Goal: Task Accomplishment & Management: Manage account settings

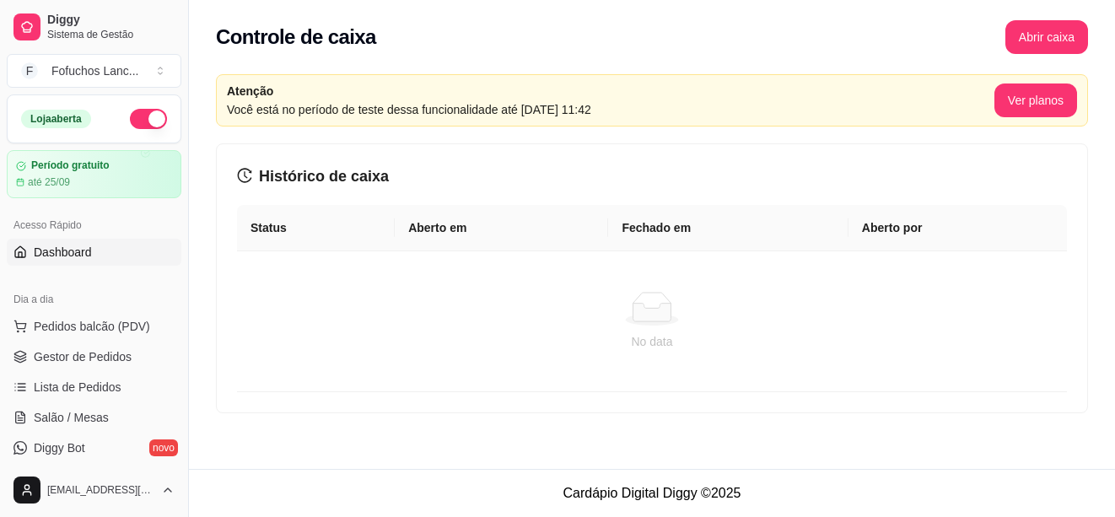
click at [74, 249] on span "Dashboard" at bounding box center [63, 252] width 58 height 17
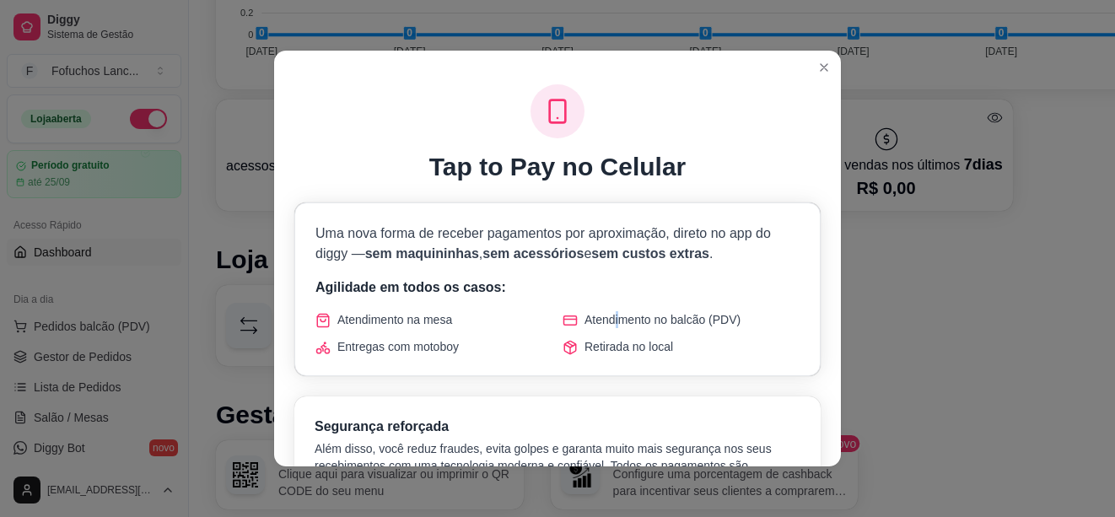
click at [612, 327] on span "Atendimento no balcão (PDV)" at bounding box center [663, 319] width 156 height 17
click at [662, 318] on span "Atendimento no balcão (PDV)" at bounding box center [663, 319] width 156 height 17
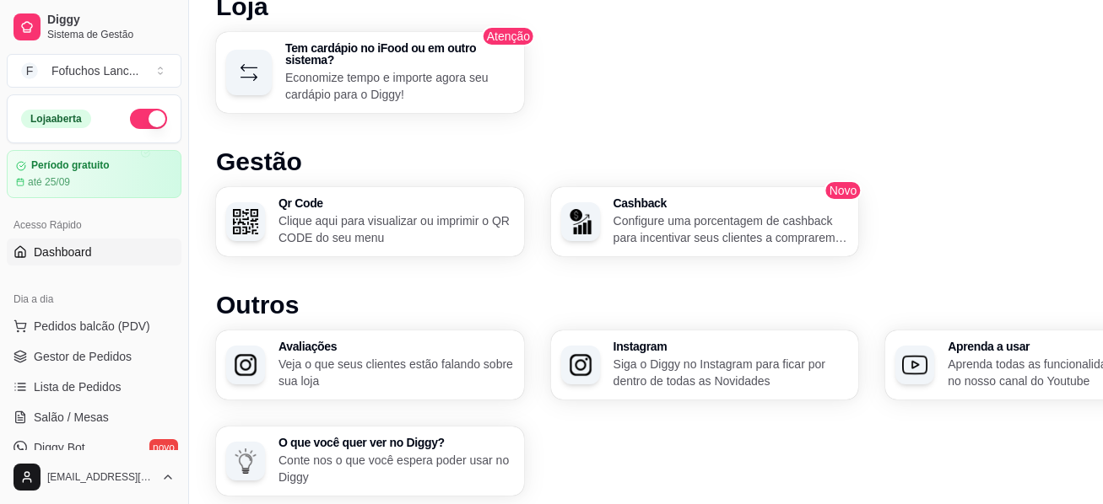
scroll to position [1111, 0]
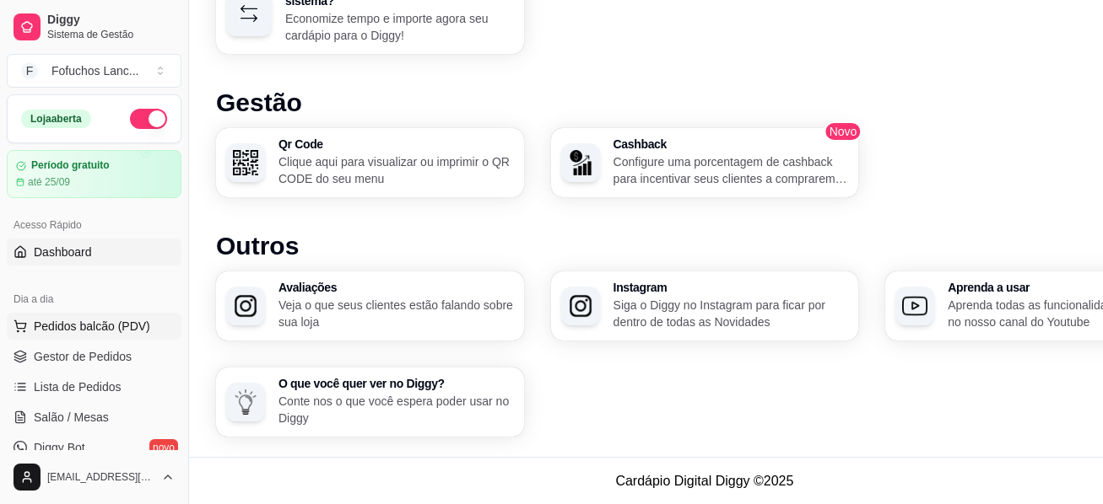
click at [92, 328] on span "Pedidos balcão (PDV)" at bounding box center [92, 326] width 116 height 17
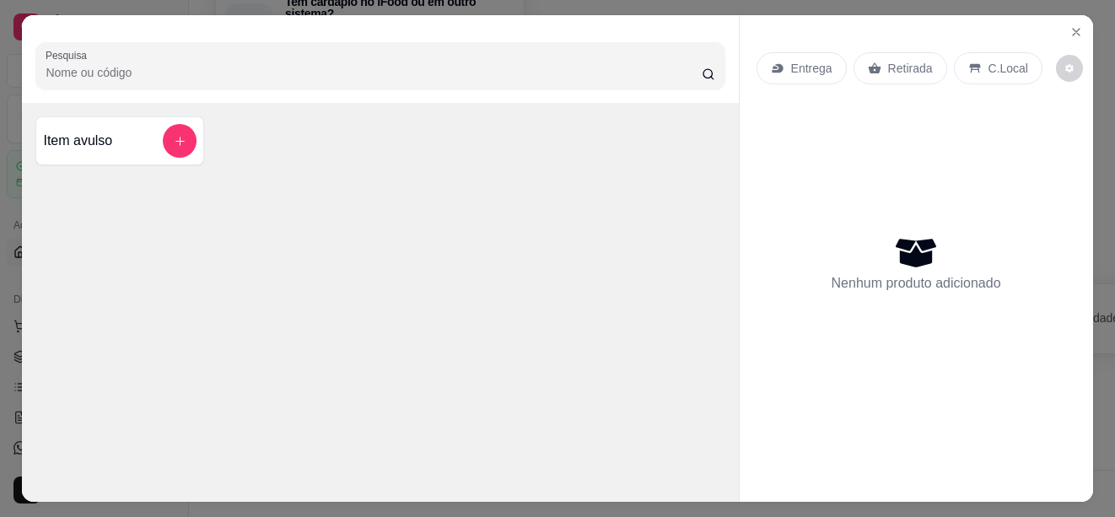
click at [163, 65] on input "Pesquisa" at bounding box center [373, 72] width 655 height 17
type input "x bacon"
click at [1072, 25] on icon "Close" at bounding box center [1076, 31] width 13 height 13
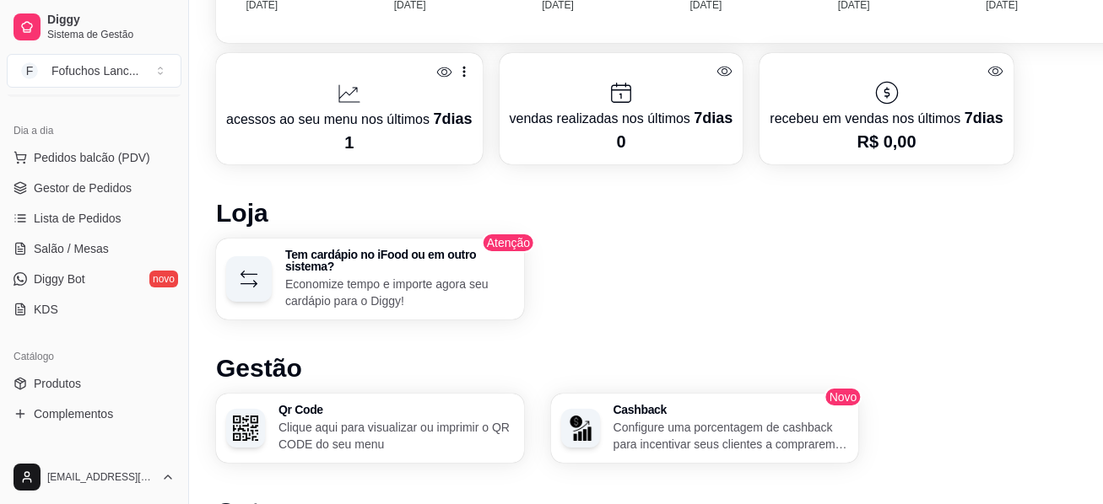
scroll to position [253, 0]
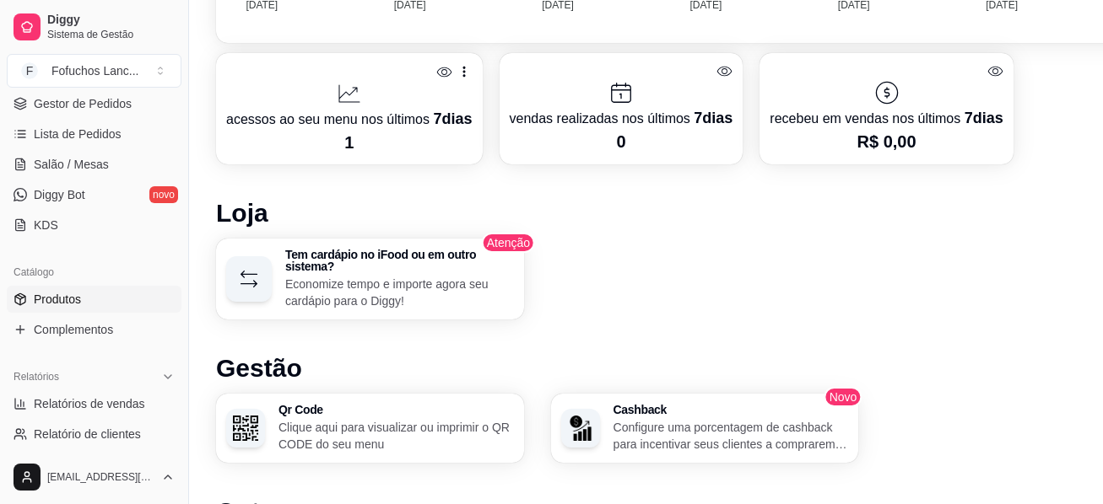
click at [68, 302] on span "Produtos" at bounding box center [57, 299] width 47 height 17
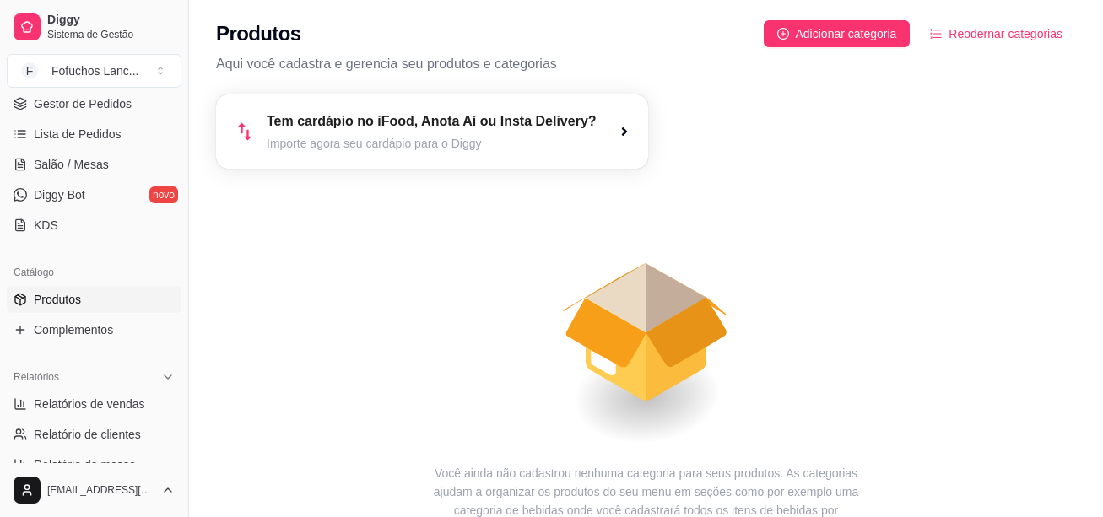
scroll to position [142, 0]
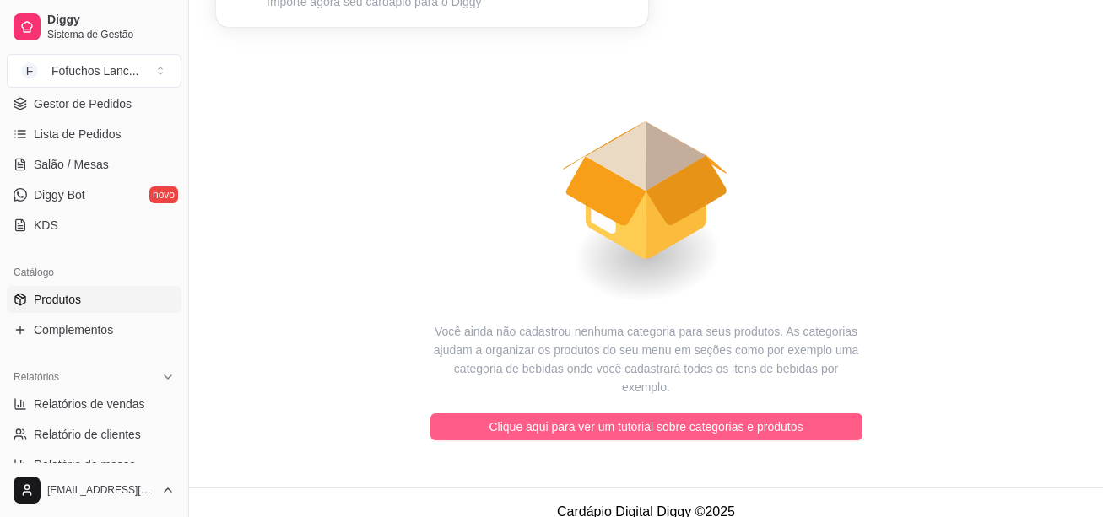
click at [654, 418] on span "Clique aqui para ver um tutorial sobre categorias e produtos" at bounding box center [646, 427] width 314 height 19
click at [618, 418] on span "Clique aqui para ver um tutorial sobre categorias e produtos" at bounding box center [646, 427] width 314 height 19
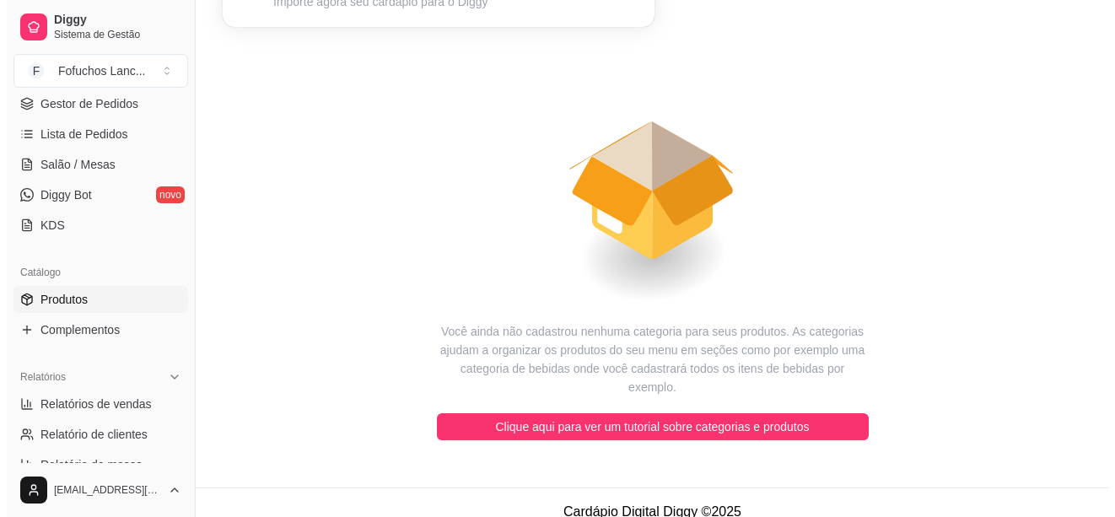
scroll to position [0, 0]
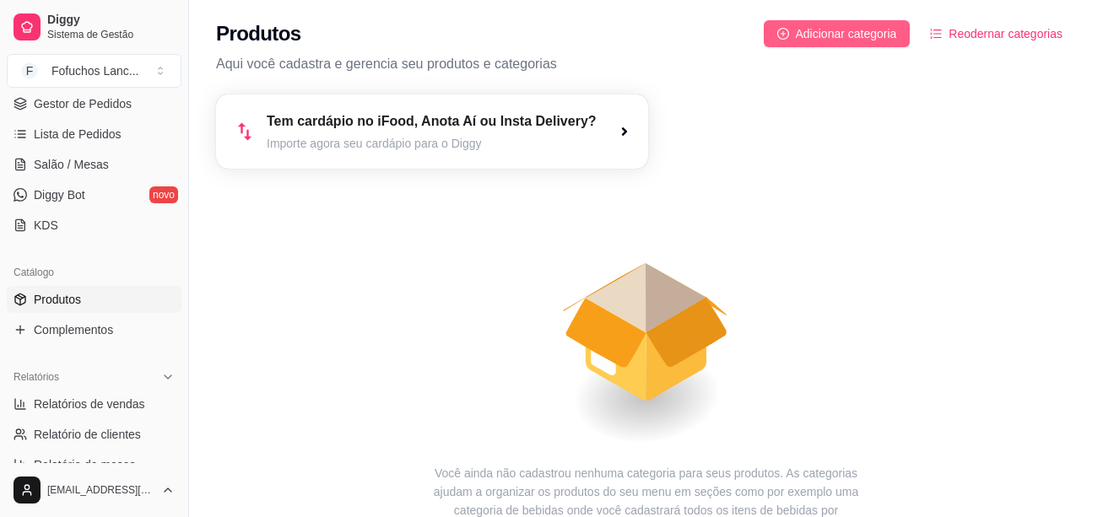
click at [809, 35] on span "Adicionar categoria" at bounding box center [846, 33] width 101 height 19
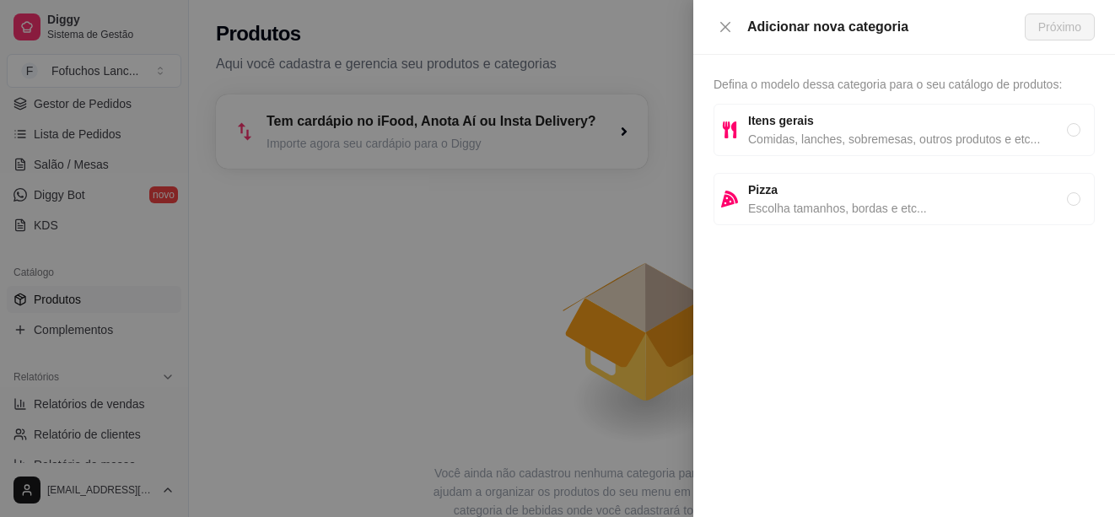
click at [848, 35] on div "Adicionar nova categoria" at bounding box center [886, 27] width 278 height 20
click at [756, 85] on span "Defina o modelo dessa categoria para o seu catálogo de produtos:" at bounding box center [888, 84] width 348 height 13
click at [755, 121] on strong "Itens gerais" at bounding box center [781, 120] width 66 height 13
radio input "true"
click at [903, 26] on div "Adicionar nova categoria" at bounding box center [886, 27] width 278 height 20
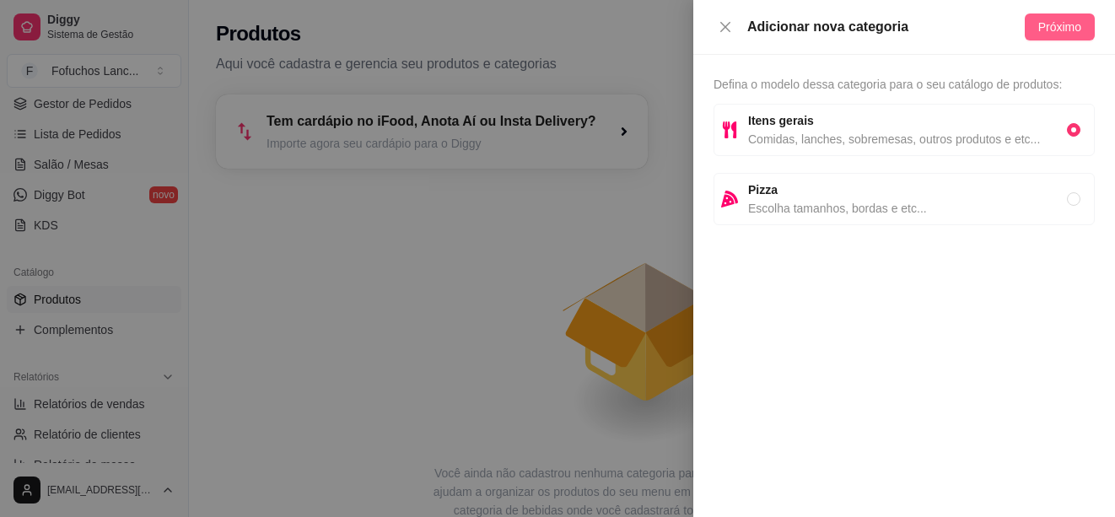
click at [1060, 30] on span "Próximo" at bounding box center [1059, 27] width 43 height 19
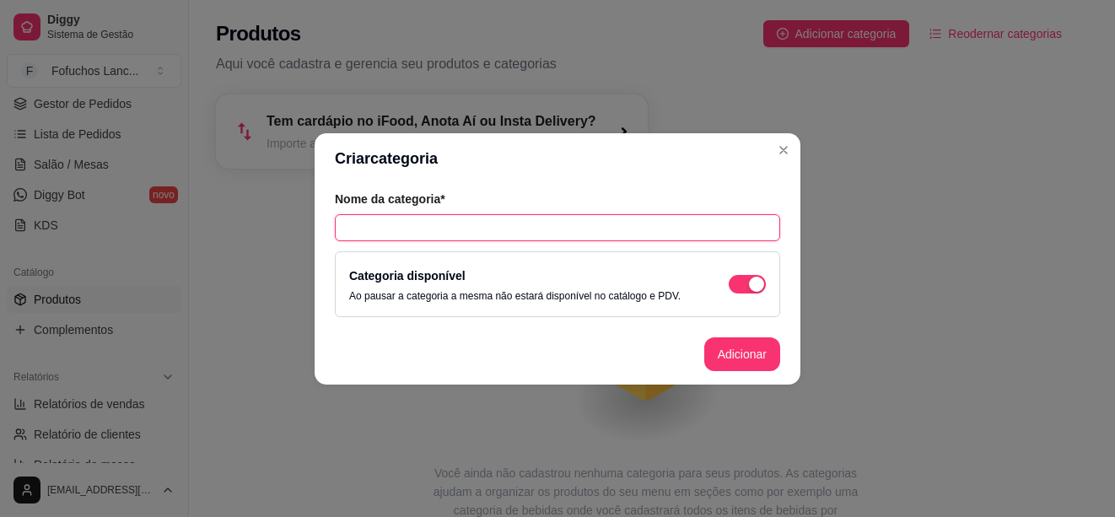
click at [496, 222] on input "text" at bounding box center [557, 227] width 445 height 27
type input "Hamburgueria"
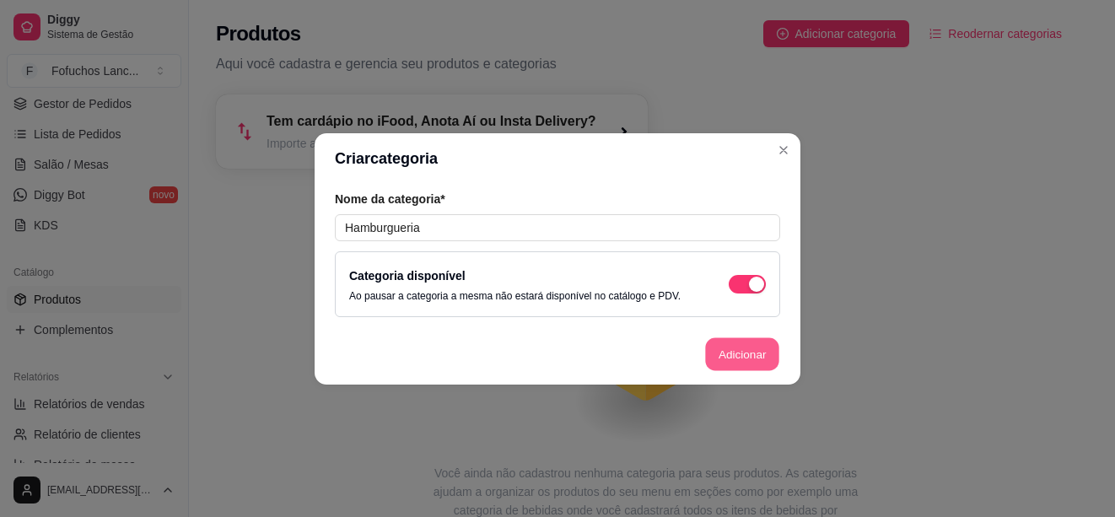
click at [732, 357] on button "Adicionar" at bounding box center [742, 353] width 74 height 33
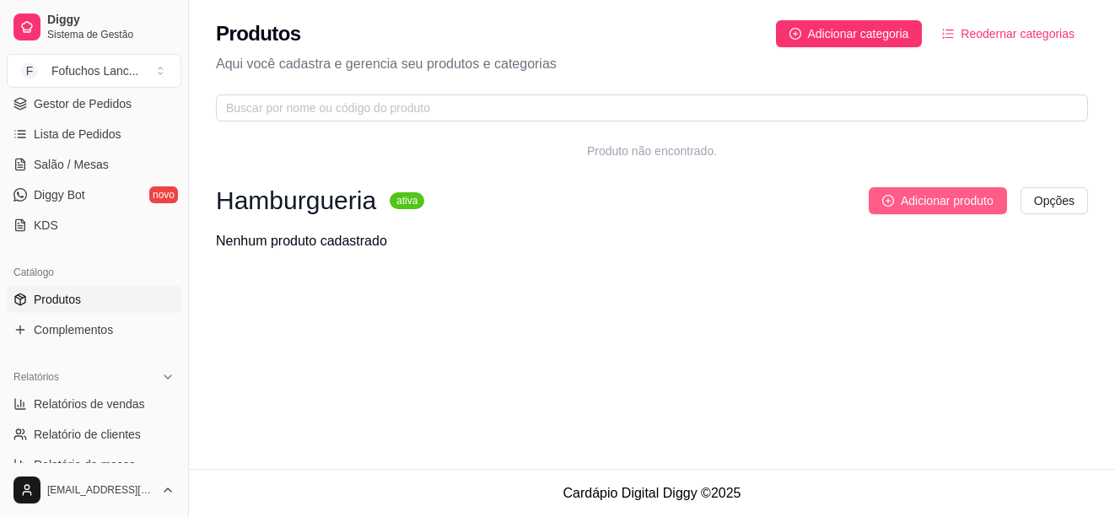
click at [892, 198] on icon "plus-circle" at bounding box center [888, 201] width 12 height 12
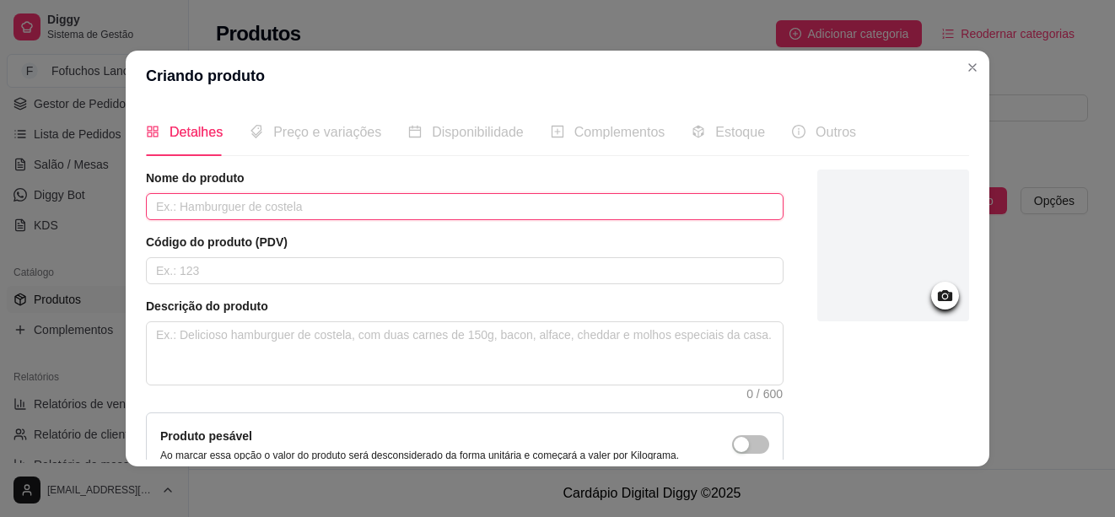
click at [296, 209] on input "text" at bounding box center [465, 206] width 638 height 27
type input "x"
type input "X-bacon"
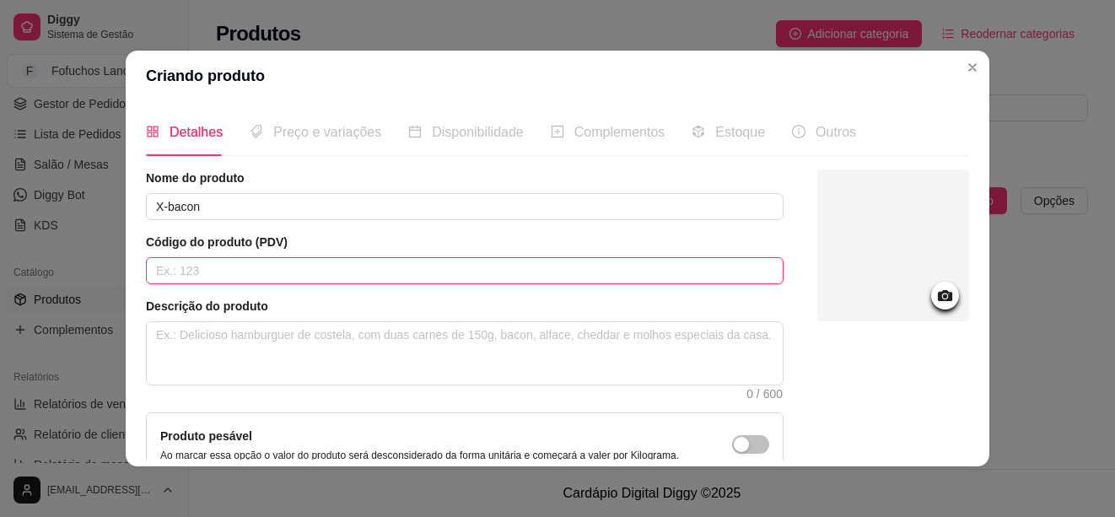
click at [247, 265] on input "text" at bounding box center [465, 270] width 638 height 27
type input "001"
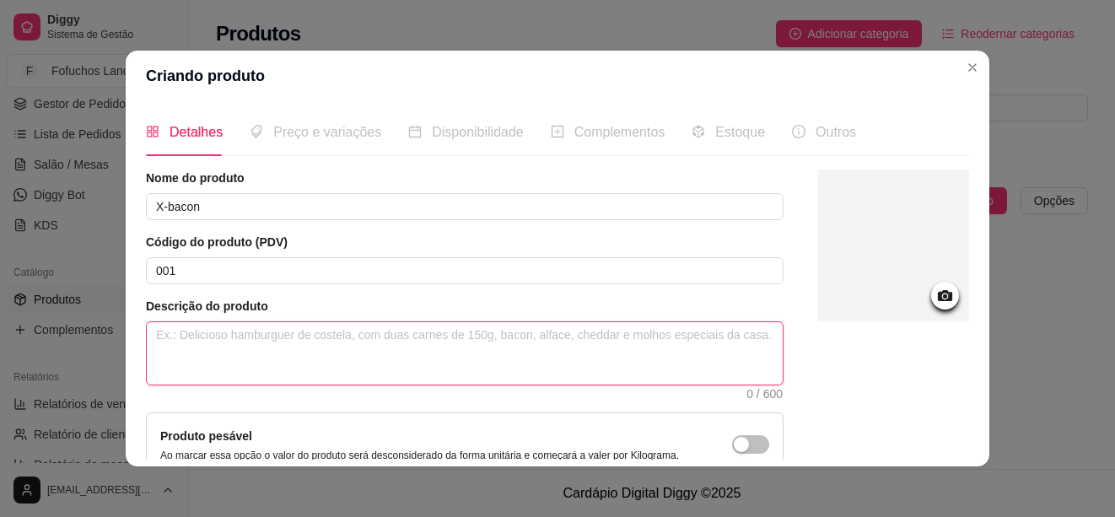
click at [214, 334] on textarea at bounding box center [465, 353] width 636 height 62
drag, startPoint x: 168, startPoint y: 332, endPoint x: 689, endPoint y: 328, distance: 521.4
click at [520, 332] on textarea at bounding box center [465, 353] width 636 height 62
type textarea "D"
type textarea "De"
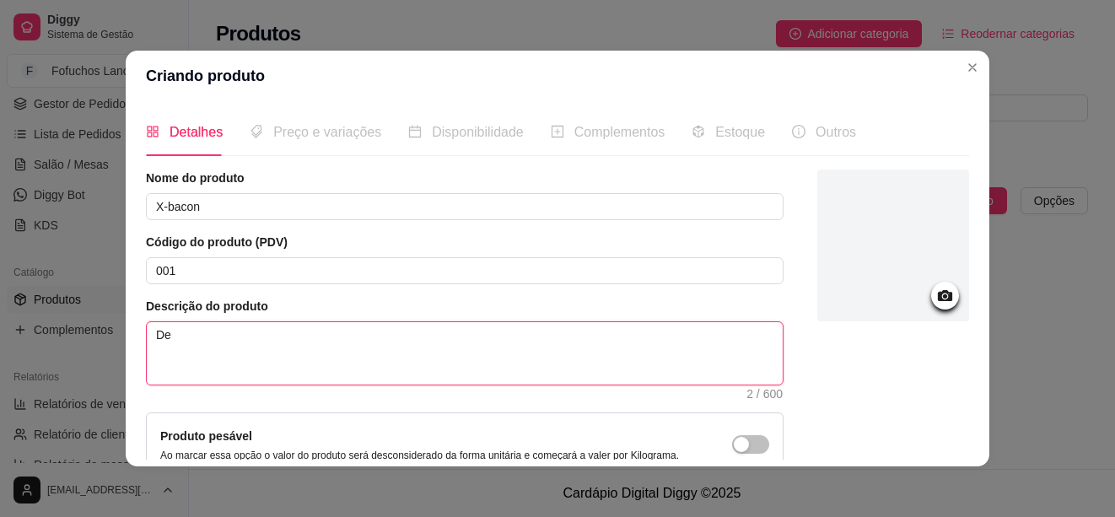
type textarea "Del"
type textarea "Deli"
type textarea "Delic"
type textarea "Delici"
type textarea "Delicio"
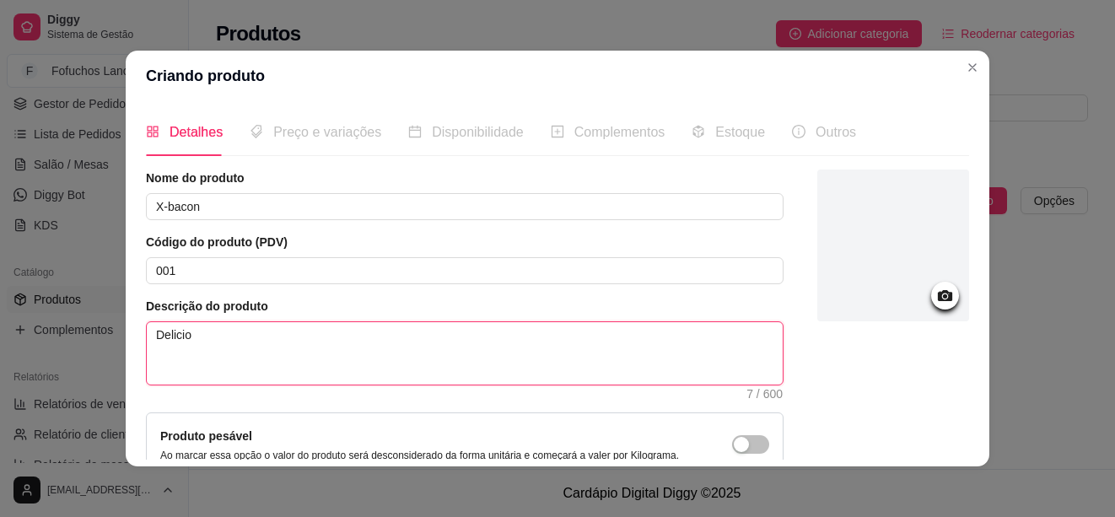
type textarea "Delicios"
type textarea "Delicioso"
type textarea "Delicioso h"
type textarea "Delicioso ha"
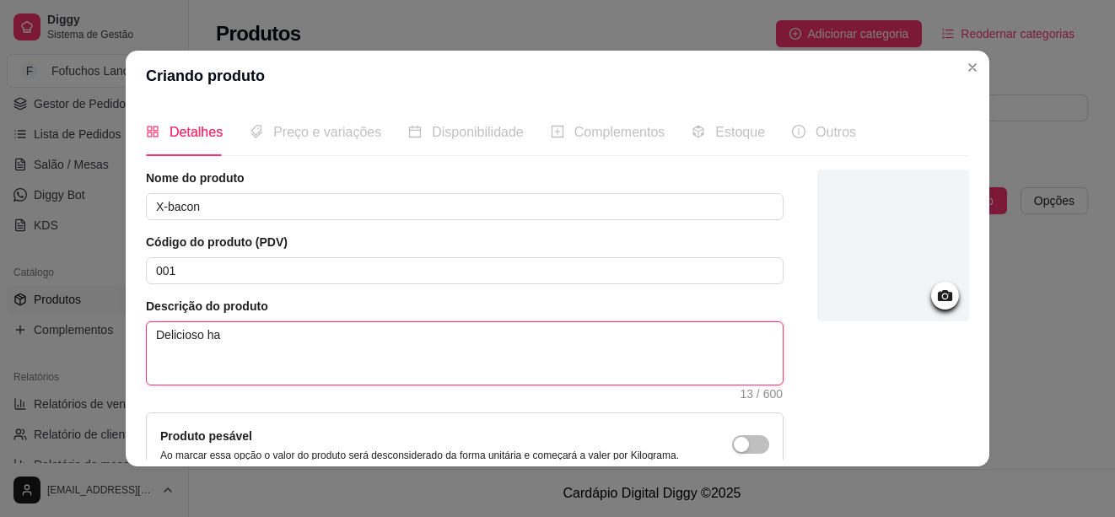
type textarea "Delicioso ham"
type textarea "Delicioso hamb"
type textarea "Delicioso hambu"
type textarea "Delicioso hambur"
type textarea "Delicioso hamburg"
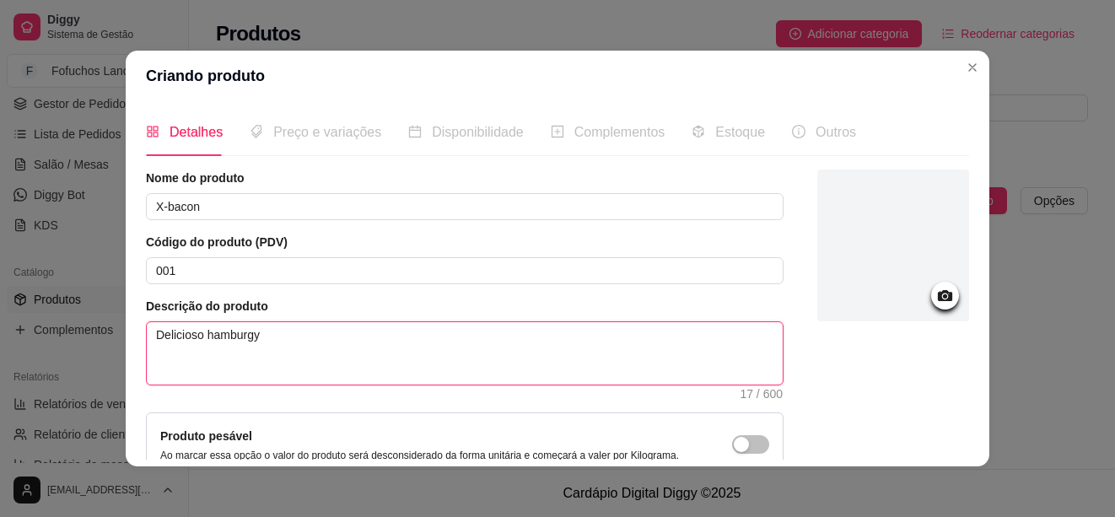
type textarea "Delicioso hamburgyu"
type textarea "Delicioso hamburgyue"
type textarea "Delicioso hamburgyuer"
type textarea "Delicioso hamburgyuer d"
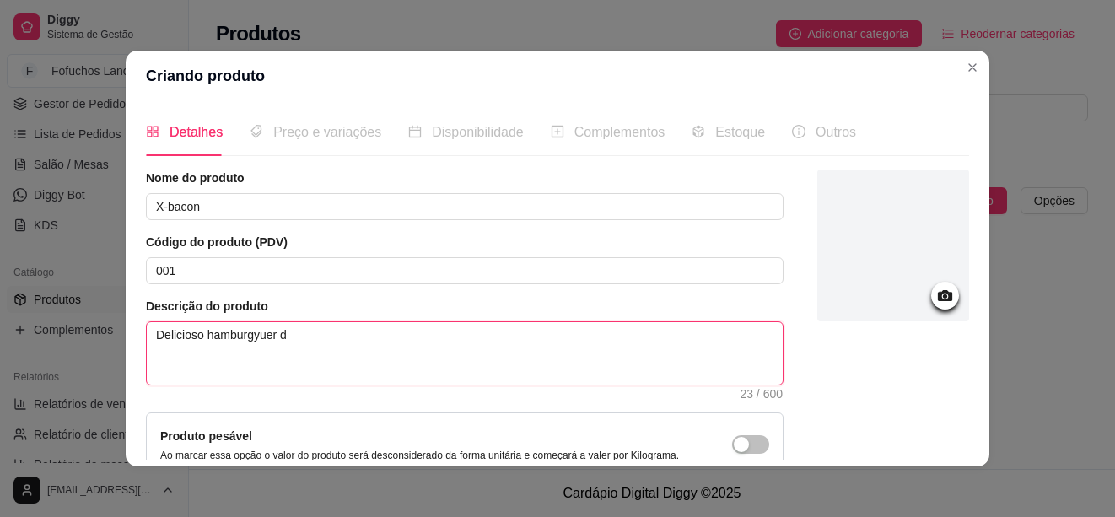
type textarea "Delicioso hamburgyuer"
type textarea "Delicioso hamburgyue"
type textarea "Delicioso hamburgyu"
type textarea "Delicioso hamburgy"
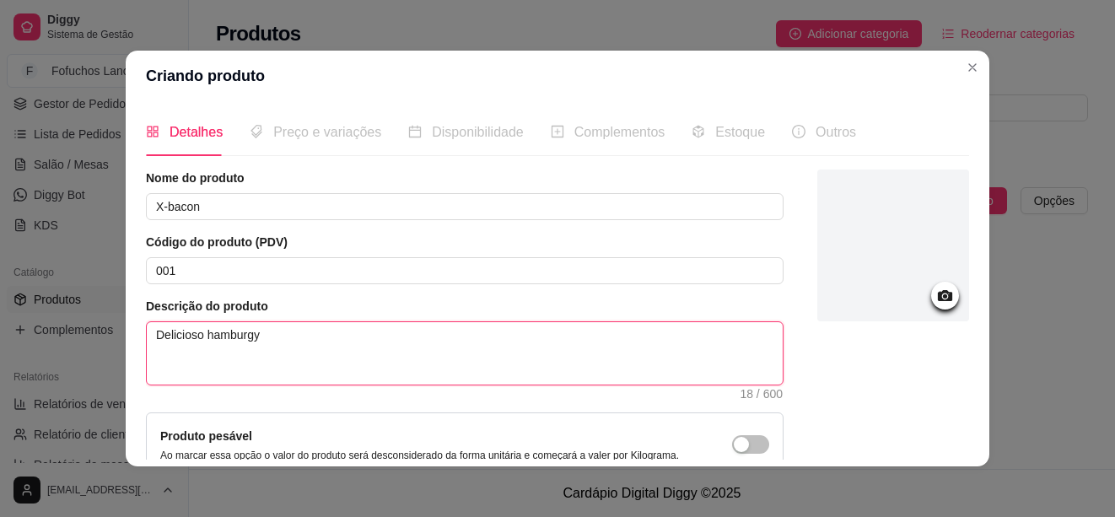
type textarea "Delicioso hamburg"
type textarea "Delicioso hamburgu"
type textarea "Delicioso hamburgue"
type textarea "Delicioso hamburguer"
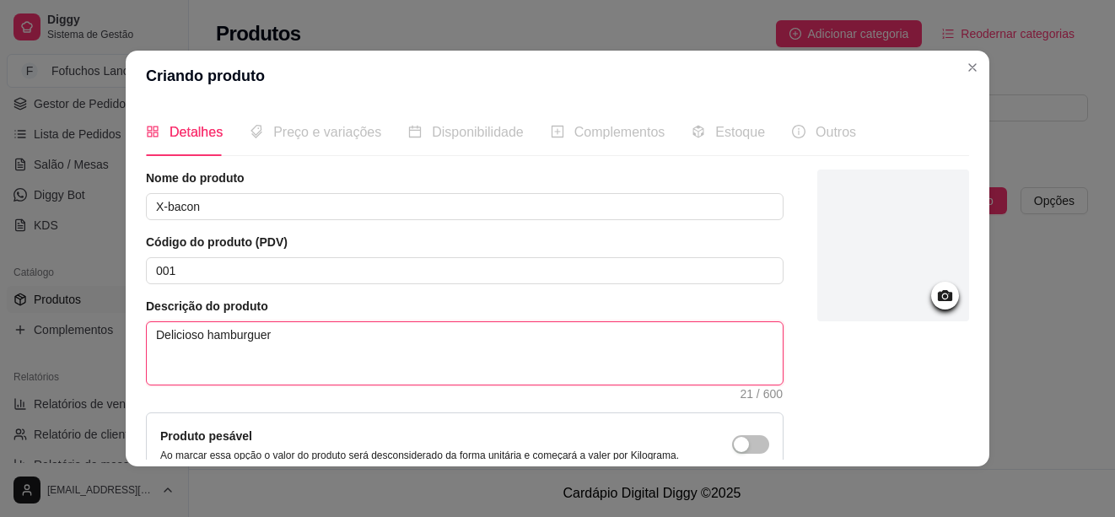
type textarea "Delicioso hamburguer d"
type textarea "Delicioso hamburguer de"
type textarea "Delicioso hamburguer de b"
type textarea "Delicioso hamburguer de ba"
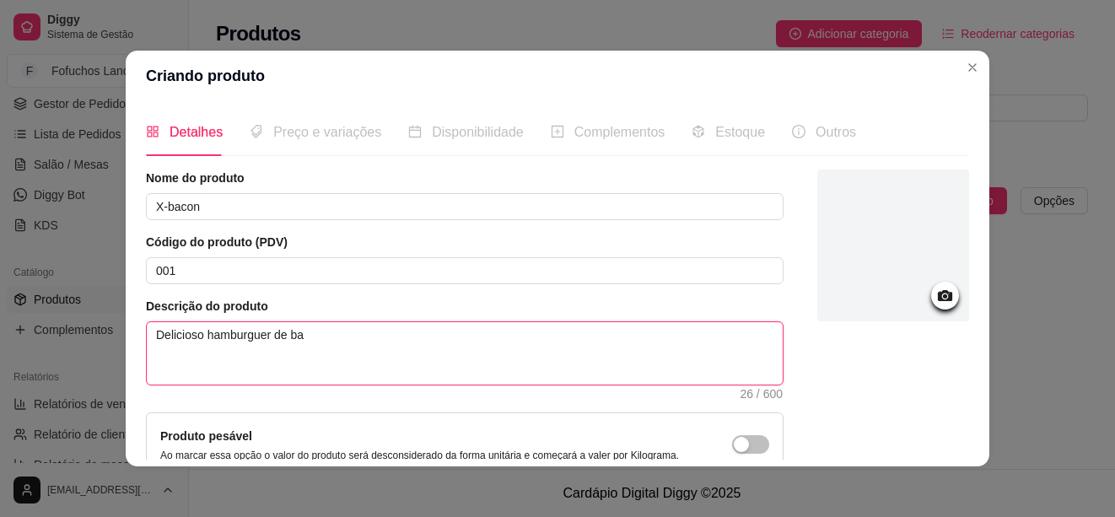
type textarea "Delicioso hamburguer de bac"
type textarea "Delicioso hamburguer de baco"
type textarea "Delicioso hamburguer de bacon"
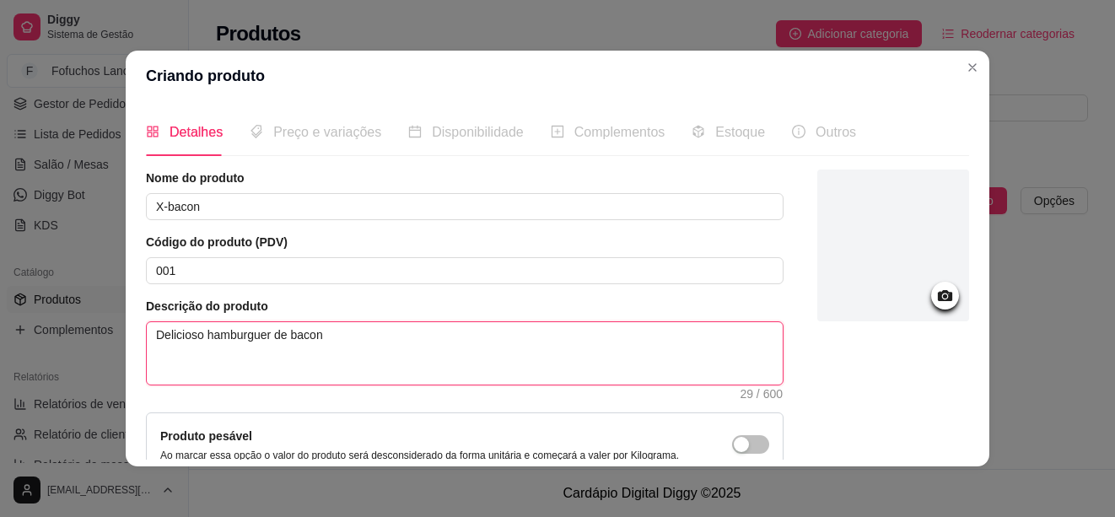
type textarea "Delicioso hamburguer de bacon,"
type textarea "Delicioso hamburguer de bacon, c"
type textarea "Delicioso hamburguer de bacon, co"
type textarea "Delicioso hamburguer de bacon, com"
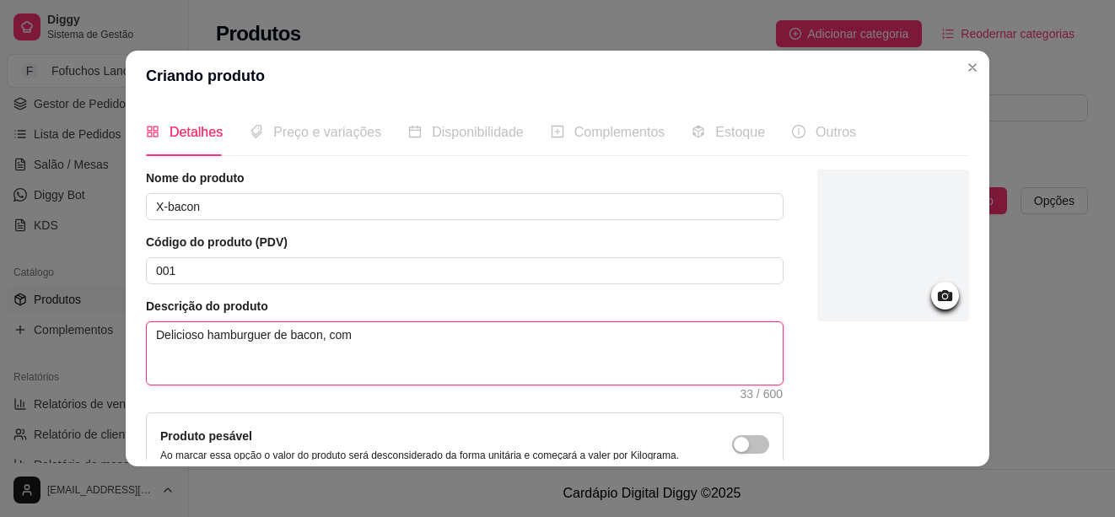
type textarea "Delicioso hamburguer de bacon, com"
type textarea "Delicioso hamburguer de bacon, com b"
type textarea "Delicioso hamburguer de bacon, com bl"
type textarea "Delicioso hamburguer de bacon, com ble"
type textarea "Delicioso hamburguer de bacon, com blen"
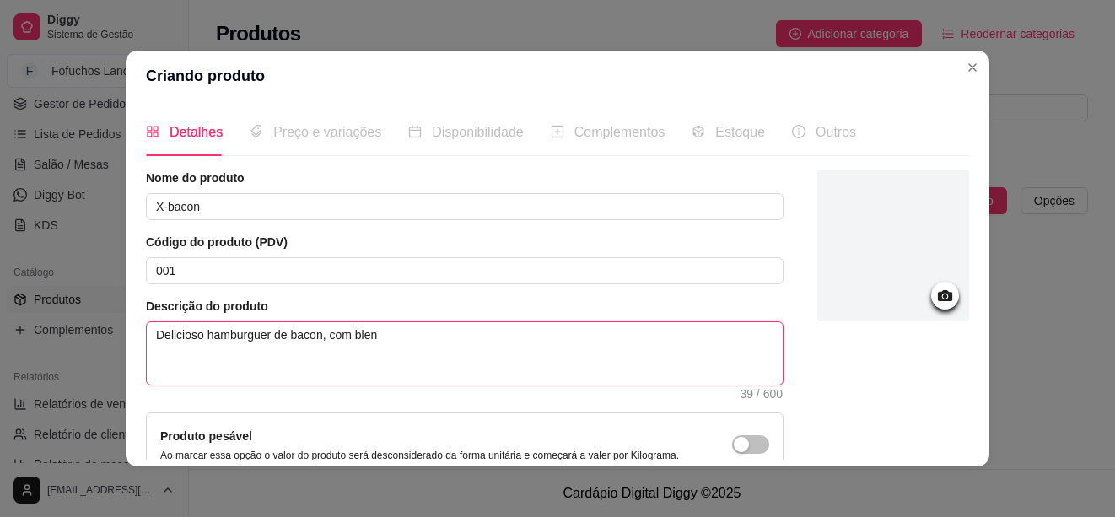
type textarea "Delicioso hamburguer de bacon, com blend"
type textarea "Delicioso hamburguer de bacon, com blend d"
type textarea "Delicioso hamburguer de bacon, com blend de"
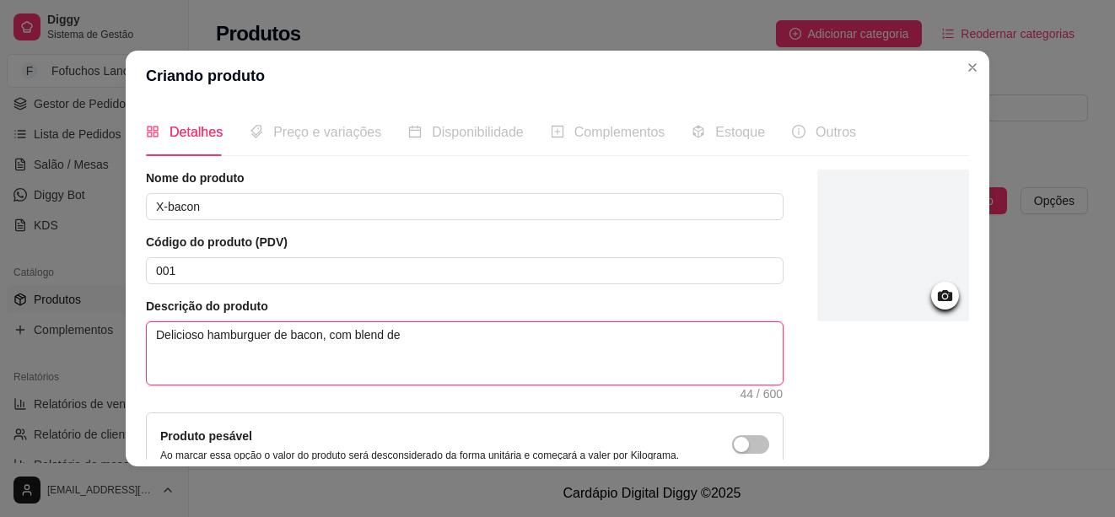
type textarea "Delicioso hamburguer de bacon, com blend de"
type textarea "Delicioso hamburguer de bacon, com blend d"
type textarea "Delicioso hamburguer de bacon, com blend"
type textarea "Delicioso hamburguer de bacon, com blend d"
type textarea "Delicioso hamburguer de bacon, com blend de"
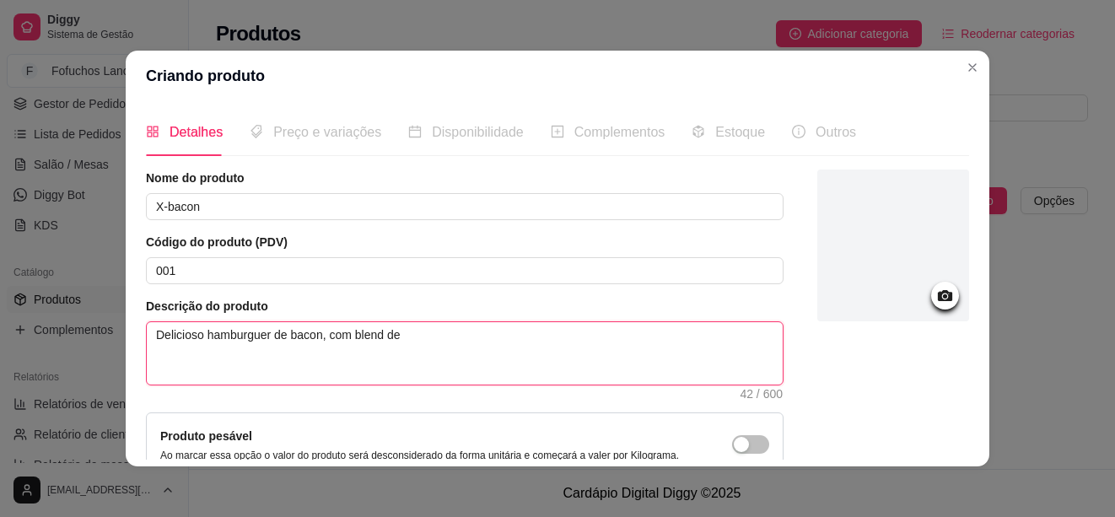
type textarea "Delicioso hamburguer de bacon, com blend de"
type textarea "Delicioso hamburguer de bacon, com blend de 1"
type textarea "Delicioso hamburguer de bacon, com blend de 12"
type textarea "Delicioso hamburguer de bacon, com blend de 120"
type textarea "Delicioso hamburguer de bacon, com blend de 120g"
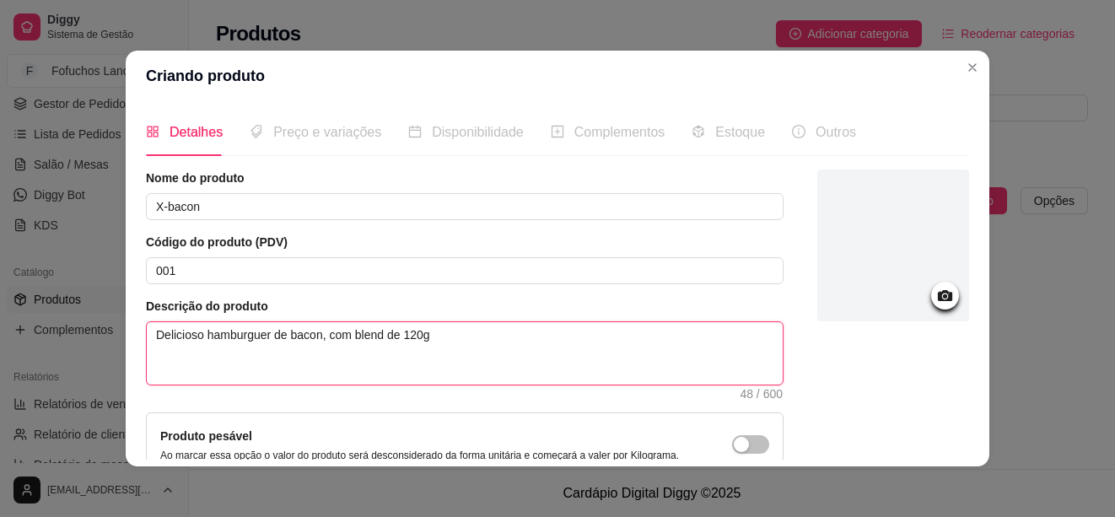
type textarea "Delicioso hamburguer de bacon, com blend de 120g"
type textarea "Delicioso hamburguer de bacon, com blend de 120g c"
type textarea "Delicioso hamburguer de bacon, com blend de 120g co"
type textarea "Delicioso hamburguer de bacon, com blend de 120g com"
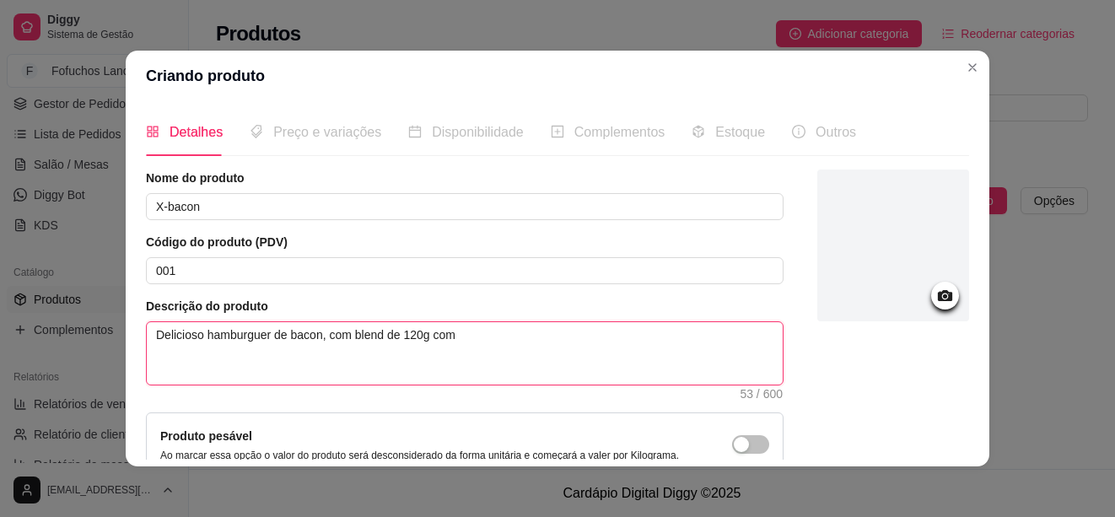
type textarea "Delicioso hamburguer de bacon, com blend de 120g com a"
type textarea "Delicioso hamburguer de bacon, com blend de 120g com al"
type textarea "Delicioso hamburguer de bacon, com blend de 120g com alf"
type textarea "Delicioso hamburguer de bacon, com blend de 120g com alfa"
type textarea "Delicioso hamburguer de bacon, com blend de 120g com alfac"
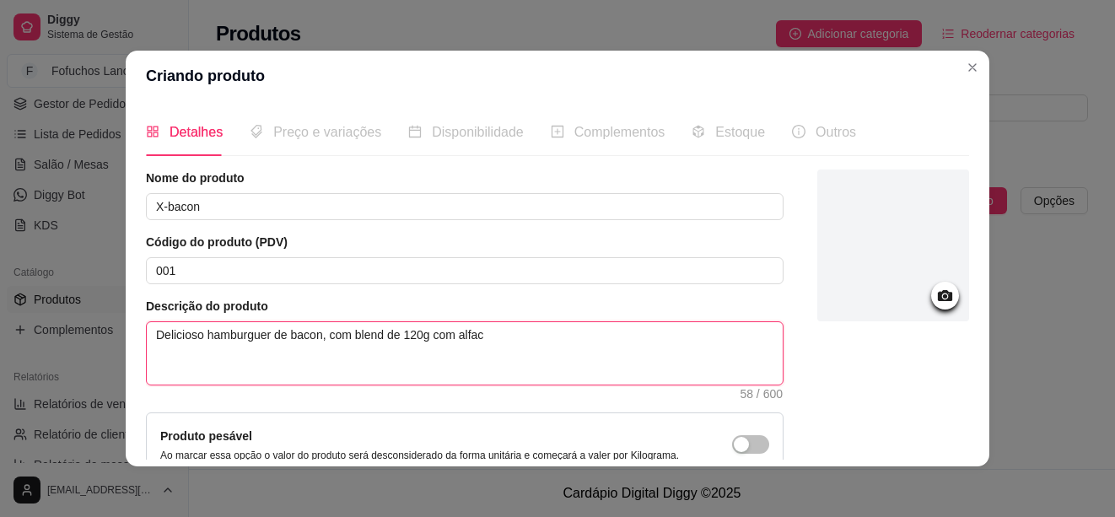
type textarea "Delicioso hamburguer de bacon, com blend de 120g com alface"
type textarea "Delicioso hamburguer de bacon, com blend de 120g com alface a"
type textarea "Delicioso hamburguer de bacon, com blend de 120g com alface am"
type textarea "Delicioso hamburguer de bacon, com blend de 120g com alface ama"
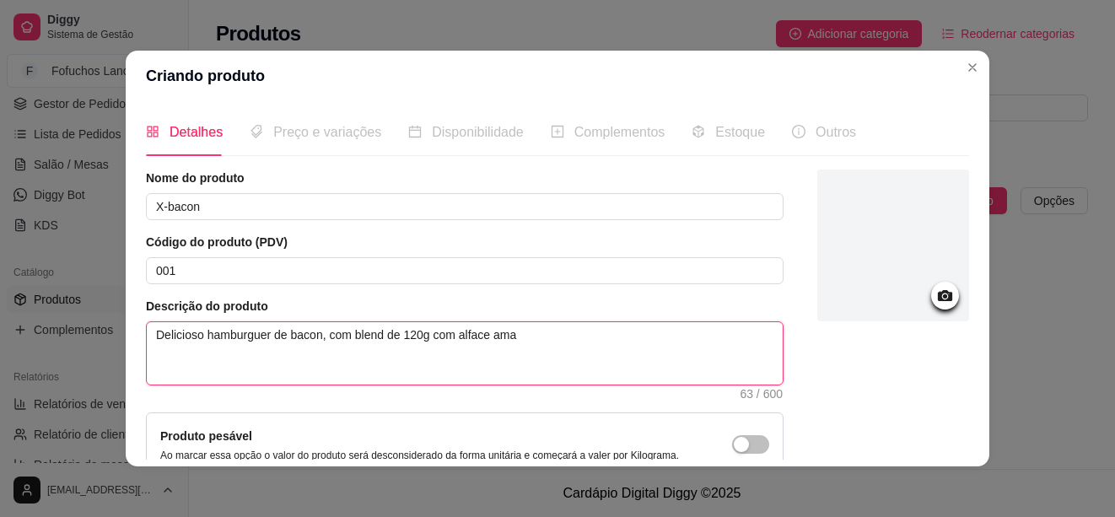
type textarea "Delicioso hamburguer de bacon, com blend de 120g com alface amae"
type textarea "Delicioso hamburguer de bacon, com blend de 120g com alface amaer"
type textarea "Delicioso hamburguer de bacon, com blend de 120g com alface amaeri"
type textarea "Delicioso hamburguer de bacon, com blend de 120g com alface amaeric"
type textarea "Delicioso hamburguer de bacon, com blend de 120g com alface amaerica"
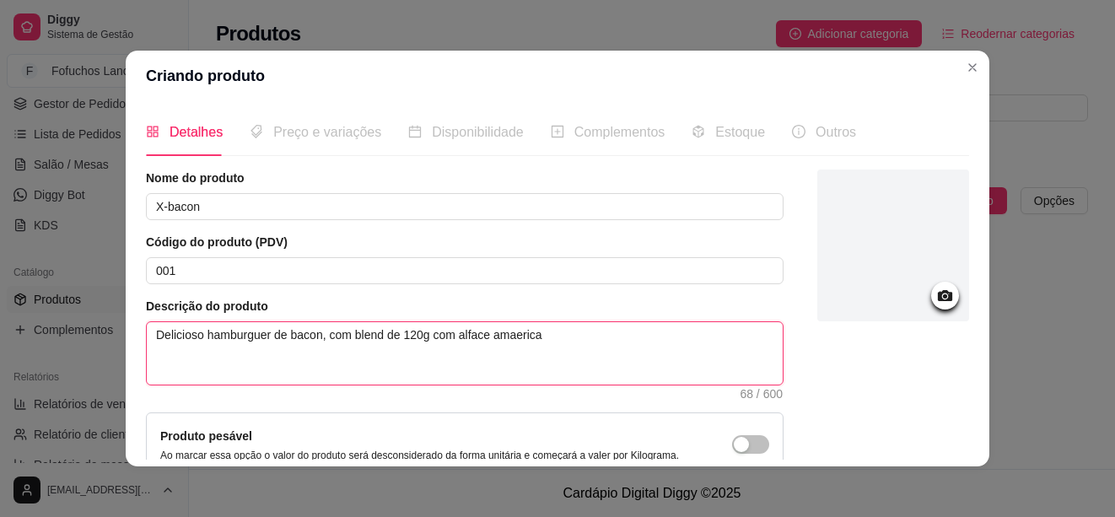
type textarea "Delicioso hamburguer de bacon, com blend de 120g com alface amaerican"
type textarea "Delicioso hamburguer de bacon, com blend de 120g com alface amaericano"
type textarea "Delicioso hamburguer de bacon, com blend de 120g com alface amaericano e"
type textarea "Delicioso hamburguer de bacon, com blend de 120g com alface amaericano ee"
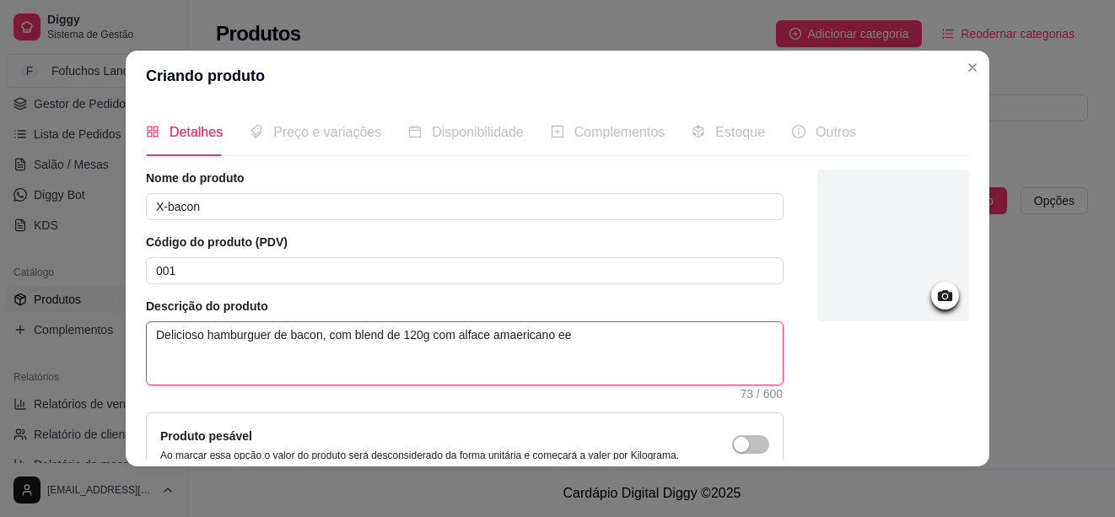
type textarea "Delicioso hamburguer de bacon, com blend de 120g com alface amaericano eed"
type textarea "Delicioso hamburguer de bacon, com blend de 120g com alface amaericano eeds"
type textarea "Delicioso hamburguer de bacon, com blend de 120g com alface amaericano eedsd"
type textarea "Delicioso hamburguer de bacon, com blend de 120g com alface amaericano eedsdj"
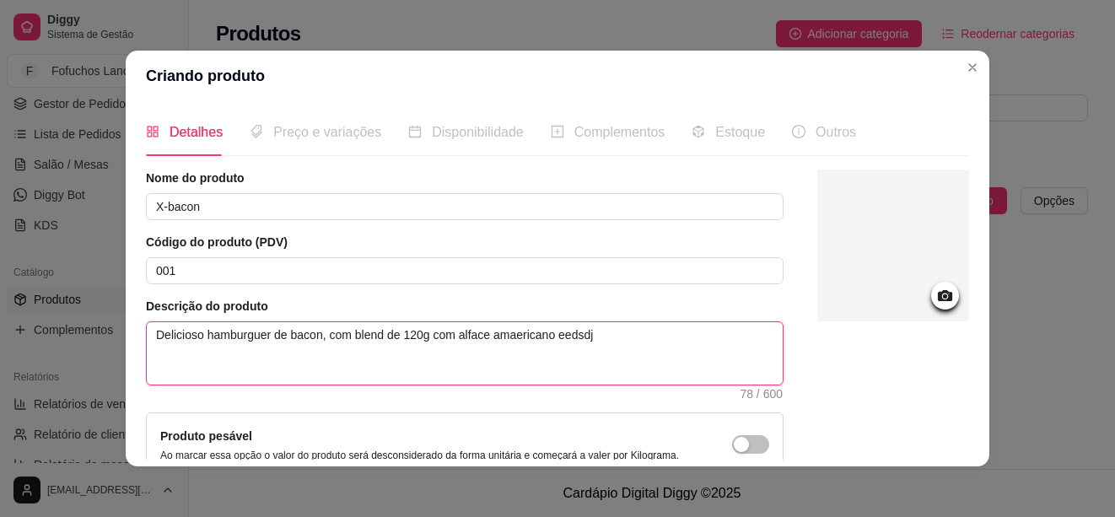
scroll to position [170, 0]
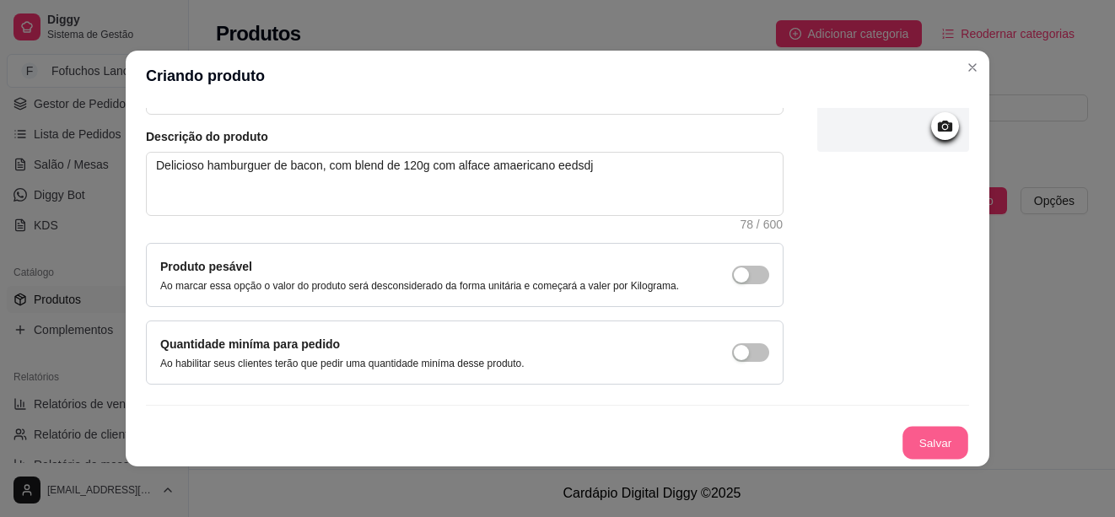
click at [911, 448] on button "Salvar" at bounding box center [936, 443] width 66 height 33
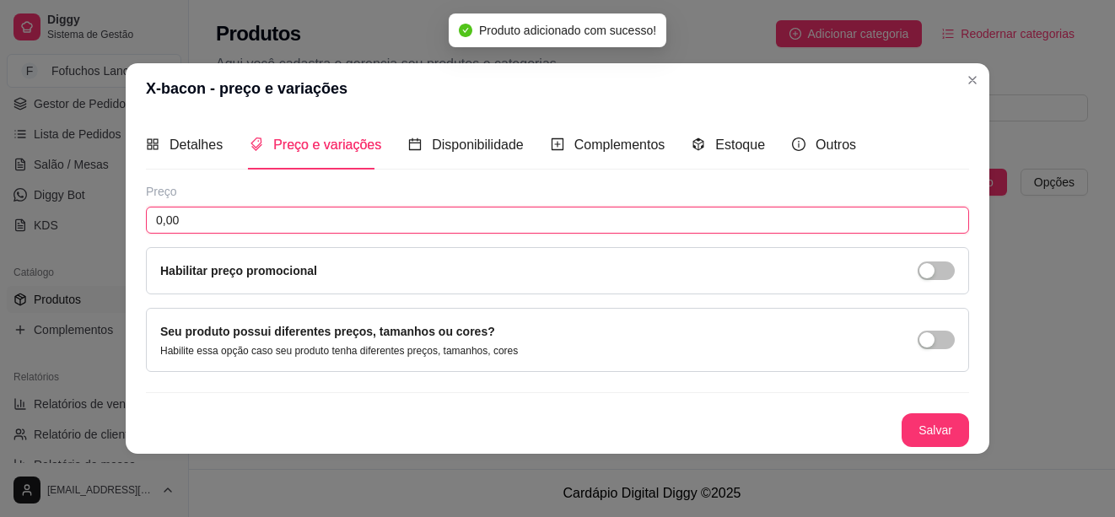
drag, startPoint x: 176, startPoint y: 224, endPoint x: 153, endPoint y: 227, distance: 23.8
click at [150, 224] on input "0,00" at bounding box center [557, 220] width 823 height 27
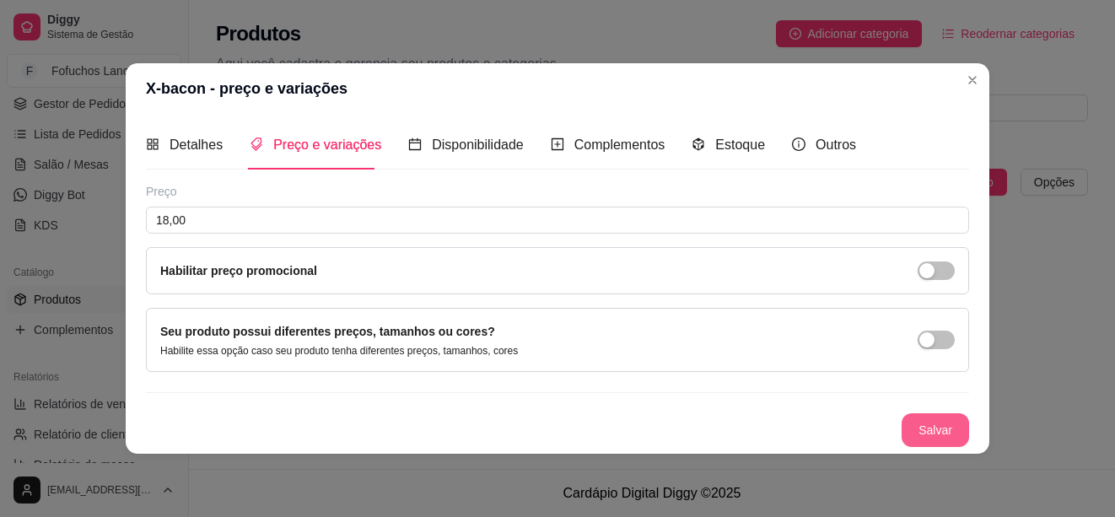
click at [913, 429] on button "Salvar" at bounding box center [935, 430] width 67 height 34
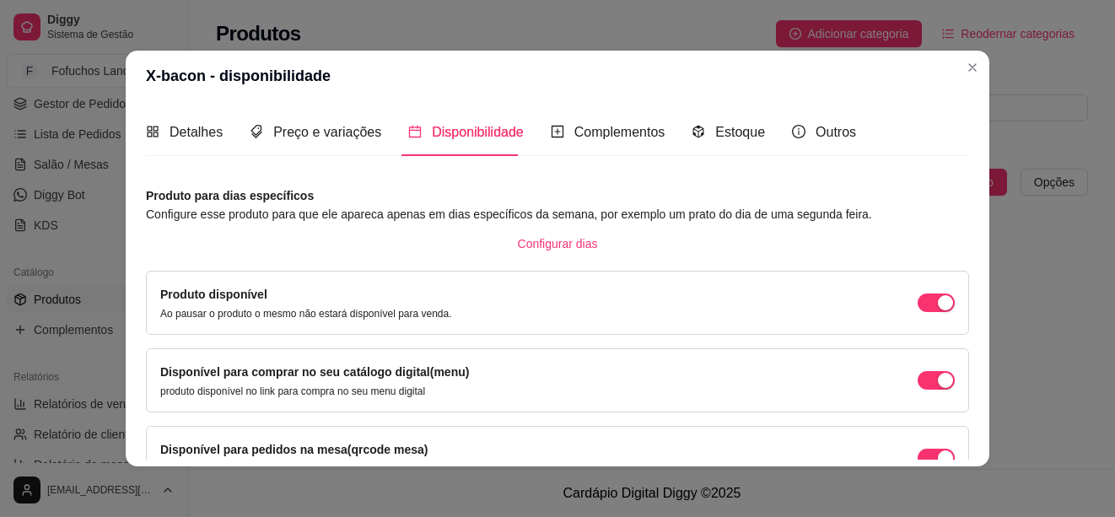
scroll to position [169, 0]
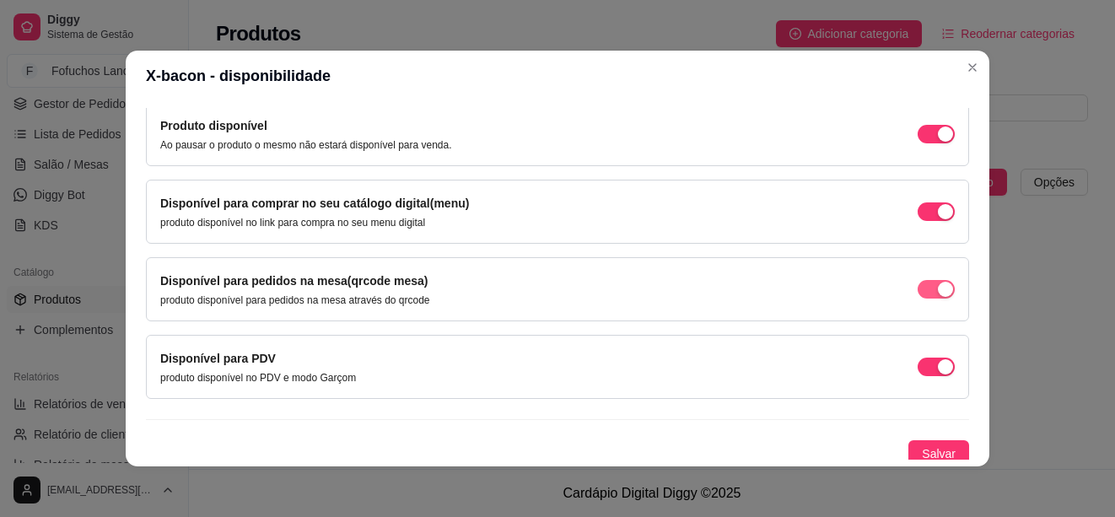
click at [938, 142] on div "button" at bounding box center [945, 134] width 15 height 15
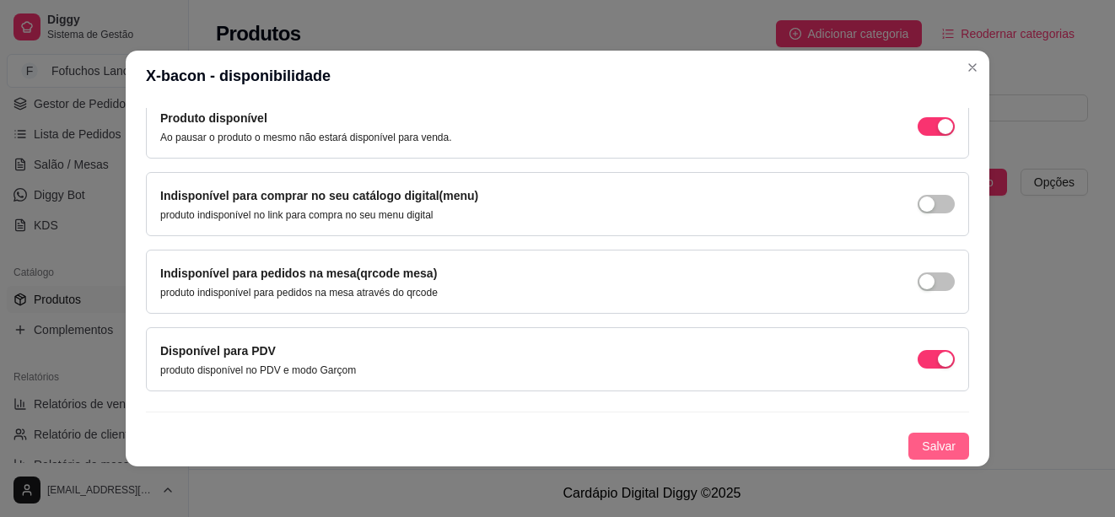
click at [925, 449] on span "Salvar" at bounding box center [939, 446] width 34 height 19
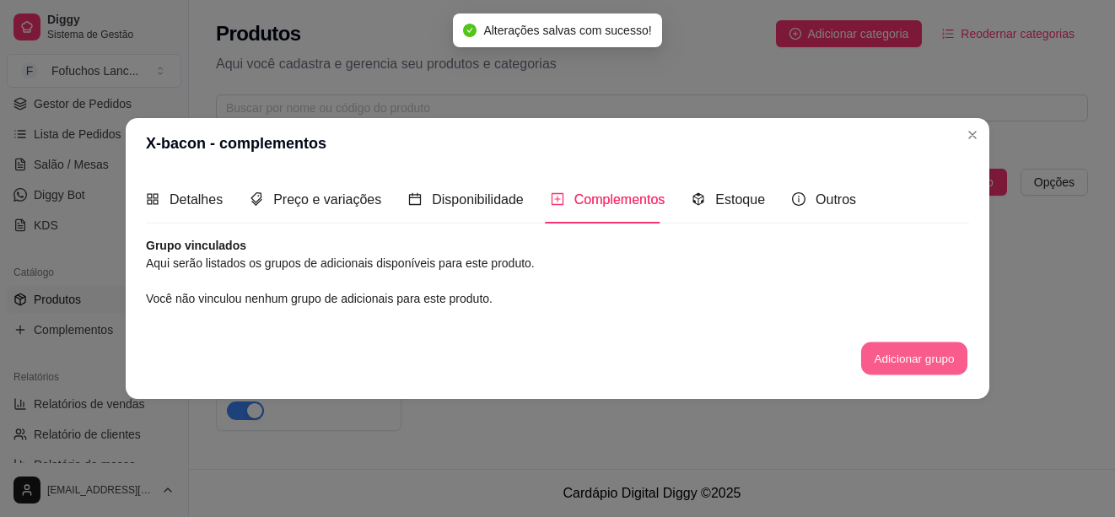
click at [896, 359] on button "Adicionar grupo" at bounding box center [914, 358] width 106 height 33
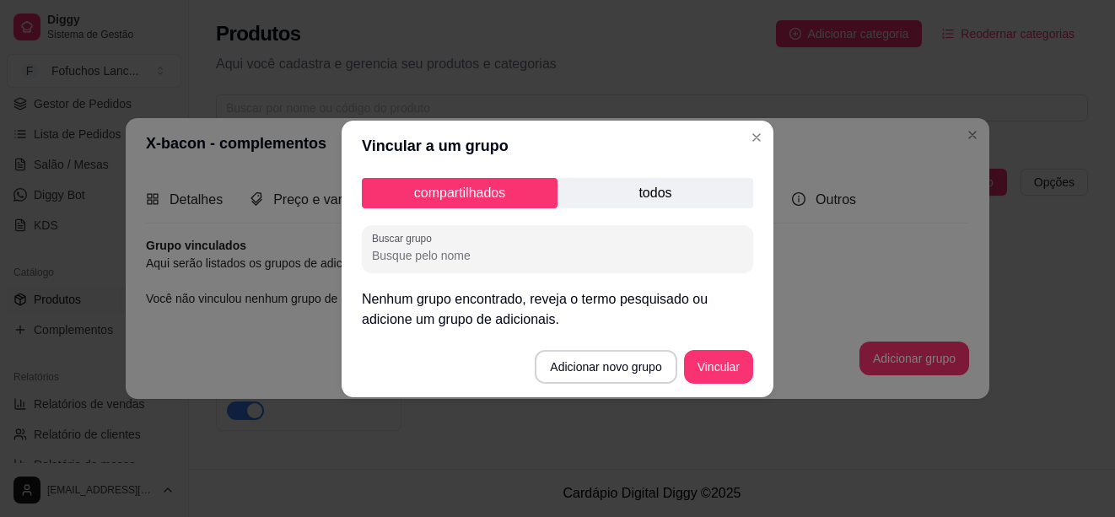
click at [653, 186] on p "todos" at bounding box center [656, 193] width 196 height 30
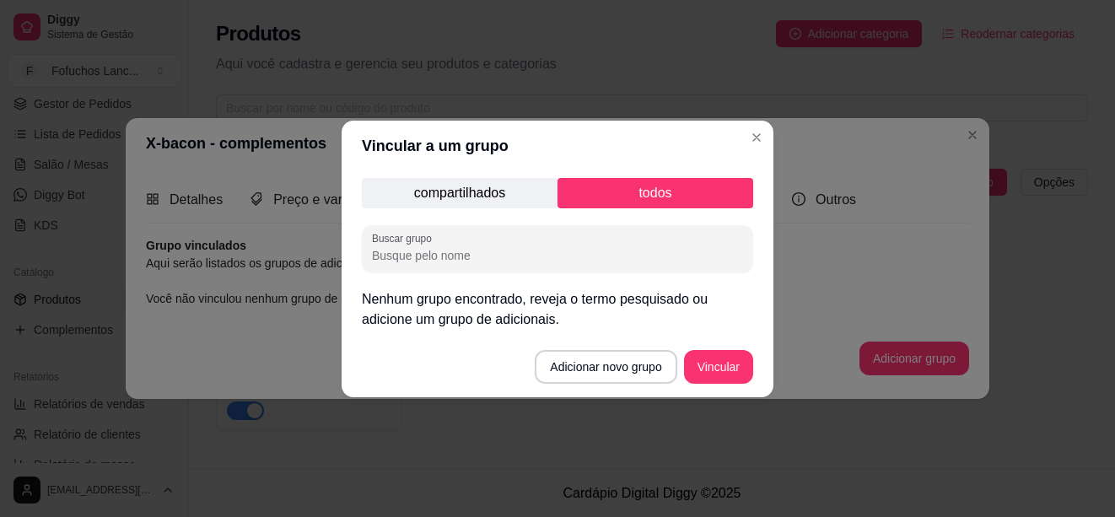
click at [433, 194] on p "compartilhados" at bounding box center [460, 193] width 196 height 30
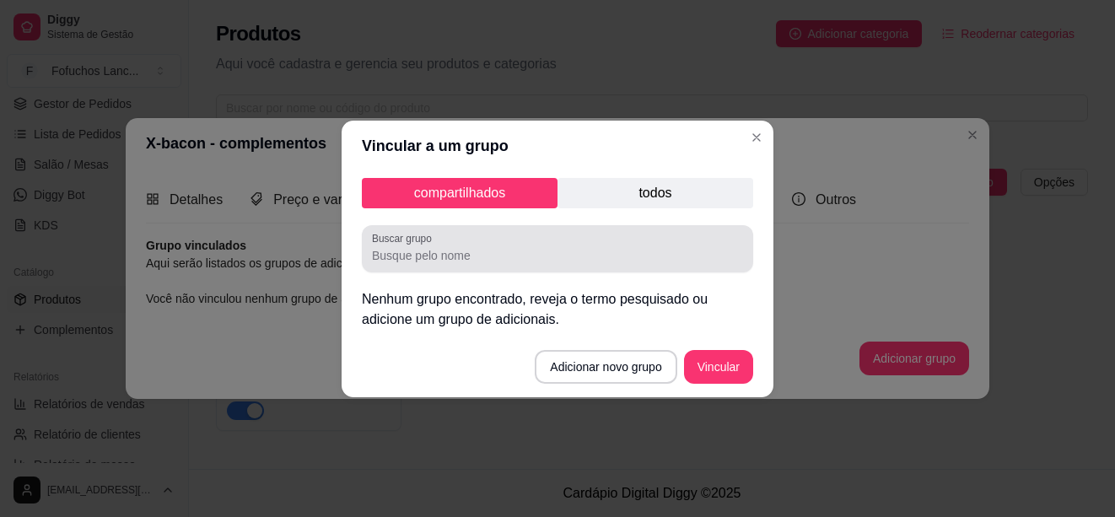
click at [440, 238] on div at bounding box center [557, 249] width 371 height 34
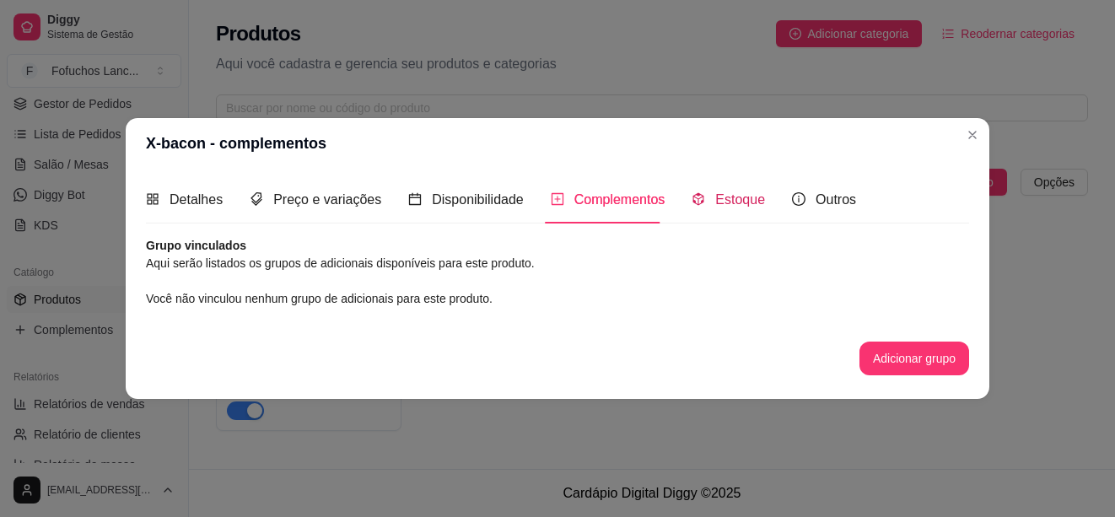
click at [720, 205] on span "Estoque" at bounding box center [740, 199] width 50 height 14
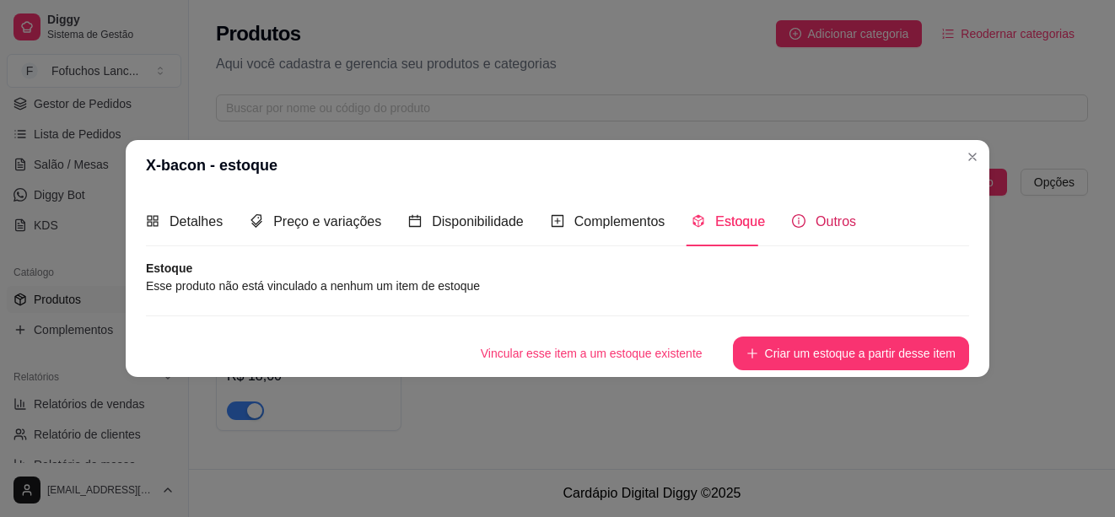
click at [821, 228] on span "Outros" at bounding box center [836, 221] width 40 height 14
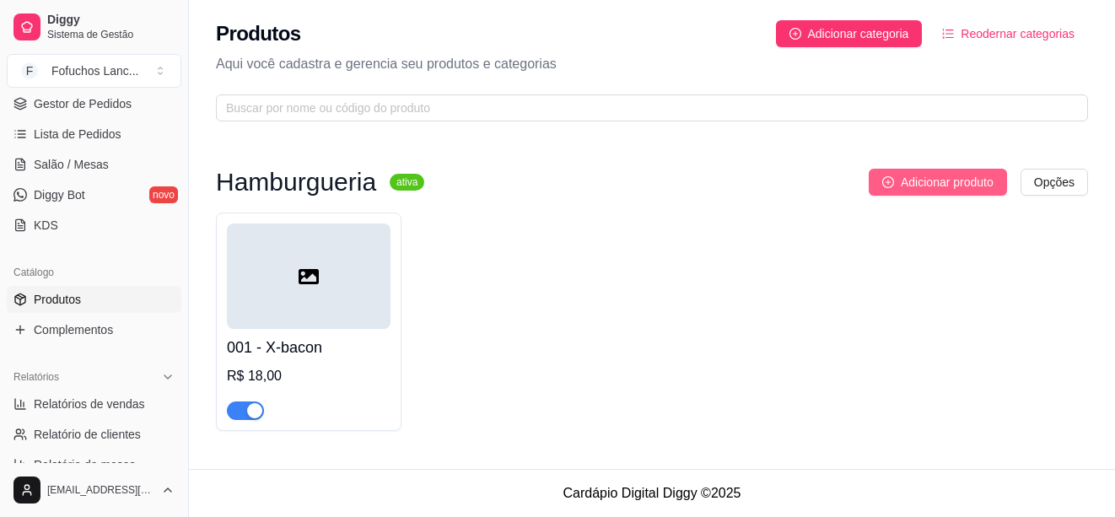
click at [882, 184] on icon "plus-circle" at bounding box center [888, 182] width 12 height 12
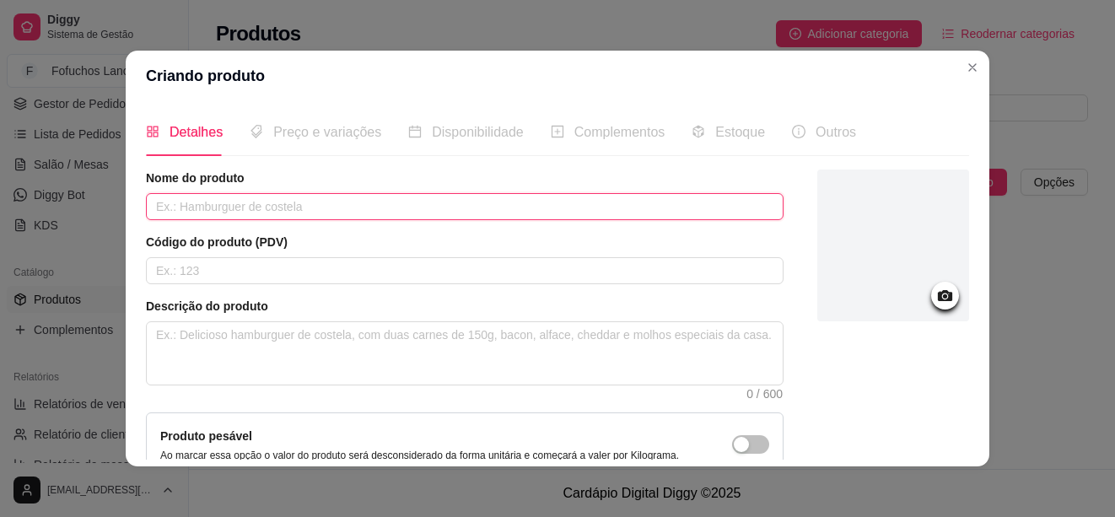
click at [359, 199] on input "text" at bounding box center [465, 206] width 638 height 27
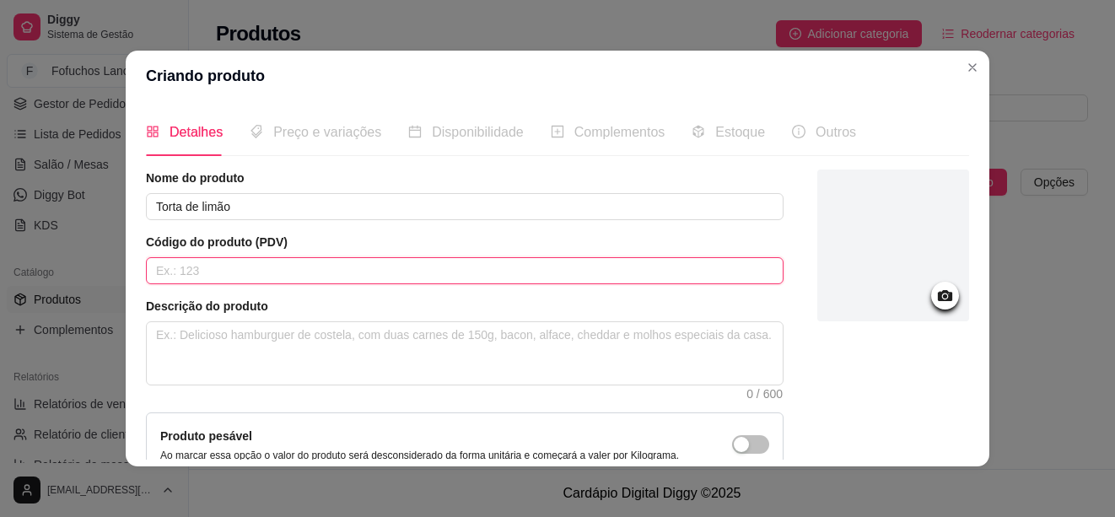
click at [281, 267] on input "text" at bounding box center [465, 270] width 638 height 27
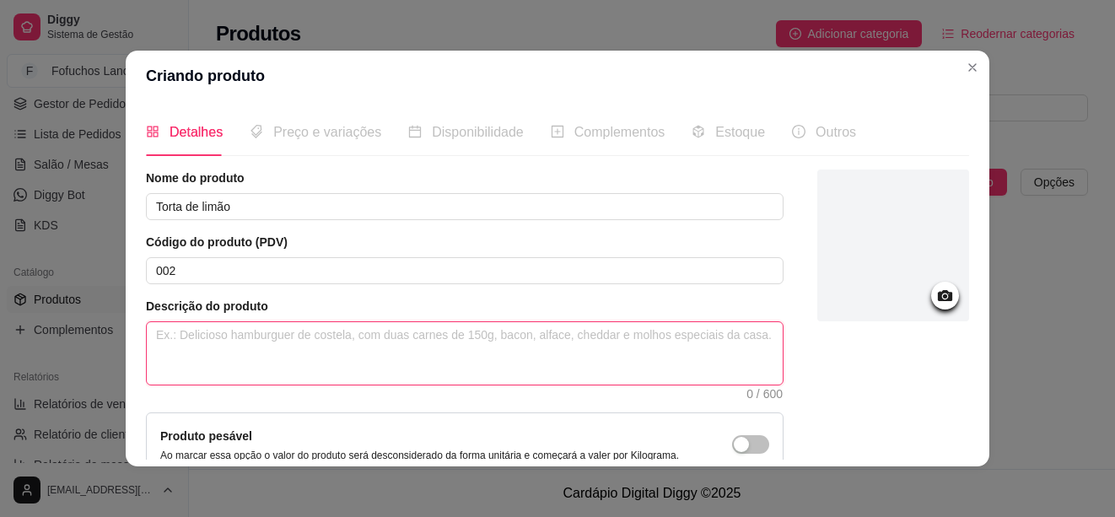
click at [234, 346] on textarea at bounding box center [465, 353] width 636 height 62
click at [343, 355] on textarea "Deliciosa torta de limao chines" at bounding box center [465, 353] width 636 height 62
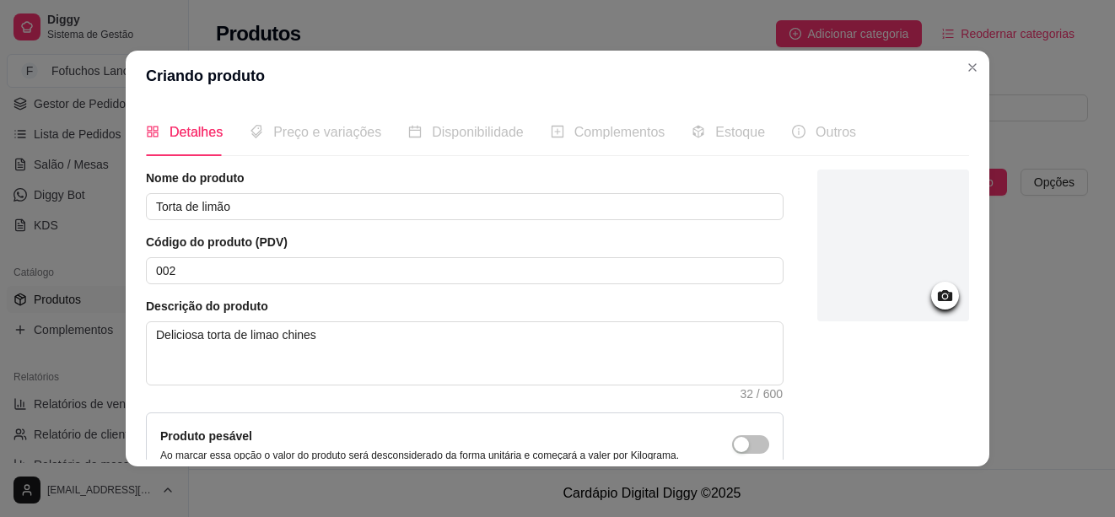
click at [349, 138] on span "Preço e variações" at bounding box center [327, 132] width 108 height 14
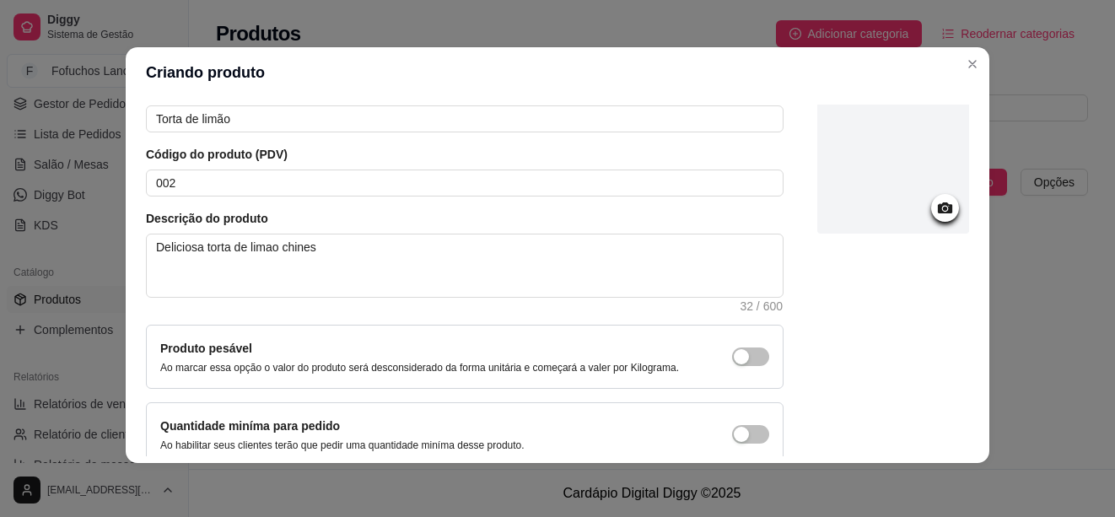
scroll to position [170, 0]
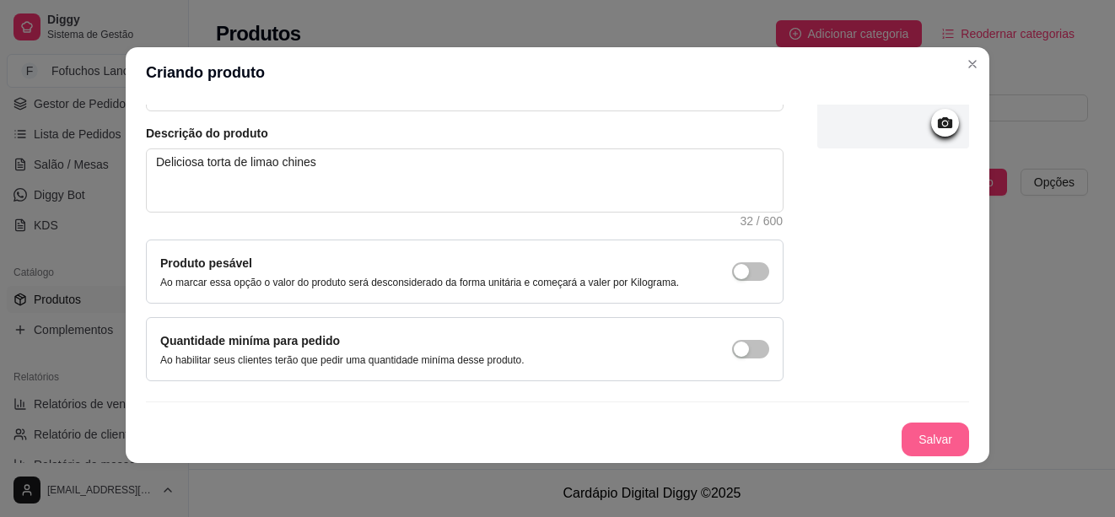
click at [913, 430] on button "Salvar" at bounding box center [935, 440] width 67 height 34
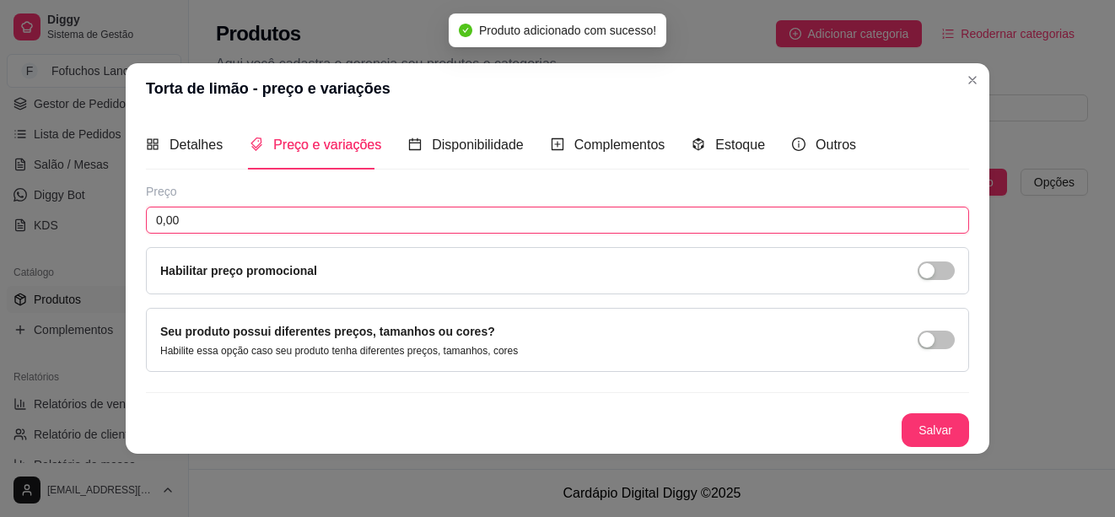
click at [355, 222] on input "0,00" at bounding box center [557, 220] width 823 height 27
drag, startPoint x: 259, startPoint y: 220, endPoint x: 141, endPoint y: 226, distance: 118.2
click at [141, 226] on div "Detalhes Preço e variações Disponibilidade Complementos Estoque Outros Nome do …" at bounding box center [558, 283] width 864 height 339
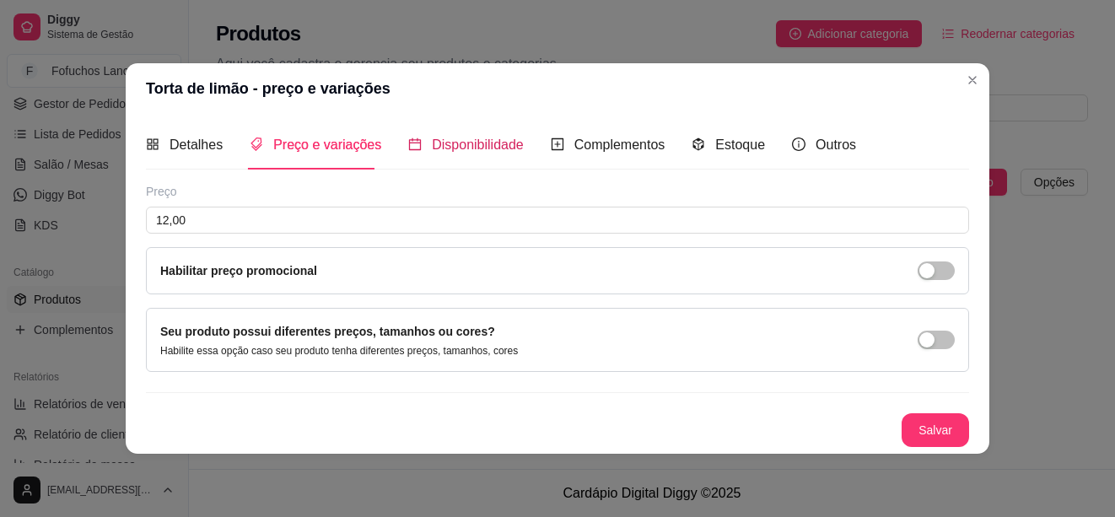
click at [494, 142] on span "Disponibilidade" at bounding box center [478, 145] width 92 height 14
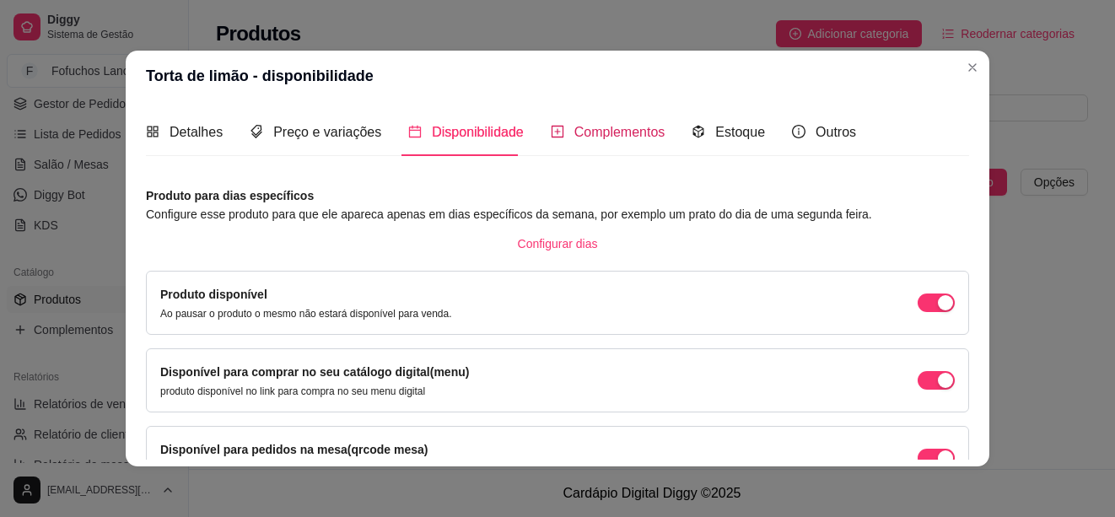
click at [595, 135] on span "Complementos" at bounding box center [619, 132] width 91 height 14
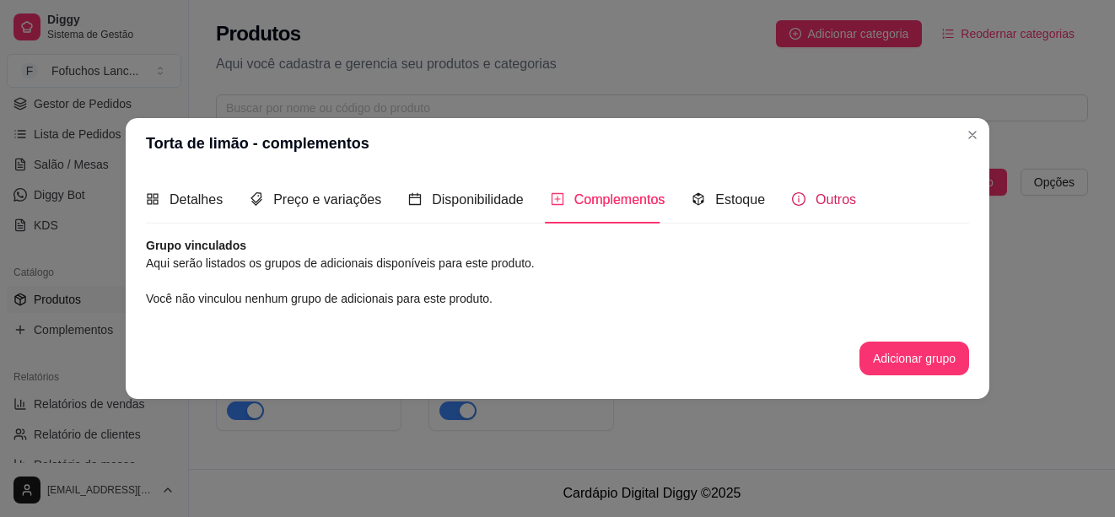
click at [825, 197] on span "Outros" at bounding box center [836, 199] width 40 height 14
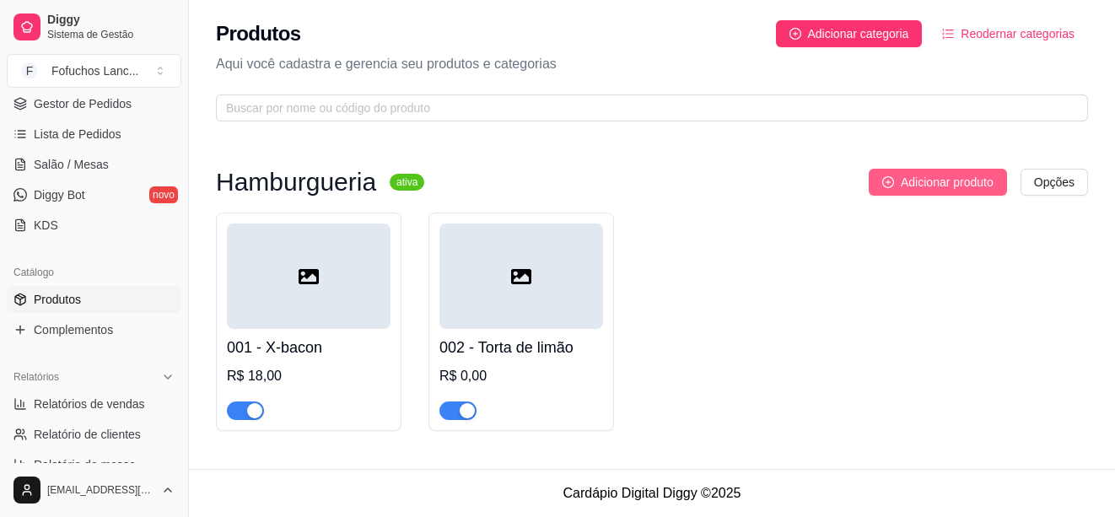
click at [898, 184] on button "Adicionar produto" at bounding box center [938, 182] width 138 height 27
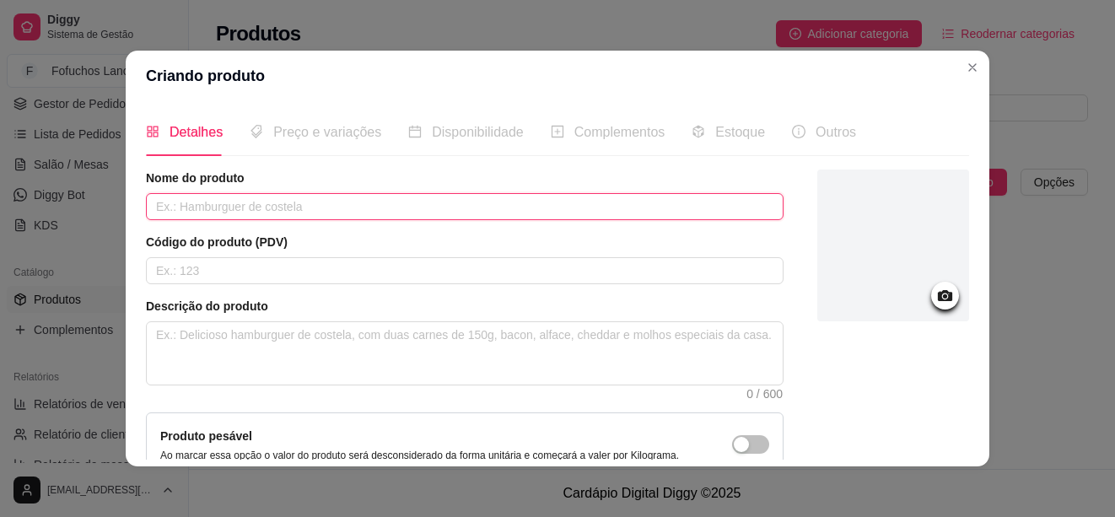
click at [347, 214] on input "text" at bounding box center [465, 206] width 638 height 27
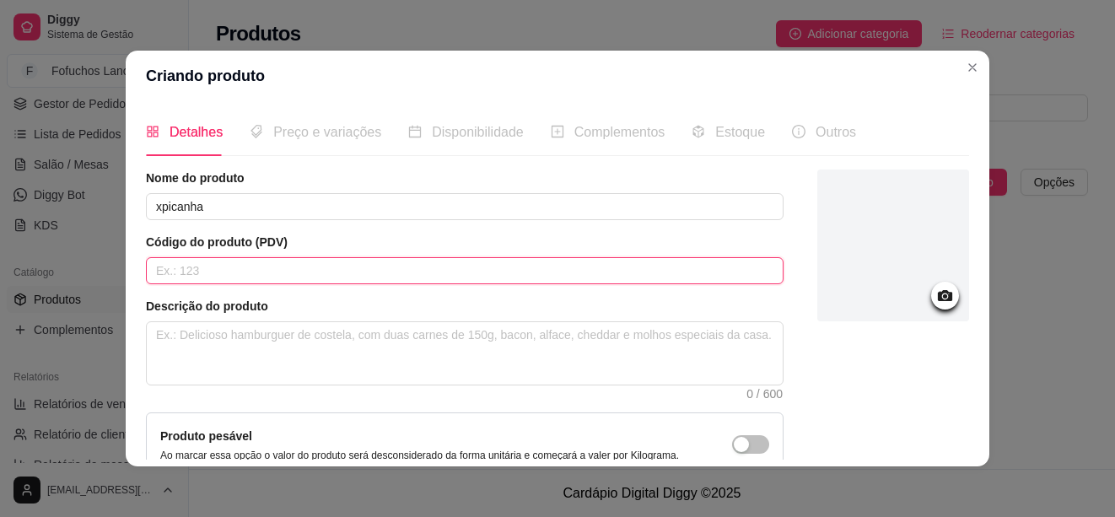
click at [278, 278] on input "text" at bounding box center [465, 270] width 638 height 27
drag, startPoint x: 527, startPoint y: 278, endPoint x: 130, endPoint y: 268, distance: 397.4
click at [130, 268] on div "Detalhes Preço e variações Disponibilidade Complementos Estoque Outros Nome do …" at bounding box center [558, 283] width 864 height 365
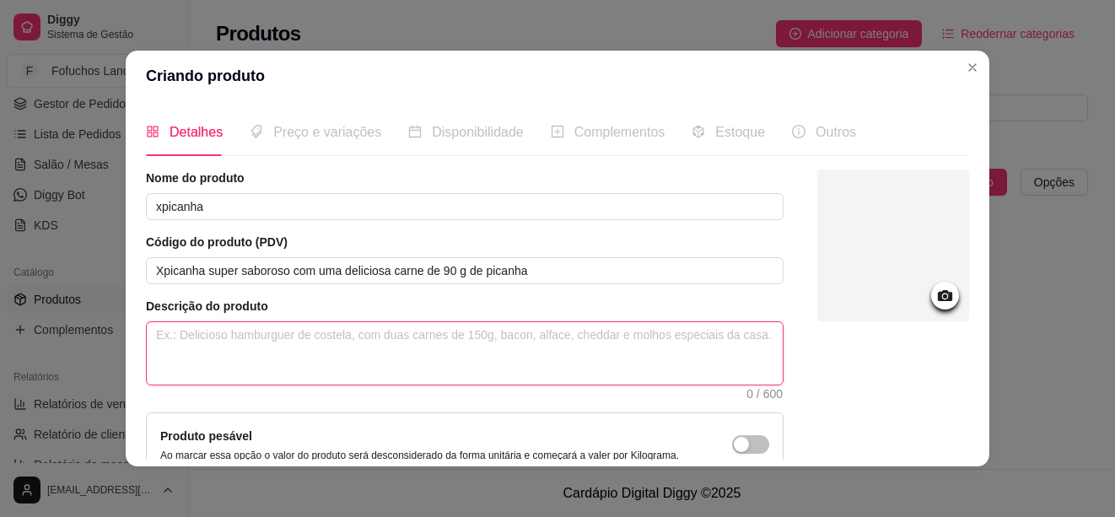
click at [294, 349] on textarea at bounding box center [465, 353] width 636 height 62
paste textarea "Xpicanha super saboroso com uma deliciosa carne de 90 g de picanha"
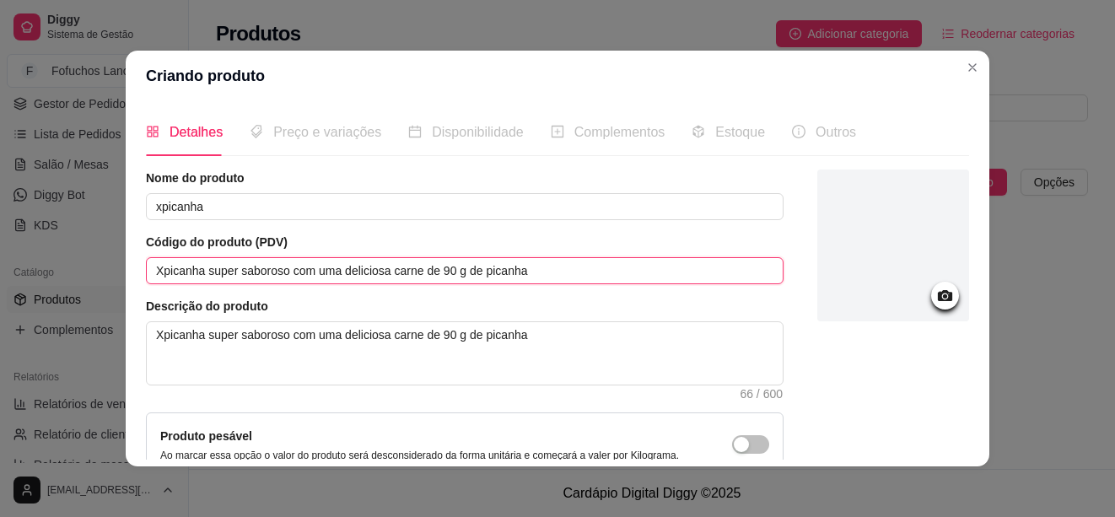
drag, startPoint x: 526, startPoint y: 265, endPoint x: 111, endPoint y: 283, distance: 415.5
click at [111, 283] on div "Criando produto Detalhes Preço e variações Disponibilidade Complementos Estoque…" at bounding box center [557, 258] width 1115 height 517
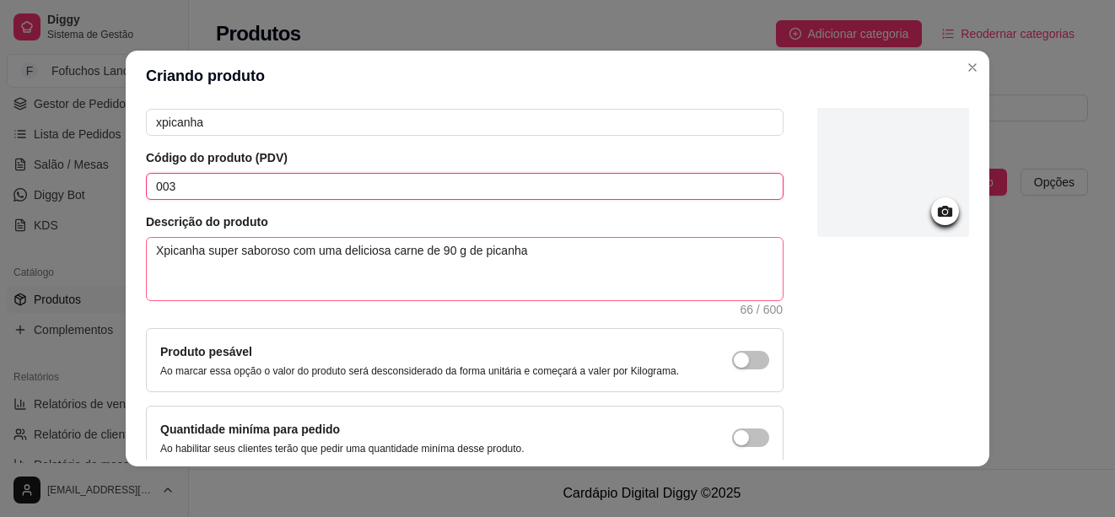
scroll to position [170, 0]
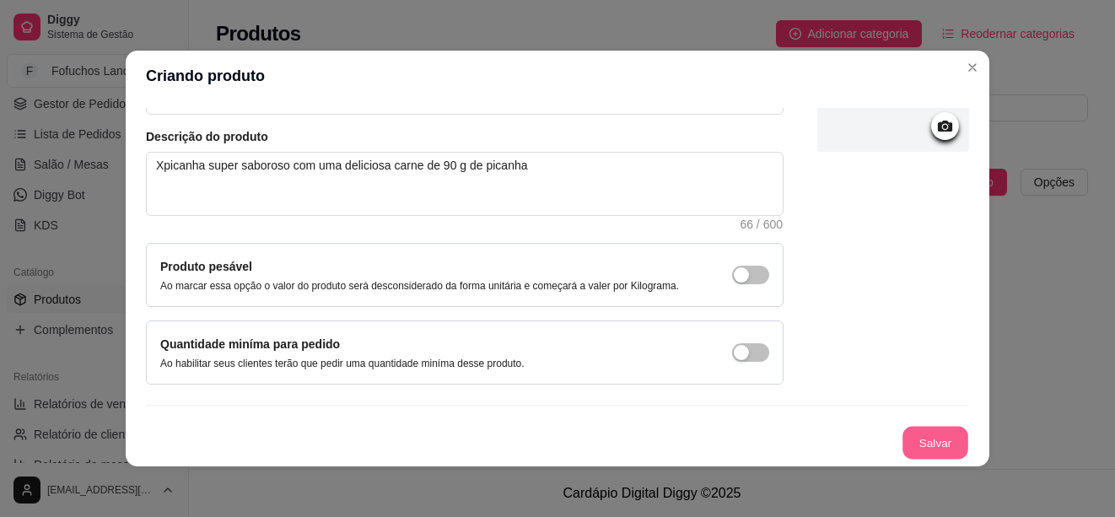
click at [904, 434] on button "Salvar" at bounding box center [936, 443] width 66 height 33
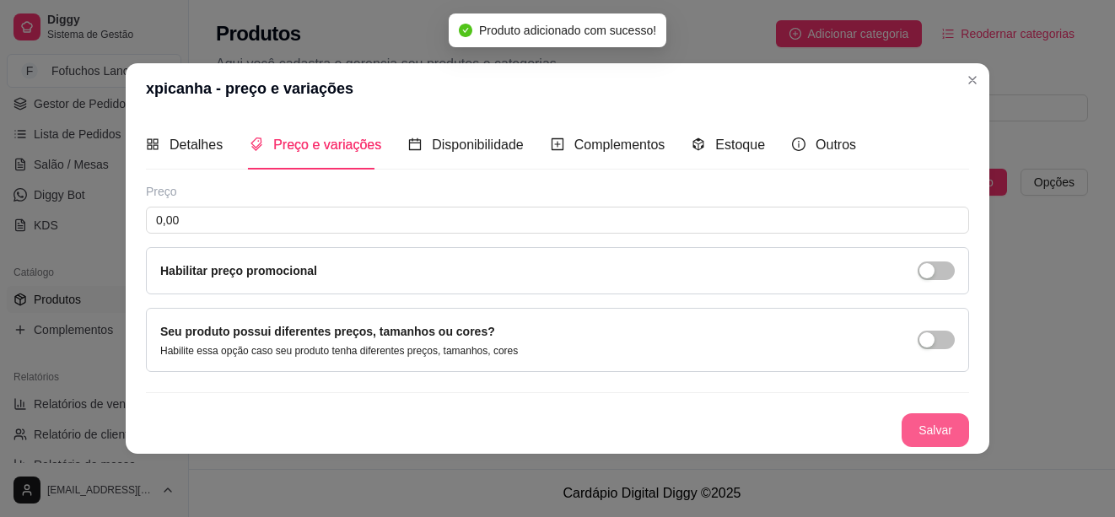
scroll to position [0, 0]
click at [822, 144] on span "Outros" at bounding box center [836, 145] width 40 height 14
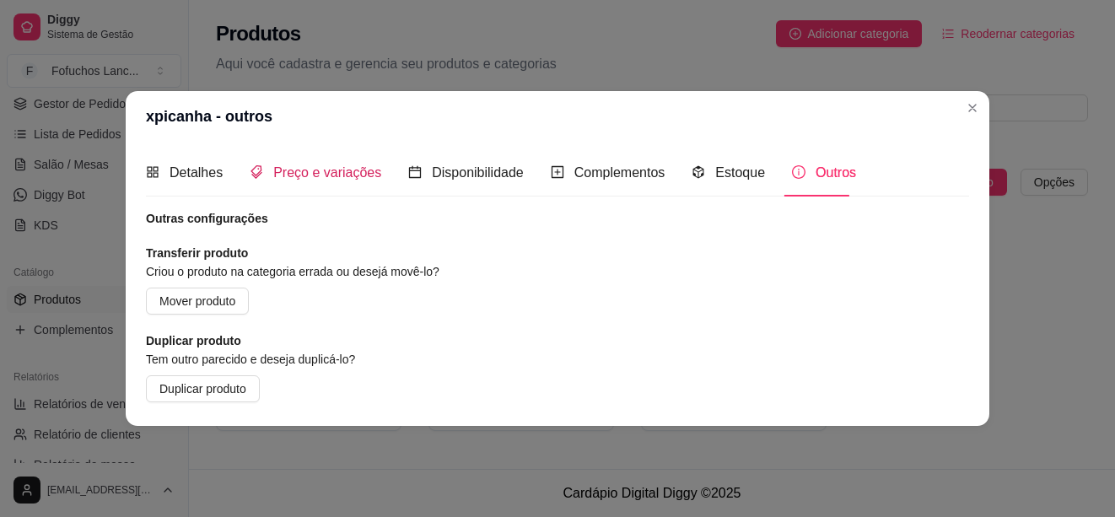
click at [340, 169] on span "Preço e variações" at bounding box center [327, 172] width 108 height 14
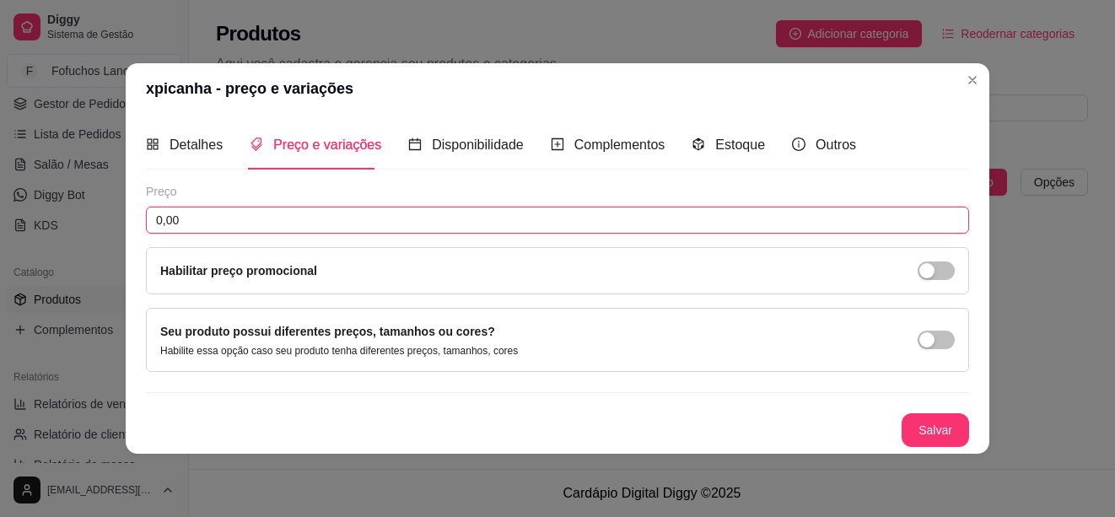
click at [282, 217] on input "0,00" at bounding box center [557, 220] width 823 height 27
drag, startPoint x: 230, startPoint y: 218, endPoint x: 148, endPoint y: 224, distance: 82.8
click at [148, 224] on input "0,00" at bounding box center [557, 220] width 823 height 27
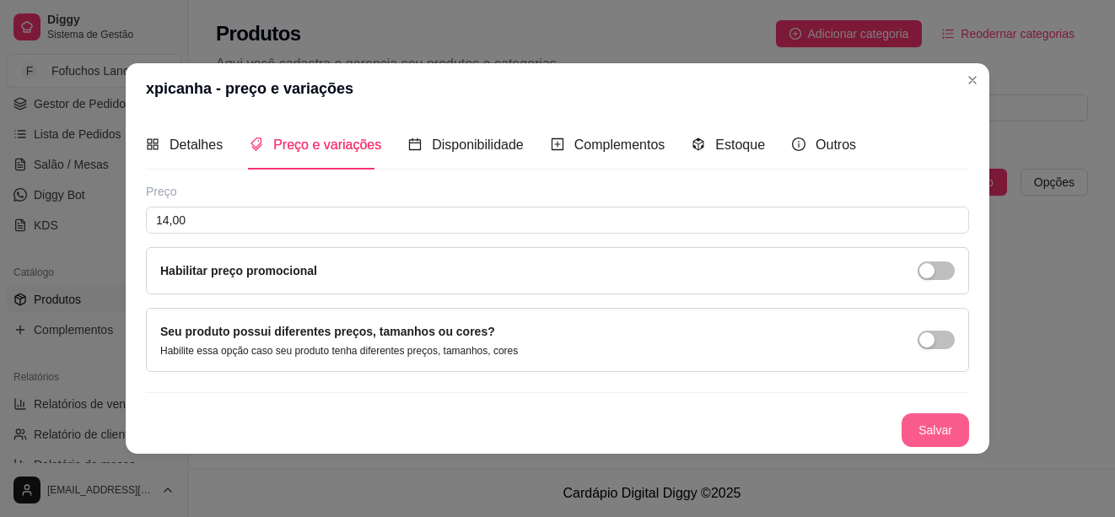
click at [930, 423] on button "Salvar" at bounding box center [935, 430] width 67 height 34
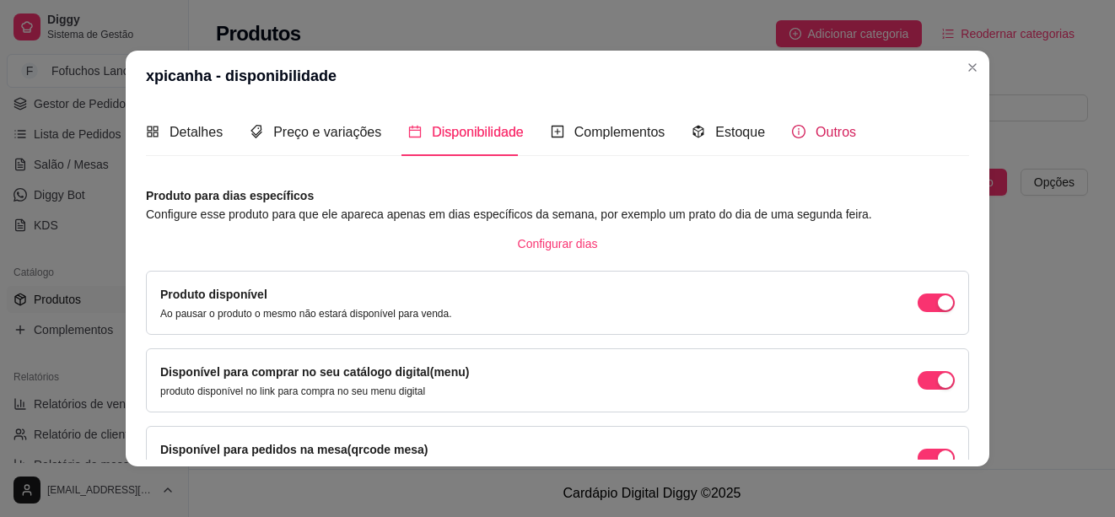
click at [817, 132] on span "Outros" at bounding box center [836, 132] width 40 height 14
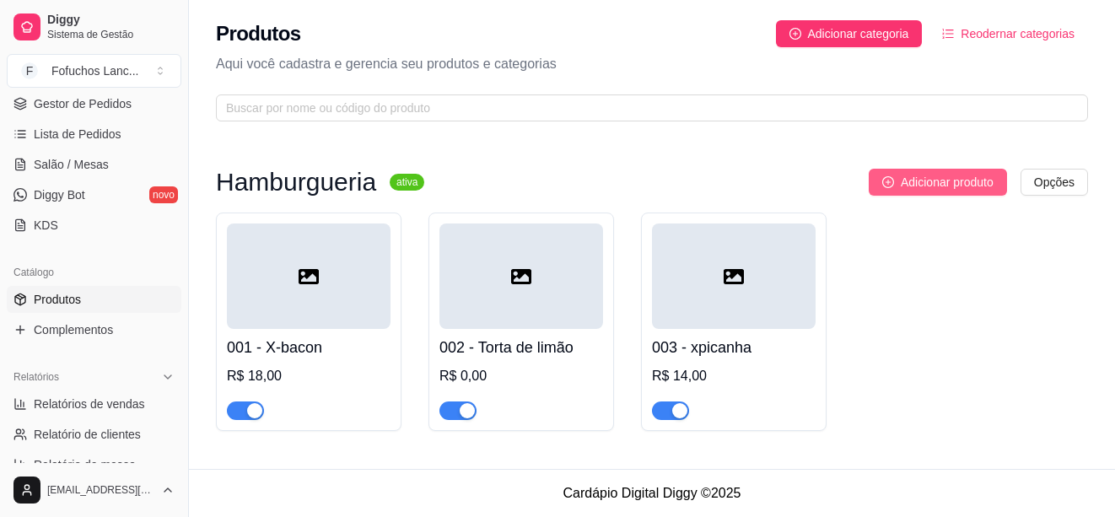
click at [930, 183] on span "Adicionar produto" at bounding box center [947, 182] width 93 height 19
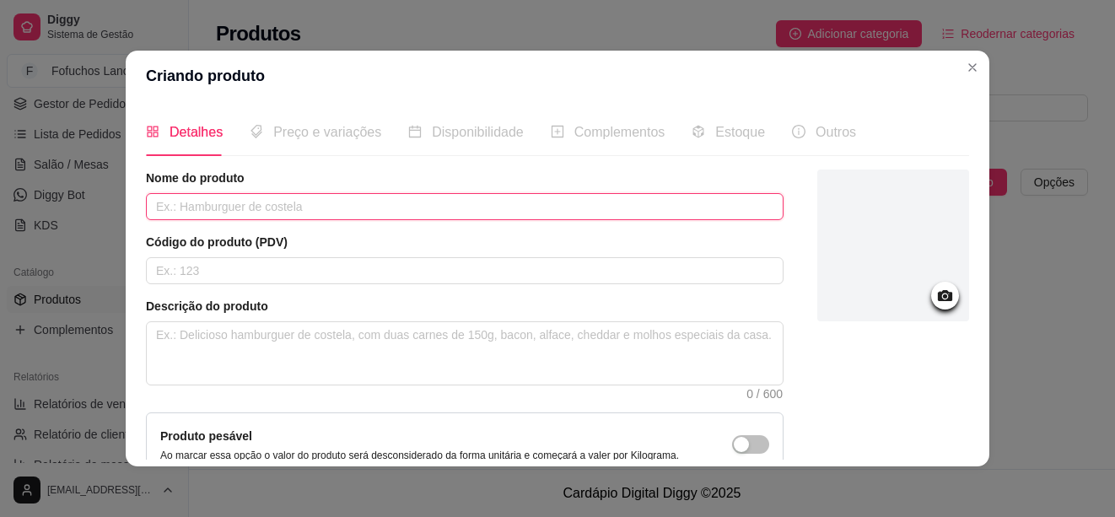
click at [420, 215] on input "text" at bounding box center [465, 206] width 638 height 27
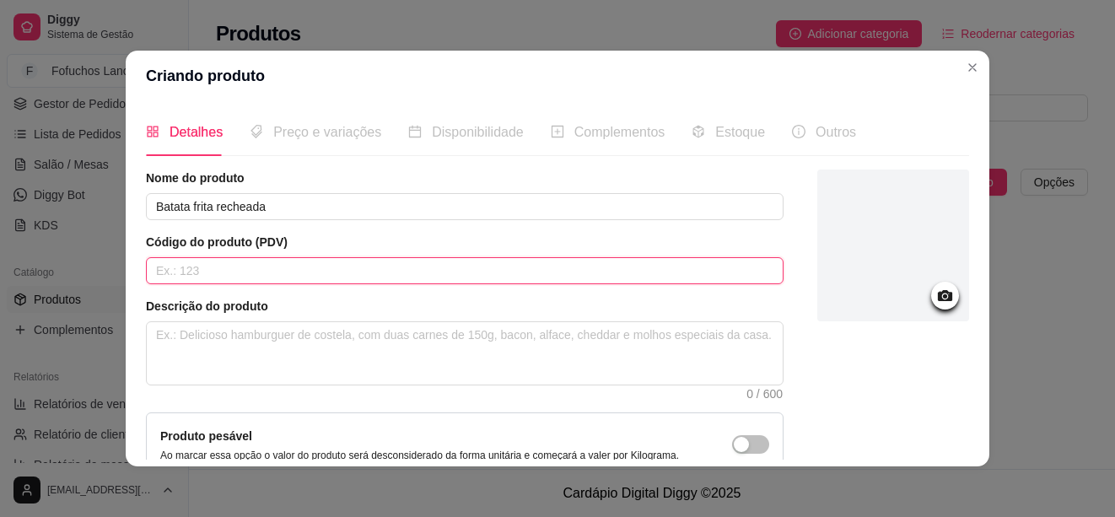
click at [304, 260] on input "text" at bounding box center [465, 270] width 638 height 27
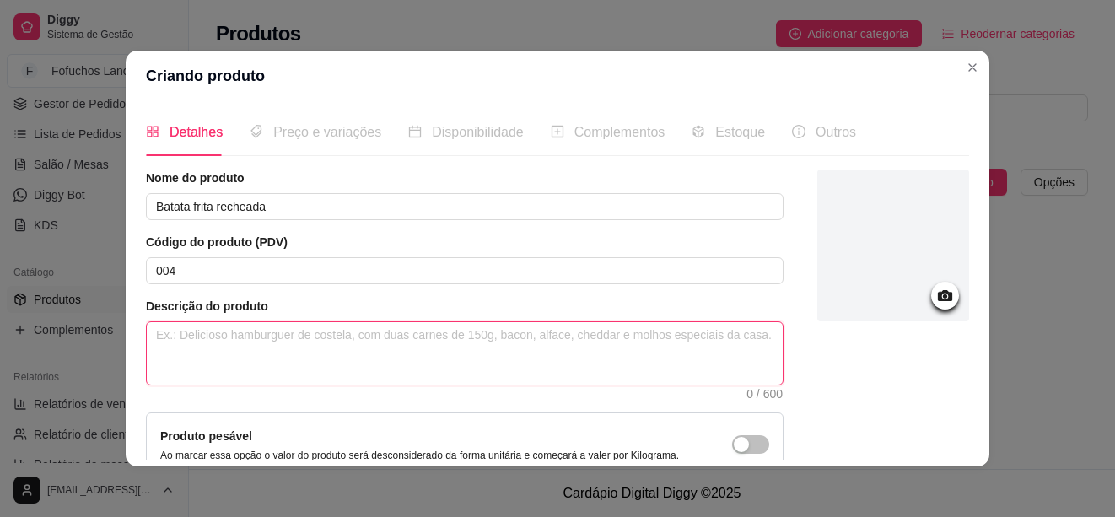
click at [327, 332] on textarea at bounding box center [465, 353] width 636 height 62
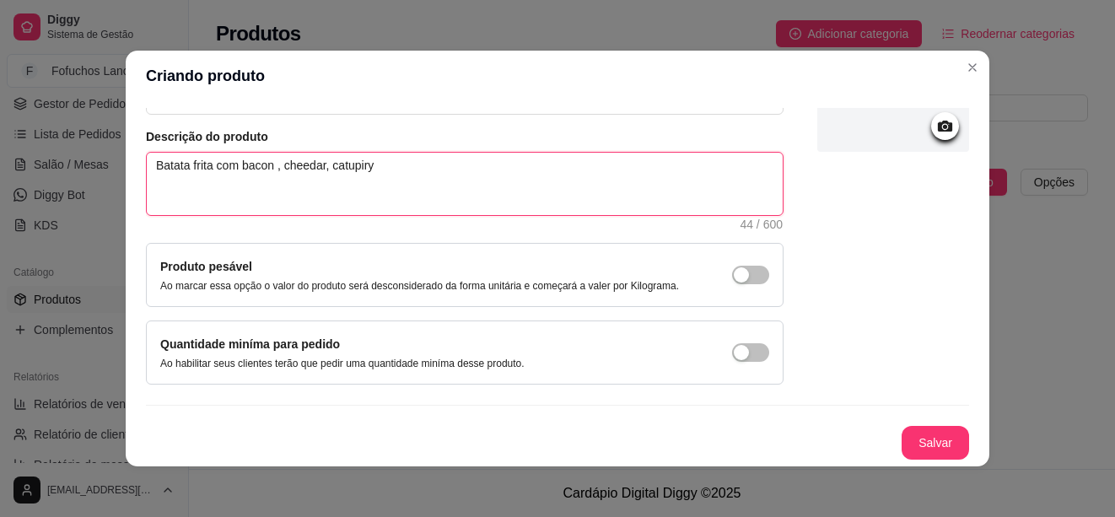
scroll to position [3, 0]
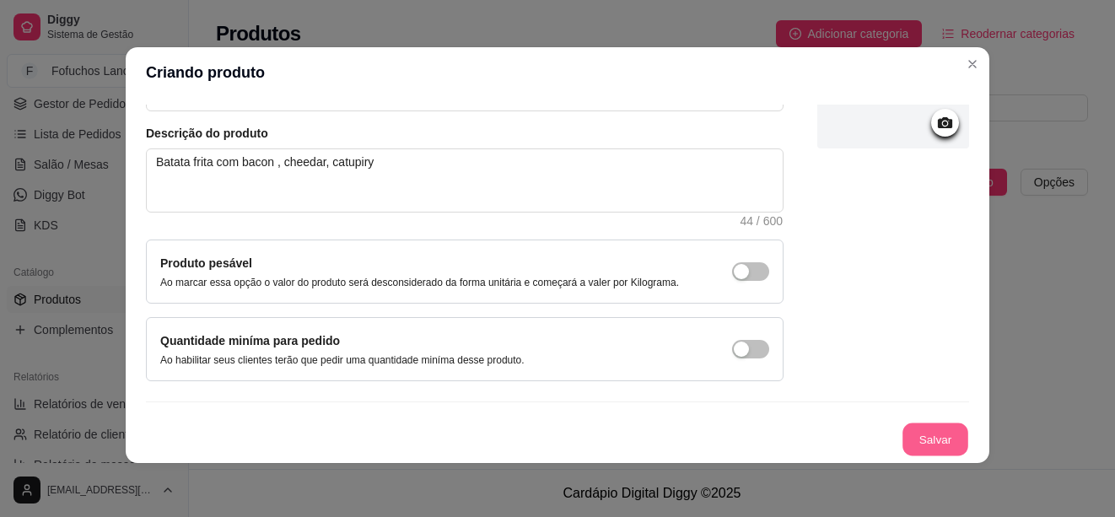
click at [903, 433] on button "Salvar" at bounding box center [936, 439] width 66 height 33
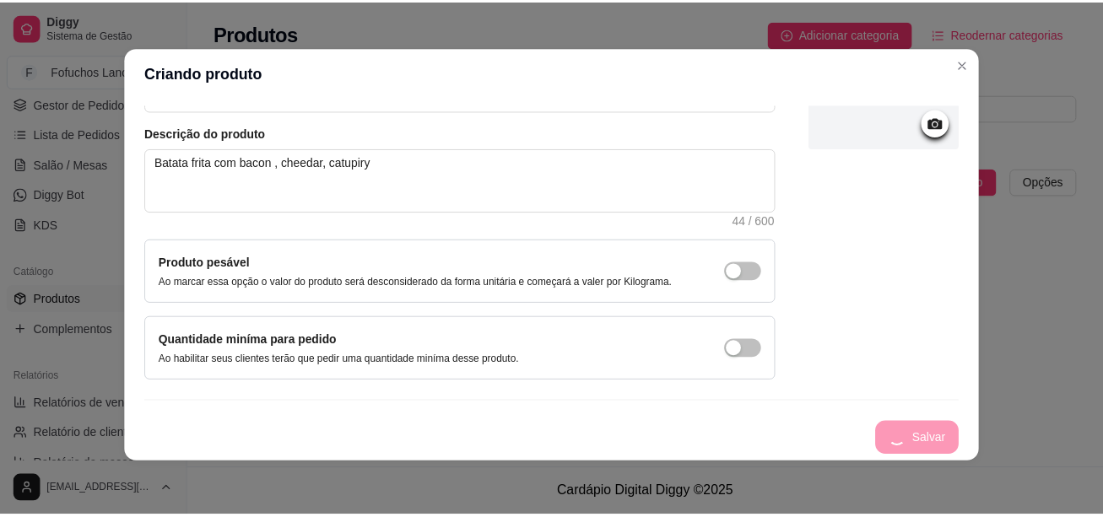
scroll to position [0, 0]
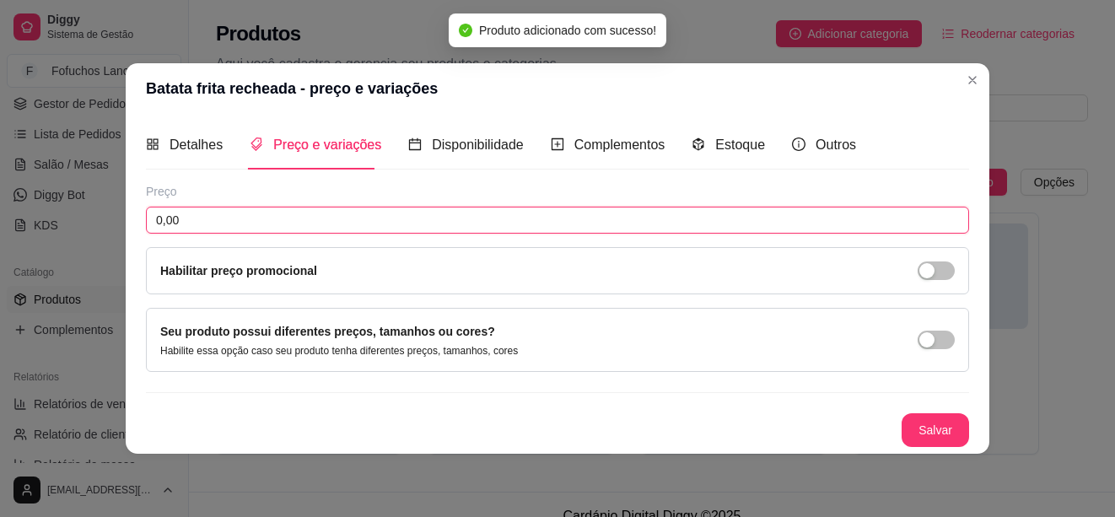
click at [213, 227] on input "0,00" at bounding box center [557, 220] width 823 height 27
drag, startPoint x: 189, startPoint y: 218, endPoint x: 151, endPoint y: 219, distance: 38.0
click at [151, 219] on input "0,00" at bounding box center [557, 220] width 823 height 27
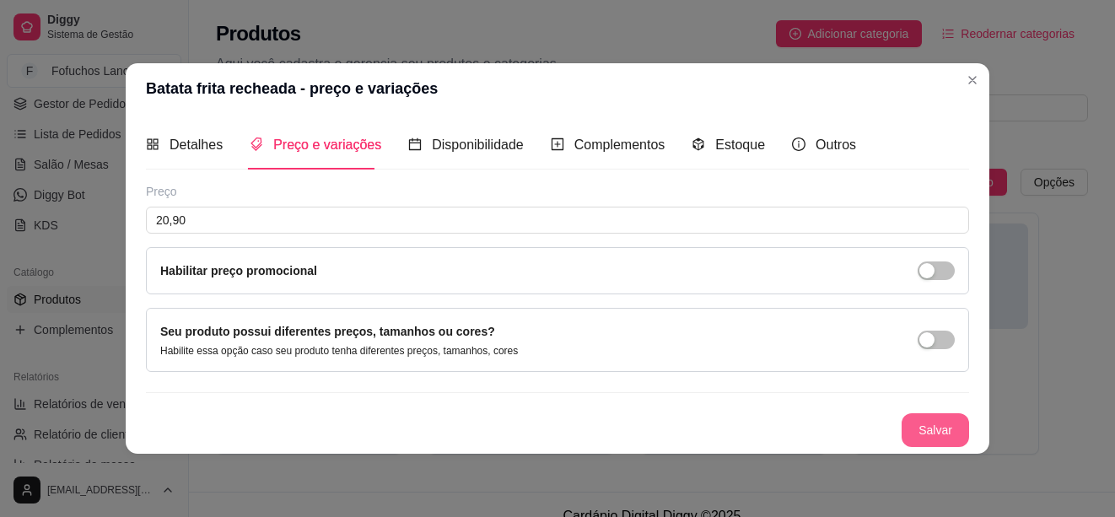
click at [939, 423] on button "Salvar" at bounding box center [935, 430] width 67 height 34
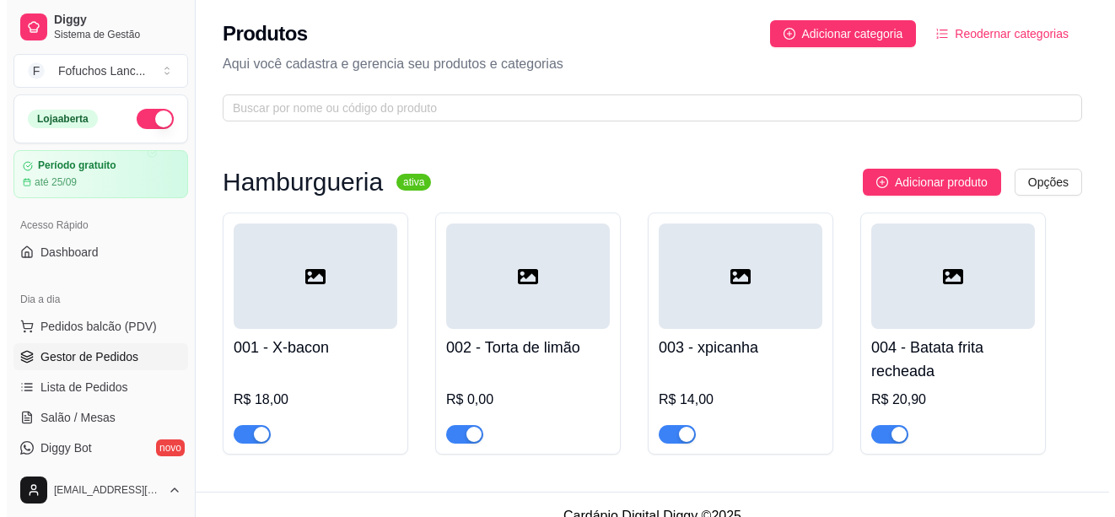
scroll to position [84, 0]
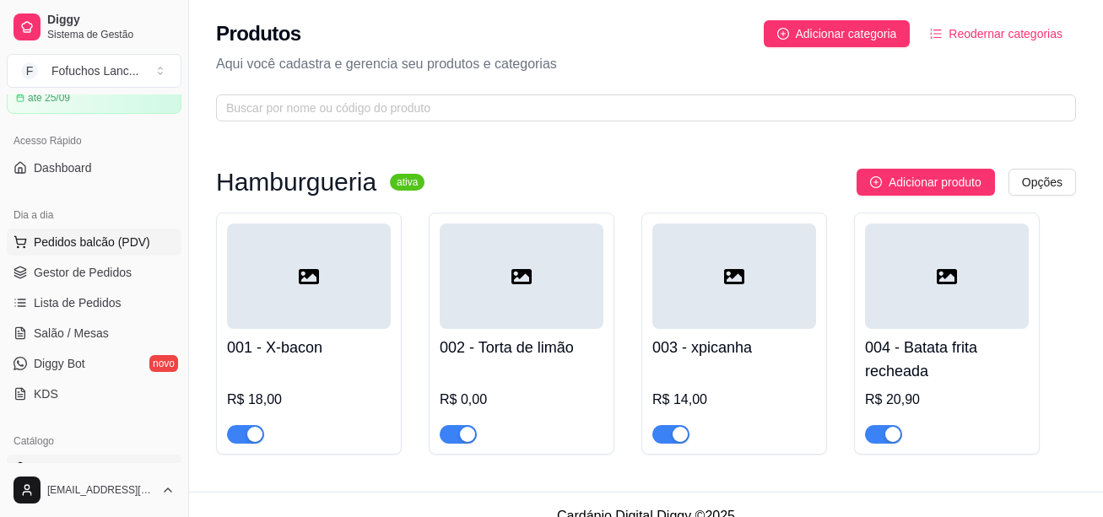
click at [100, 237] on span "Pedidos balcão (PDV)" at bounding box center [92, 242] width 116 height 17
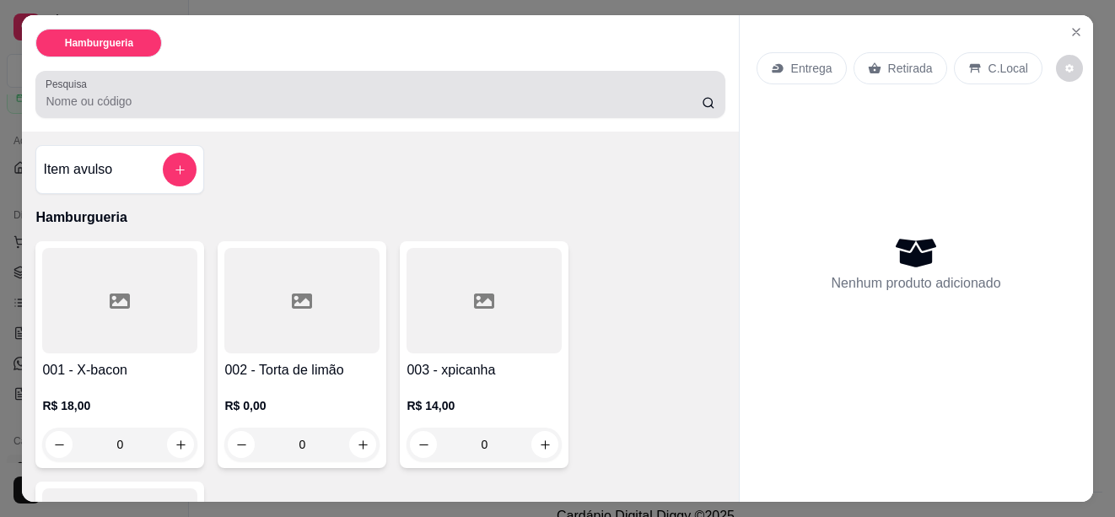
click at [130, 100] on input "Pesquisa" at bounding box center [373, 101] width 655 height 17
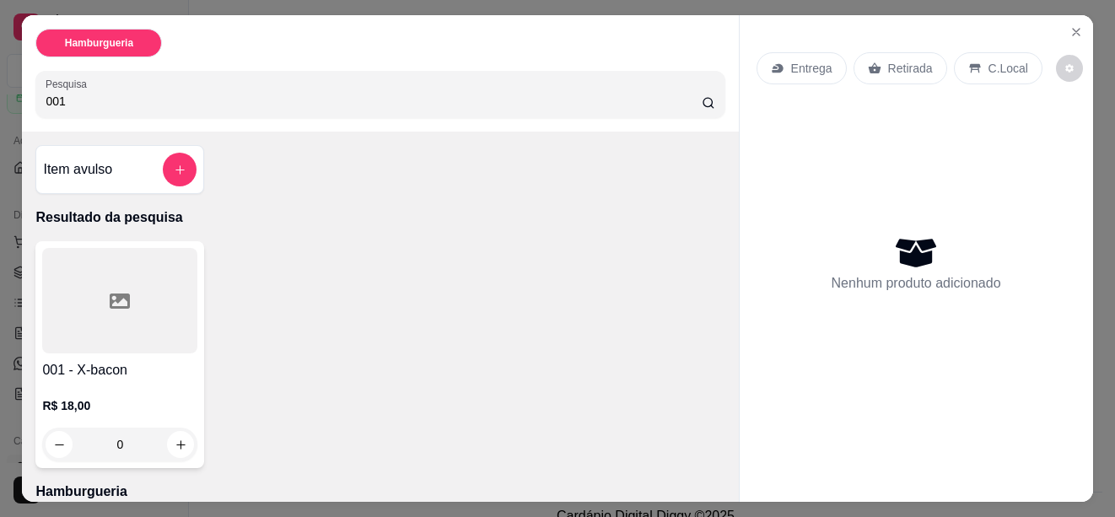
click at [100, 279] on div at bounding box center [119, 300] width 155 height 105
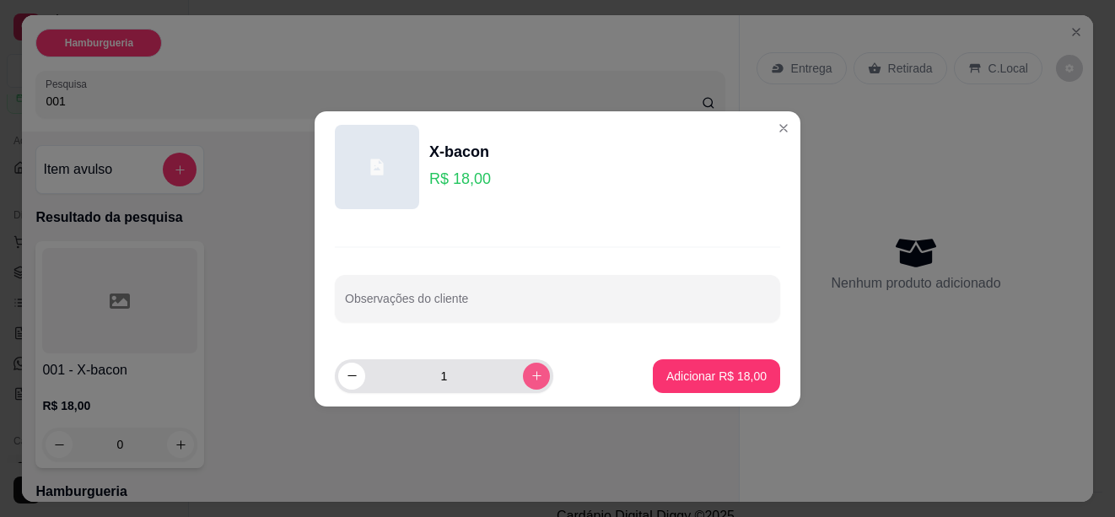
click at [531, 375] on icon "increase-product-quantity" at bounding box center [537, 375] width 13 height 13
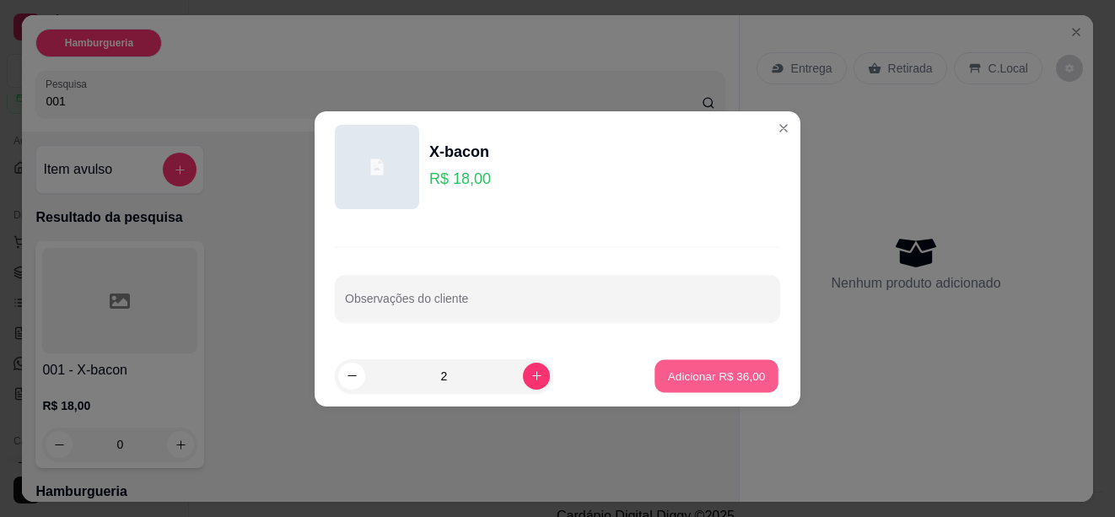
click at [693, 369] on p "Adicionar R$ 36,00" at bounding box center [717, 376] width 98 height 16
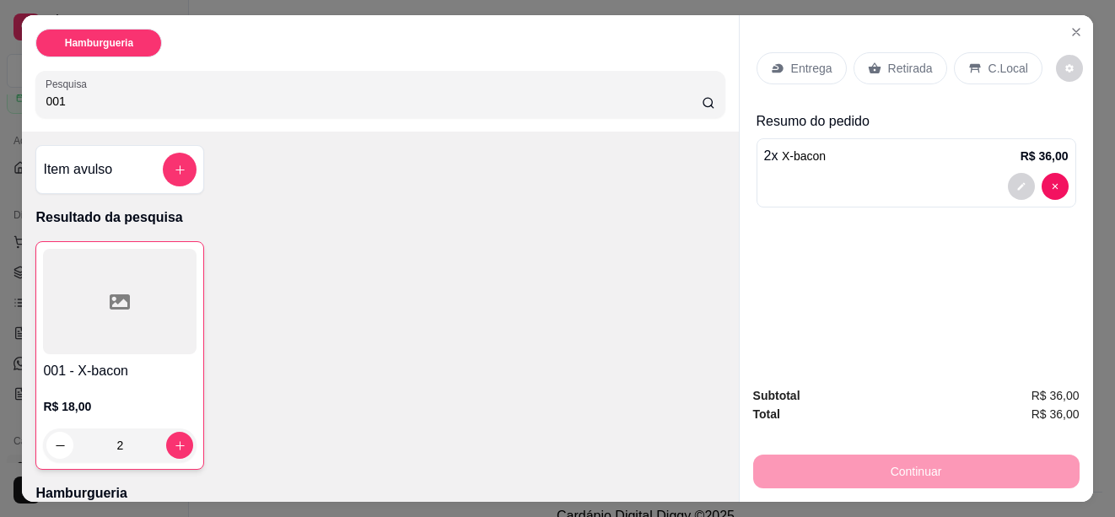
click at [268, 100] on input "001" at bounding box center [373, 101] width 655 height 17
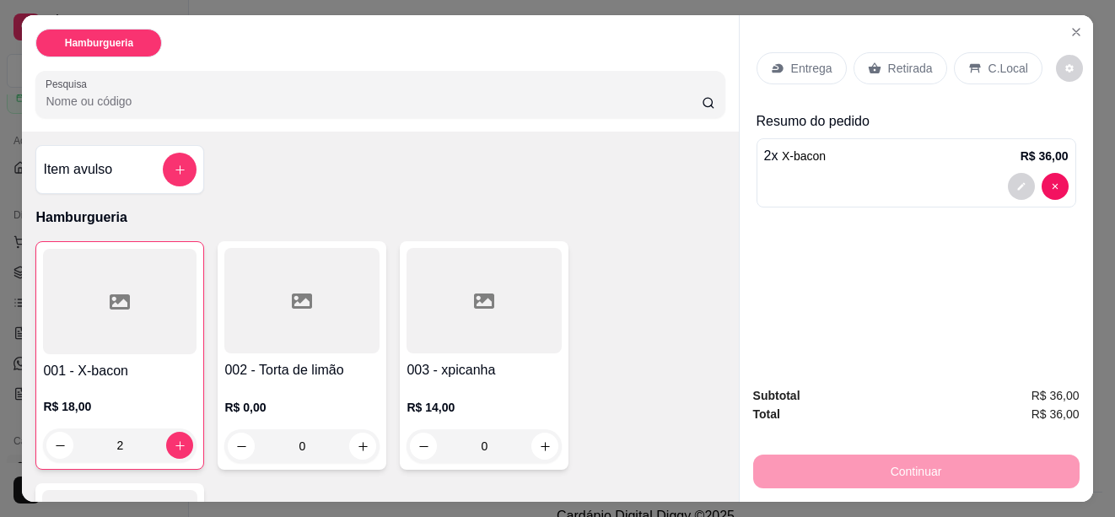
click at [477, 337] on div at bounding box center [484, 300] width 155 height 105
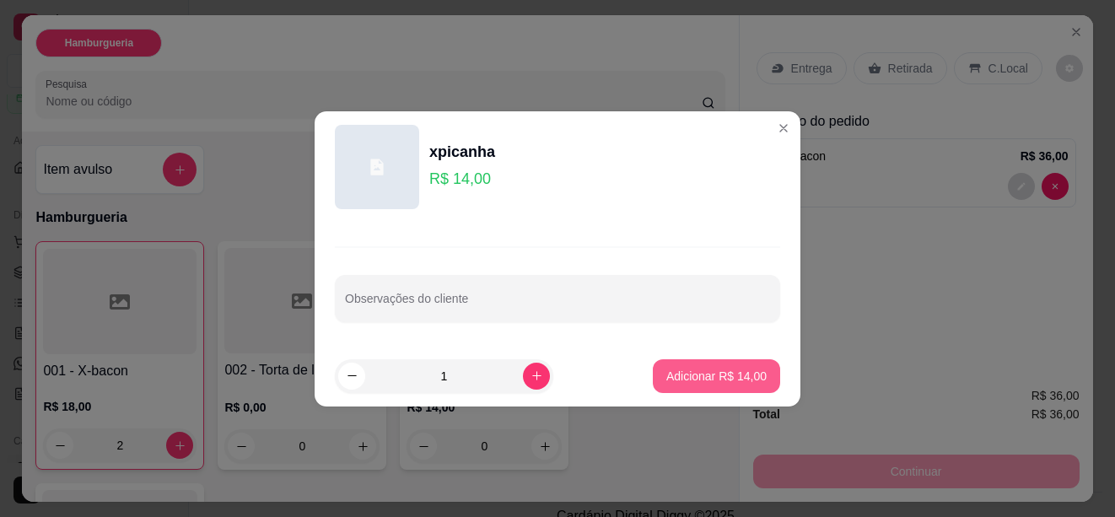
click at [684, 374] on p "Adicionar R$ 14,00" at bounding box center [716, 376] width 100 height 17
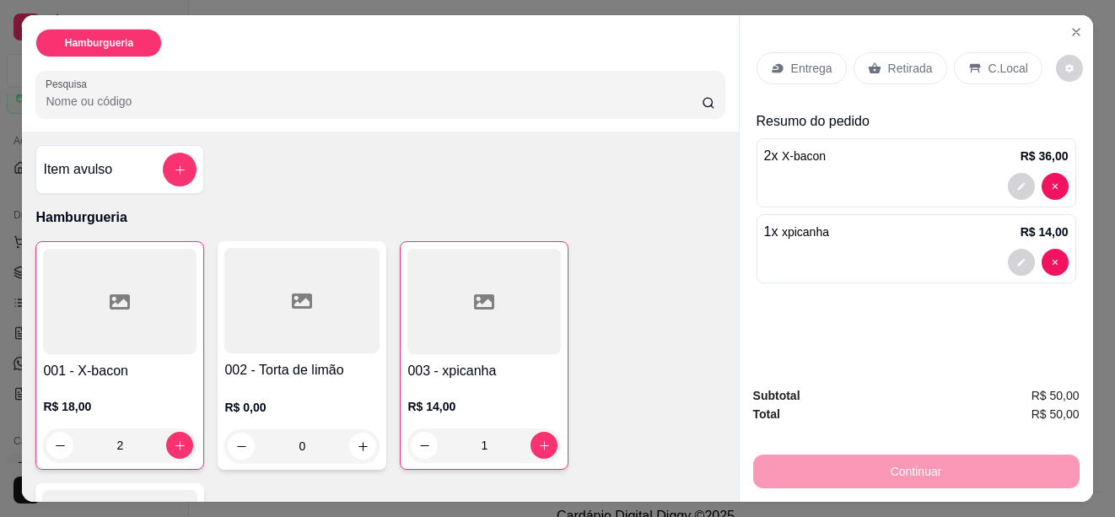
click at [331, 321] on div at bounding box center [301, 300] width 155 height 105
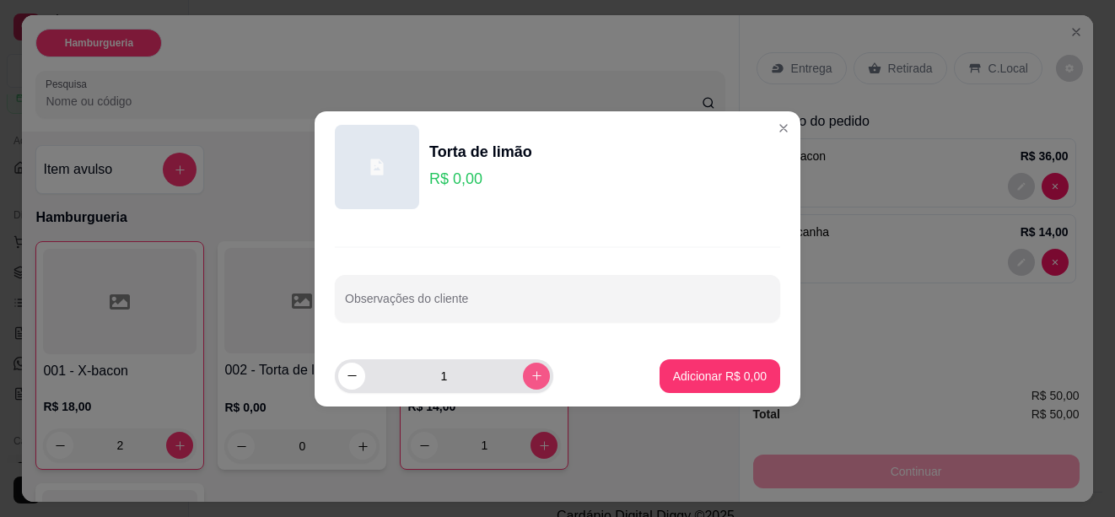
click at [531, 380] on icon "increase-product-quantity" at bounding box center [537, 375] width 13 height 13
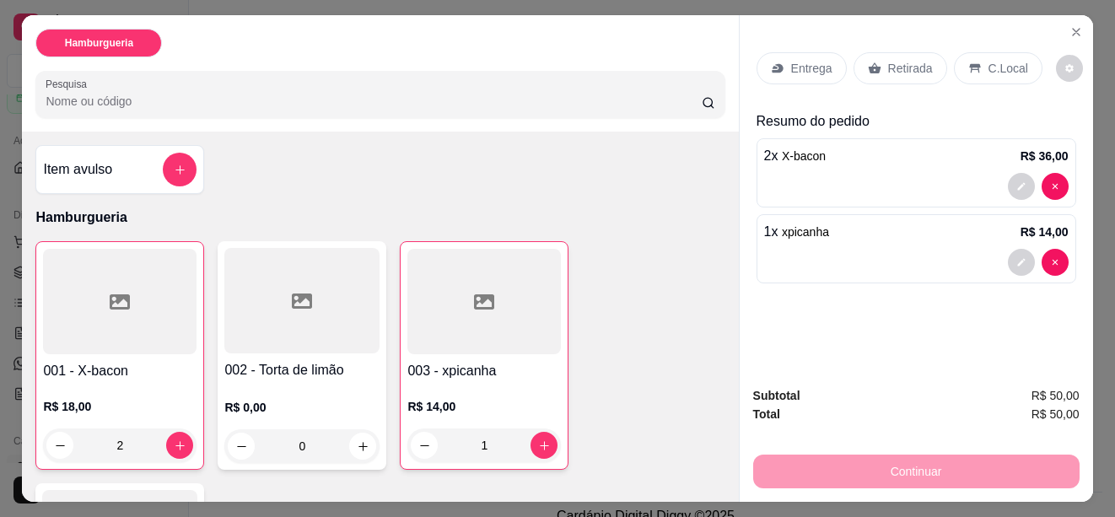
click at [318, 365] on h4 "002 - Torta de limão" at bounding box center [301, 370] width 155 height 20
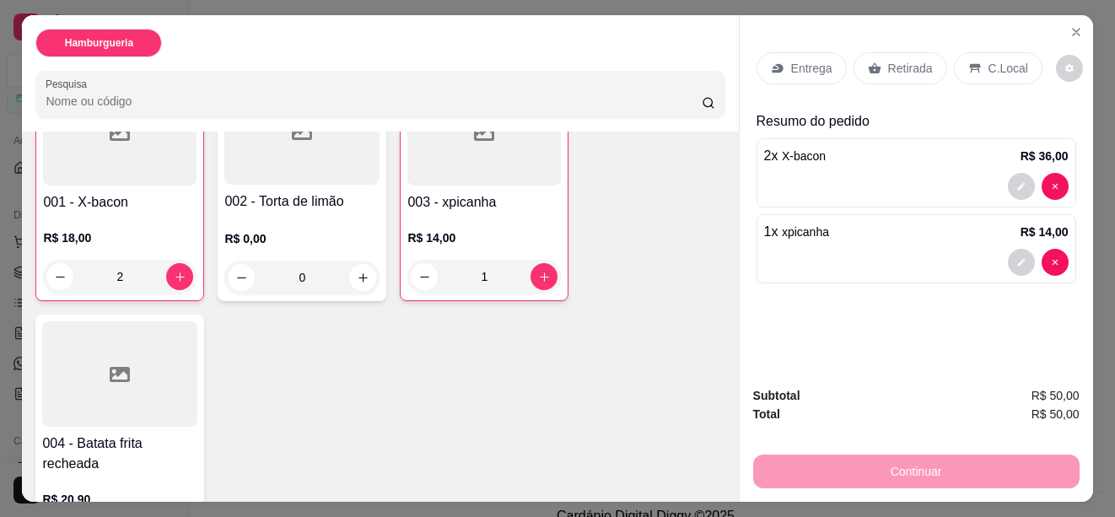
scroll to position [243, 0]
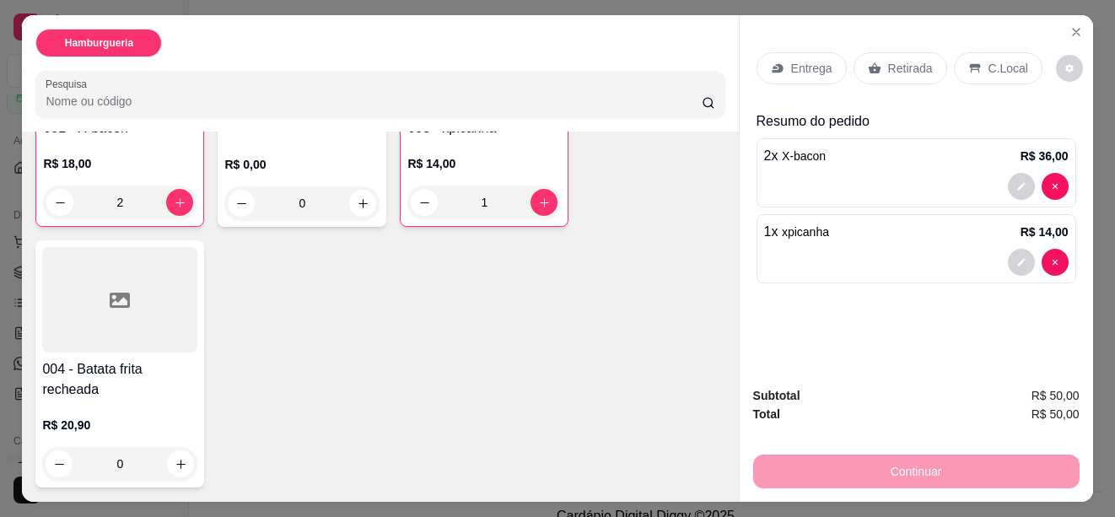
click at [148, 359] on h4 "004 - Batata frita recheada" at bounding box center [119, 379] width 155 height 40
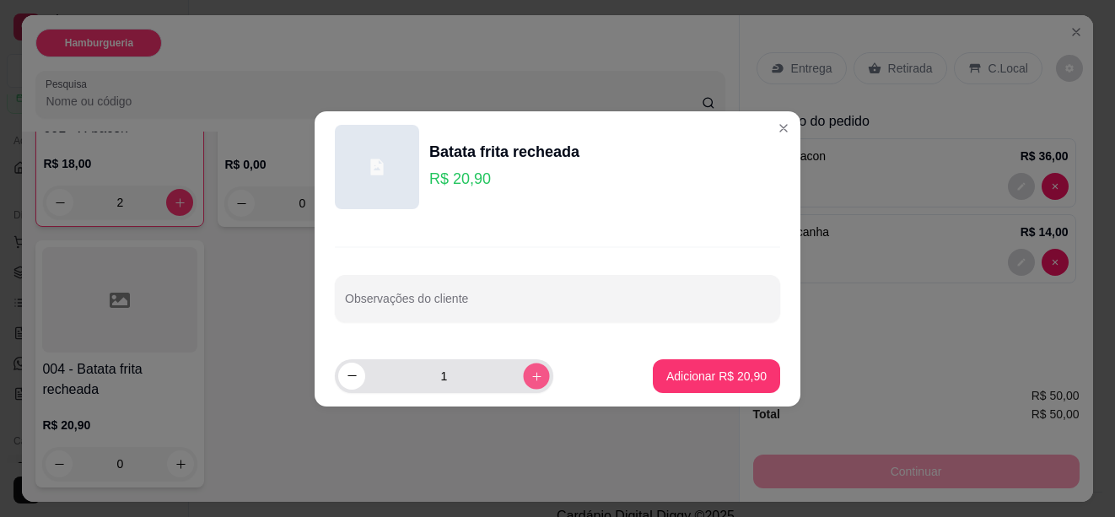
click at [531, 375] on icon "increase-product-quantity" at bounding box center [537, 375] width 13 height 13
click at [523, 383] on button "increase-product-quantity" at bounding box center [536, 376] width 26 height 26
click at [523, 383] on button "increase-product-quantity" at bounding box center [536, 376] width 27 height 27
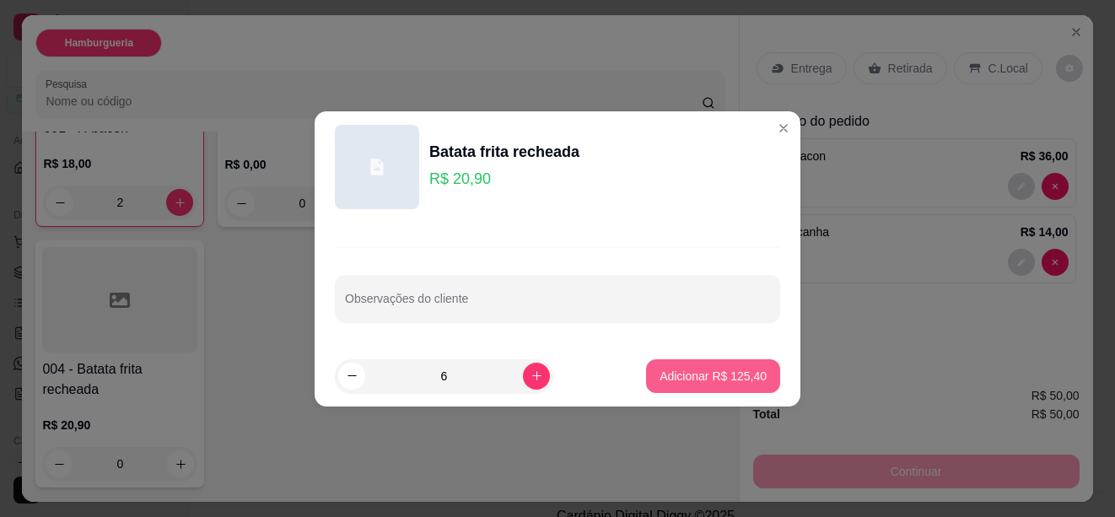
click at [691, 380] on p "Adicionar R$ 125,40" at bounding box center [713, 376] width 107 height 17
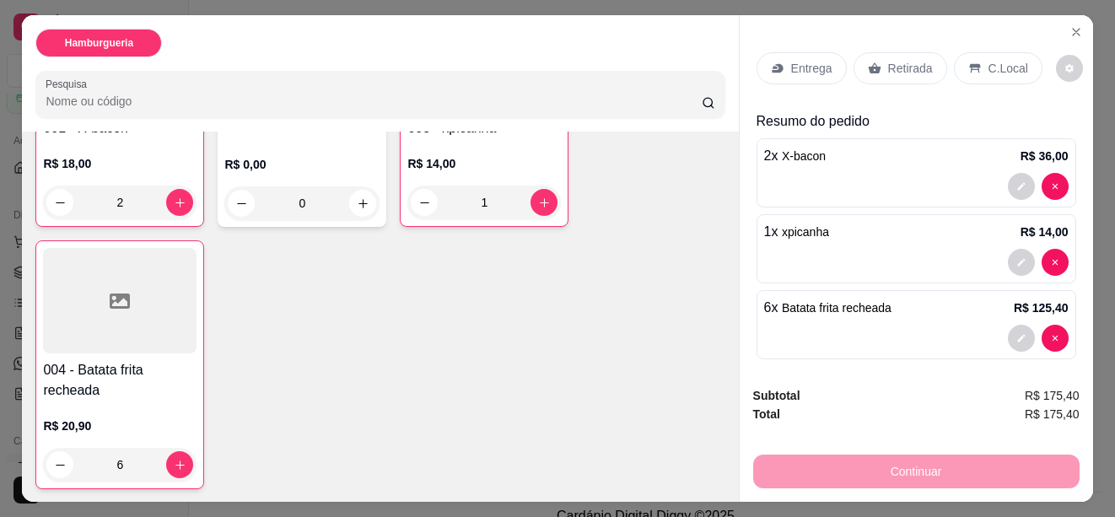
scroll to position [245, 0]
click at [808, 65] on p "Entrega" at bounding box center [811, 68] width 41 height 17
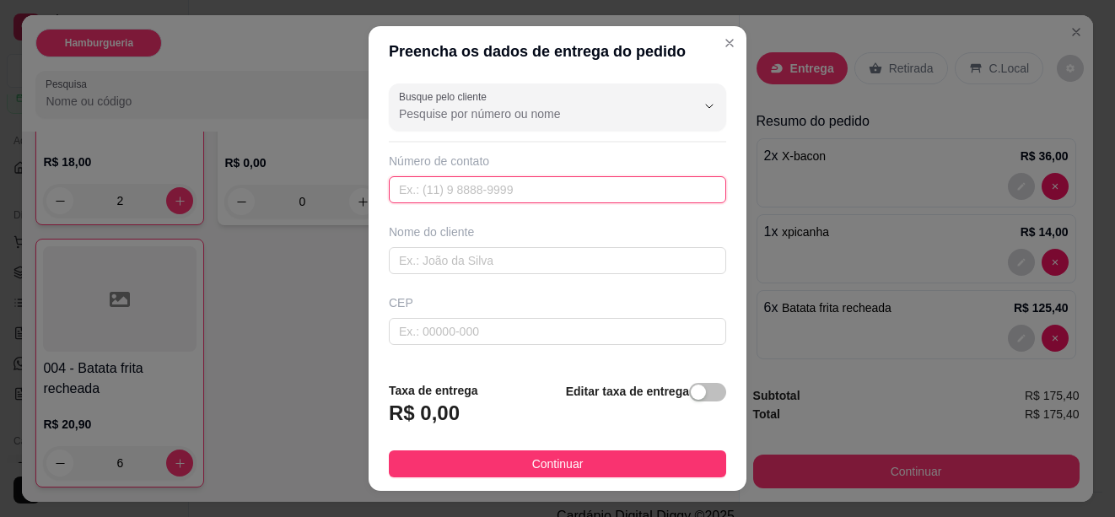
click at [537, 196] on input "text" at bounding box center [557, 189] width 337 height 27
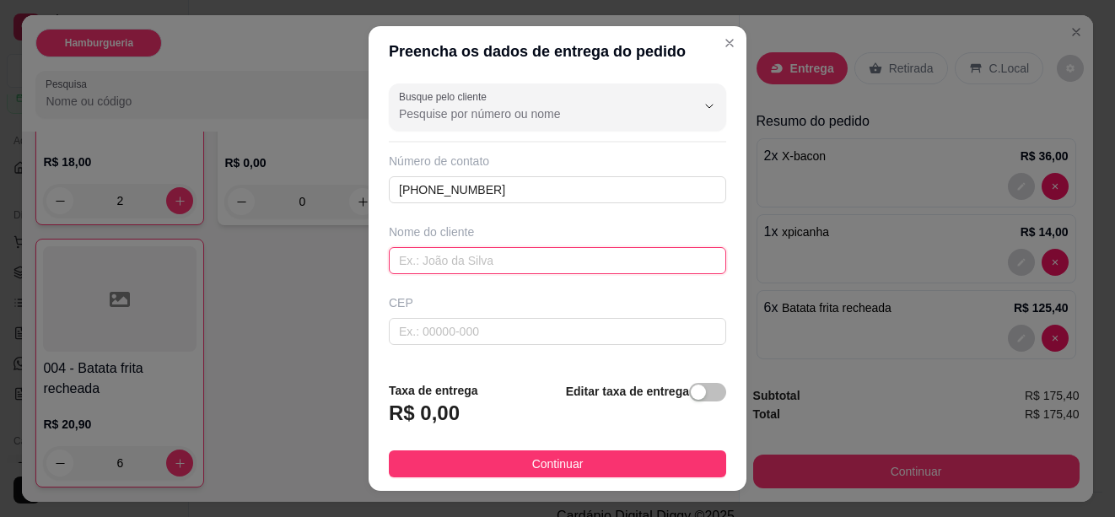
click at [517, 262] on input "text" at bounding box center [557, 260] width 337 height 27
drag, startPoint x: 534, startPoint y: 256, endPoint x: 443, endPoint y: 254, distance: 91.1
click at [443, 254] on input "Maraceli de Almeida delicia" at bounding box center [557, 260] width 337 height 27
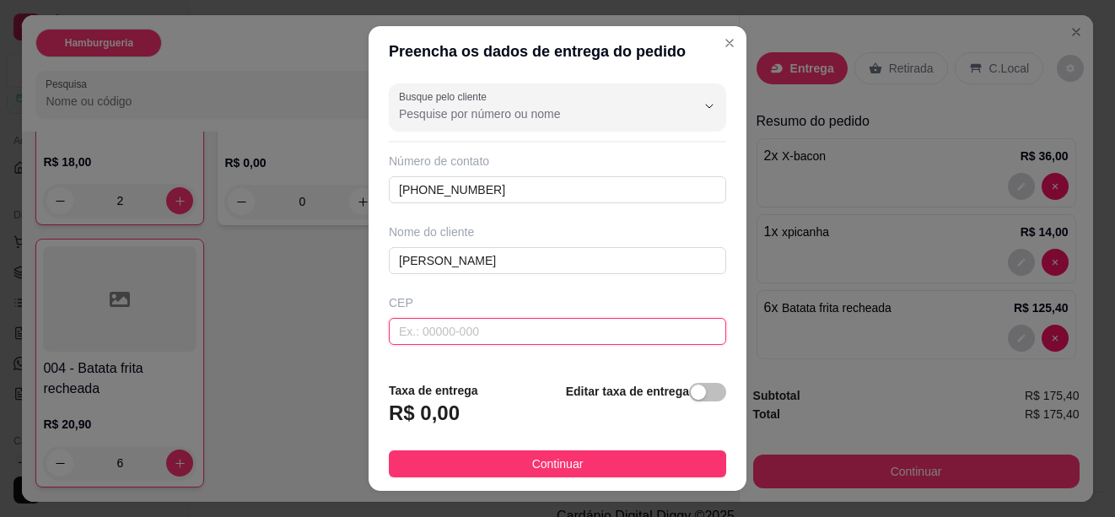
click at [452, 322] on input "text" at bounding box center [557, 331] width 337 height 27
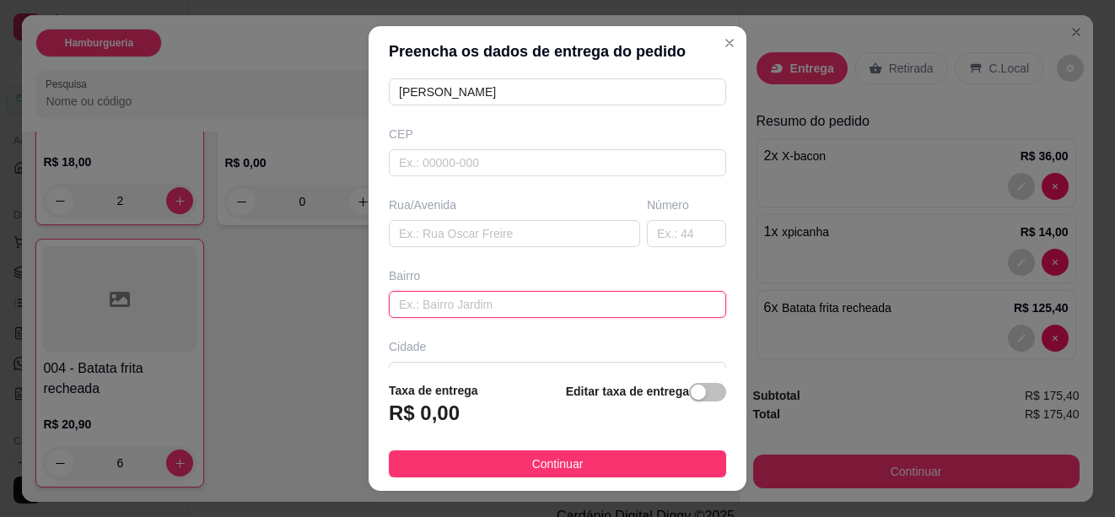
click at [463, 304] on input "text" at bounding box center [557, 304] width 337 height 27
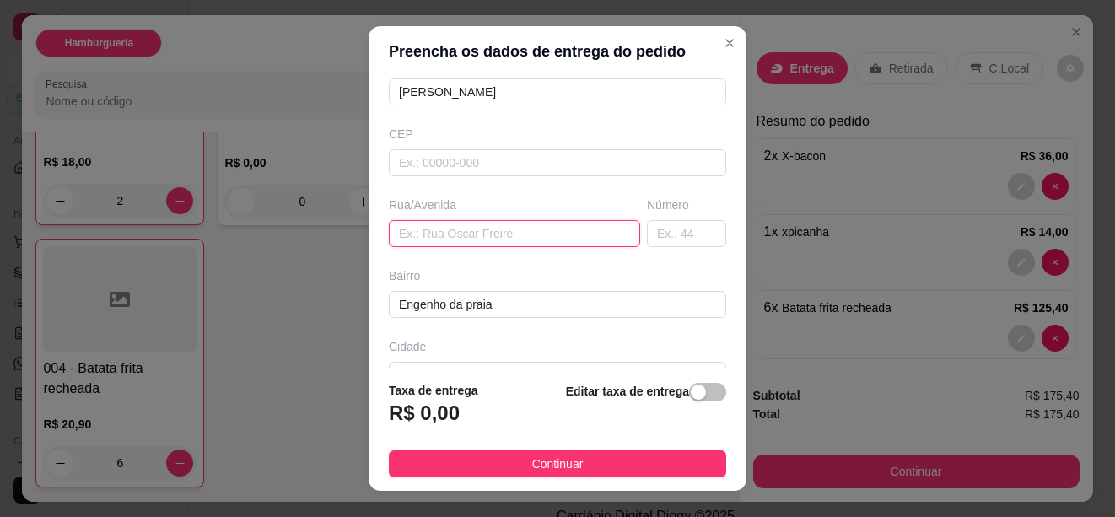
click at [457, 233] on input "text" at bounding box center [514, 233] width 251 height 27
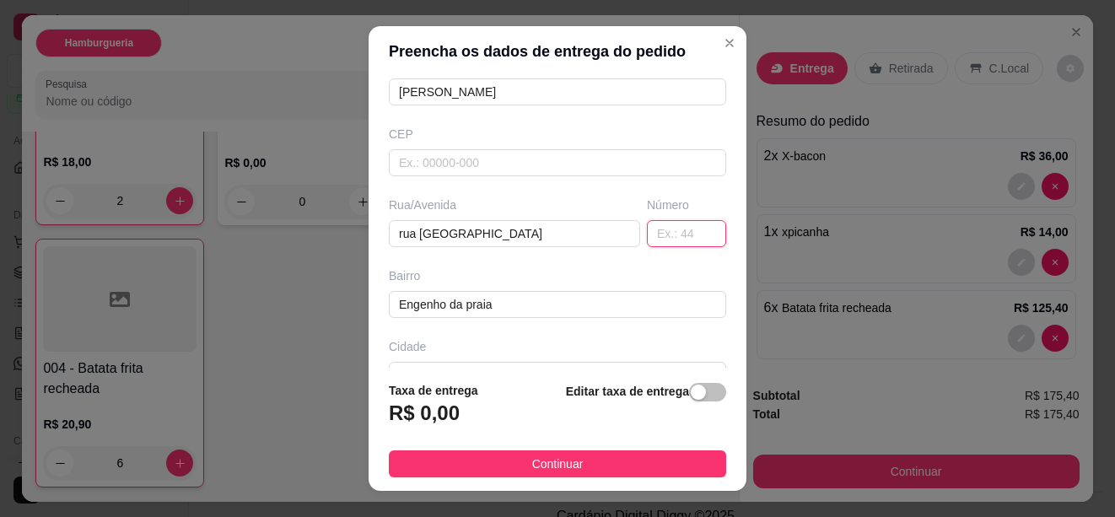
click at [649, 233] on input "text" at bounding box center [686, 233] width 79 height 27
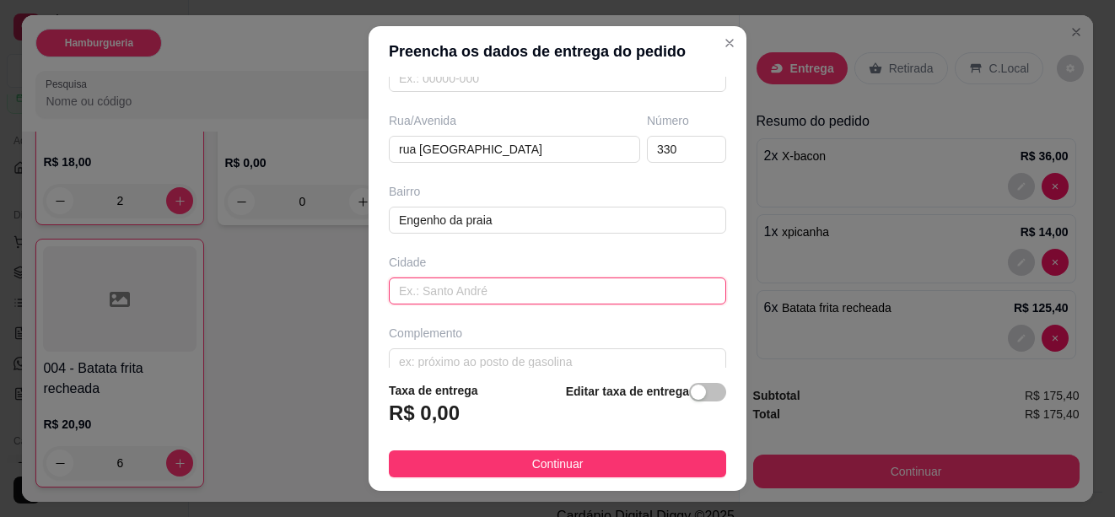
click at [461, 283] on input "text" at bounding box center [557, 291] width 337 height 27
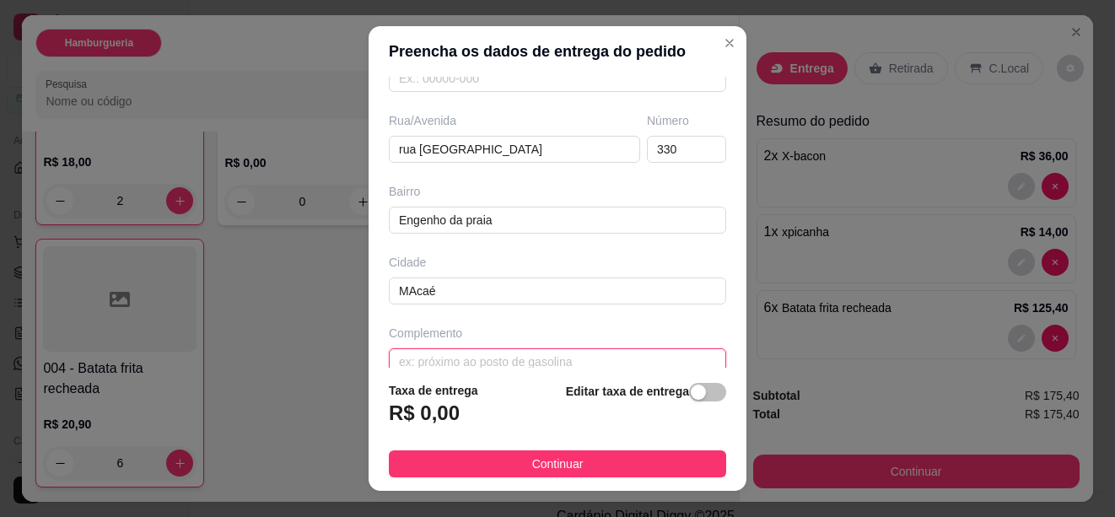
click at [506, 360] on input "text" at bounding box center [557, 361] width 337 height 27
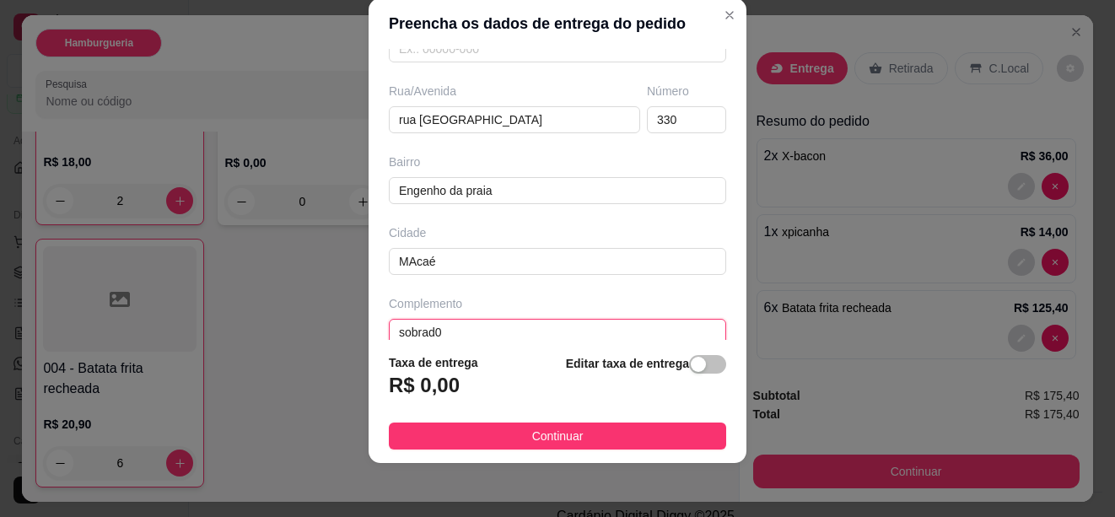
scroll to position [277, 0]
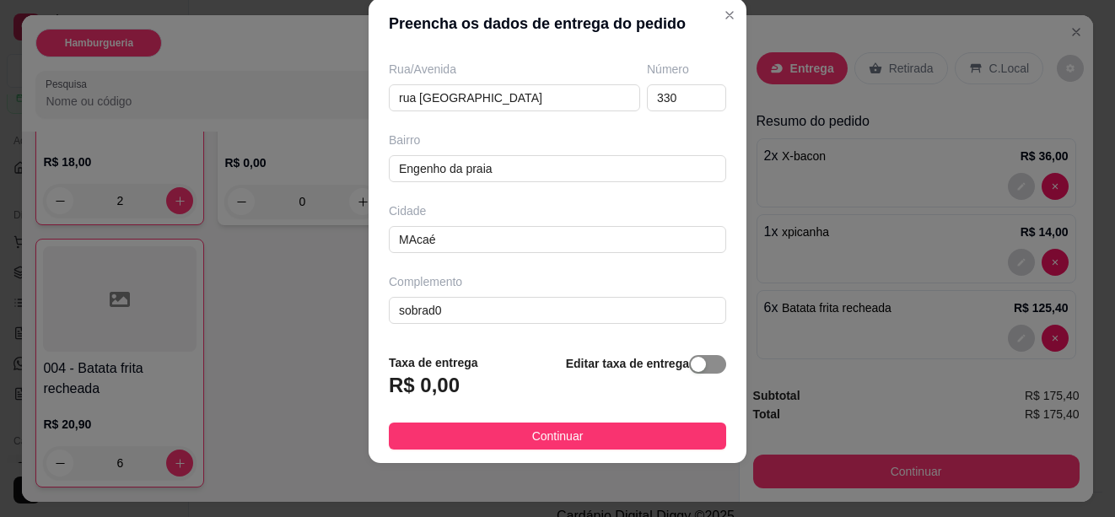
click at [691, 364] on div "button" at bounding box center [698, 364] width 15 height 15
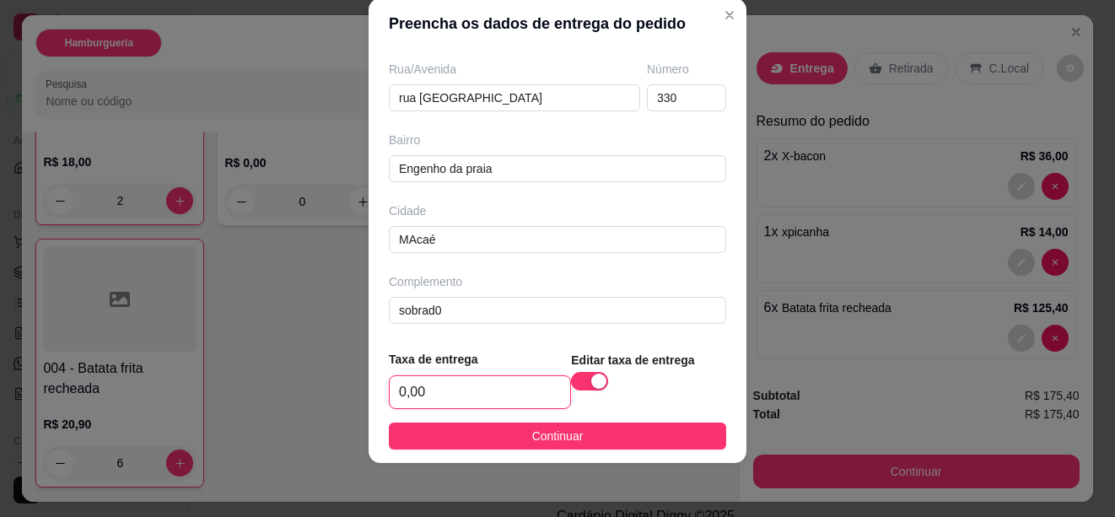
drag, startPoint x: 434, startPoint y: 396, endPoint x: 381, endPoint y: 398, distance: 53.2
click at [381, 398] on footer "Taxa de entrega 0,00 Editar taxa de entrega Continuar" at bounding box center [558, 400] width 378 height 127
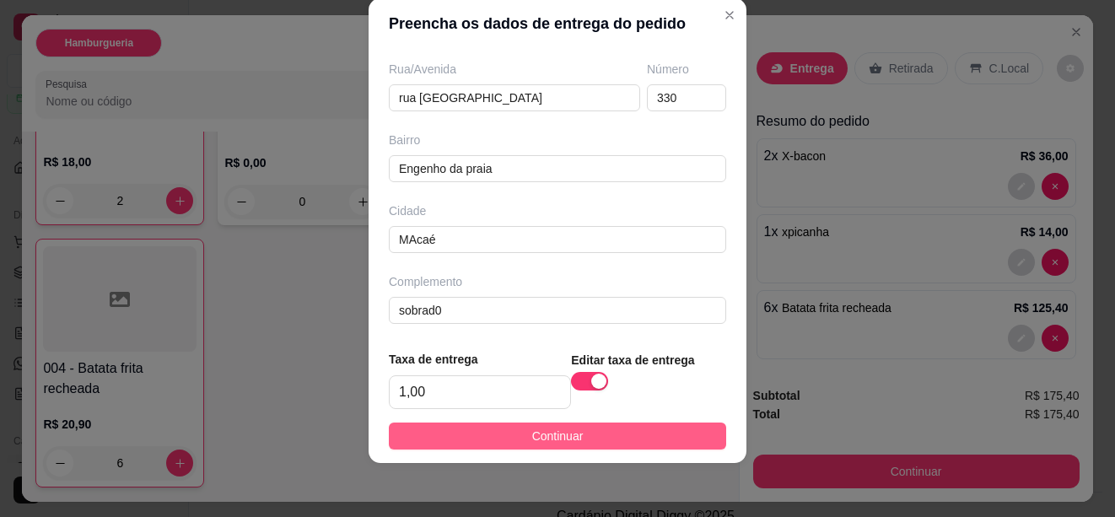
click at [655, 436] on button "Continuar" at bounding box center [557, 436] width 337 height 27
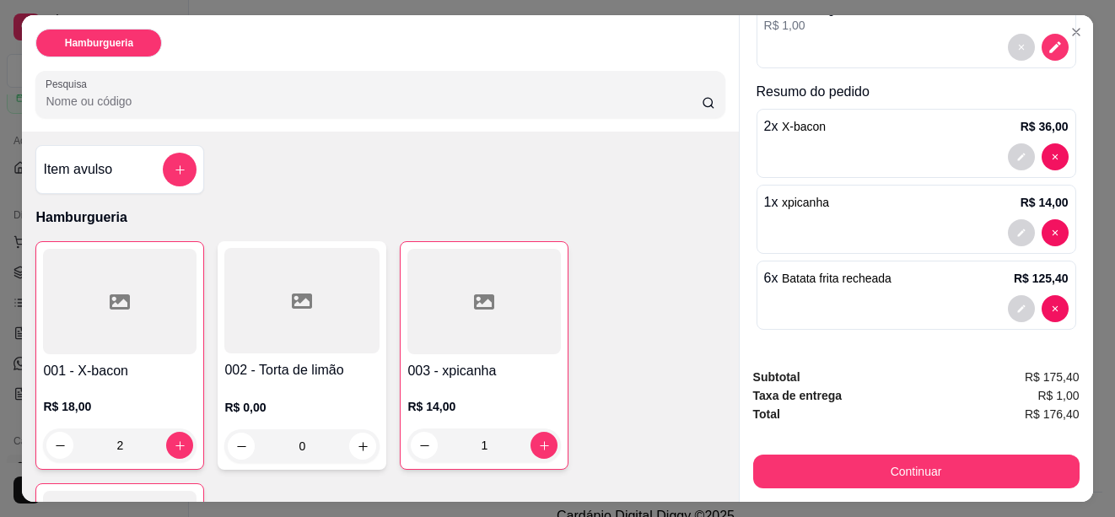
scroll to position [45, 0]
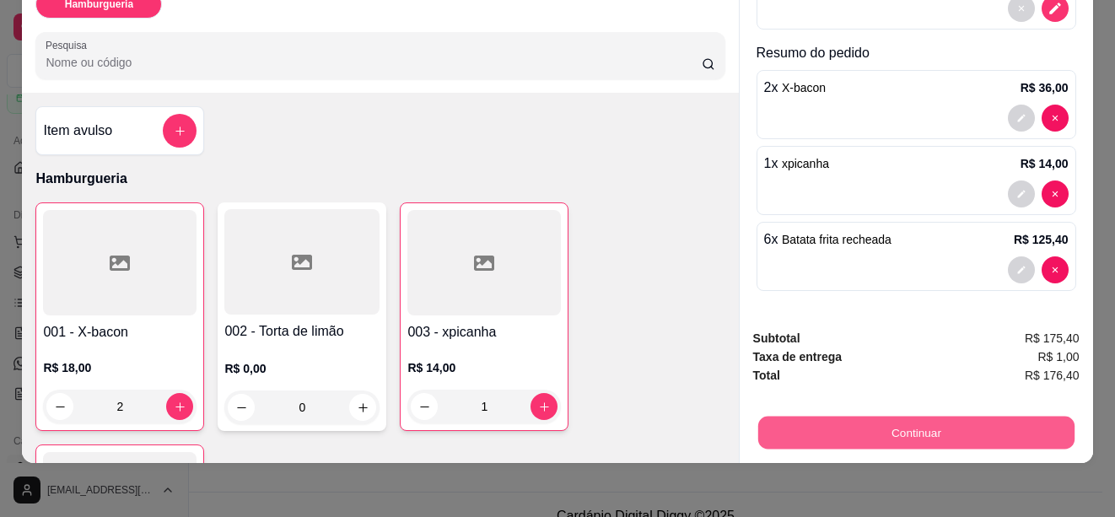
click at [898, 423] on button "Continuar" at bounding box center [916, 432] width 316 height 33
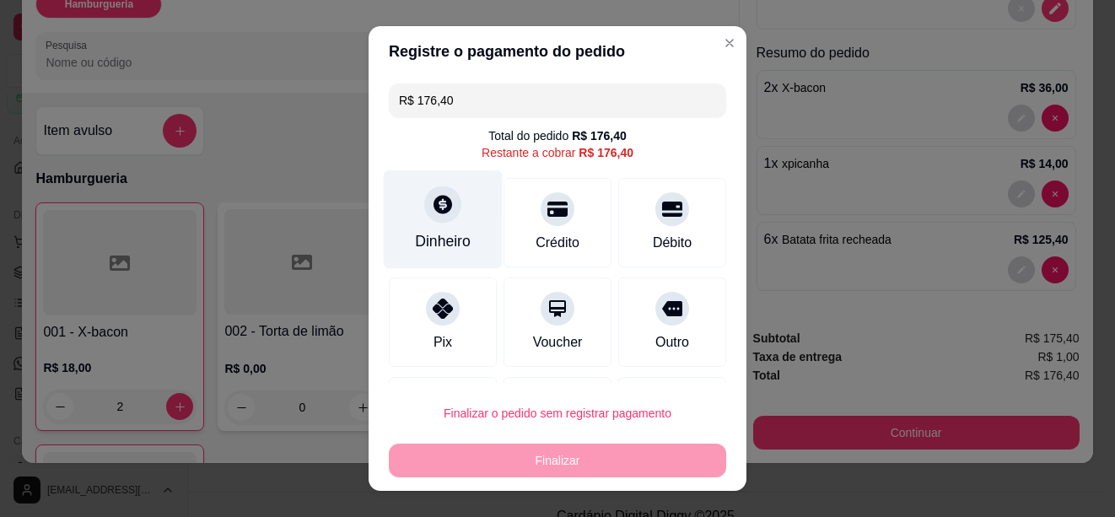
click at [437, 213] on icon at bounding box center [443, 204] width 22 height 22
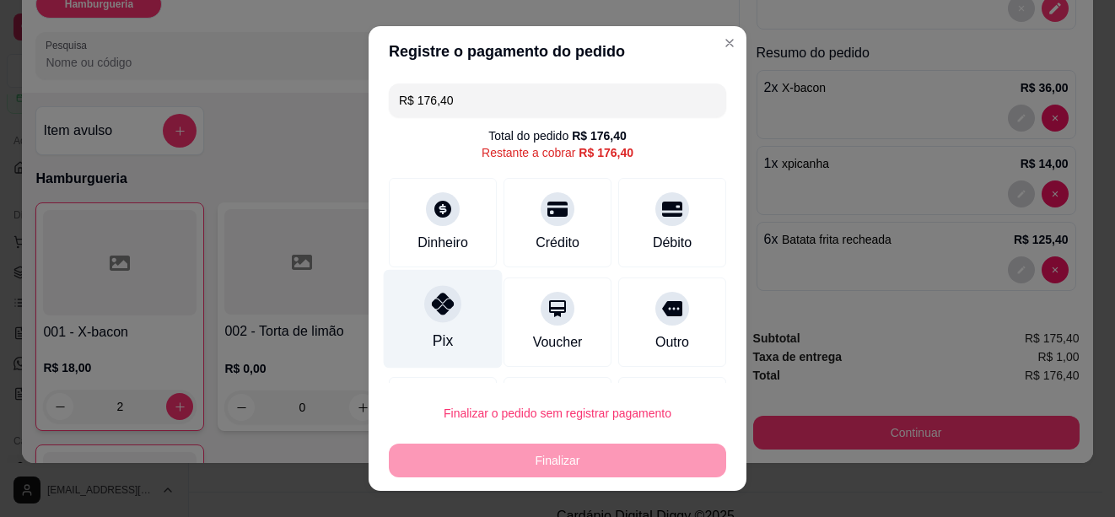
click at [445, 319] on div "Pix" at bounding box center [443, 318] width 119 height 99
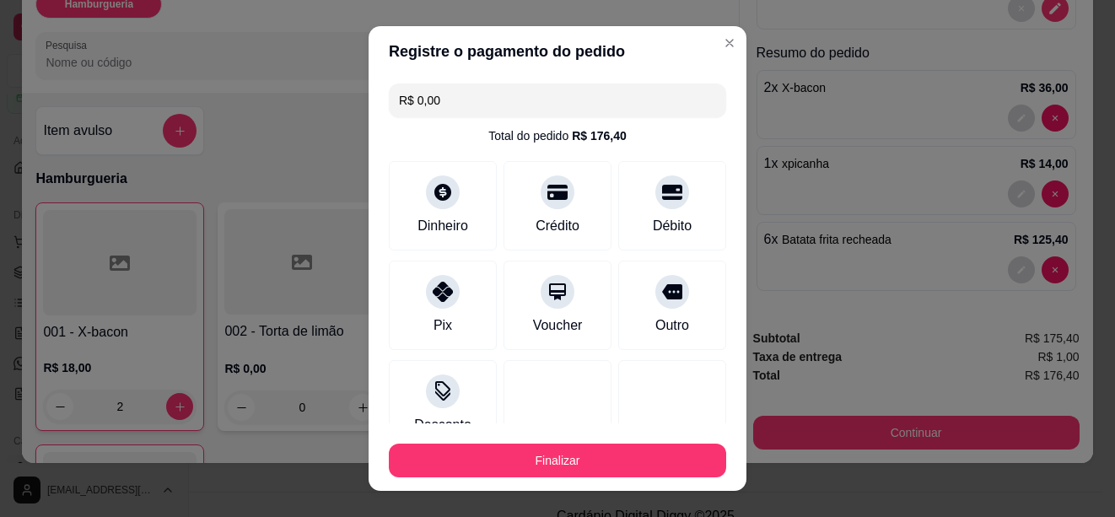
drag, startPoint x: 446, startPoint y: 102, endPoint x: 412, endPoint y: 105, distance: 34.7
click at [412, 105] on input "R$ 0,00" at bounding box center [557, 101] width 317 height 34
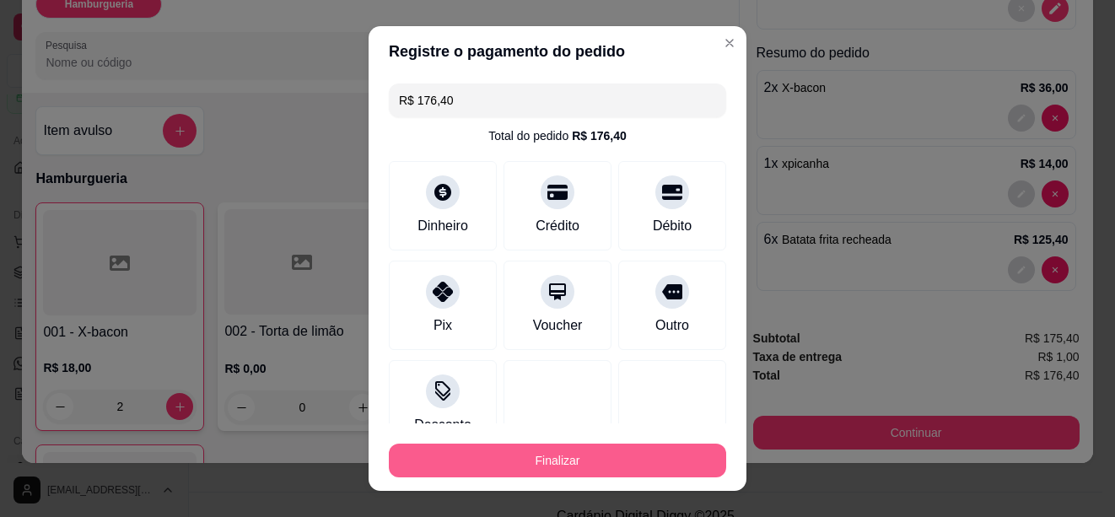
click at [537, 453] on button "Finalizar" at bounding box center [557, 461] width 337 height 34
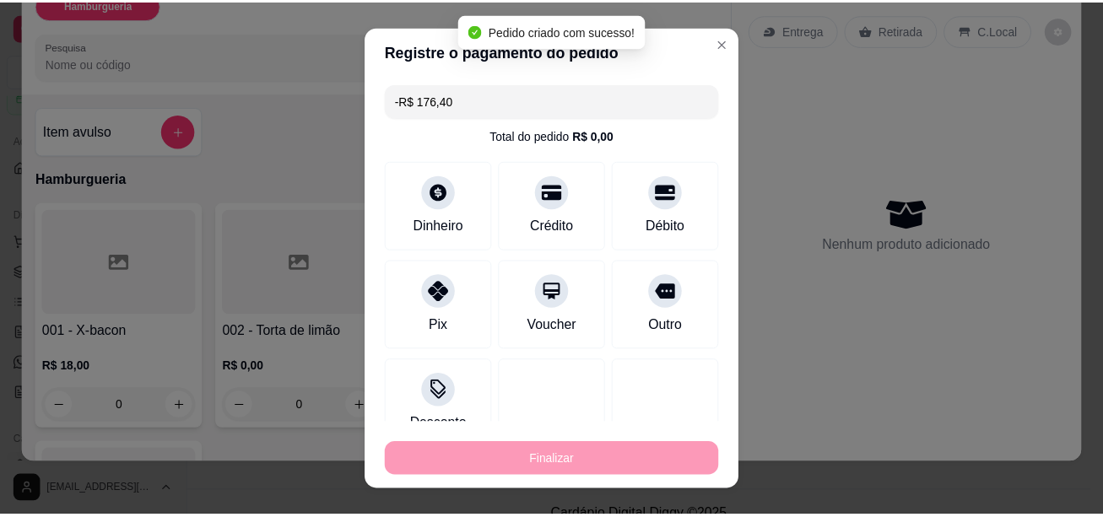
scroll to position [0, 0]
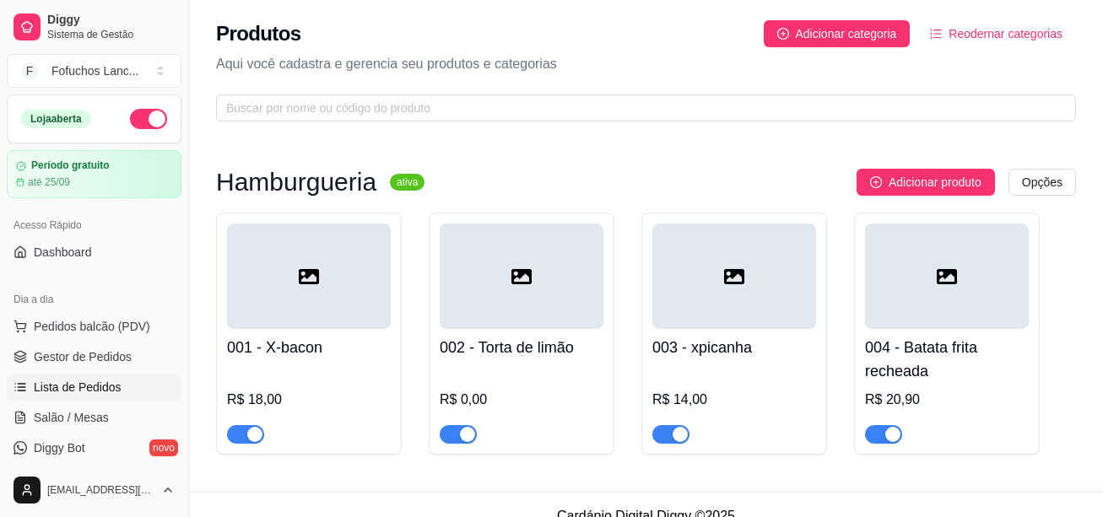
click at [81, 379] on span "Lista de Pedidos" at bounding box center [78, 387] width 88 height 17
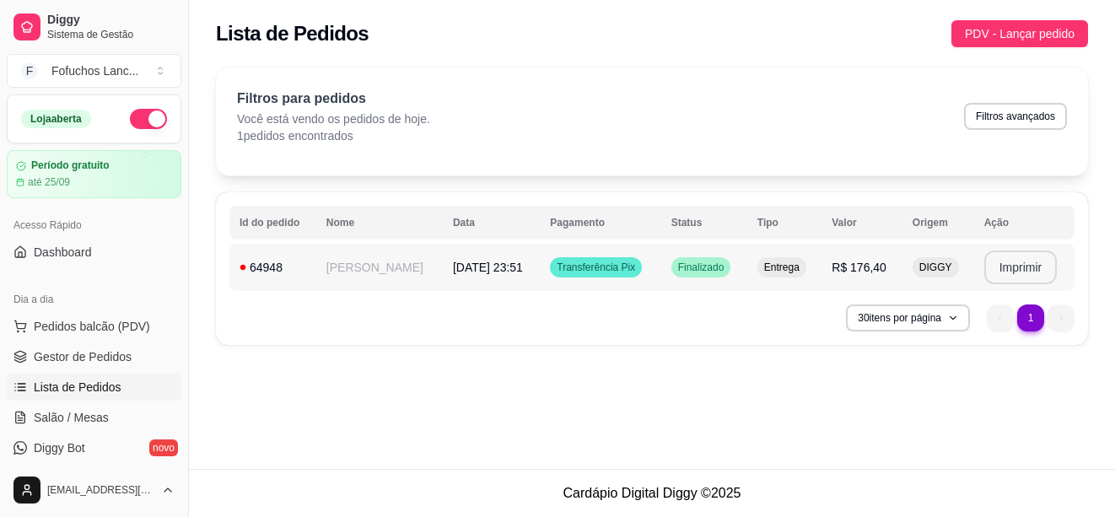
click at [1010, 262] on button "Imprimir" at bounding box center [1020, 268] width 73 height 34
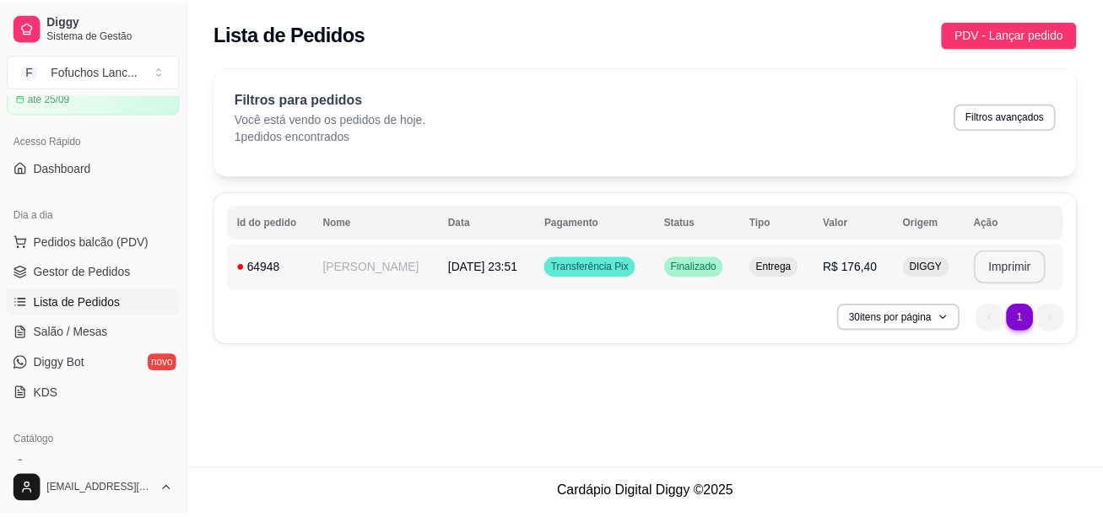
scroll to position [169, 0]
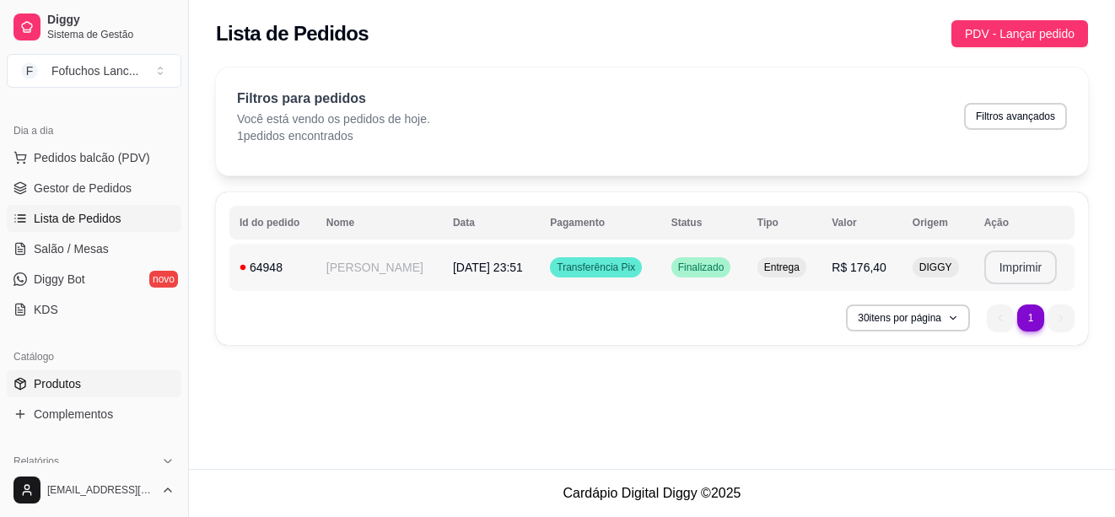
click at [53, 389] on span "Produtos" at bounding box center [57, 383] width 47 height 17
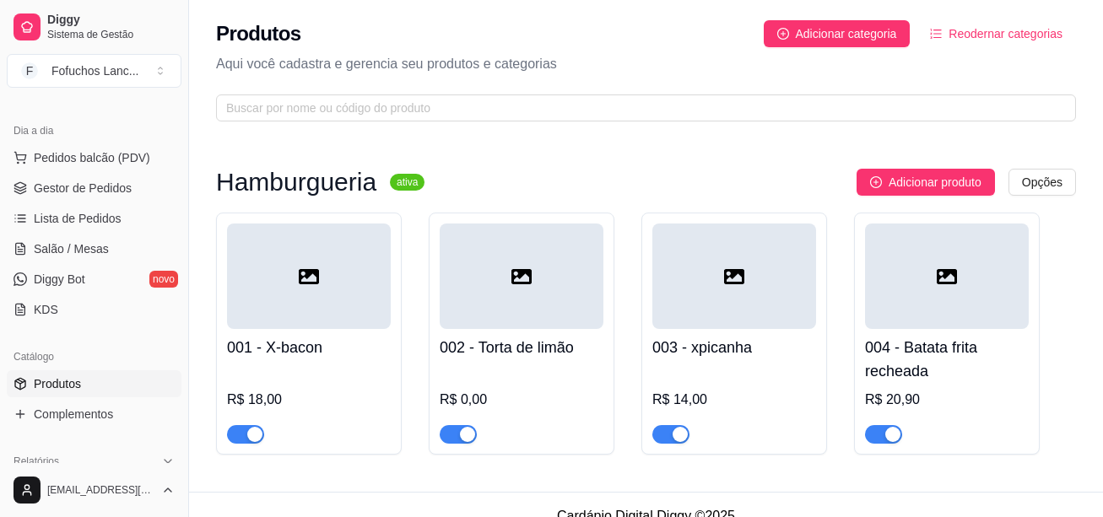
click at [555, 351] on h4 "002 - Torta de limão" at bounding box center [522, 348] width 164 height 24
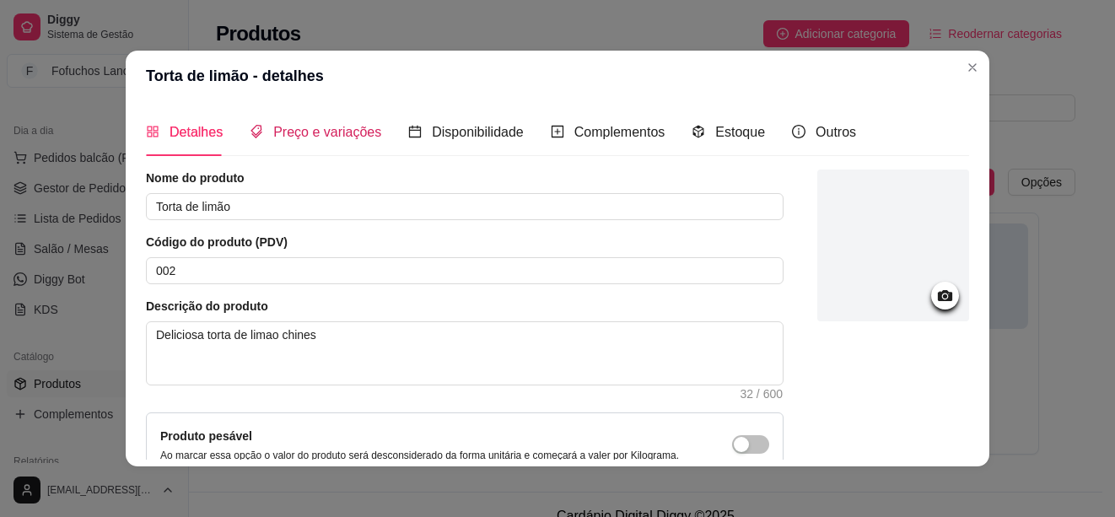
click at [311, 133] on span "Preço e variações" at bounding box center [327, 132] width 108 height 14
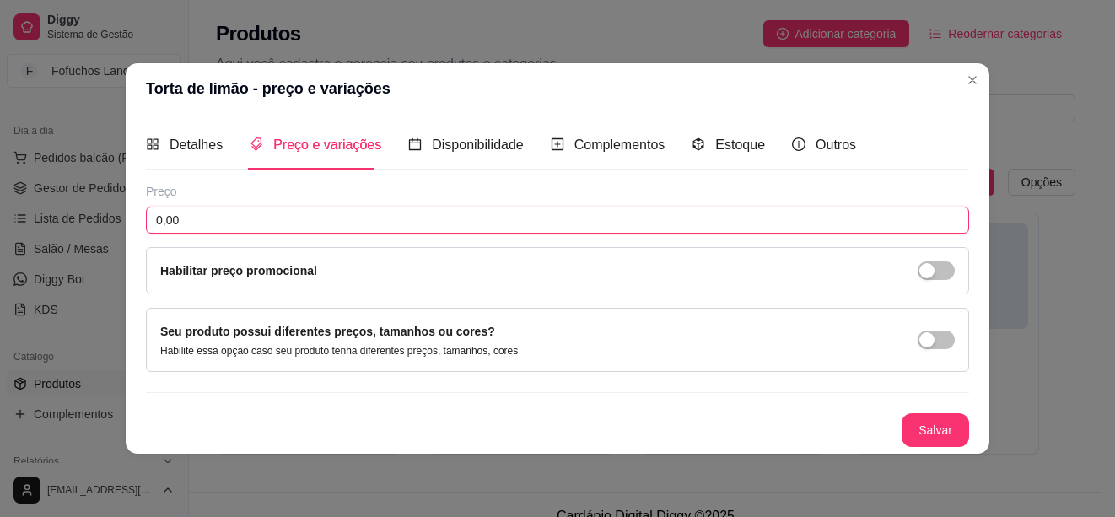
drag, startPoint x: 187, startPoint y: 225, endPoint x: 152, endPoint y: 224, distance: 35.5
click at [152, 224] on input "0,00" at bounding box center [557, 220] width 823 height 27
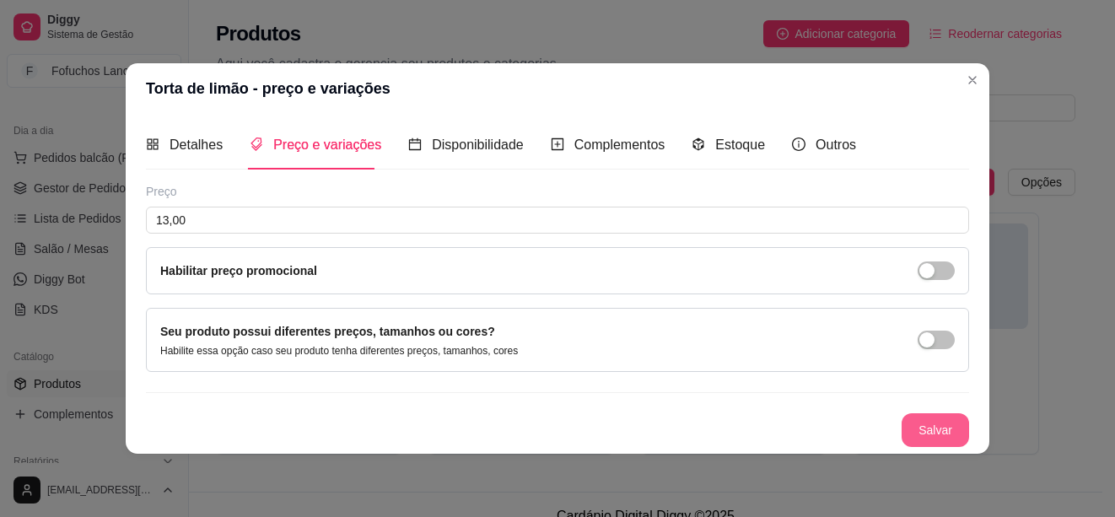
click at [947, 434] on button "Salvar" at bounding box center [935, 430] width 67 height 34
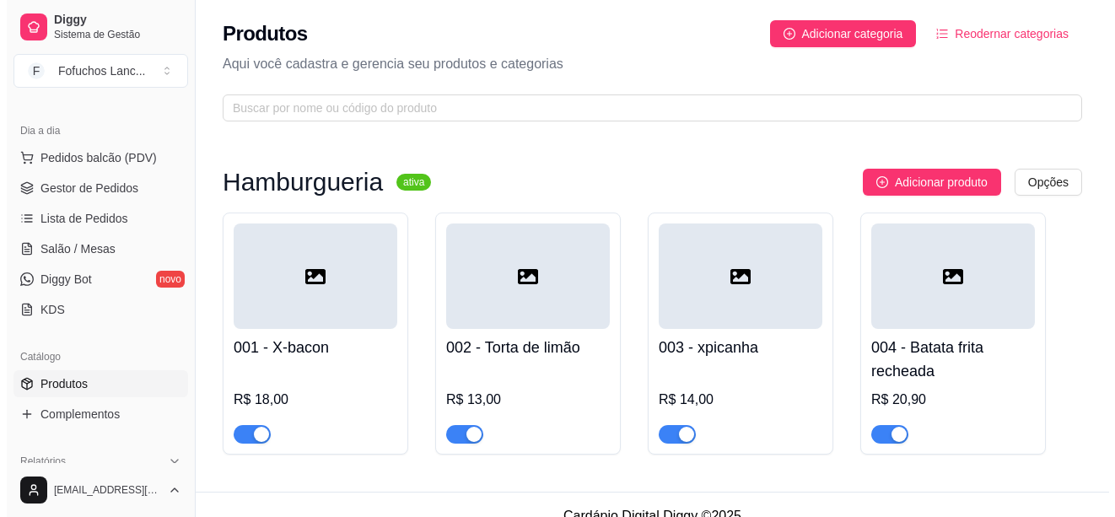
scroll to position [24, 0]
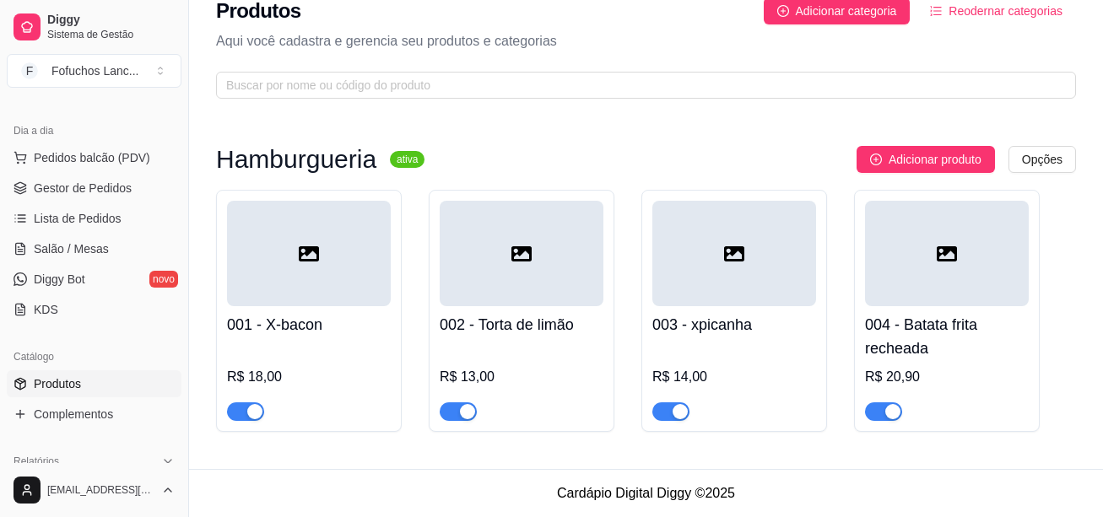
click at [299, 257] on icon at bounding box center [309, 253] width 20 height 15
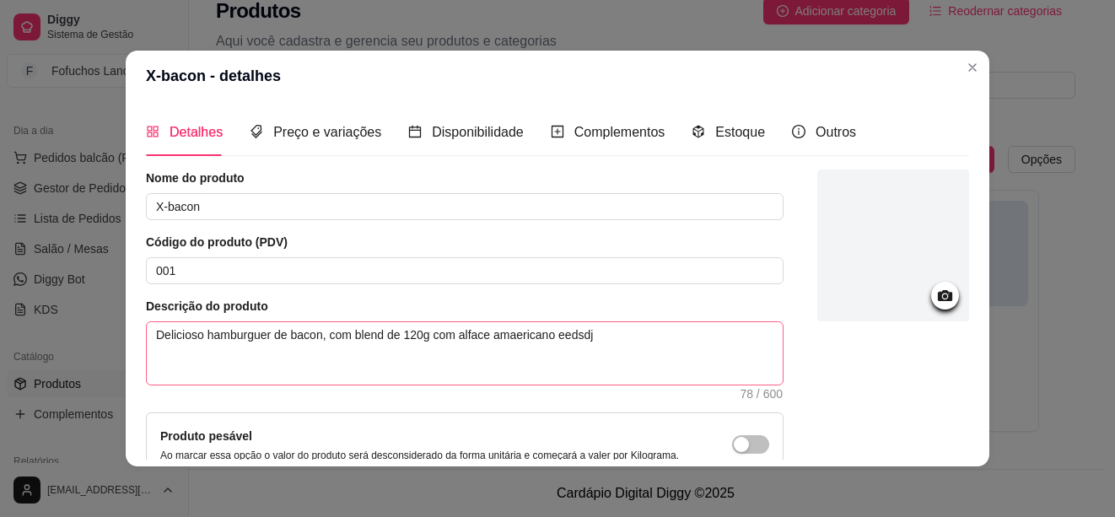
scroll to position [169, 0]
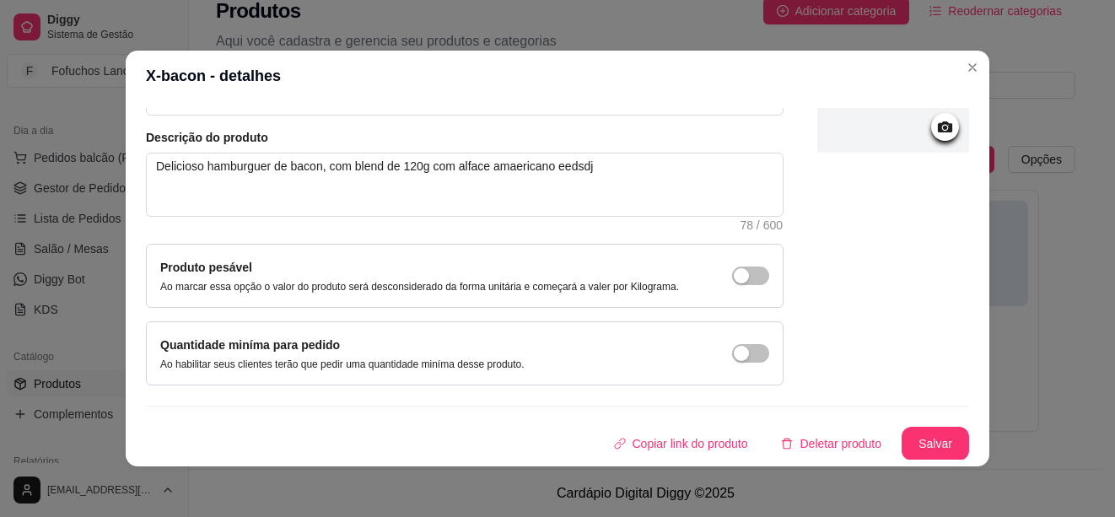
click at [936, 129] on icon at bounding box center [945, 126] width 19 height 19
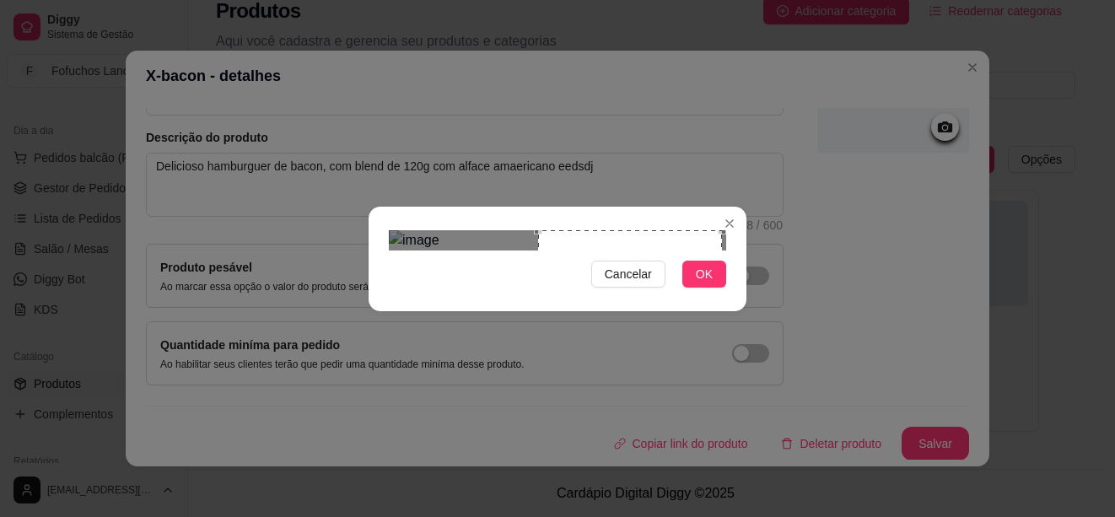
click at [677, 294] on div "Use the arrow keys to move the crop selection area" at bounding box center [630, 322] width 184 height 184
click at [709, 288] on button "OK" at bounding box center [704, 274] width 44 height 27
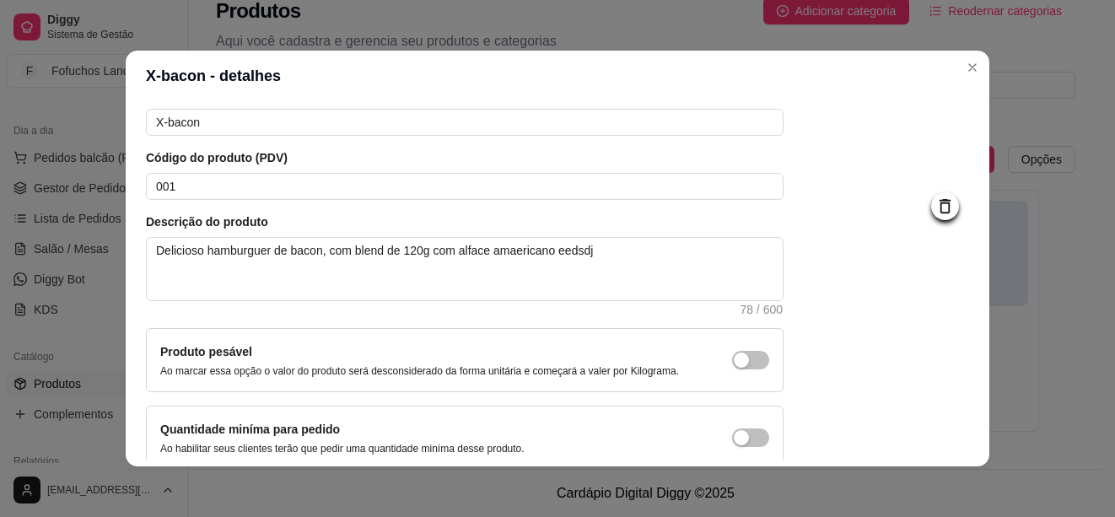
scroll to position [3, 0]
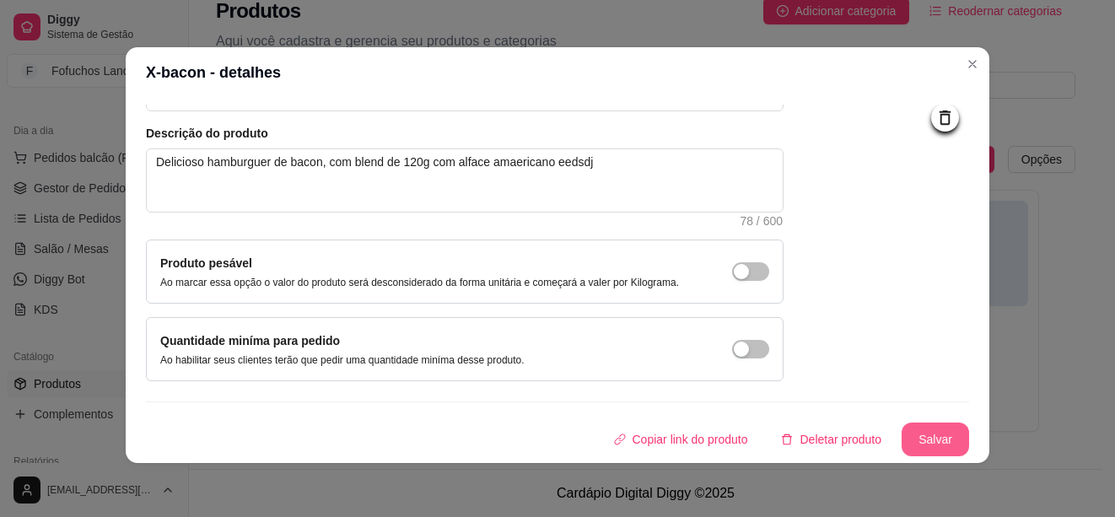
click at [920, 439] on button "Salvar" at bounding box center [935, 440] width 67 height 34
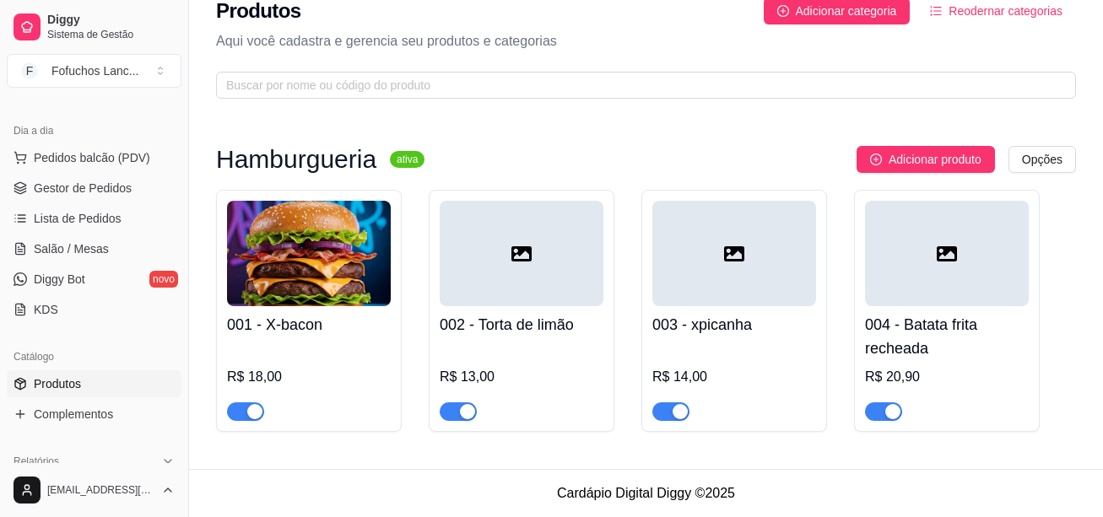
click at [533, 267] on div at bounding box center [522, 253] width 164 height 105
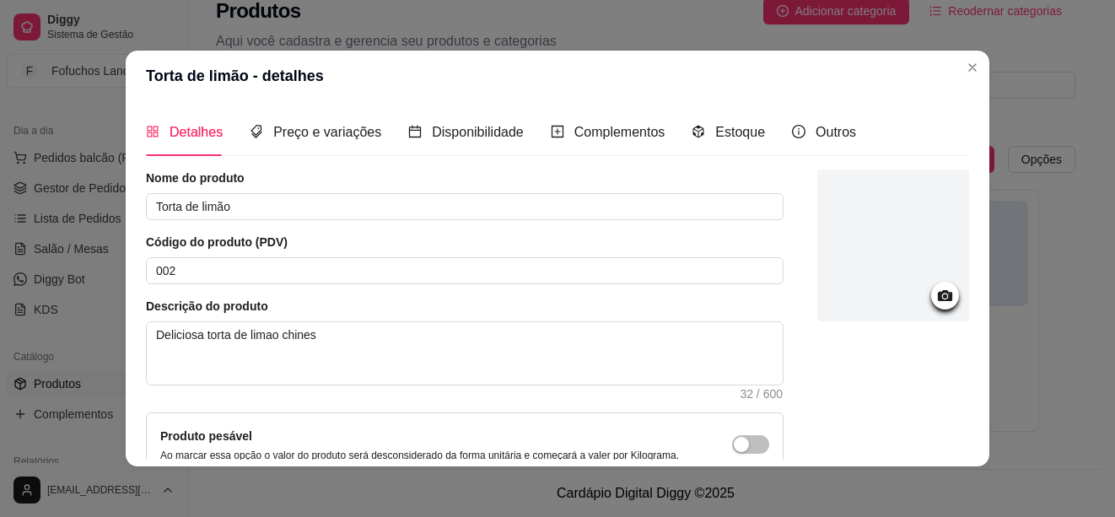
click at [943, 297] on circle at bounding box center [945, 296] width 4 height 4
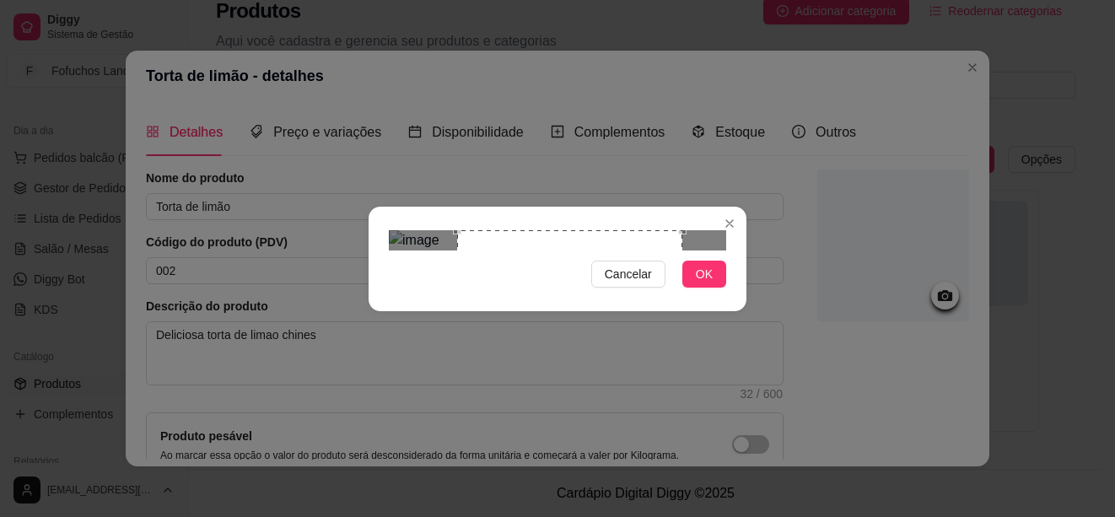
click at [638, 283] on div "Use the arrow keys to move the crop selection area" at bounding box center [569, 342] width 225 height 225
click at [710, 283] on span "OK" at bounding box center [704, 274] width 17 height 19
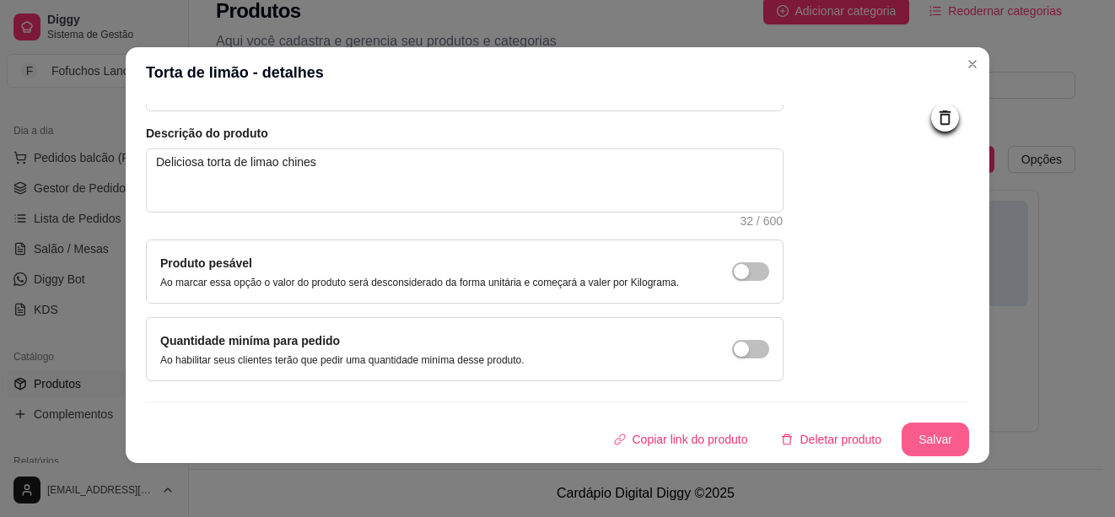
click at [905, 439] on button "Salvar" at bounding box center [935, 440] width 67 height 34
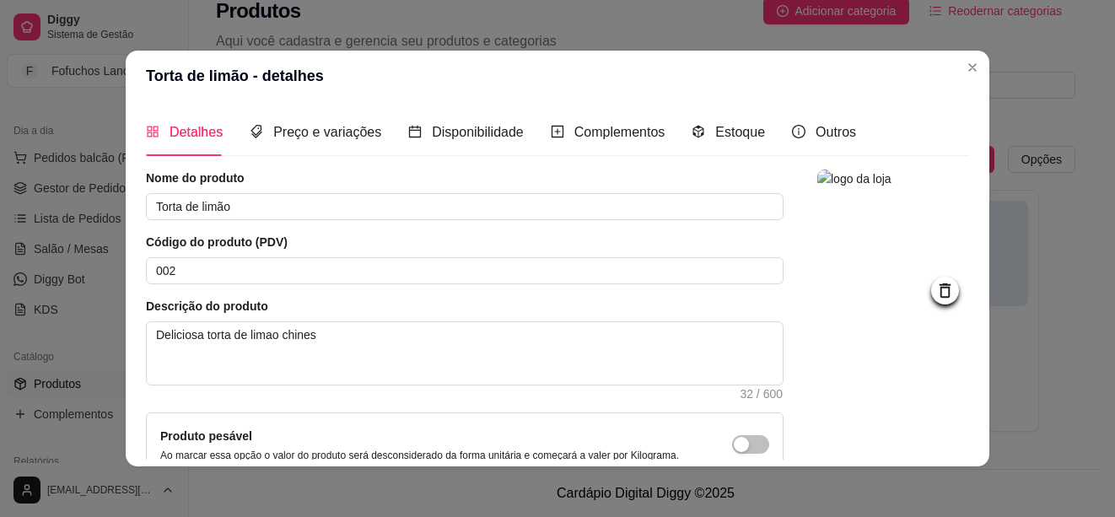
scroll to position [170, 0]
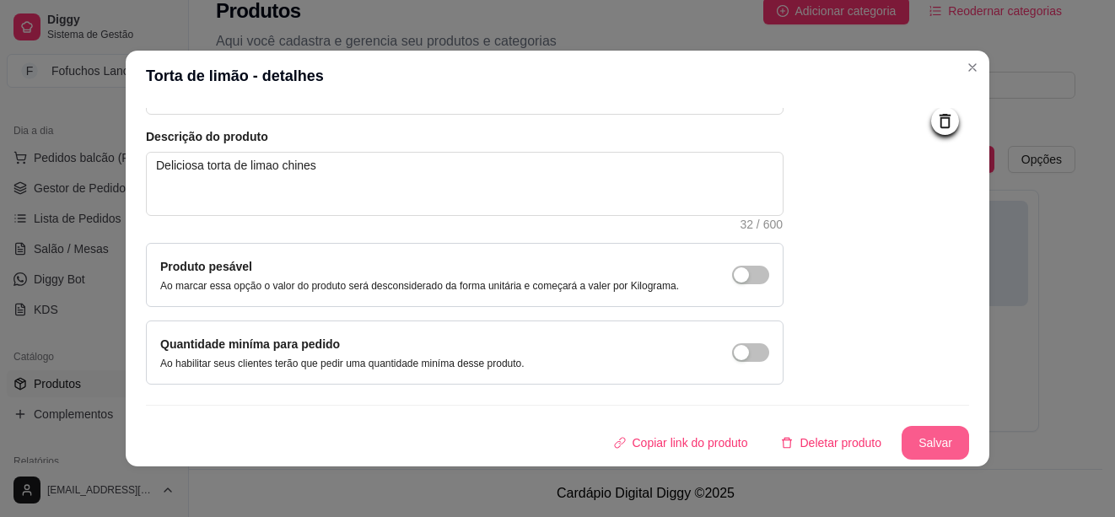
click at [909, 440] on button "Salvar" at bounding box center [935, 443] width 67 height 34
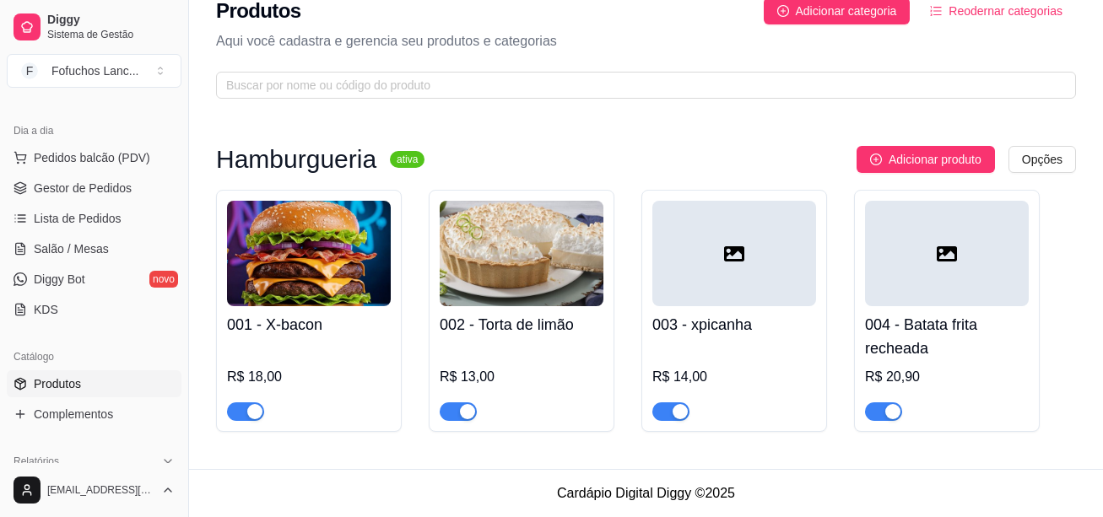
click at [951, 268] on div at bounding box center [947, 253] width 164 height 105
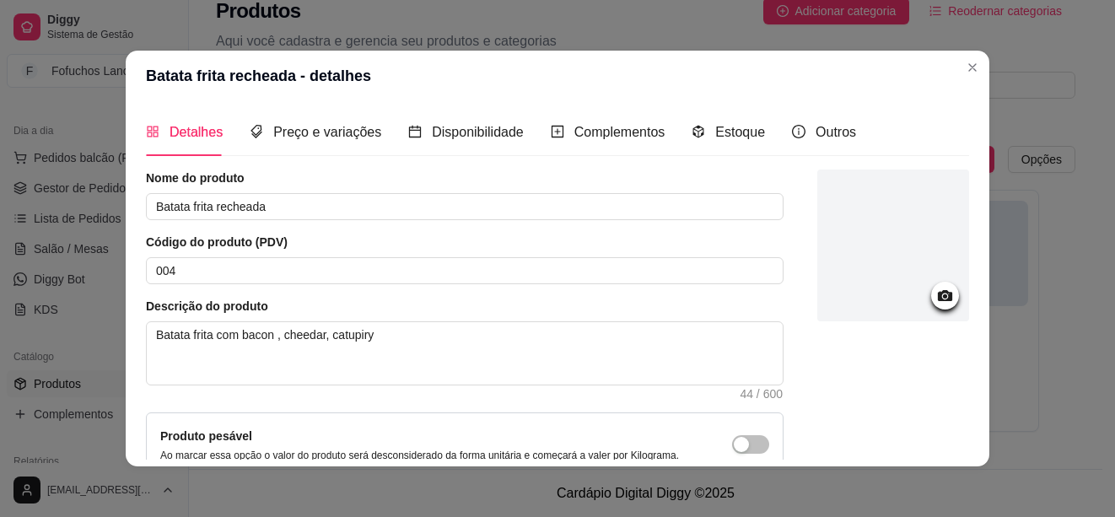
click at [943, 296] on circle at bounding box center [945, 296] width 4 height 4
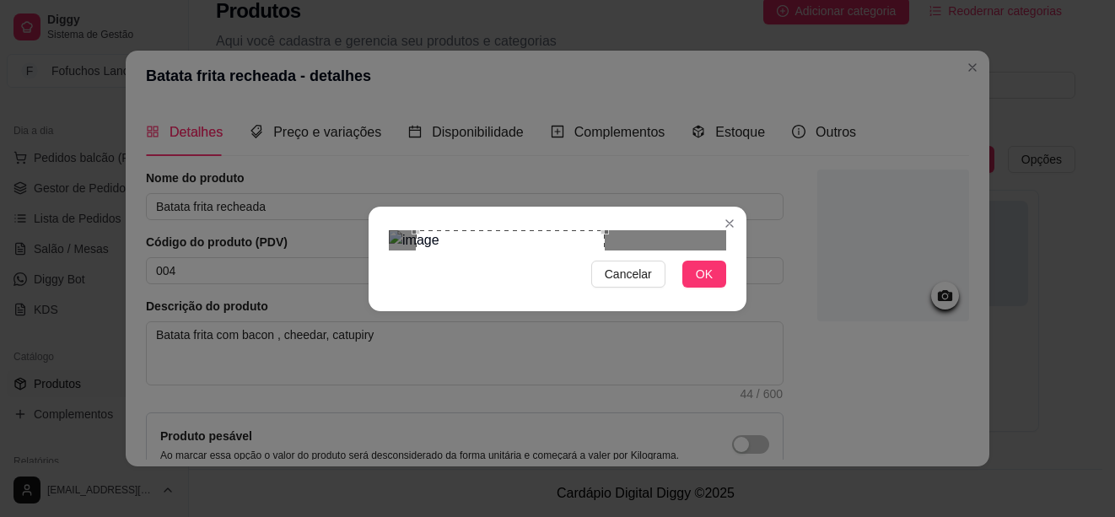
click at [529, 248] on div "Use the arrow keys to move the crop selection area" at bounding box center [510, 301] width 189 height 142
click at [710, 283] on span "OK" at bounding box center [704, 274] width 17 height 19
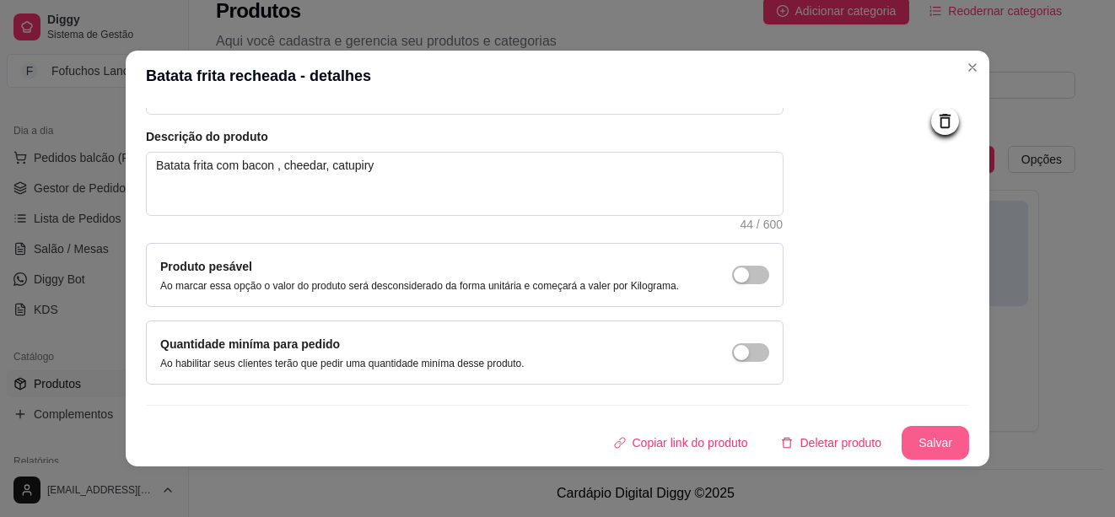
click at [925, 437] on button "Salvar" at bounding box center [935, 443] width 67 height 34
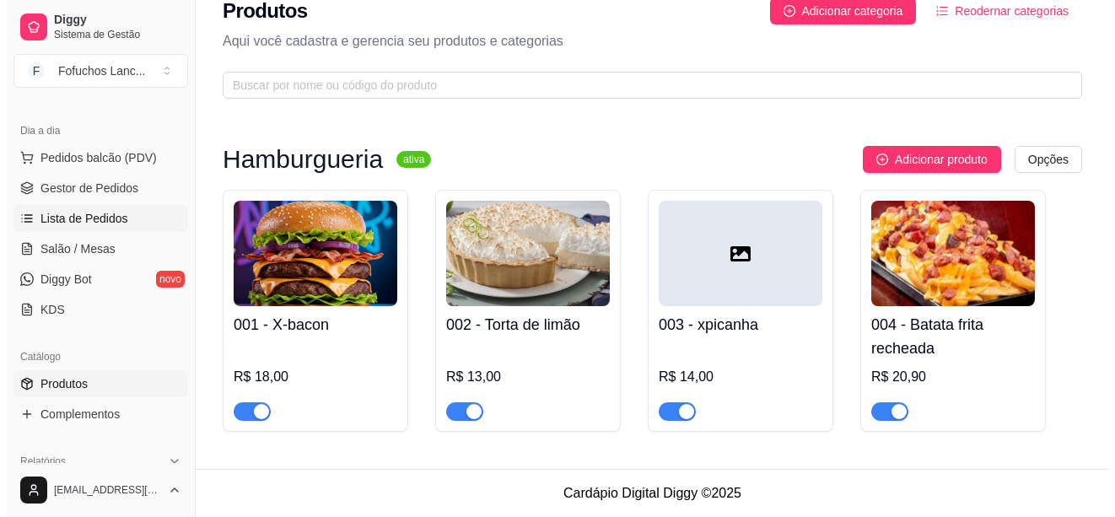
scroll to position [0, 0]
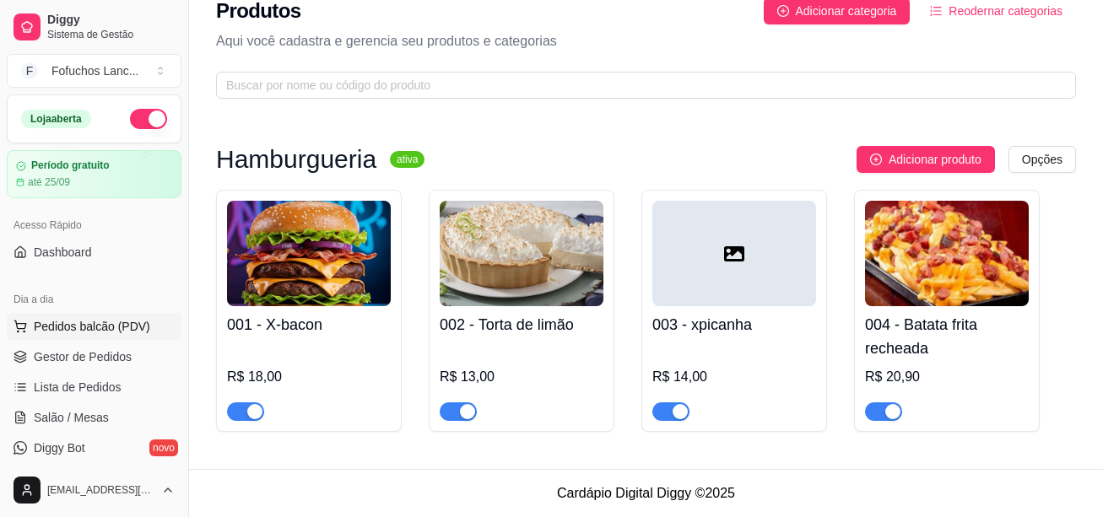
click at [67, 323] on span "Pedidos balcão (PDV)" at bounding box center [92, 326] width 116 height 17
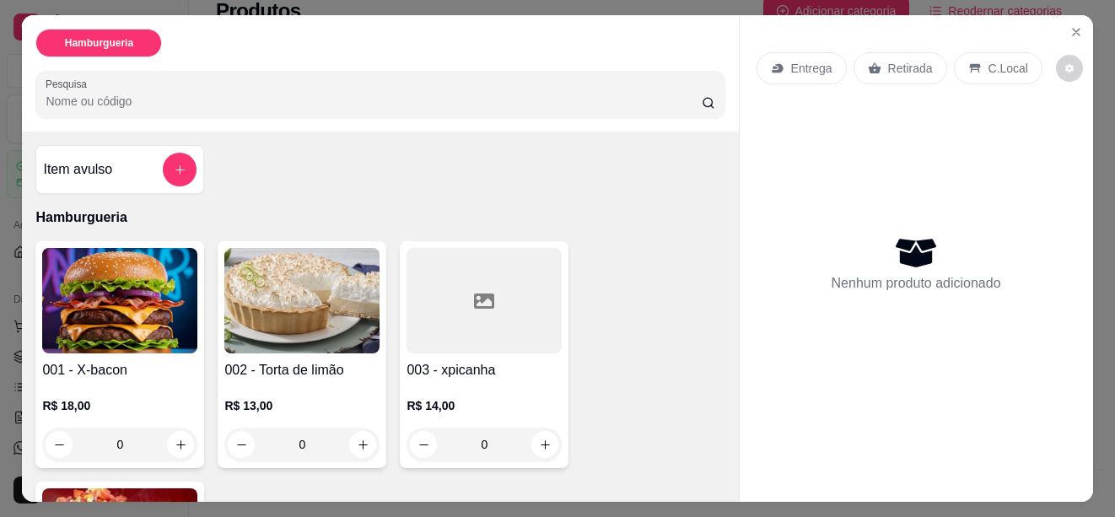
click at [140, 283] on img at bounding box center [119, 300] width 155 height 105
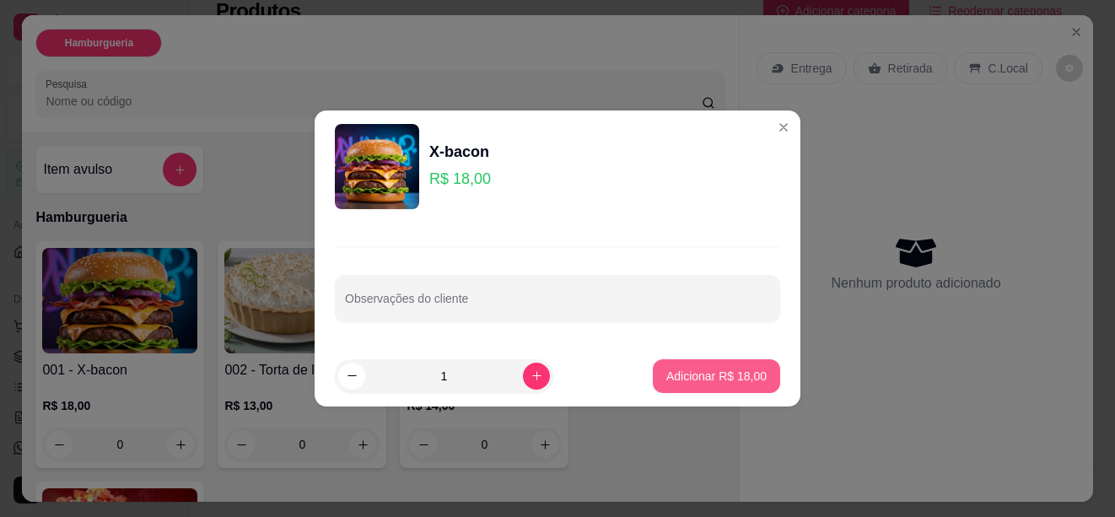
click at [699, 380] on p "Adicionar R$ 18,00" at bounding box center [716, 376] width 100 height 17
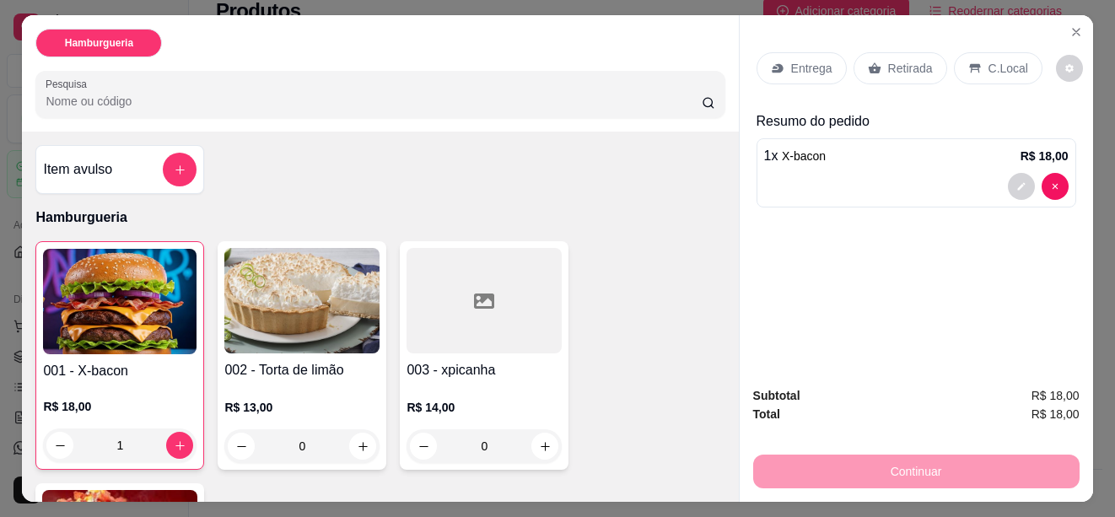
click at [299, 313] on img at bounding box center [301, 300] width 155 height 105
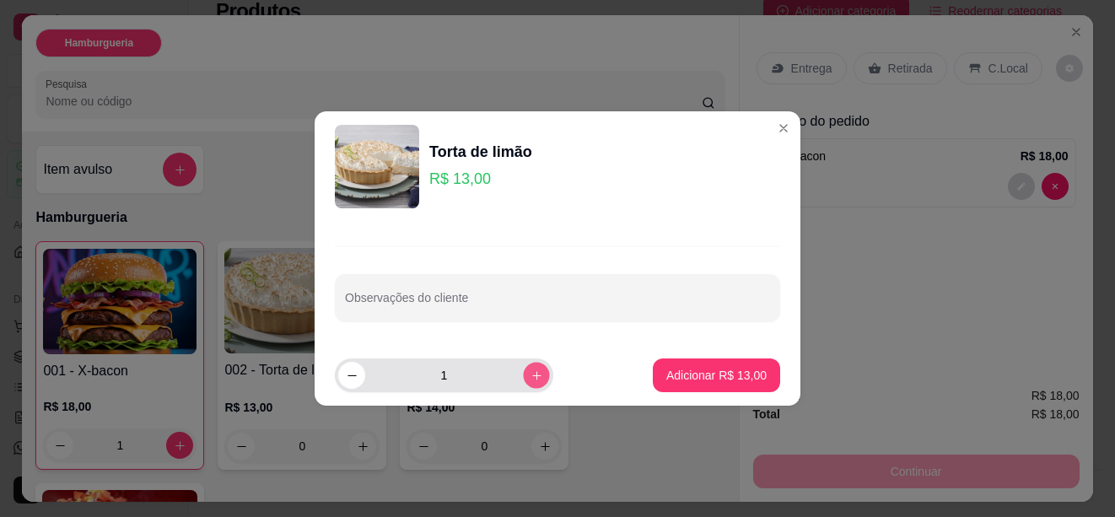
click at [531, 373] on icon "increase-product-quantity" at bounding box center [537, 375] width 13 height 13
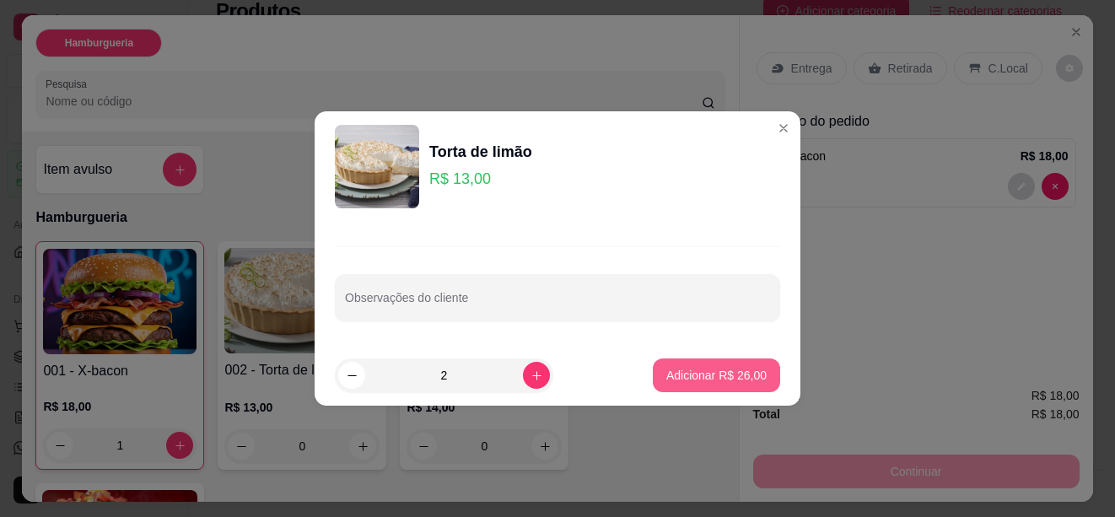
click at [730, 375] on p "Adicionar R$ 26,00" at bounding box center [716, 375] width 100 height 17
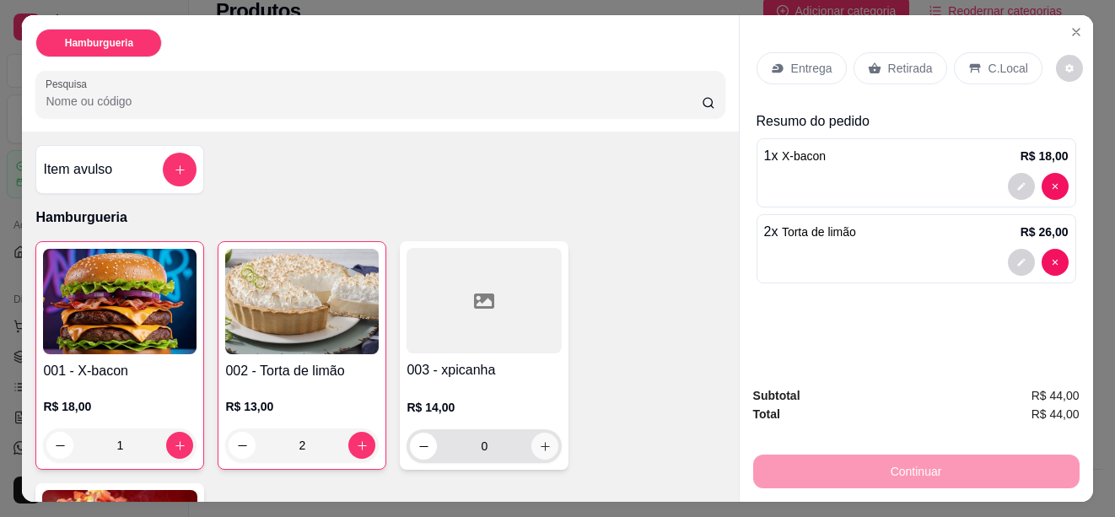
click at [539, 440] on icon "increase-product-quantity" at bounding box center [545, 446] width 13 height 13
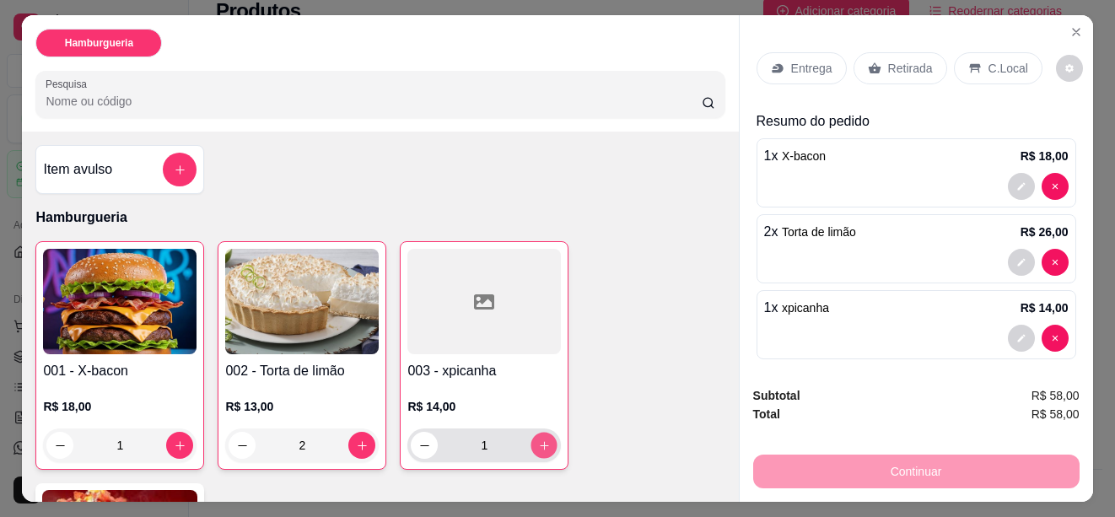
click at [538, 440] on icon "increase-product-quantity" at bounding box center [544, 446] width 13 height 13
click at [493, 319] on div at bounding box center [484, 301] width 154 height 105
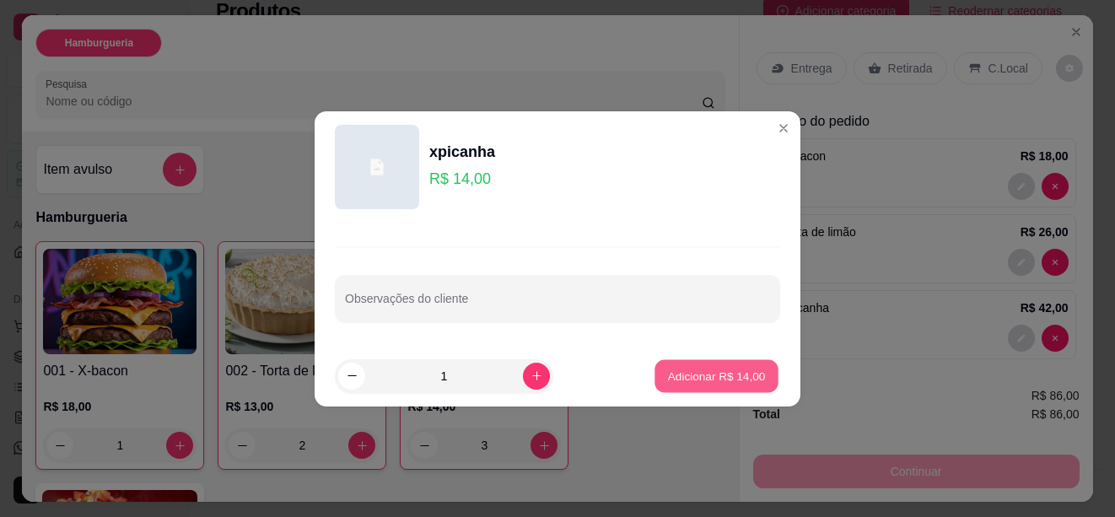
click at [678, 378] on p "Adicionar R$ 14,00" at bounding box center [717, 376] width 98 height 16
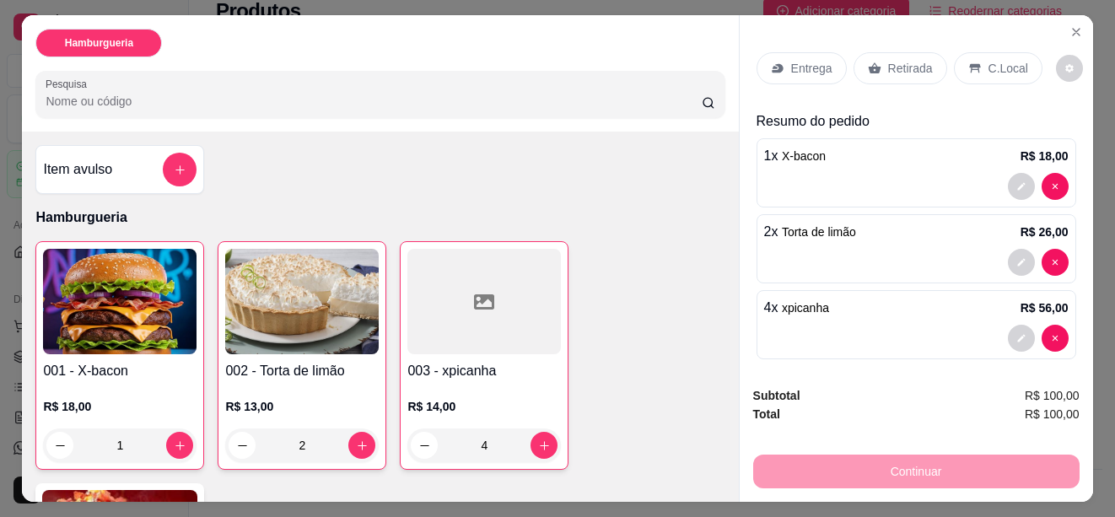
scroll to position [11, 0]
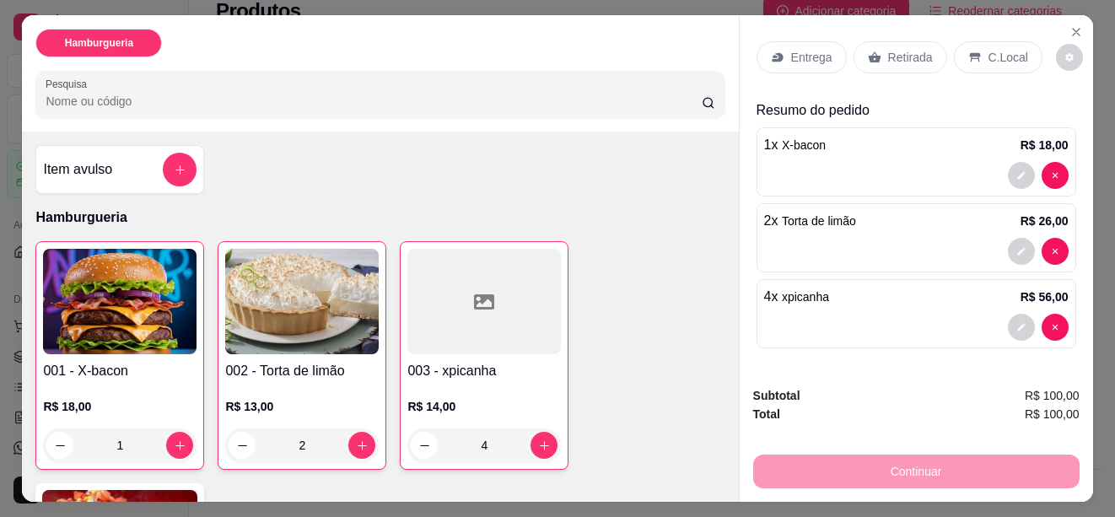
click at [994, 51] on p "C.Local" at bounding box center [1009, 57] width 40 height 17
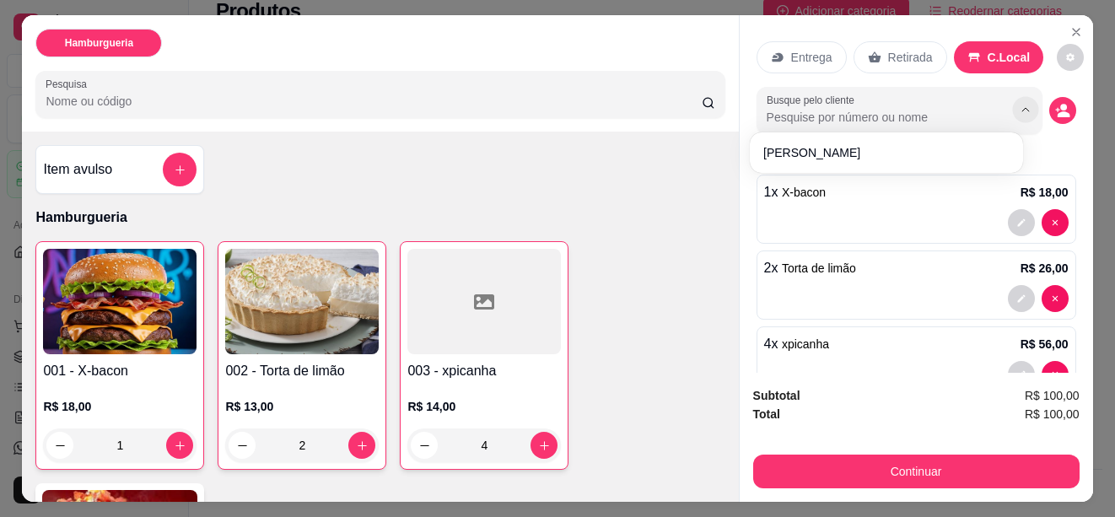
click at [1019, 105] on icon "Show suggestions" at bounding box center [1025, 110] width 13 height 13
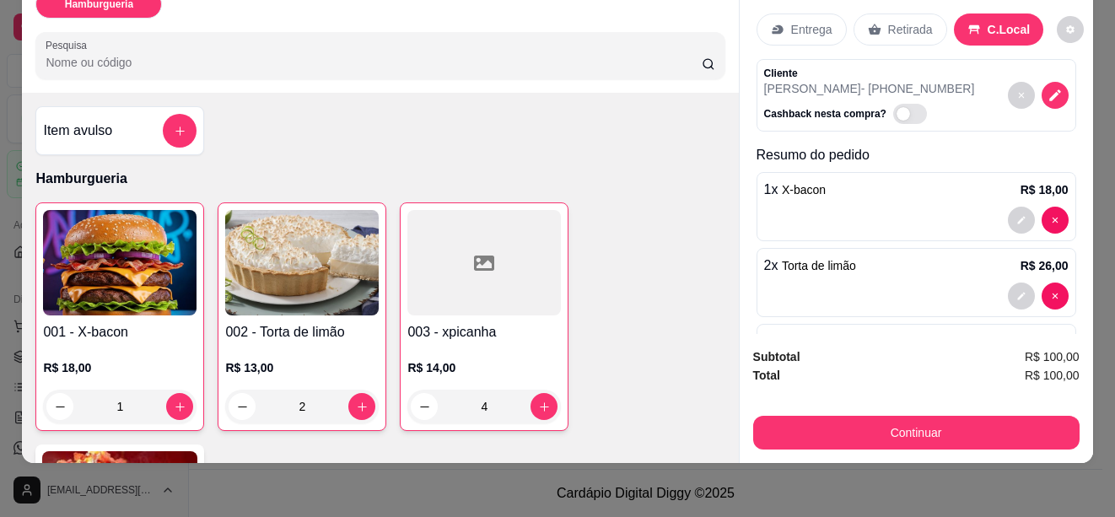
scroll to position [0, 0]
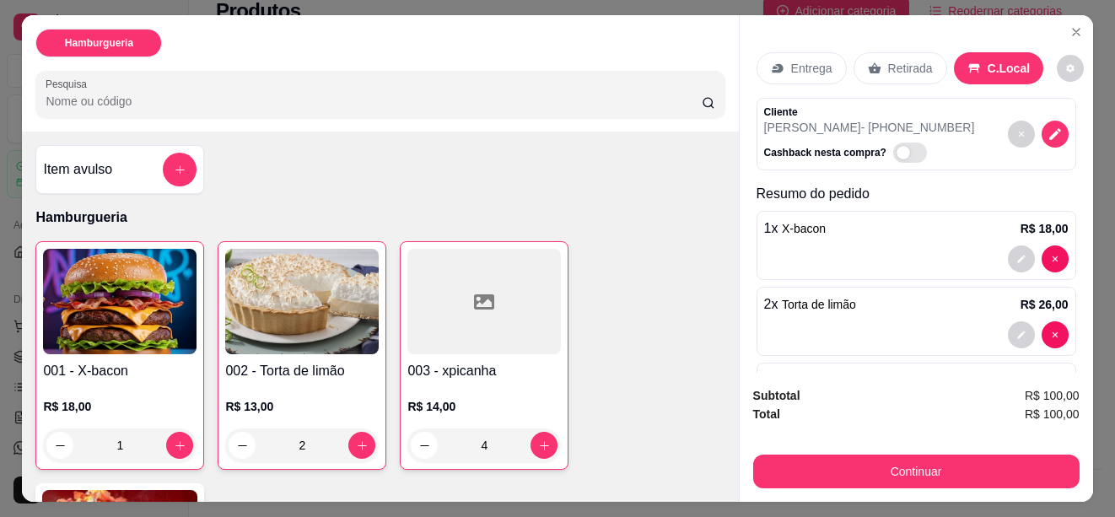
click at [888, 60] on p "Retirada" at bounding box center [910, 68] width 45 height 17
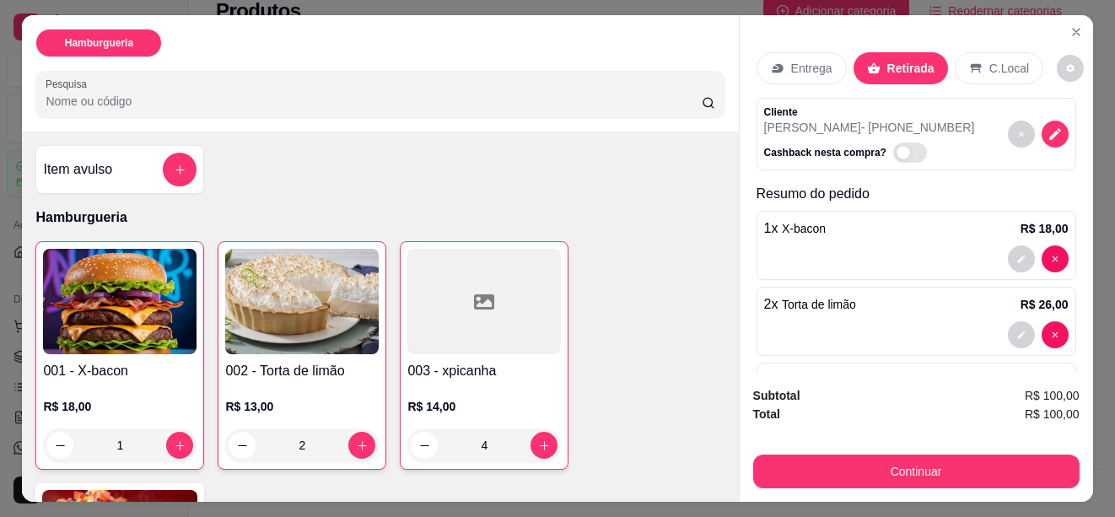
click at [990, 60] on p "C.Local" at bounding box center [1010, 68] width 40 height 17
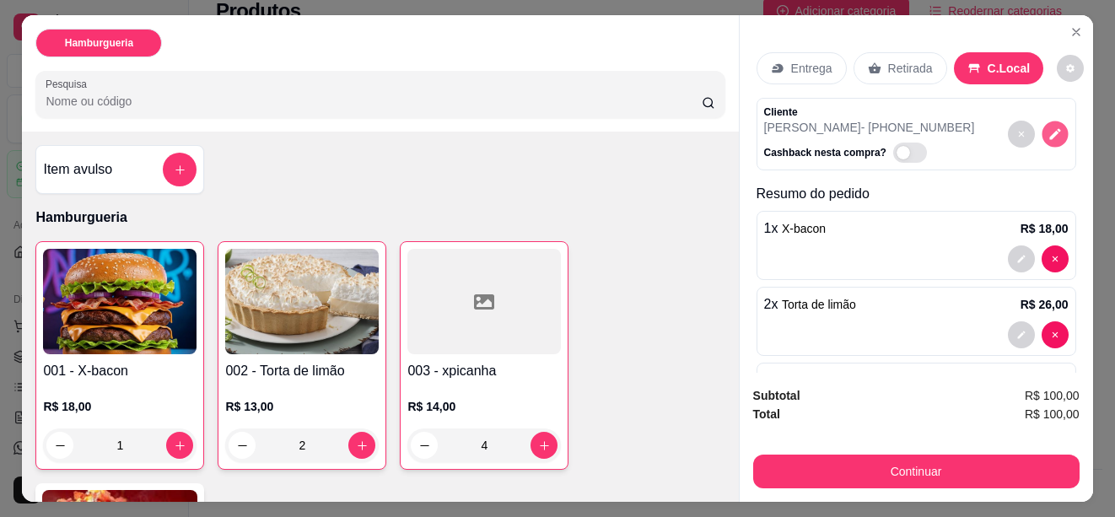
click at [1049, 130] on icon "decrease-product-quantity" at bounding box center [1054, 134] width 11 height 11
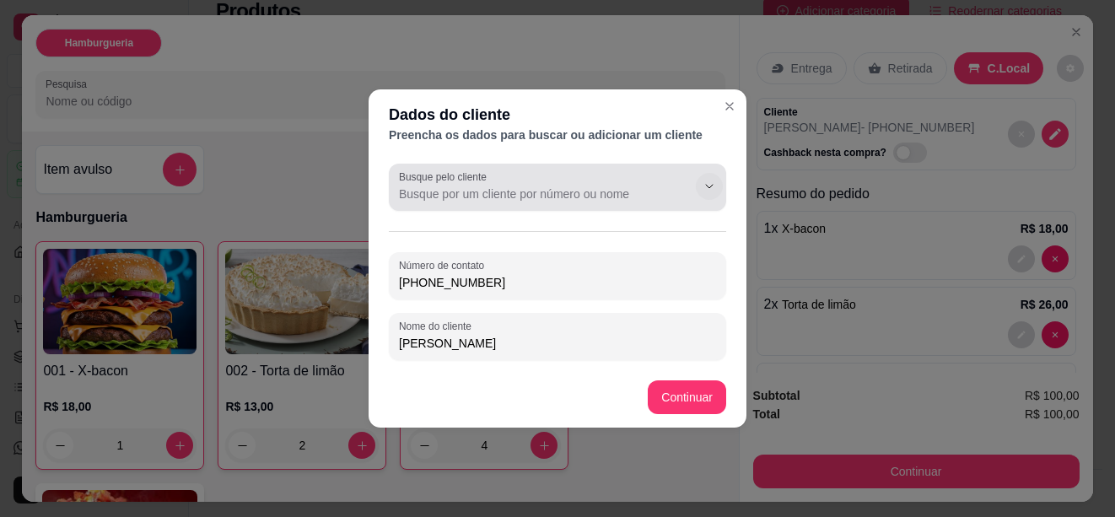
click at [708, 186] on icon "Show suggestions" at bounding box center [709, 186] width 7 height 3
click at [661, 181] on div at bounding box center [557, 187] width 317 height 34
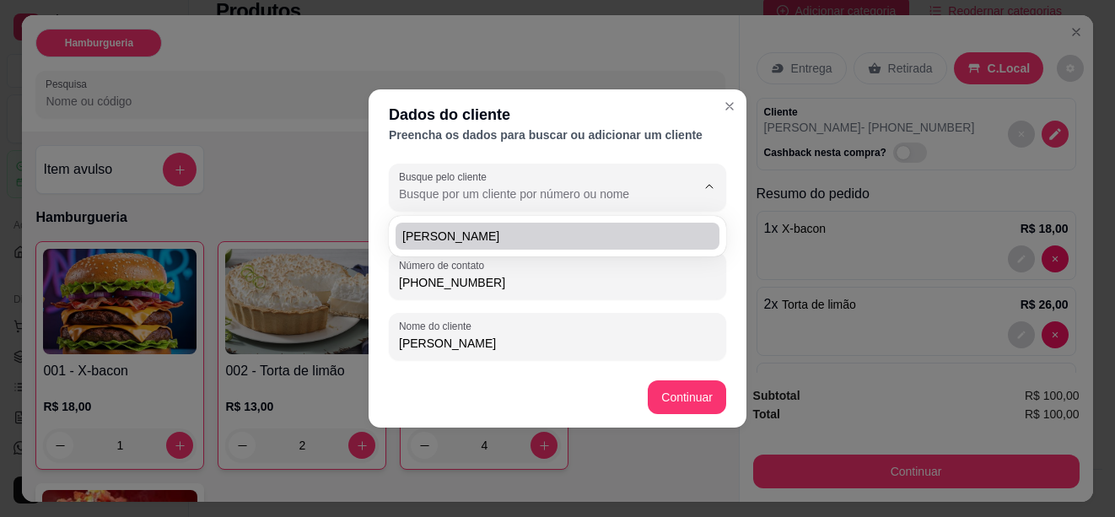
click at [589, 308] on div "Número de contato (22) 9 9258-9182 Nome do cliente Maraceli Delicia" at bounding box center [557, 306] width 337 height 108
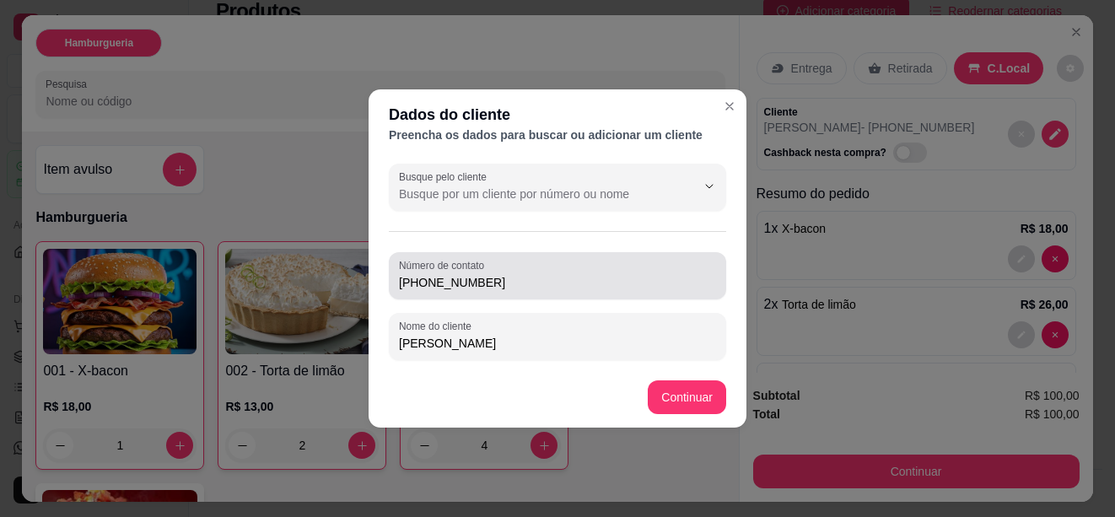
click at [577, 279] on input "[PHONE_NUMBER]" at bounding box center [557, 282] width 317 height 17
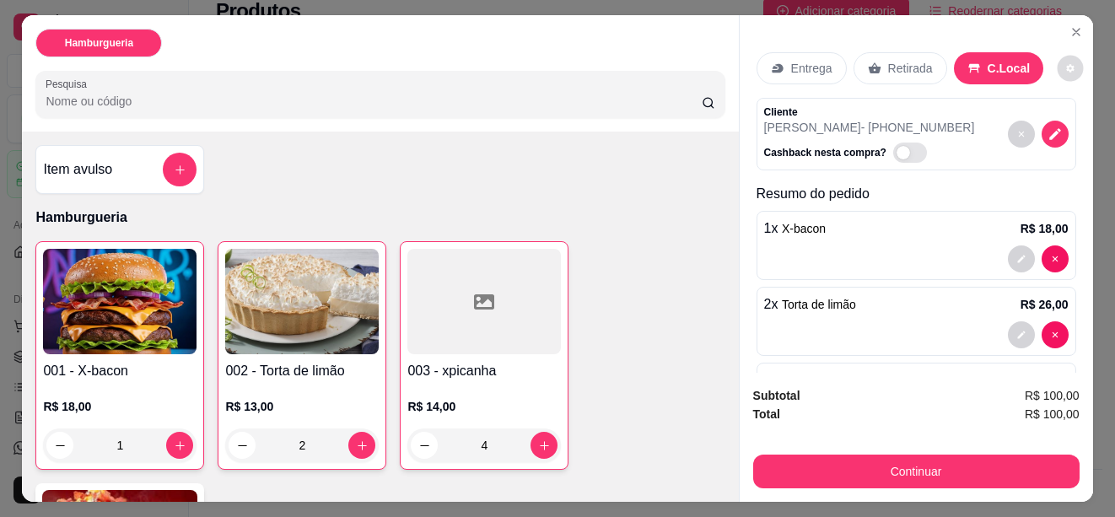
click at [1066, 65] on icon "decrease-product-quantity" at bounding box center [1070, 69] width 8 height 8
click at [951, 25] on div "Entrega Retirada C.Local Cliente Maraceli Delicia - (22) 99258-9182 Cashback ne…" at bounding box center [916, 193] width 353 height 357
click at [968, 64] on icon at bounding box center [973, 68] width 11 height 9
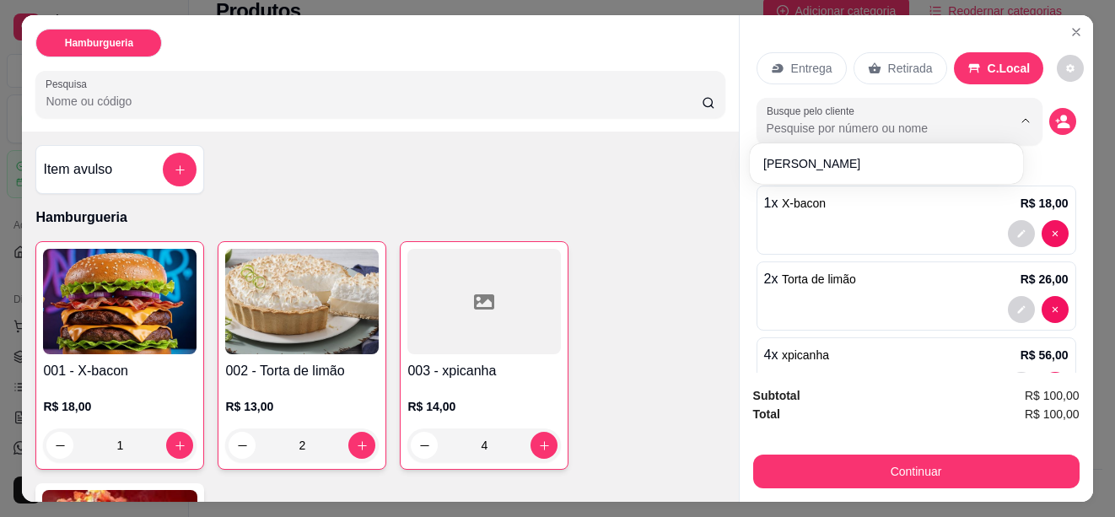
click at [890, 123] on input "Busque pelo cliente" at bounding box center [876, 128] width 218 height 17
click at [1055, 116] on icon "decrease-product-quantity" at bounding box center [1062, 121] width 15 height 15
click at [1060, 116] on circle "decrease-product-quantity" at bounding box center [1063, 119] width 7 height 7
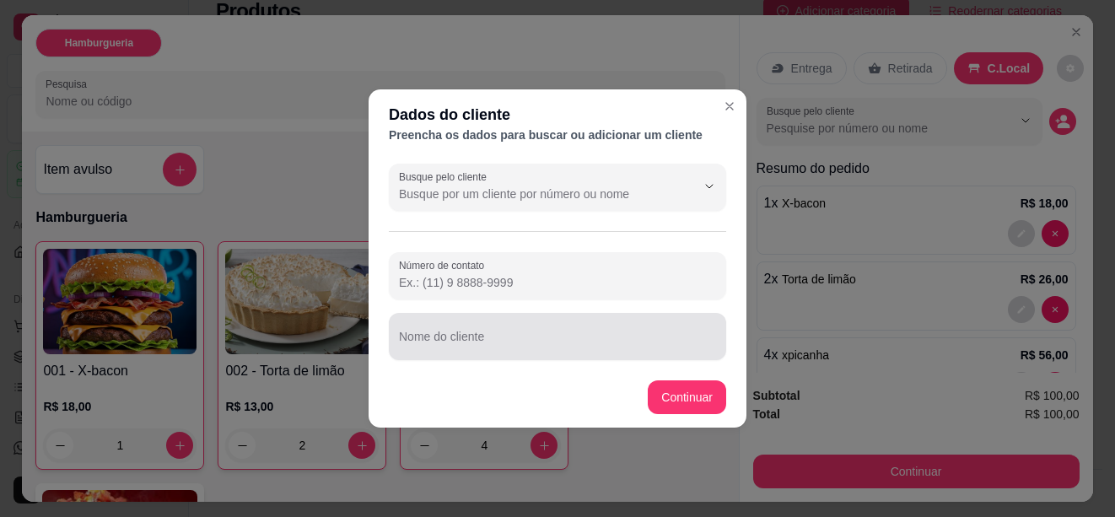
click at [536, 324] on div at bounding box center [557, 337] width 317 height 34
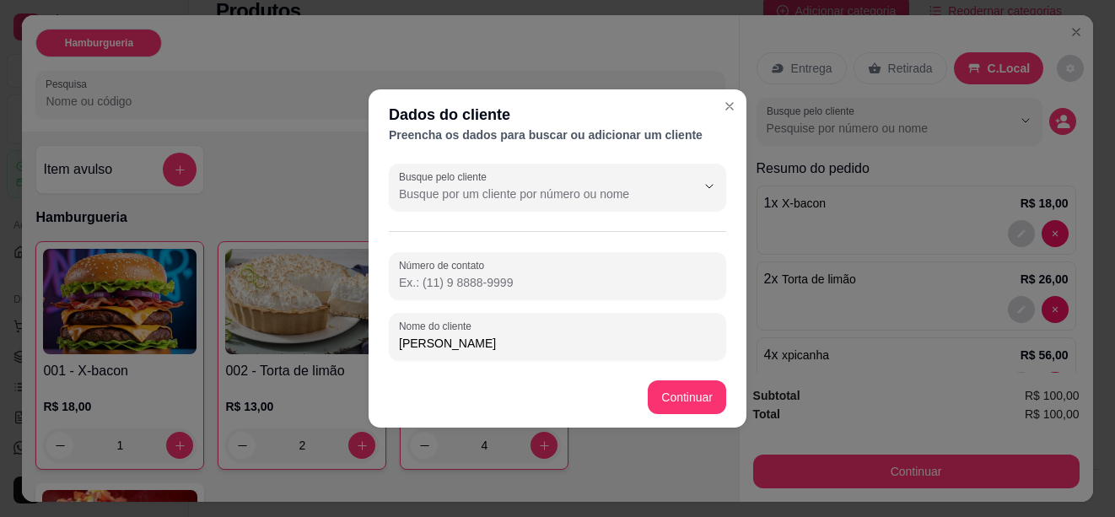
click at [536, 289] on input "Número de contato" at bounding box center [557, 282] width 317 height 17
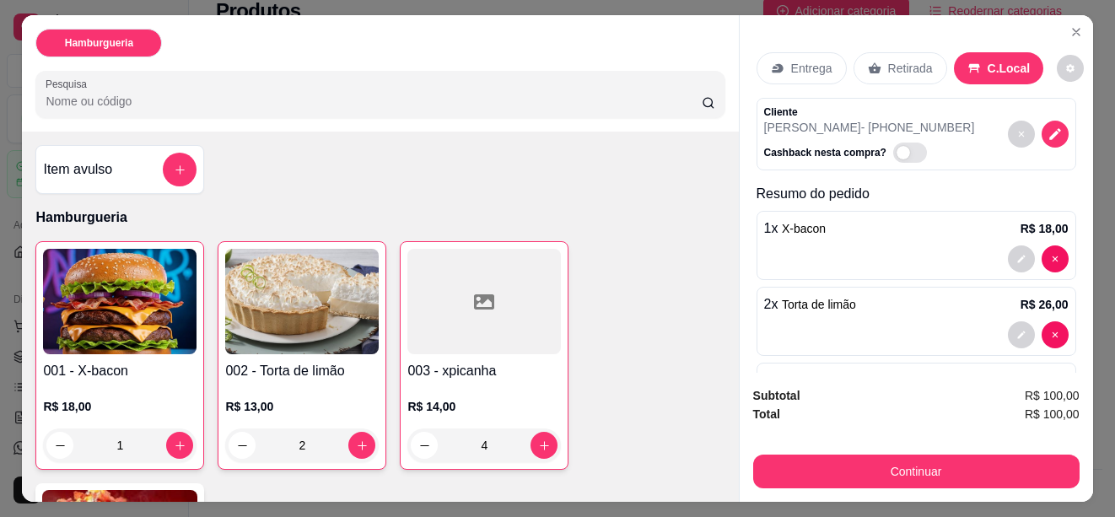
scroll to position [84, 0]
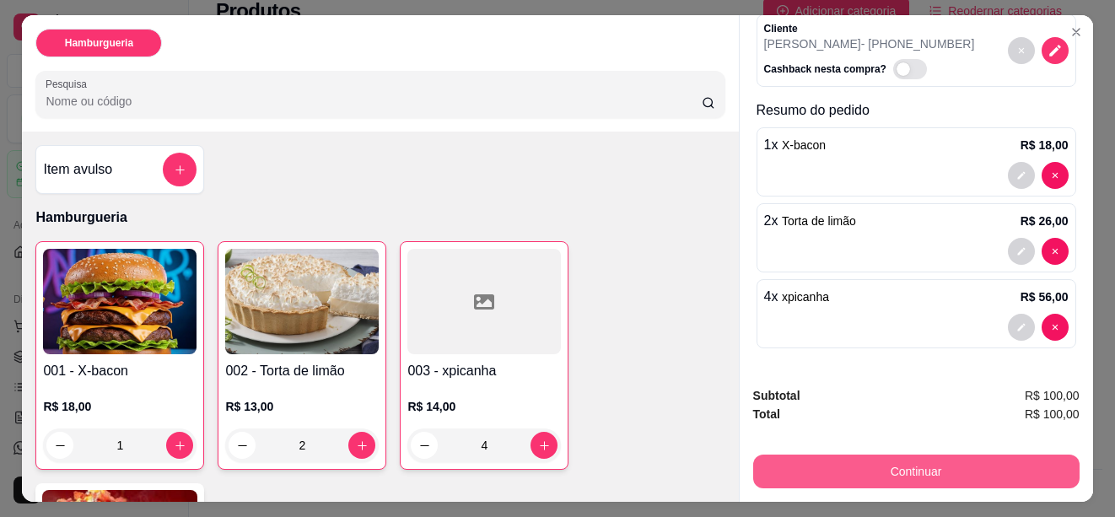
click at [866, 459] on button "Continuar" at bounding box center [916, 472] width 326 height 34
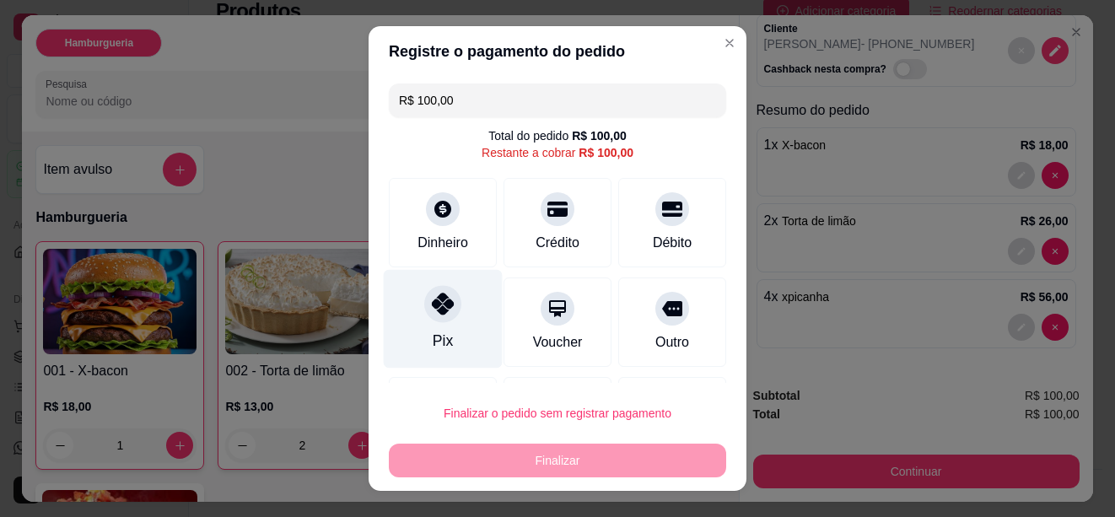
click at [442, 305] on icon at bounding box center [443, 304] width 22 height 22
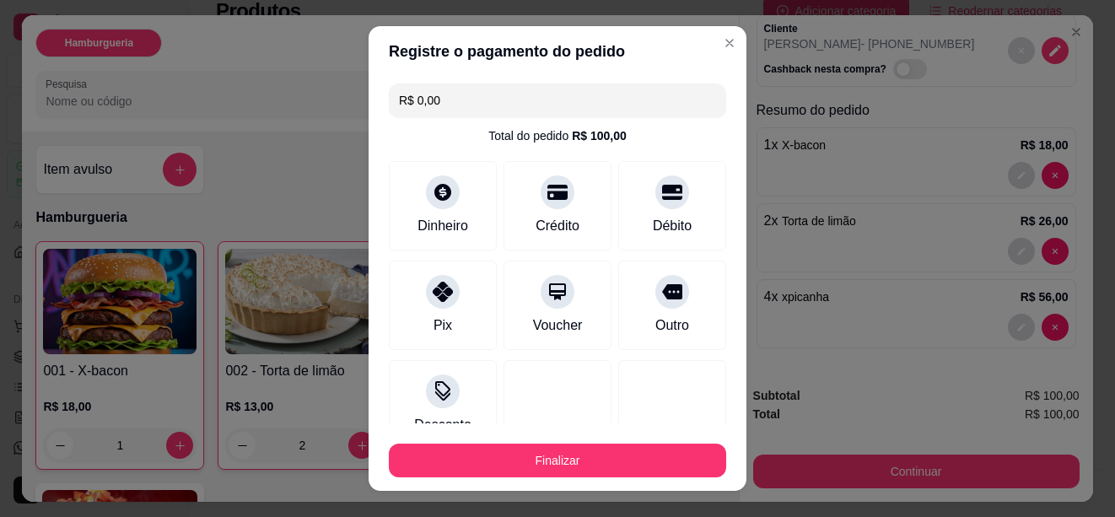
drag, startPoint x: 434, startPoint y: 100, endPoint x: 406, endPoint y: 98, distance: 28.0
click at [406, 98] on input "R$ 0,00" at bounding box center [557, 101] width 317 height 34
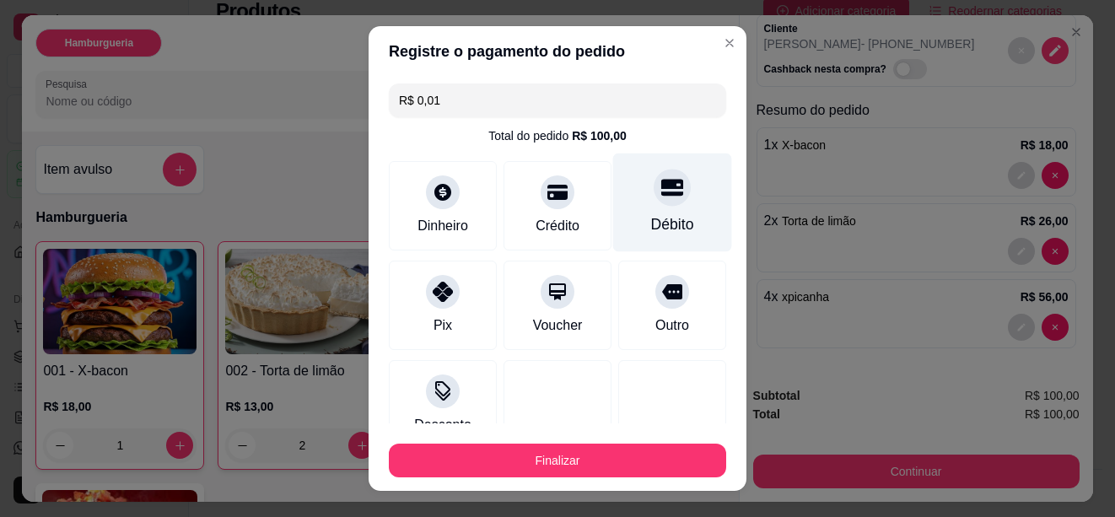
click at [657, 204] on div "Débito" at bounding box center [672, 202] width 119 height 99
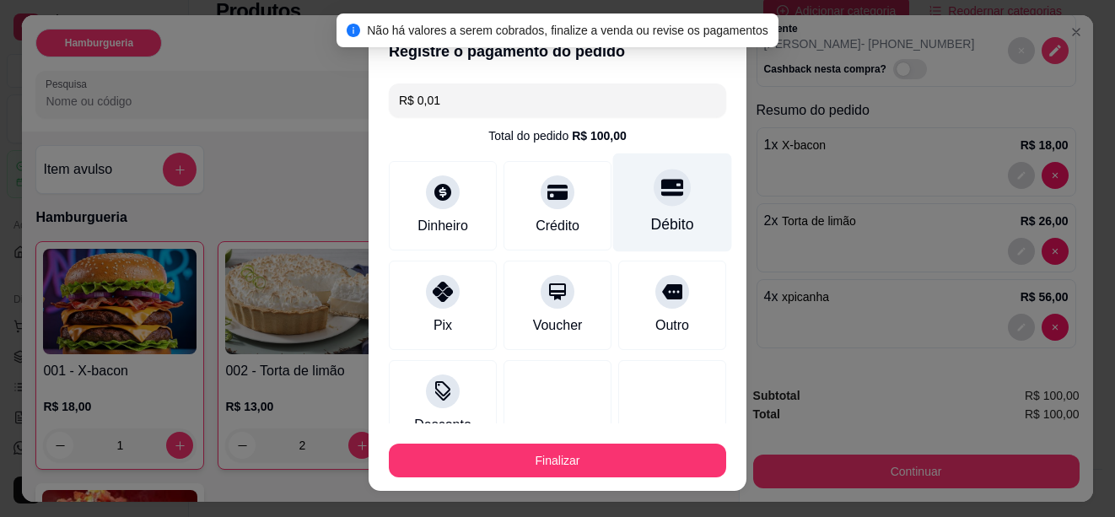
click at [661, 191] on icon at bounding box center [672, 187] width 22 height 22
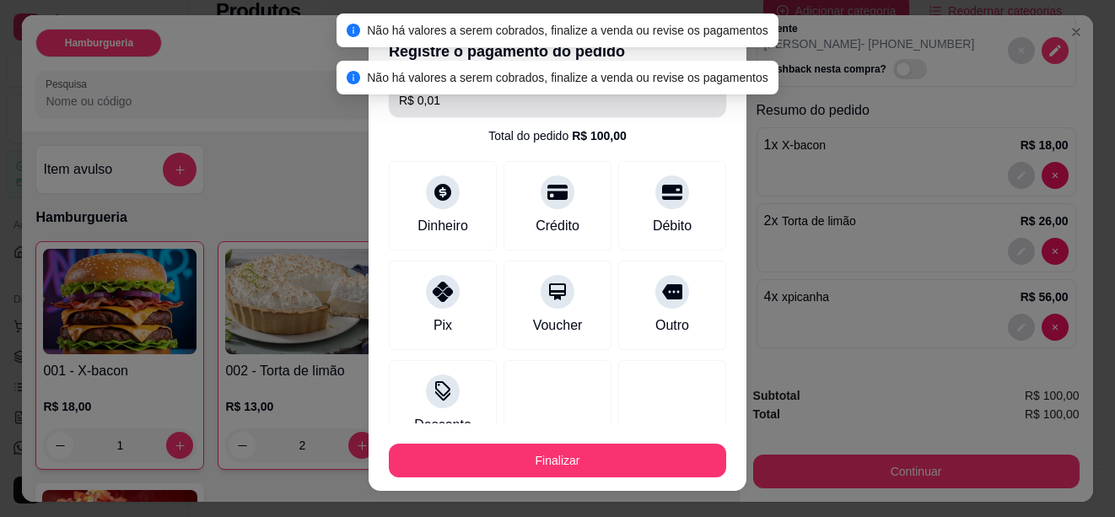
click at [440, 100] on input "R$ 0,01" at bounding box center [557, 101] width 317 height 34
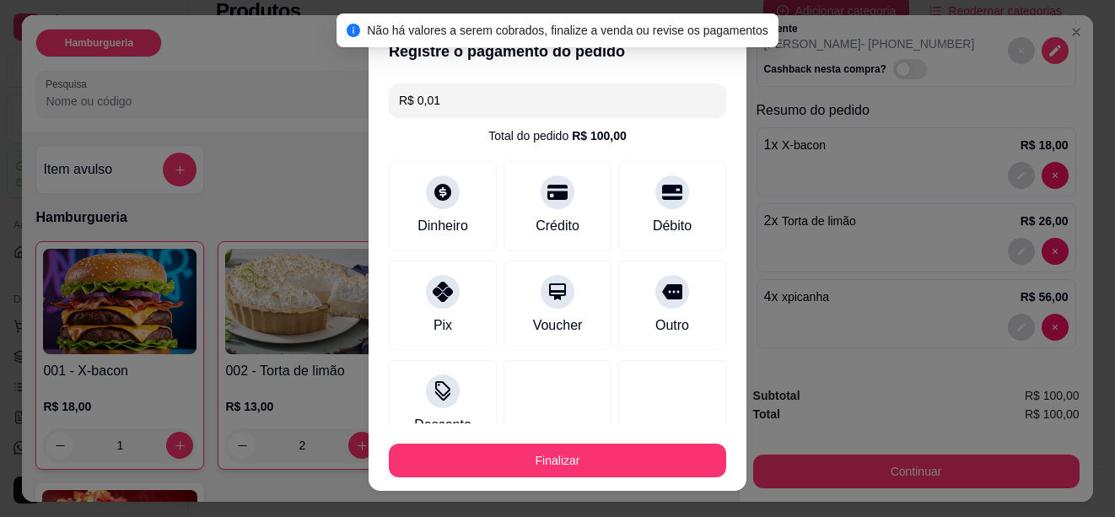
drag, startPoint x: 439, startPoint y: 101, endPoint x: 406, endPoint y: 106, distance: 33.3
click at [406, 106] on input "R$ 0,01" at bounding box center [557, 101] width 317 height 34
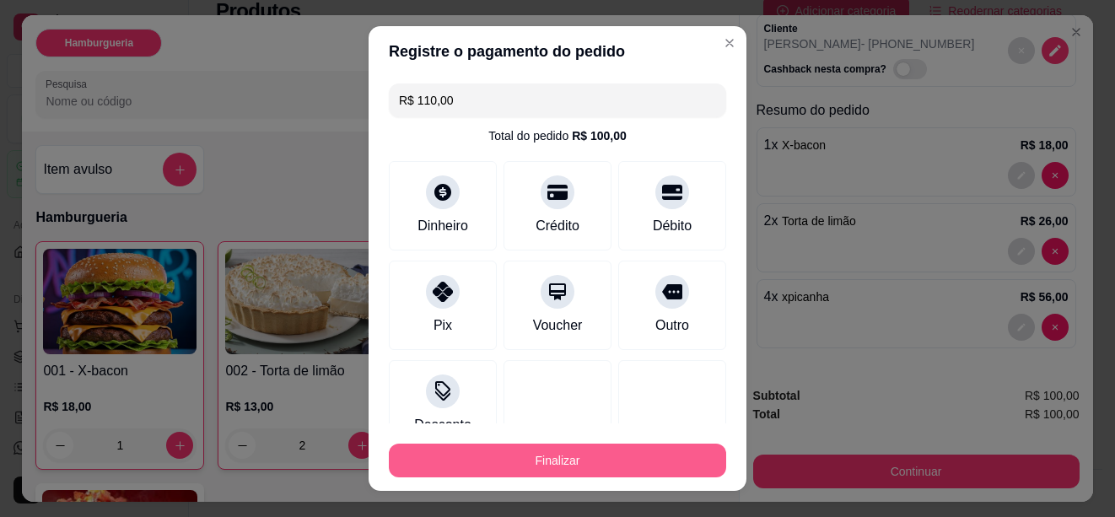
click at [542, 462] on button "Finalizar" at bounding box center [557, 461] width 337 height 34
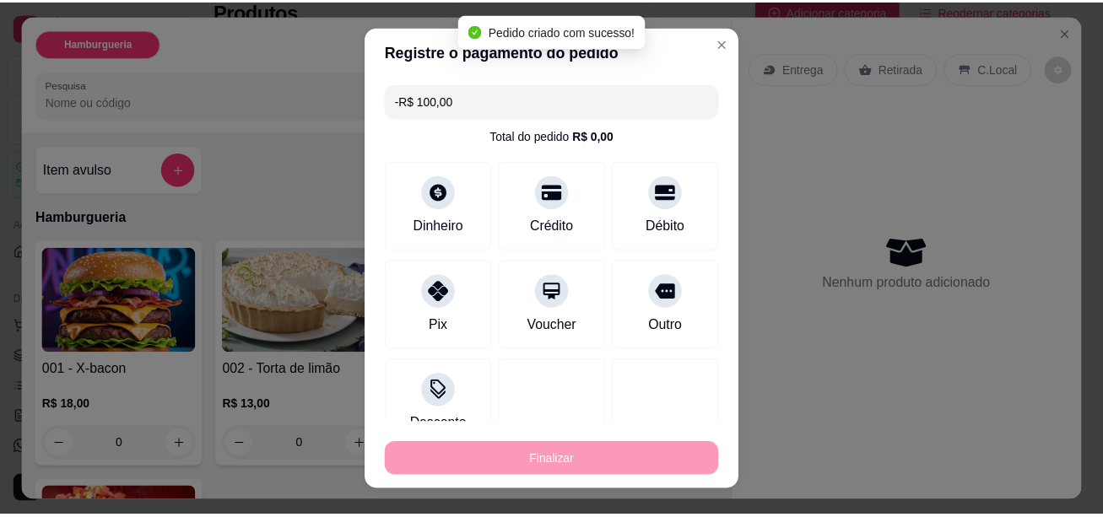
scroll to position [0, 0]
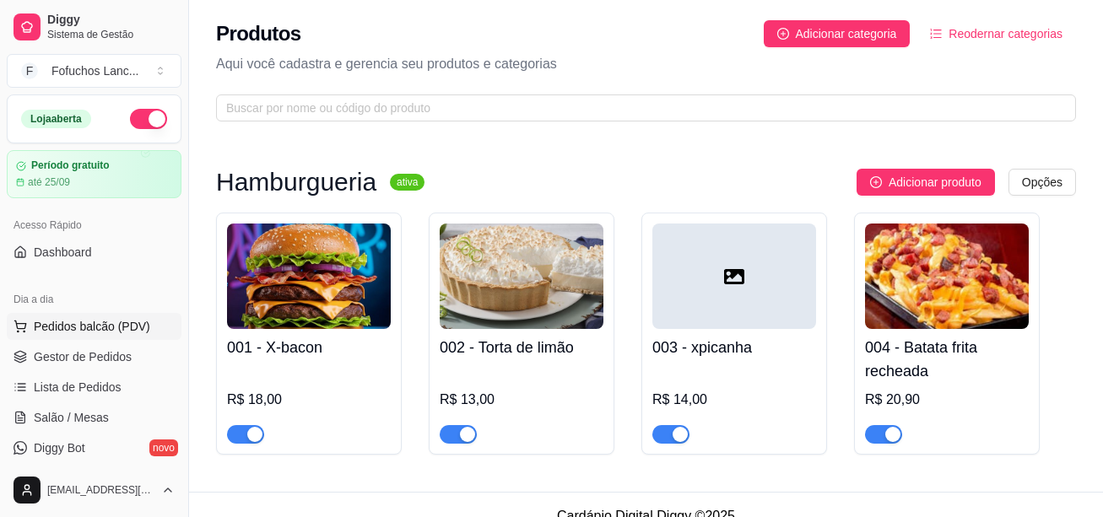
click at [99, 323] on span "Pedidos balcão (PDV)" at bounding box center [92, 326] width 116 height 17
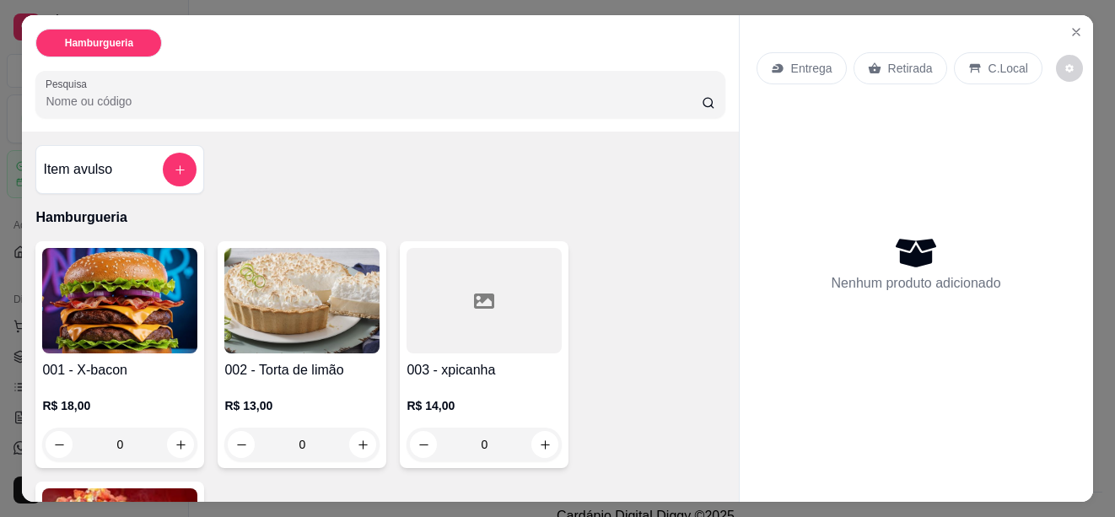
click at [995, 61] on p "C.Local" at bounding box center [1009, 68] width 40 height 17
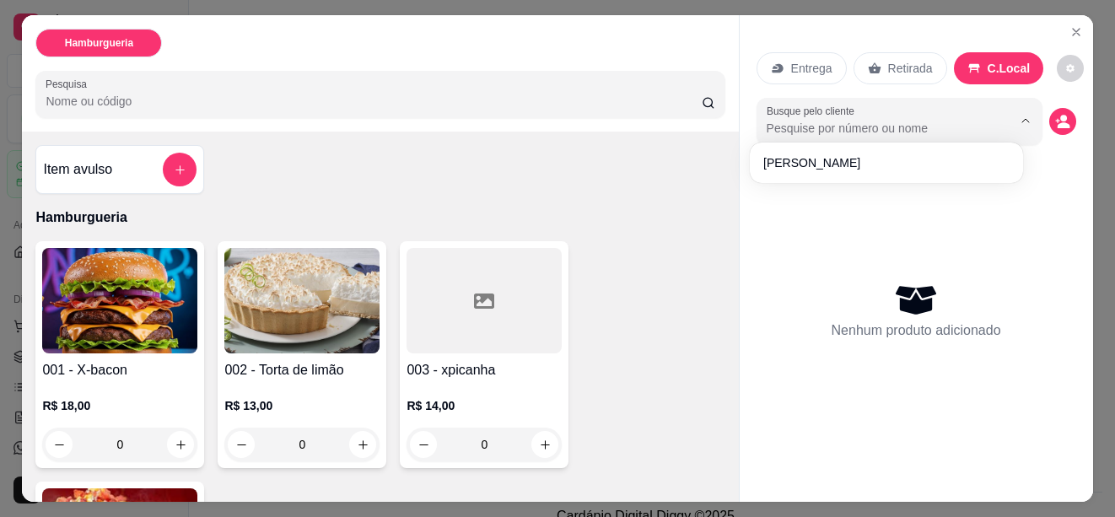
click at [890, 122] on input "Busque pelo cliente" at bounding box center [876, 128] width 218 height 17
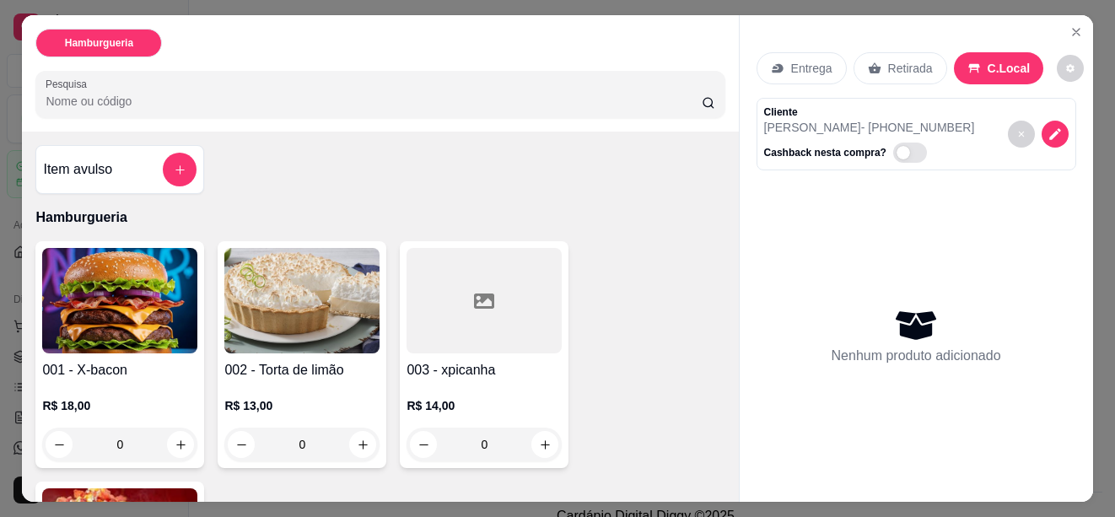
click at [897, 149] on span "Automatic updates" at bounding box center [903, 152] width 13 height 13
click at [893, 156] on input "Automatic updates" at bounding box center [898, 161] width 11 height 11
click at [907, 146] on span "Automatic updates" at bounding box center [915, 152] width 17 height 13
click at [898, 156] on input "Automatic updates" at bounding box center [898, 161] width 11 height 11
click at [1070, 25] on icon "Close" at bounding box center [1076, 31] width 13 height 13
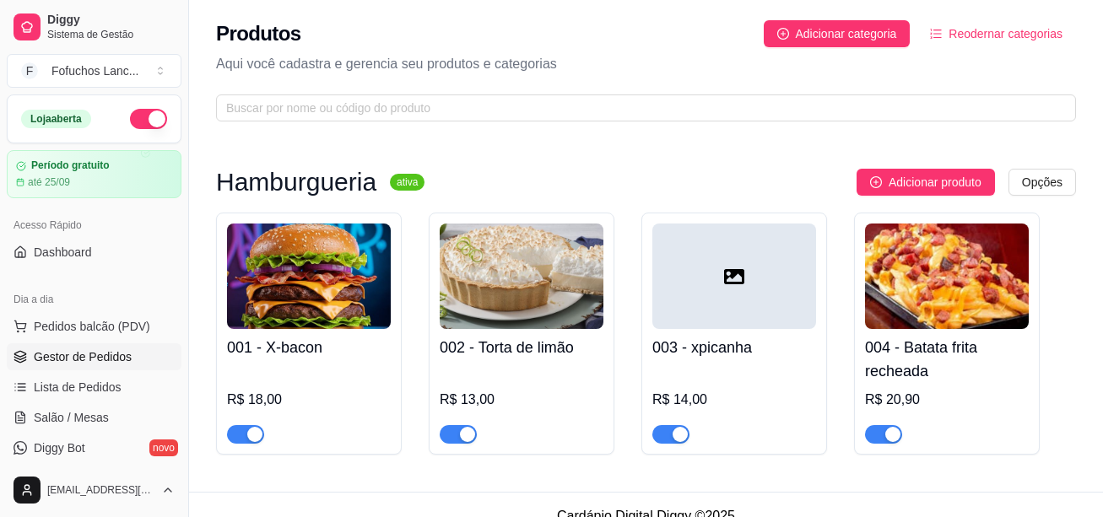
click at [119, 357] on span "Gestor de Pedidos" at bounding box center [83, 356] width 98 height 17
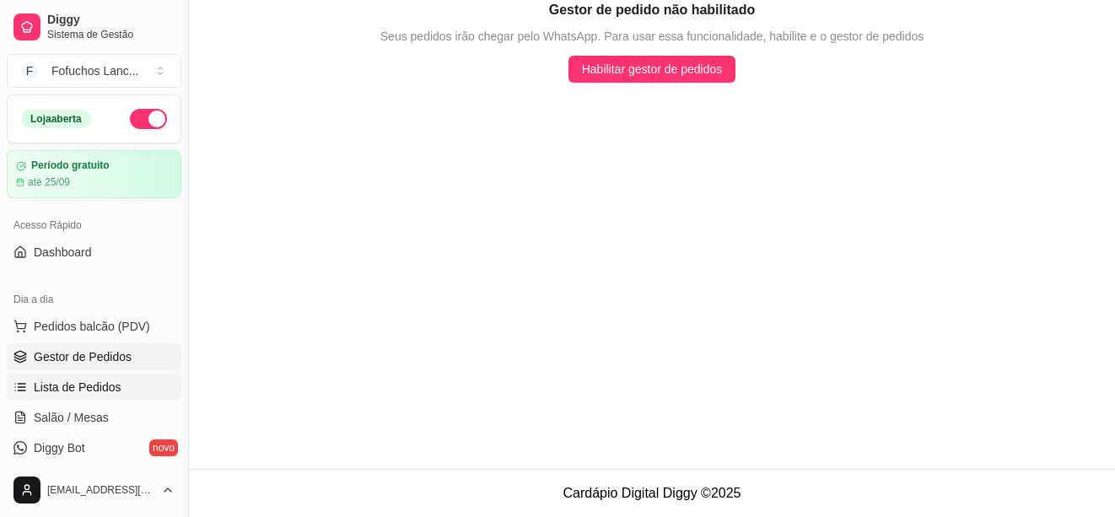
click at [104, 381] on span "Lista de Pedidos" at bounding box center [78, 387] width 88 height 17
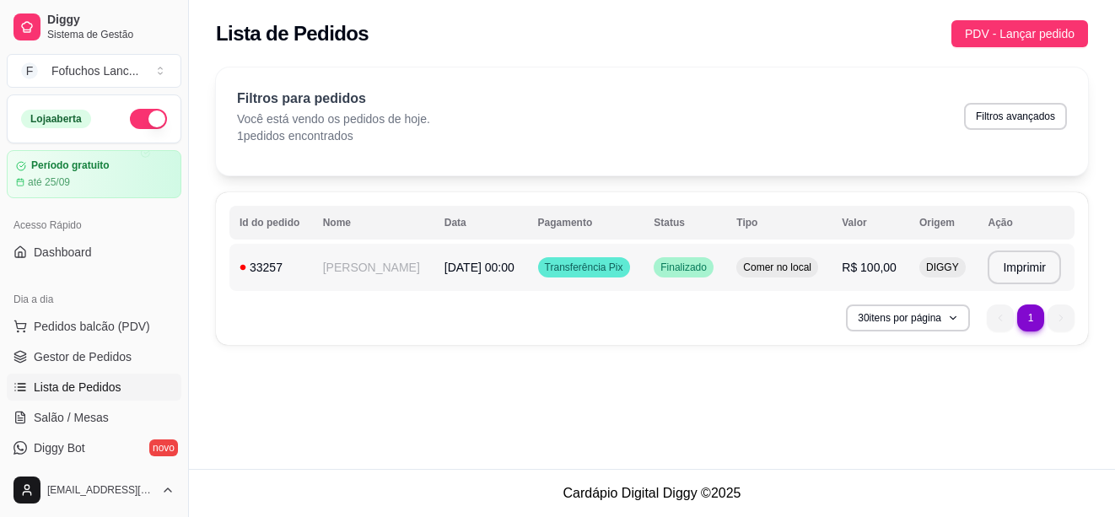
click at [351, 263] on td "[PERSON_NAME]" at bounding box center [373, 267] width 121 height 47
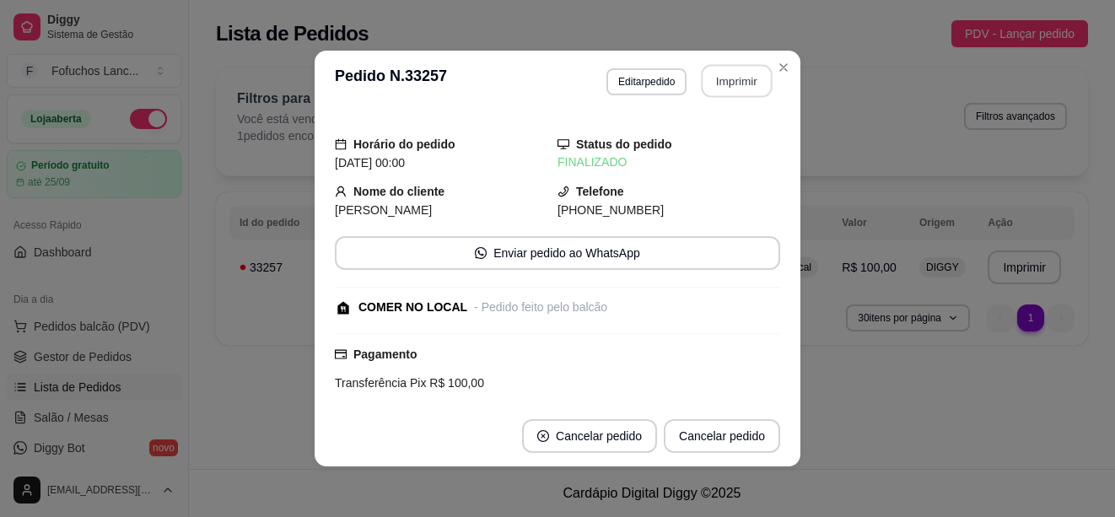
click at [724, 85] on button "Imprimir" at bounding box center [737, 81] width 71 height 33
click at [539, 308] on div "- Pedido feito pelo balcão" at bounding box center [540, 308] width 133 height 18
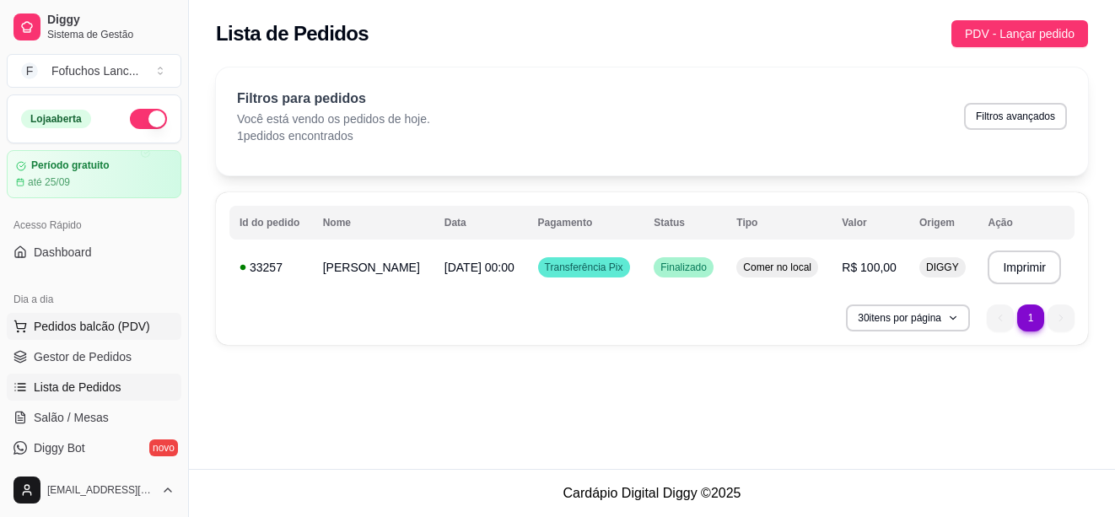
click at [75, 332] on span "Pedidos balcão (PDV)" at bounding box center [92, 326] width 116 height 17
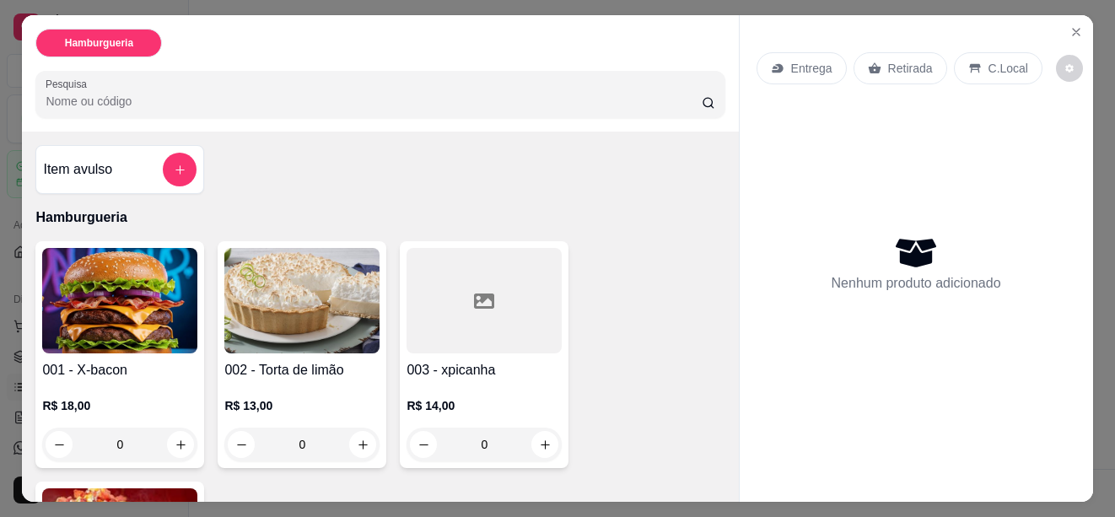
click at [152, 290] on img at bounding box center [119, 300] width 155 height 105
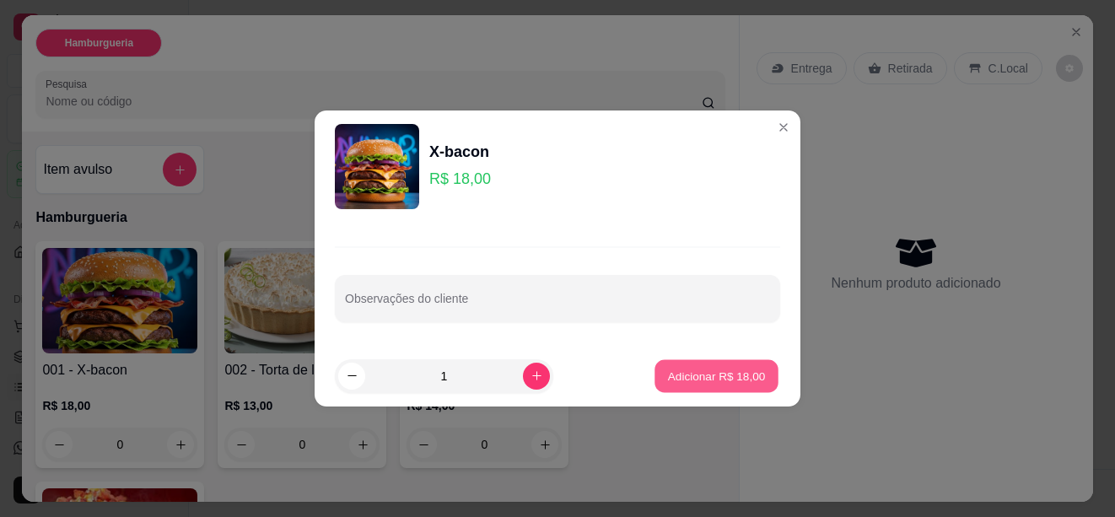
click at [710, 380] on p "Adicionar R$ 18,00" at bounding box center [717, 376] width 98 height 16
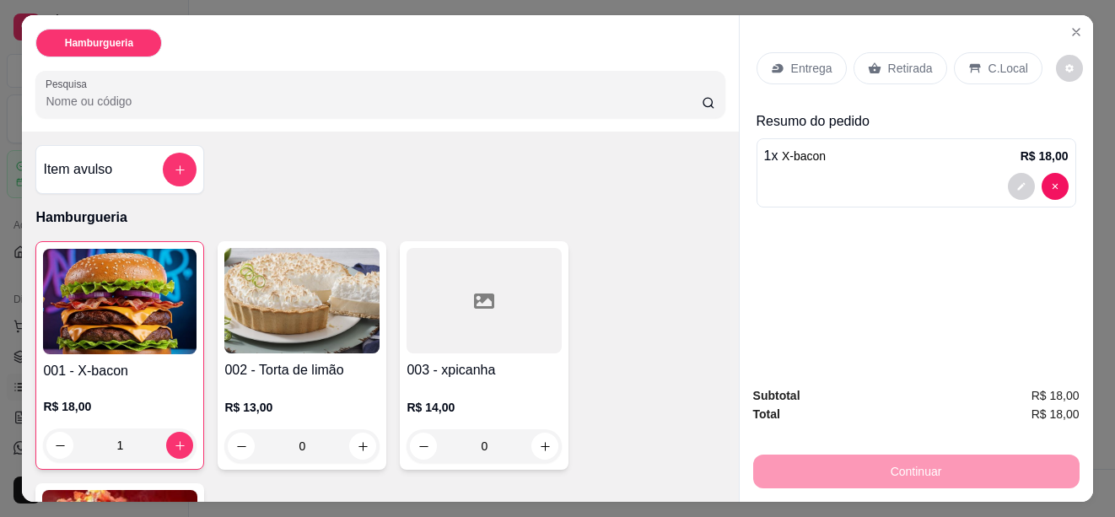
click at [300, 319] on img at bounding box center [301, 300] width 155 height 105
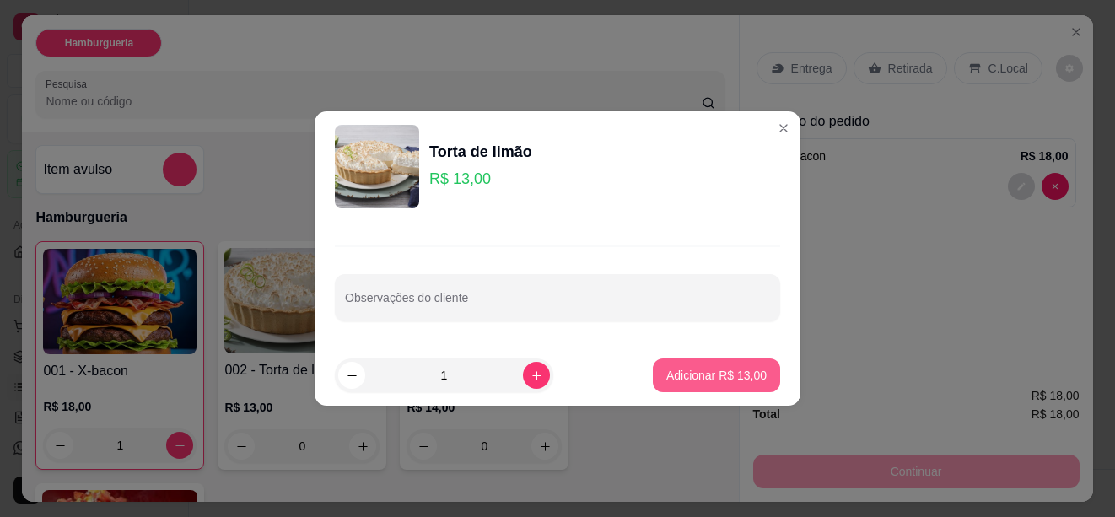
click at [729, 370] on p "Adicionar R$ 13,00" at bounding box center [716, 375] width 100 height 17
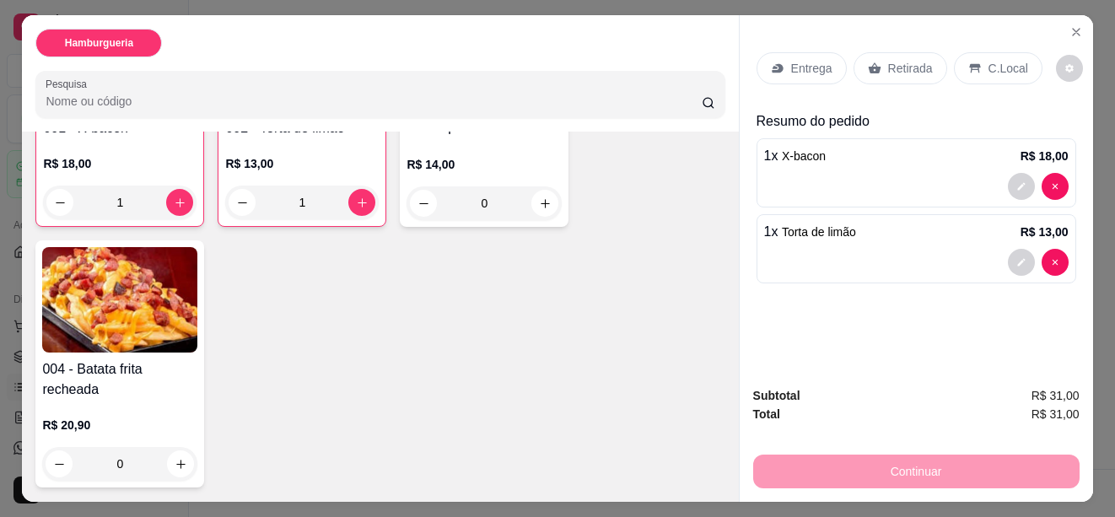
click at [895, 146] on div "1 x X-bacon R$ 18,00" at bounding box center [916, 156] width 305 height 20
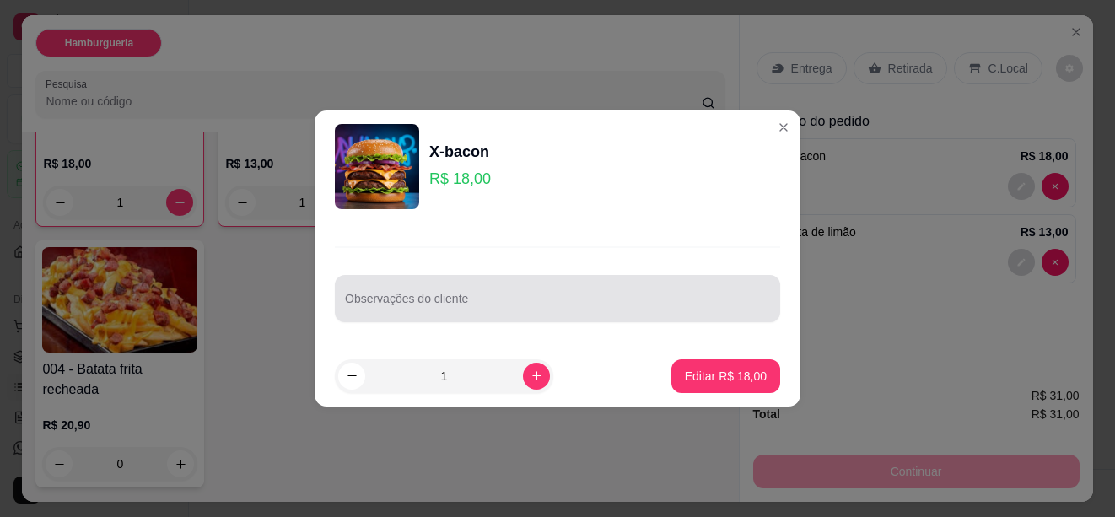
click at [440, 295] on div at bounding box center [557, 299] width 425 height 34
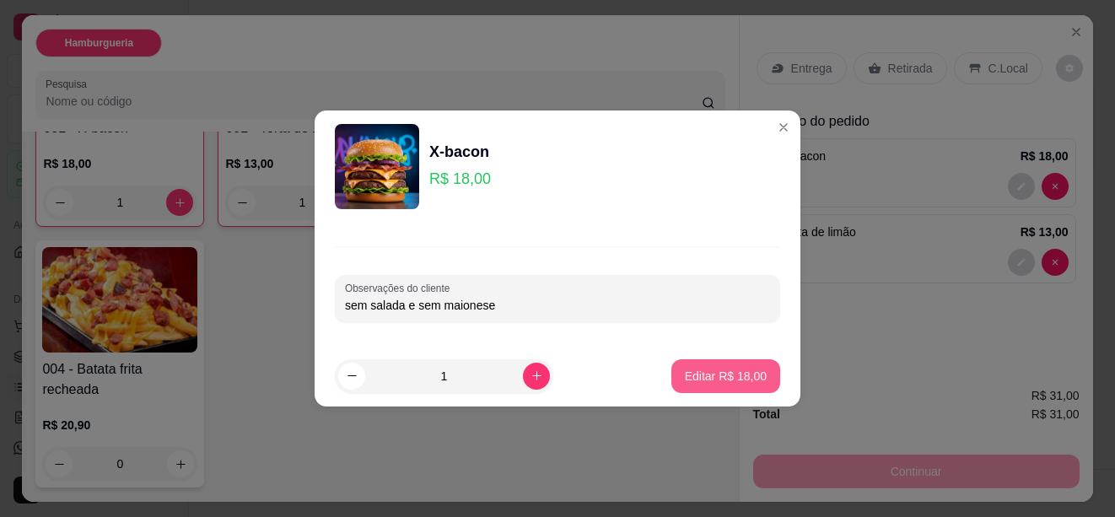
click at [702, 375] on p "Editar R$ 18,00" at bounding box center [726, 376] width 82 height 17
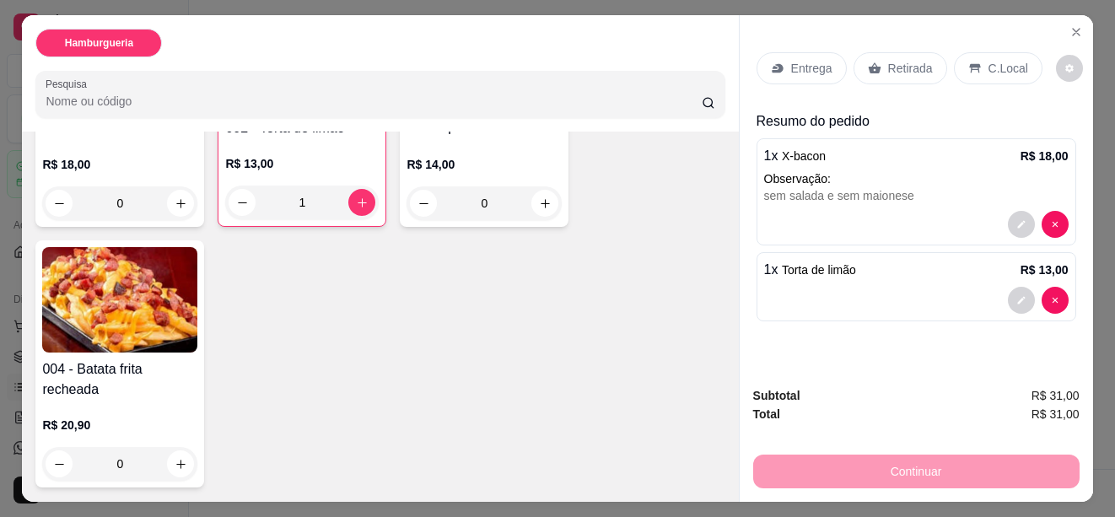
scroll to position [242, 0]
click at [857, 271] on div "1 x Torta de limão R$ 13,00" at bounding box center [916, 270] width 305 height 20
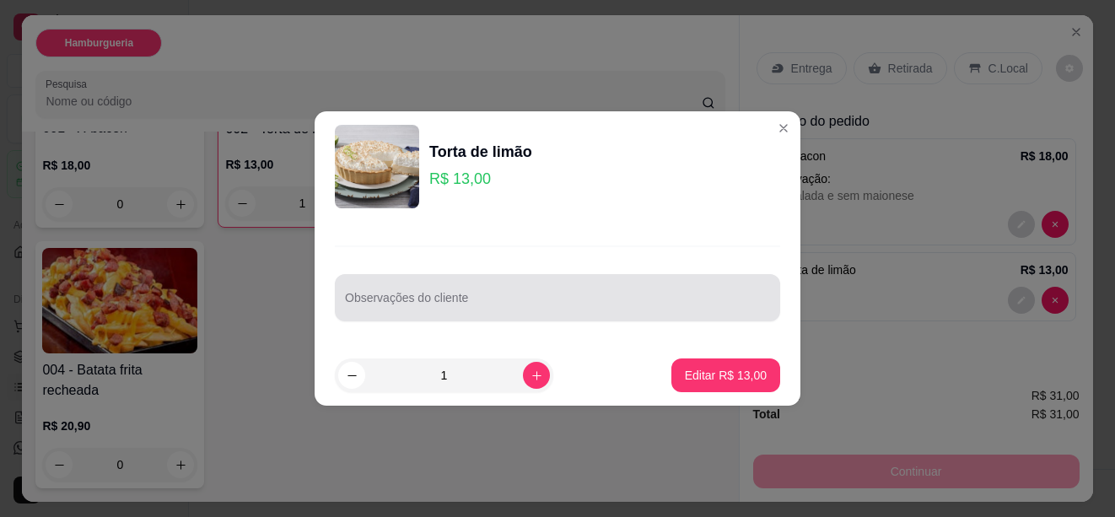
click at [594, 284] on div at bounding box center [557, 298] width 425 height 34
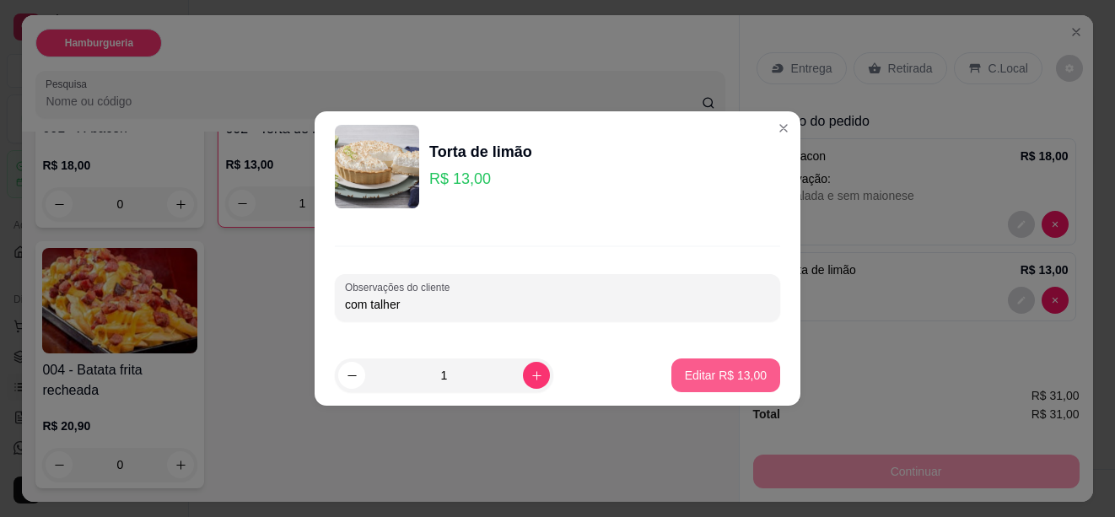
click at [687, 377] on p "Editar R$ 13,00" at bounding box center [726, 375] width 82 height 17
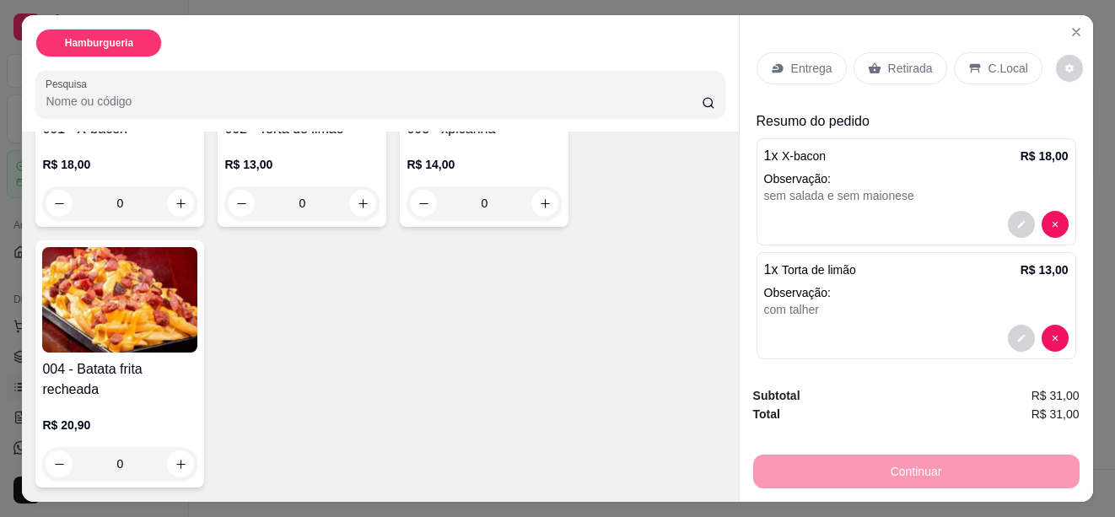
scroll to position [241, 0]
click at [903, 60] on p "Retirada" at bounding box center [910, 68] width 45 height 17
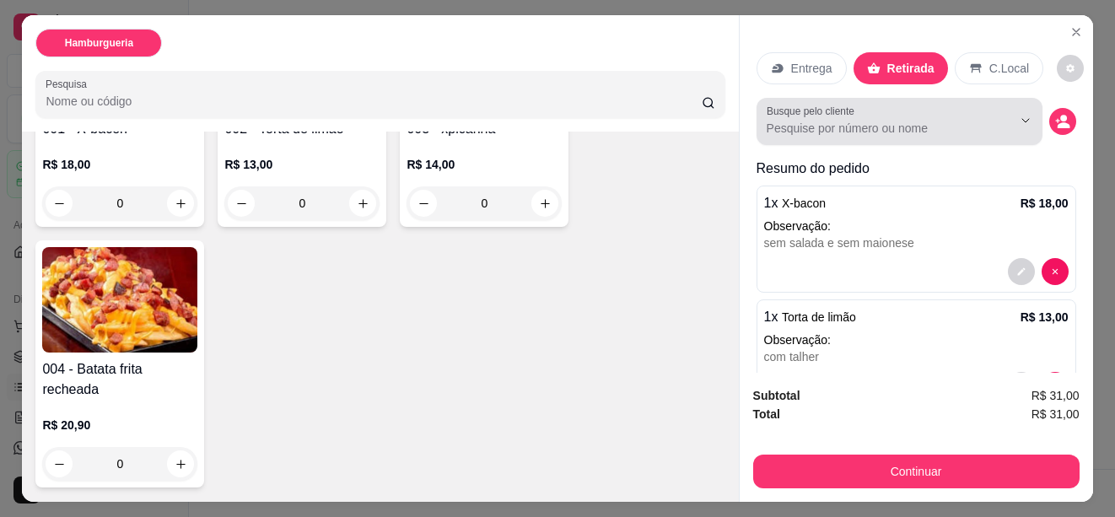
click at [914, 122] on input "Busque pelo cliente" at bounding box center [876, 128] width 218 height 17
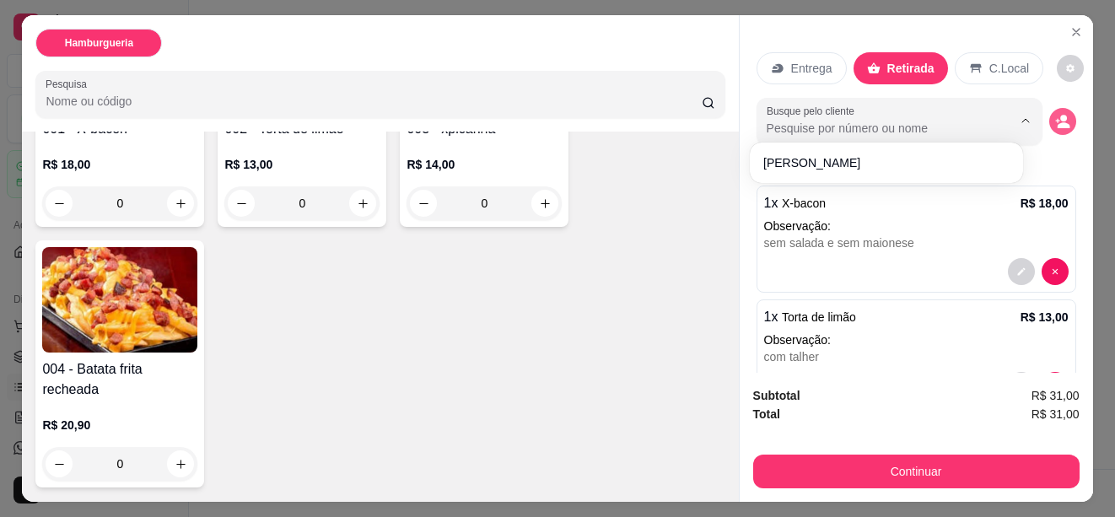
click at [1055, 114] on icon "decrease-product-quantity" at bounding box center [1062, 121] width 15 height 15
click at [1060, 116] on circle "decrease-product-quantity" at bounding box center [1063, 119] width 7 height 7
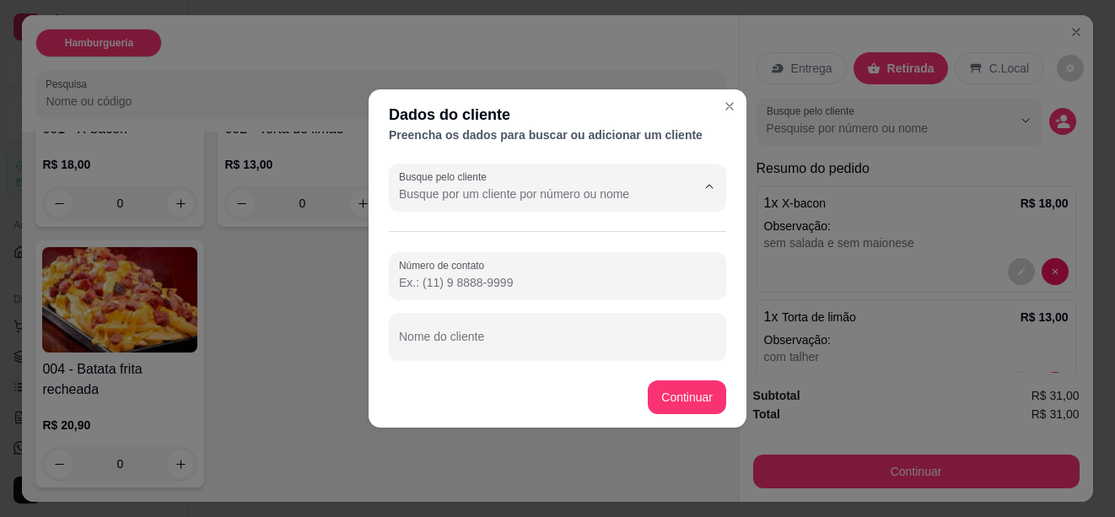
click at [657, 197] on input "Busque pelo cliente" at bounding box center [534, 194] width 270 height 17
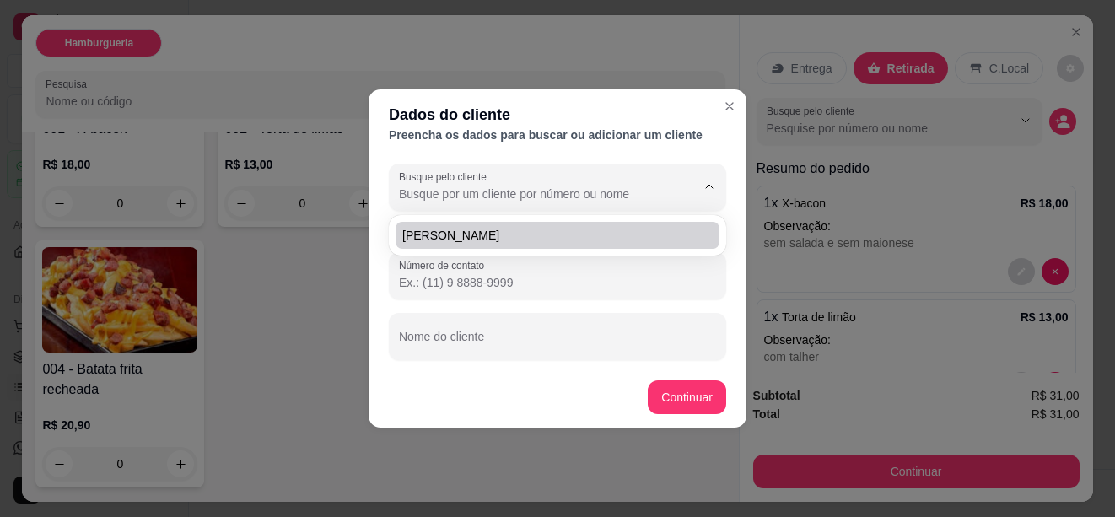
click at [496, 197] on input "Busque pelo cliente" at bounding box center [534, 194] width 270 height 17
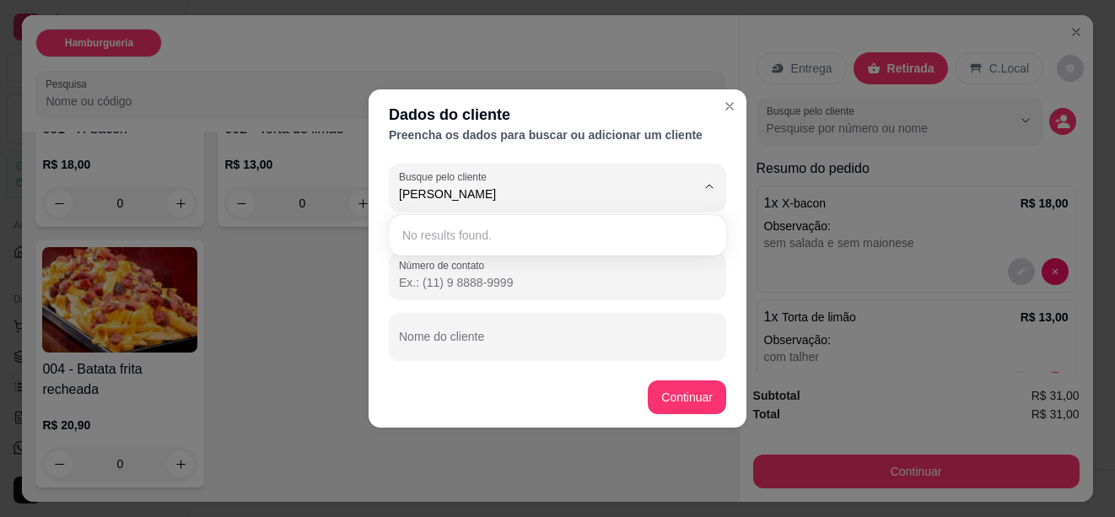
click at [489, 225] on div "No results found." at bounding box center [558, 235] width 324 height 27
click at [519, 198] on input "[PERSON_NAME]" at bounding box center [534, 194] width 270 height 17
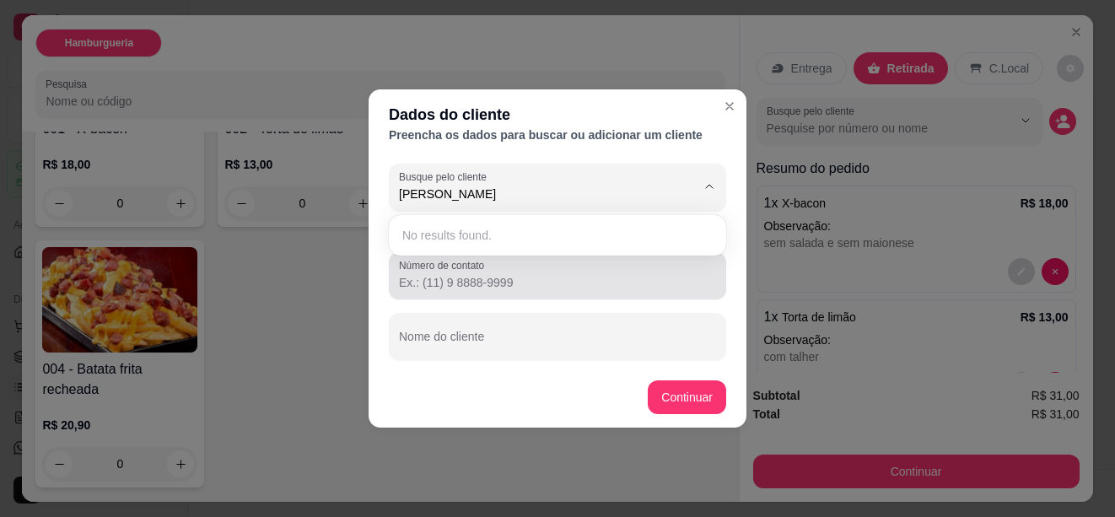
click at [545, 299] on div "Número de contato" at bounding box center [557, 275] width 337 height 47
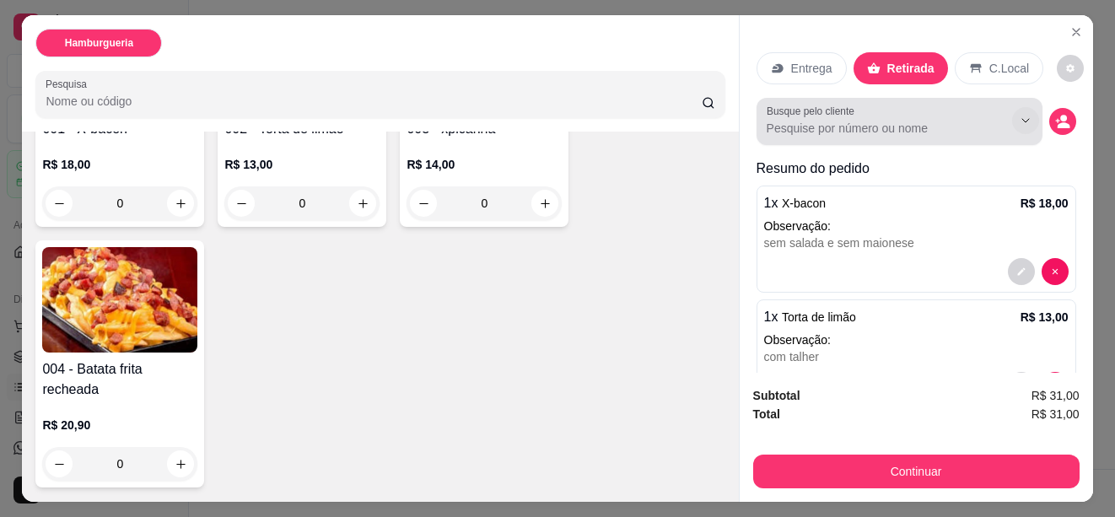
click at [1019, 115] on icon "Show suggestions" at bounding box center [1025, 120] width 13 height 13
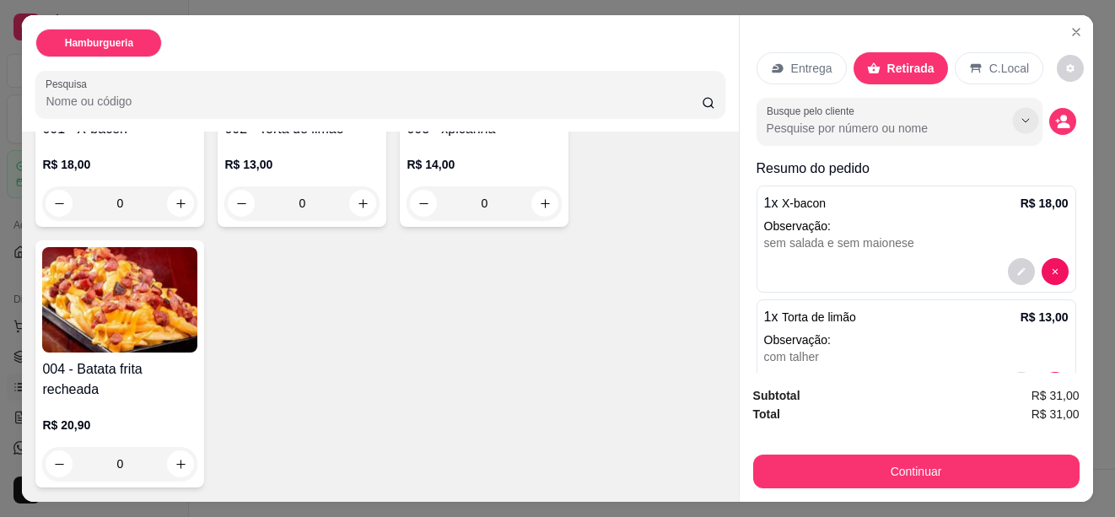
click at [1019, 115] on icon "Show suggestions" at bounding box center [1025, 121] width 13 height 13
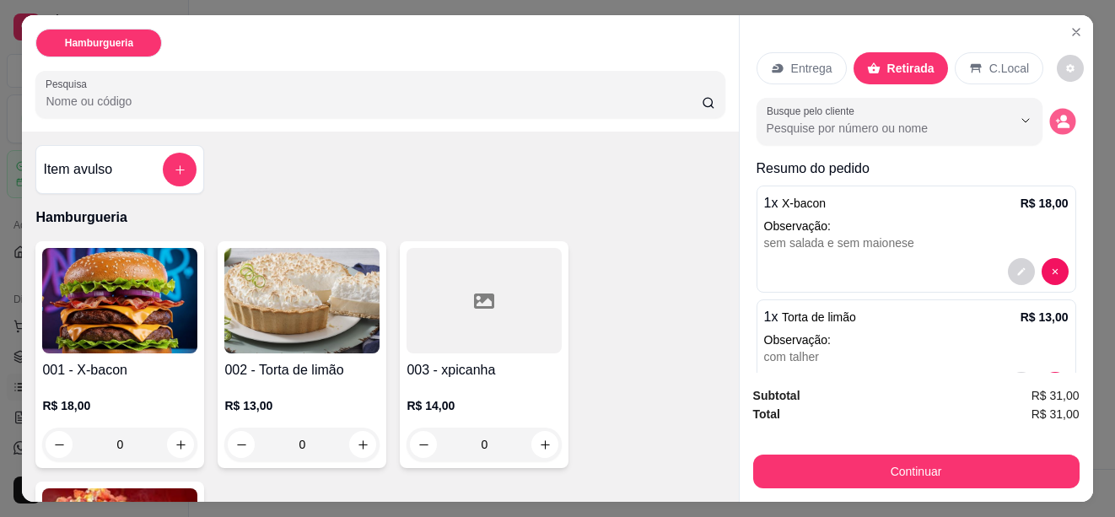
click at [1060, 116] on circle "decrease-product-quantity" at bounding box center [1063, 119] width 7 height 7
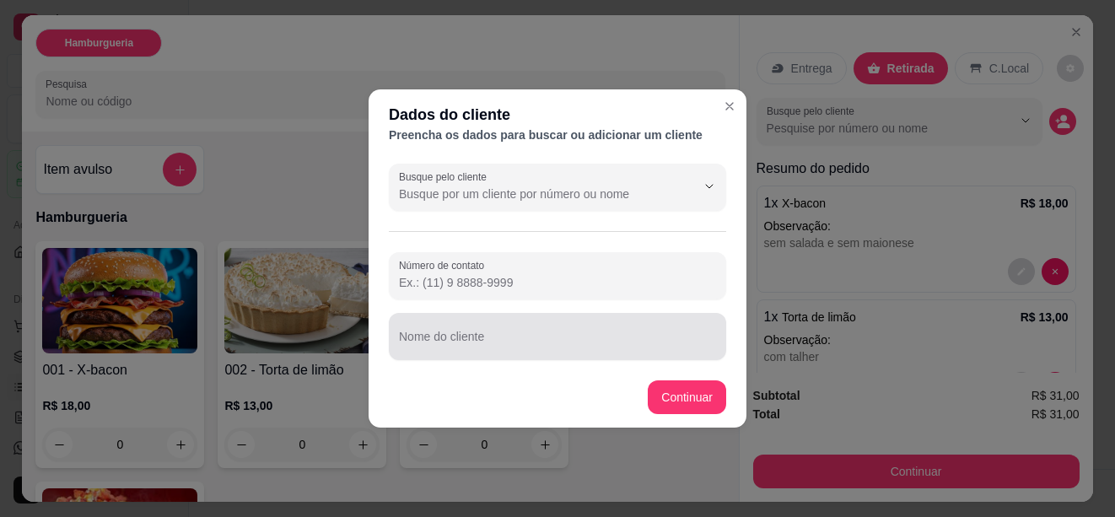
click at [452, 344] on input "Nome do cliente" at bounding box center [557, 343] width 317 height 17
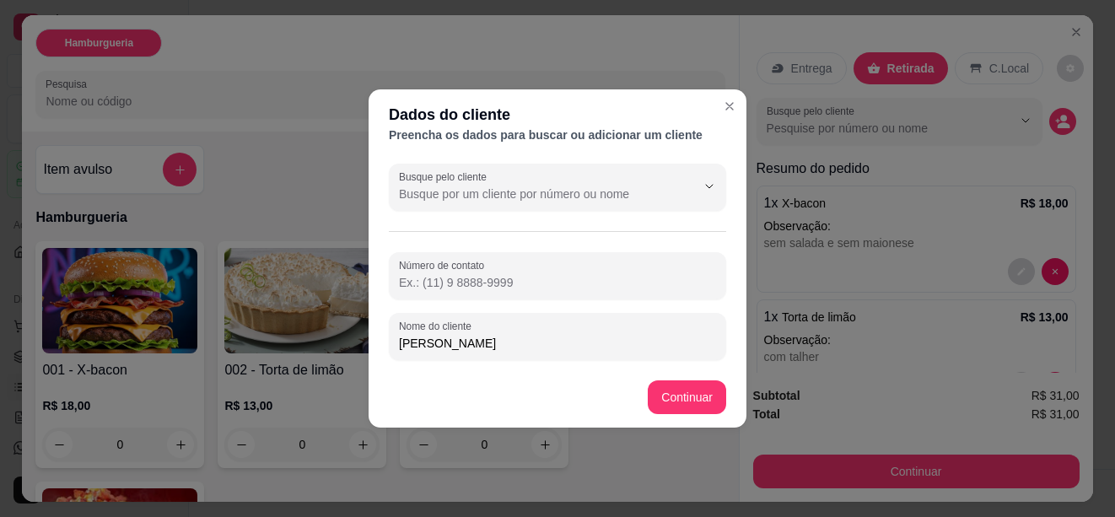
click at [499, 286] on input "Número de contato" at bounding box center [557, 282] width 317 height 17
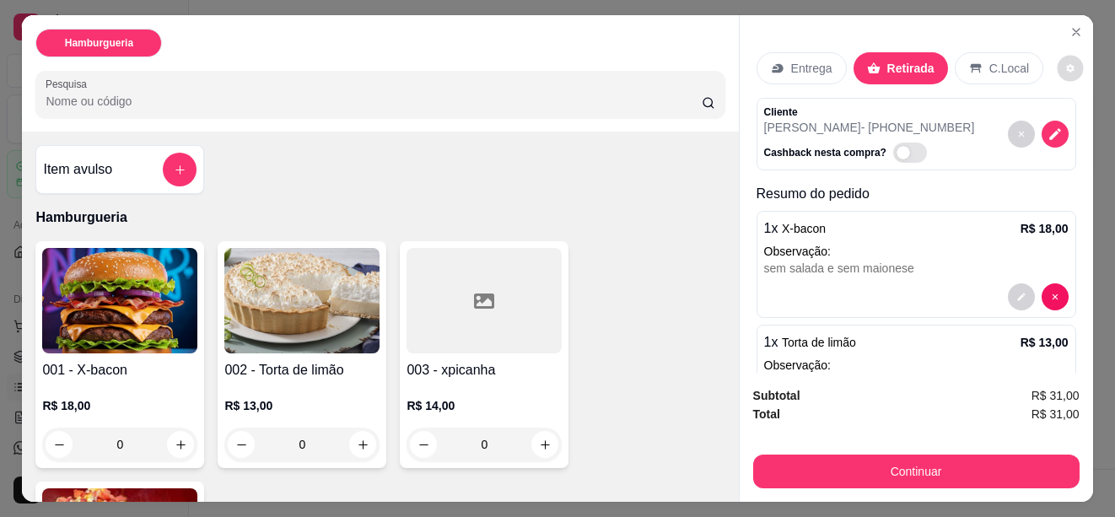
click at [1066, 65] on icon "decrease-product-quantity" at bounding box center [1070, 69] width 8 height 8
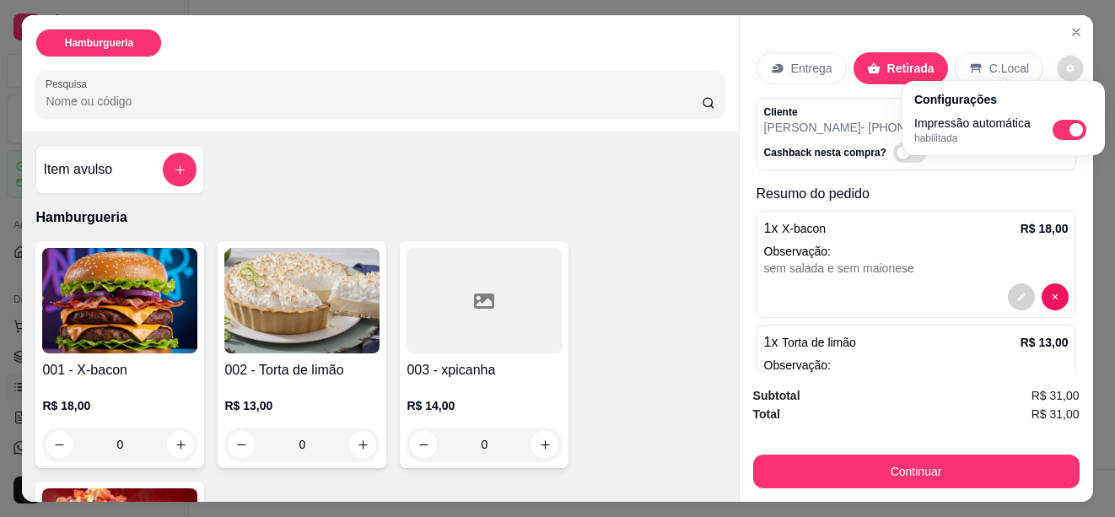
click at [1066, 65] on icon "decrease-product-quantity" at bounding box center [1070, 69] width 8 height 8
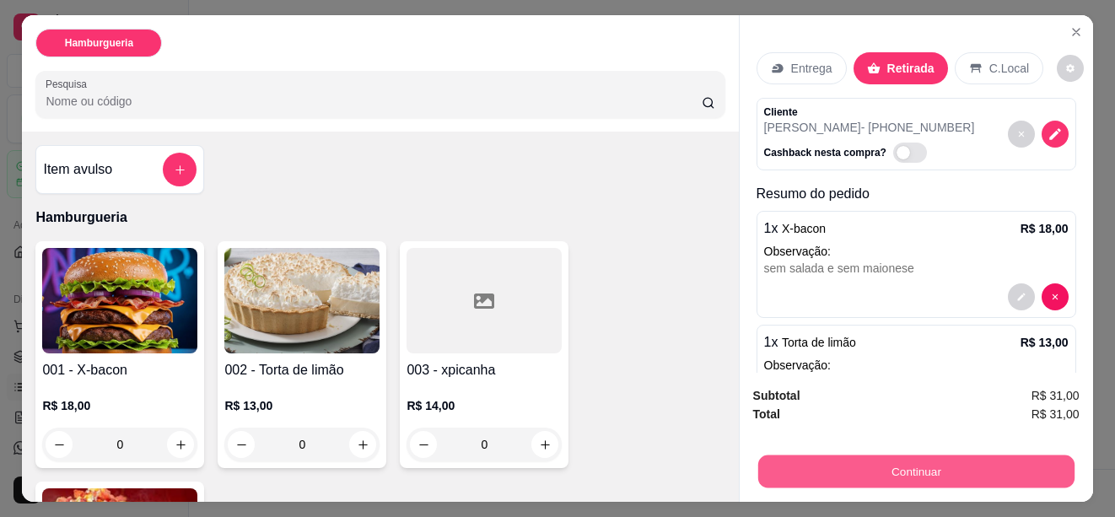
click at [913, 465] on button "Continuar" at bounding box center [916, 471] width 316 height 33
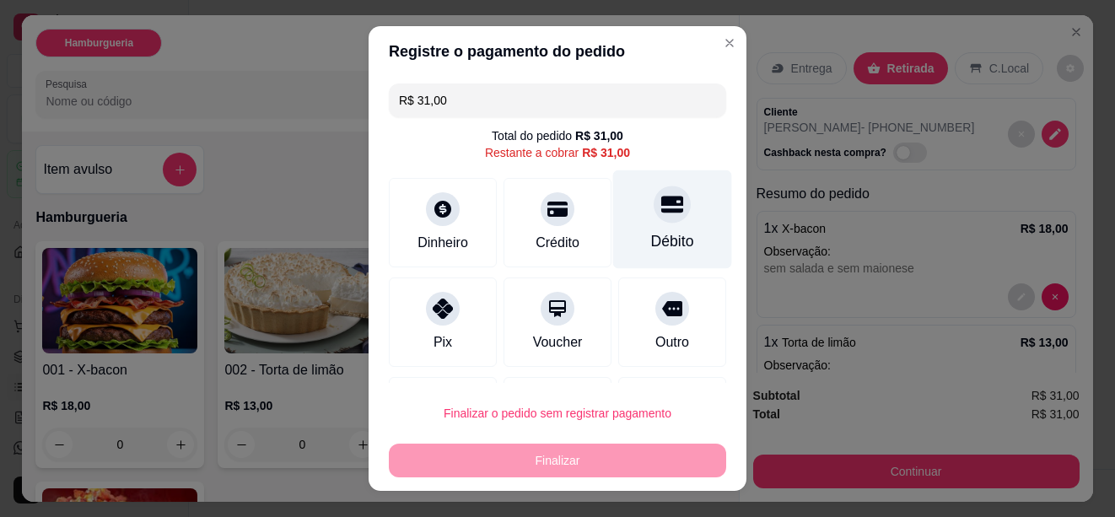
click at [661, 202] on icon at bounding box center [672, 204] width 22 height 17
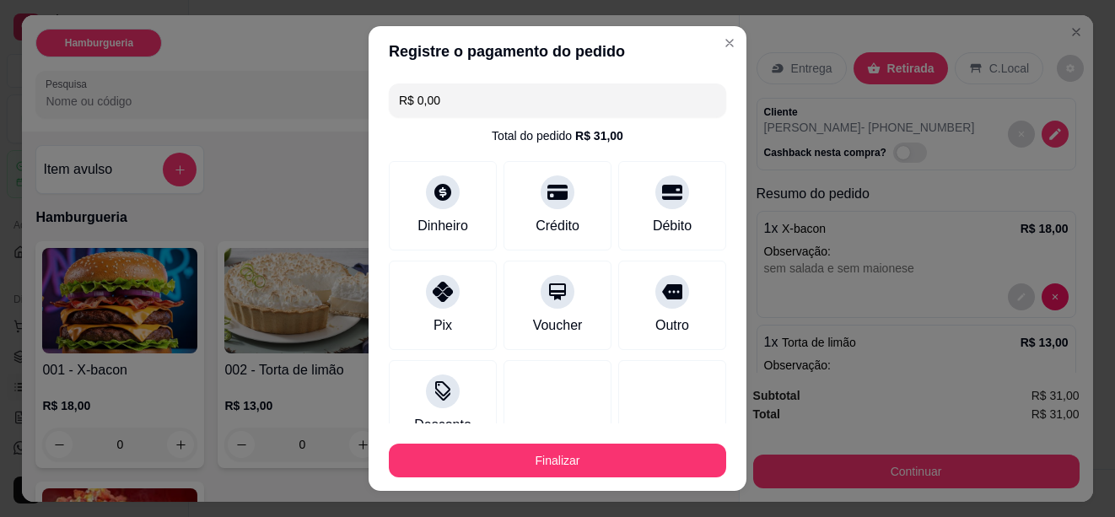
drag, startPoint x: 451, startPoint y: 94, endPoint x: 407, endPoint y: 95, distance: 44.7
click at [407, 95] on input "R$ 0,00" at bounding box center [557, 101] width 317 height 34
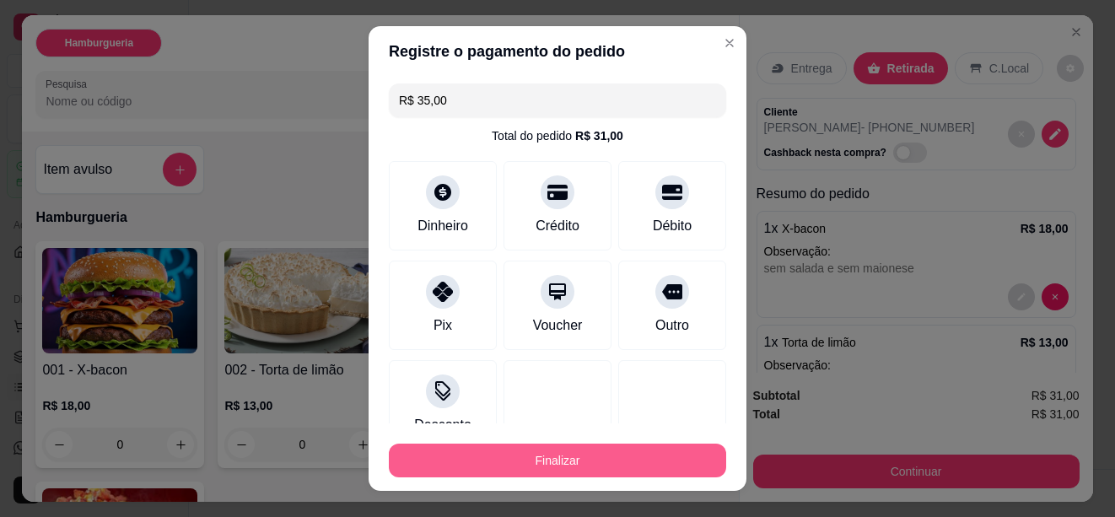
click at [528, 461] on button "Finalizar" at bounding box center [557, 461] width 337 height 34
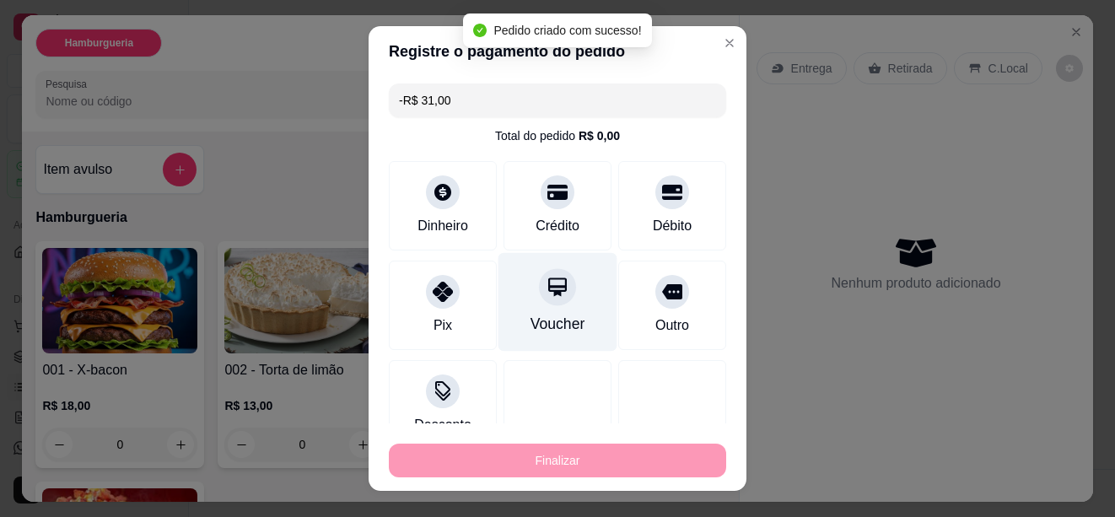
scroll to position [120, 0]
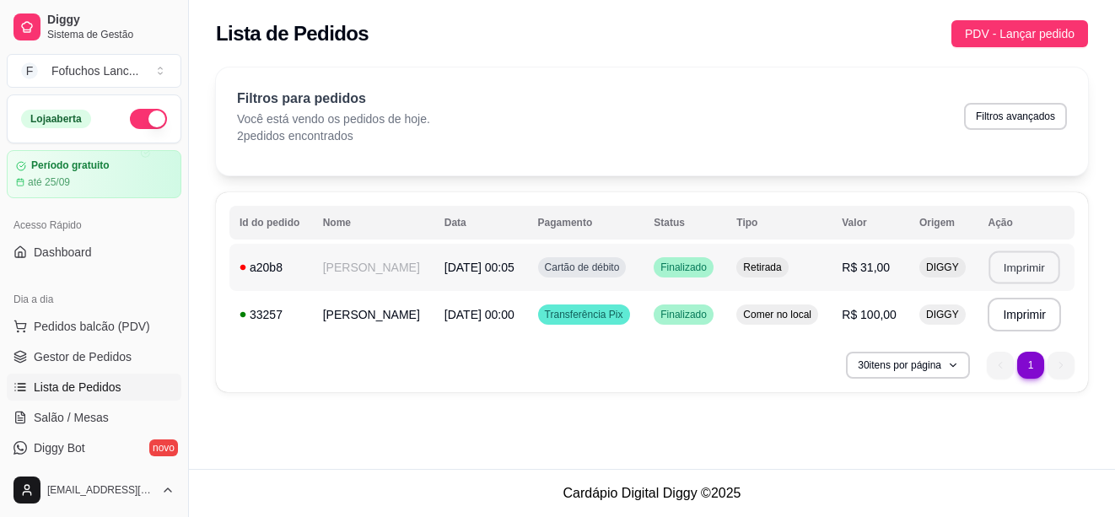
click at [1004, 263] on button "Imprimir" at bounding box center [1025, 267] width 71 height 33
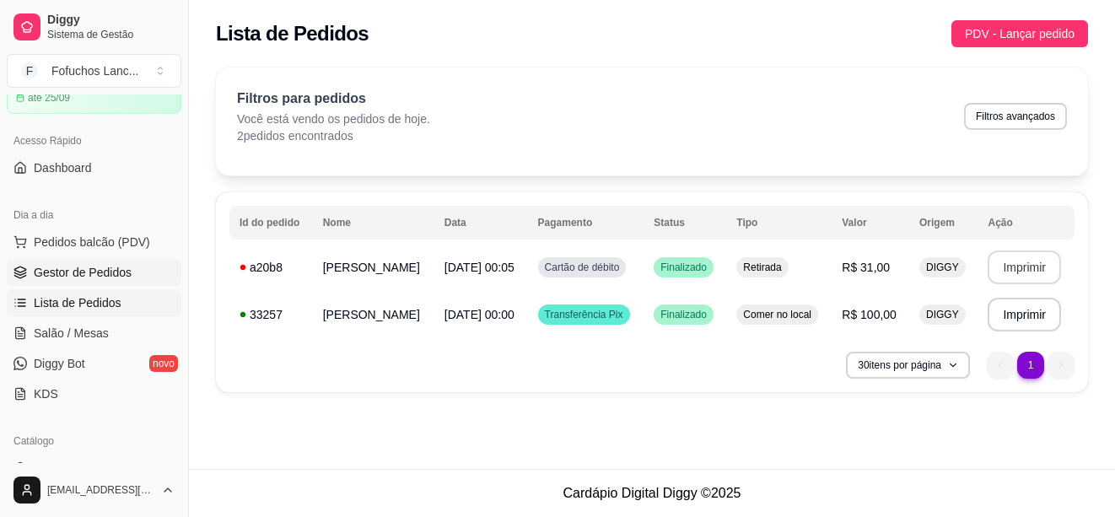
click at [104, 269] on span "Gestor de Pedidos" at bounding box center [83, 272] width 98 height 17
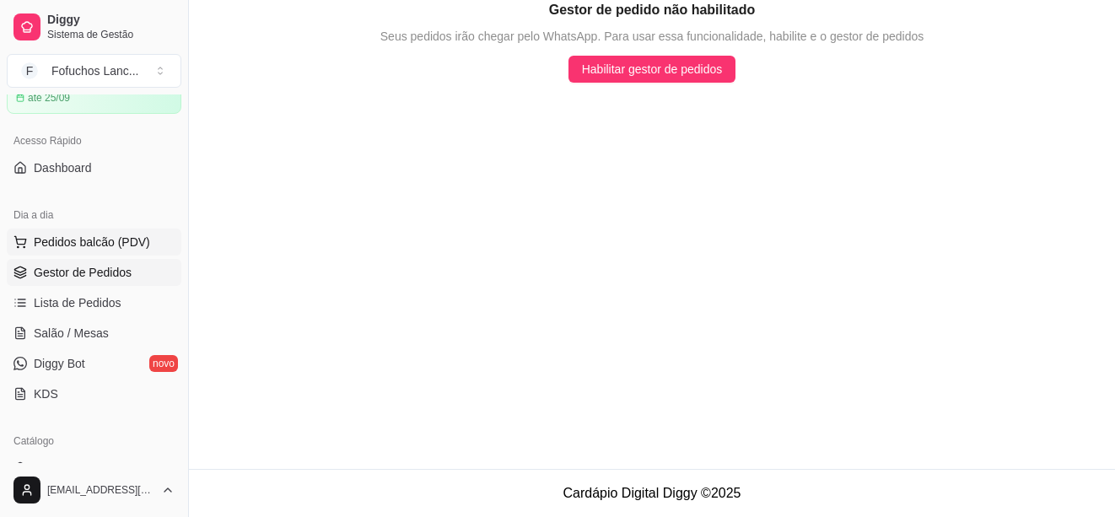
click at [109, 251] on button "Pedidos balcão (PDV)" at bounding box center [94, 242] width 175 height 27
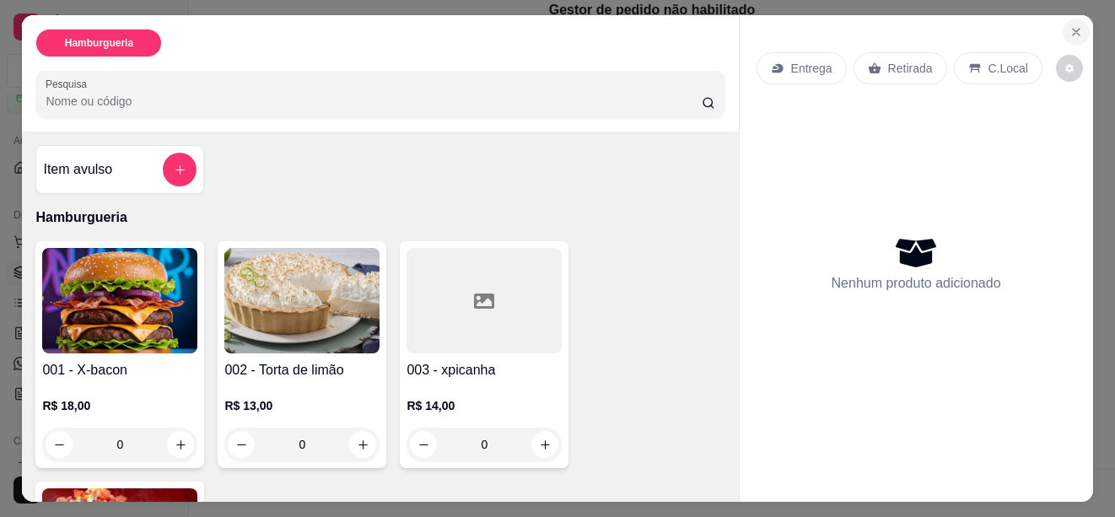
click at [1073, 29] on icon "Close" at bounding box center [1076, 32] width 7 height 7
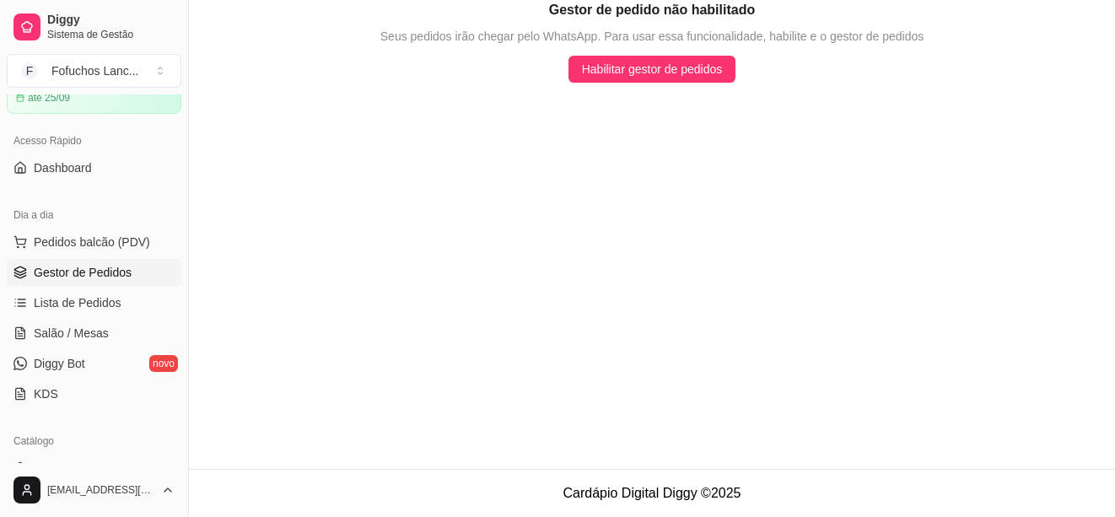
click at [77, 273] on span "Gestor de Pedidos" at bounding box center [83, 272] width 98 height 17
click at [96, 242] on span "Pedidos balcão (PDV)" at bounding box center [92, 242] width 116 height 17
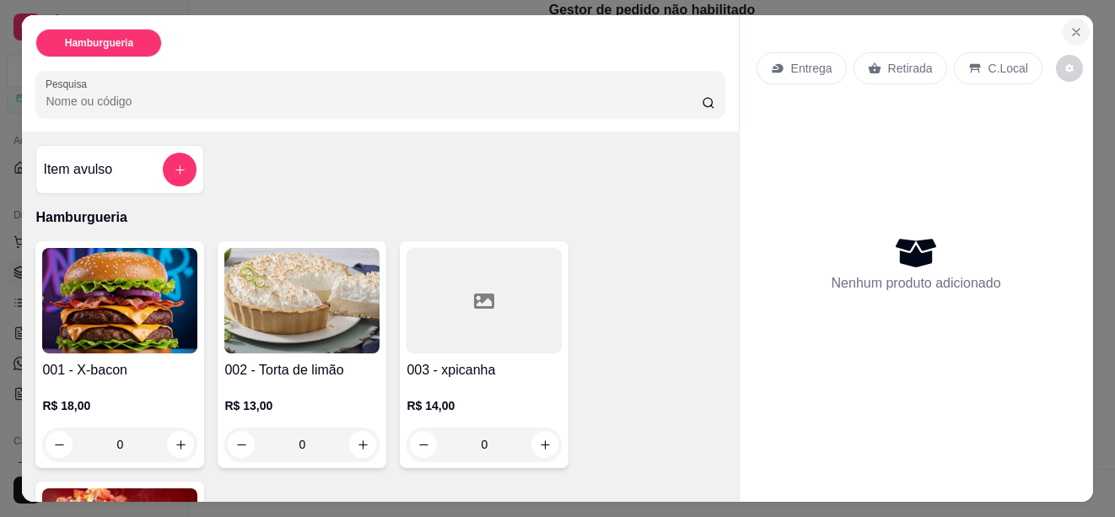
click at [1073, 29] on icon "Close" at bounding box center [1076, 32] width 7 height 7
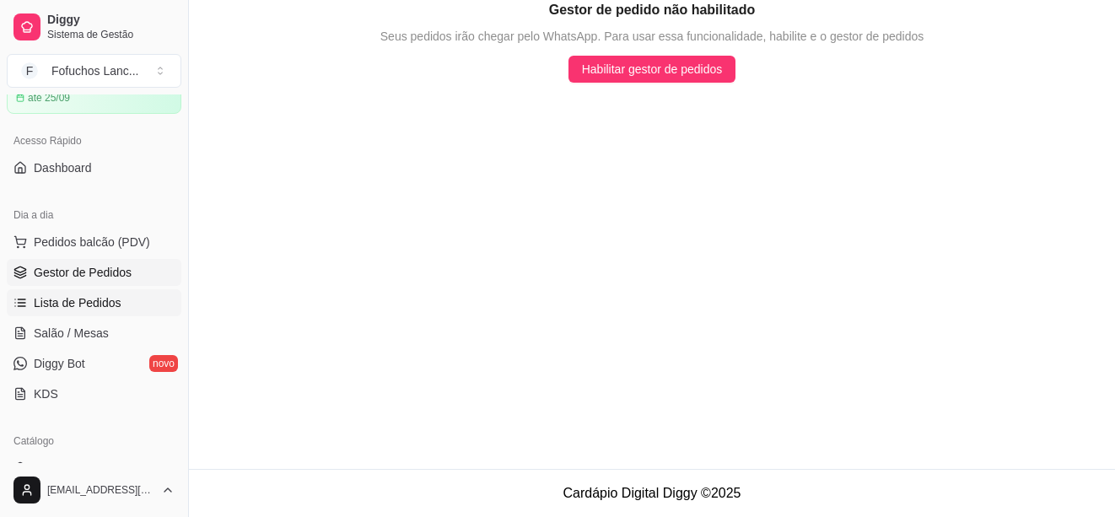
click at [56, 304] on span "Lista de Pedidos" at bounding box center [78, 302] width 88 height 17
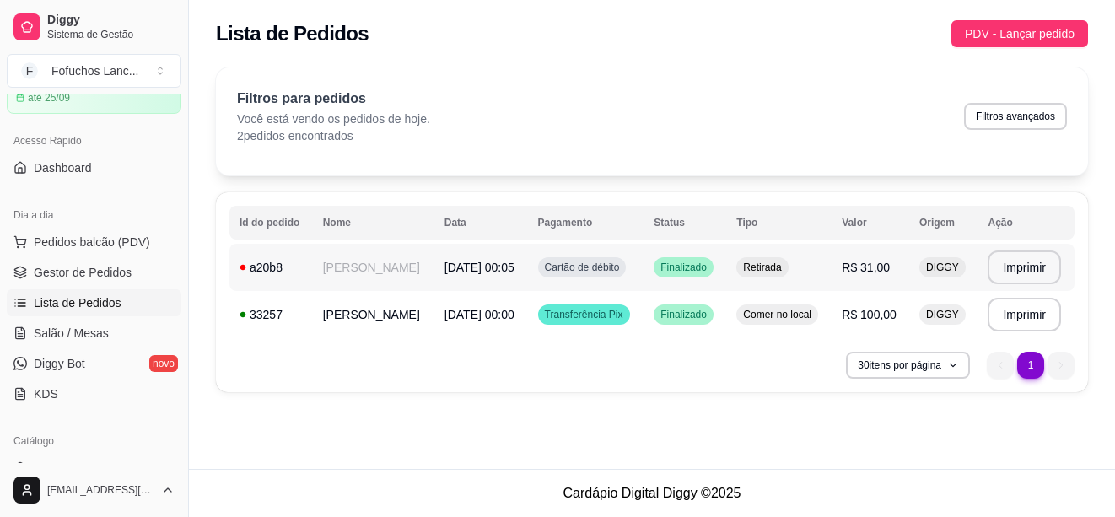
click at [445, 274] on span "[DATE] 00:05" at bounding box center [480, 267] width 70 height 13
click at [106, 244] on span "Pedidos balcão (PDV)" at bounding box center [92, 242] width 116 height 17
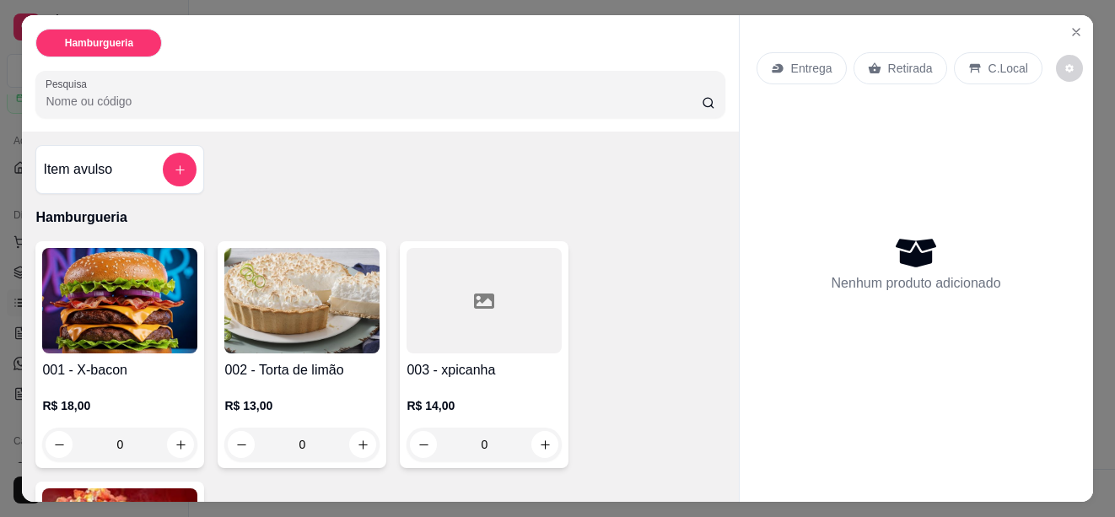
click at [147, 281] on img at bounding box center [119, 300] width 155 height 105
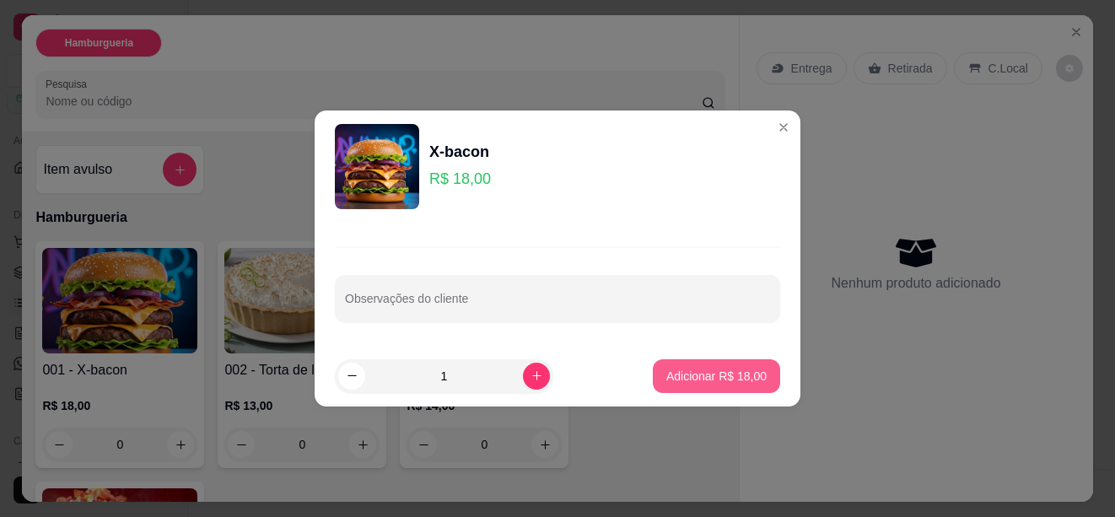
click at [680, 374] on p "Adicionar R$ 18,00" at bounding box center [716, 376] width 100 height 17
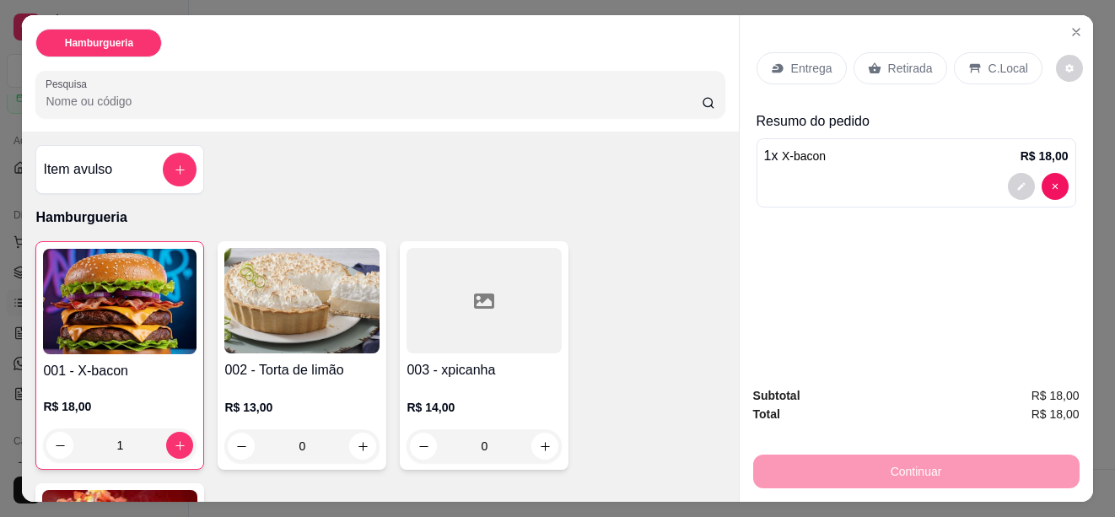
click at [470, 335] on div at bounding box center [484, 300] width 155 height 105
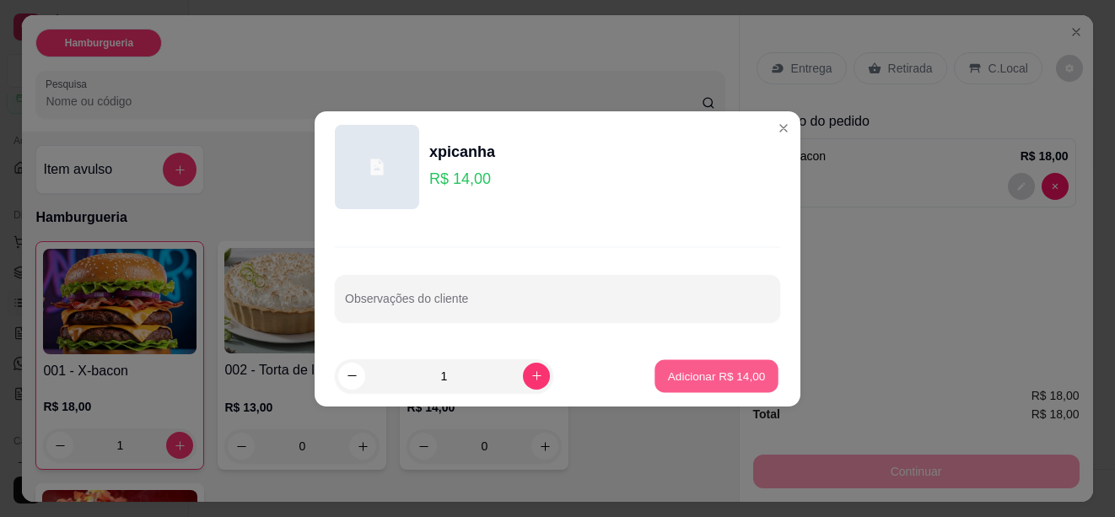
click at [722, 369] on p "Adicionar R$ 14,00" at bounding box center [717, 376] width 98 height 16
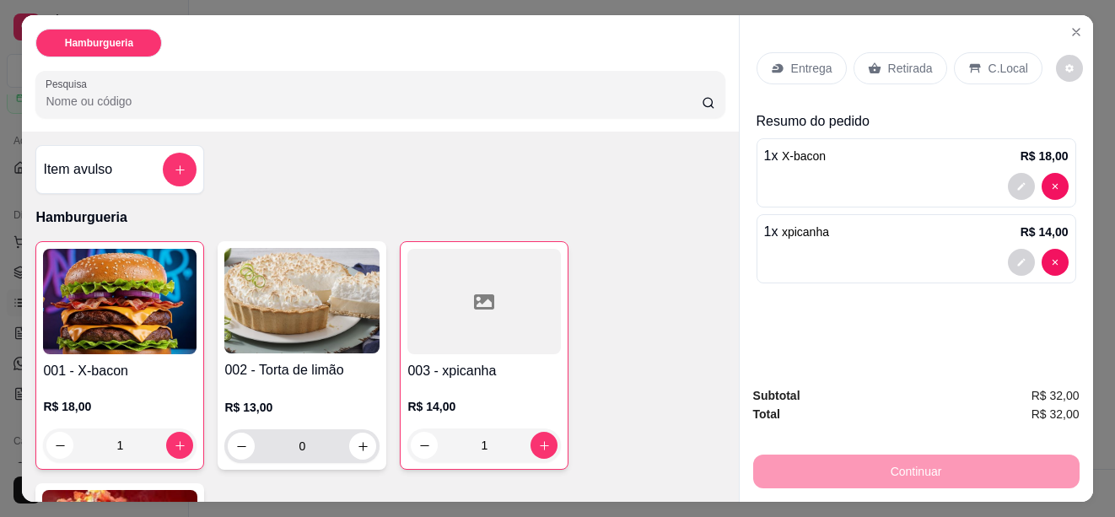
scroll to position [243, 0]
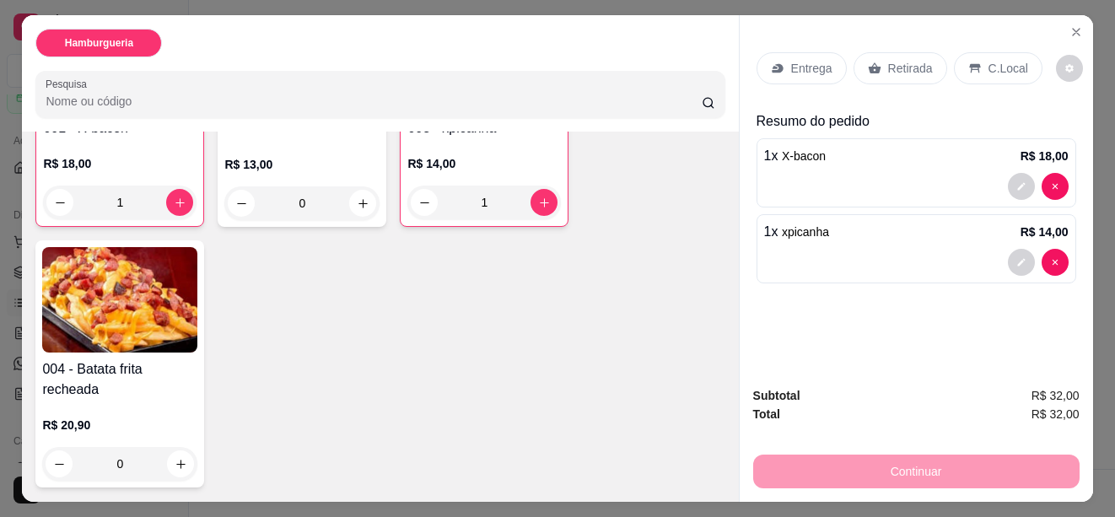
click at [144, 308] on img at bounding box center [119, 299] width 155 height 105
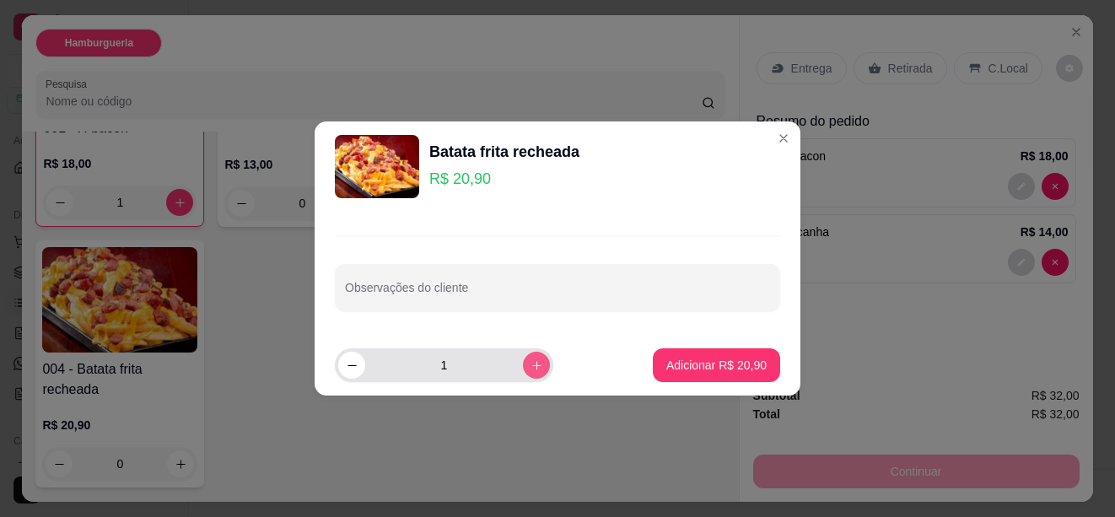
click at [531, 370] on icon "increase-product-quantity" at bounding box center [537, 365] width 13 height 13
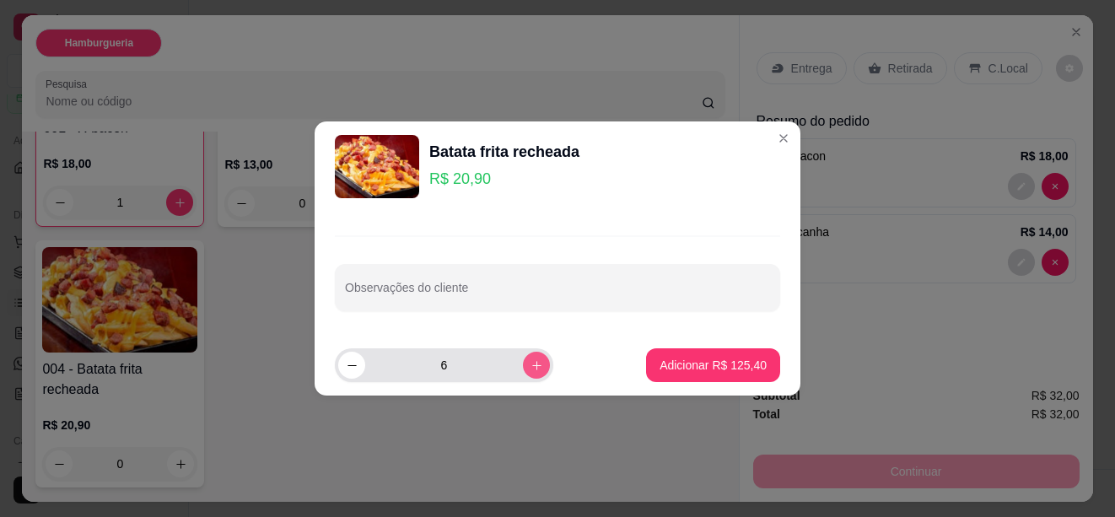
click at [531, 370] on icon "increase-product-quantity" at bounding box center [537, 365] width 13 height 13
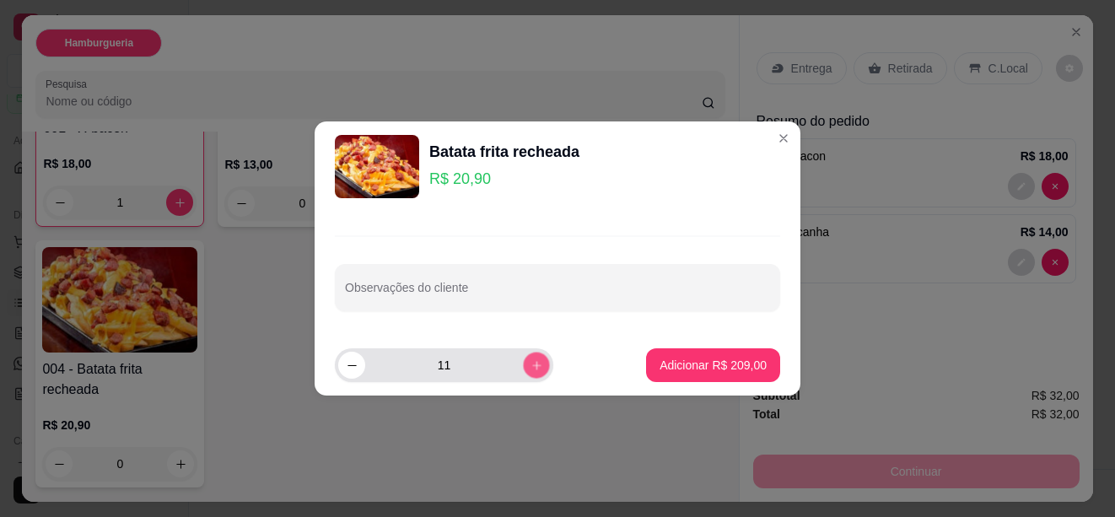
click at [531, 370] on icon "increase-product-quantity" at bounding box center [537, 365] width 13 height 13
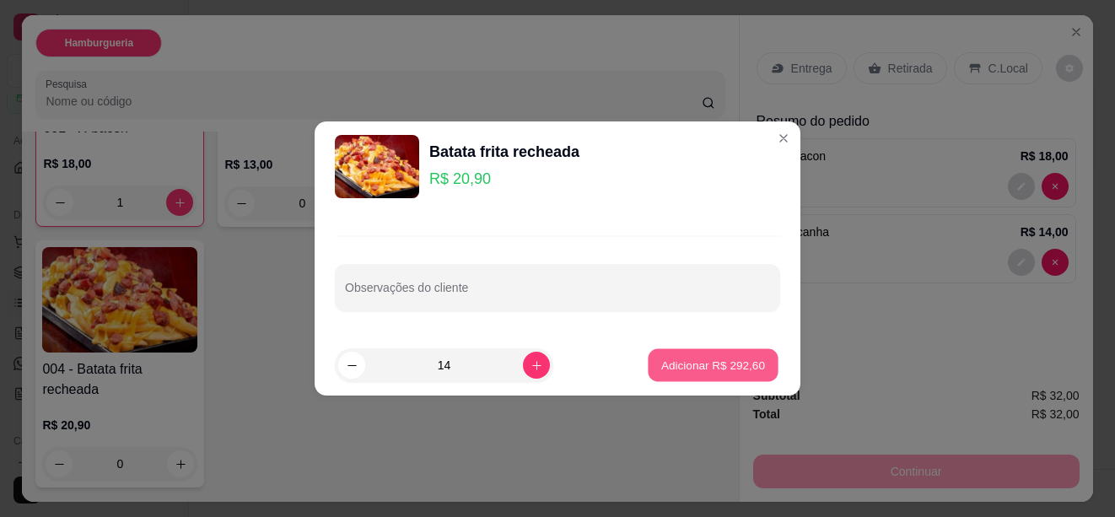
click at [694, 366] on p "Adicionar R$ 292,60" at bounding box center [713, 365] width 104 height 16
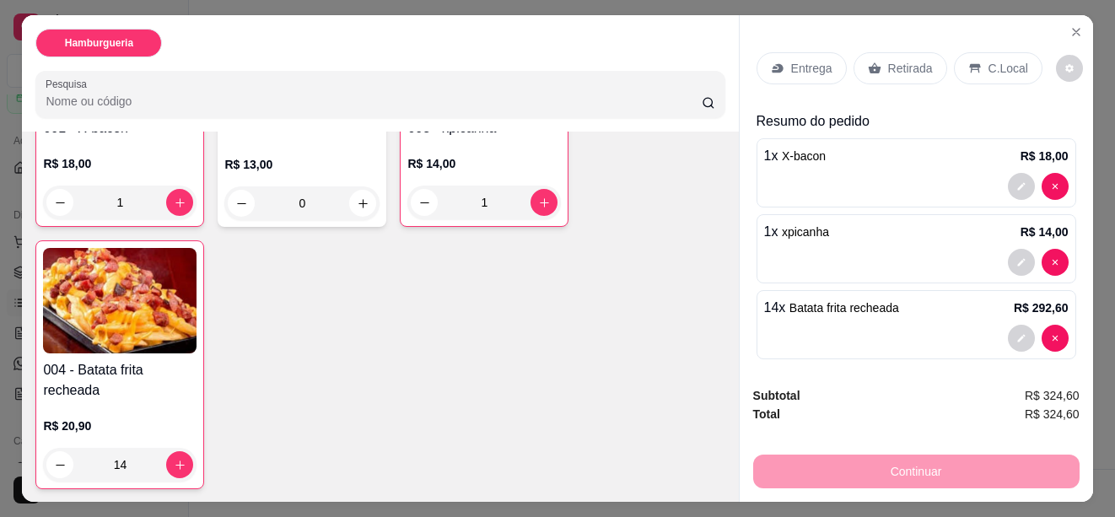
click at [808, 67] on p "Entrega" at bounding box center [811, 68] width 41 height 17
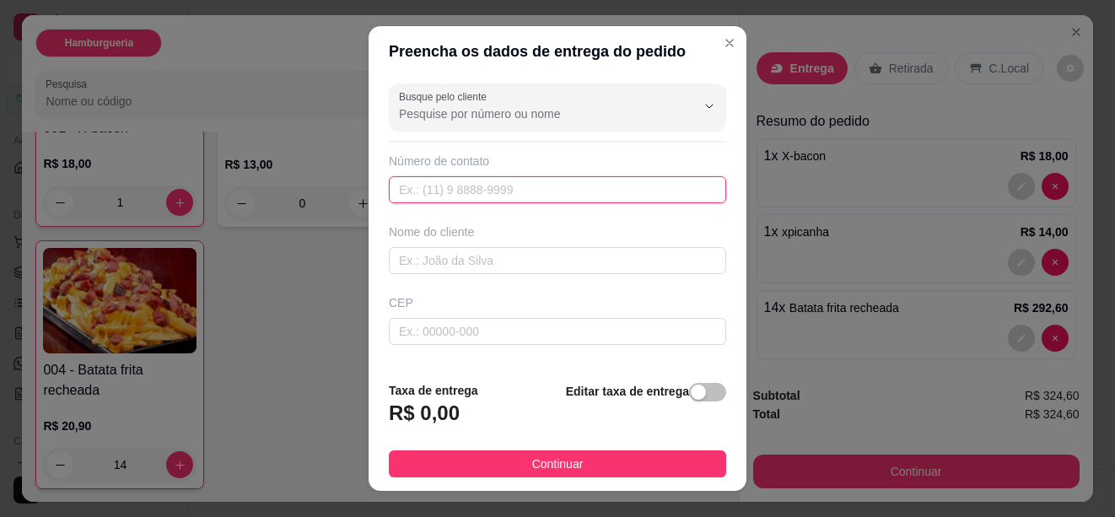
click at [537, 191] on input "text" at bounding box center [557, 189] width 337 height 27
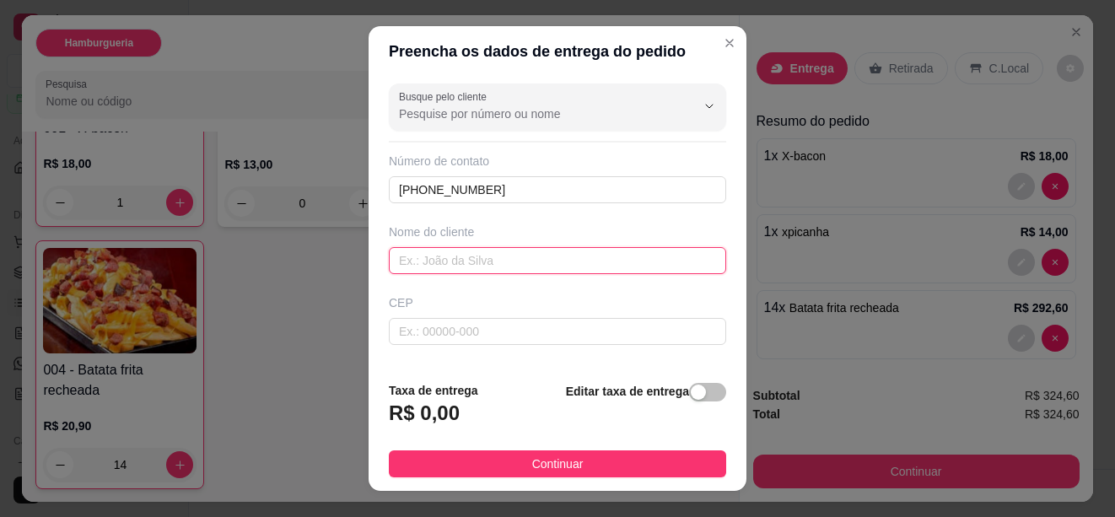
click at [499, 257] on input "text" at bounding box center [557, 260] width 337 height 27
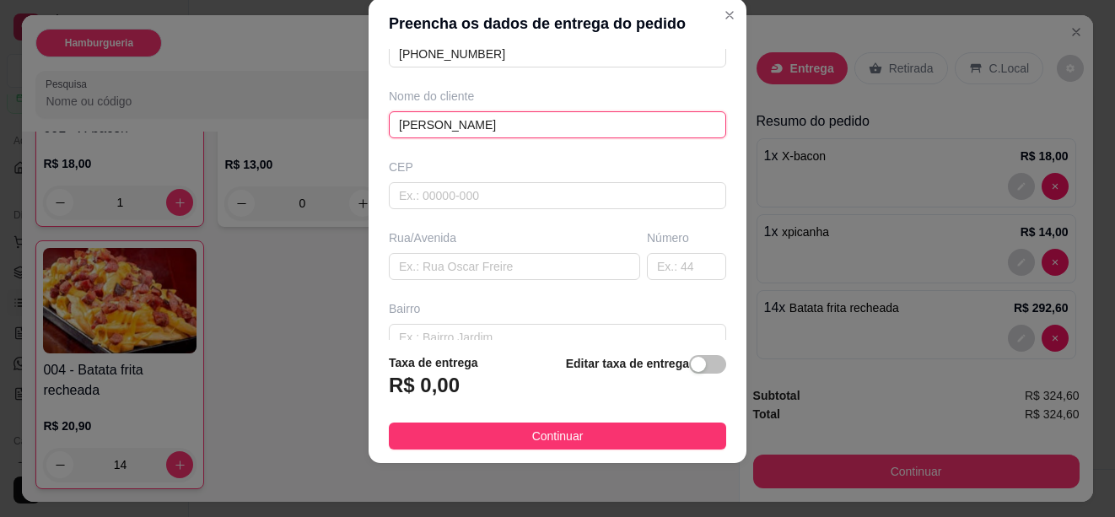
scroll to position [192, 0]
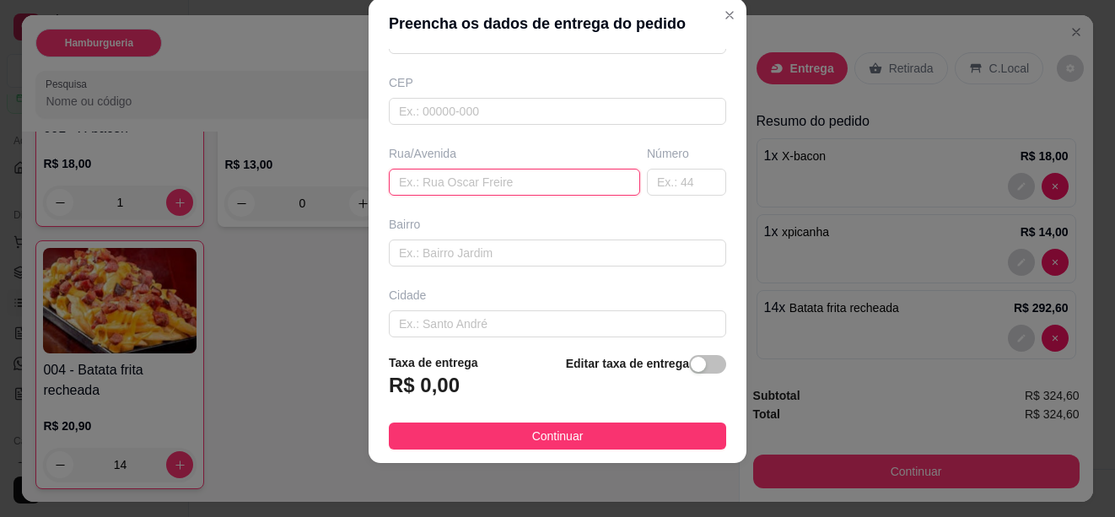
click at [531, 191] on input "text" at bounding box center [514, 182] width 251 height 27
click at [647, 183] on input "text" at bounding box center [686, 182] width 79 height 27
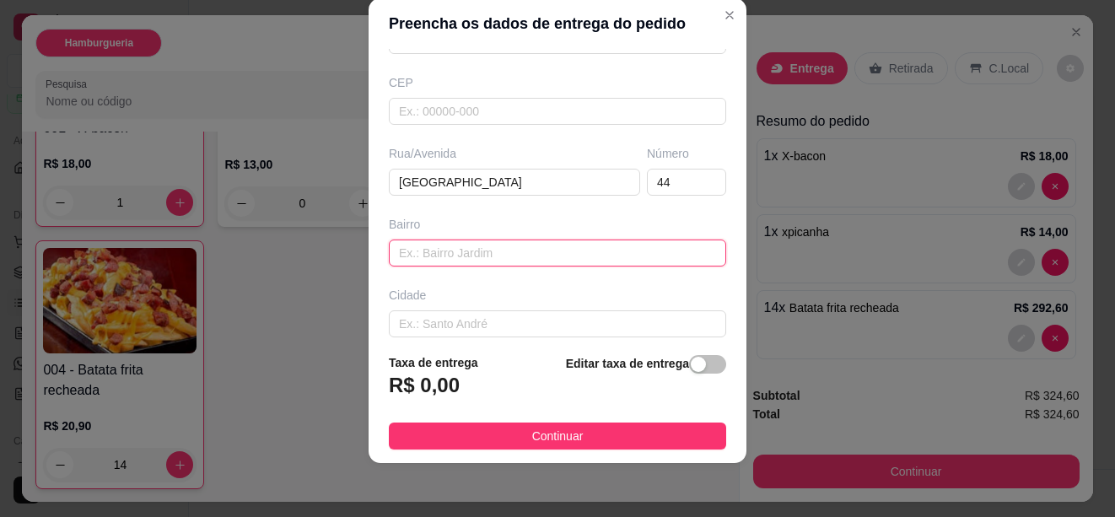
click at [535, 262] on input "text" at bounding box center [557, 253] width 337 height 27
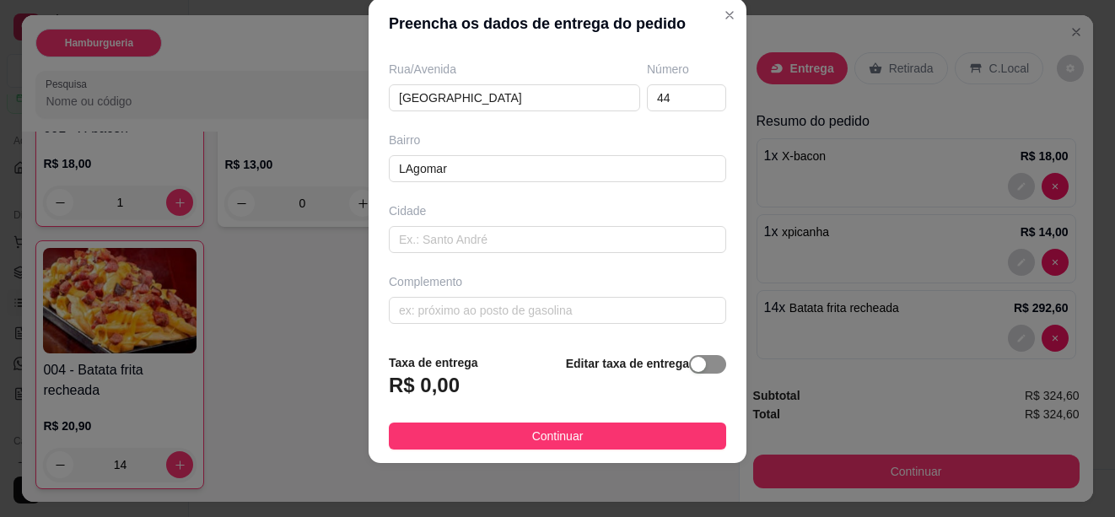
click at [691, 362] on div "button" at bounding box center [698, 364] width 15 height 15
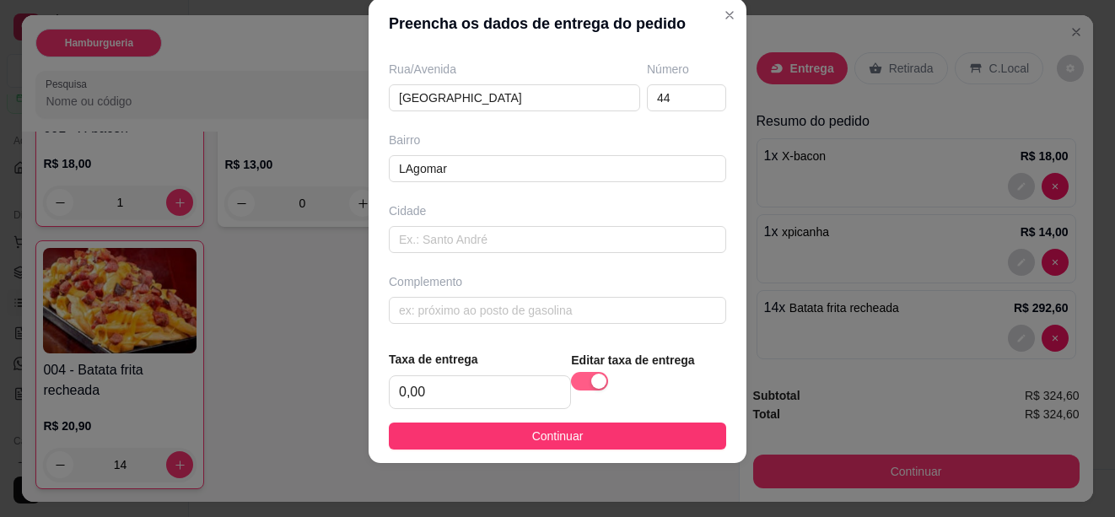
click at [591, 385] on div "button" at bounding box center [598, 381] width 15 height 15
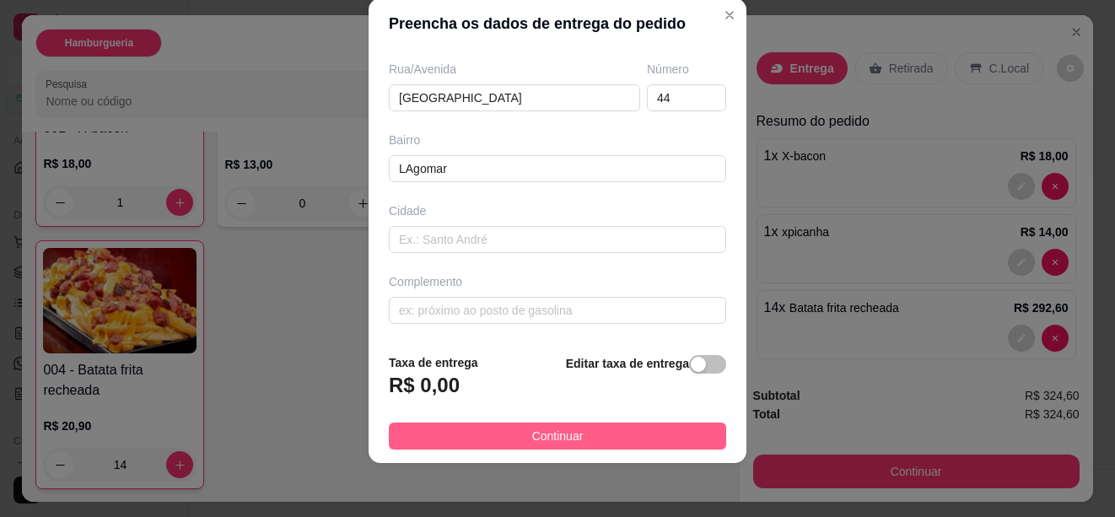
click at [549, 435] on span "Continuar" at bounding box center [557, 436] width 51 height 19
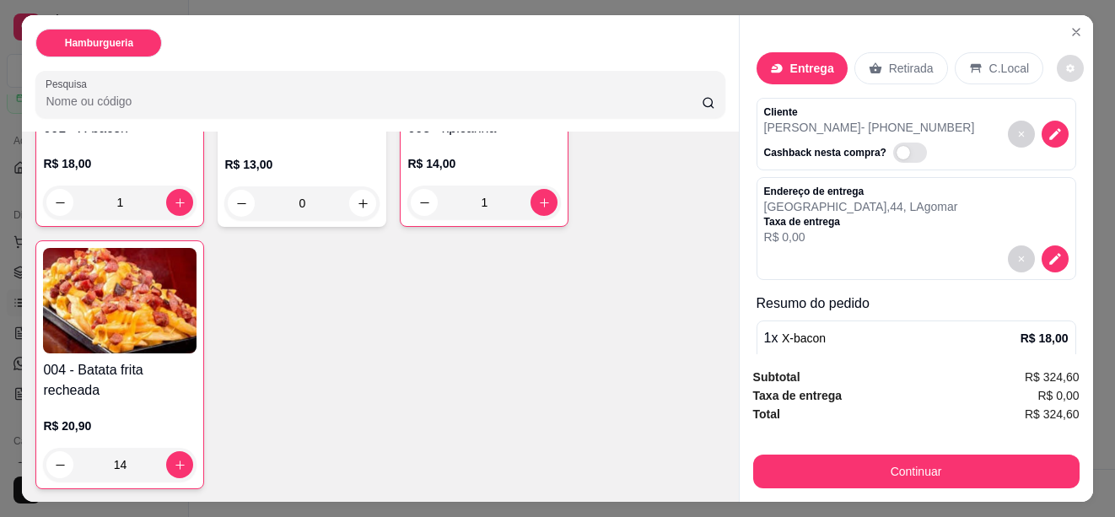
click at [1066, 65] on icon "decrease-product-quantity" at bounding box center [1070, 69] width 8 height 8
click at [897, 146] on span "Automatic updates" at bounding box center [905, 152] width 17 height 13
click at [893, 156] on input "Automatic updates" at bounding box center [898, 161] width 11 height 11
click at [1048, 130] on icon "decrease-product-quantity" at bounding box center [1055, 134] width 14 height 14
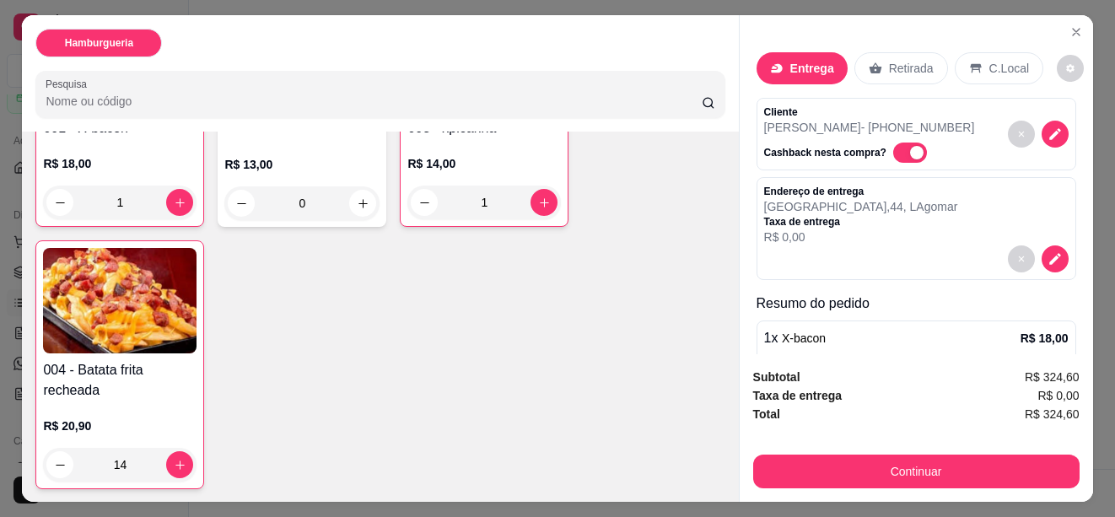
click at [910, 149] on span "Automatic updates" at bounding box center [916, 152] width 13 height 13
click at [896, 156] on input "Automatic updates" at bounding box center [898, 161] width 11 height 11
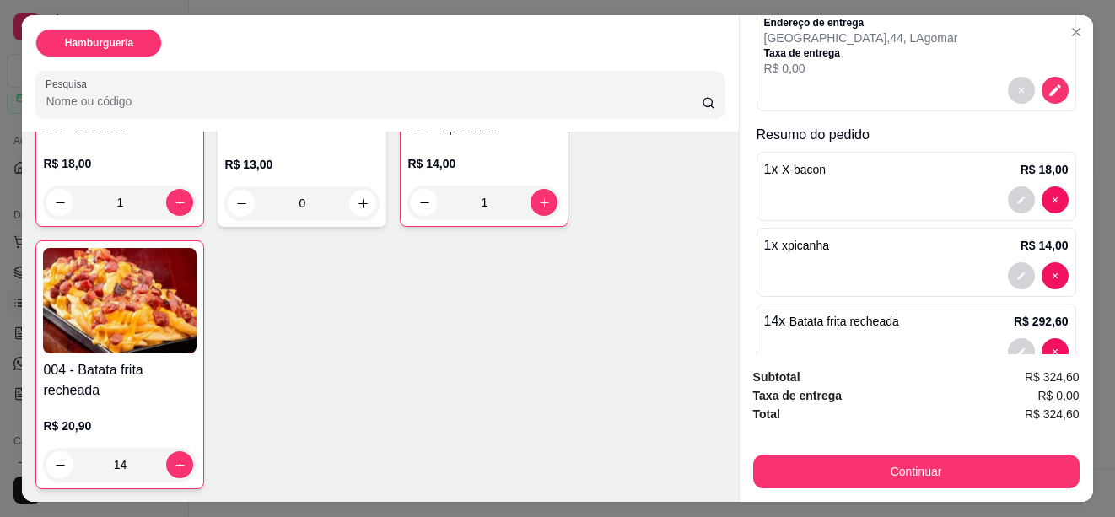
click at [860, 197] on div at bounding box center [916, 199] width 305 height 27
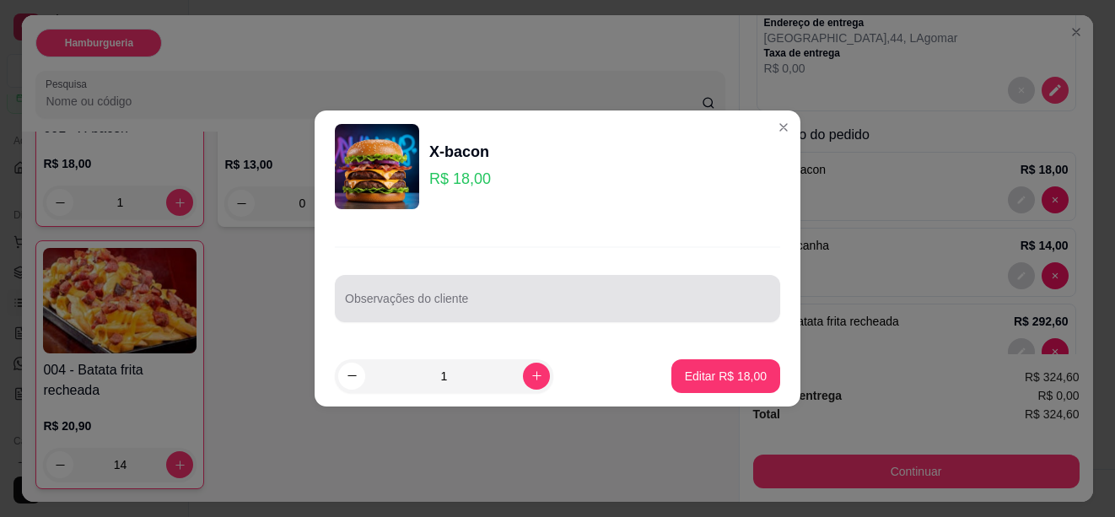
click at [450, 315] on div at bounding box center [557, 299] width 425 height 34
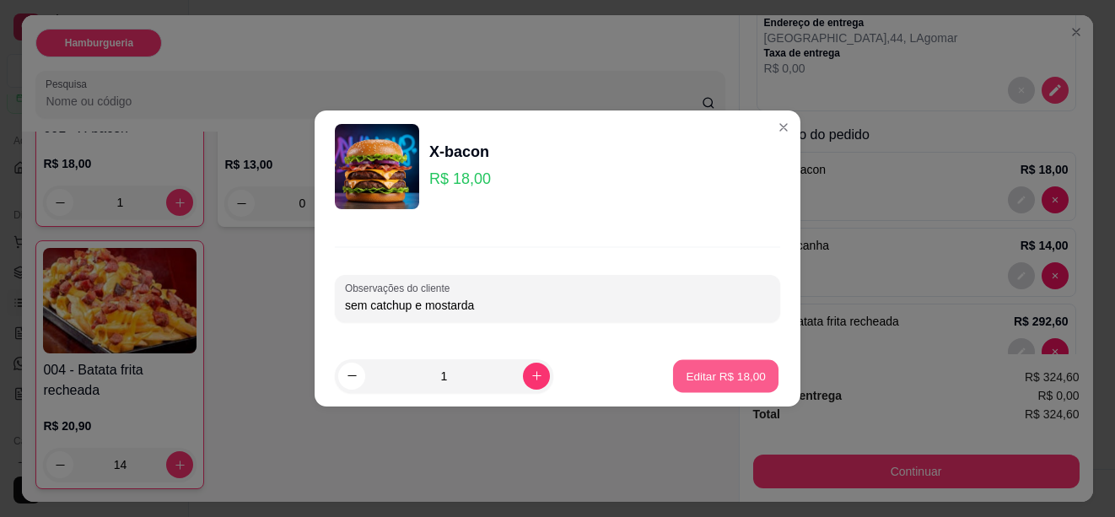
click at [688, 373] on p "Editar R$ 18,00" at bounding box center [725, 376] width 79 height 16
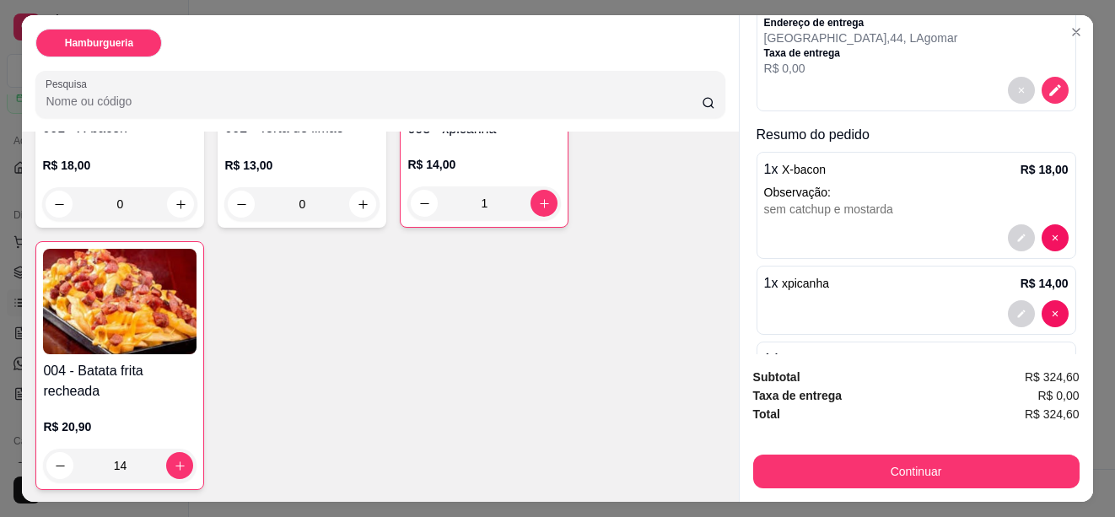
click at [875, 290] on div "1 x xpicanha R$ 14,00" at bounding box center [917, 300] width 320 height 69
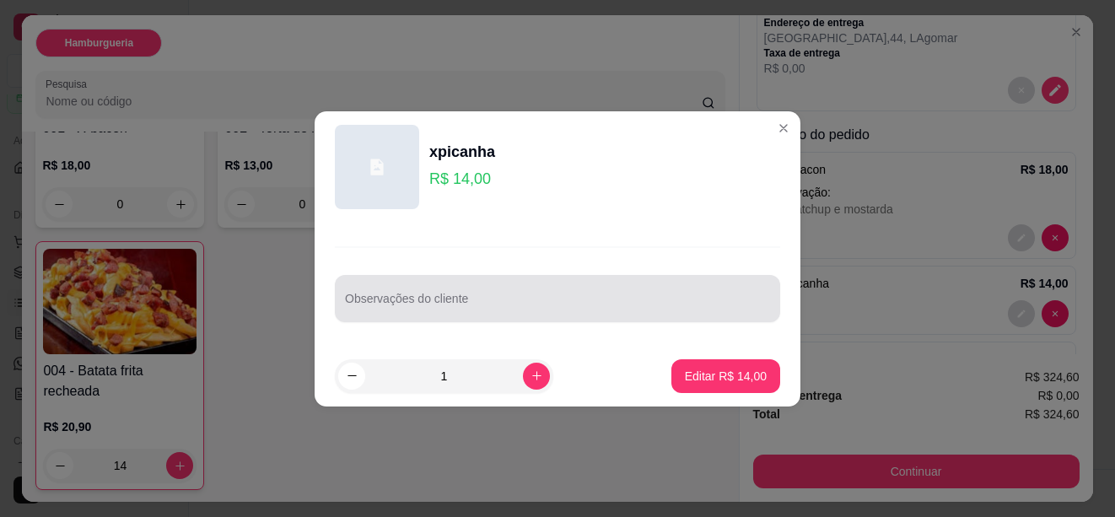
click at [481, 297] on input "Observações do cliente" at bounding box center [557, 305] width 425 height 17
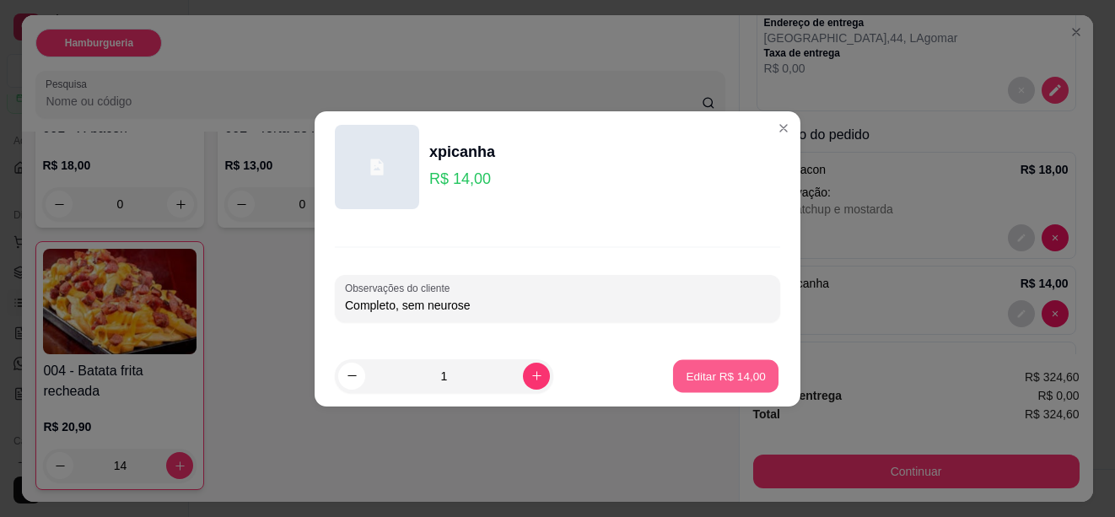
click at [698, 377] on p "Editar R$ 14,00" at bounding box center [725, 376] width 79 height 16
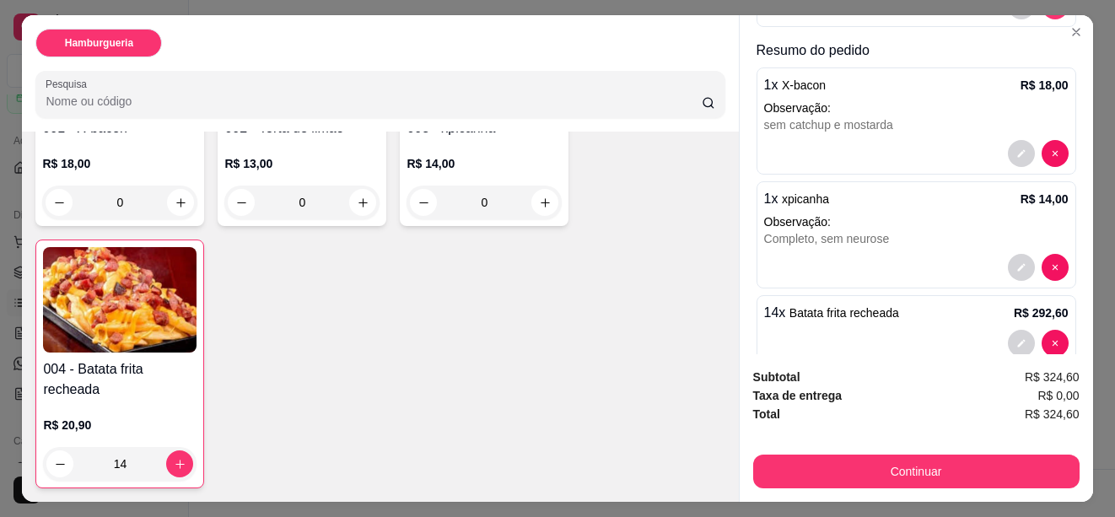
scroll to position [288, 0]
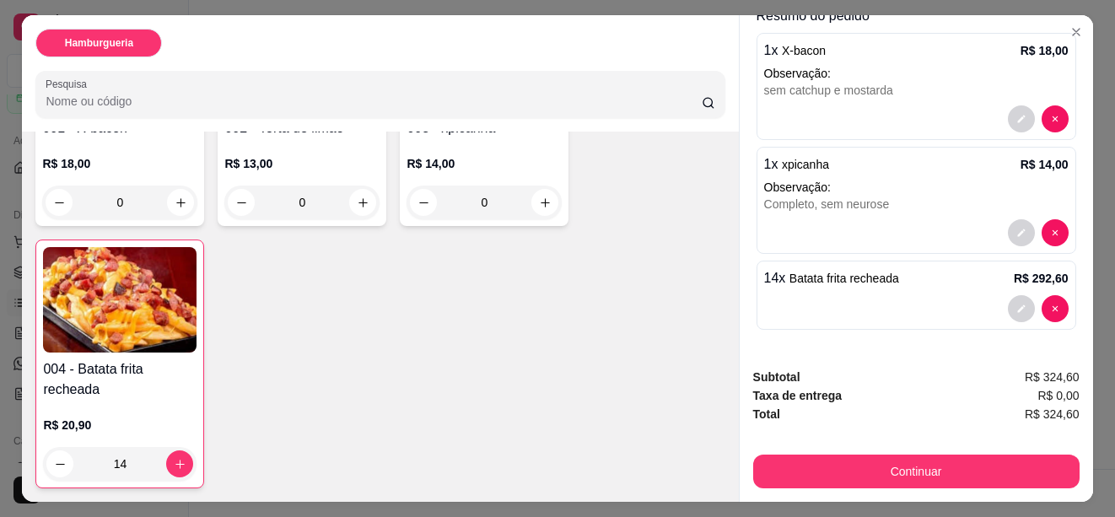
click at [827, 299] on div at bounding box center [916, 308] width 305 height 27
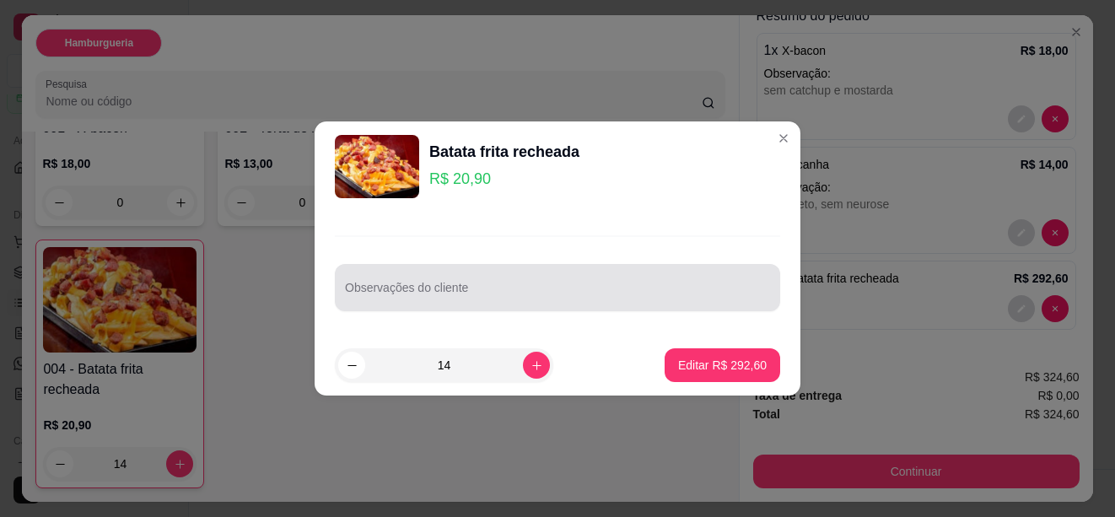
click at [474, 283] on div at bounding box center [557, 288] width 425 height 34
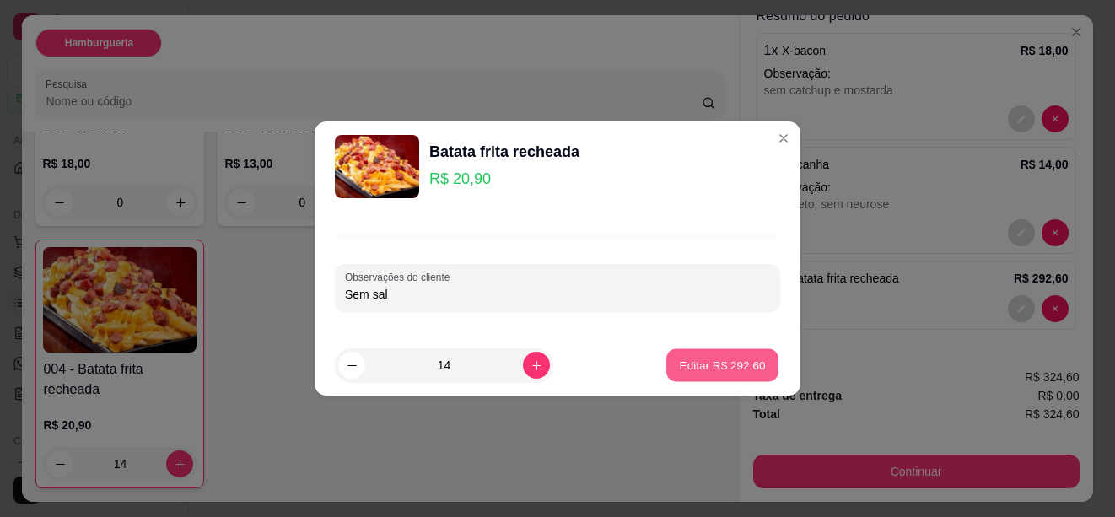
click at [695, 359] on p "Editar R$ 292,60" at bounding box center [722, 365] width 86 height 16
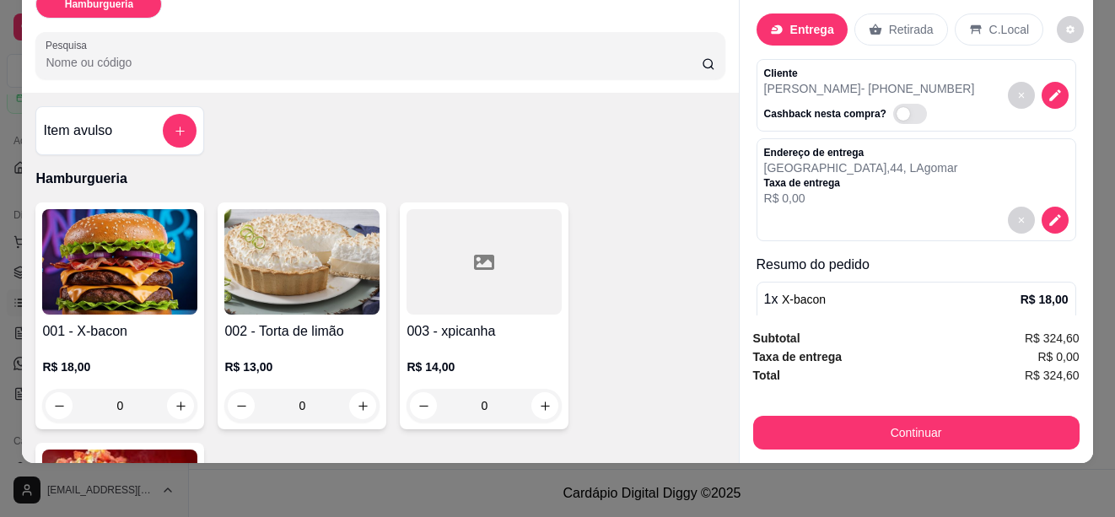
scroll to position [0, 0]
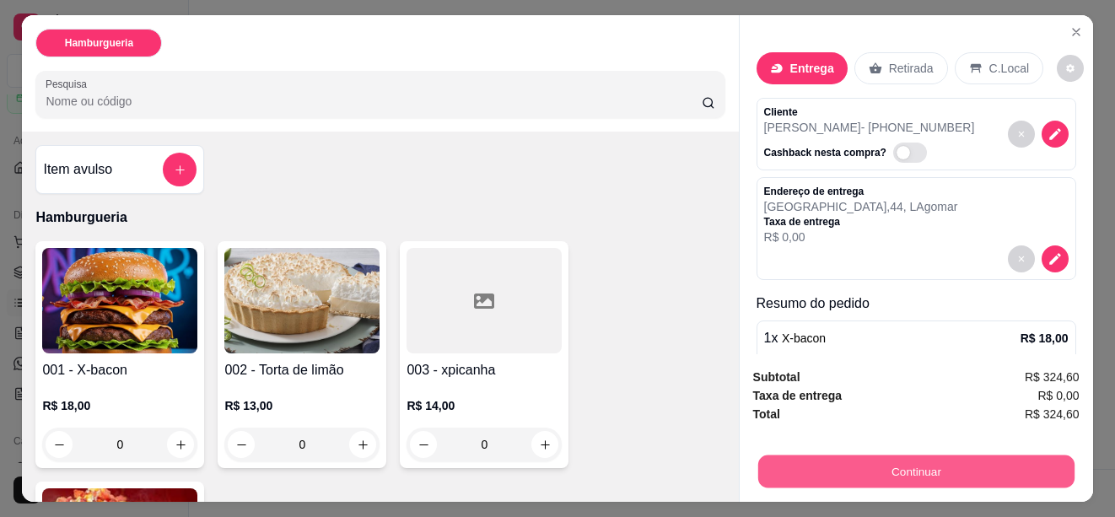
click at [888, 468] on button "Continuar" at bounding box center [916, 471] width 316 height 33
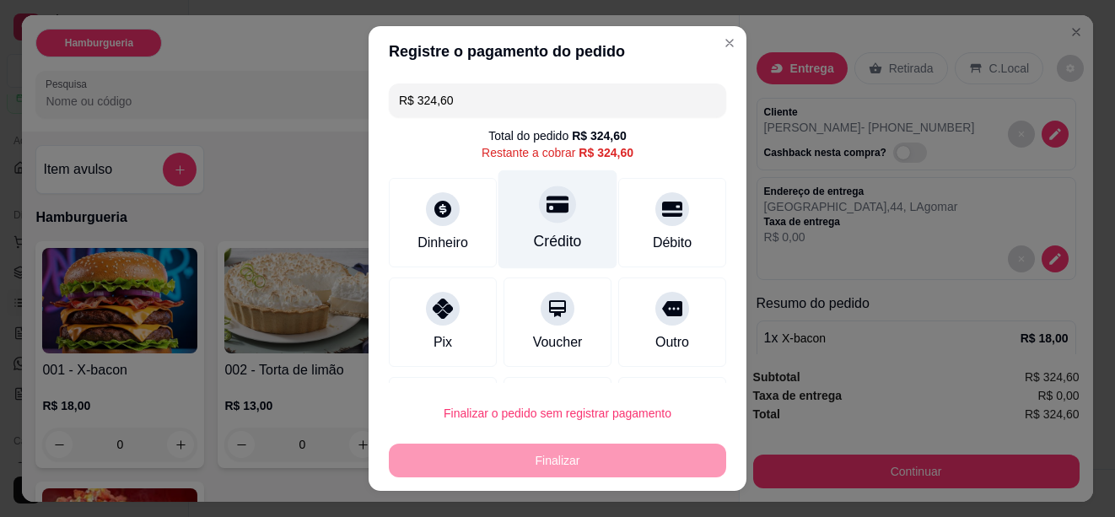
click at [547, 210] on icon at bounding box center [558, 204] width 22 height 17
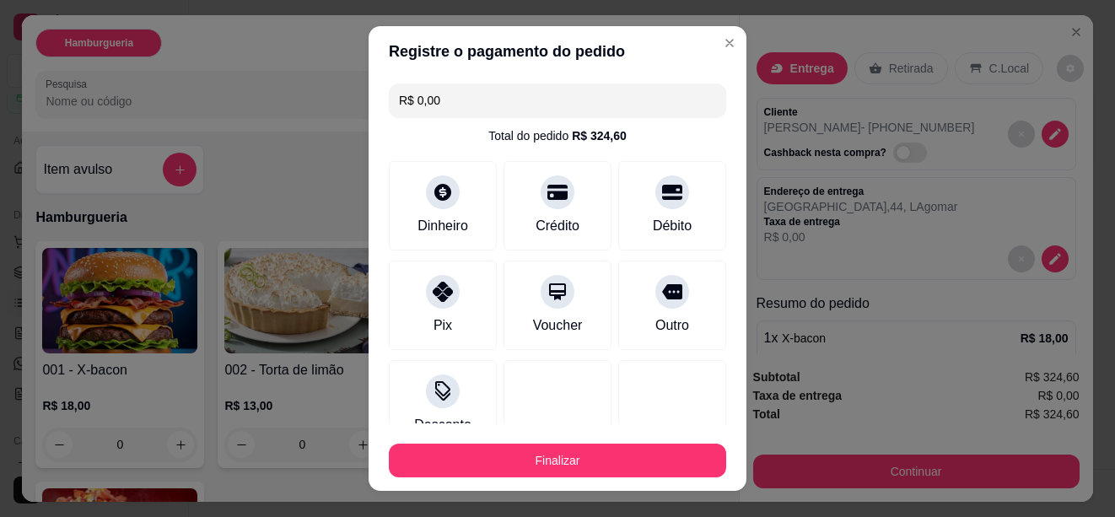
click at [436, 94] on input "R$ 0,00" at bounding box center [557, 101] width 317 height 34
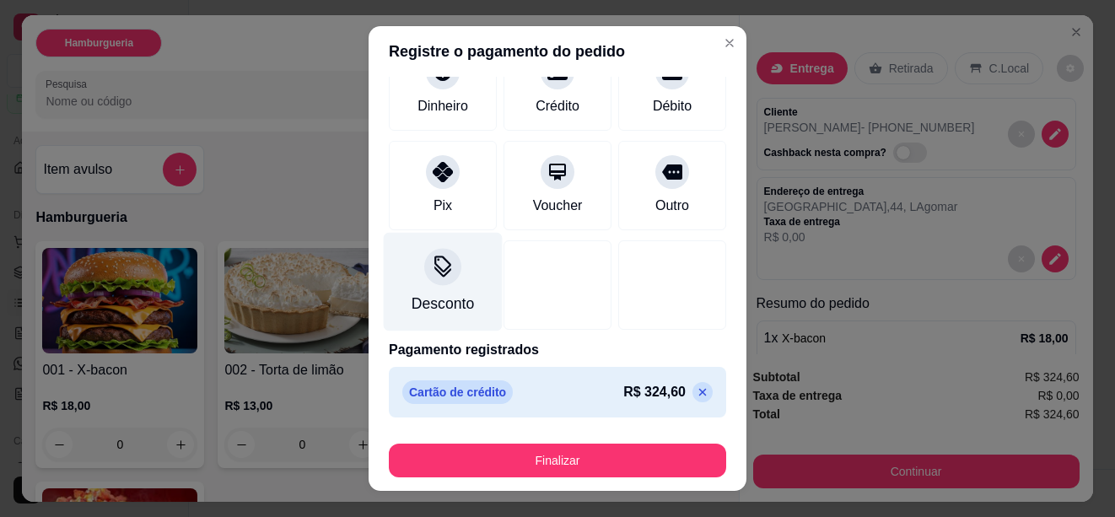
click at [432, 266] on icon at bounding box center [443, 267] width 22 height 22
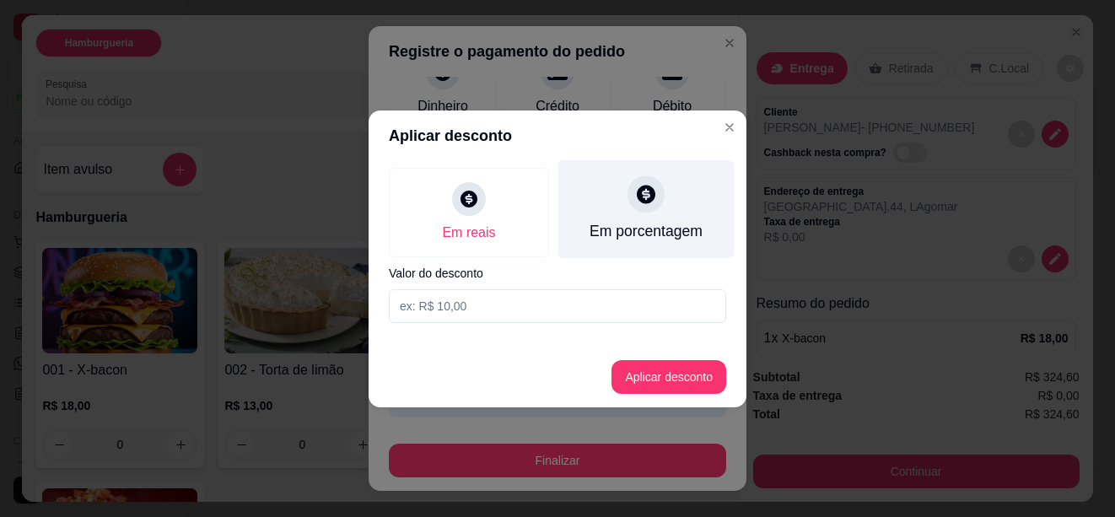
click at [645, 196] on icon at bounding box center [646, 194] width 19 height 19
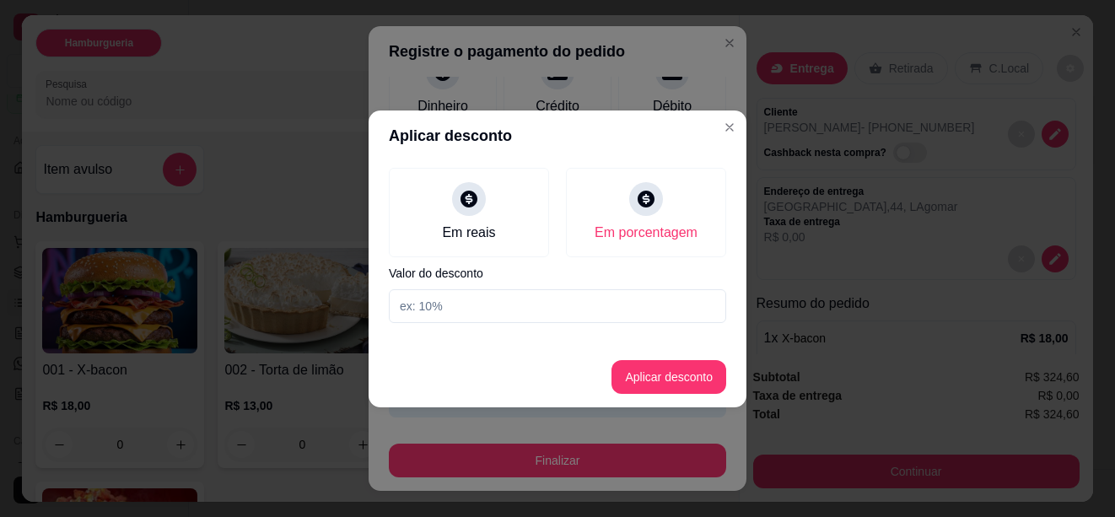
click at [429, 306] on input at bounding box center [557, 306] width 337 height 34
click at [661, 373] on button "Aplicar desconto" at bounding box center [669, 377] width 115 height 34
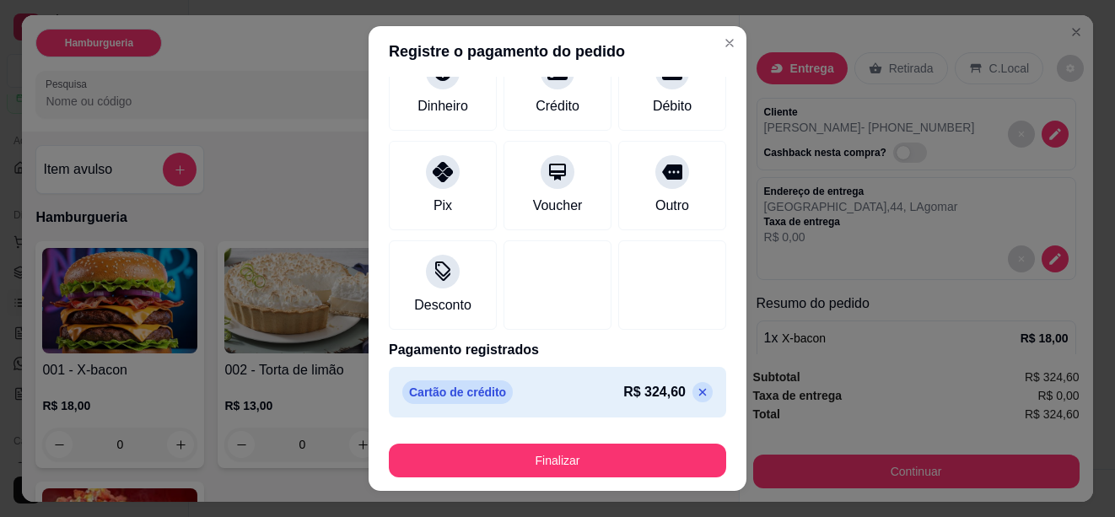
scroll to position [0, 0]
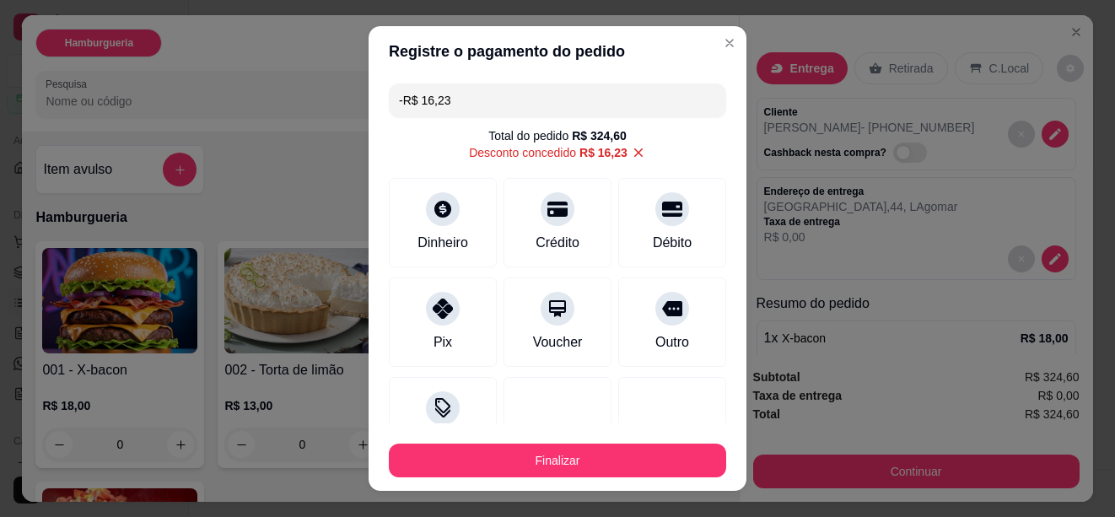
click at [634, 153] on icon at bounding box center [638, 152] width 9 height 9
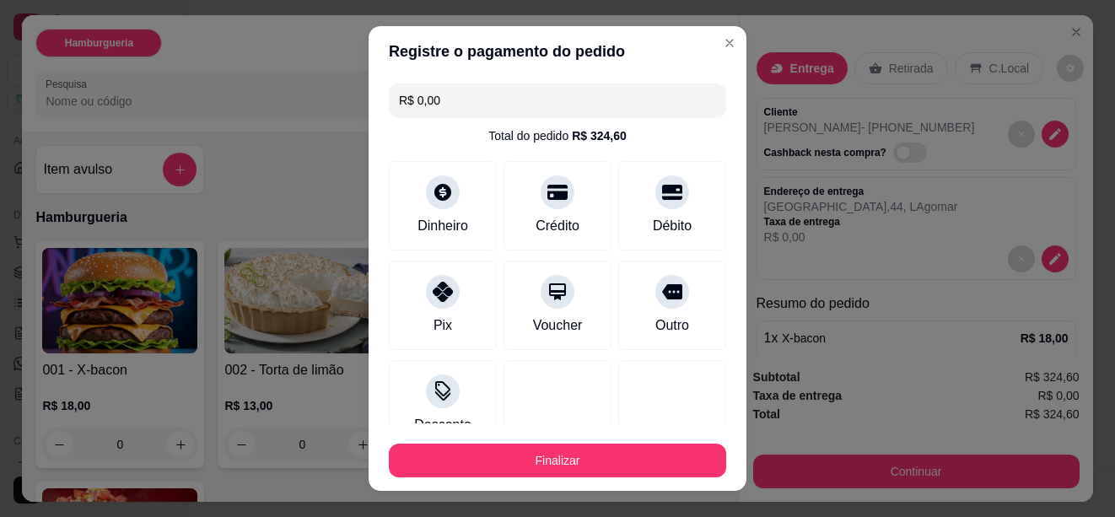
drag, startPoint x: 433, startPoint y: 105, endPoint x: 412, endPoint y: 100, distance: 21.5
click at [412, 100] on input "R$ 0,00" at bounding box center [557, 101] width 317 height 34
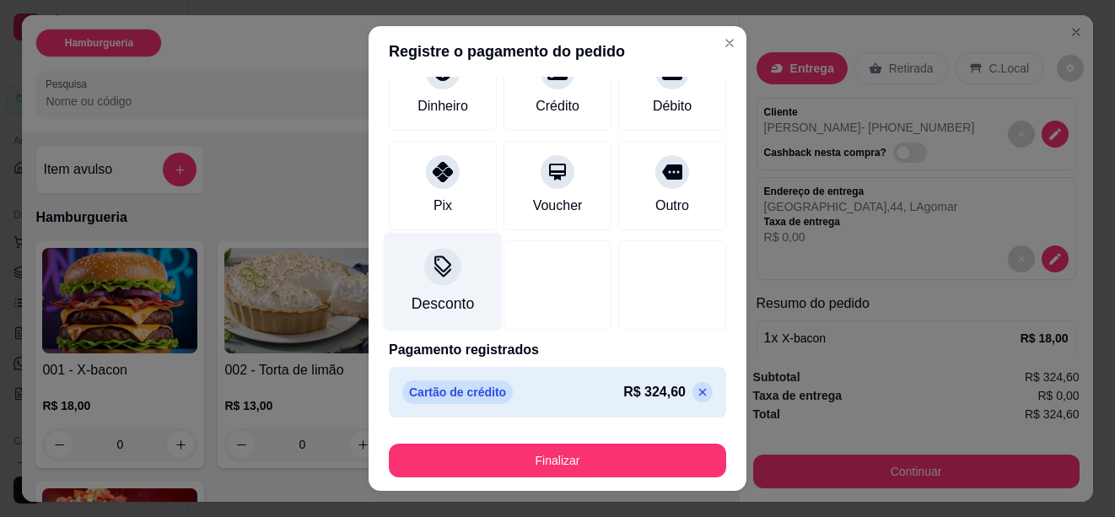
click at [432, 261] on icon at bounding box center [443, 267] width 22 height 22
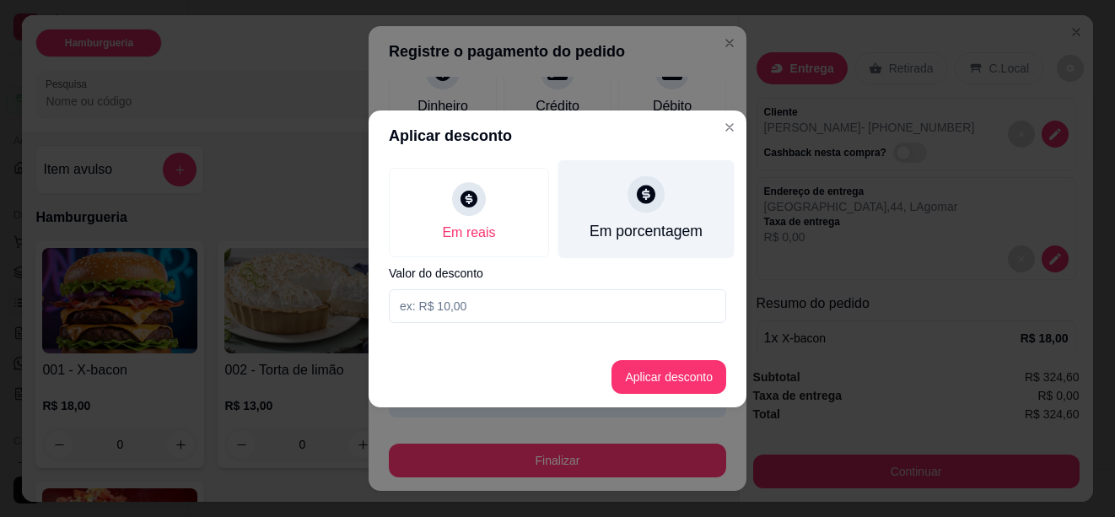
click at [646, 192] on icon at bounding box center [646, 194] width 22 height 22
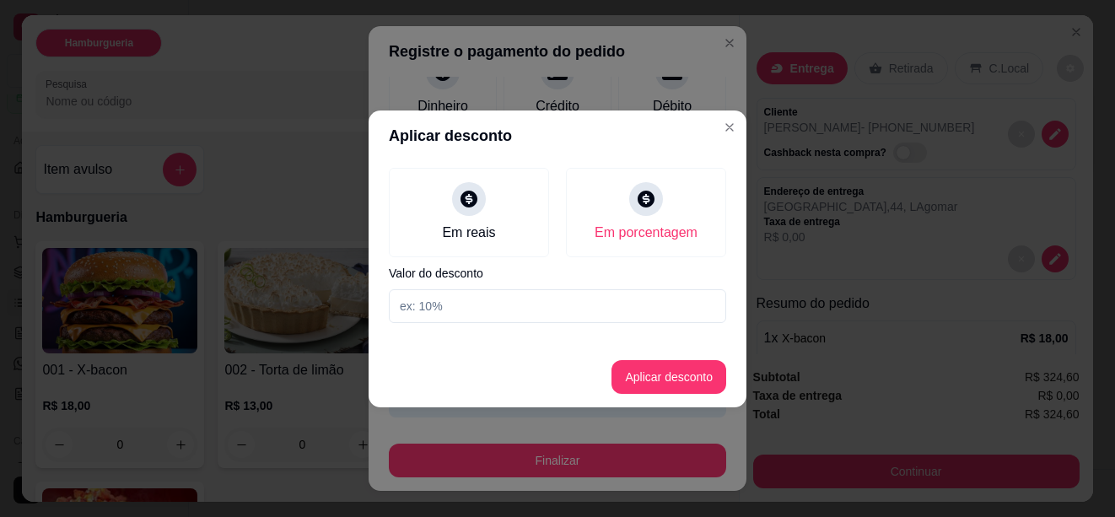
click at [427, 303] on input at bounding box center [557, 306] width 337 height 34
click at [639, 365] on button "Aplicar desconto" at bounding box center [669, 376] width 111 height 33
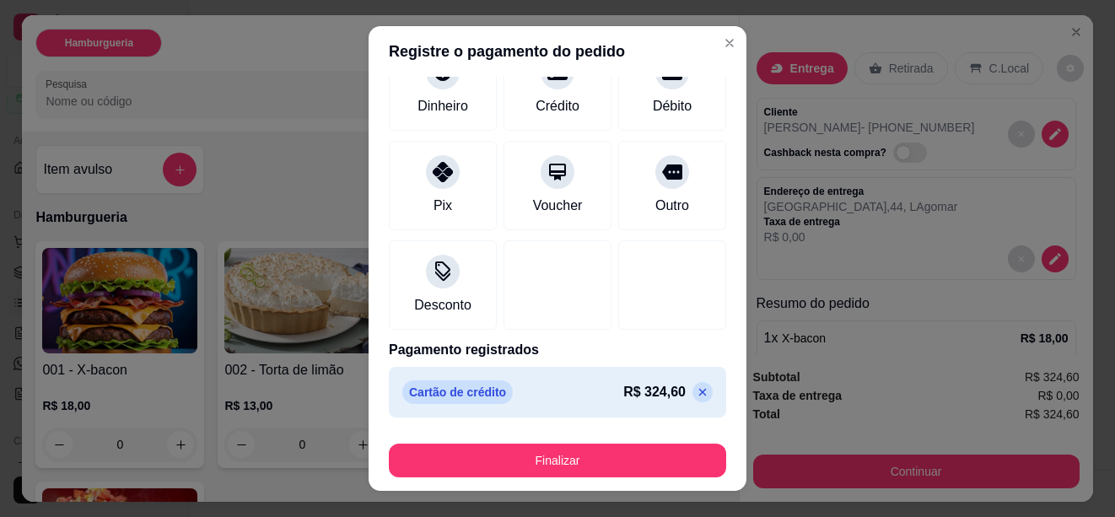
scroll to position [28, 0]
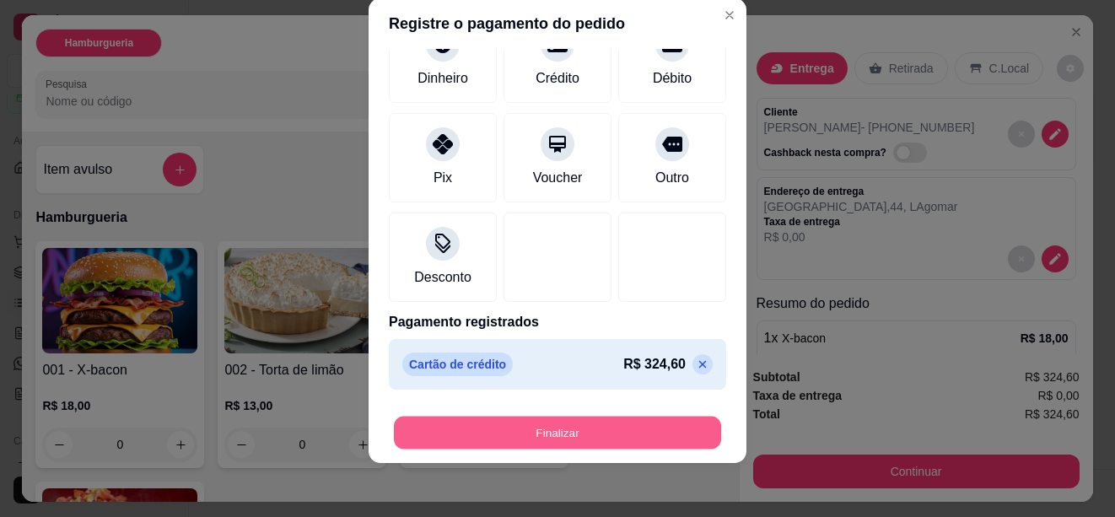
click at [557, 428] on button "Finalizar" at bounding box center [557, 433] width 327 height 33
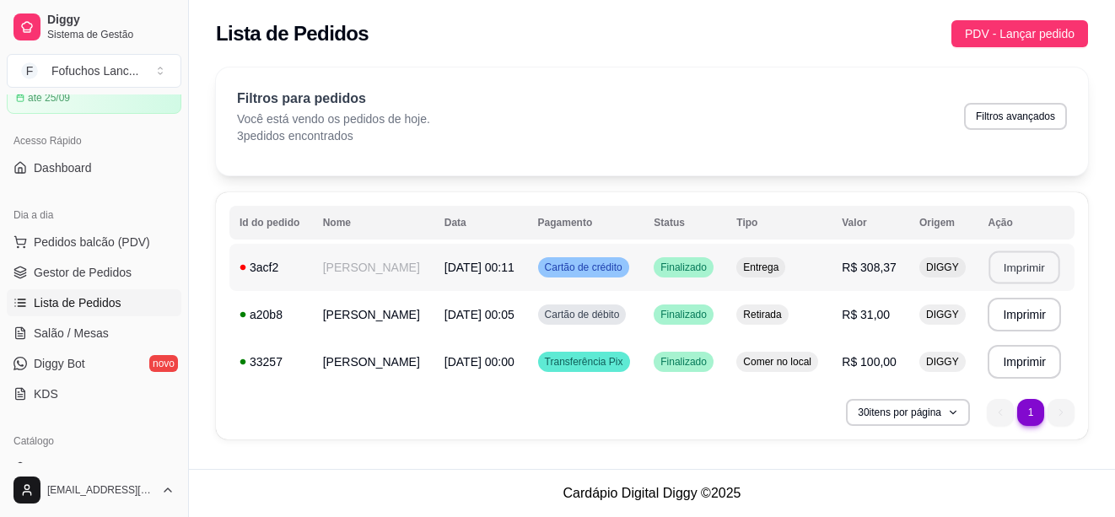
click at [1017, 268] on button "Imprimir" at bounding box center [1025, 267] width 71 height 33
click at [65, 327] on span "Salão / Mesas" at bounding box center [71, 333] width 75 height 17
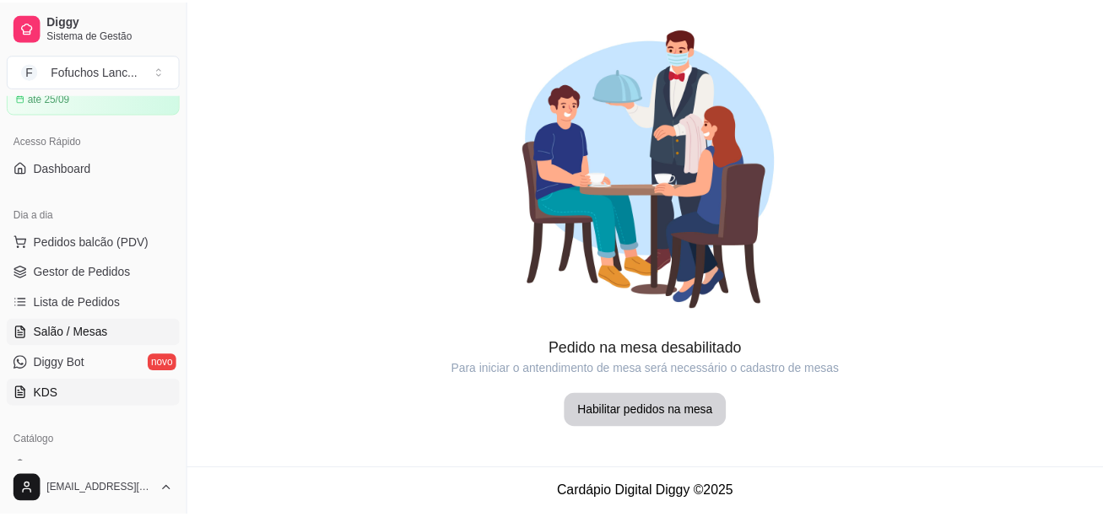
scroll to position [169, 0]
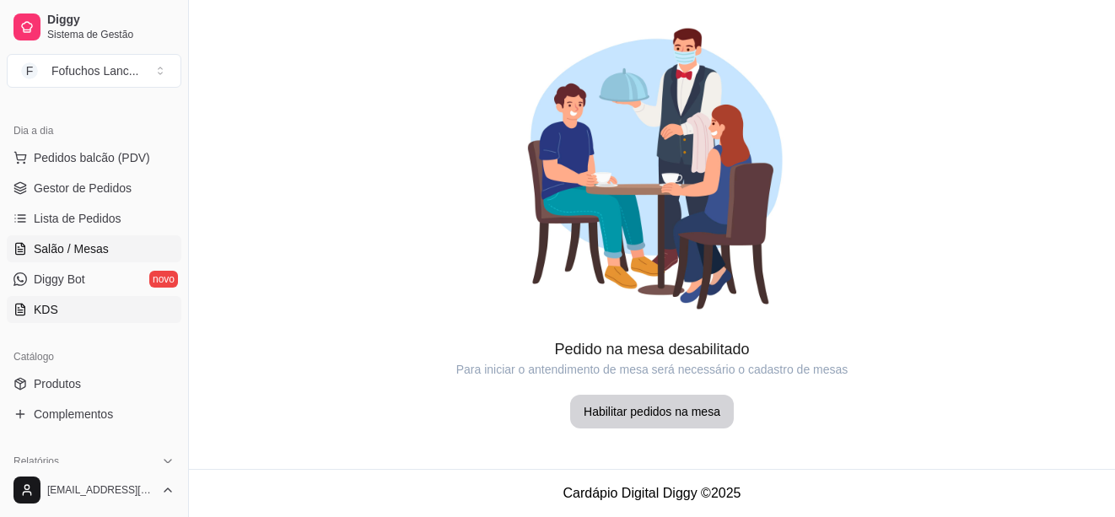
click at [62, 302] on link "KDS" at bounding box center [94, 309] width 175 height 27
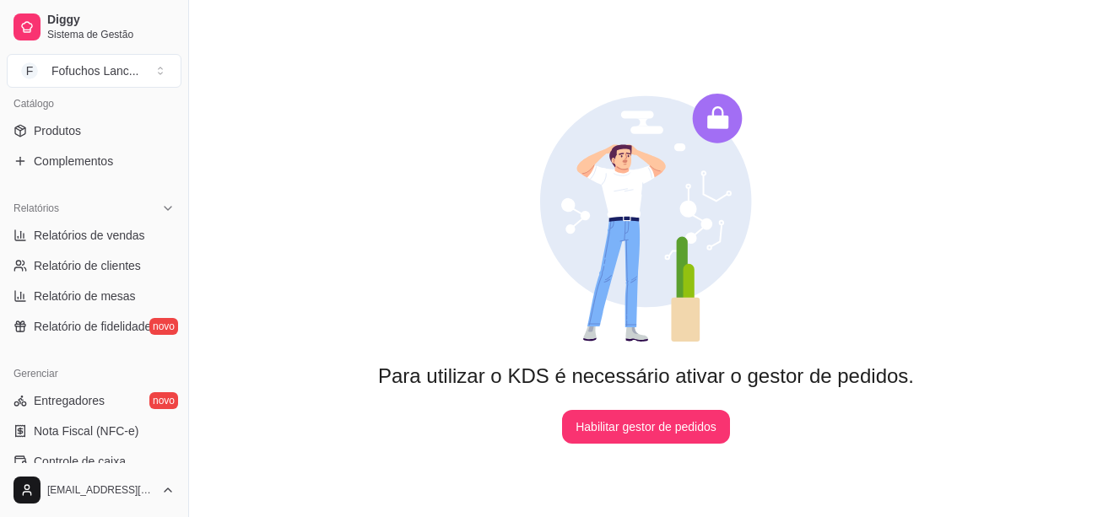
scroll to position [506, 0]
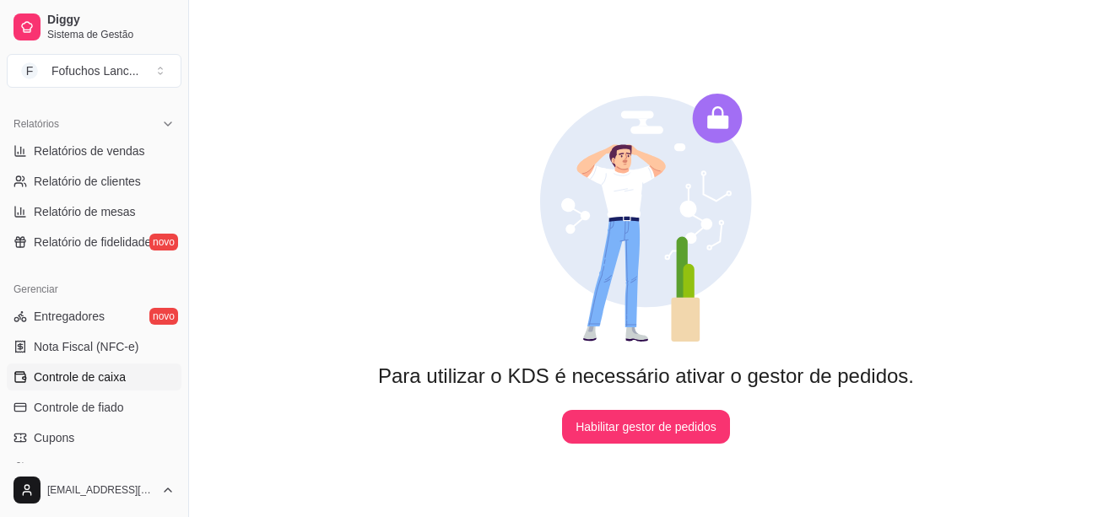
click at [105, 379] on span "Controle de caixa" at bounding box center [80, 377] width 92 height 17
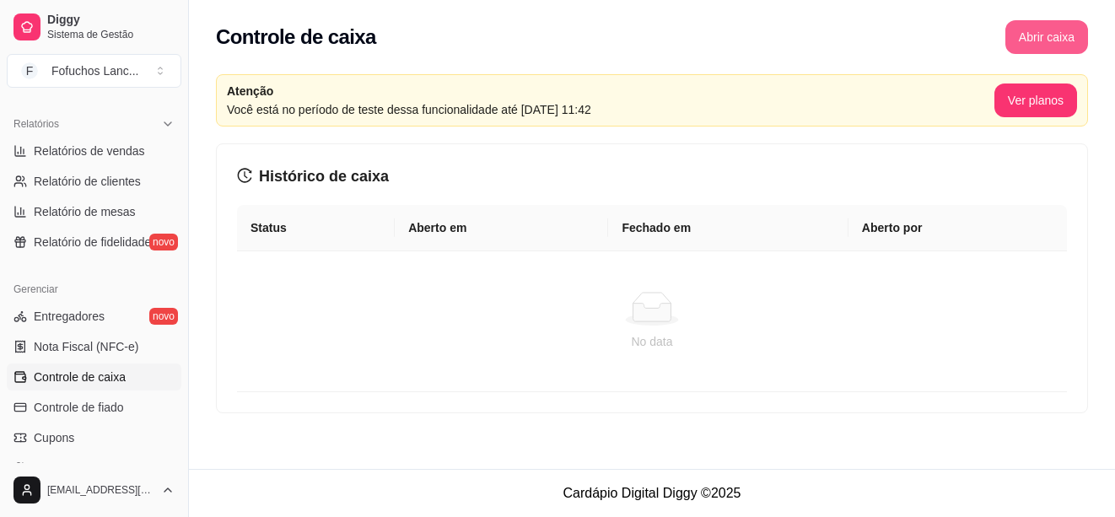
click at [1054, 35] on button "Abrir caixa" at bounding box center [1047, 37] width 83 height 34
click at [56, 400] on span "Controle de fiado" at bounding box center [79, 407] width 90 height 17
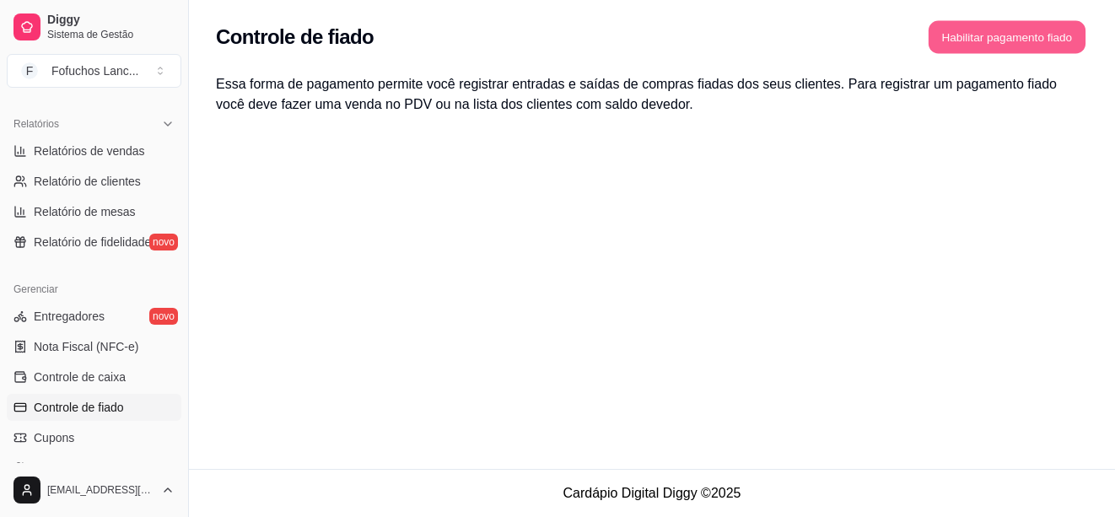
click at [990, 30] on button "Habilitar pagamento fiado" at bounding box center [1007, 37] width 157 height 33
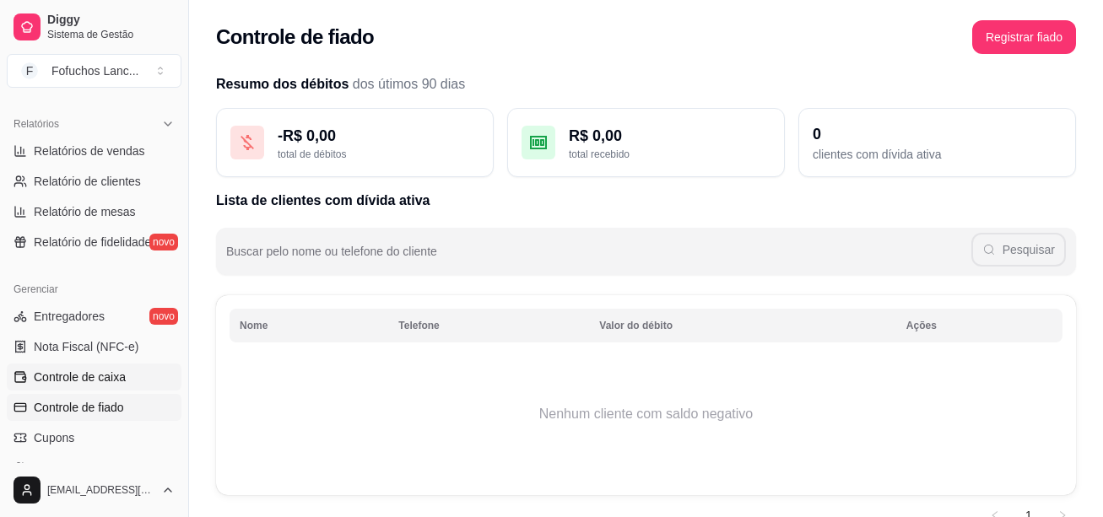
click at [126, 378] on link "Controle de caixa" at bounding box center [94, 377] width 175 height 27
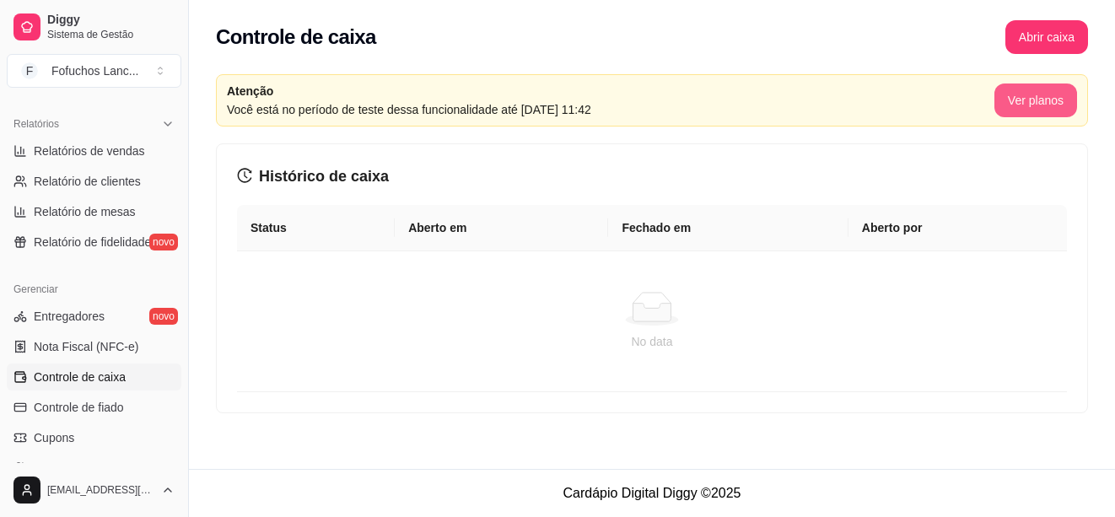
click at [1012, 98] on button "Ver planos" at bounding box center [1036, 101] width 83 height 34
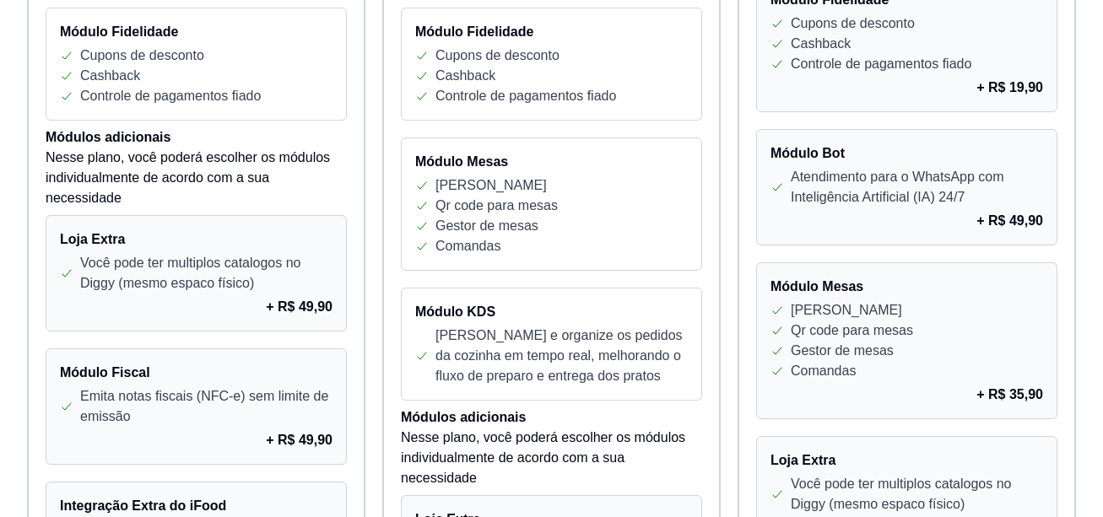
scroll to position [1023, 0]
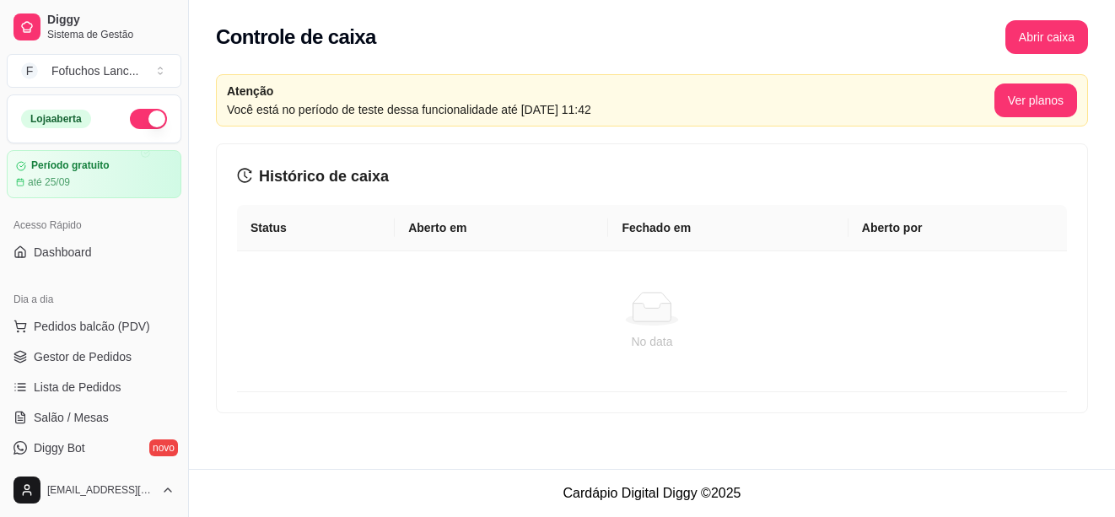
click at [446, 224] on th "Aberto em" at bounding box center [501, 228] width 213 height 46
click at [284, 229] on th "Status" at bounding box center [316, 228] width 158 height 46
click at [303, 280] on td "No data" at bounding box center [652, 321] width 830 height 141
click at [666, 312] on icon at bounding box center [653, 313] width 38 height 18
click at [862, 237] on th "Aberto por" at bounding box center [958, 228] width 218 height 46
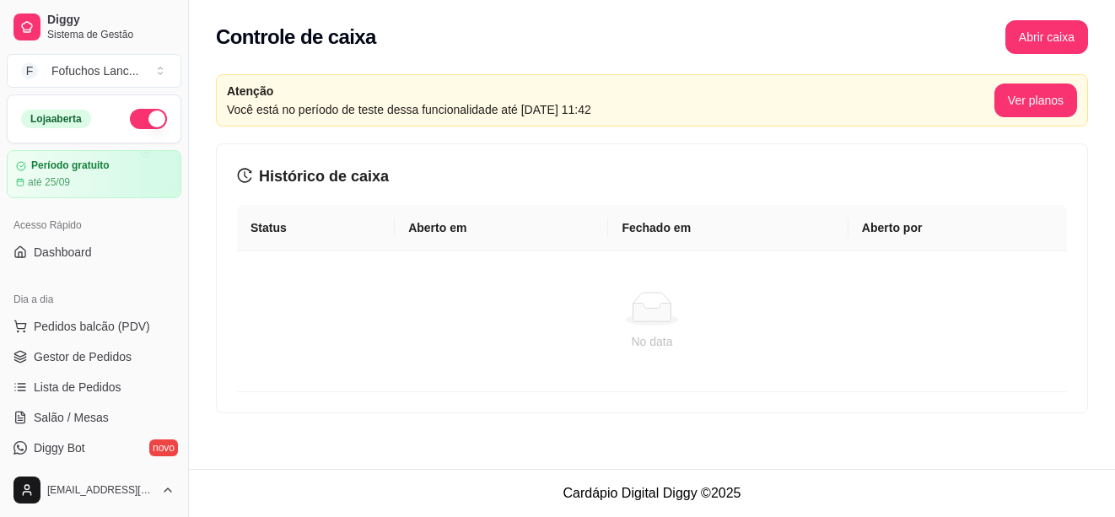
click at [325, 189] on div "Histórico de caixa Status Aberto em Fechado em Aberto por No data" at bounding box center [652, 278] width 871 height 268
click at [1050, 31] on button "Abrir caixa" at bounding box center [1047, 37] width 83 height 34
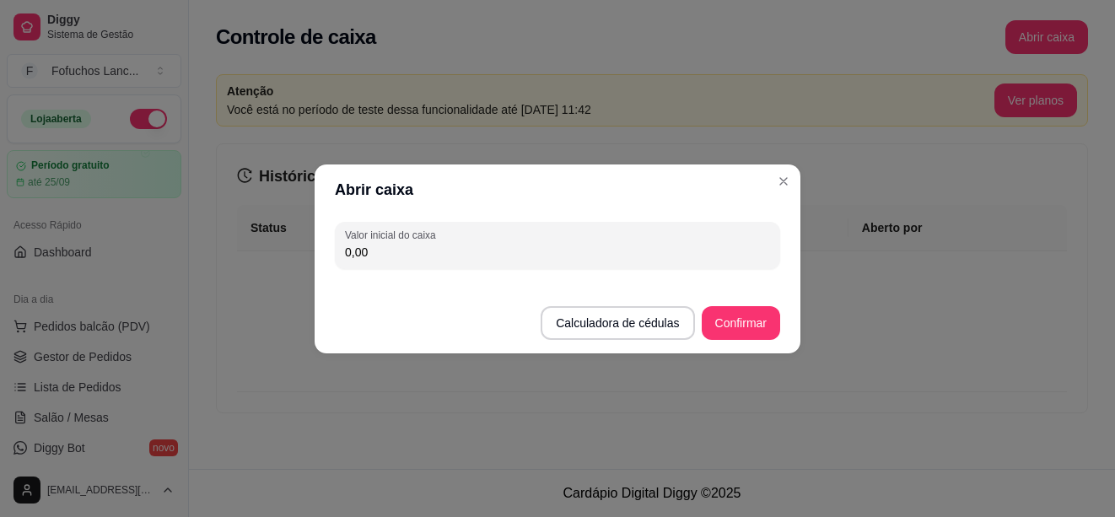
drag, startPoint x: 383, startPoint y: 251, endPoint x: 331, endPoint y: 250, distance: 52.3
click at [331, 250] on div "Valor inicial do caixa 0,00" at bounding box center [558, 245] width 486 height 61
type input "12,00"
click at [661, 322] on button "Calculadora de cédulas" at bounding box center [617, 322] width 149 height 33
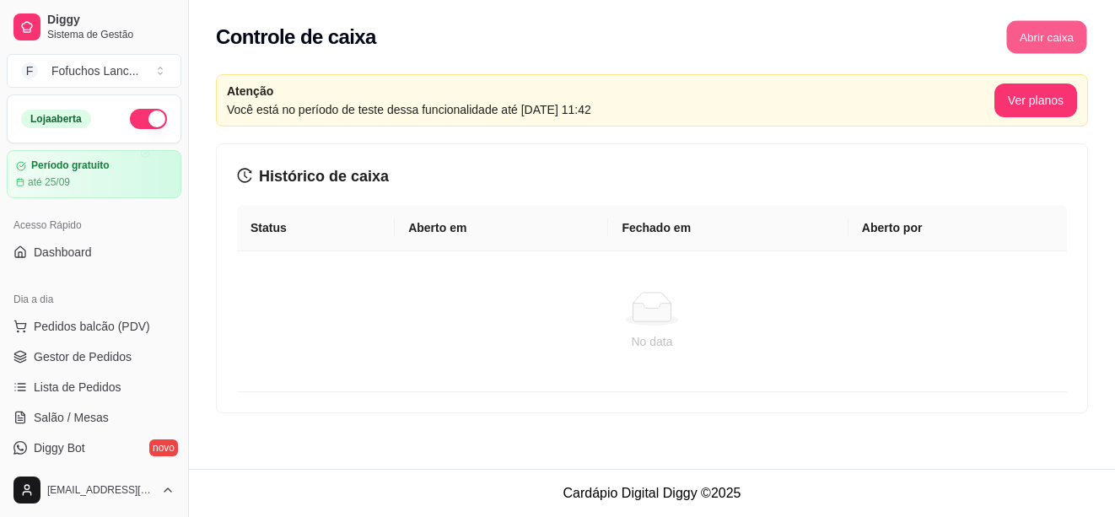
click at [1042, 29] on button "Abrir caixa" at bounding box center [1046, 37] width 80 height 33
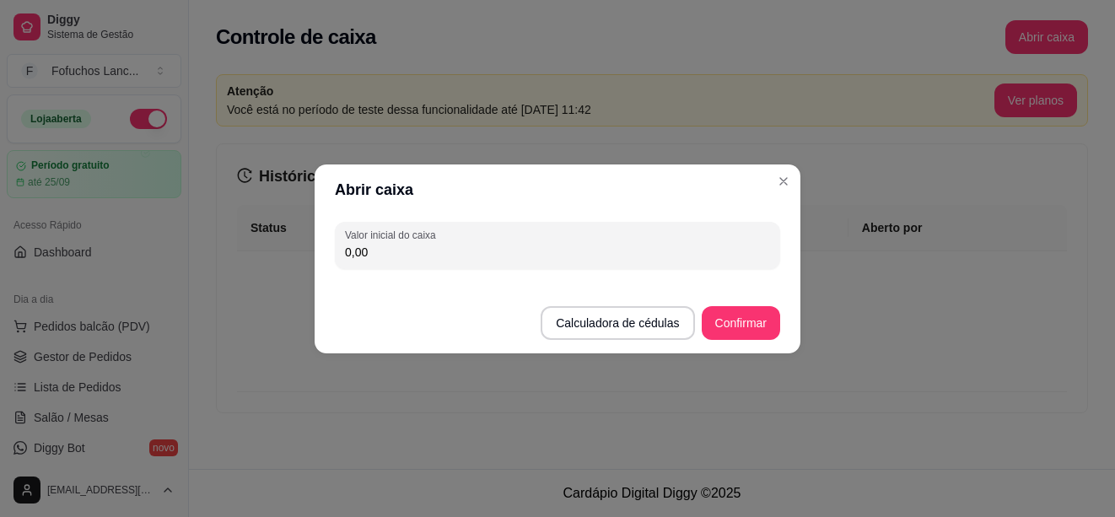
drag, startPoint x: 376, startPoint y: 256, endPoint x: 321, endPoint y: 262, distance: 55.9
click at [321, 262] on div "Valor inicial do caixa 0,00" at bounding box center [558, 245] width 486 height 61
type input "12,00"
click at [741, 330] on button "Confirmar" at bounding box center [741, 323] width 78 height 34
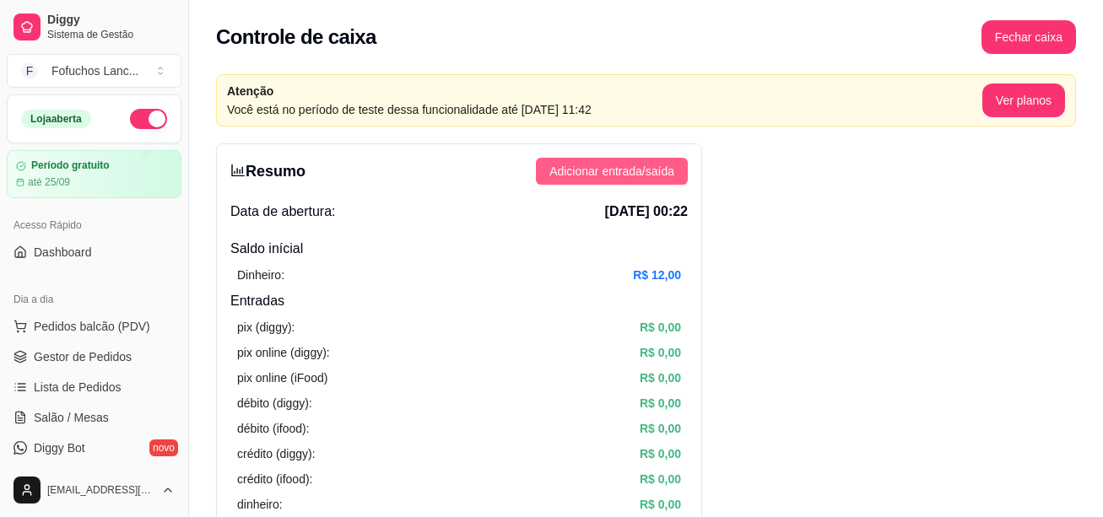
click at [604, 172] on span "Adicionar entrada/saída" at bounding box center [611, 171] width 125 height 19
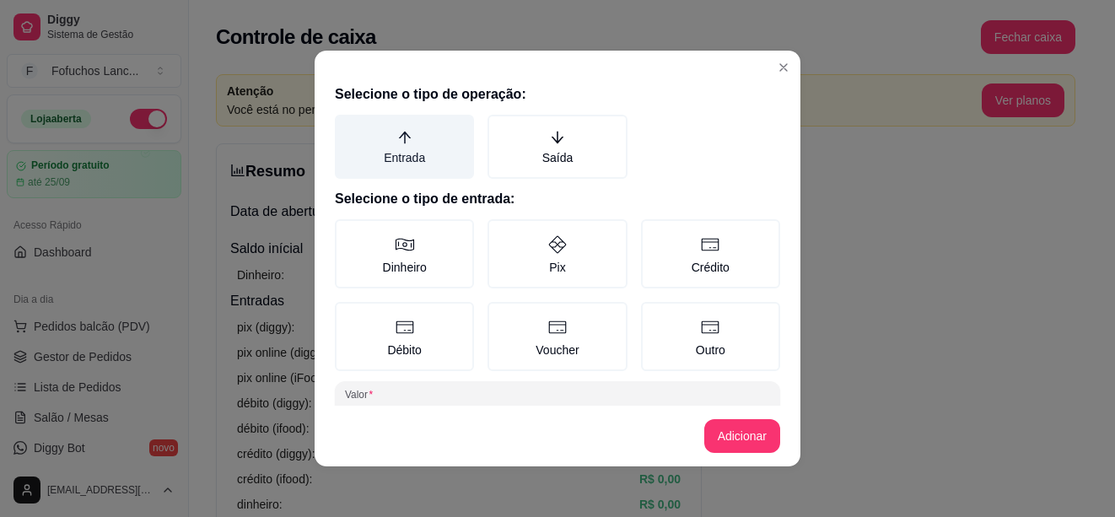
click at [397, 144] on icon "arrow-up" at bounding box center [404, 137] width 15 height 15
click at [348, 127] on button "Entrada" at bounding box center [340, 120] width 13 height 13
click at [397, 144] on icon "arrow-up" at bounding box center [404, 137] width 15 height 15
click at [348, 127] on button "Entrada" at bounding box center [340, 120] width 13 height 13
click at [397, 144] on icon "arrow-up" at bounding box center [404, 137] width 15 height 15
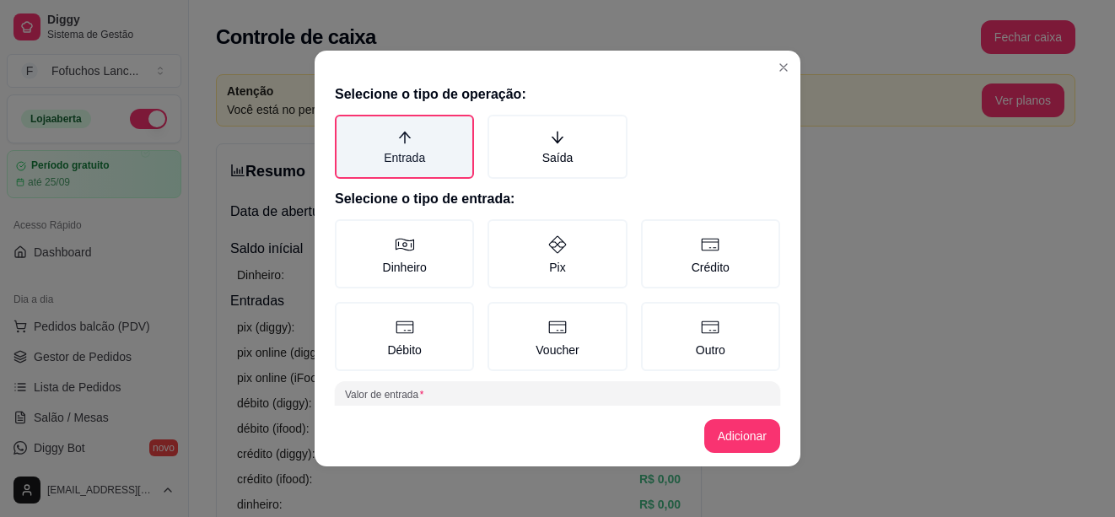
click at [348, 127] on button "Entrada" at bounding box center [340, 120] width 13 height 13
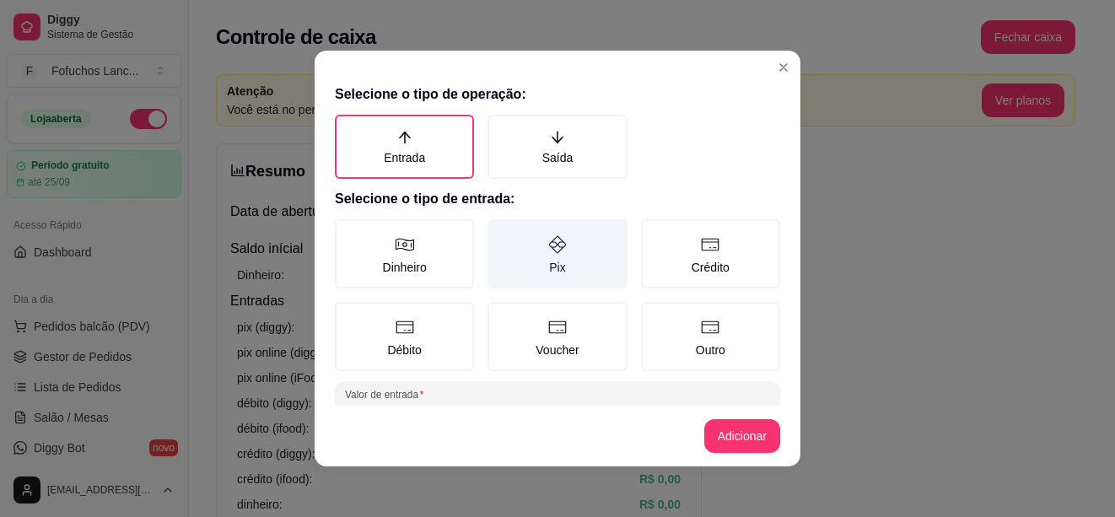
click at [536, 260] on label "Pix" at bounding box center [557, 253] width 139 height 69
click at [500, 232] on button "Pix" at bounding box center [493, 224] width 13 height 13
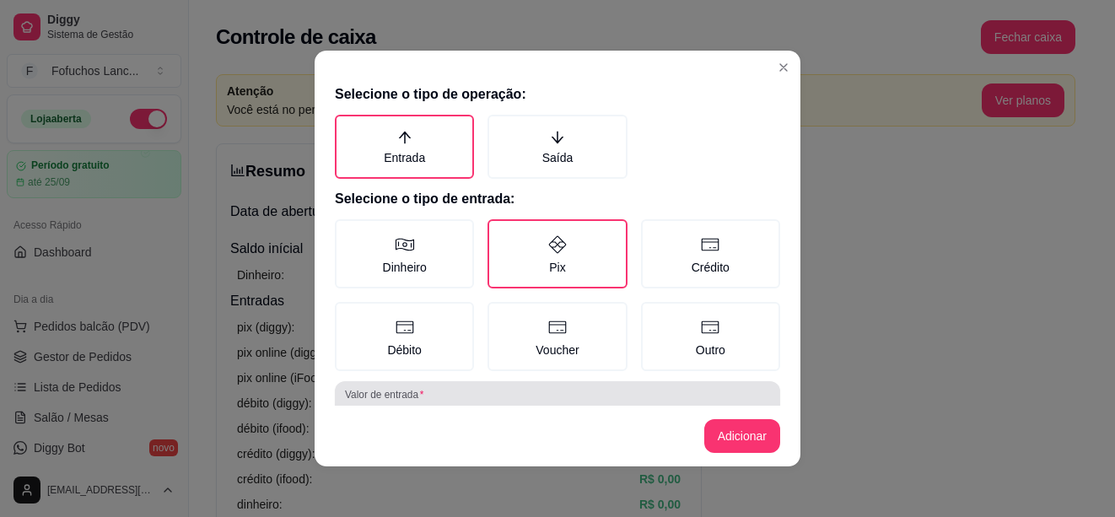
click at [528, 401] on div "0,00" at bounding box center [557, 405] width 425 height 34
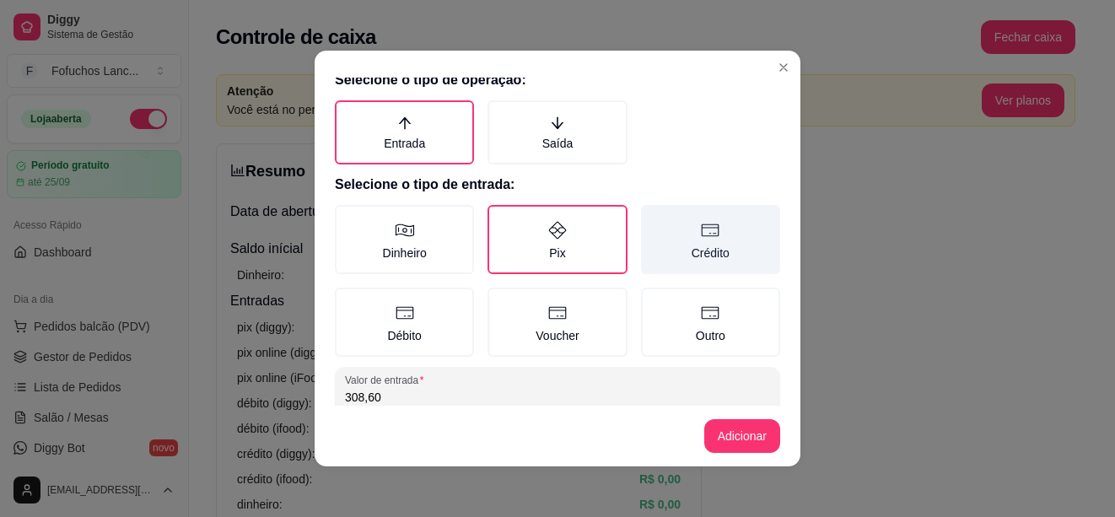
click at [700, 235] on icon at bounding box center [710, 230] width 20 height 20
click at [654, 232] on button "Crédito" at bounding box center [646, 224] width 13 height 13
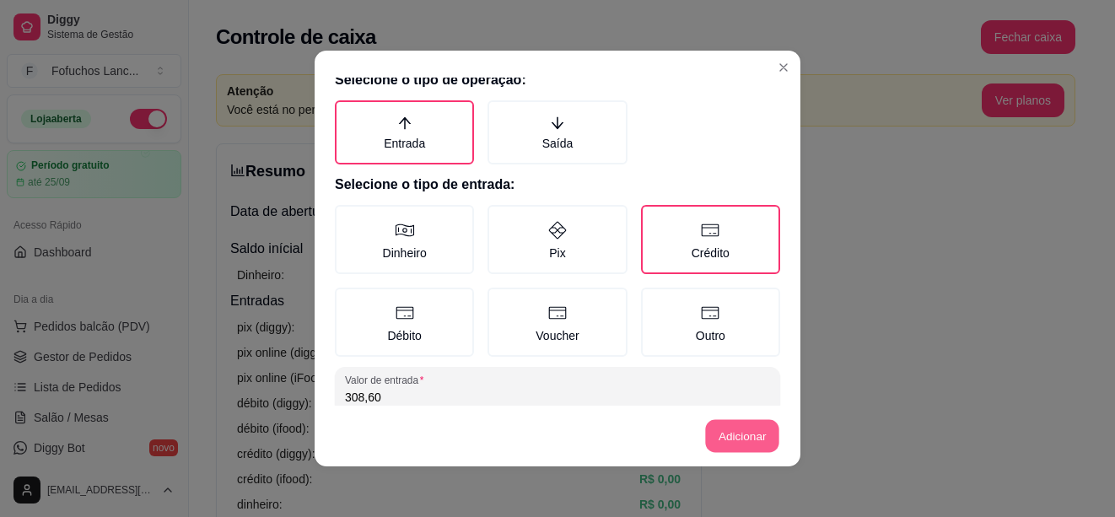
click at [725, 438] on button "Adicionar" at bounding box center [742, 436] width 74 height 33
click at [725, 423] on button "Adicionar" at bounding box center [742, 436] width 74 height 33
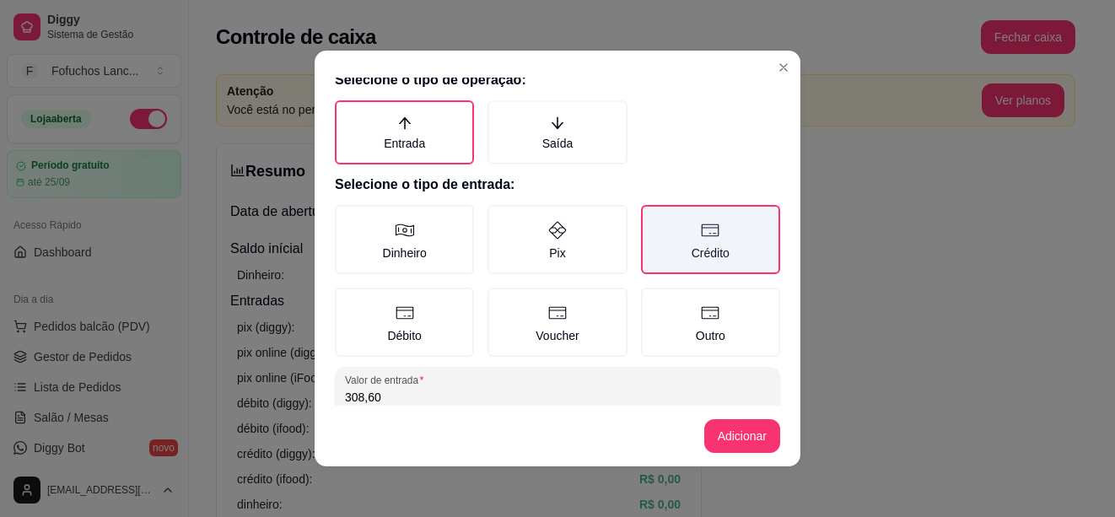
click at [682, 243] on label "Crédito" at bounding box center [710, 239] width 139 height 69
click at [654, 232] on button "Crédito" at bounding box center [646, 224] width 13 height 13
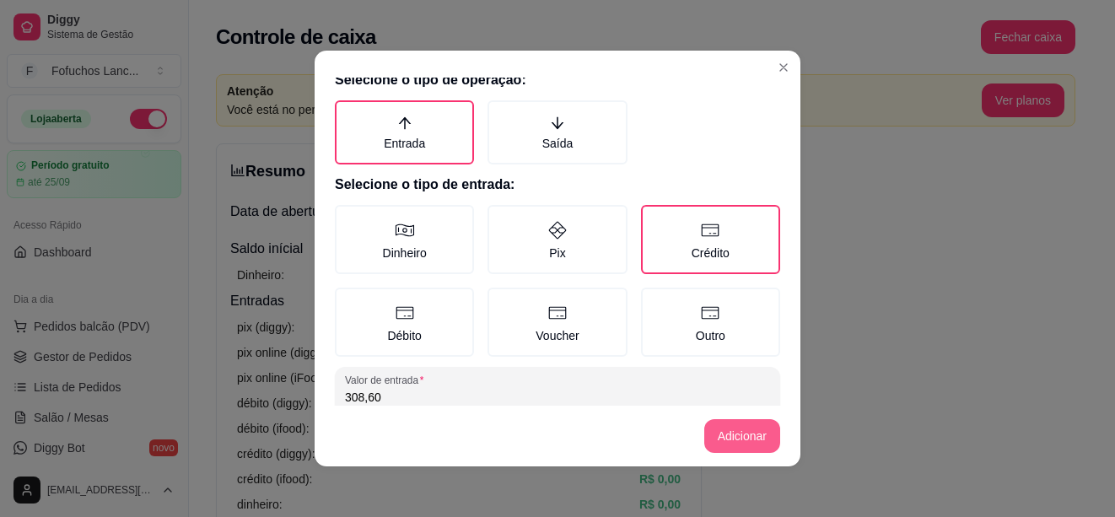
click at [731, 437] on button "Adicionar" at bounding box center [742, 436] width 76 height 34
click at [463, 399] on input "308,60" at bounding box center [557, 397] width 425 height 17
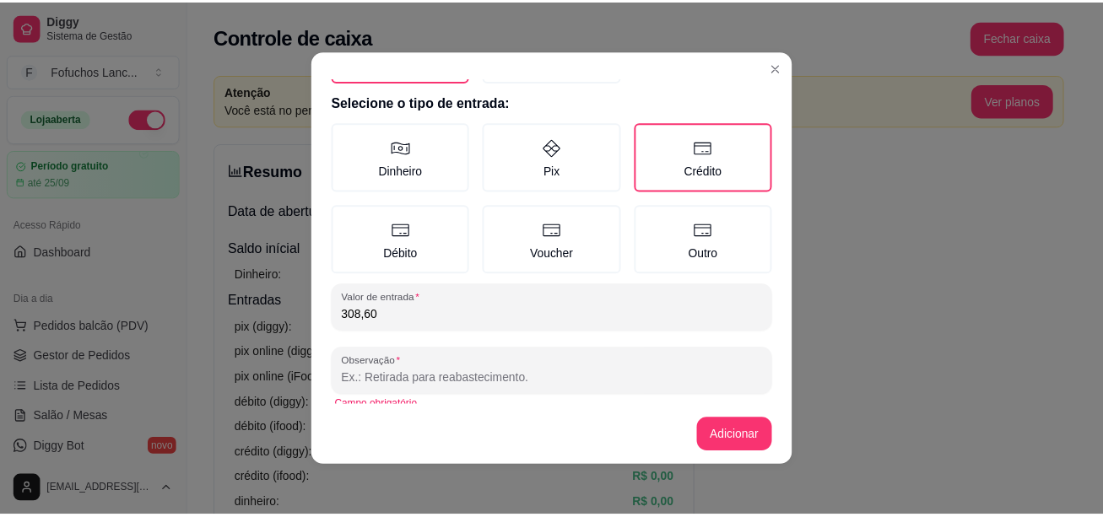
scroll to position [114, 0]
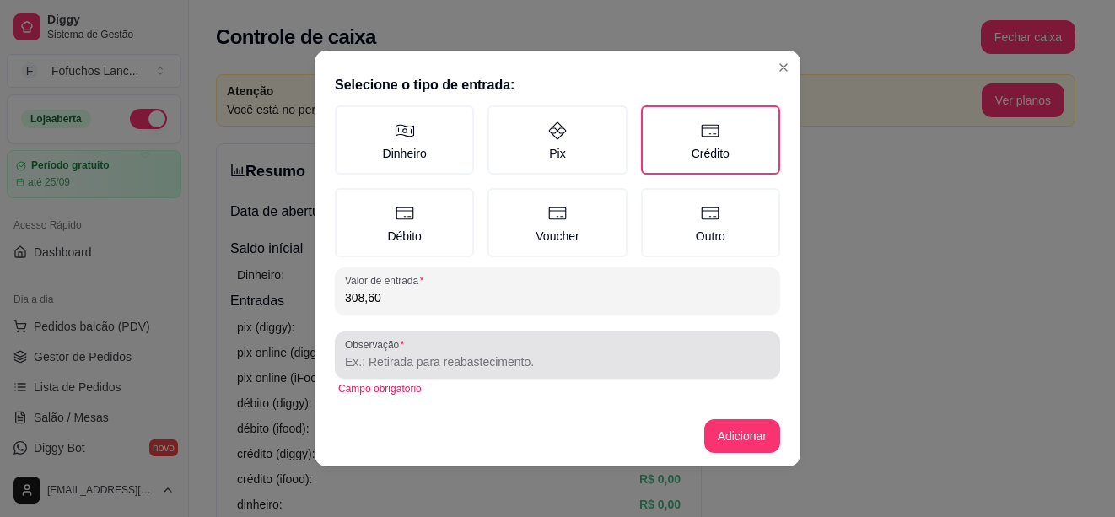
drag, startPoint x: 356, startPoint y: 394, endPoint x: 368, endPoint y: 314, distance: 81.0
click at [363, 326] on div "Selecione o tipo de operação: Entrada Saída Selecione o tipo de entrada: Dinhei…" at bounding box center [558, 242] width 486 height 328
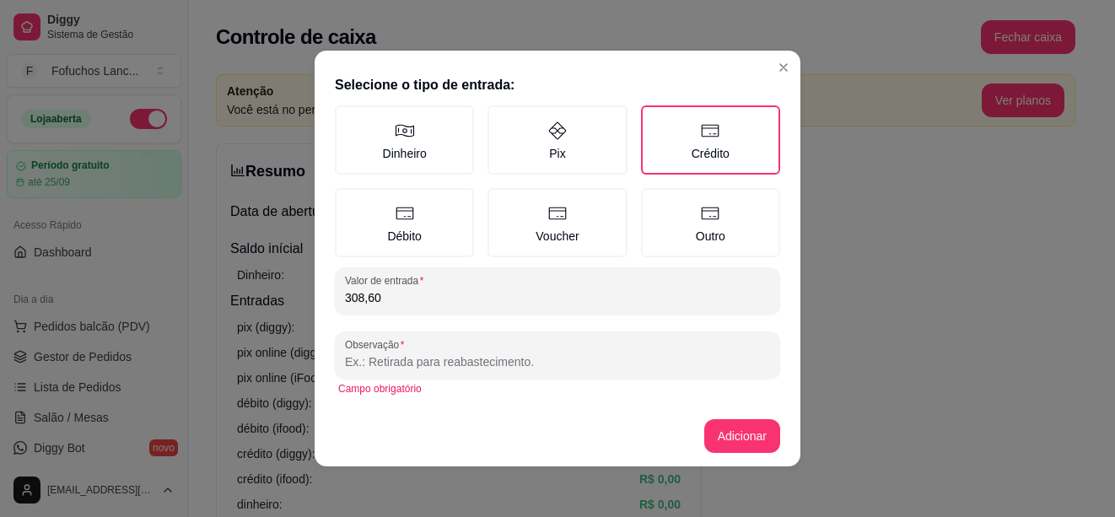
click at [380, 302] on input "308,60" at bounding box center [557, 297] width 425 height 17
drag, startPoint x: 379, startPoint y: 296, endPoint x: 347, endPoint y: 293, distance: 32.2
click at [347, 293] on input "308,60" at bounding box center [557, 297] width 425 height 17
type input "324,60"
click at [715, 430] on button "Adicionar" at bounding box center [742, 436] width 74 height 33
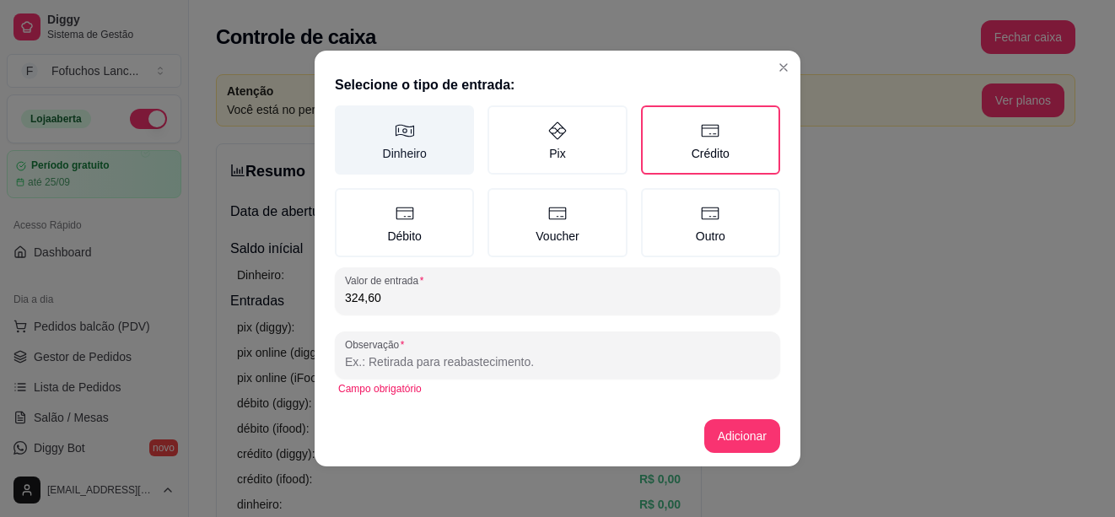
click at [392, 147] on label "Dinheiro" at bounding box center [404, 139] width 139 height 69
click at [348, 218] on button "Dinheiro" at bounding box center [340, 224] width 13 height 13
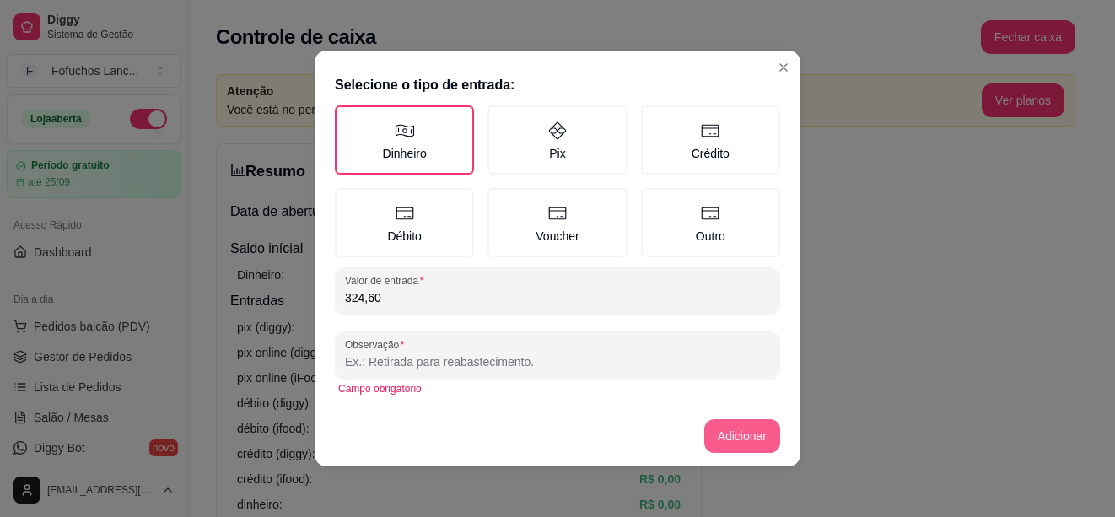
click at [725, 433] on button "Adicionar" at bounding box center [742, 436] width 76 height 34
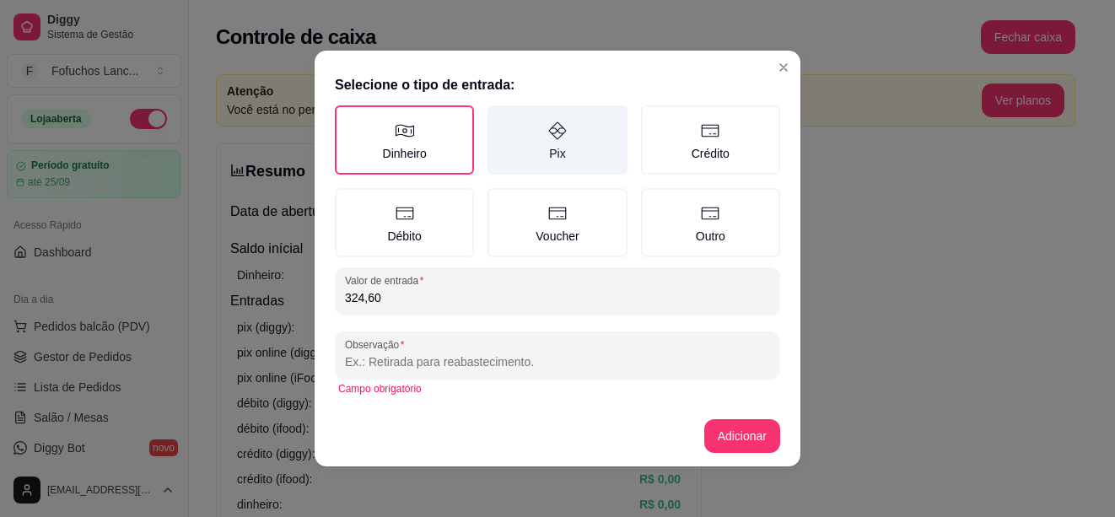
click at [553, 132] on icon at bounding box center [557, 131] width 20 height 20
click at [500, 218] on button "Pix" at bounding box center [493, 224] width 13 height 13
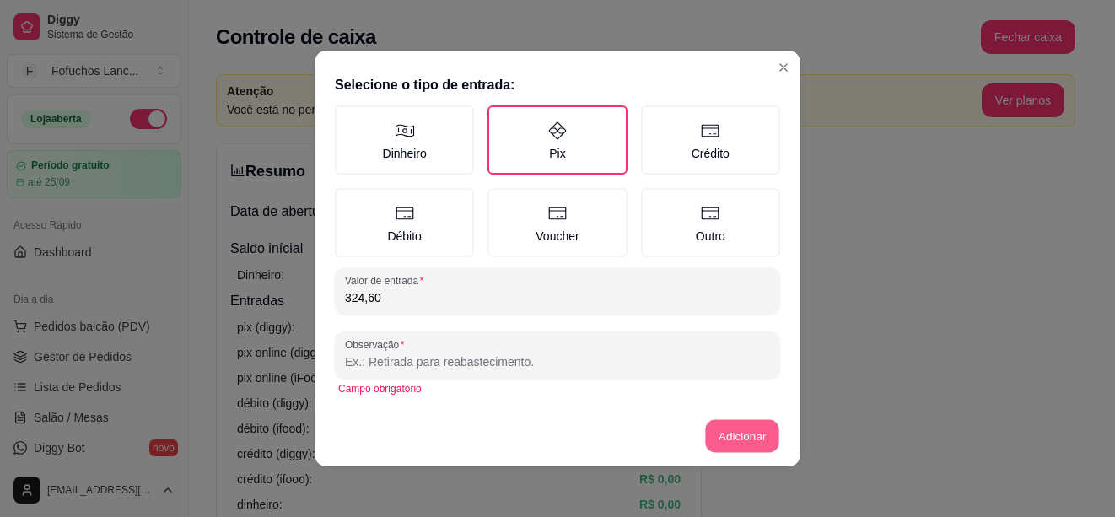
click at [715, 426] on button "Adicionar" at bounding box center [742, 436] width 74 height 33
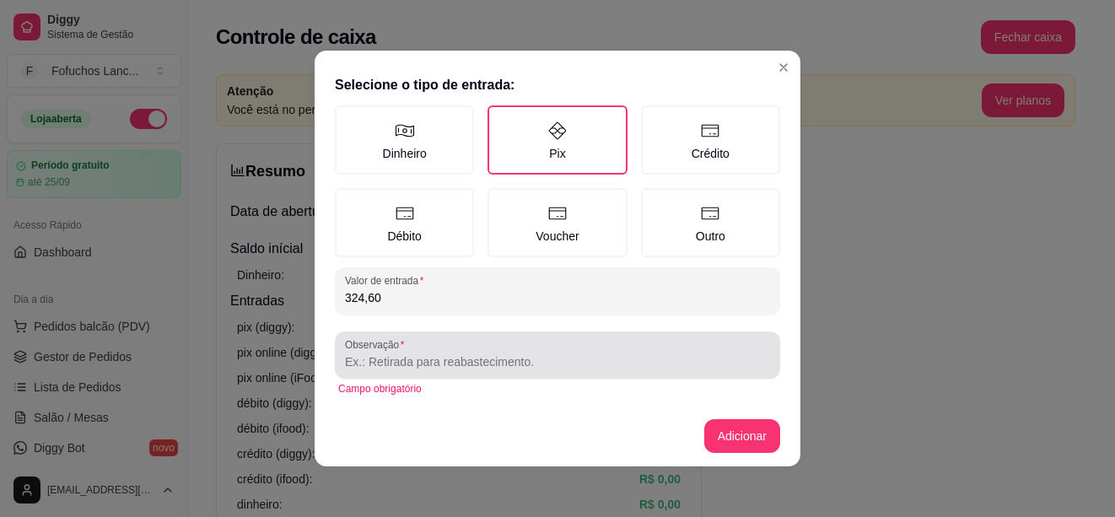
click at [445, 364] on input "Observação" at bounding box center [557, 361] width 425 height 17
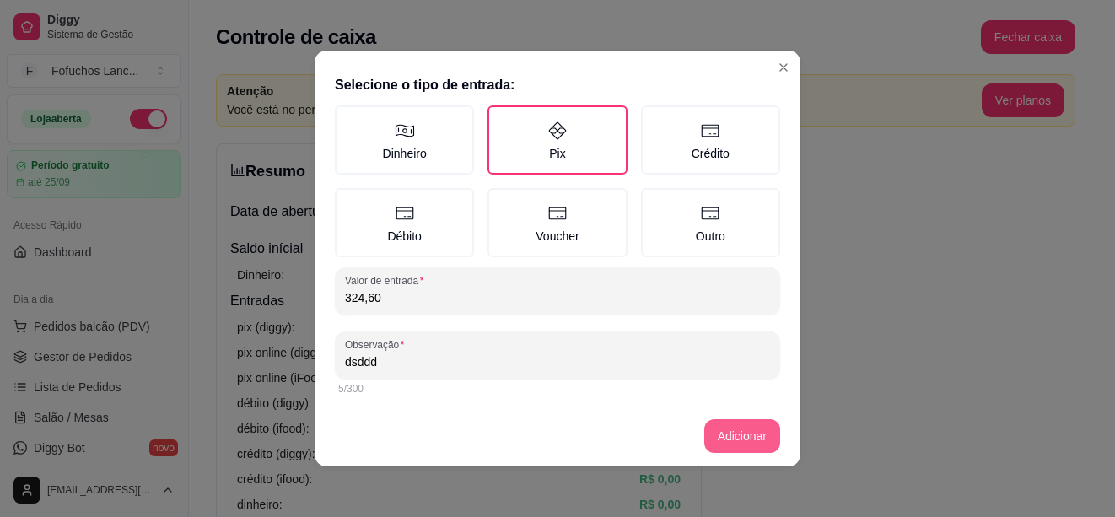
type input "dsddd"
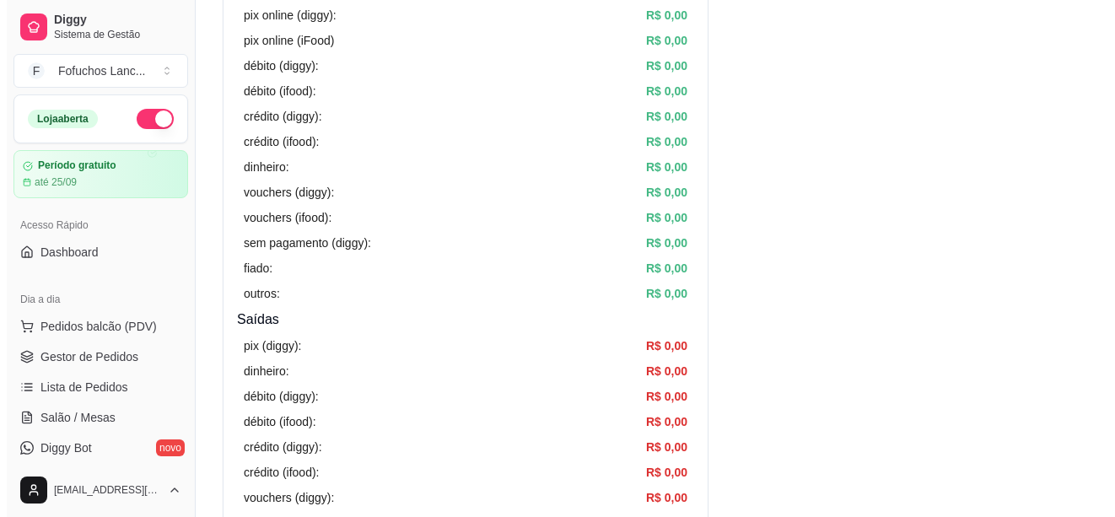
scroll to position [84, 0]
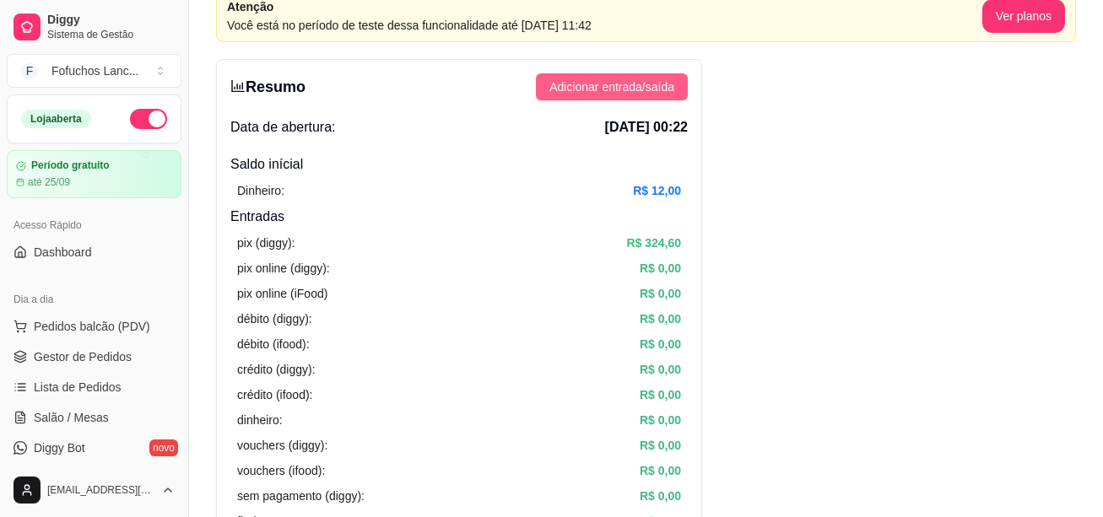
click at [661, 81] on span "Adicionar entrada/saída" at bounding box center [611, 87] width 125 height 19
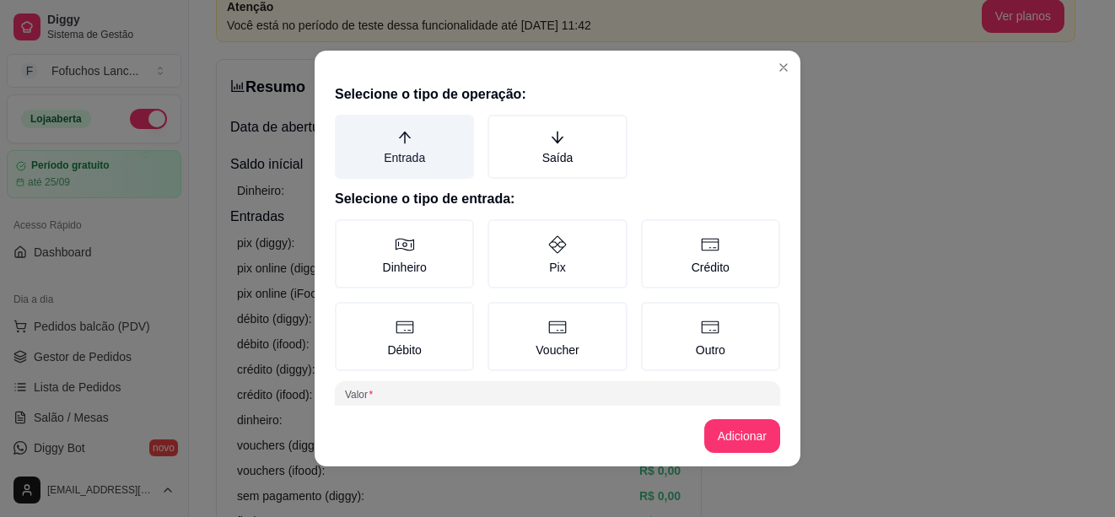
click at [398, 134] on icon "arrow-up" at bounding box center [404, 138] width 12 height 12
click at [348, 127] on button "Entrada" at bounding box center [340, 120] width 13 height 13
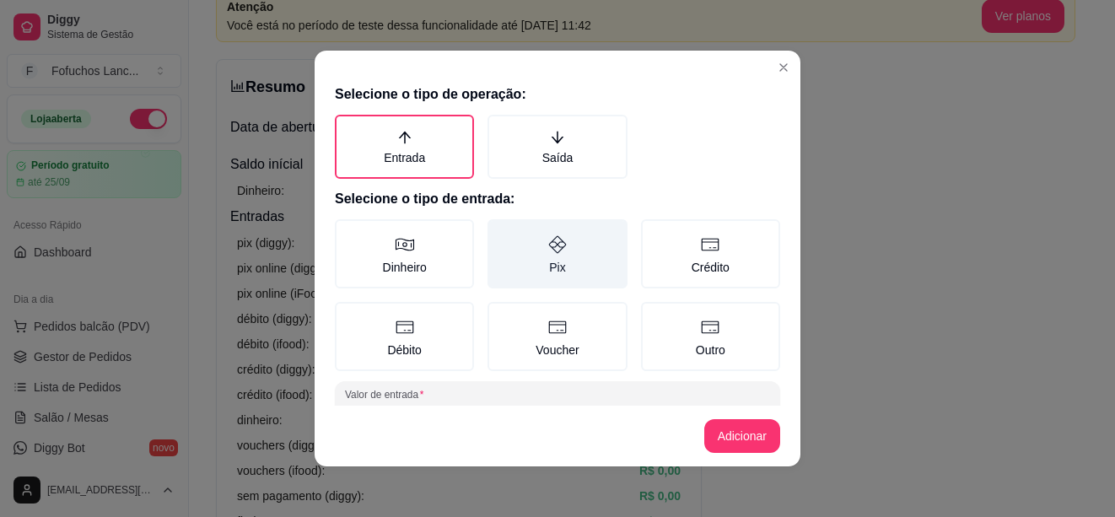
click at [548, 254] on icon at bounding box center [557, 245] width 20 height 20
click at [500, 232] on button "Pix" at bounding box center [493, 224] width 13 height 13
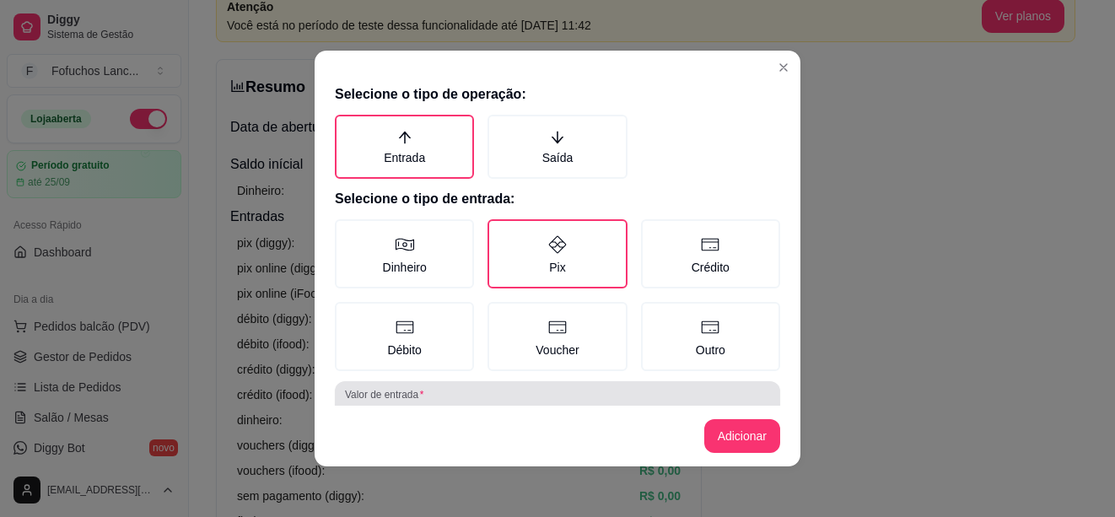
click at [436, 396] on div "0,00" at bounding box center [557, 405] width 425 height 34
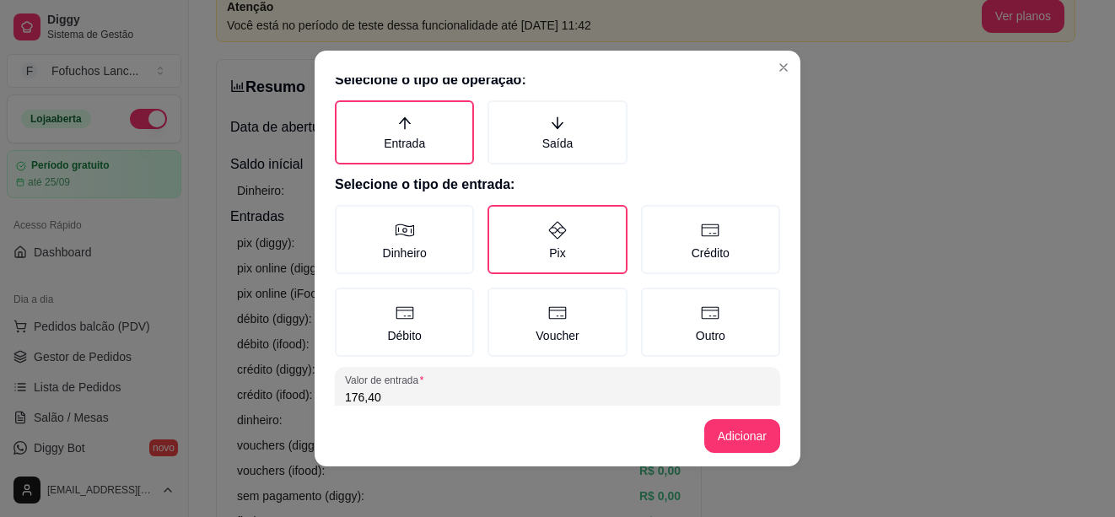
scroll to position [114, 0]
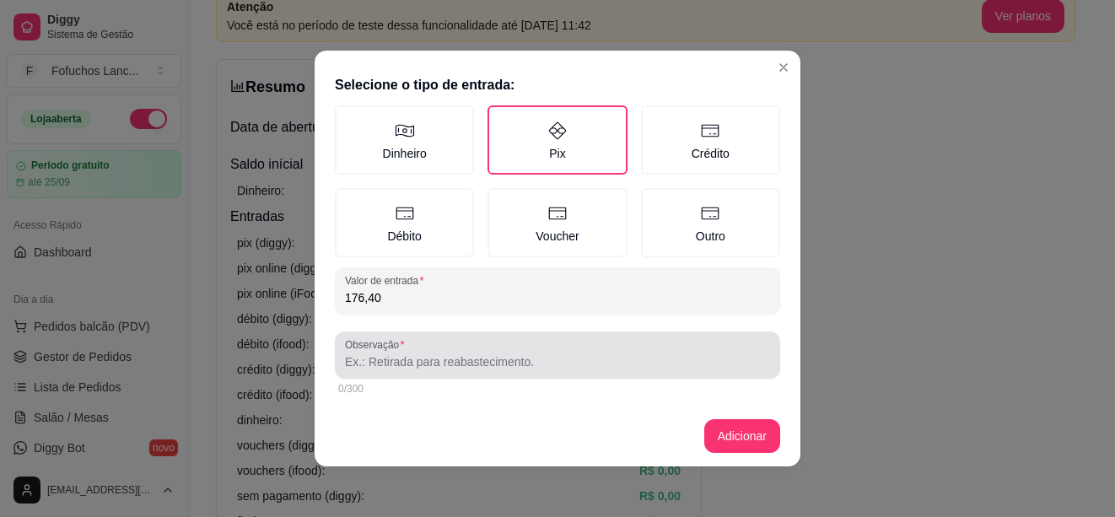
type input "176,40"
click at [483, 349] on div at bounding box center [557, 355] width 425 height 34
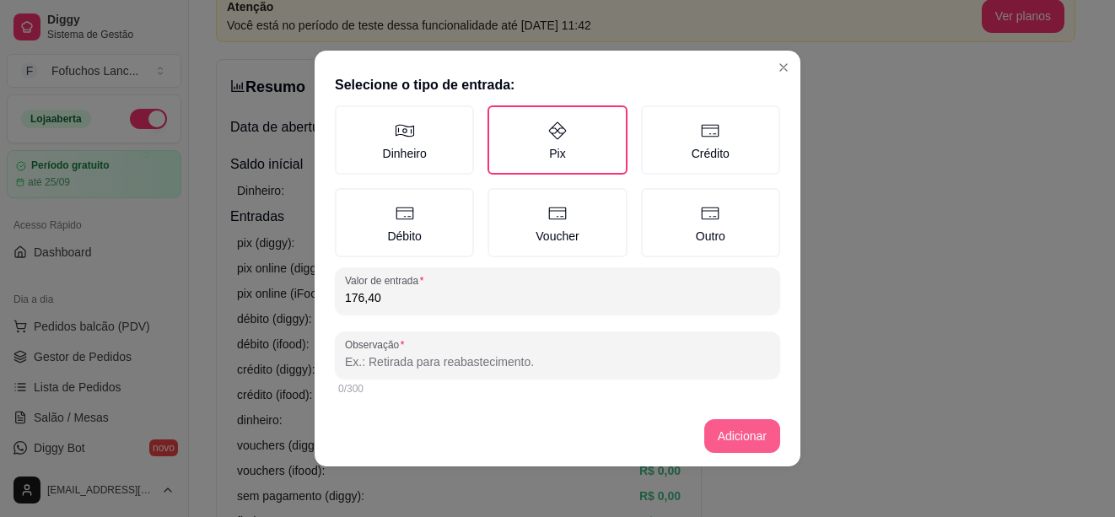
click at [720, 429] on button "Adicionar" at bounding box center [742, 436] width 76 height 34
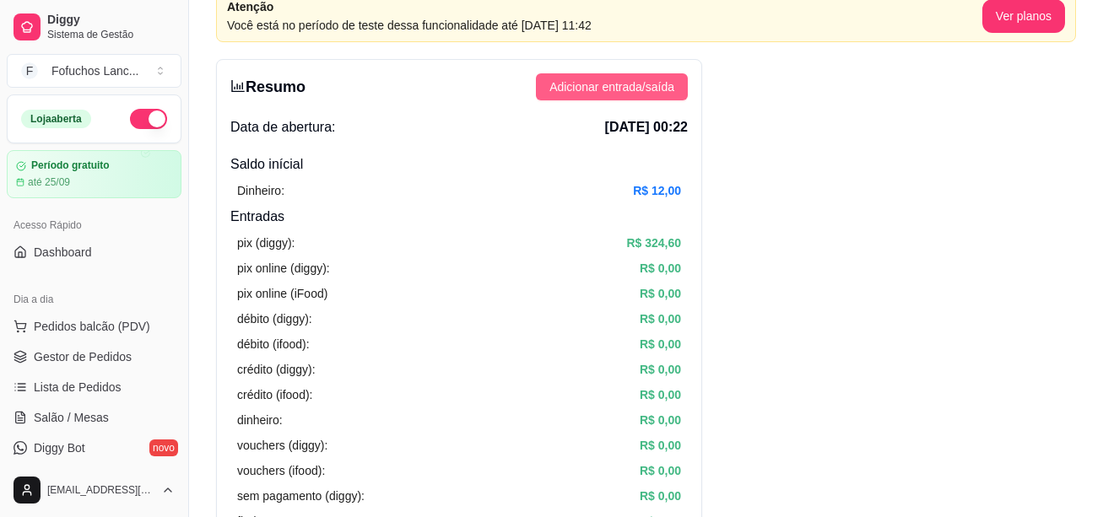
click at [628, 85] on span "Adicionar entrada/saída" at bounding box center [611, 87] width 125 height 19
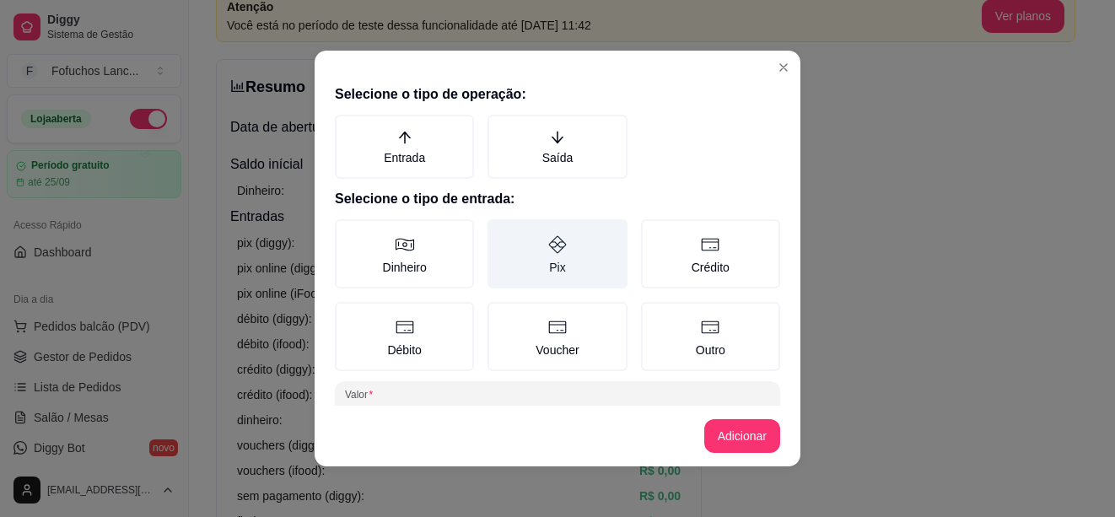
click at [559, 251] on label "Pix" at bounding box center [557, 253] width 139 height 69
click at [500, 232] on button "Pix" at bounding box center [493, 224] width 13 height 13
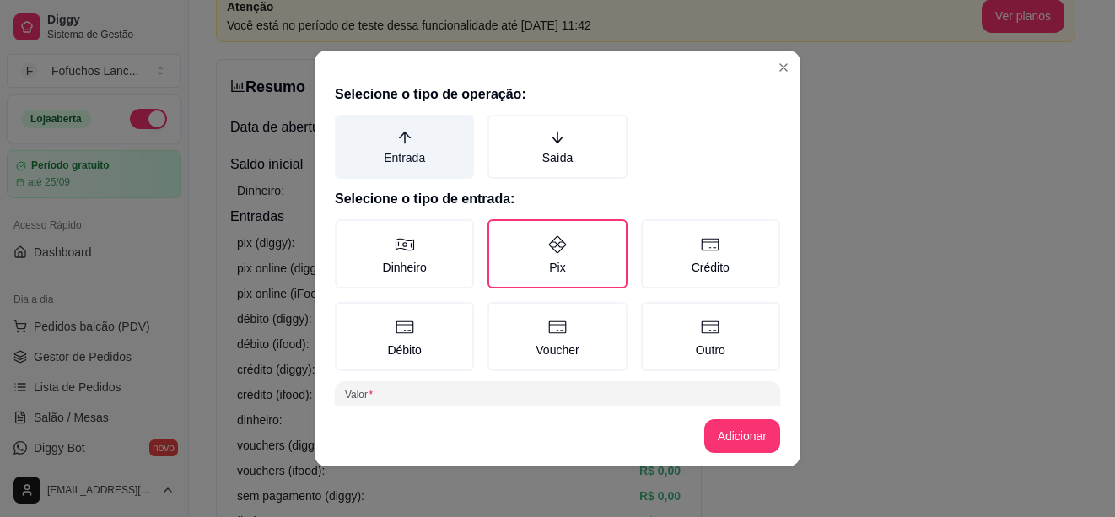
click at [411, 158] on label "Entrada" at bounding box center [404, 147] width 139 height 64
click at [348, 127] on button "Entrada" at bounding box center [340, 120] width 13 height 13
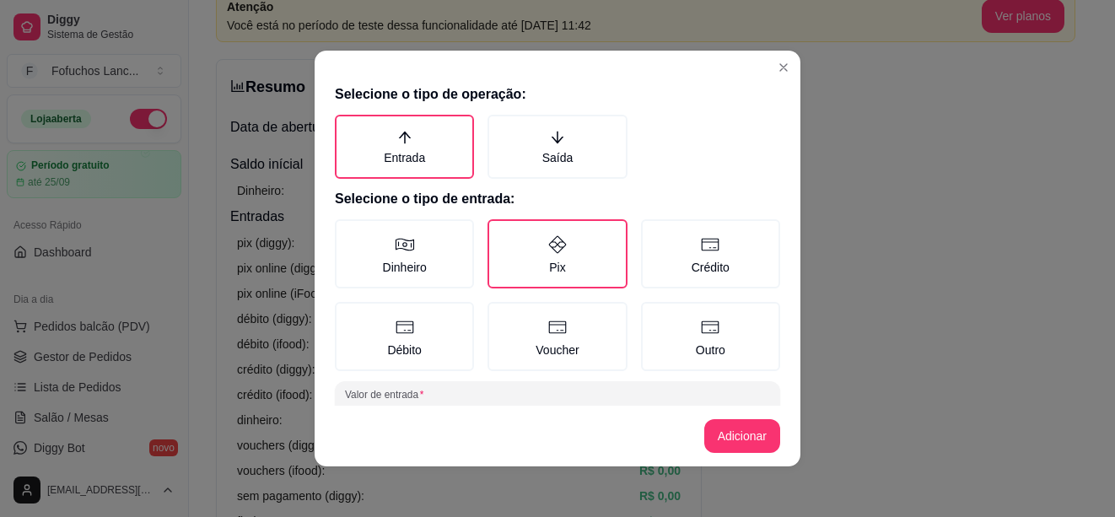
click at [553, 407] on footer "Adicionar" at bounding box center [558, 436] width 486 height 61
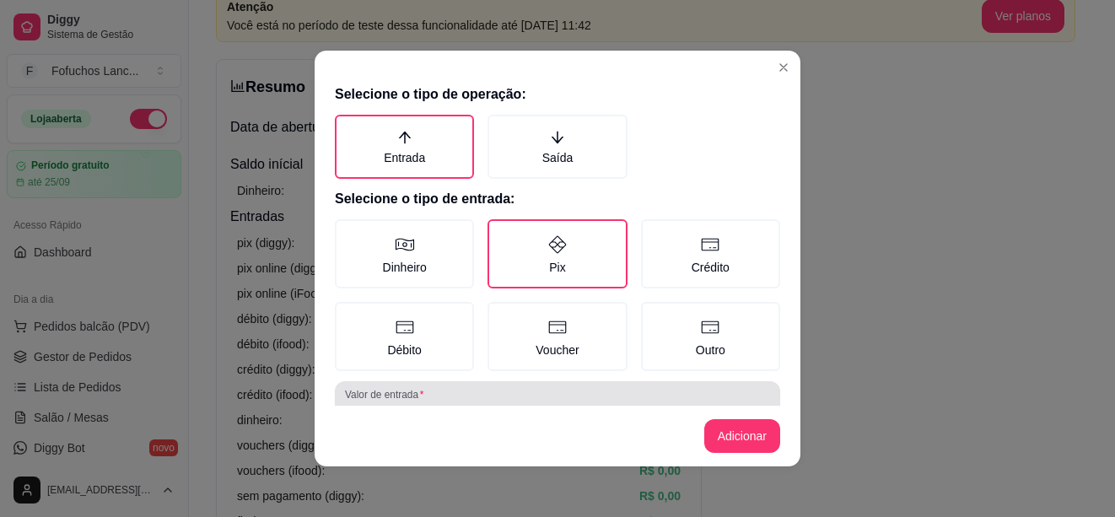
click at [539, 386] on div "Valor de entrada 0,00" at bounding box center [557, 404] width 445 height 47
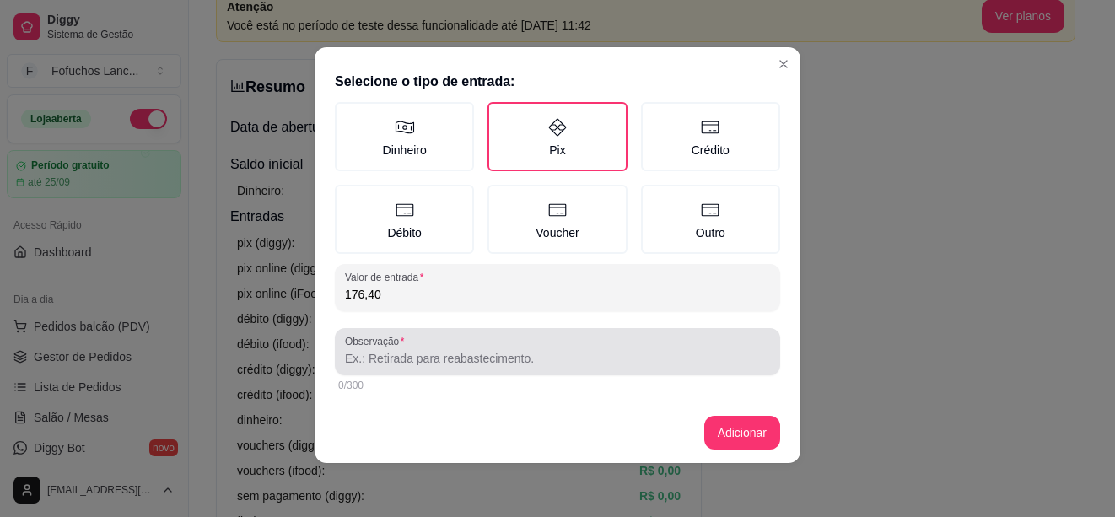
type input "176,40"
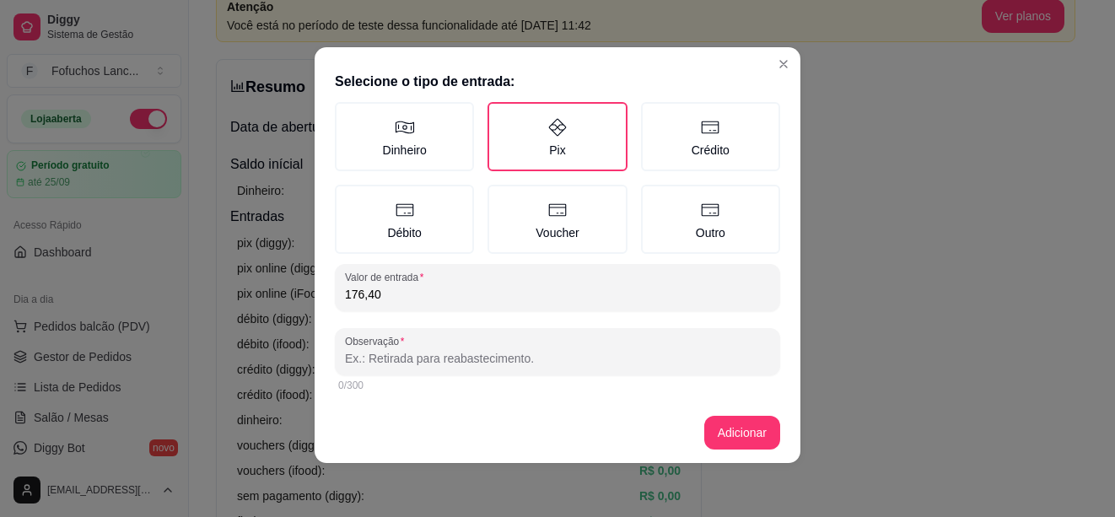
click at [448, 363] on input "Observação" at bounding box center [557, 358] width 425 height 17
type input "entrada"
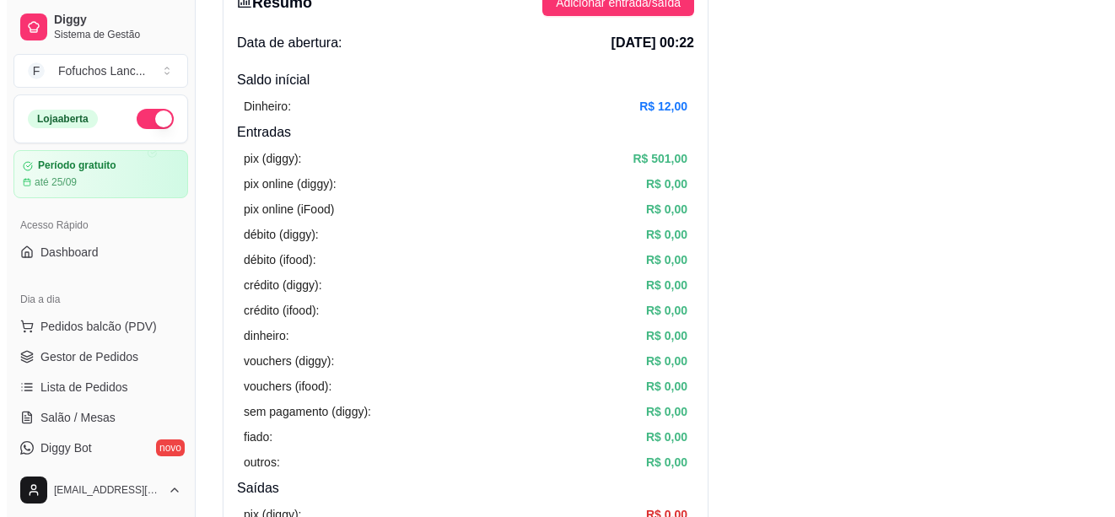
scroll to position [0, 0]
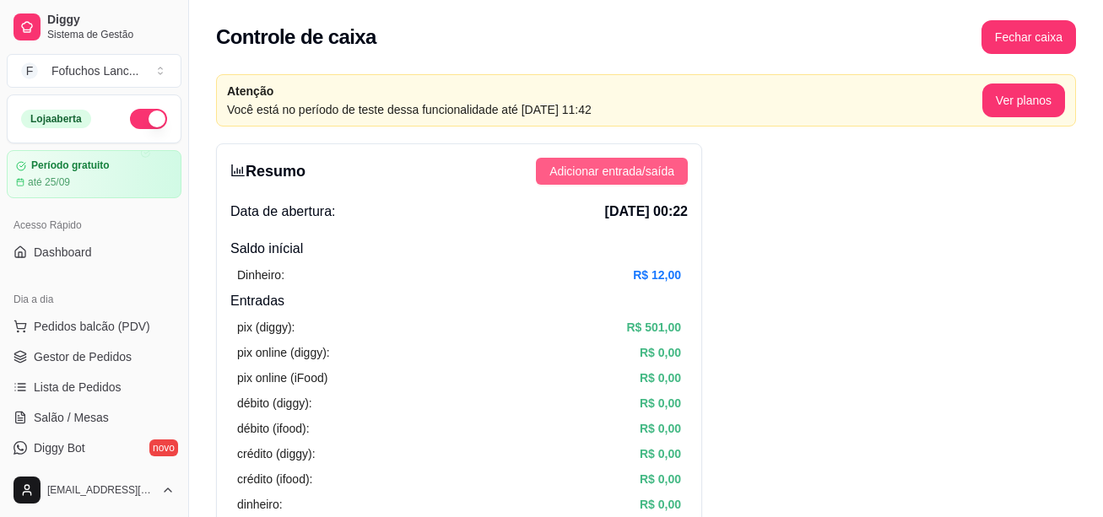
click at [618, 174] on span "Adicionar entrada/saída" at bounding box center [611, 171] width 125 height 19
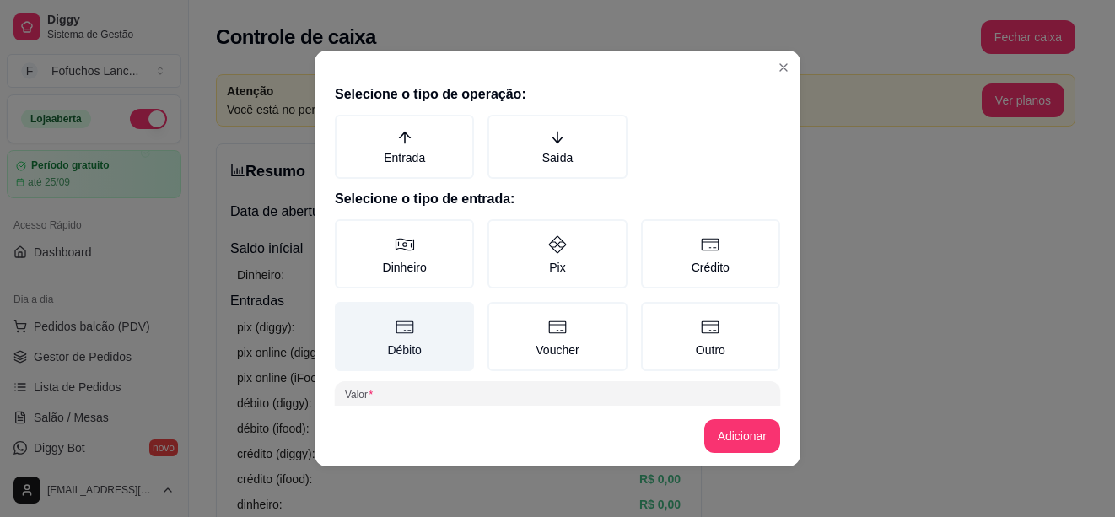
click at [404, 326] on icon at bounding box center [405, 327] width 18 height 13
click at [348, 315] on button "Débito" at bounding box center [340, 307] width 13 height 13
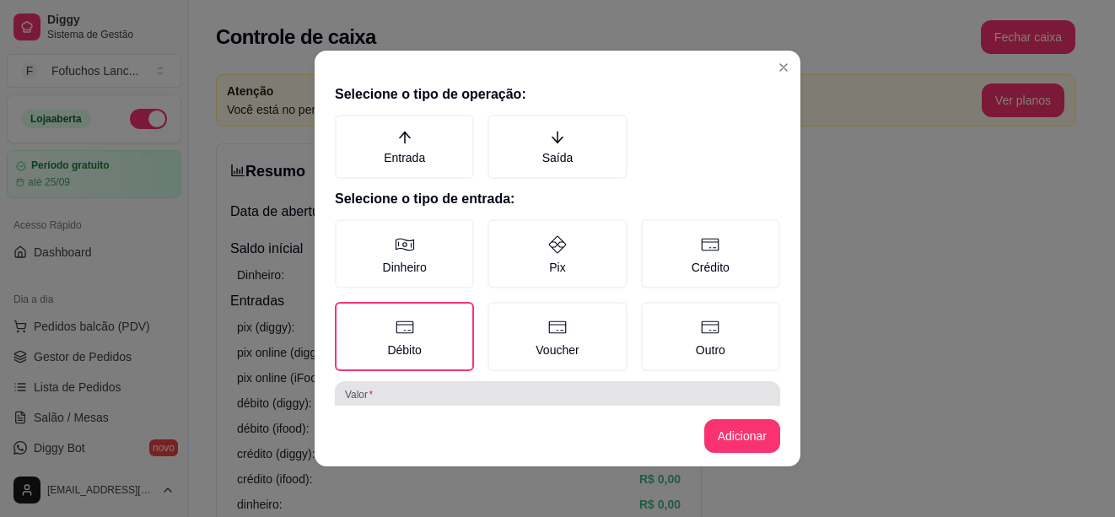
click at [468, 401] on div "0,00" at bounding box center [557, 405] width 425 height 34
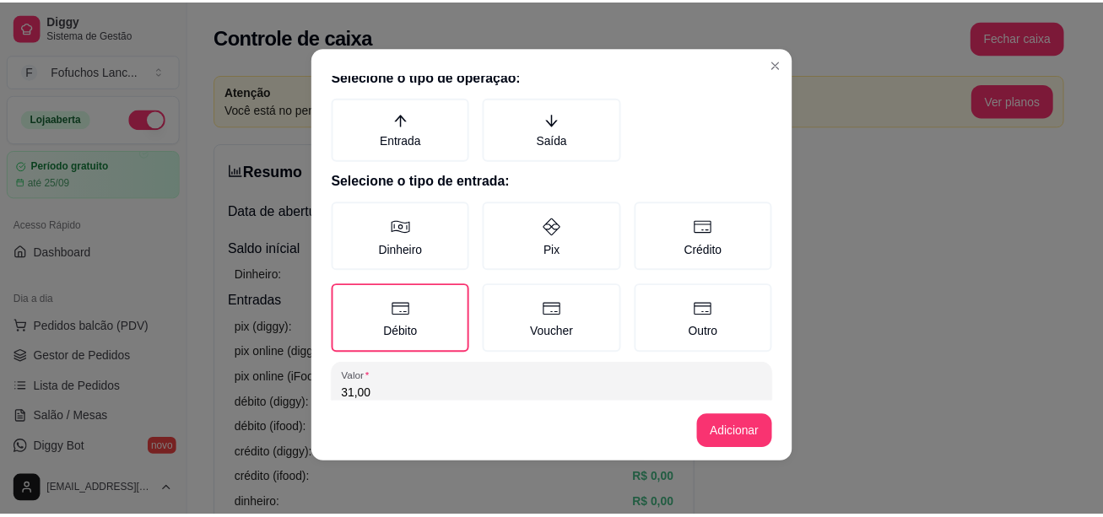
scroll to position [114, 0]
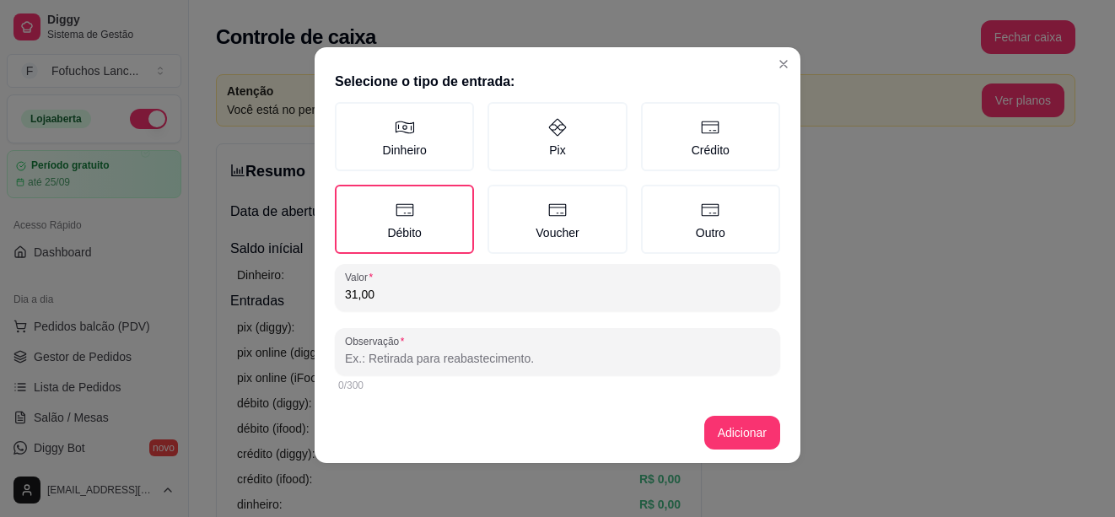
type input "31,00"
click at [471, 356] on input "Observação" at bounding box center [557, 358] width 425 height 17
click at [737, 429] on button "Adicionar" at bounding box center [742, 433] width 76 height 34
click at [367, 357] on input "g" at bounding box center [557, 358] width 425 height 17
type input "gvhfghgh"
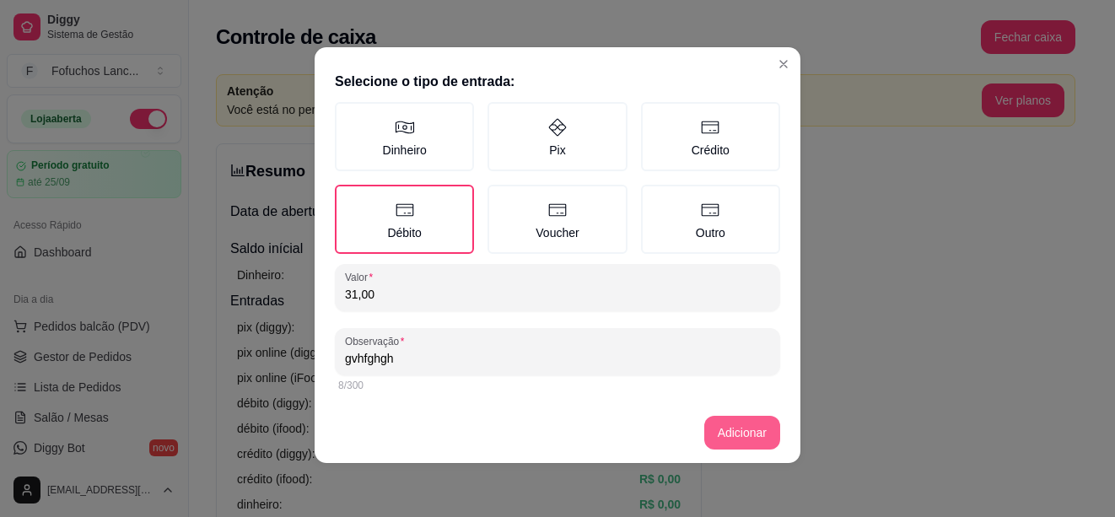
click at [722, 423] on button "Adicionar" at bounding box center [742, 433] width 76 height 34
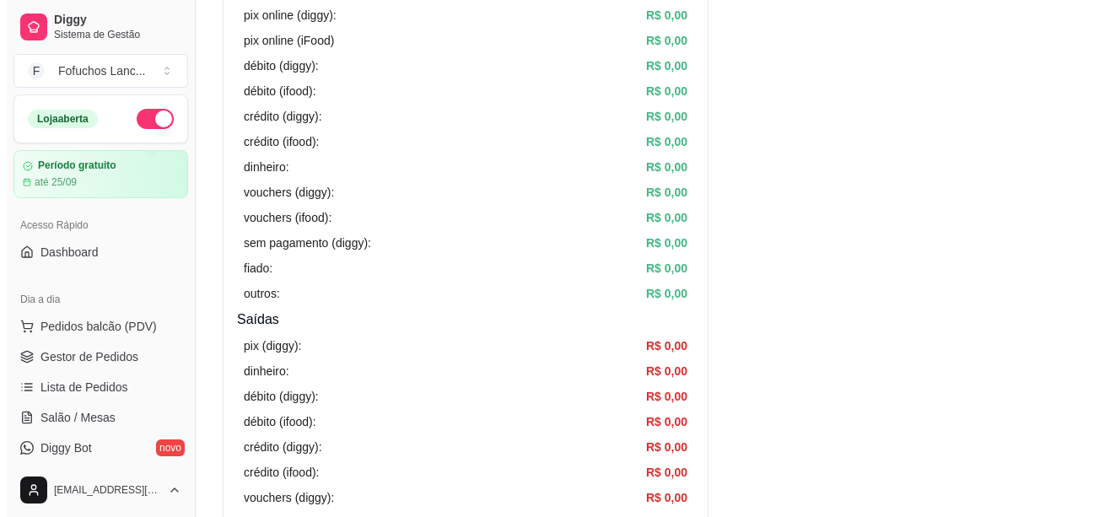
scroll to position [0, 0]
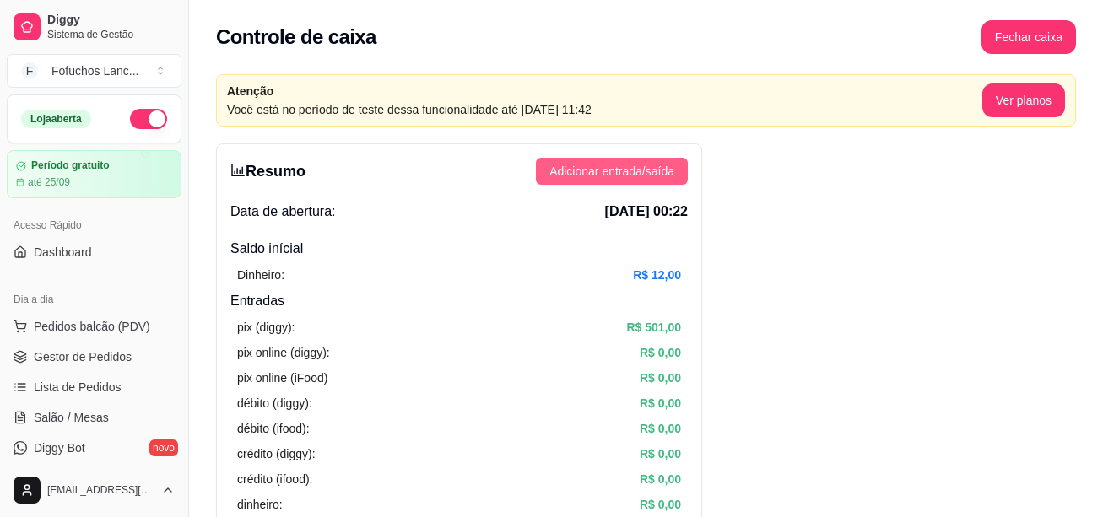
click at [658, 182] on button "Adicionar entrada/saída" at bounding box center [612, 171] width 152 height 27
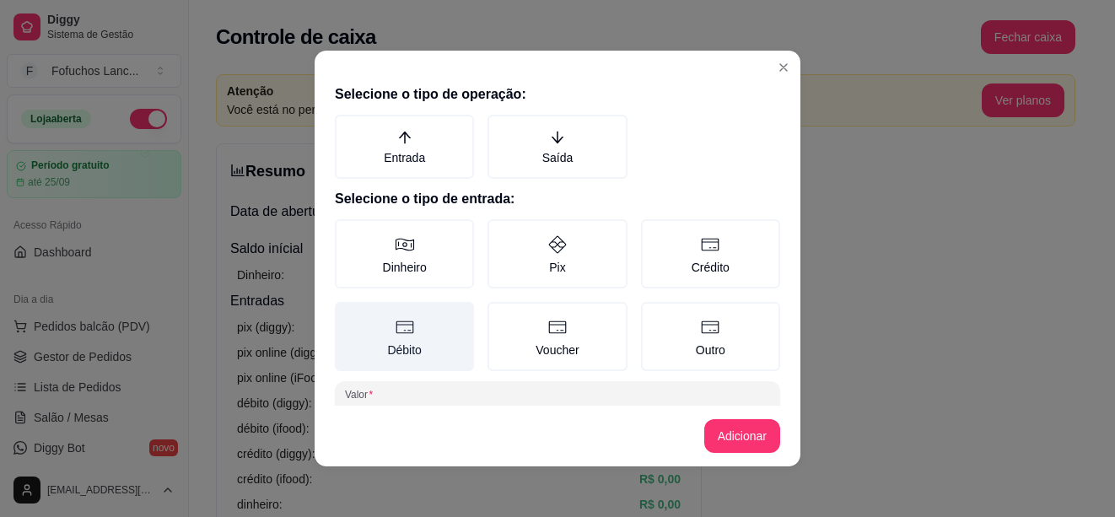
click at [405, 345] on label "Débito" at bounding box center [404, 336] width 139 height 69
click at [348, 315] on button "Débito" at bounding box center [340, 307] width 13 height 13
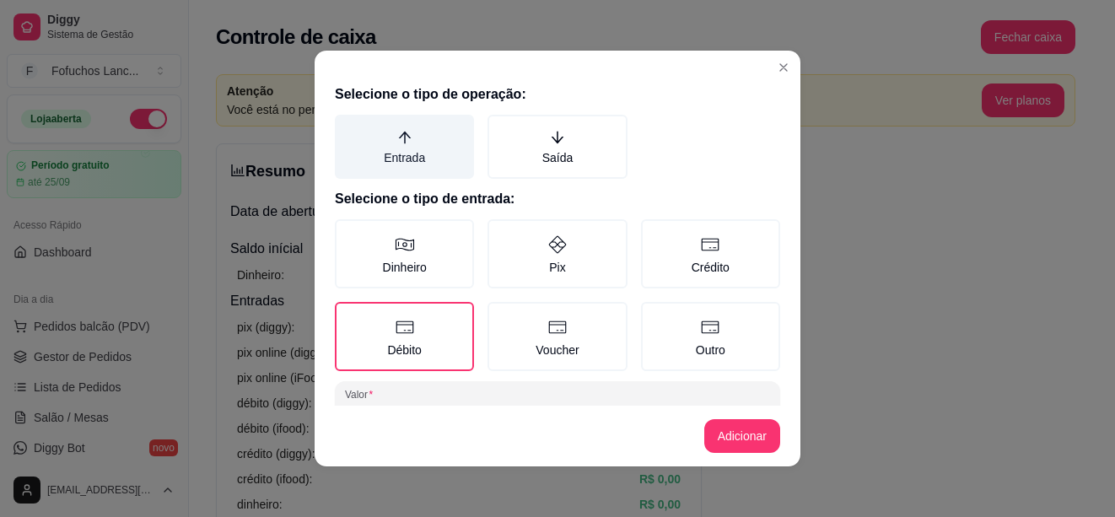
drag, startPoint x: 418, startPoint y: 140, endPoint x: 418, endPoint y: 154, distance: 14.3
click at [418, 141] on label "Entrada" at bounding box center [404, 147] width 139 height 64
click at [348, 127] on button "Entrada" at bounding box center [340, 120] width 13 height 13
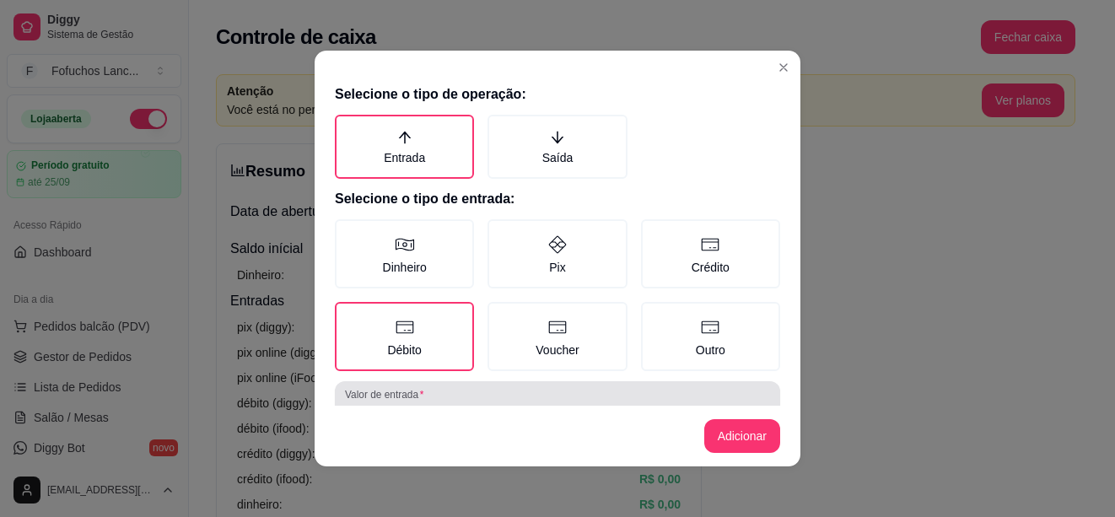
click at [441, 402] on div "0,00" at bounding box center [557, 405] width 425 height 34
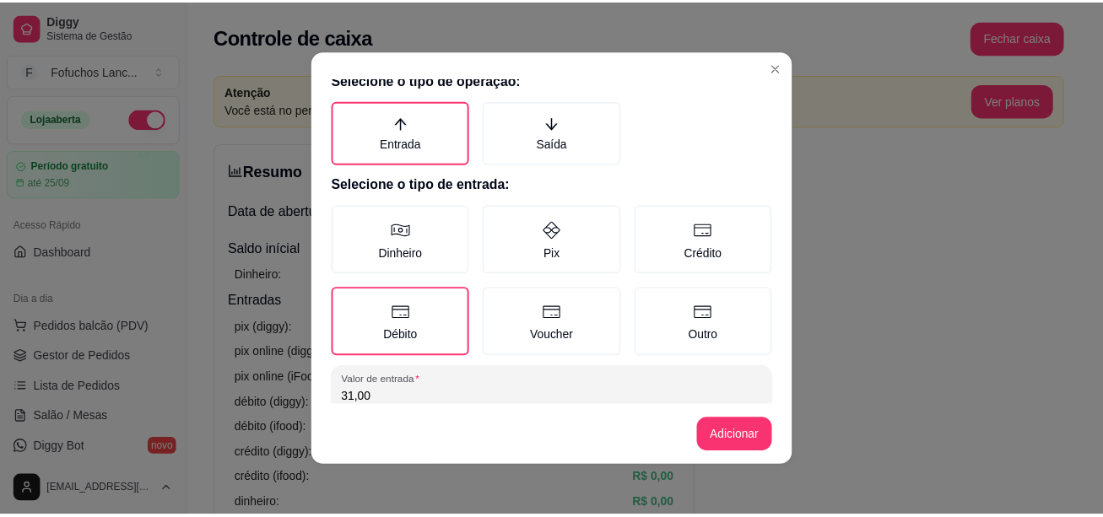
scroll to position [99, 0]
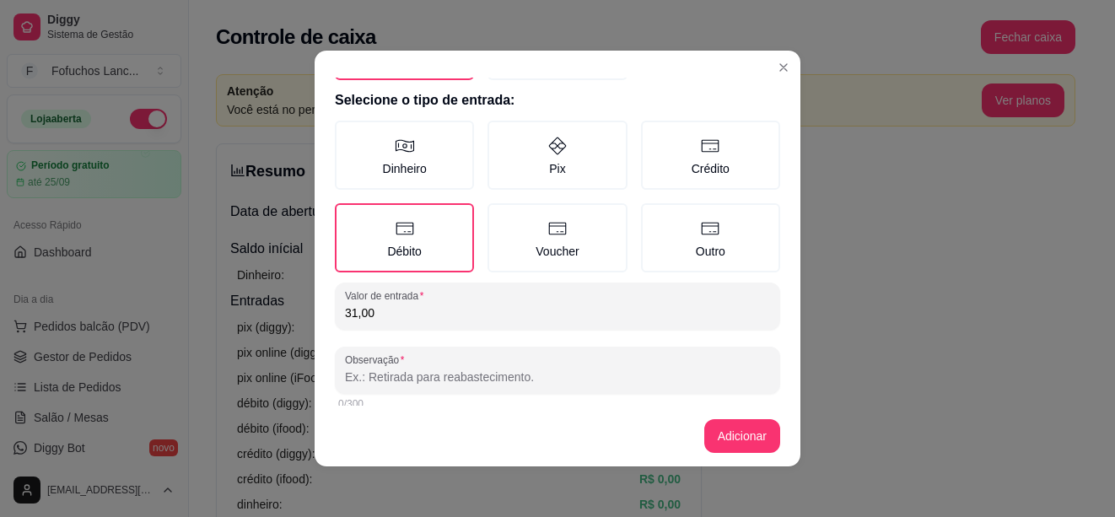
type input "31,00"
click at [466, 384] on input "Observação" at bounding box center [557, 377] width 425 height 17
type input "j"
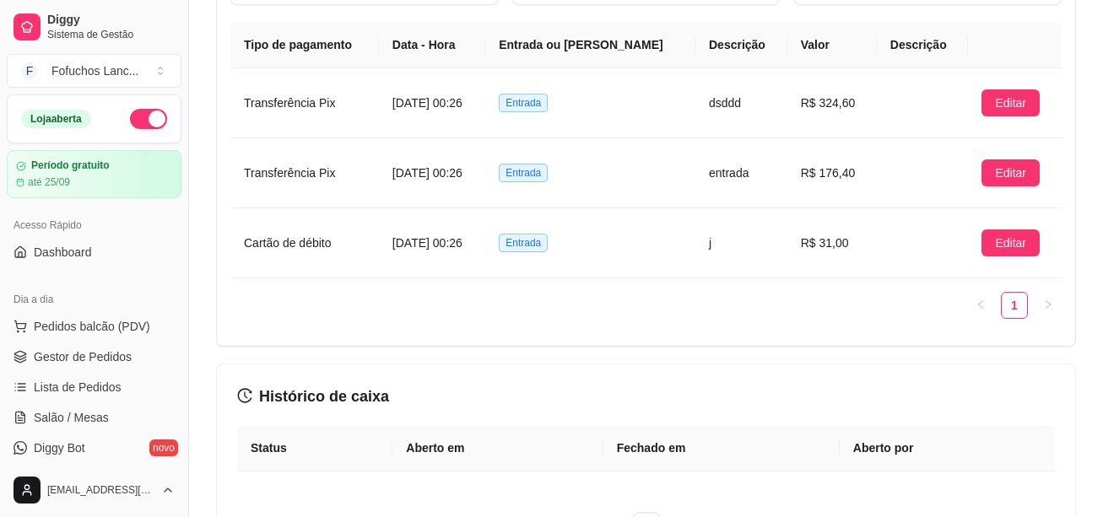
scroll to position [1366, 0]
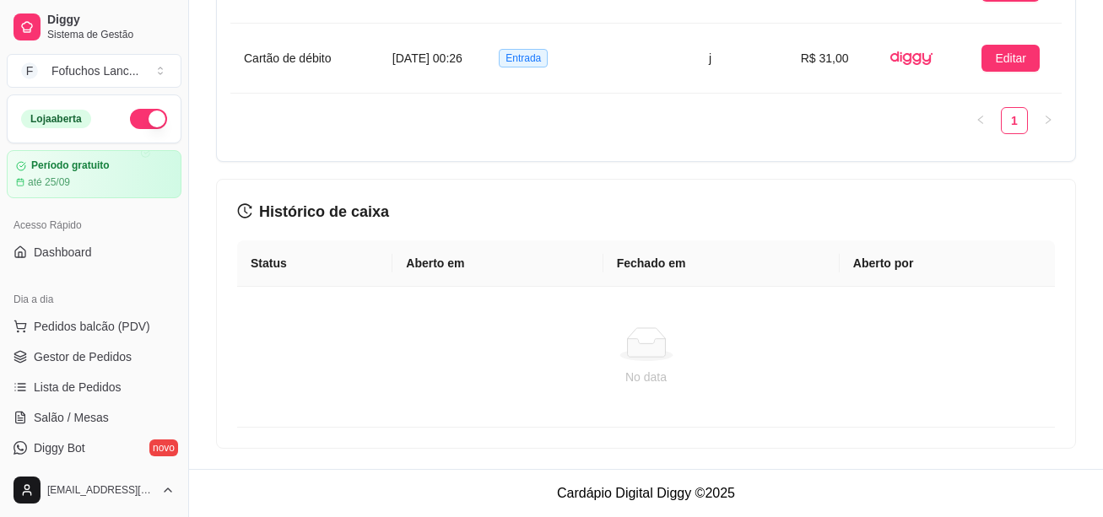
click at [295, 264] on th "Status" at bounding box center [314, 263] width 155 height 46
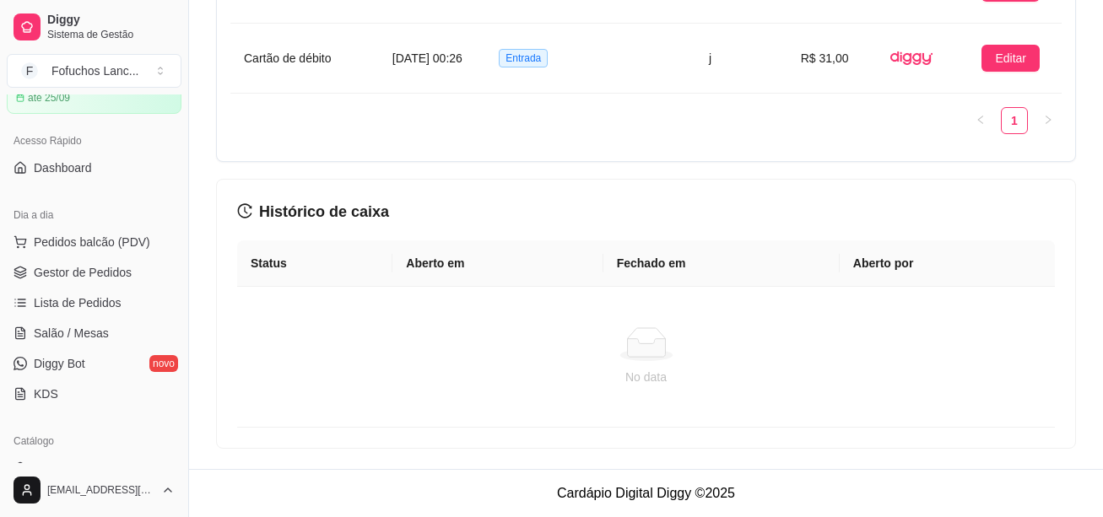
scroll to position [169, 0]
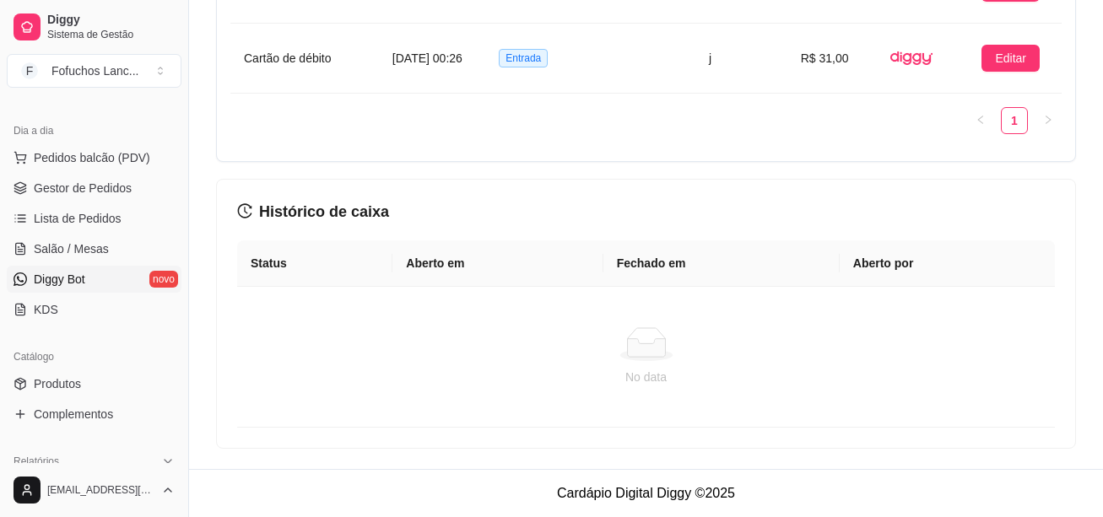
click at [67, 287] on span "Diggy Bot" at bounding box center [59, 279] width 51 height 17
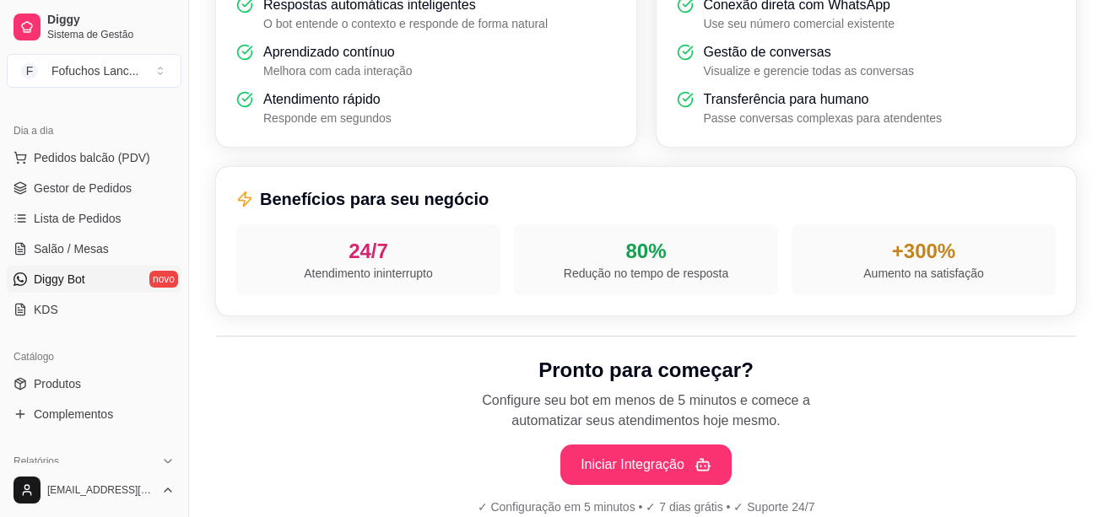
scroll to position [657, 0]
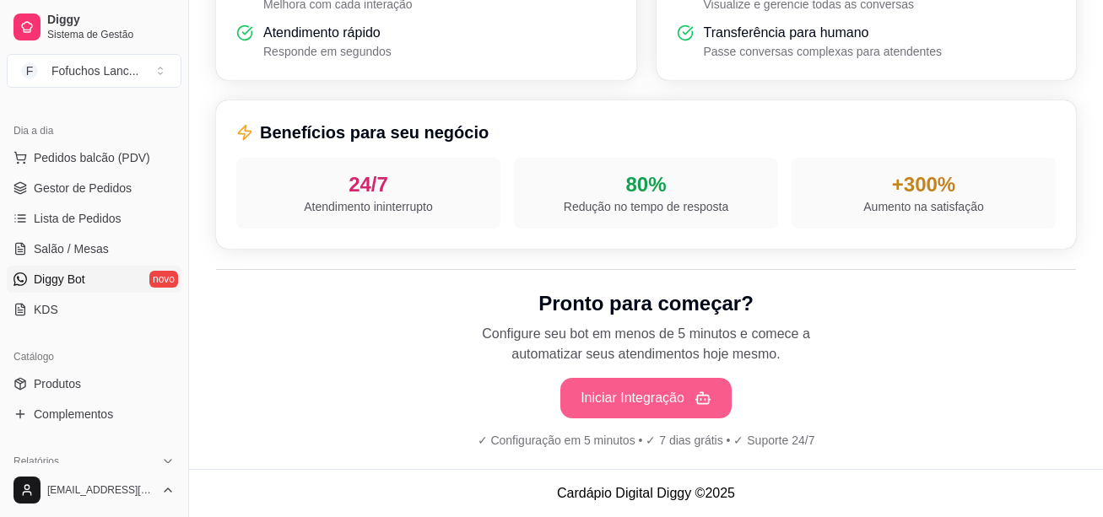
click at [652, 400] on button "Iniciar Integração" at bounding box center [645, 398] width 171 height 40
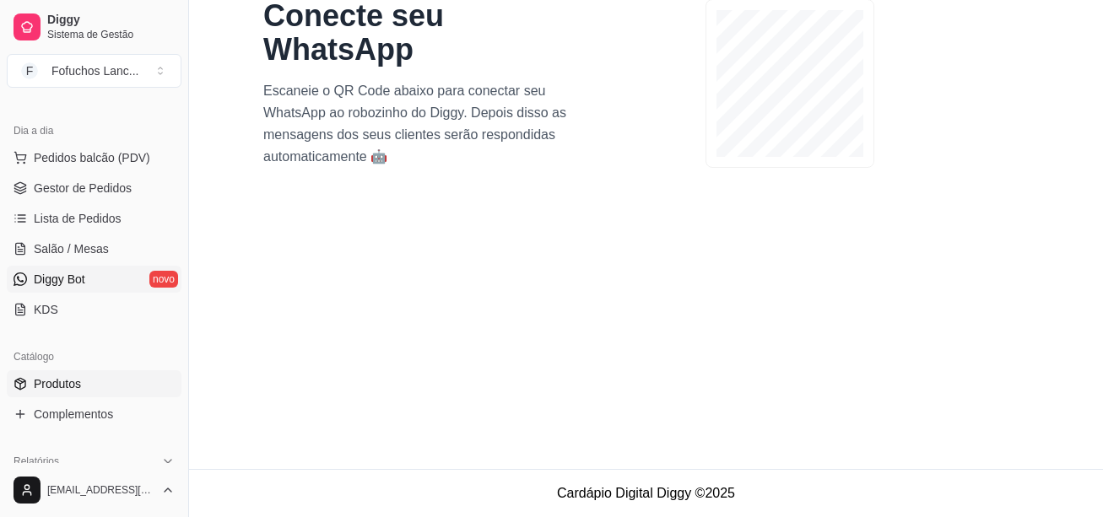
scroll to position [253, 0]
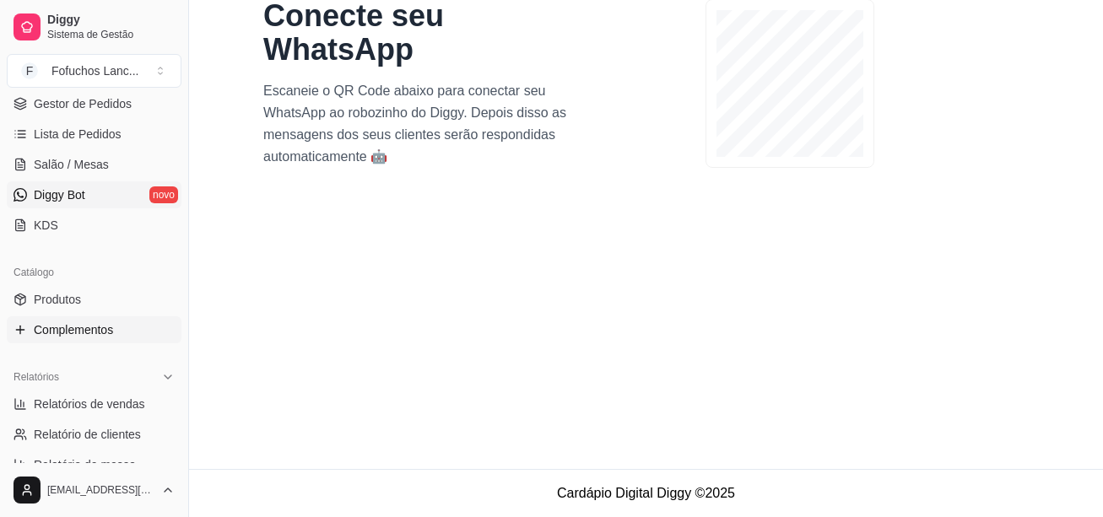
click at [53, 333] on span "Complementos" at bounding box center [73, 329] width 79 height 17
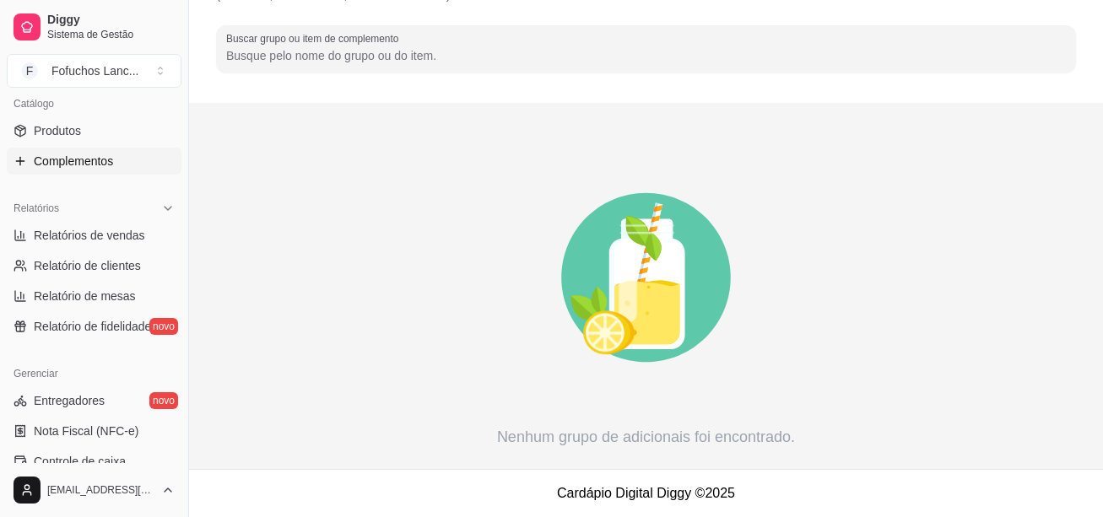
scroll to position [591, 0]
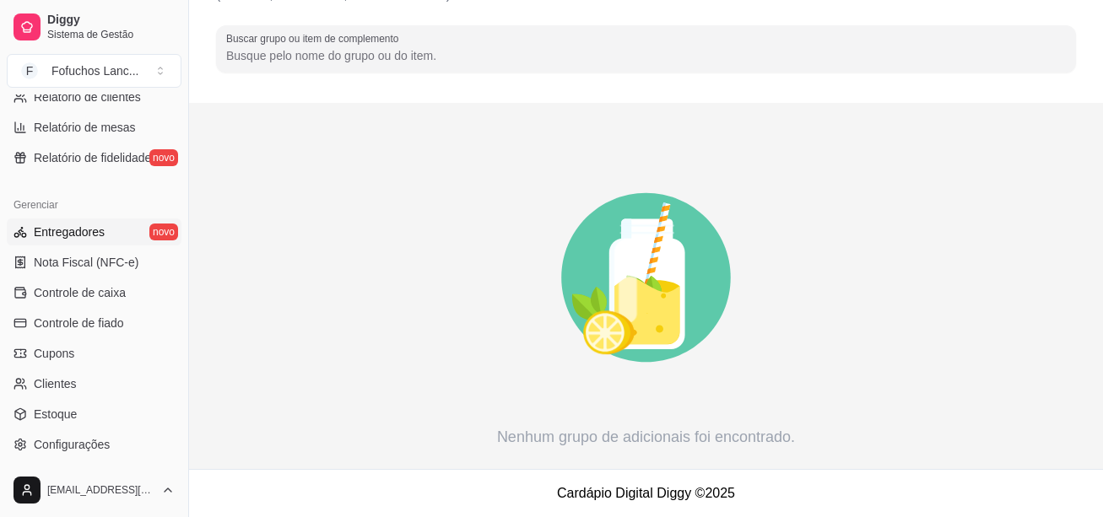
click at [64, 236] on span "Entregadores" at bounding box center [69, 232] width 71 height 17
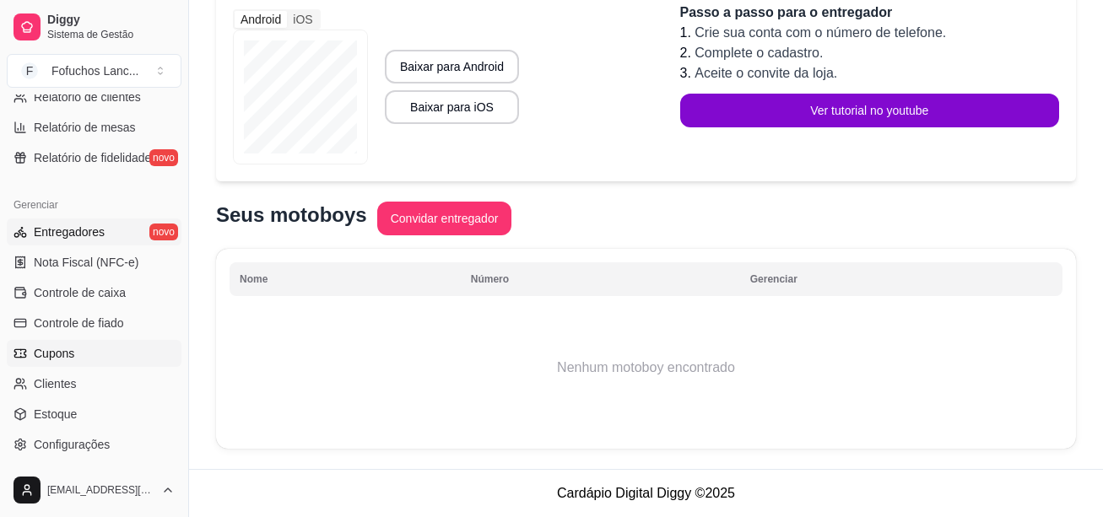
scroll to position [675, 0]
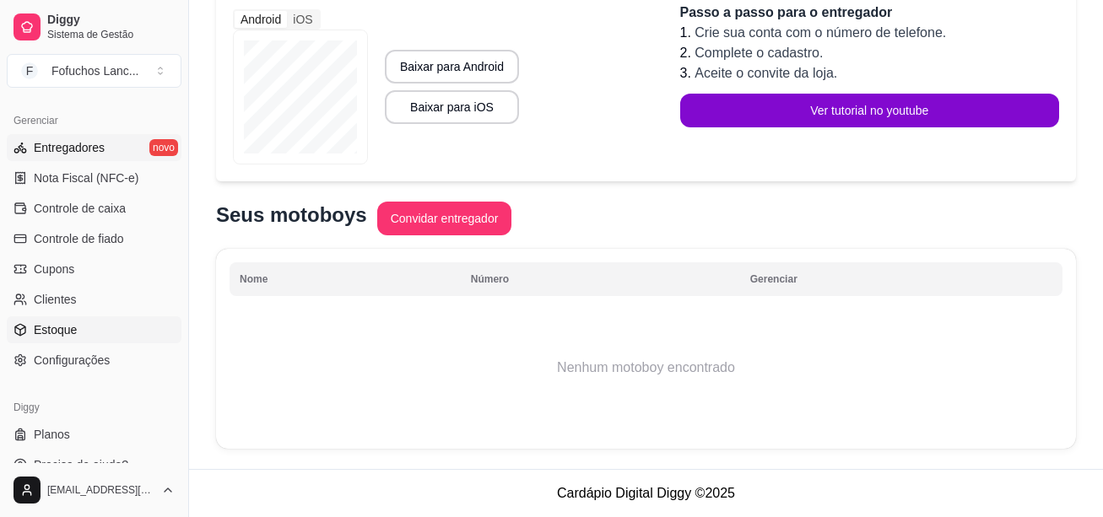
click at [67, 327] on span "Estoque" at bounding box center [55, 329] width 43 height 17
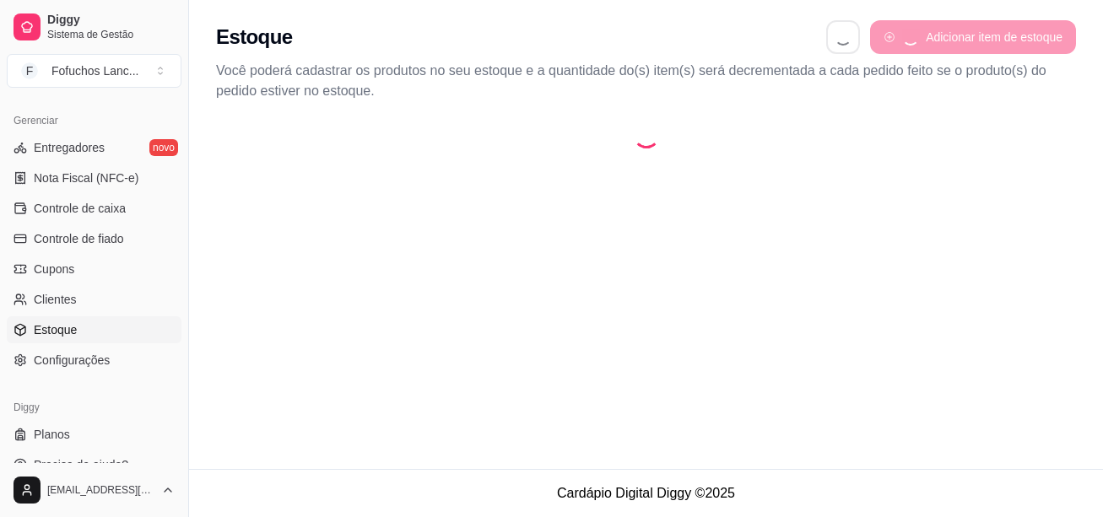
select select "QUANTITY_ORDER"
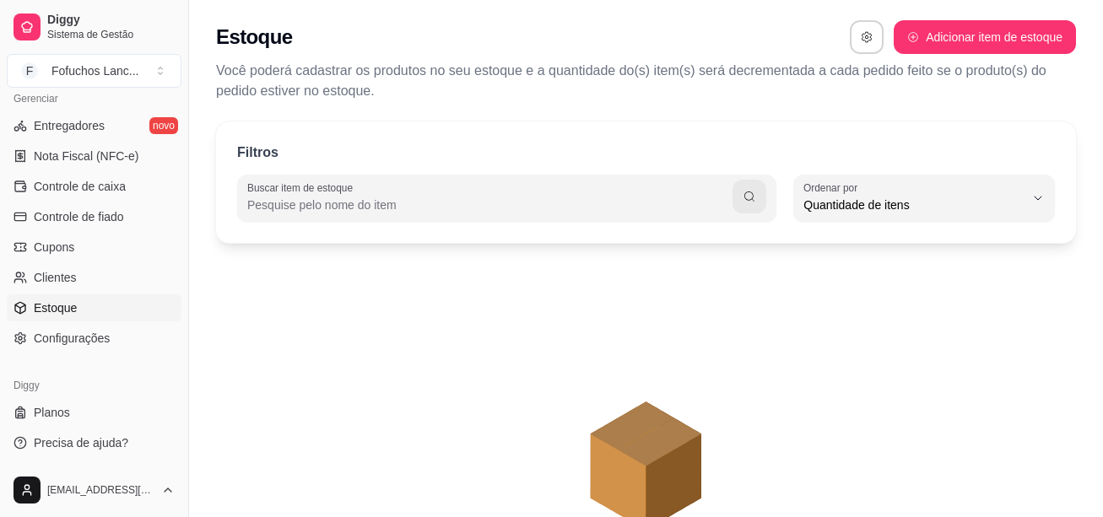
scroll to position [84, 0]
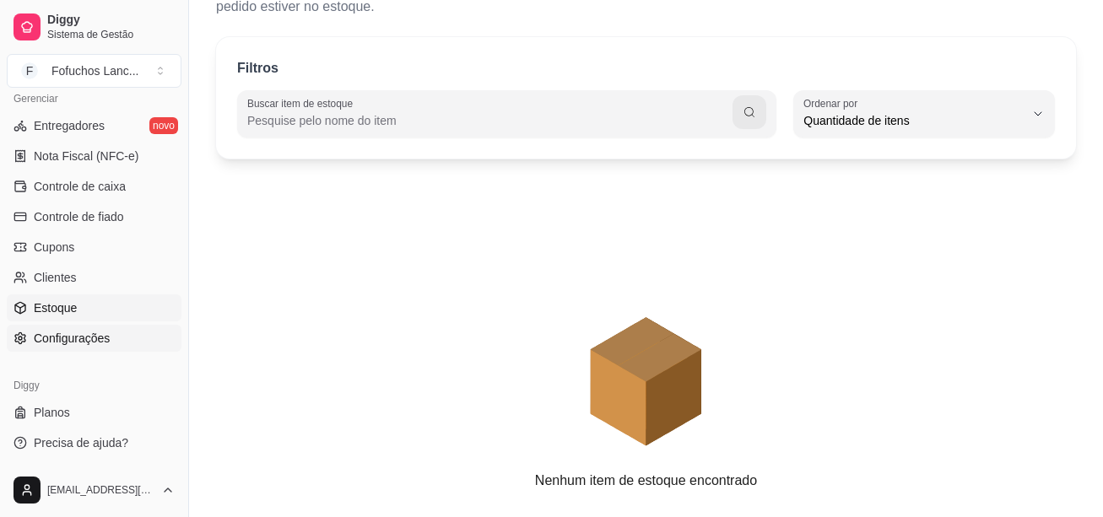
click at [92, 325] on link "Configurações" at bounding box center [94, 338] width 175 height 27
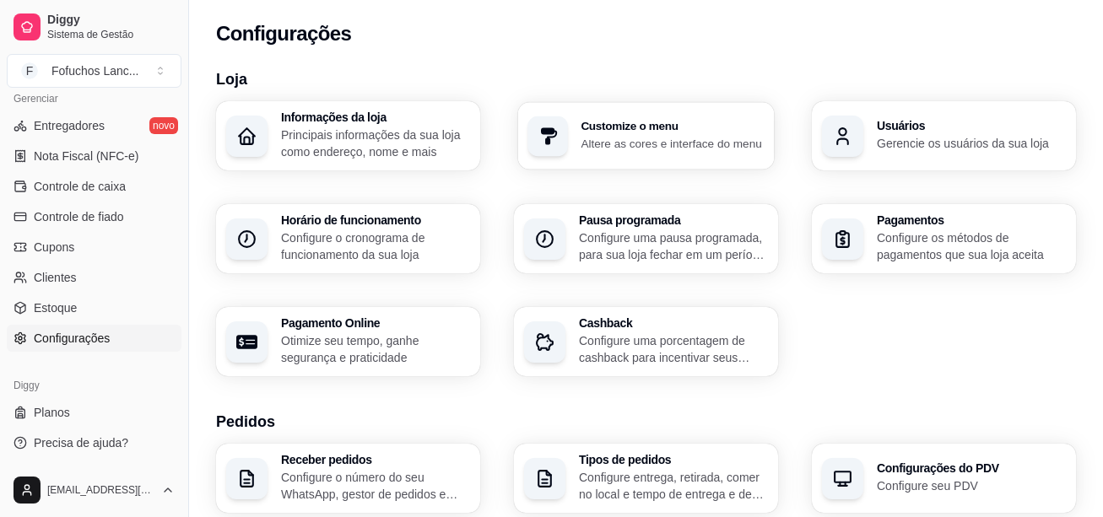
click at [699, 146] on p "Altere as cores e interface do menu" at bounding box center [671, 143] width 183 height 16
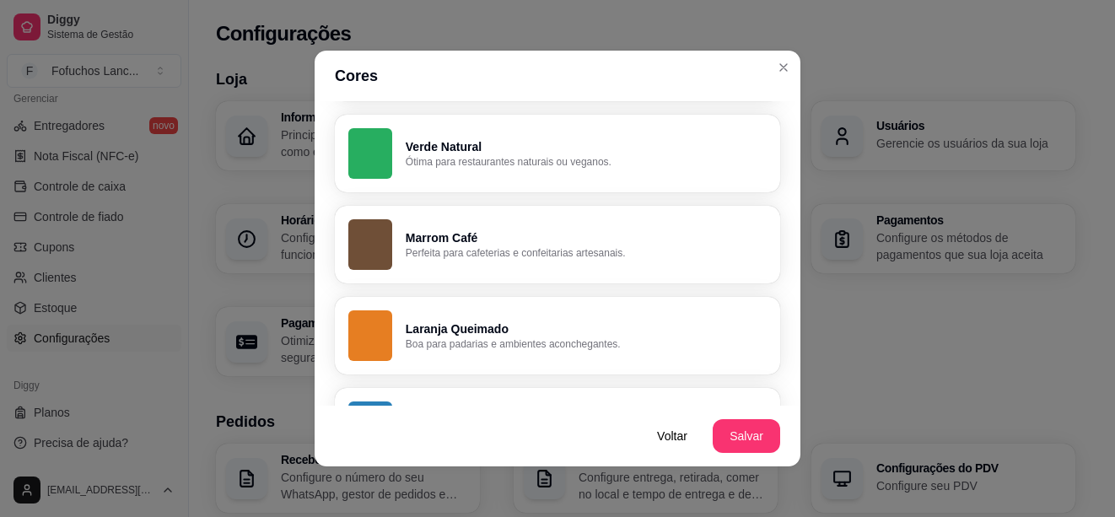
scroll to position [591, 0]
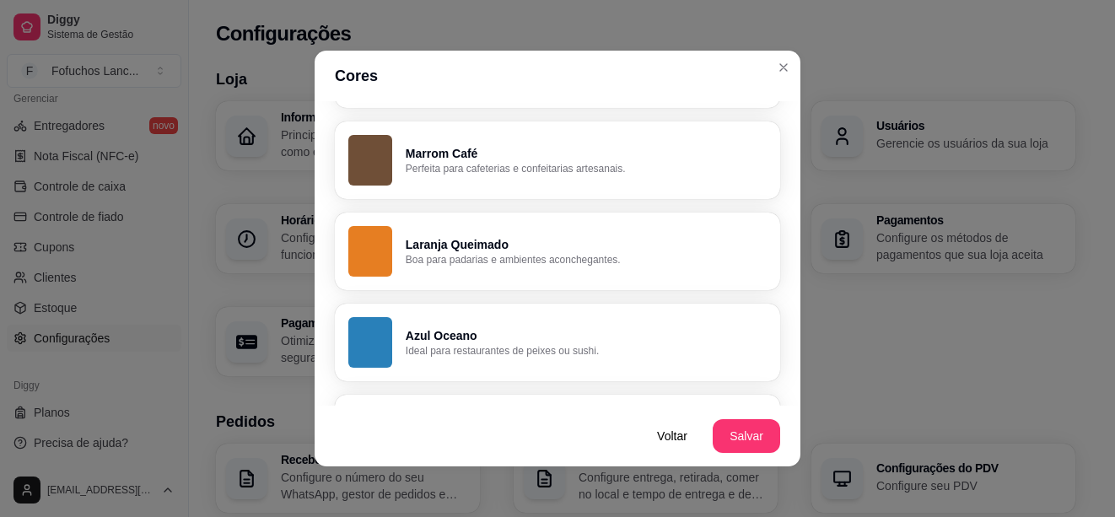
click at [489, 259] on p "Boa para padarias e ambientes aconchegantes." at bounding box center [586, 259] width 361 height 13
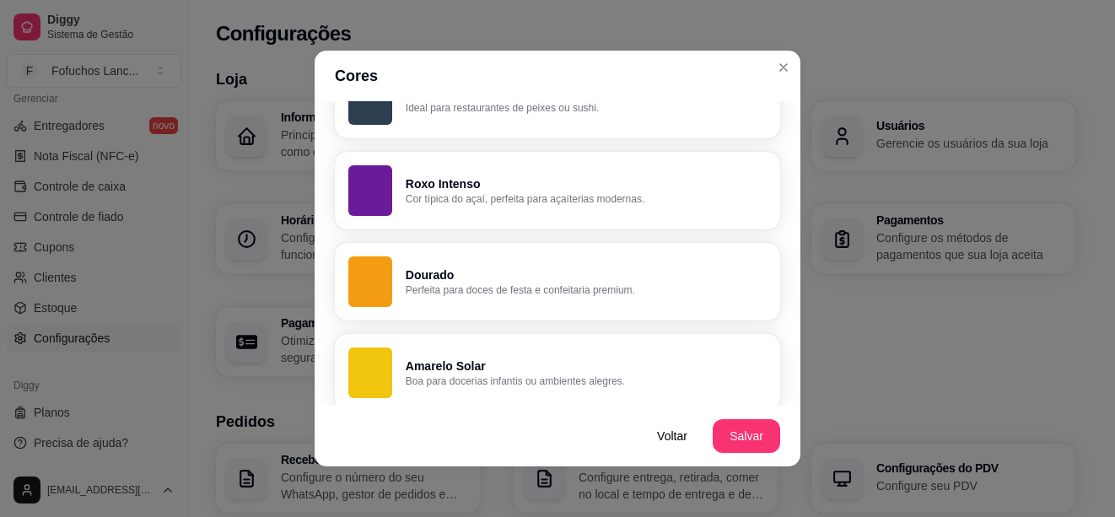
click at [500, 185] on p "Roxo Intenso" at bounding box center [586, 183] width 361 height 17
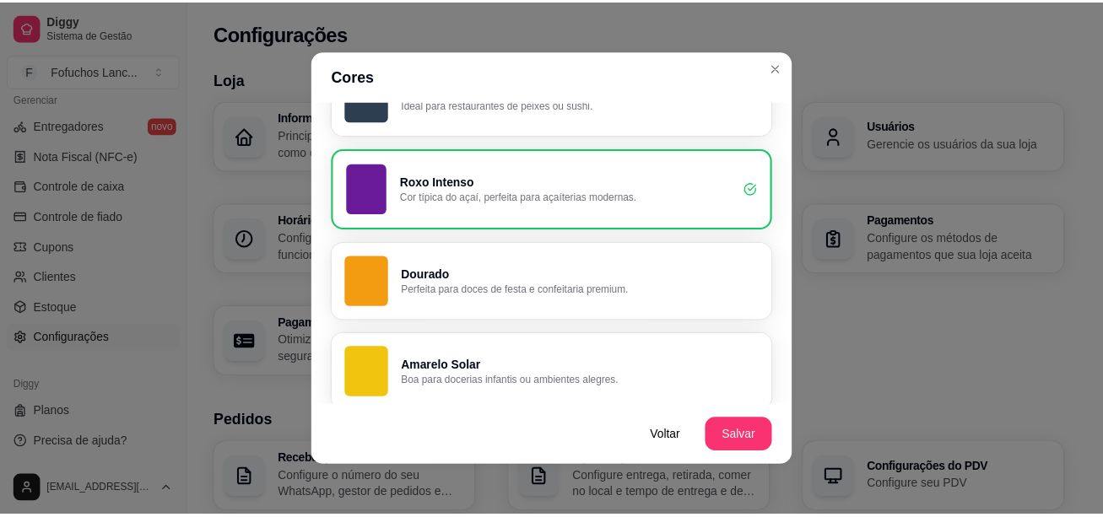
scroll to position [925, 0]
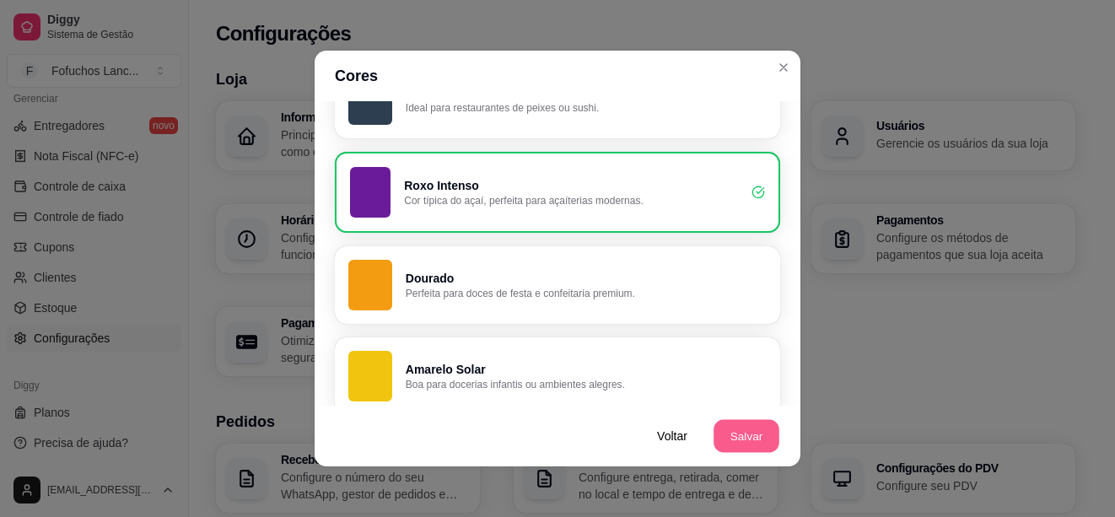
click at [730, 432] on button "Salvar" at bounding box center [747, 436] width 66 height 33
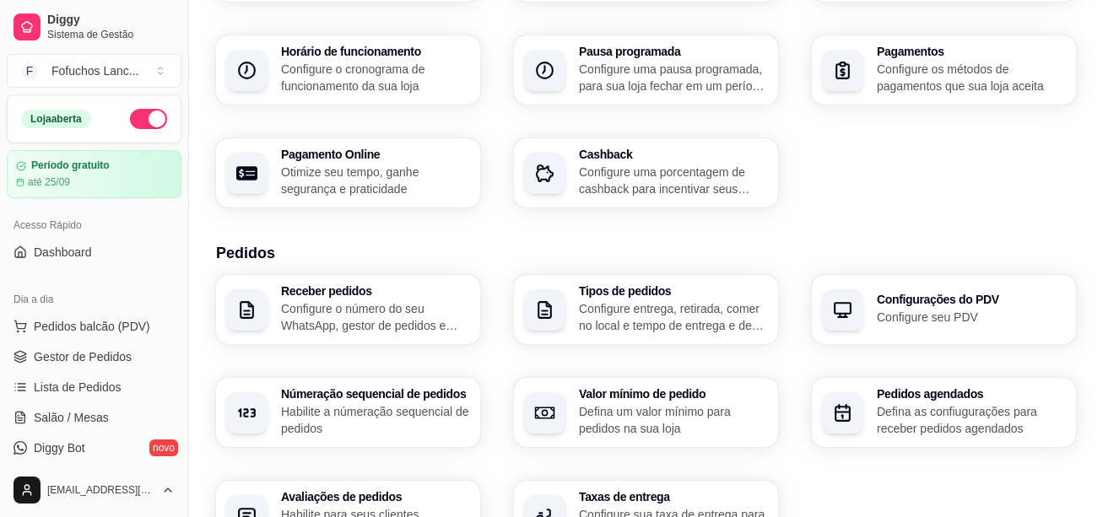
scroll to position [253, 0]
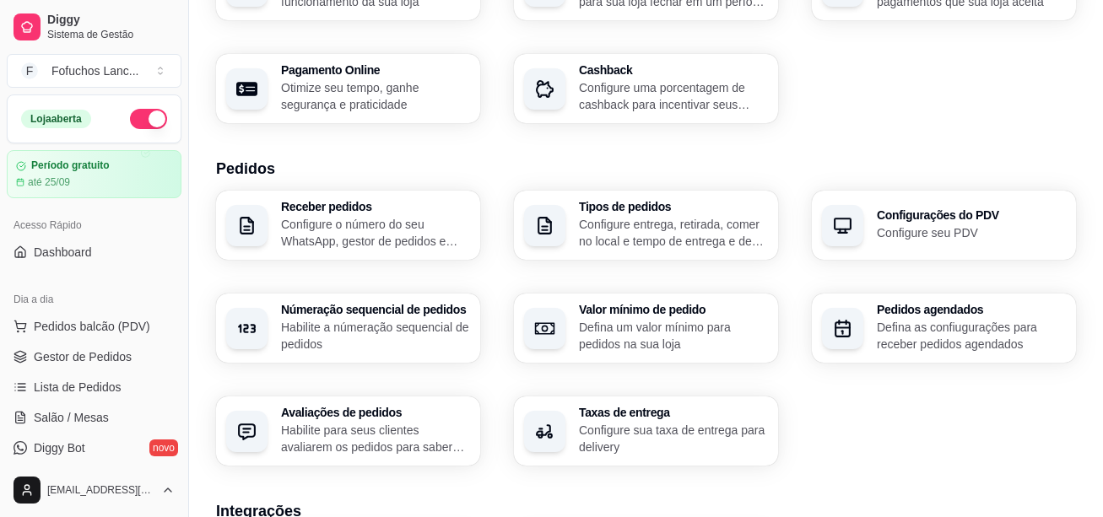
click at [936, 221] on h3 "Configurações do PDV" at bounding box center [970, 215] width 189 height 12
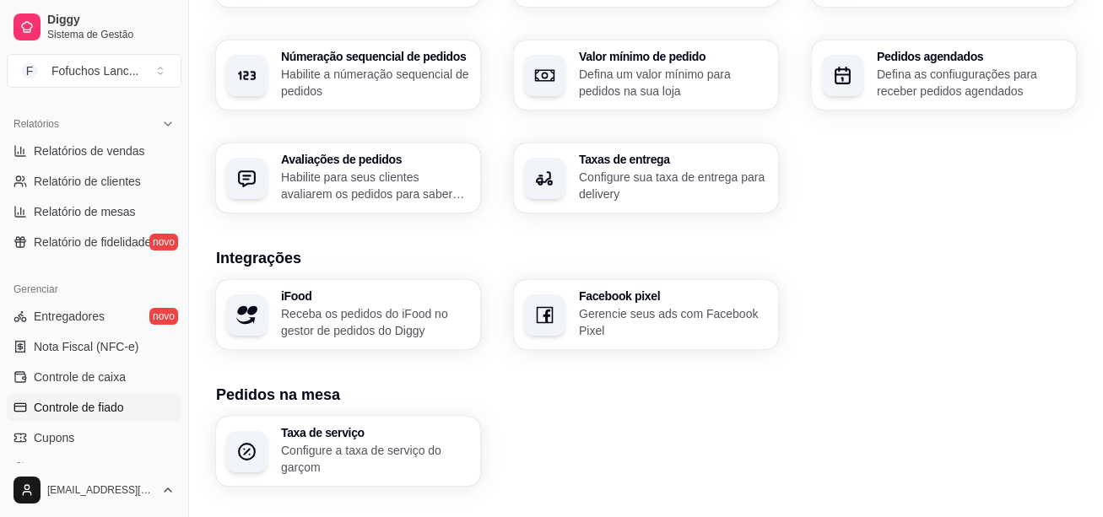
scroll to position [591, 0]
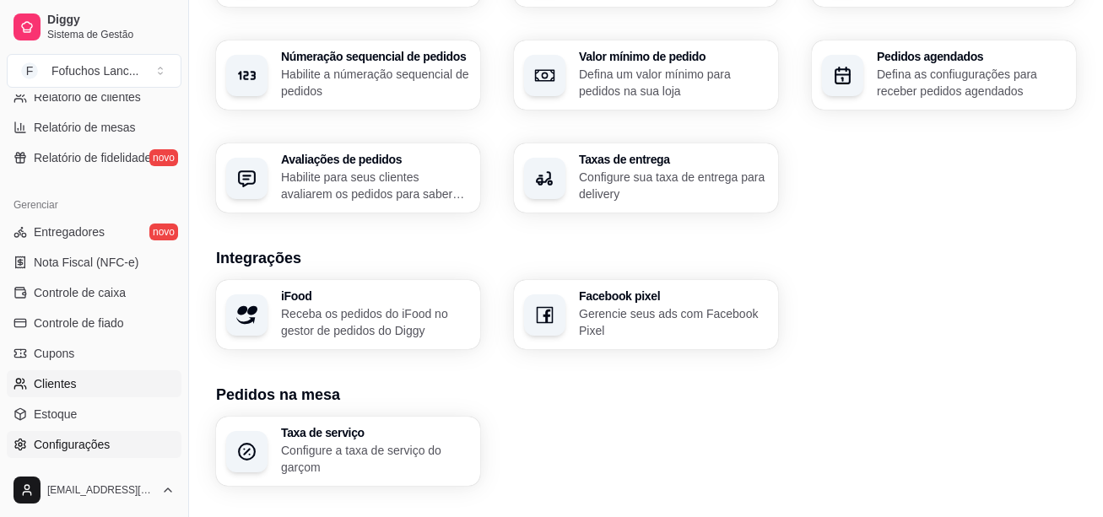
click at [87, 391] on link "Clientes" at bounding box center [94, 383] width 175 height 27
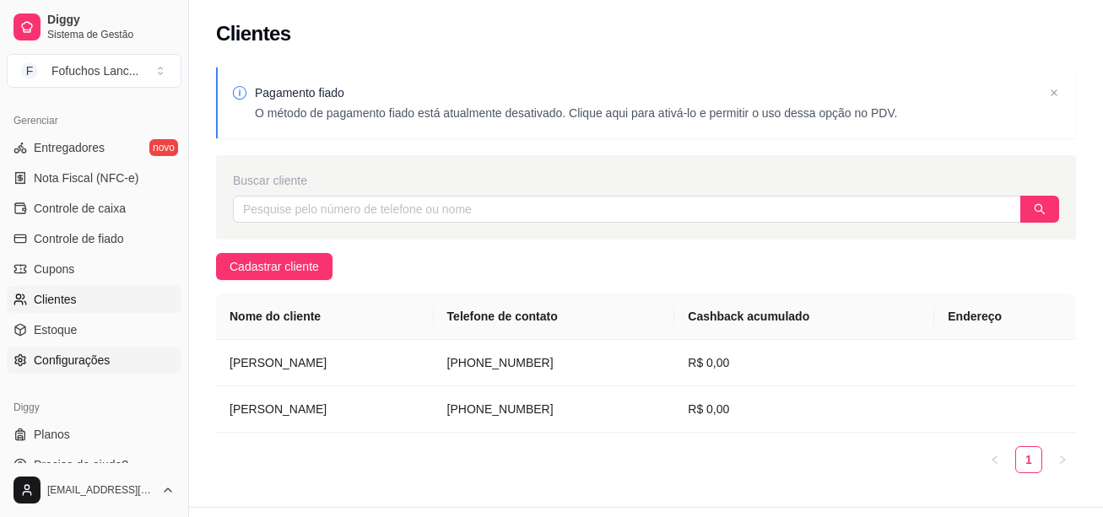
scroll to position [697, 0]
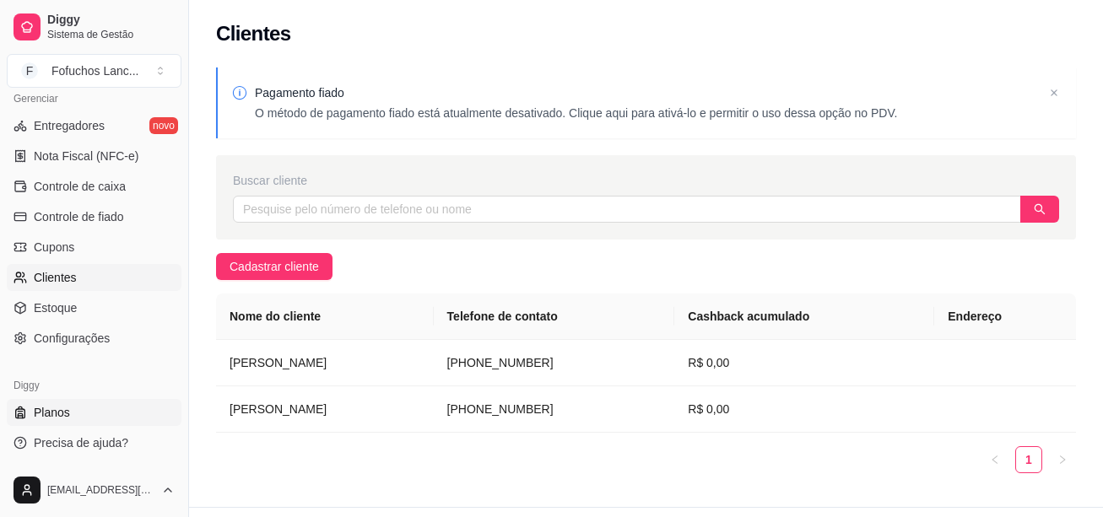
click at [64, 407] on span "Planos" at bounding box center [52, 412] width 36 height 17
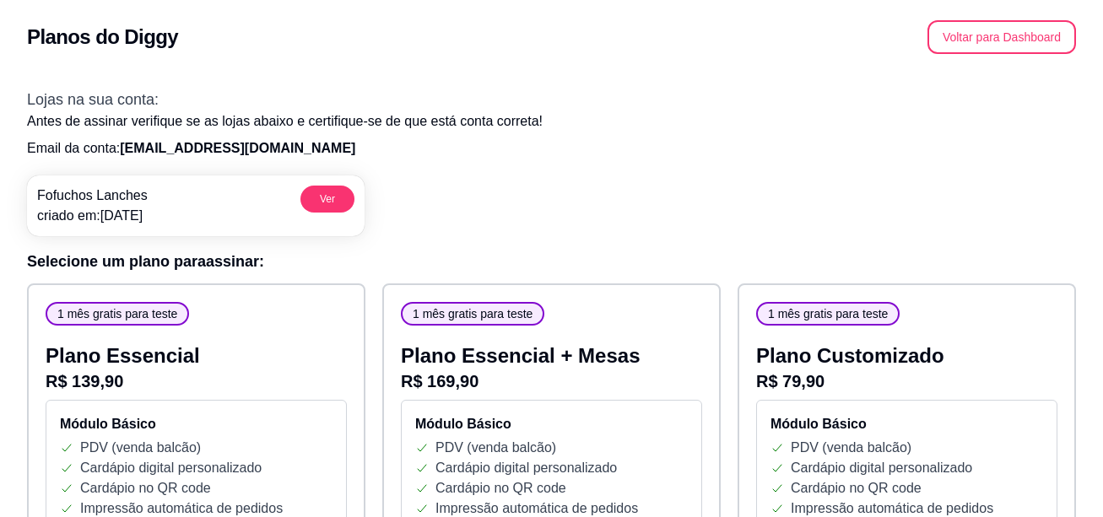
scroll to position [84, 0]
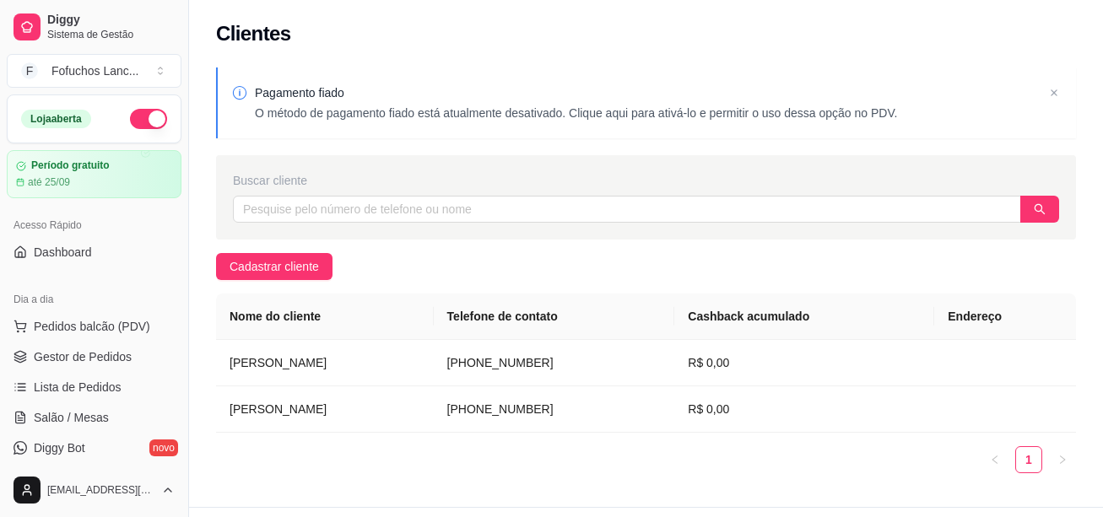
click at [743, 118] on p "O método de pagamento fiado está atualmente desativado. Clique aqui para ativá-…" at bounding box center [576, 113] width 642 height 17
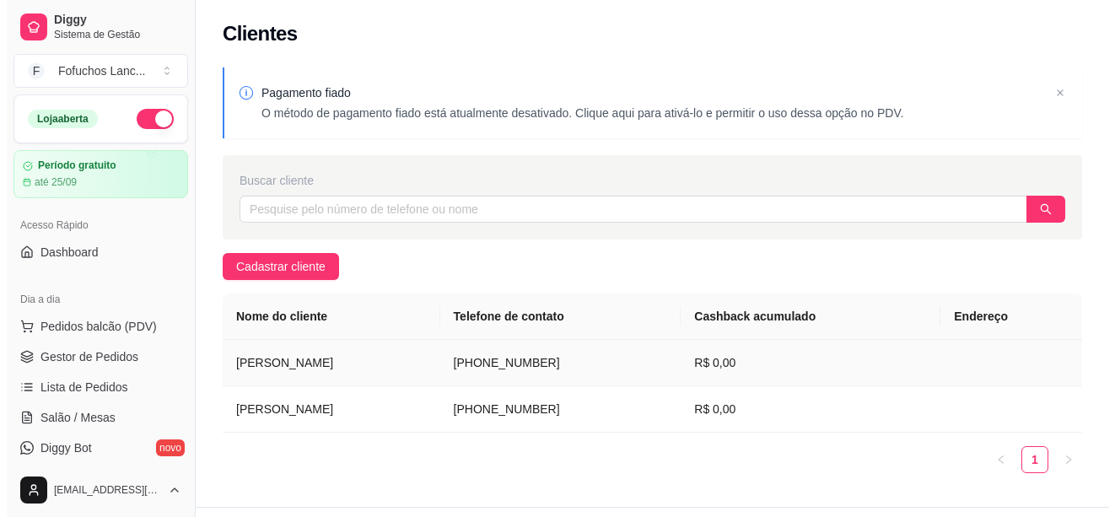
scroll to position [38, 0]
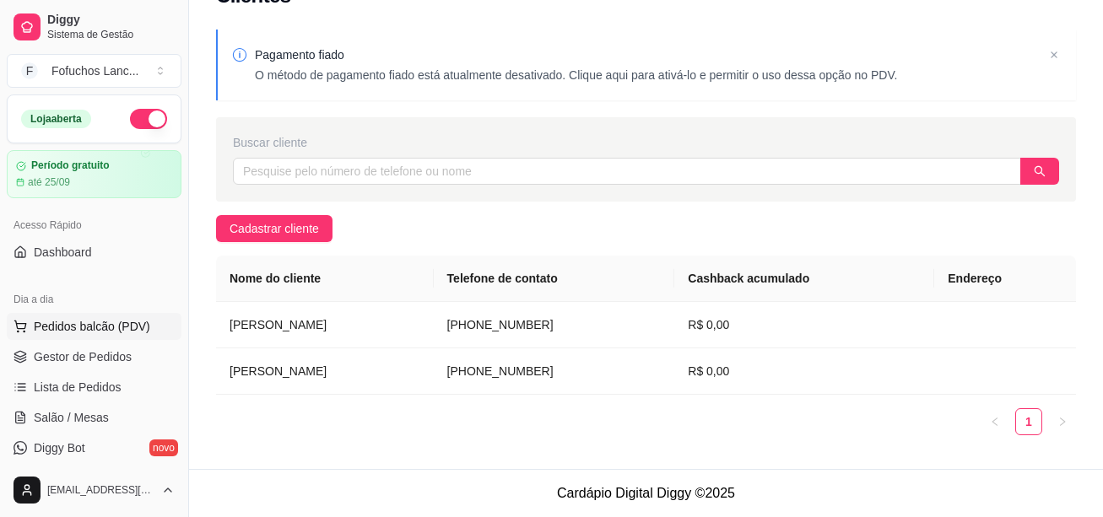
click at [68, 333] on span "Pedidos balcão (PDV)" at bounding box center [92, 326] width 116 height 17
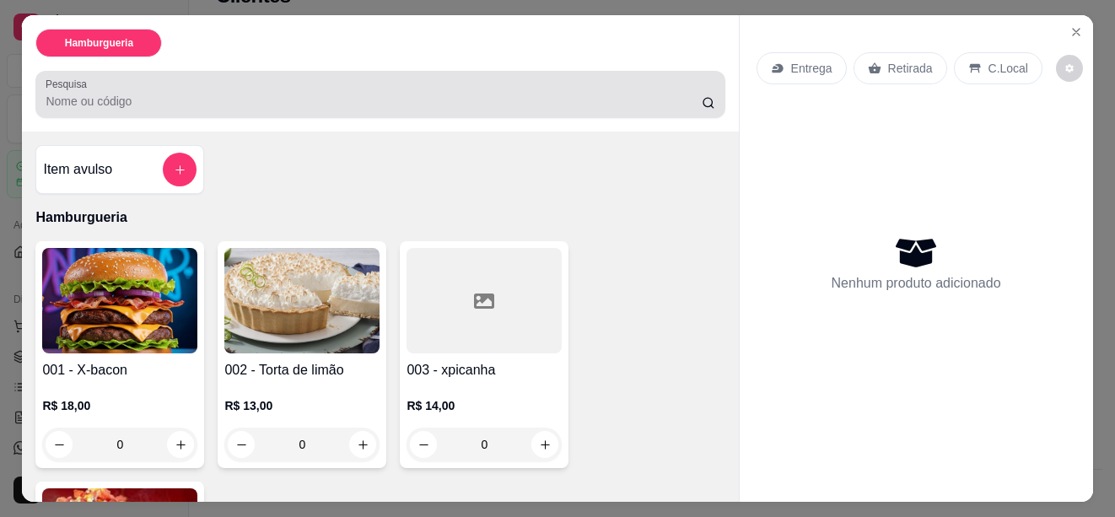
click at [151, 96] on input "Pesquisa" at bounding box center [373, 101] width 655 height 17
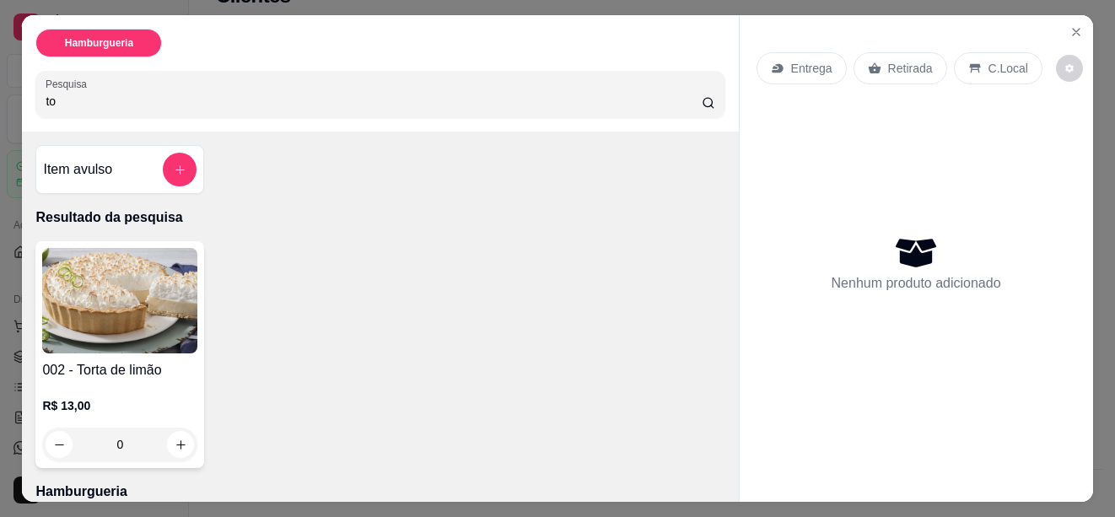
type input "t"
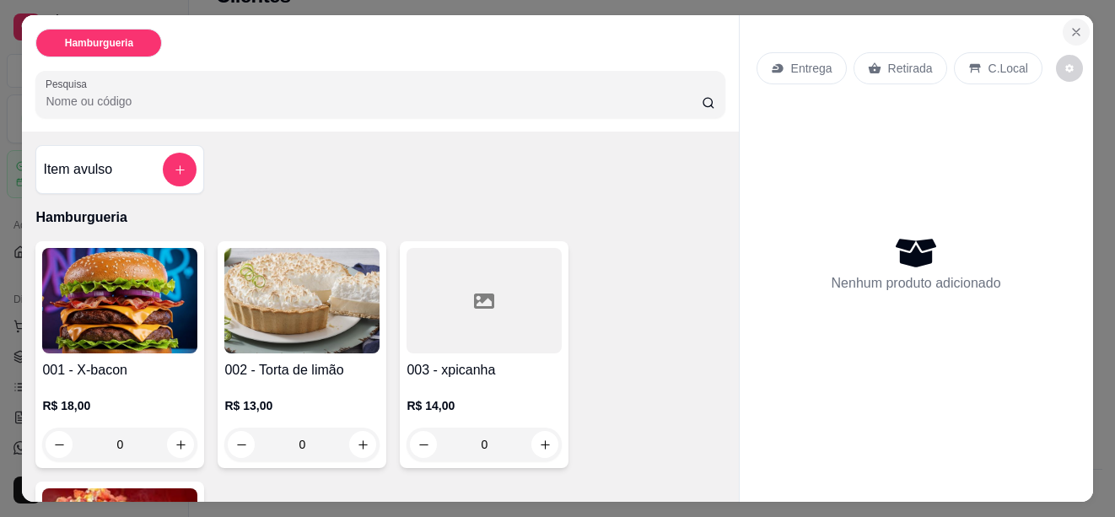
click at [1070, 27] on icon "Close" at bounding box center [1076, 31] width 13 height 13
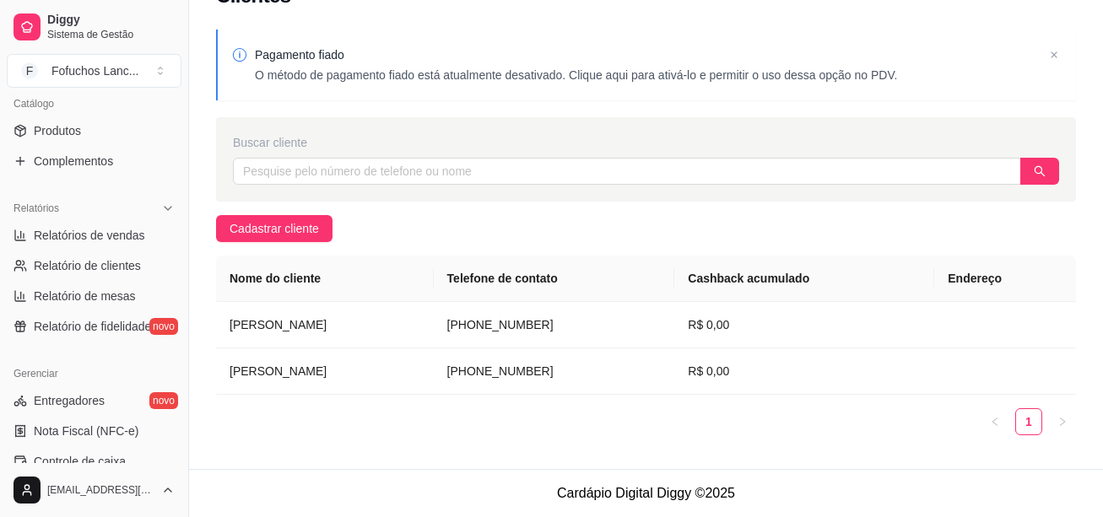
scroll to position [506, 0]
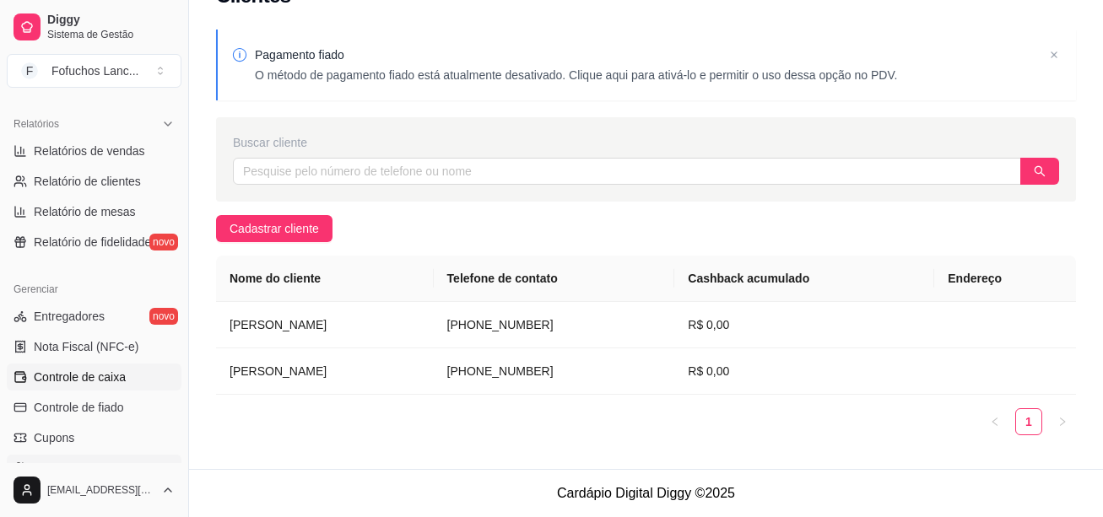
click at [122, 379] on span "Controle de caixa" at bounding box center [80, 377] width 92 height 17
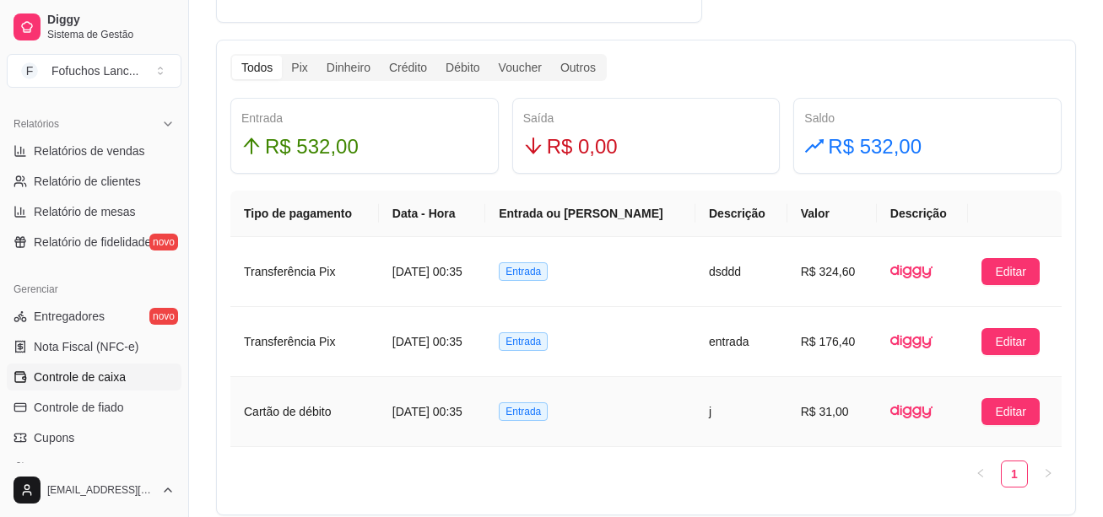
scroll to position [675, 0]
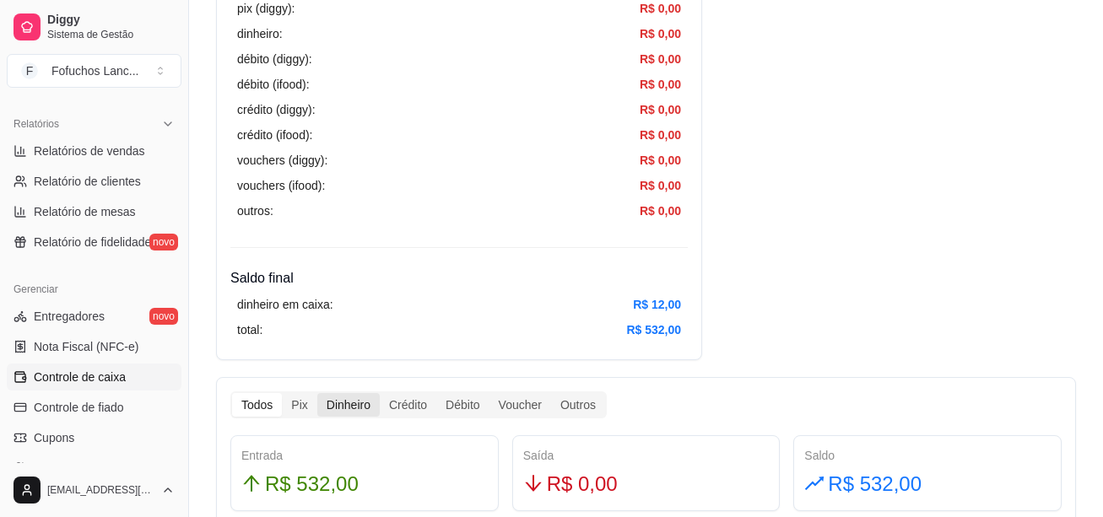
click at [337, 407] on div "Dinheiro" at bounding box center [348, 405] width 62 height 24
click at [317, 393] on input "Dinheiro" at bounding box center [317, 393] width 0 height 0
click at [398, 402] on div "Crédito" at bounding box center [408, 405] width 57 height 24
click at [380, 393] on input "Crédito" at bounding box center [380, 393] width 0 height 0
click at [472, 403] on div "Débito" at bounding box center [462, 405] width 52 height 24
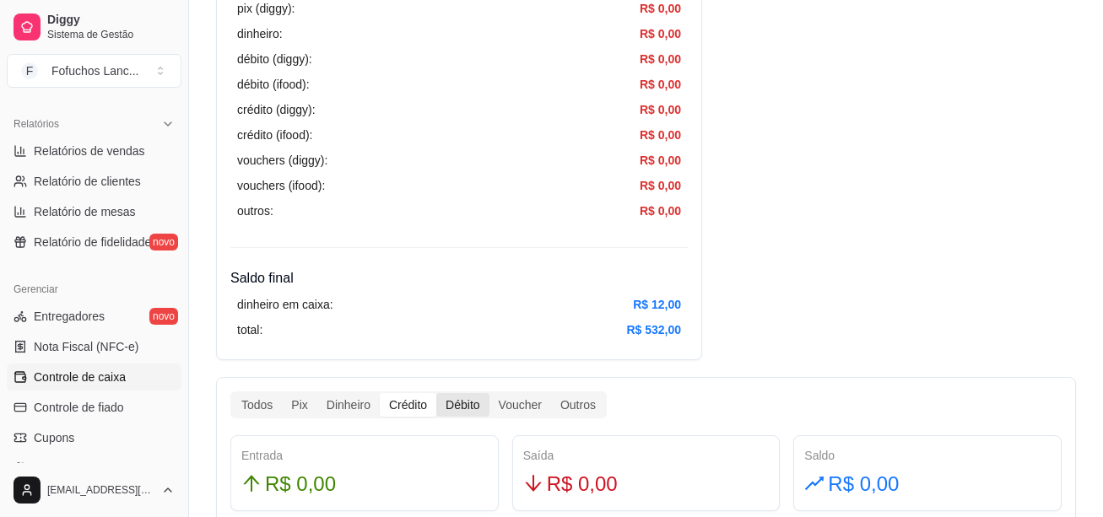
click at [436, 393] on input "Débito" at bounding box center [436, 393] width 0 height 0
click at [519, 398] on div "Voucher" at bounding box center [520, 405] width 62 height 24
click at [489, 393] on input "Voucher" at bounding box center [489, 393] width 0 height 0
click at [585, 409] on div "Outros" at bounding box center [578, 405] width 54 height 24
click at [551, 393] on input "Outros" at bounding box center [551, 393] width 0 height 0
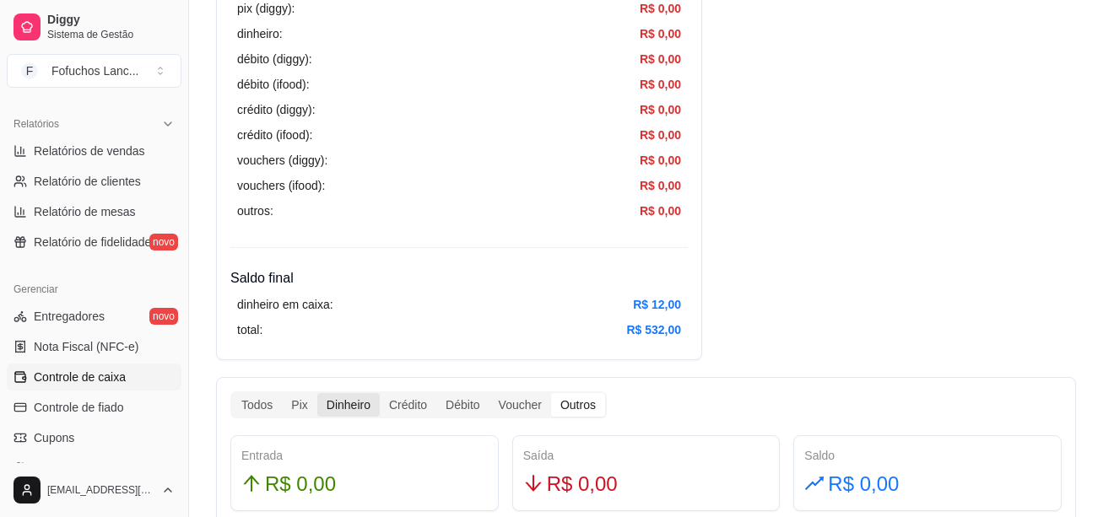
click at [336, 408] on div "Dinheiro" at bounding box center [348, 405] width 62 height 24
click at [317, 393] on input "Dinheiro" at bounding box center [317, 393] width 0 height 0
drag, startPoint x: 300, startPoint y: 403, endPoint x: 270, endPoint y: 403, distance: 30.4
click at [299, 403] on div "Pix" at bounding box center [299, 405] width 35 height 24
click at [282, 393] on input "Pix" at bounding box center [282, 393] width 0 height 0
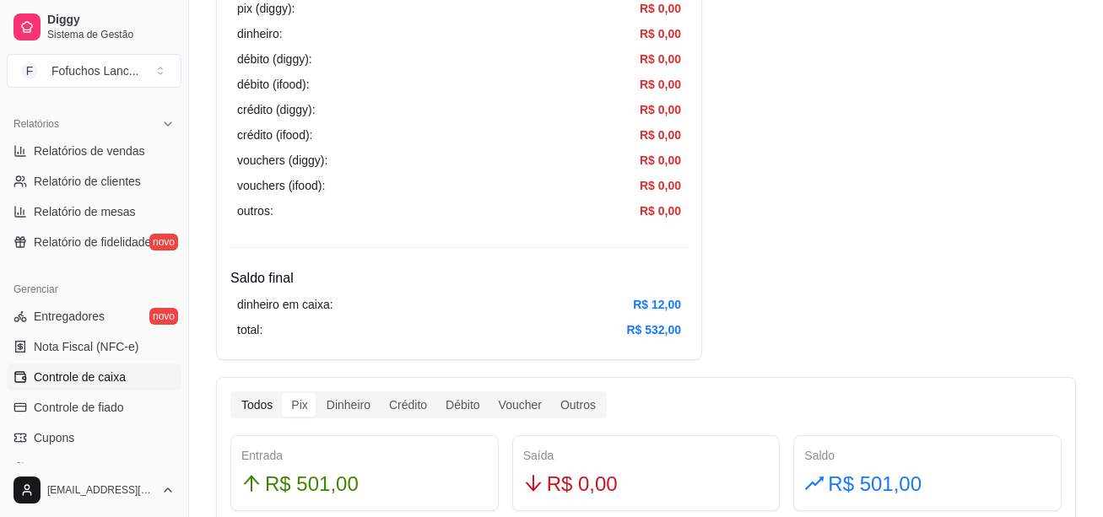
click at [253, 403] on div "Todos" at bounding box center [257, 405] width 50 height 24
click at [232, 393] on input "Todos" at bounding box center [232, 393] width 0 height 0
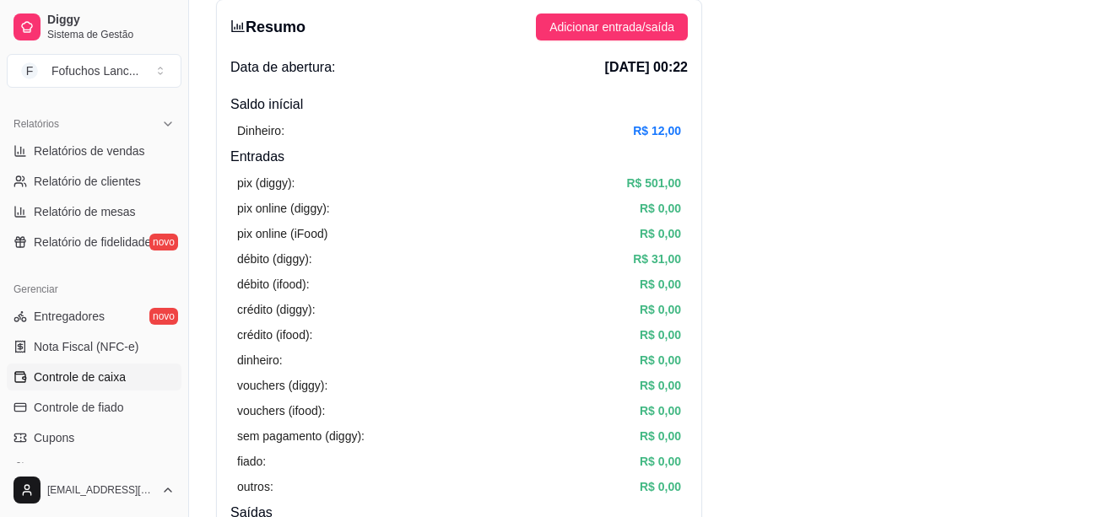
scroll to position [0, 0]
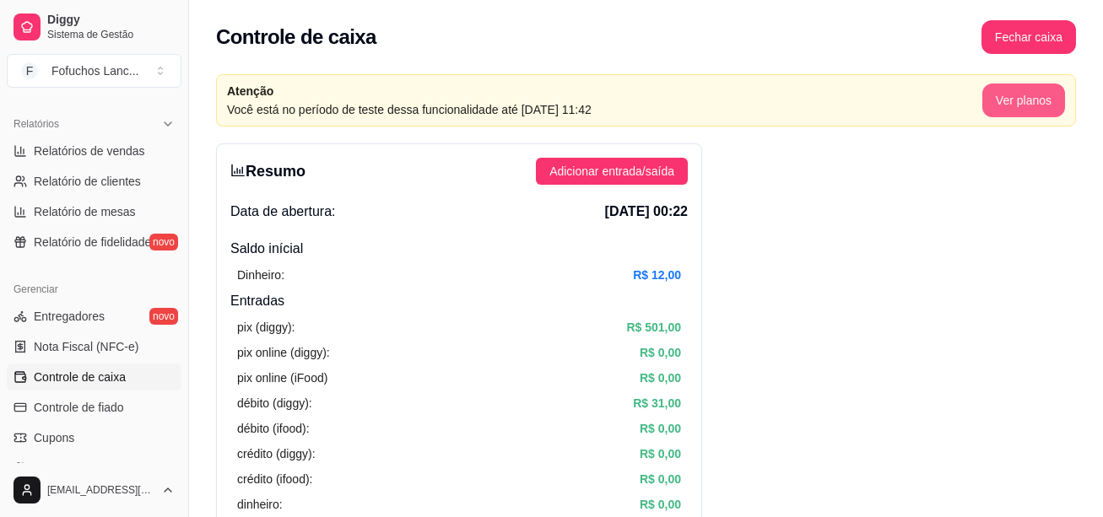
click at [1026, 100] on button "Ver planos" at bounding box center [1023, 101] width 83 height 34
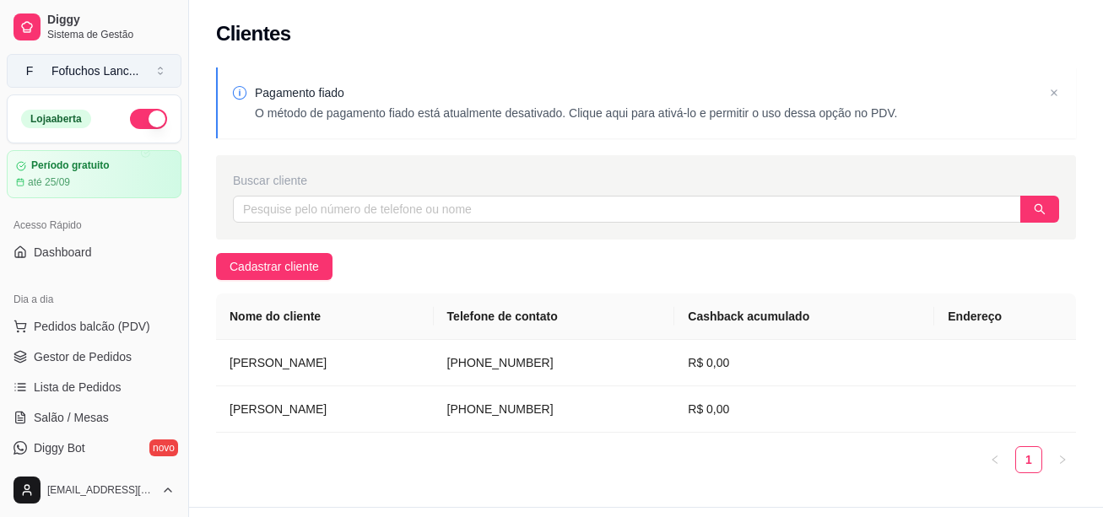
click at [163, 74] on button "F Fofuchos Lanc ..." at bounding box center [94, 71] width 175 height 34
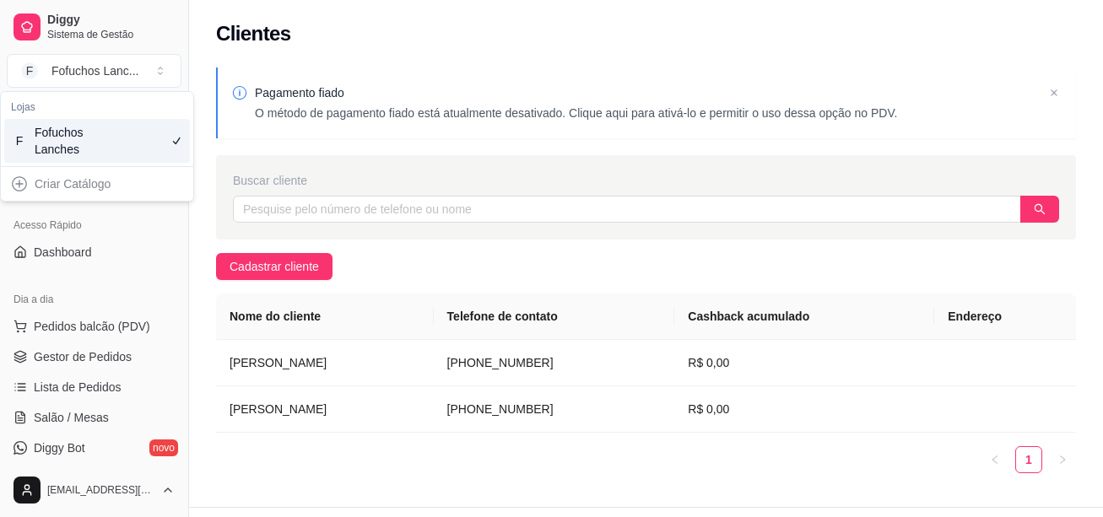
click at [21, 184] on div "Criar Catálogo" at bounding box center [97, 183] width 186 height 27
click at [57, 184] on div "Criar Catálogo" at bounding box center [97, 183] width 186 height 27
click at [162, 73] on button "F Fofuchos Lanc ..." at bounding box center [94, 71] width 175 height 34
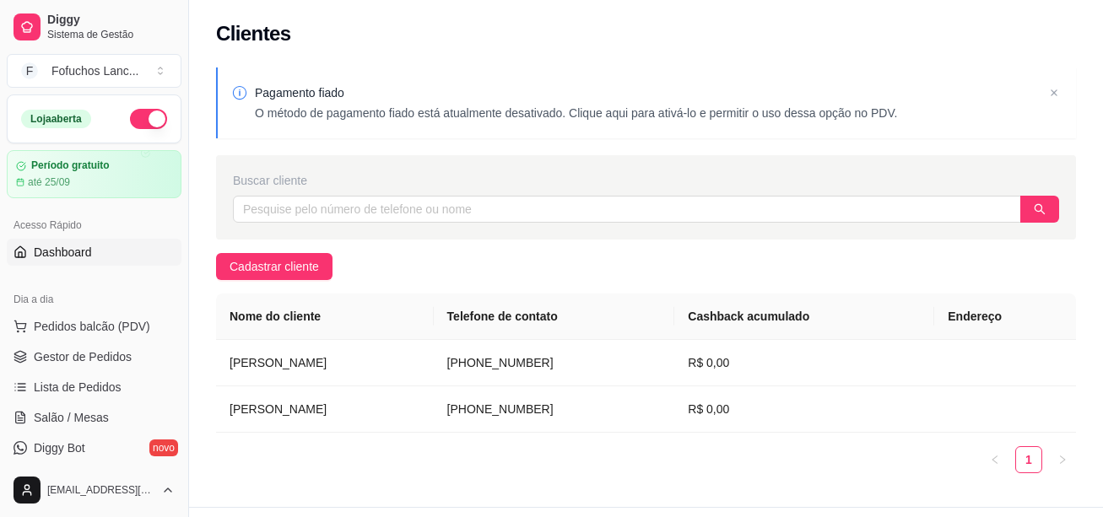
click at [78, 252] on span "Dashboard" at bounding box center [63, 252] width 58 height 17
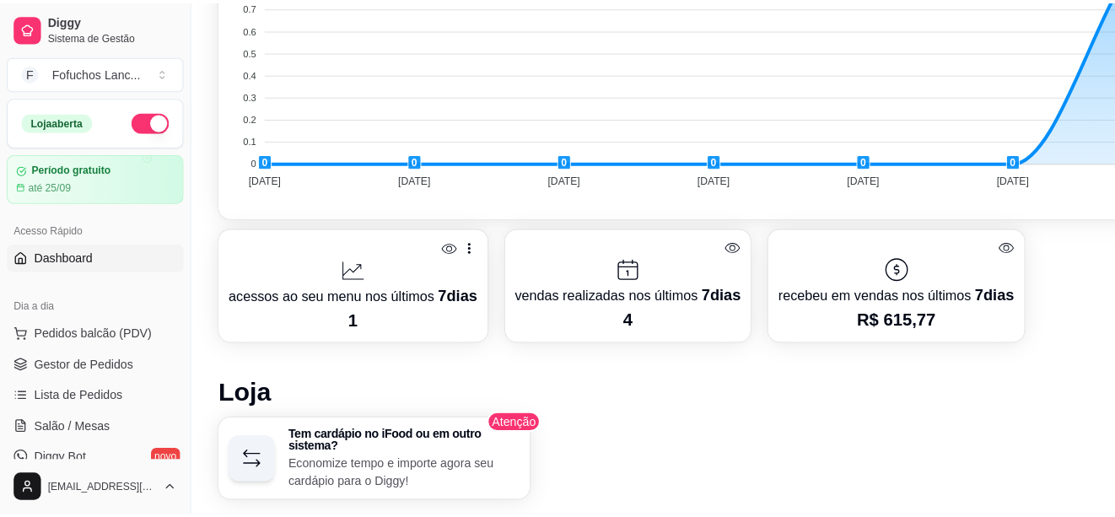
scroll to position [844, 0]
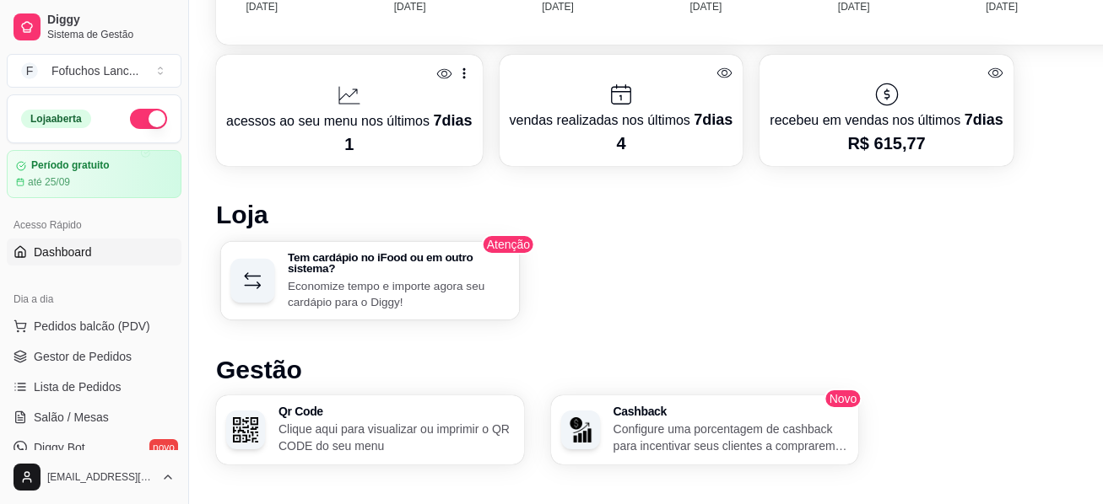
click at [407, 288] on p "Economize tempo e importe agora seu cardápio para o Diggy!" at bounding box center [398, 294] width 221 height 33
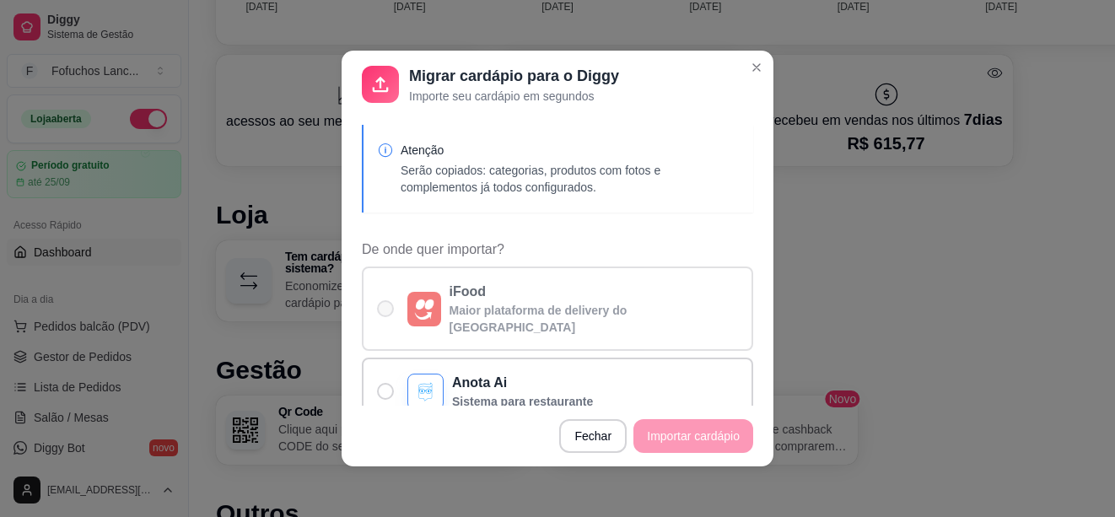
click at [386, 301] on span "De onde quer importar?" at bounding box center [385, 308] width 17 height 17
click at [386, 312] on input "iFood Maior plataforma de delivery do [GEOGRAPHIC_DATA]" at bounding box center [381, 317] width 11 height 11
radio input "true"
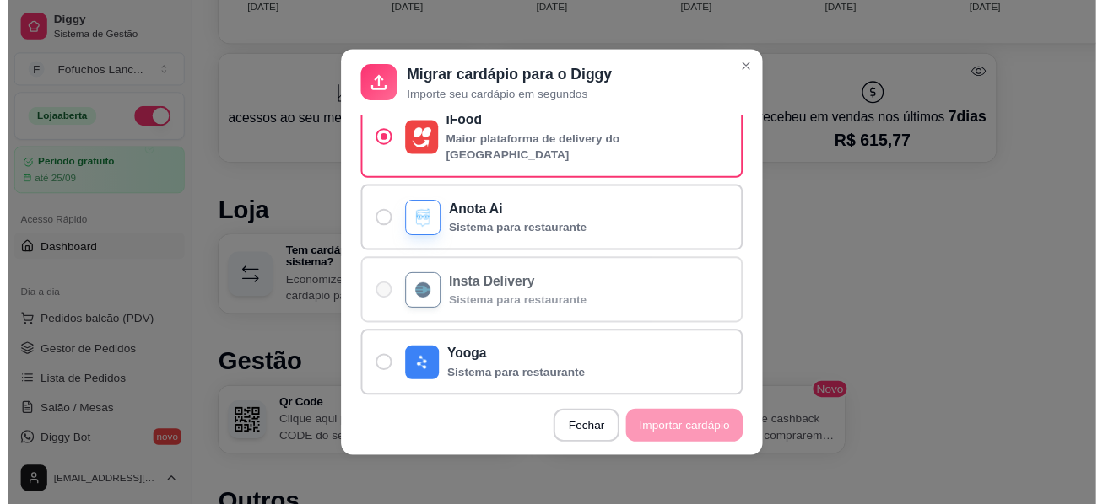
scroll to position [0, 0]
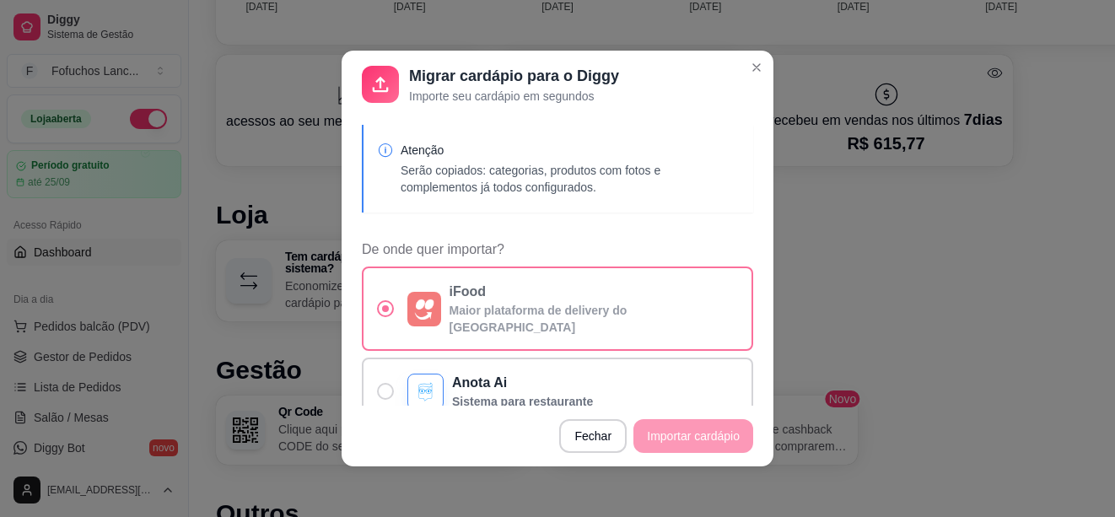
click at [386, 300] on span "De onde quer importar?" at bounding box center [385, 308] width 17 height 17
click at [386, 312] on input "iFood Maior plataforma de delivery do [GEOGRAPHIC_DATA]" at bounding box center [381, 317] width 11 height 11
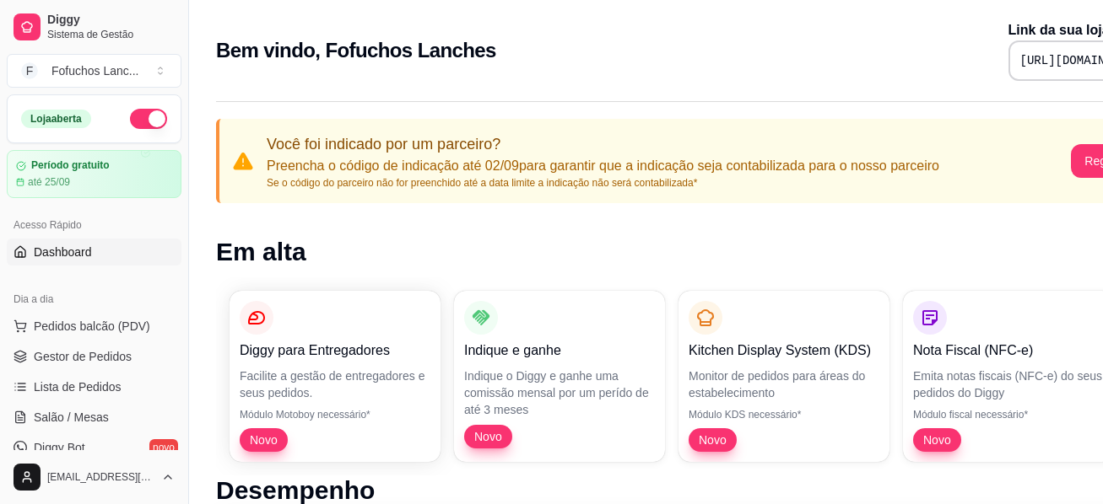
click at [151, 122] on button "button" at bounding box center [148, 119] width 37 height 20
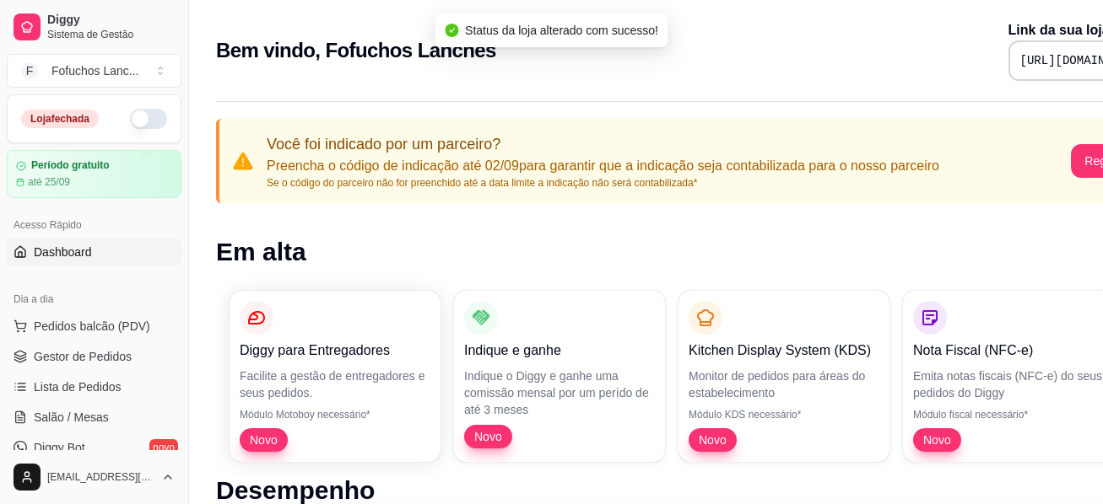
click at [130, 116] on button "button" at bounding box center [148, 119] width 37 height 20
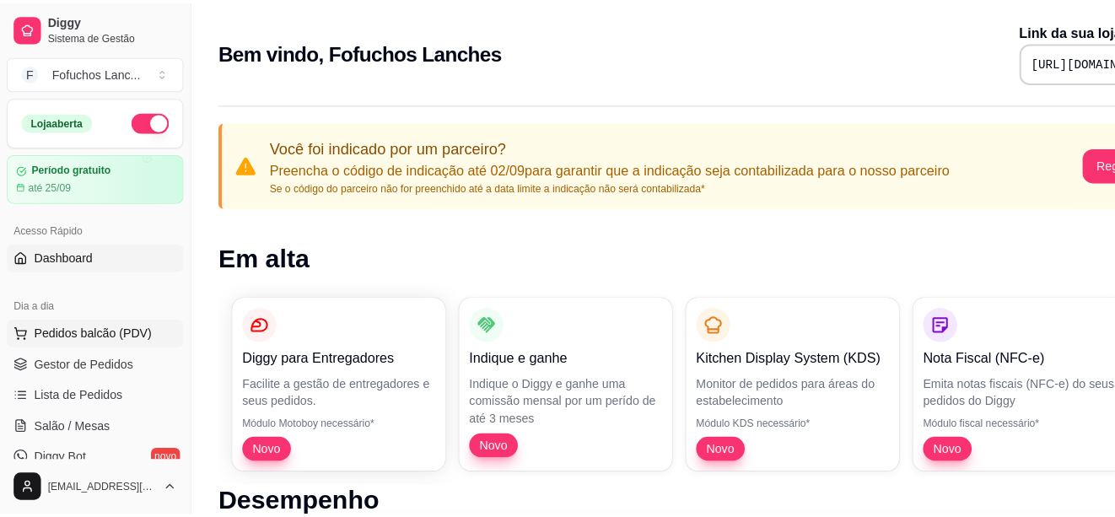
scroll to position [84, 0]
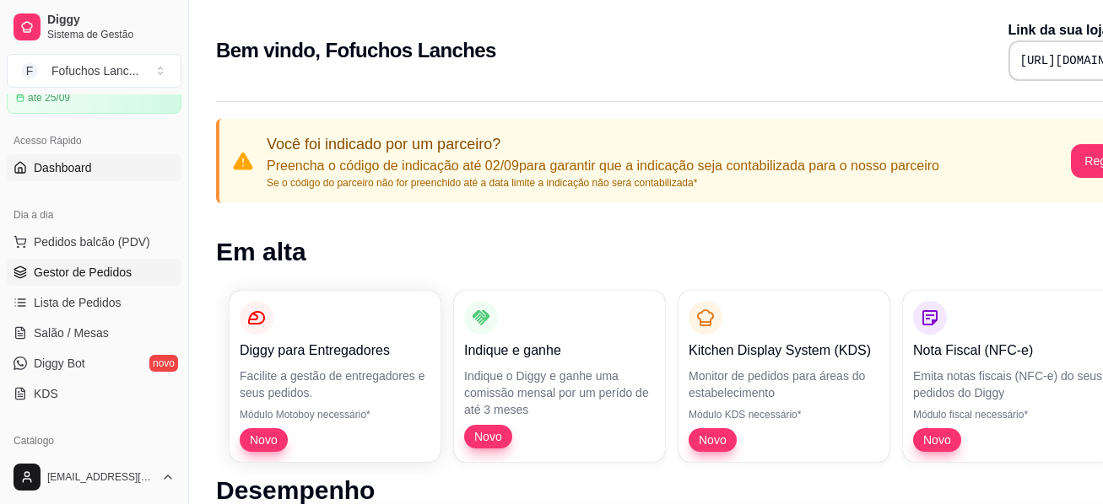
click at [101, 273] on span "Gestor de Pedidos" at bounding box center [83, 272] width 98 height 17
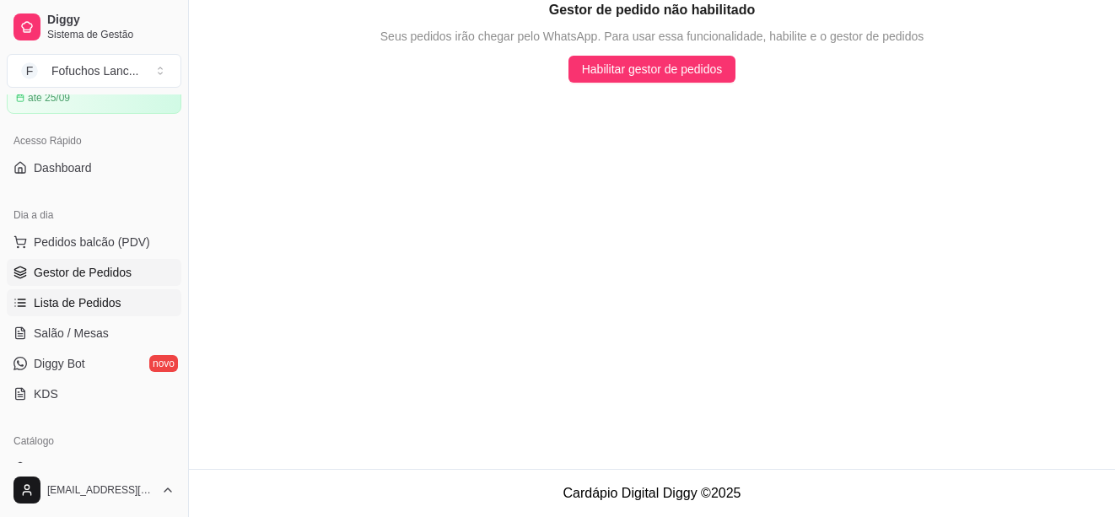
click at [103, 306] on span "Lista de Pedidos" at bounding box center [78, 302] width 88 height 17
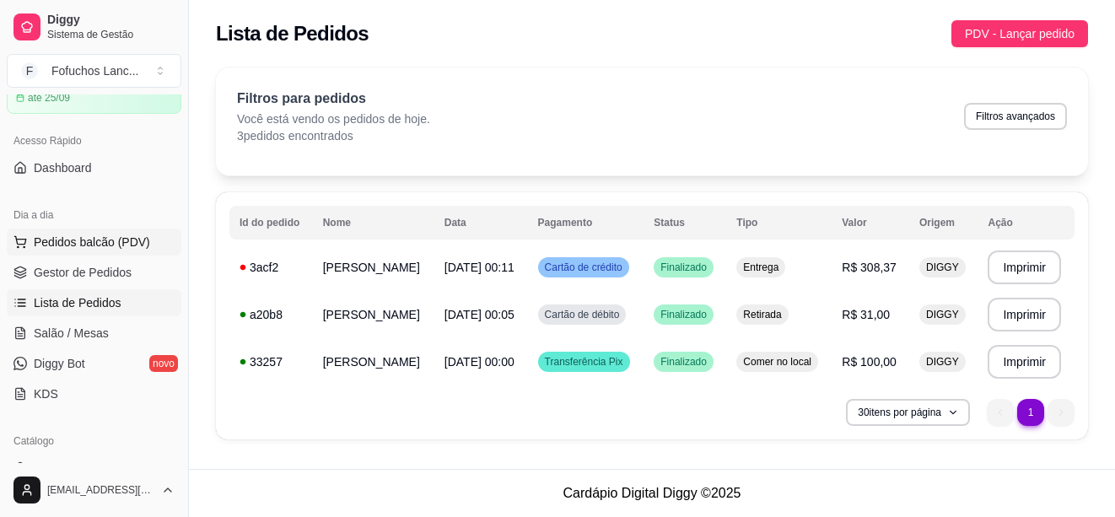
click at [110, 245] on span "Pedidos balcão (PDV)" at bounding box center [92, 242] width 116 height 17
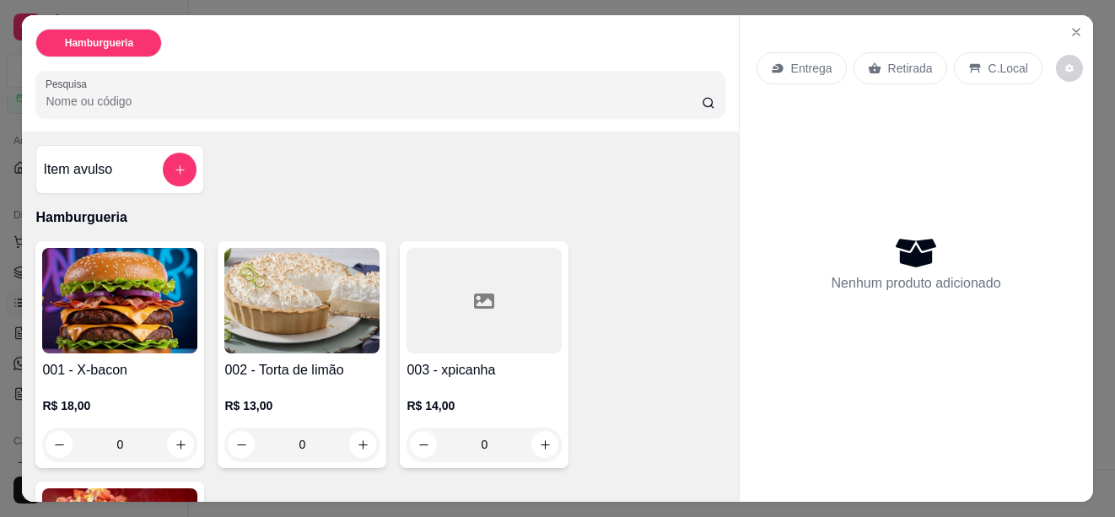
click at [272, 293] on img at bounding box center [301, 300] width 155 height 105
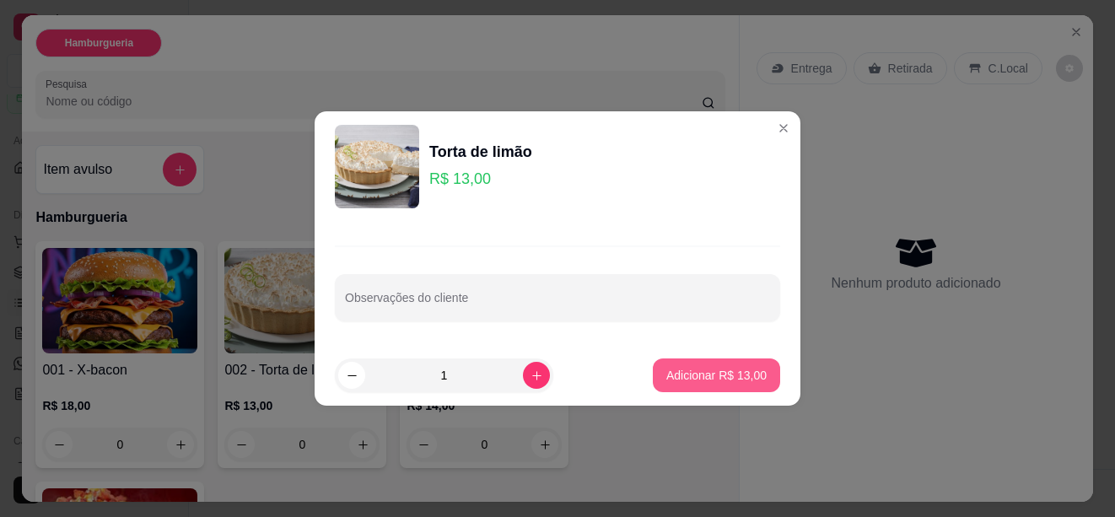
click at [698, 368] on p "Adicionar R$ 13,00" at bounding box center [716, 375] width 100 height 17
type input "1"
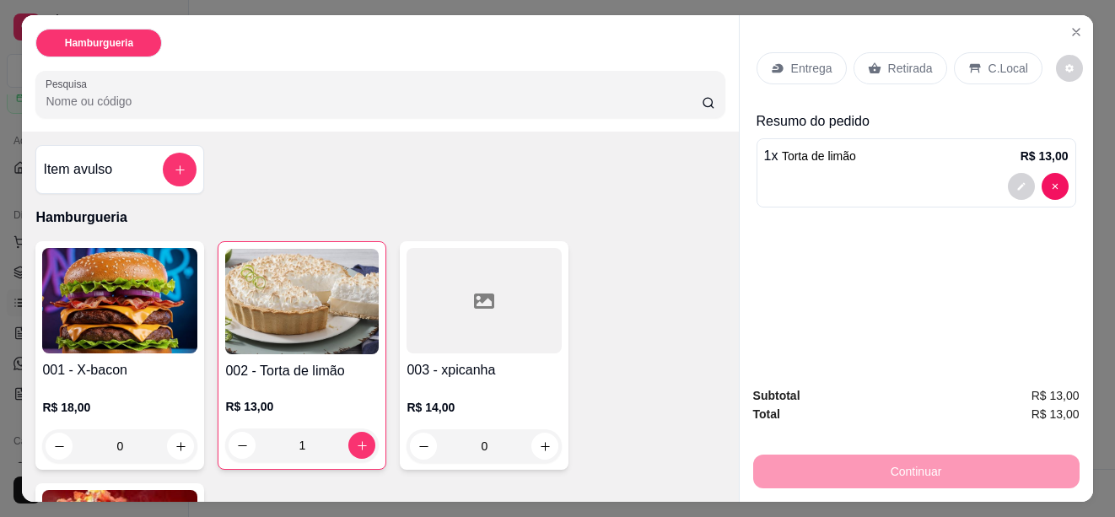
scroll to position [169, 0]
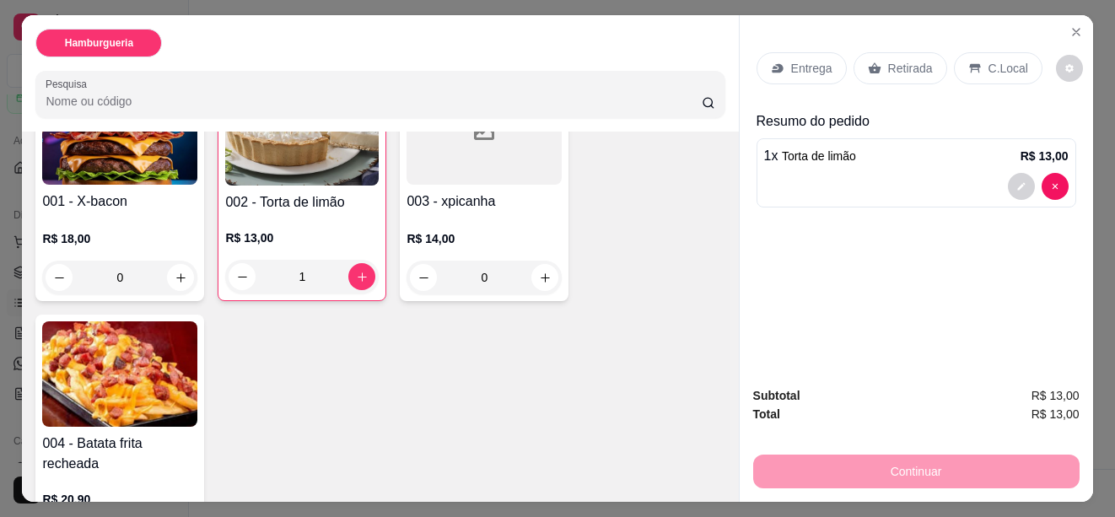
click at [150, 374] on img at bounding box center [119, 373] width 155 height 105
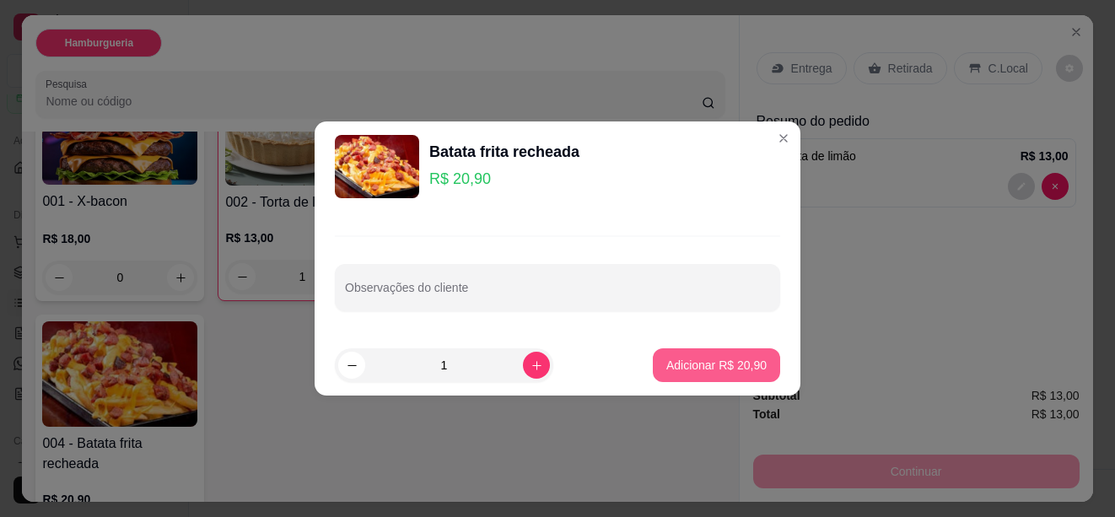
click at [739, 364] on p "Adicionar R$ 20,90" at bounding box center [716, 365] width 100 height 17
type input "1"
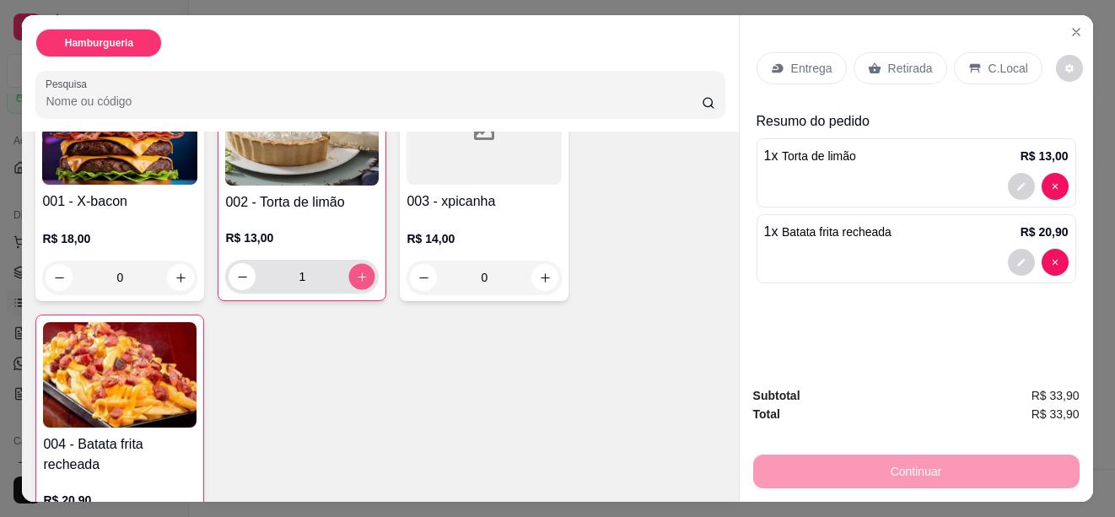
click at [361, 273] on icon "increase-product-quantity" at bounding box center [362, 277] width 13 height 13
type input "2"
click at [176, 277] on icon "increase-product-quantity" at bounding box center [181, 278] width 13 height 13
type input "1"
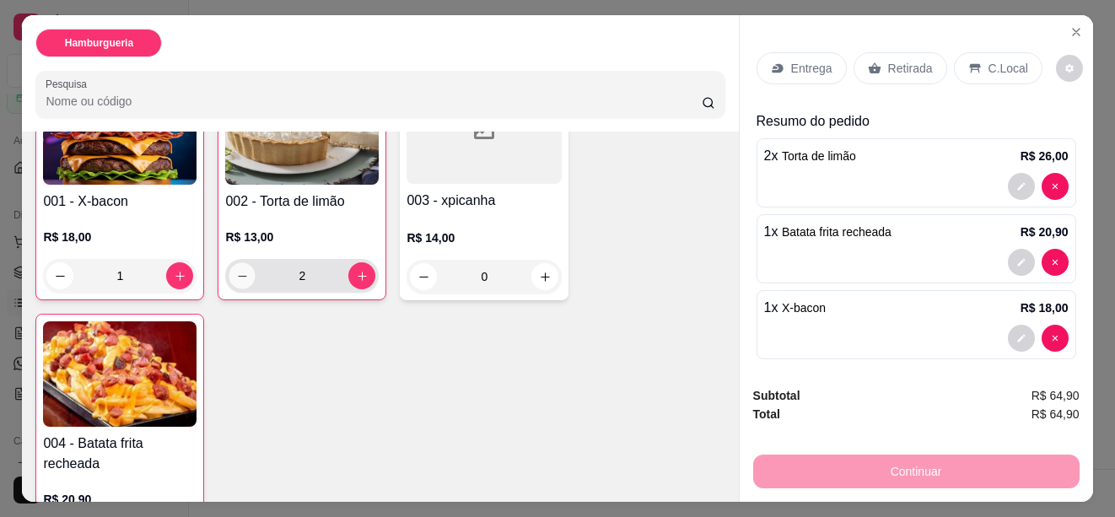
click at [236, 270] on icon "decrease-product-quantity" at bounding box center [242, 276] width 13 height 13
click at [316, 169] on img at bounding box center [302, 131] width 154 height 105
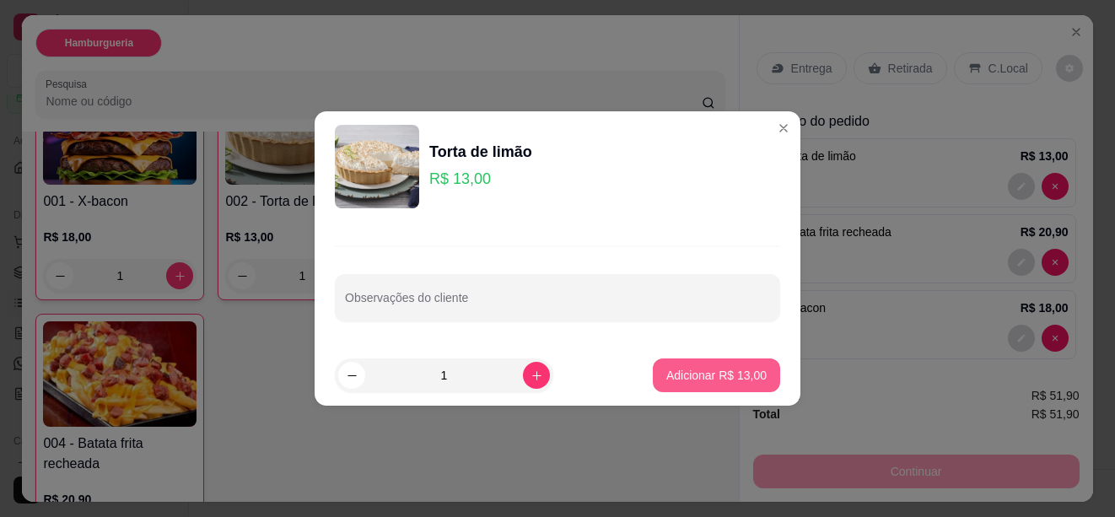
click at [681, 369] on p "Adicionar R$ 13,00" at bounding box center [716, 375] width 100 height 17
type input "2"
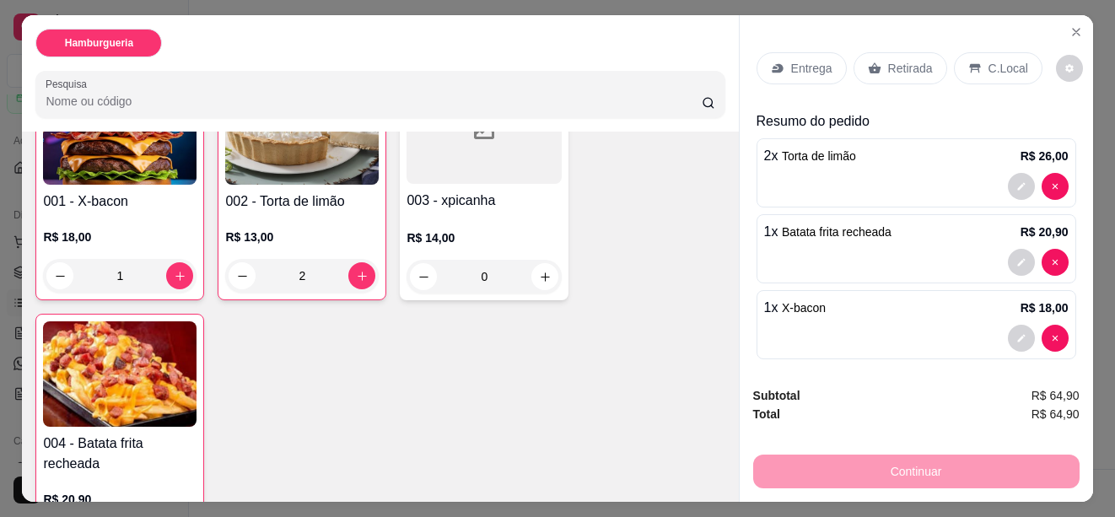
click at [798, 240] on div "1 x Batata frita recheada R$ 20,90" at bounding box center [917, 248] width 320 height 69
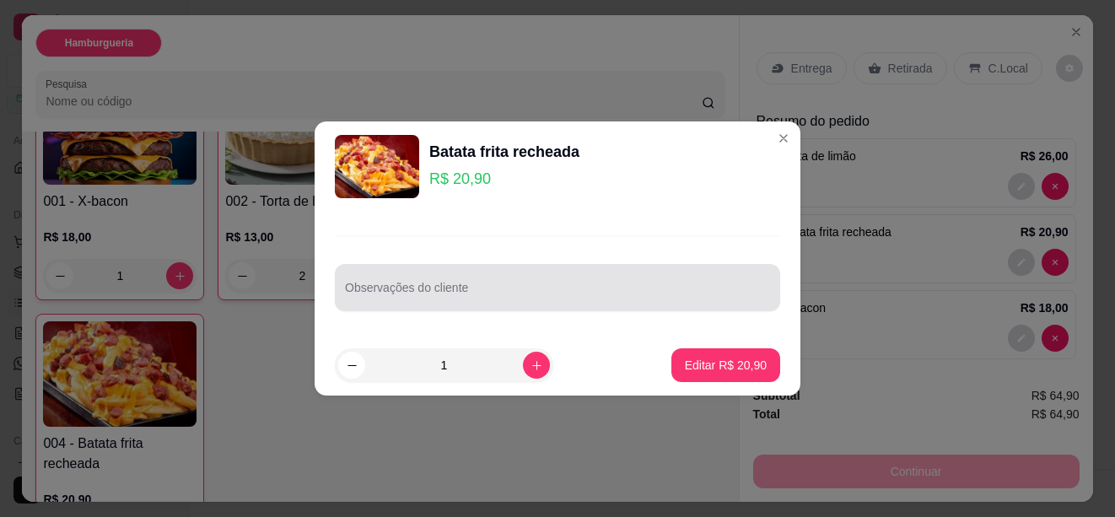
click at [494, 284] on div at bounding box center [557, 288] width 425 height 34
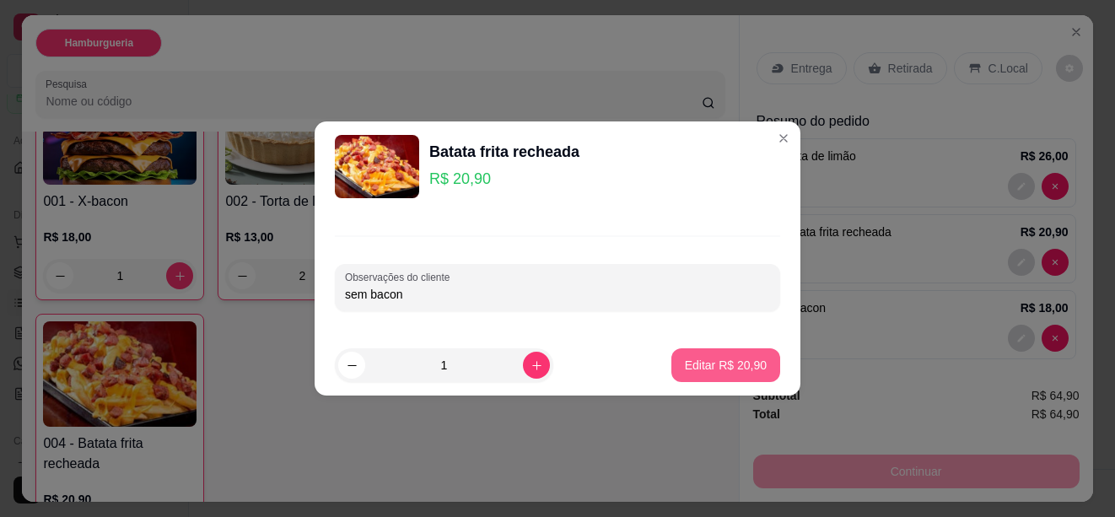
type input "sem bacon"
click at [721, 370] on p "Editar R$ 20,90" at bounding box center [726, 365] width 82 height 17
type input "0"
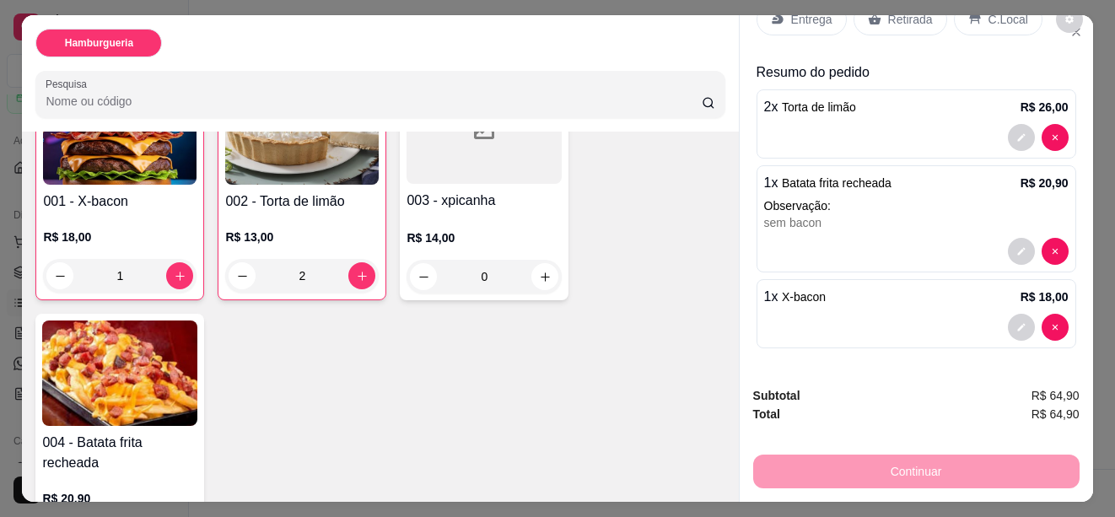
scroll to position [45, 0]
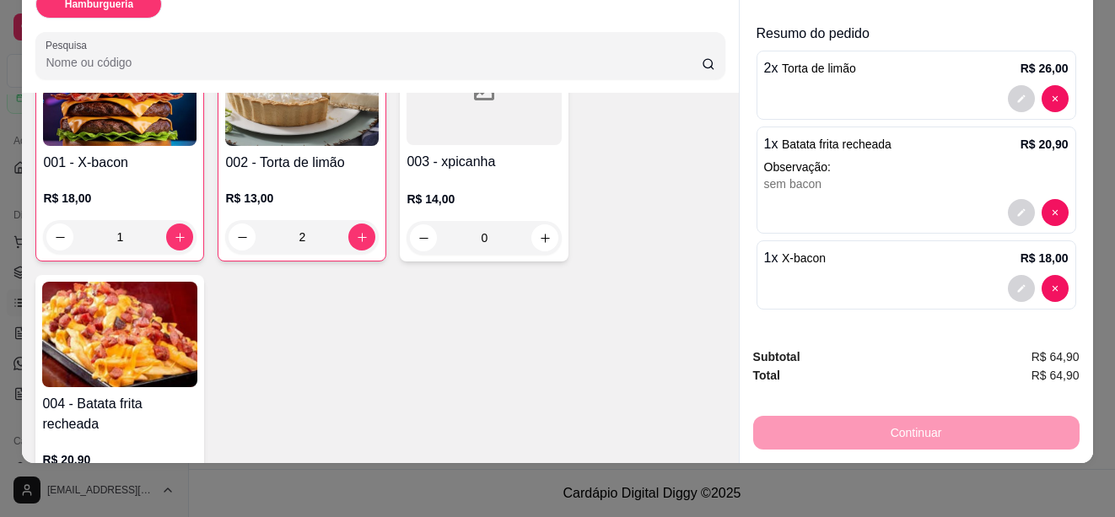
click at [823, 427] on div "Continuar" at bounding box center [916, 431] width 326 height 38
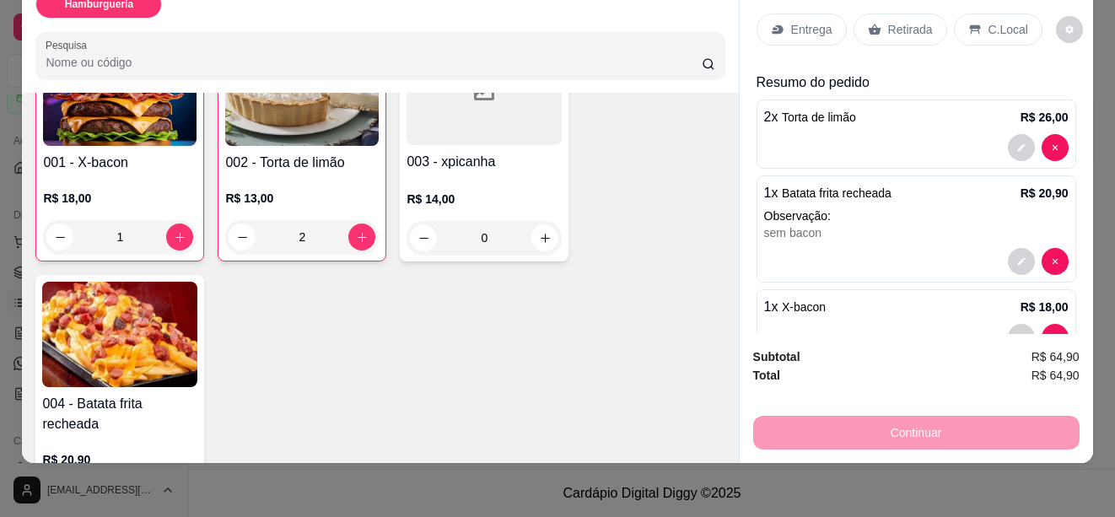
click at [801, 21] on p "Entrega" at bounding box center [811, 29] width 41 height 17
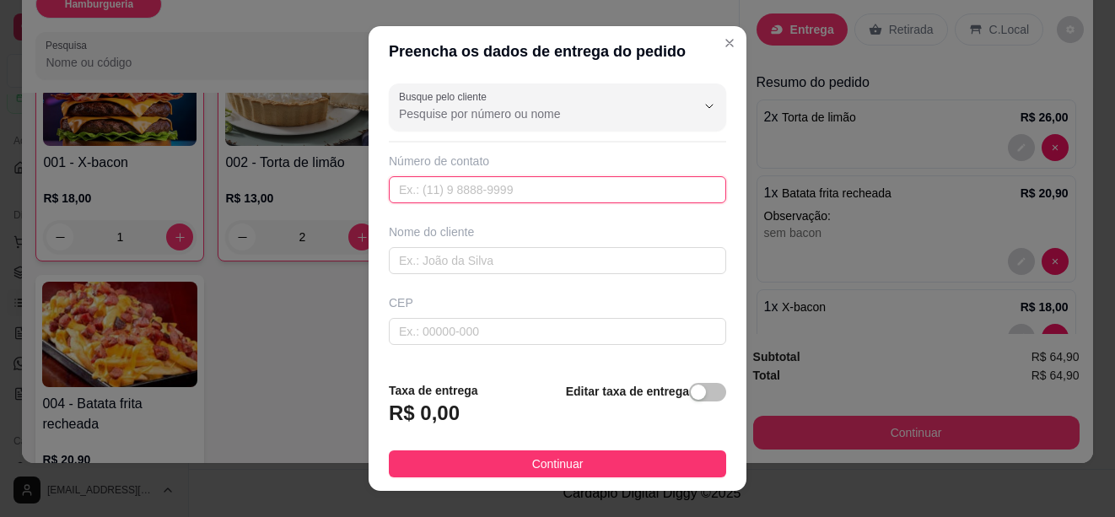
click at [472, 200] on input "text" at bounding box center [557, 189] width 337 height 27
type input "[PHONE_NUMBER]"
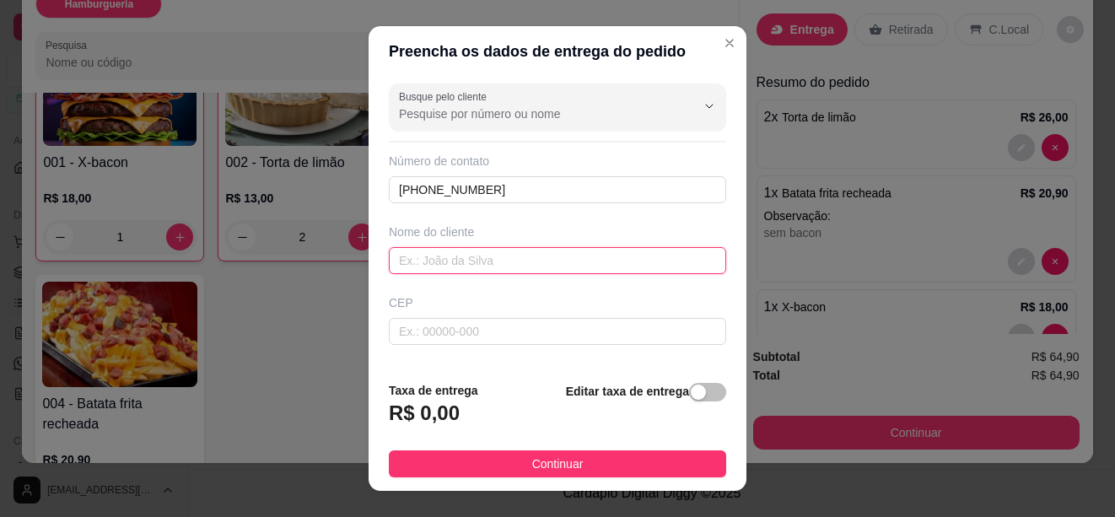
click at [465, 256] on input "text" at bounding box center [557, 260] width 337 height 27
type input "j"
type input "[DEMOGRAPHIC_DATA]"
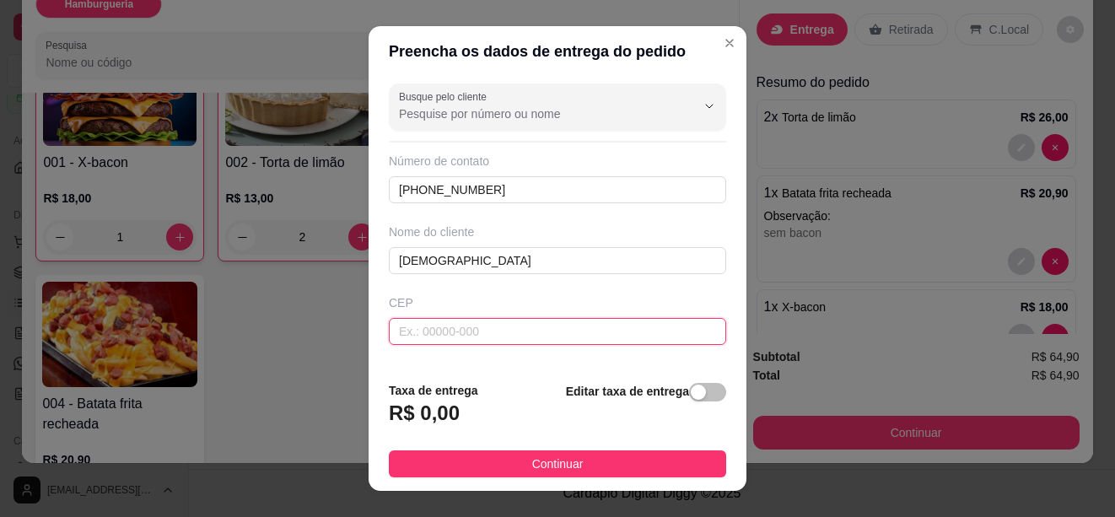
click at [450, 320] on input "text" at bounding box center [557, 331] width 337 height 27
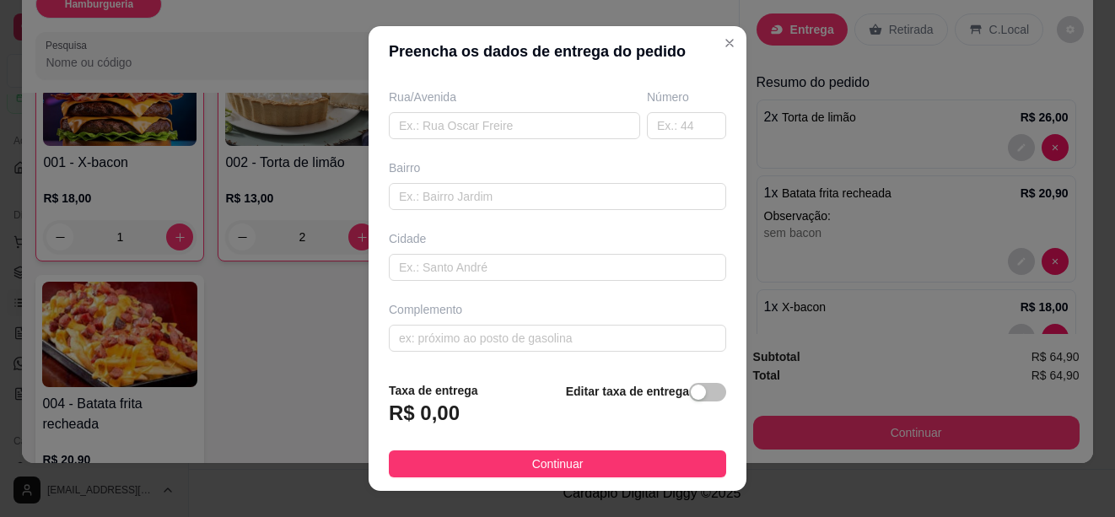
scroll to position [28, 0]
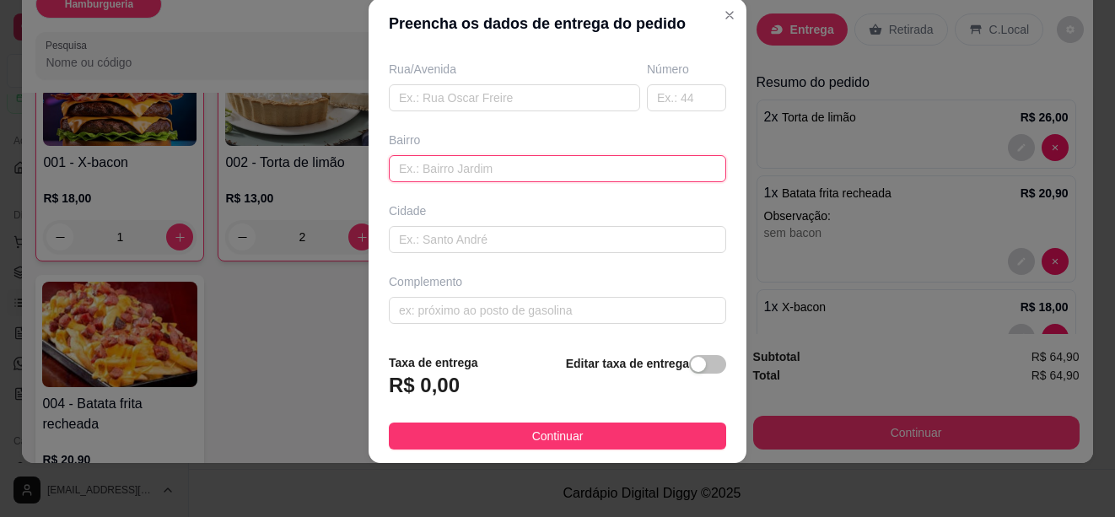
click at [460, 170] on input "text" at bounding box center [557, 168] width 337 height 27
type input "Barreto"
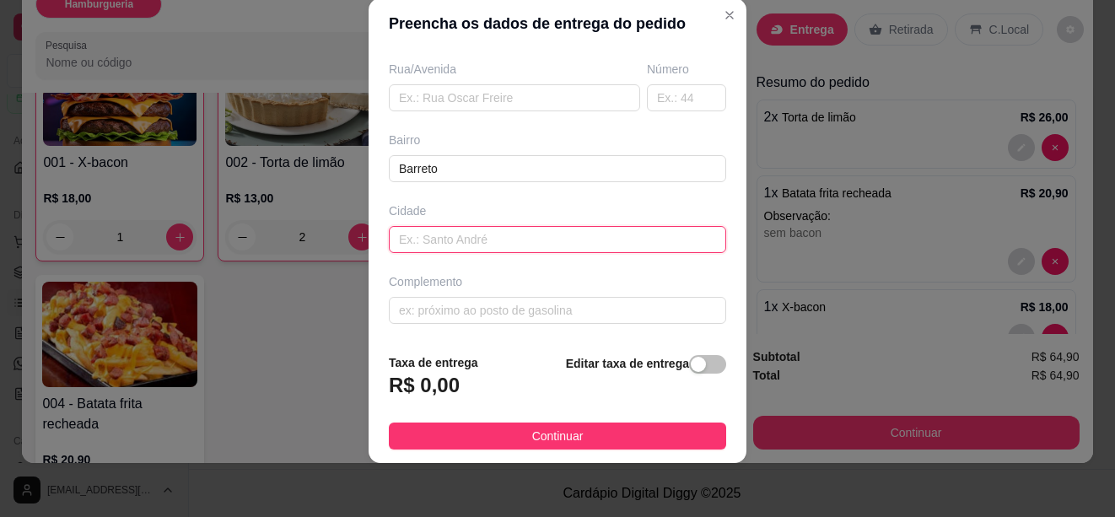
click at [438, 237] on input "text" at bounding box center [557, 239] width 337 height 27
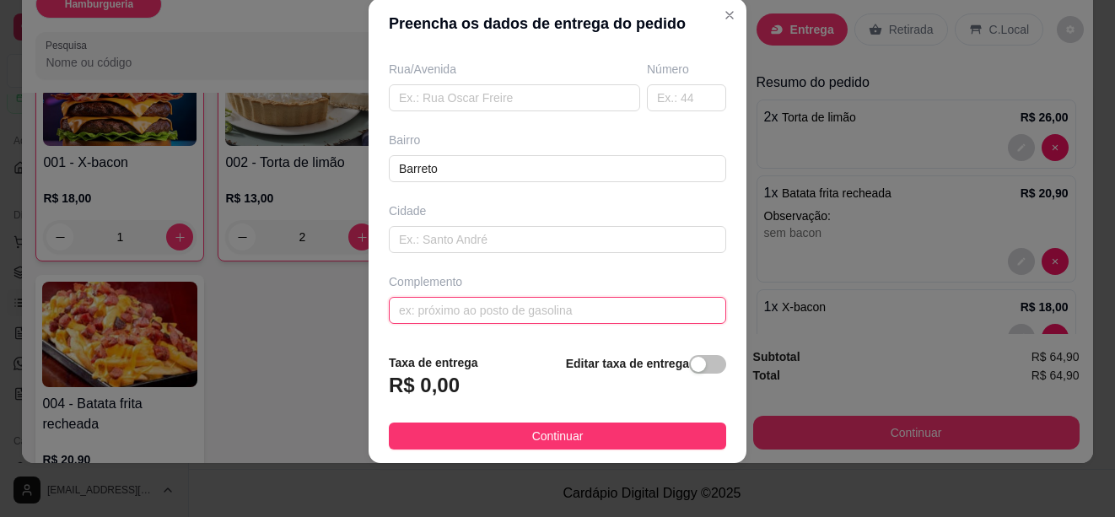
click at [463, 321] on input "text" at bounding box center [557, 310] width 337 height 27
type input "Proximo a casa de ração"
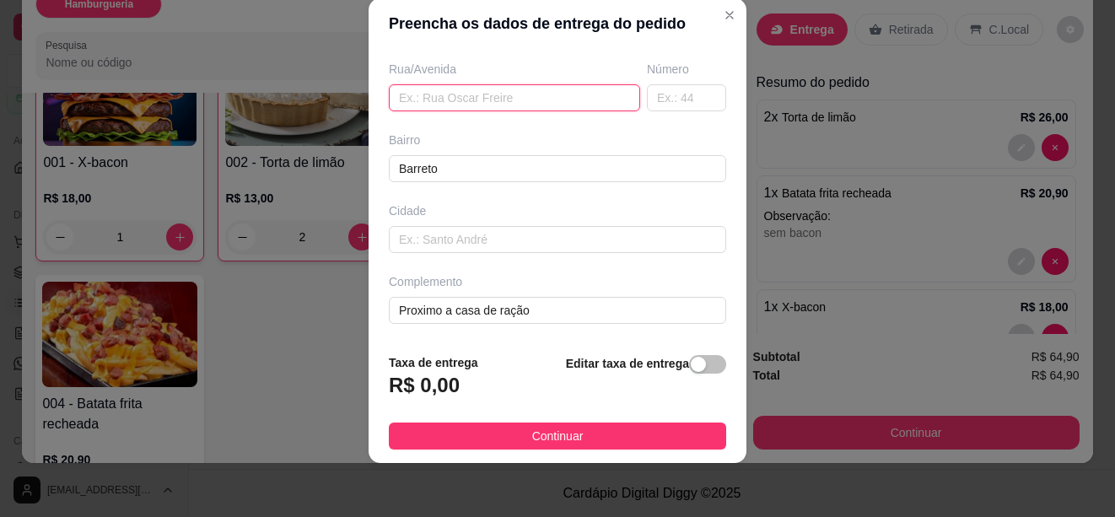
click at [521, 103] on input "text" at bounding box center [514, 97] width 251 height 27
type input "rua 10"
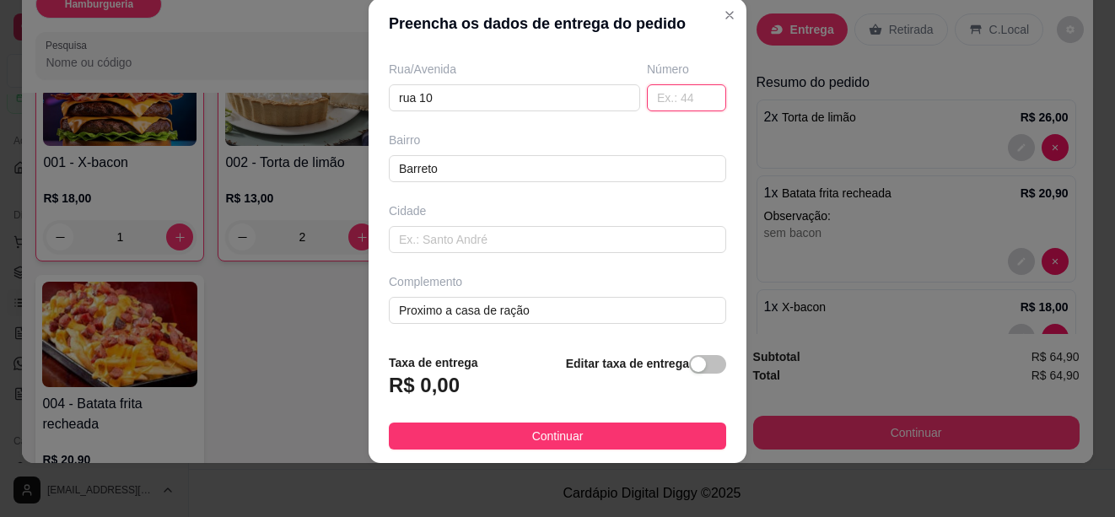
click at [647, 103] on input "text" at bounding box center [686, 97] width 79 height 27
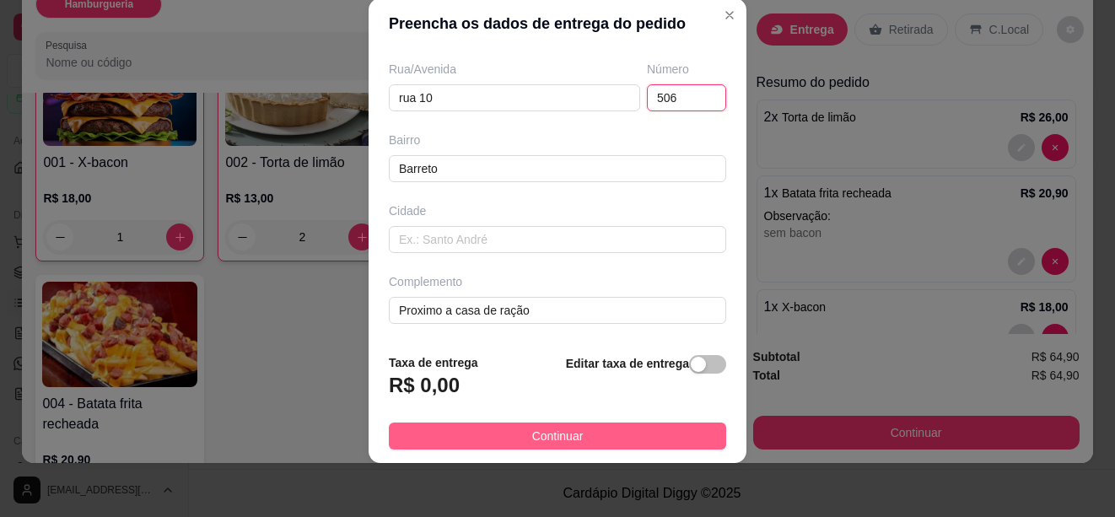
type input "506"
click at [586, 435] on button "Continuar" at bounding box center [557, 436] width 337 height 27
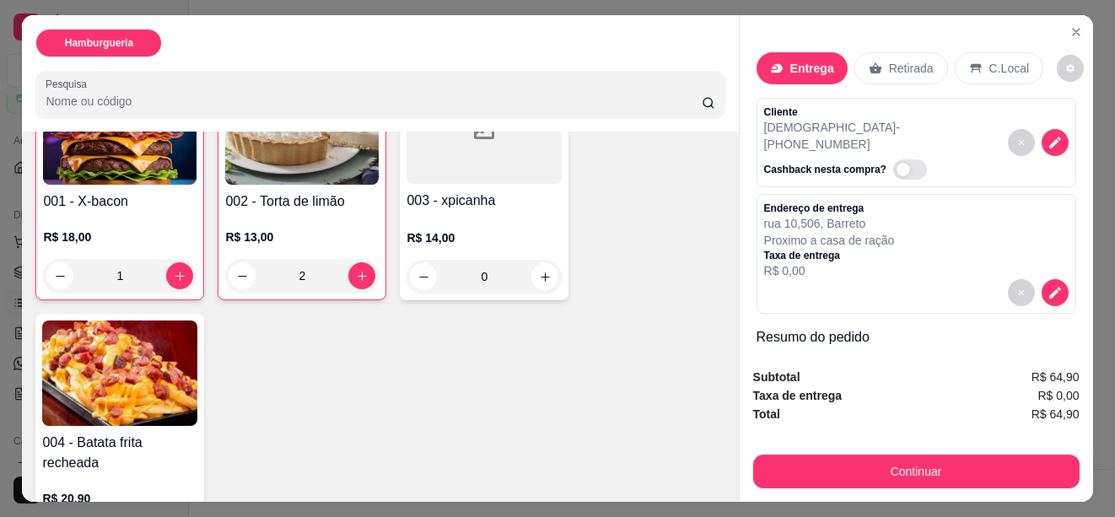
scroll to position [169, 0]
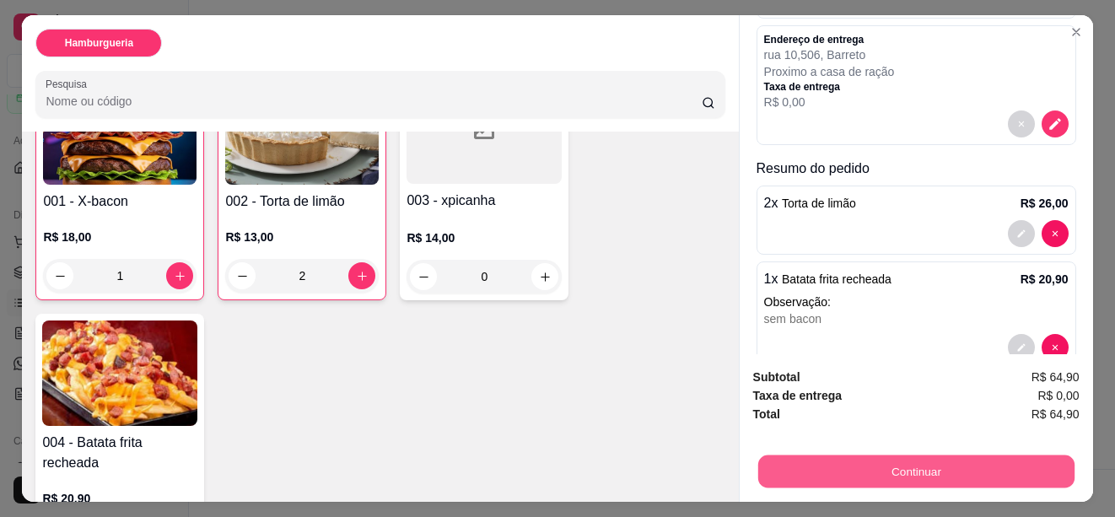
click at [893, 457] on button "Continuar" at bounding box center [916, 471] width 316 height 33
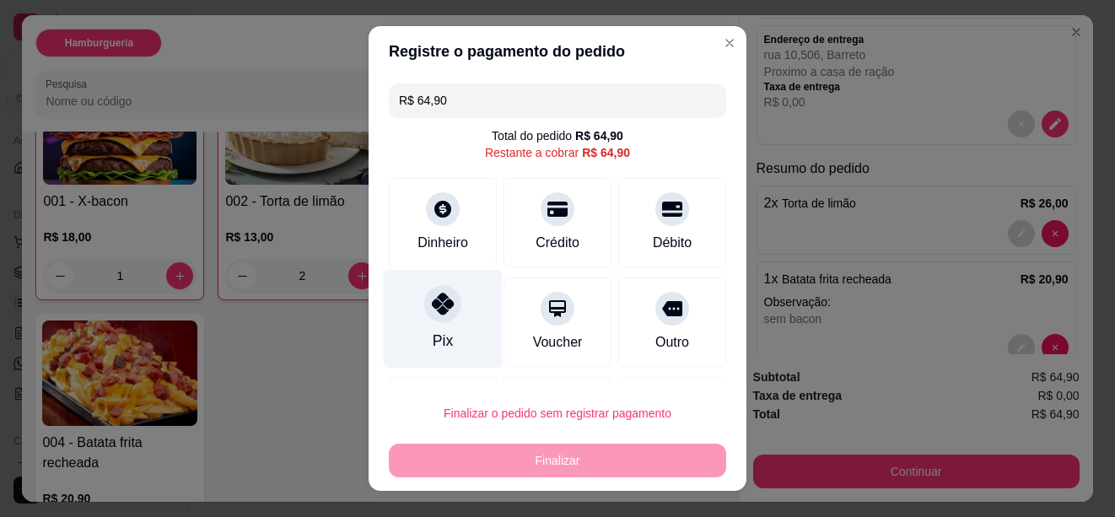
click at [440, 307] on icon at bounding box center [443, 304] width 22 height 22
type input "R$ 0,00"
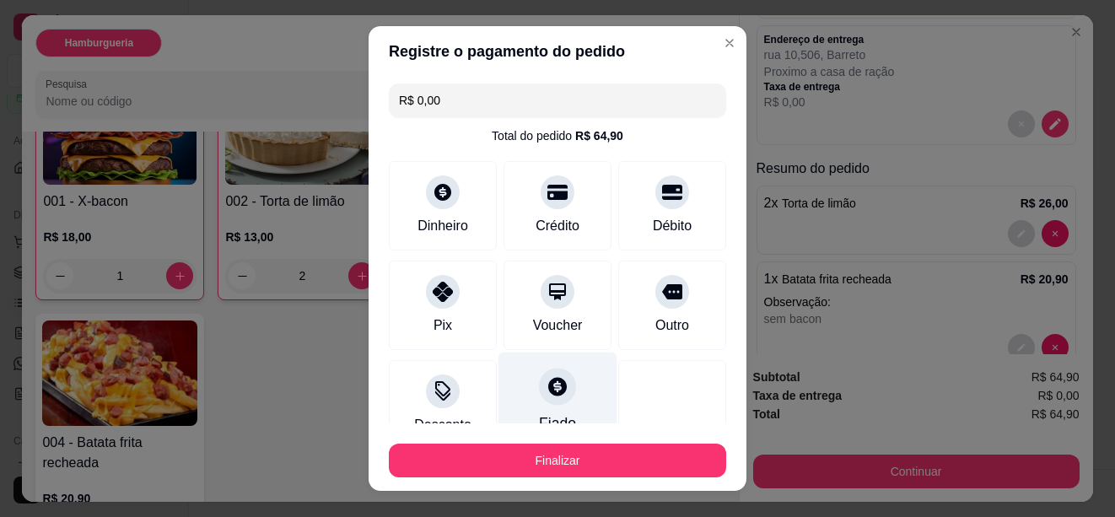
scroll to position [120, 0]
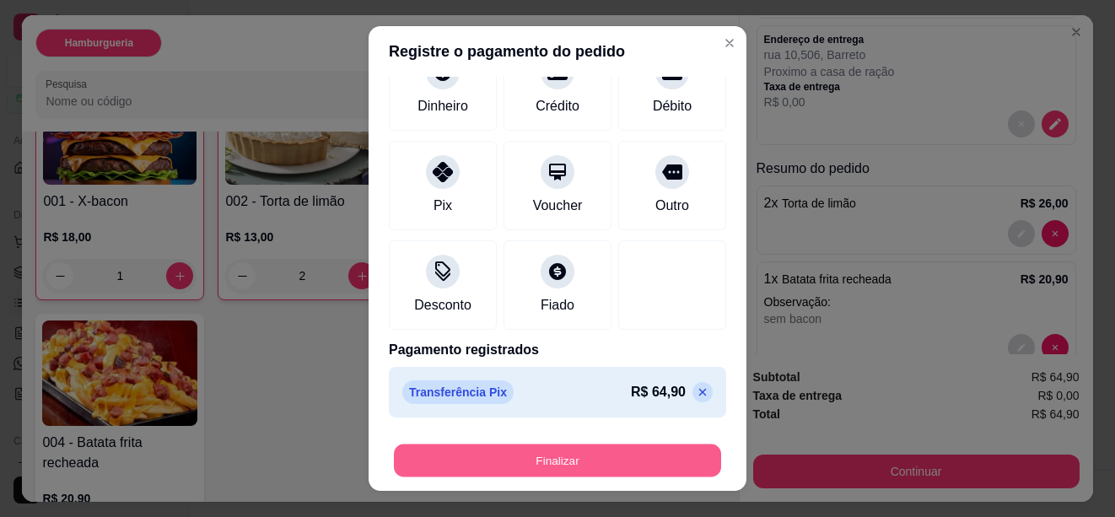
click at [574, 458] on button "Finalizar" at bounding box center [557, 461] width 327 height 33
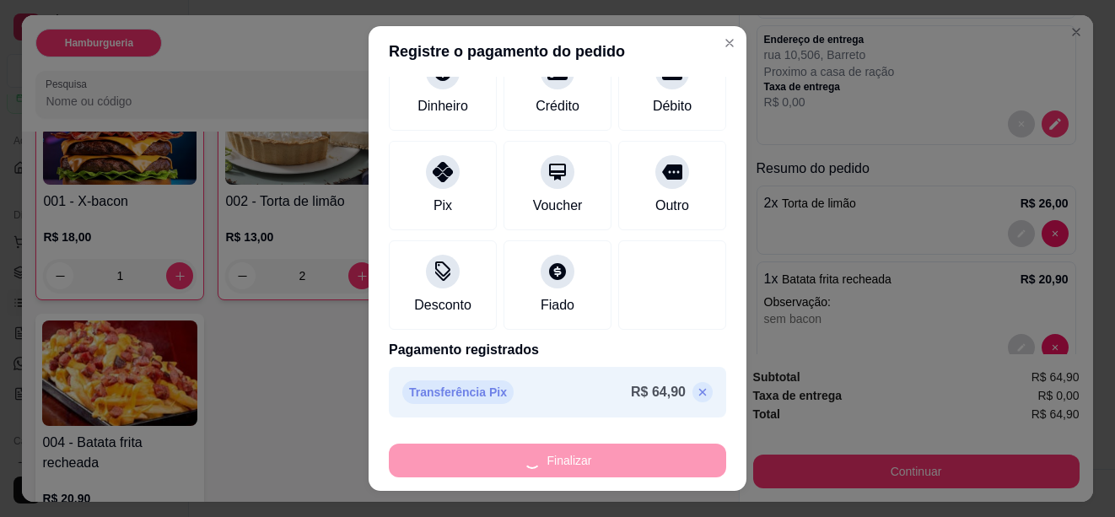
type input "0"
type input "-R$ 64,90"
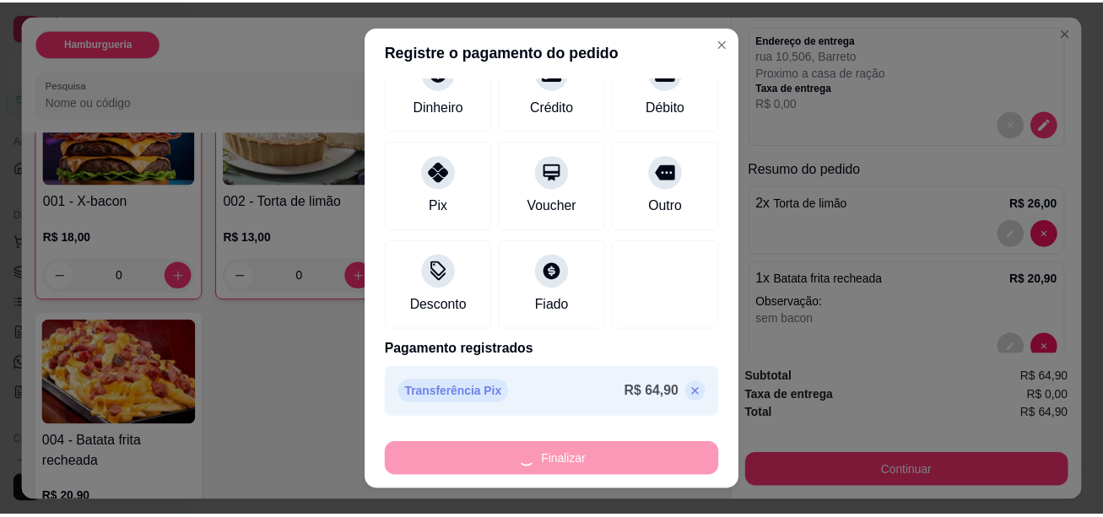
scroll to position [169, 0]
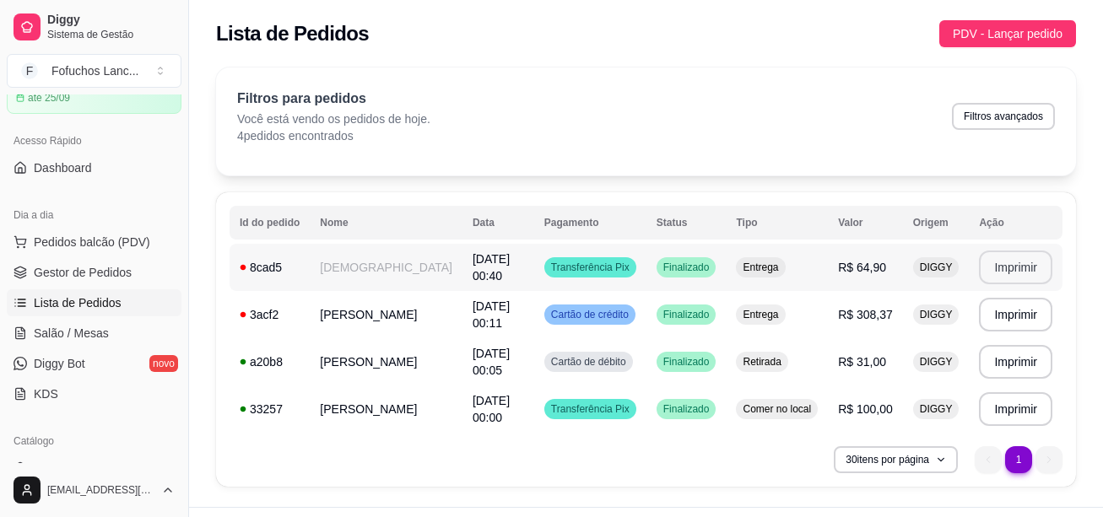
click at [1013, 259] on button "Imprimir" at bounding box center [1015, 268] width 73 height 34
click at [1029, 268] on button "Imprimir" at bounding box center [1015, 267] width 71 height 33
click at [1031, 275] on button "Imprimir" at bounding box center [1015, 267] width 71 height 33
click at [994, 37] on span "PDV - Lançar pedido" at bounding box center [1007, 33] width 110 height 19
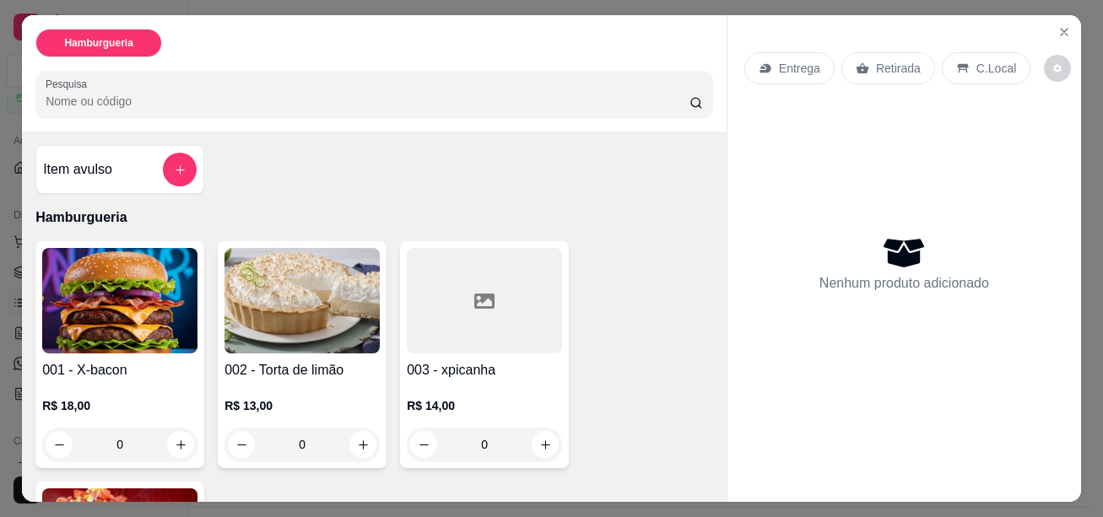
click at [148, 298] on img at bounding box center [119, 300] width 155 height 105
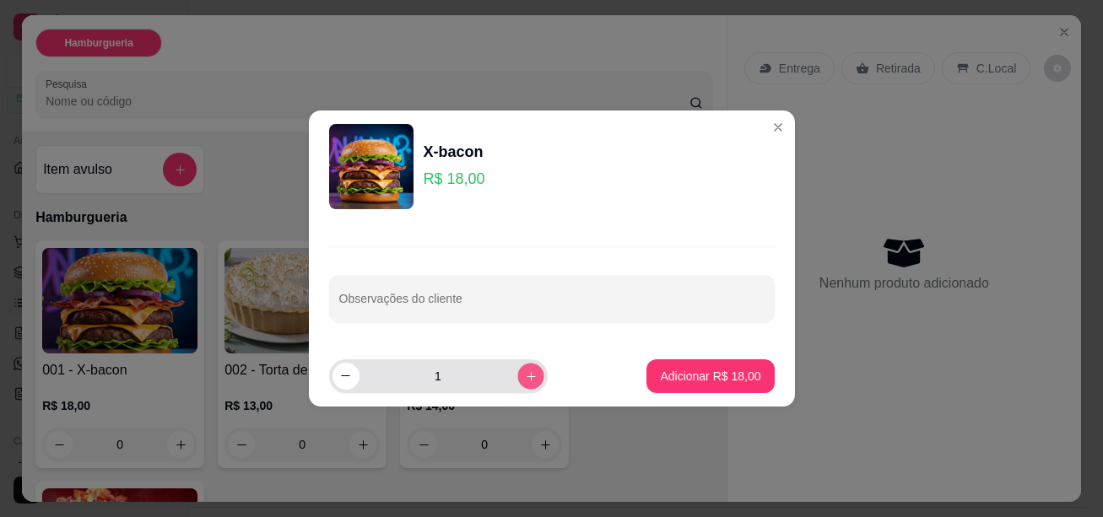
click at [532, 375] on button "increase-product-quantity" at bounding box center [530, 376] width 26 height 26
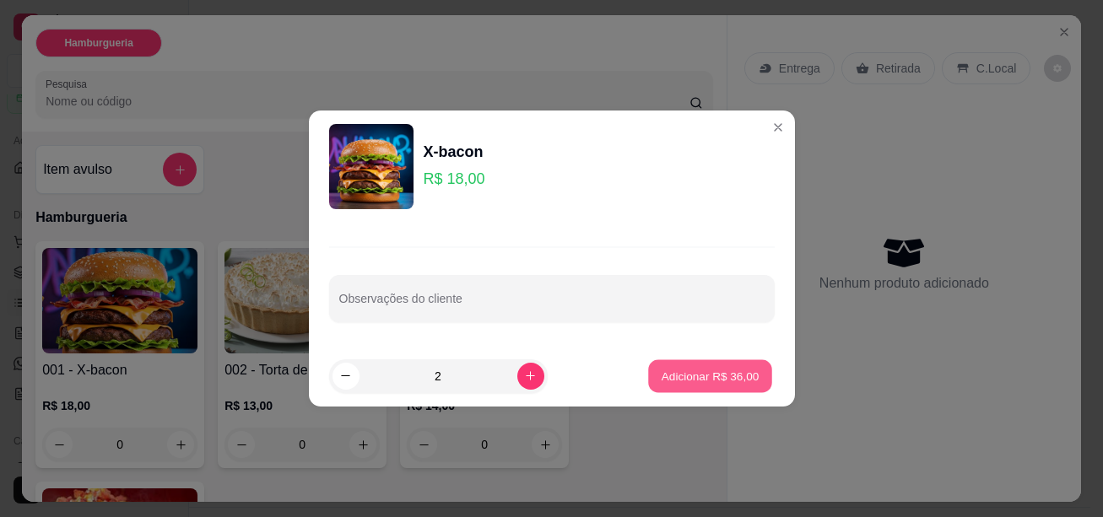
click at [677, 367] on button "Adicionar R$ 36,00" at bounding box center [711, 375] width 124 height 33
type input "2"
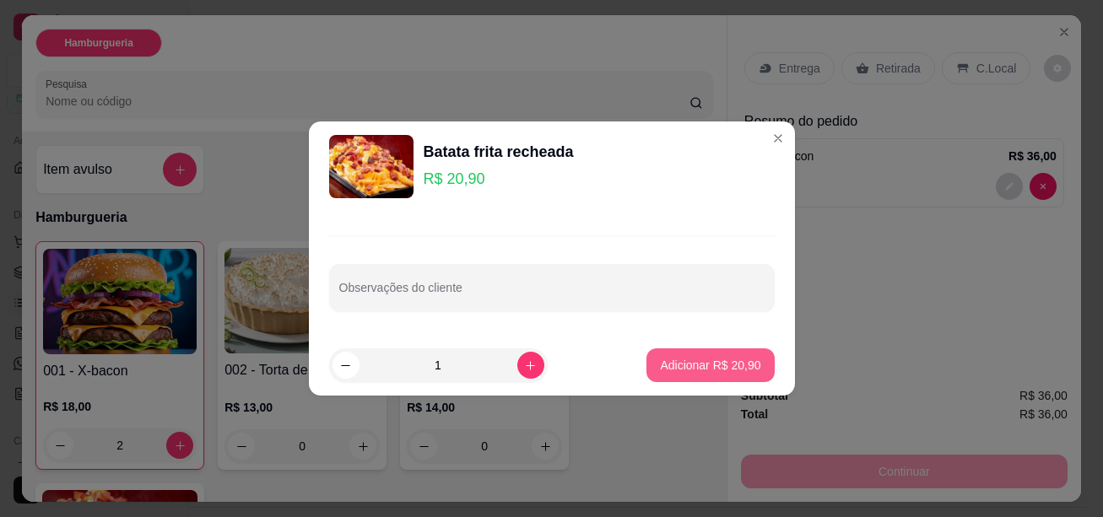
click at [687, 370] on p "Adicionar R$ 20,90" at bounding box center [710, 365] width 100 height 17
type input "1"
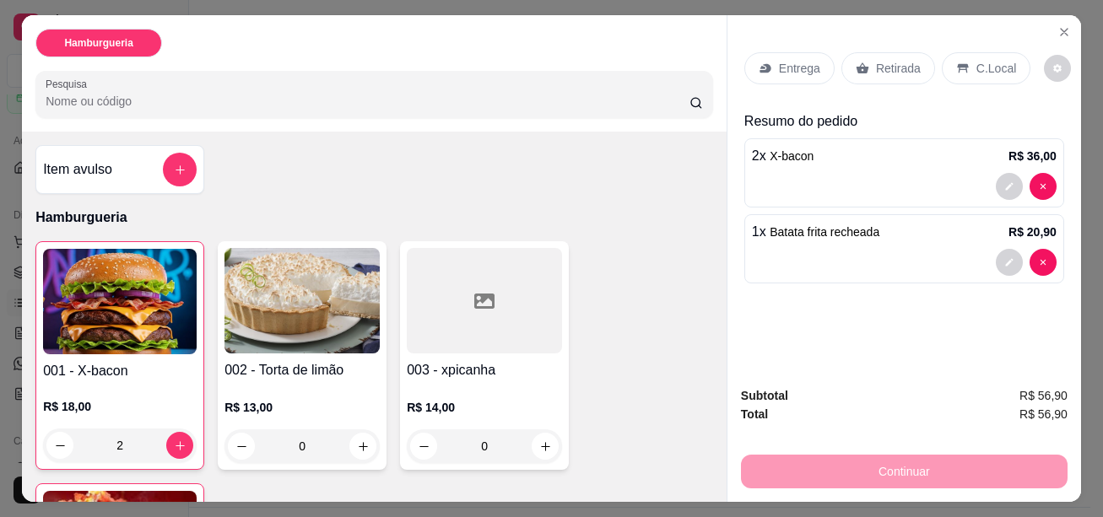
click at [472, 248] on div at bounding box center [484, 300] width 155 height 105
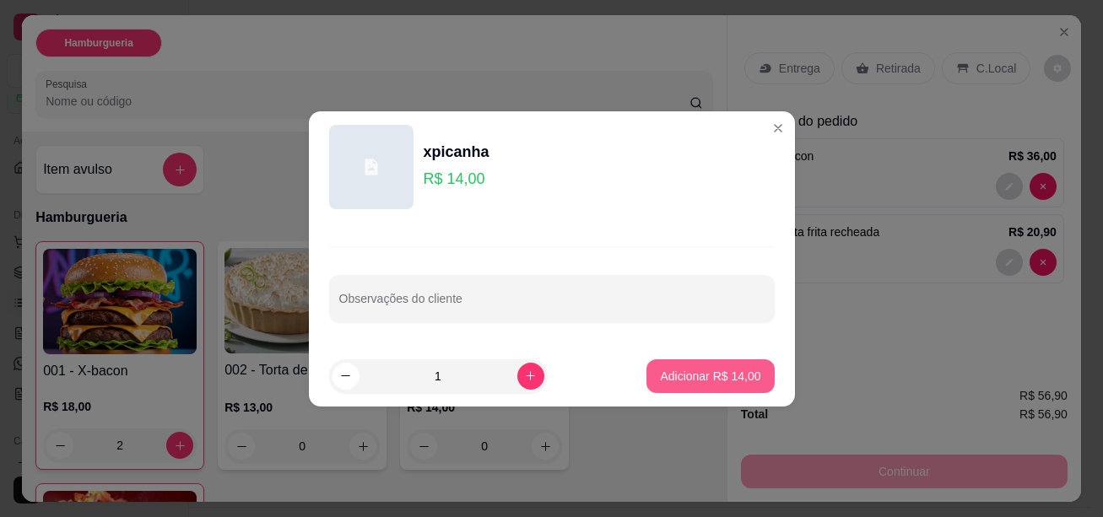
click at [711, 376] on p "Adicionar R$ 14,00" at bounding box center [710, 376] width 100 height 17
type input "1"
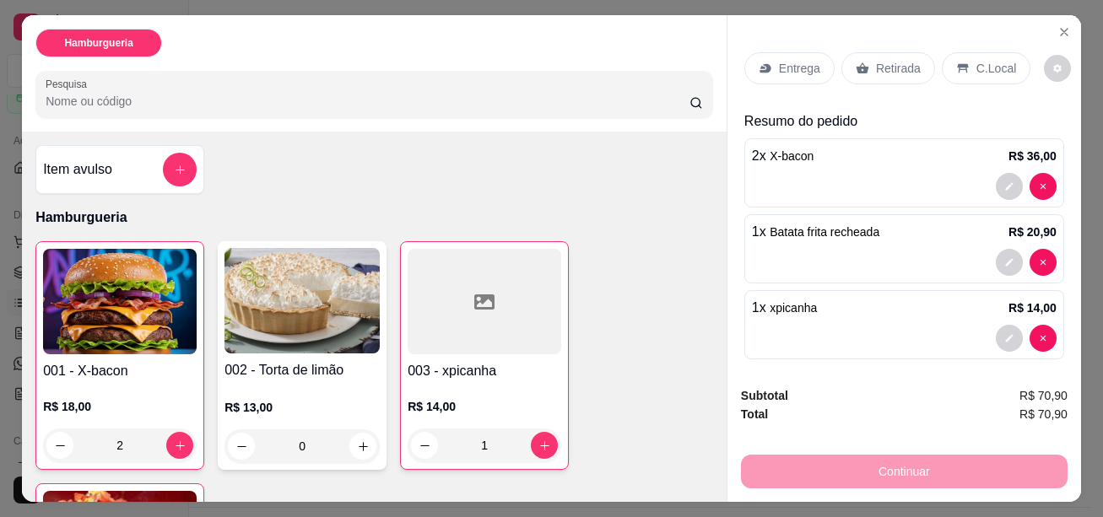
click at [791, 173] on div at bounding box center [904, 186] width 305 height 27
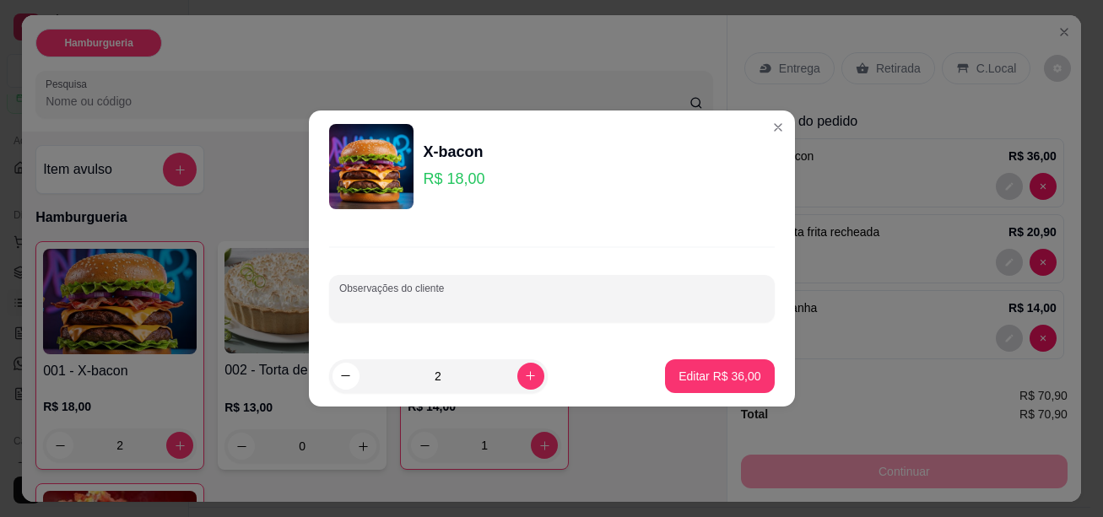
click at [375, 305] on input "Observações do cliente" at bounding box center [551, 305] width 425 height 17
click at [386, 309] on input "Sem salda" at bounding box center [551, 305] width 425 height 17
type input "Sem salda"
click at [692, 367] on button "Editar R$ 36,00" at bounding box center [718, 375] width 105 height 33
type input "0"
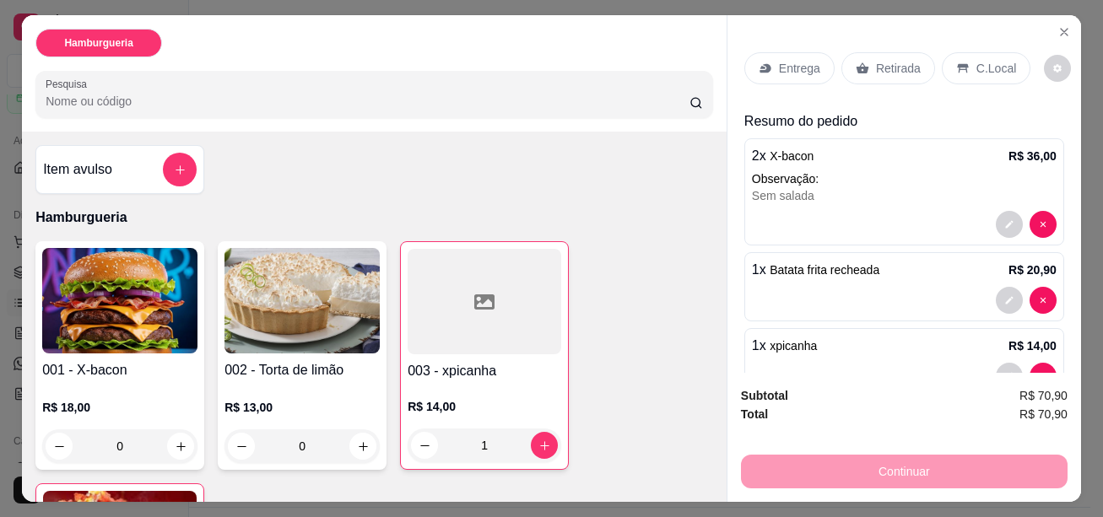
click at [807, 67] on p "Entrega" at bounding box center [799, 68] width 41 height 17
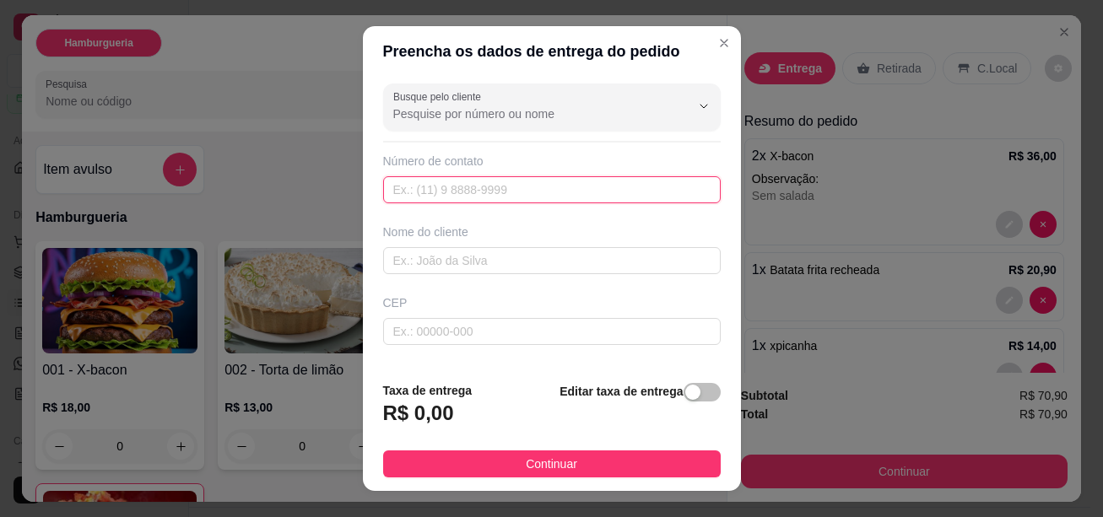
click at [429, 192] on input "text" at bounding box center [551, 189] width 337 height 27
type input "[PHONE_NUMBER]"
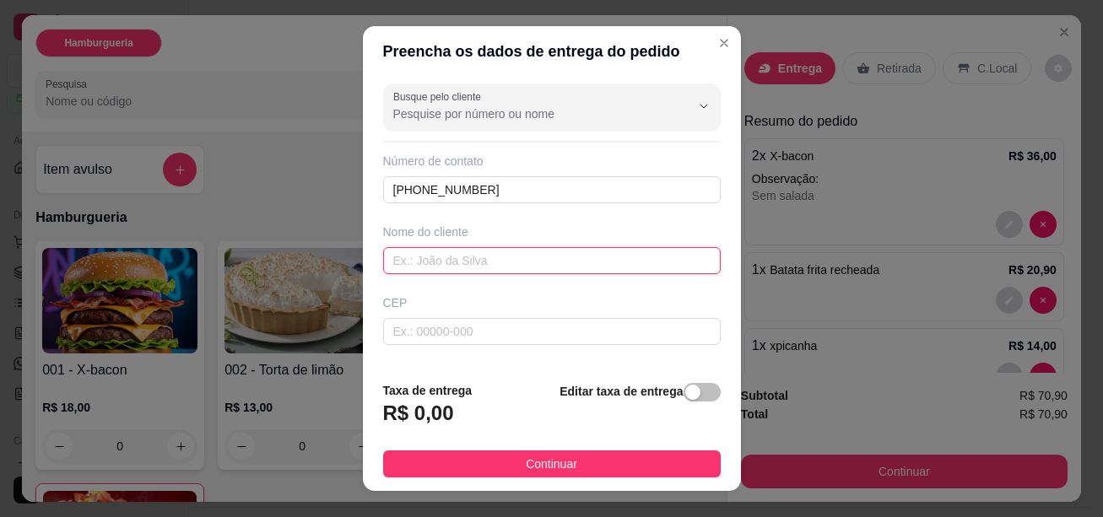
click at [440, 261] on input "text" at bounding box center [551, 260] width 337 height 27
type input "[PERSON_NAME]"
click at [482, 389] on input "text" at bounding box center [508, 402] width 251 height 27
type input "rua [GEOGRAPHIC_DATA]"
click at [650, 389] on input "text" at bounding box center [680, 402] width 79 height 27
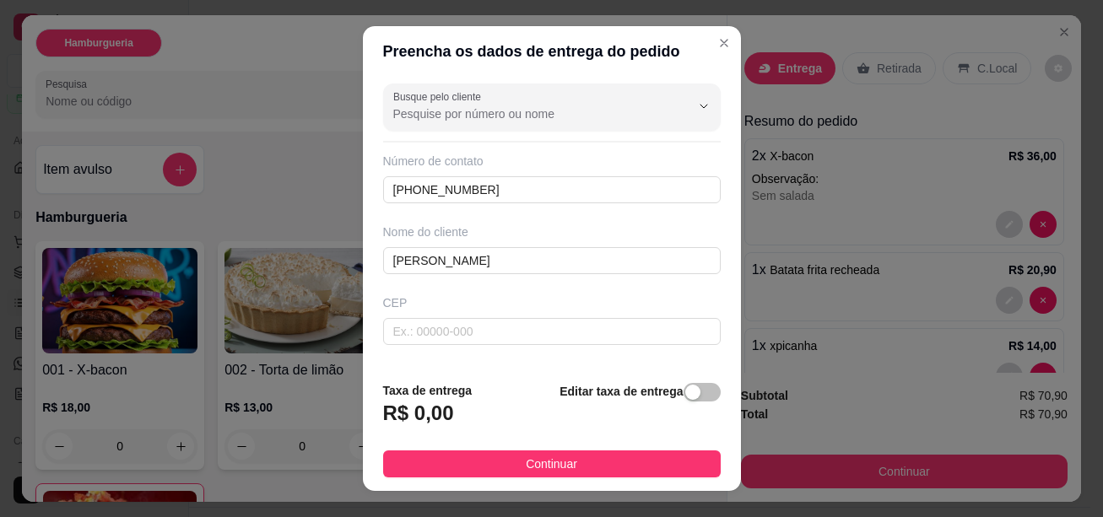
type input "506"
click at [610, 460] on input "text" at bounding box center [551, 473] width 337 height 27
type input "Engenho da praia"
type input "casa"
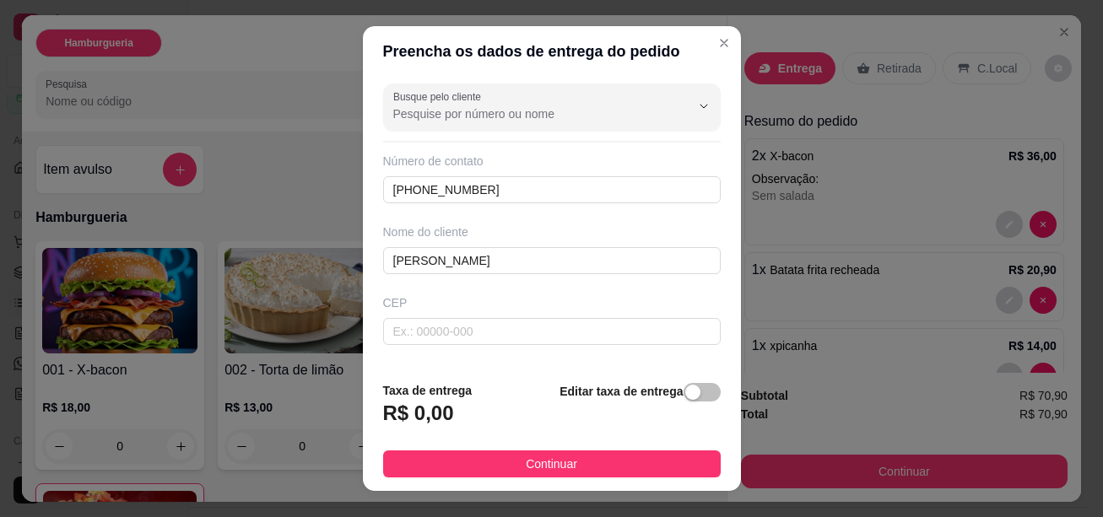
click at [428, 412] on h3 "R$ 0,00" at bounding box center [418, 413] width 71 height 27
drag, startPoint x: 445, startPoint y: 413, endPoint x: 401, endPoint y: 418, distance: 44.2
click at [401, 418] on h3 "R$ 0,00" at bounding box center [418, 413] width 71 height 27
click at [438, 413] on h3 "R$ 0,00" at bounding box center [418, 413] width 71 height 27
click at [685, 399] on div "button" at bounding box center [692, 392] width 15 height 15
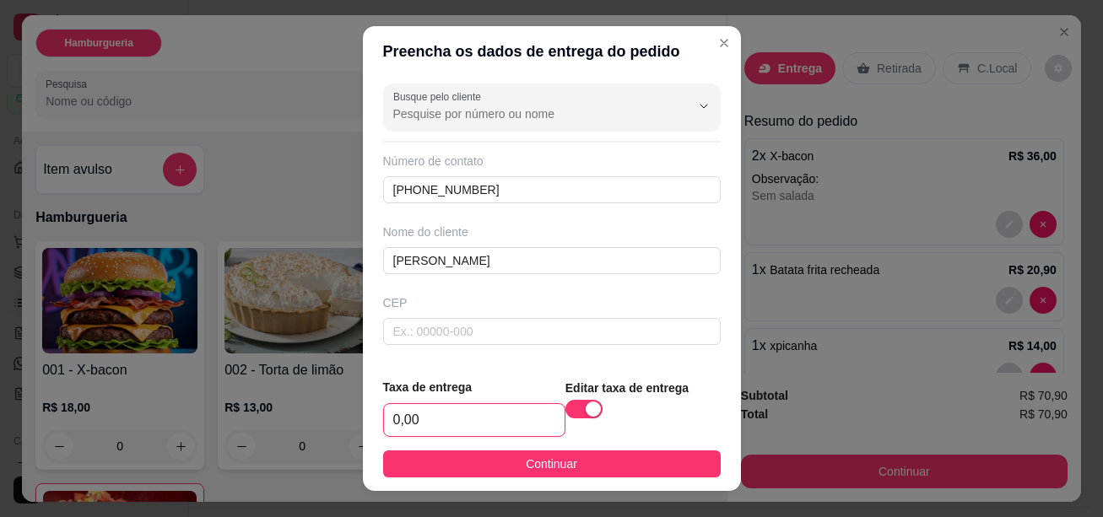
drag, startPoint x: 423, startPoint y: 429, endPoint x: 376, endPoint y: 429, distance: 46.4
click at [376, 429] on footer "Taxa de entrega 0,00 Editar taxa de entrega Continuar" at bounding box center [552, 427] width 378 height 127
type input "1,00"
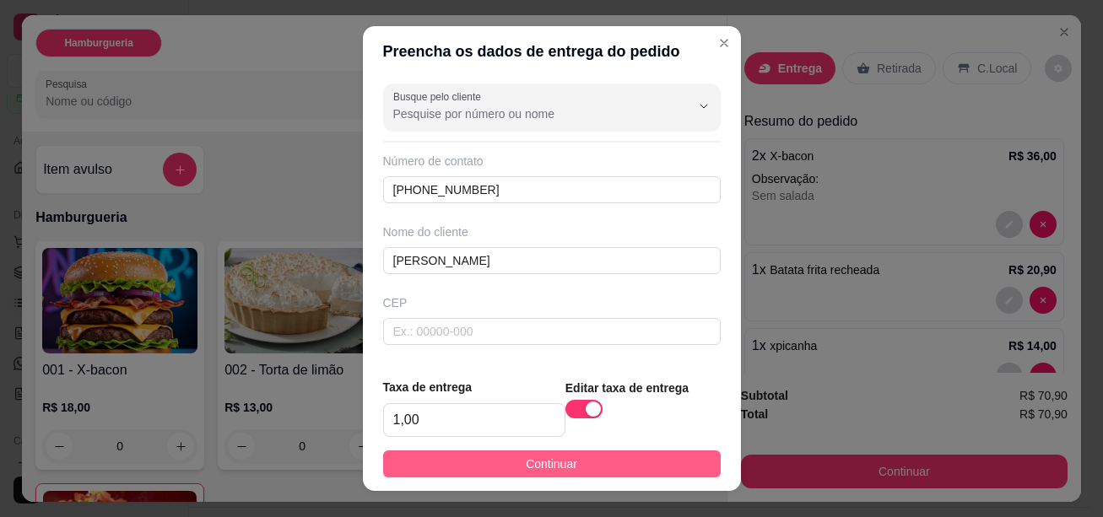
click at [570, 468] on span "Continuar" at bounding box center [551, 464] width 51 height 19
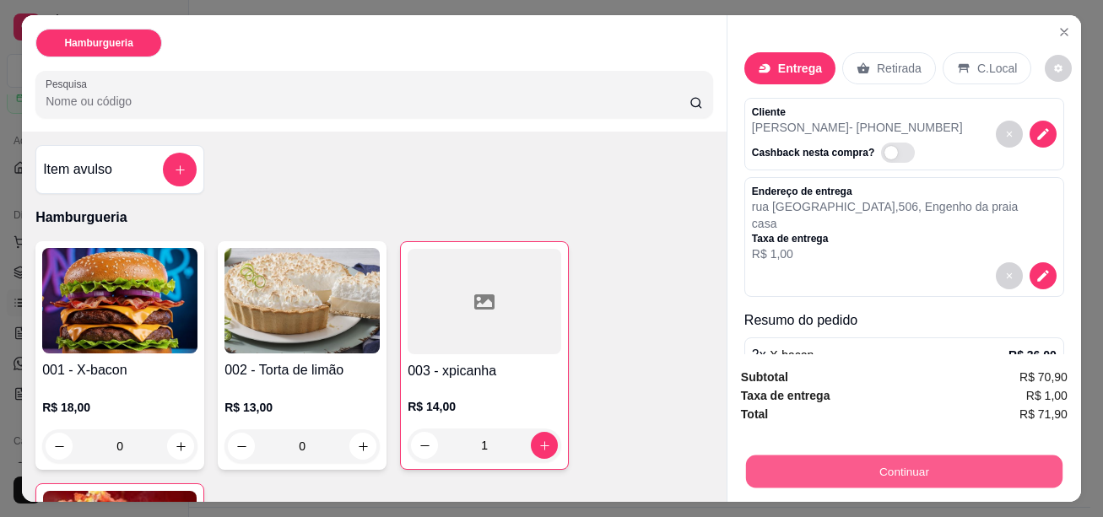
click at [899, 466] on button "Continuar" at bounding box center [904, 471] width 316 height 33
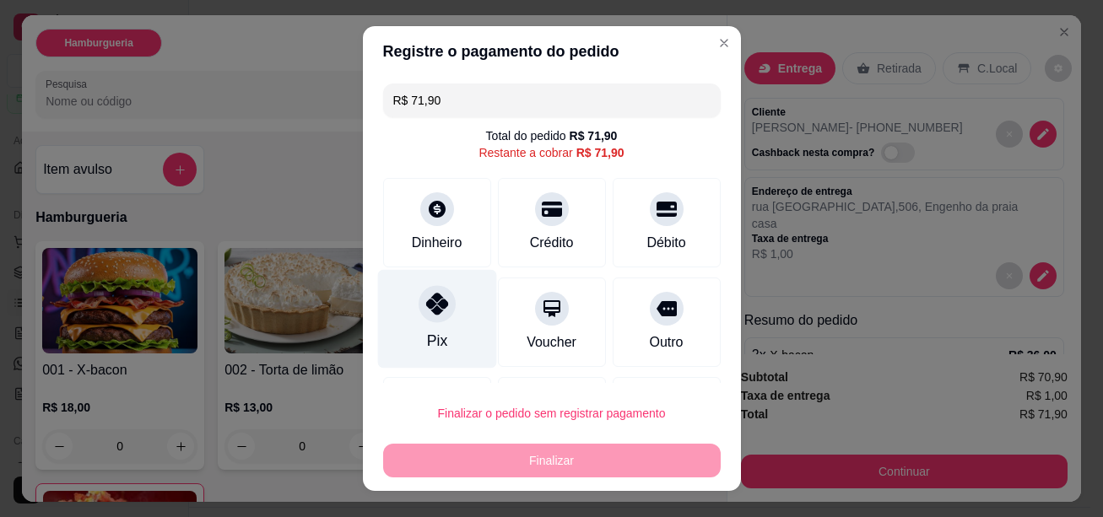
click at [430, 299] on icon at bounding box center [436, 304] width 22 height 22
type input "R$ 0,00"
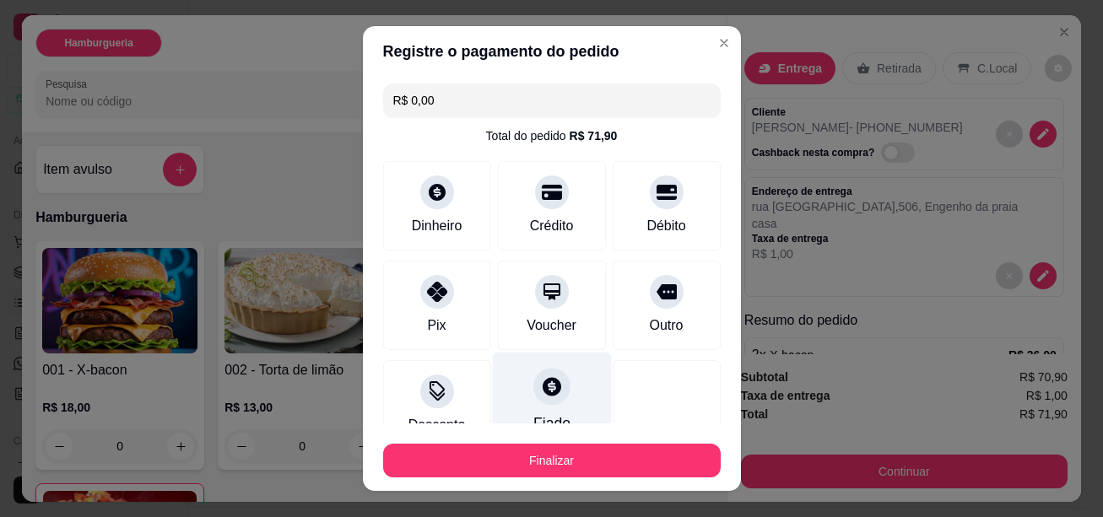
click at [542, 377] on icon at bounding box center [551, 386] width 19 height 19
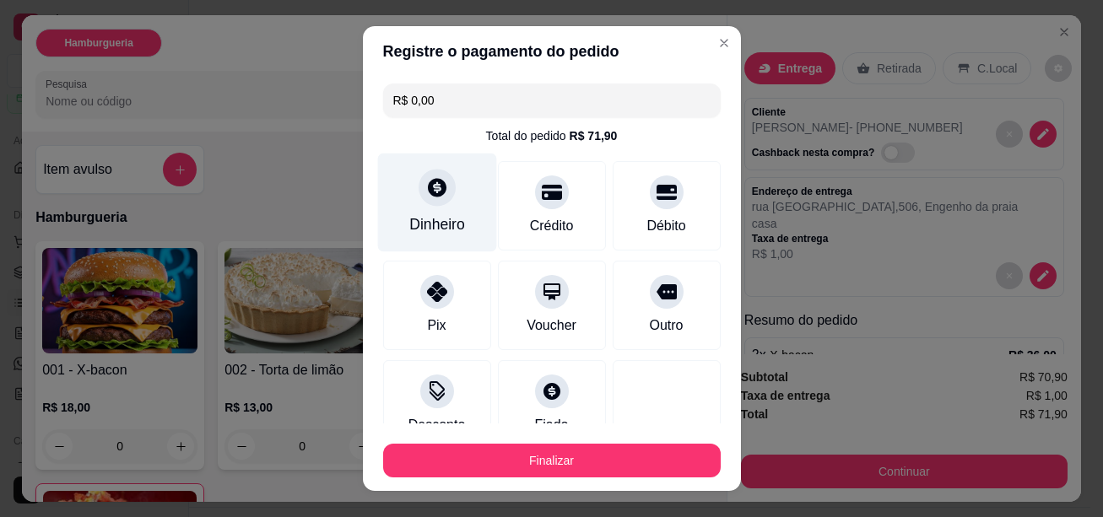
click at [436, 185] on icon at bounding box center [437, 187] width 19 height 19
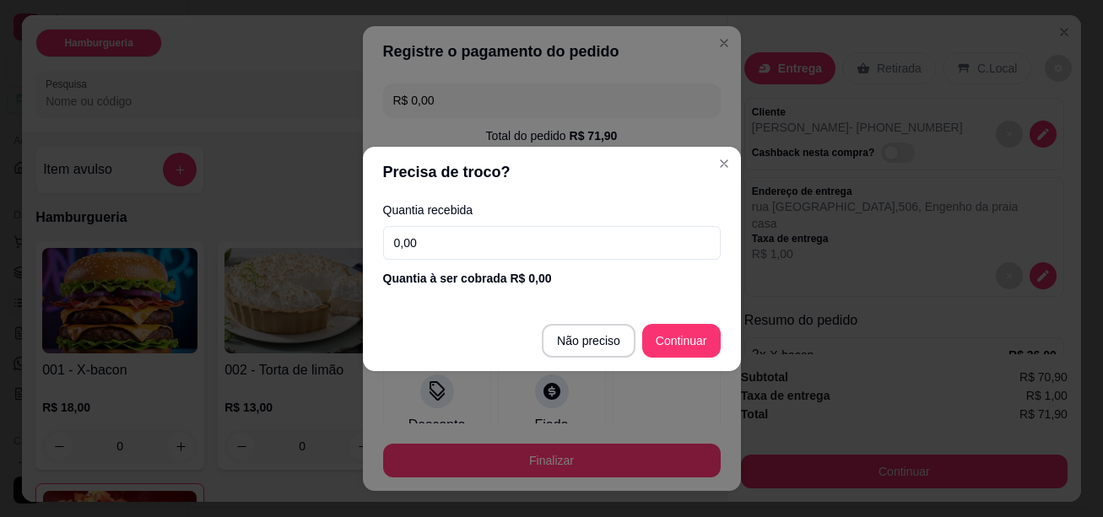
click at [439, 238] on input "0,00" at bounding box center [551, 243] width 337 height 34
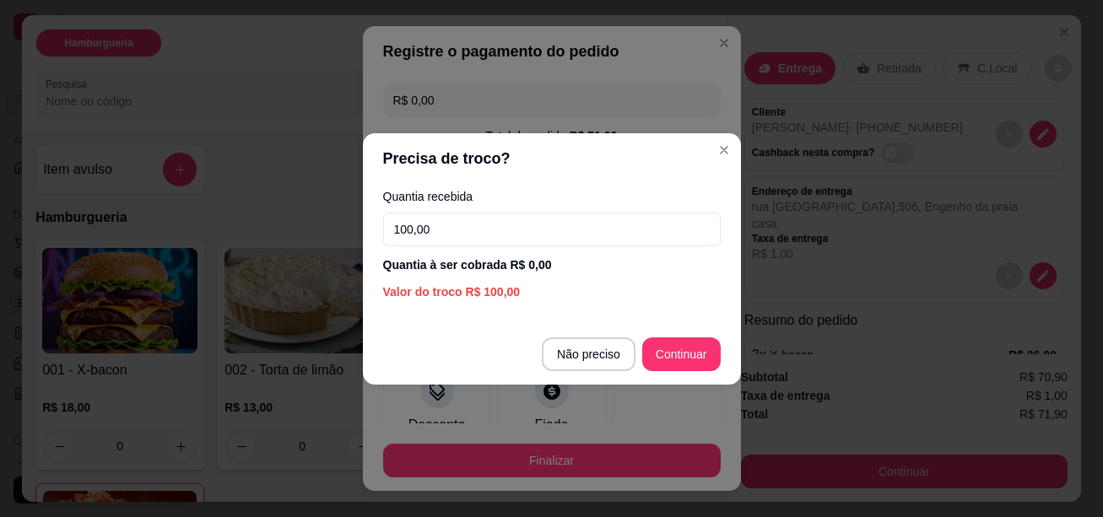
type input "100,00"
click at [535, 268] on div "Quantia à ser cobrada R$ 0,00" at bounding box center [551, 264] width 337 height 17
click at [533, 262] on div "Quantia à ser cobrada R$ 0,00" at bounding box center [551, 264] width 337 height 17
drag, startPoint x: 531, startPoint y: 262, endPoint x: 546, endPoint y: 265, distance: 15.4
click at [546, 265] on div "Quantia à ser cobrada R$ 0,00" at bounding box center [551, 264] width 337 height 17
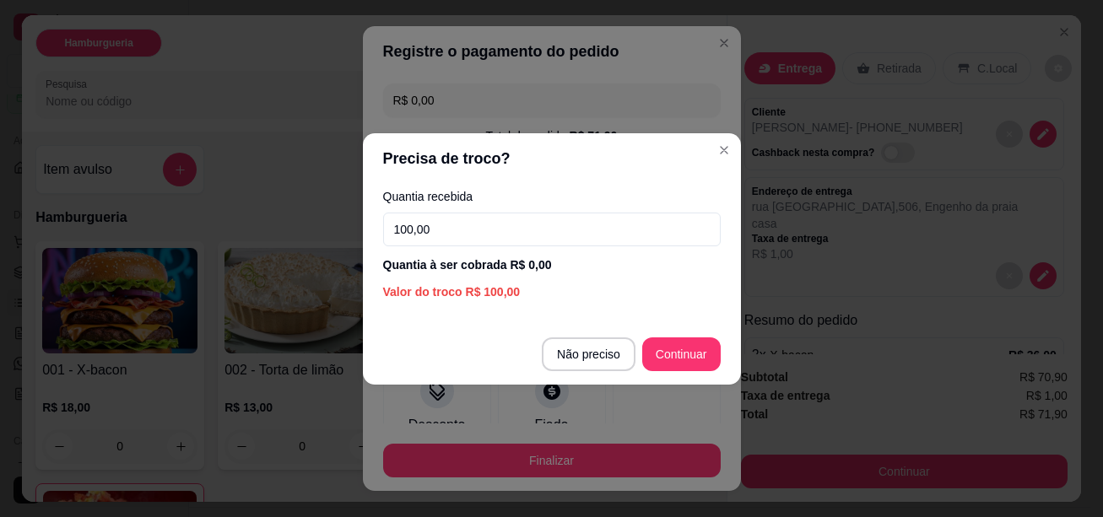
click at [552, 262] on div "Quantia à ser cobrada R$ 0,00" at bounding box center [551, 264] width 337 height 17
click at [464, 232] on input "100,00" at bounding box center [551, 230] width 337 height 34
click at [517, 235] on input "100,00" at bounding box center [551, 230] width 337 height 34
click at [541, 267] on div "Quantia à ser cobrada R$ 0,00" at bounding box center [551, 264] width 337 height 17
click at [459, 289] on div "Valor do troco R$ 100,00" at bounding box center [551, 291] width 337 height 17
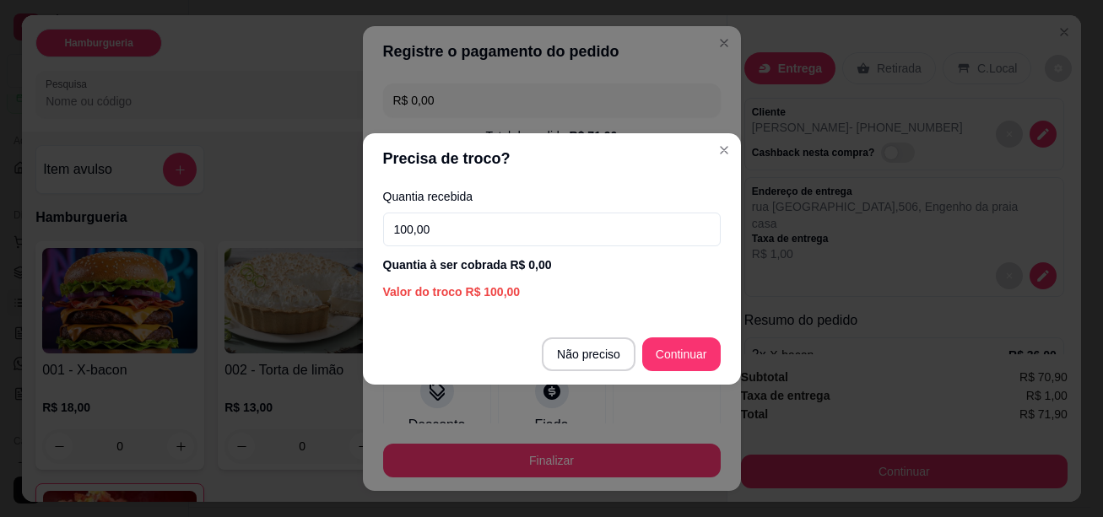
drag, startPoint x: 444, startPoint y: 229, endPoint x: 394, endPoint y: 230, distance: 49.8
click at [394, 230] on input "100,00" at bounding box center [551, 230] width 337 height 34
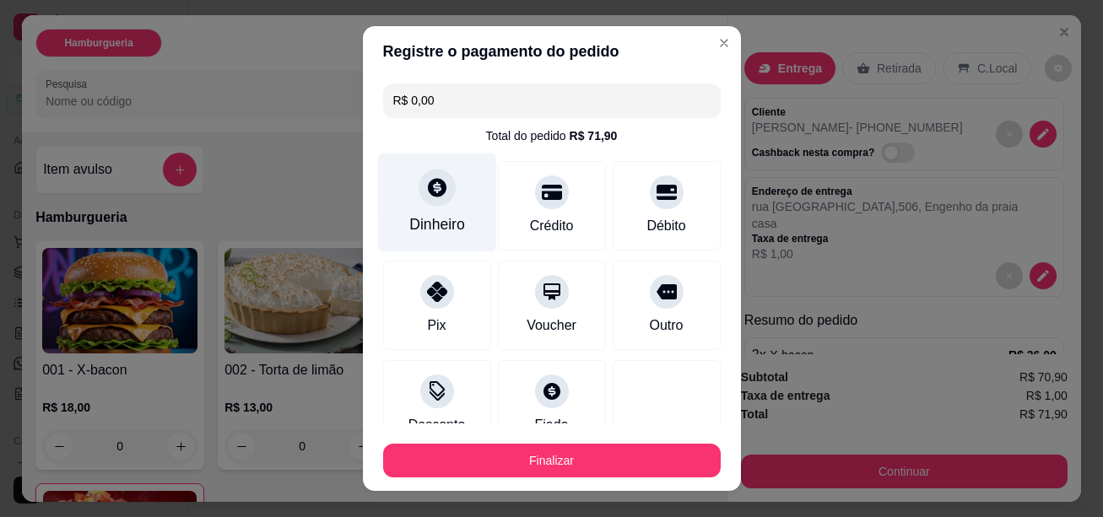
click at [433, 199] on div at bounding box center [436, 187] width 37 height 37
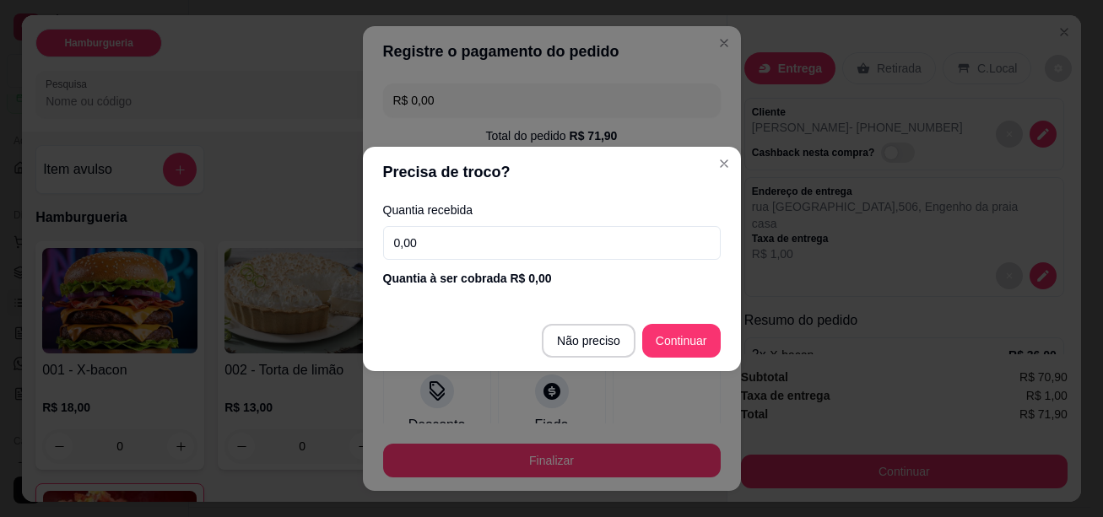
click at [543, 274] on div "Quantia à ser cobrada R$ 0,00" at bounding box center [551, 278] width 337 height 17
click at [427, 240] on input "0,00" at bounding box center [551, 243] width 337 height 34
drag, startPoint x: 423, startPoint y: 240, endPoint x: 396, endPoint y: 241, distance: 27.9
click at [396, 241] on input "0,00" at bounding box center [551, 243] width 337 height 34
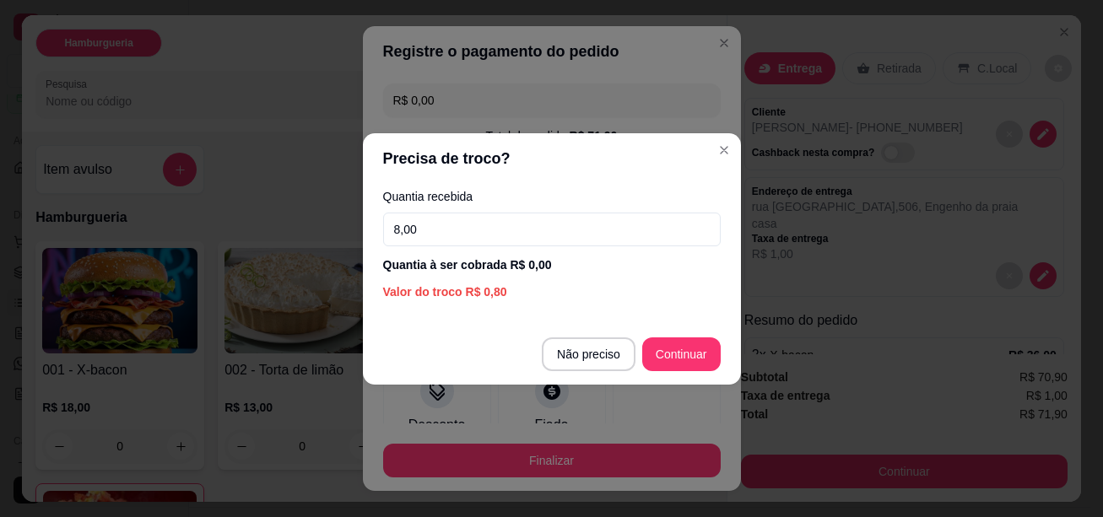
type input "80,00"
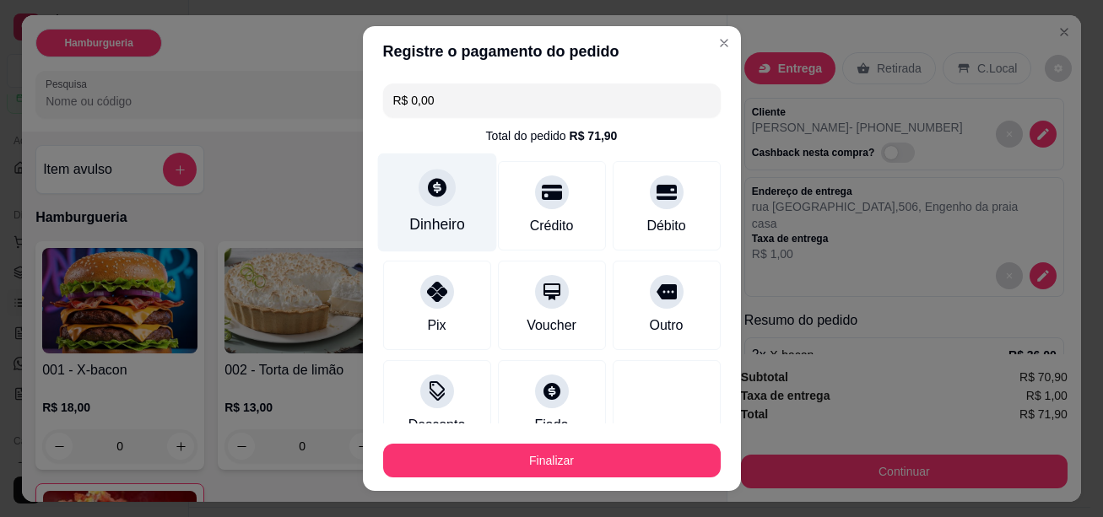
click at [429, 187] on icon at bounding box center [436, 187] width 22 height 22
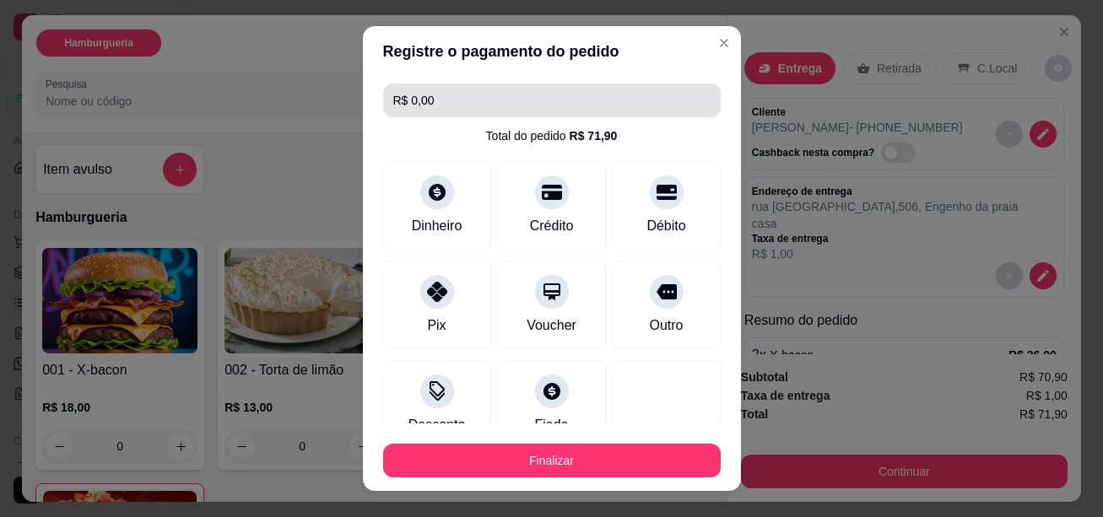
click at [446, 96] on input "R$ 0,00" at bounding box center [551, 101] width 317 height 34
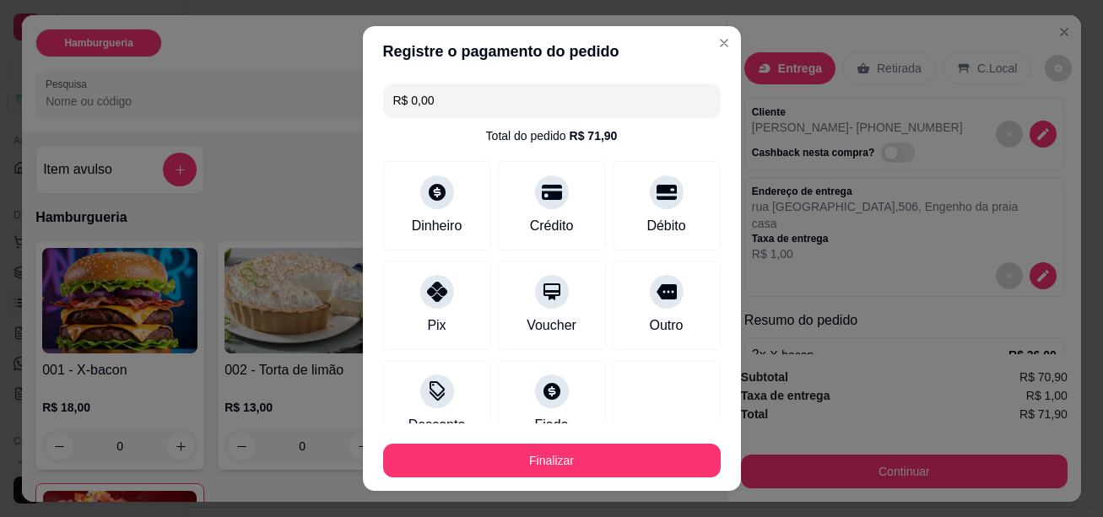
drag, startPoint x: 446, startPoint y: 96, endPoint x: 409, endPoint y: 98, distance: 37.2
click at [409, 98] on input "R$ 0,00" at bounding box center [551, 101] width 317 height 34
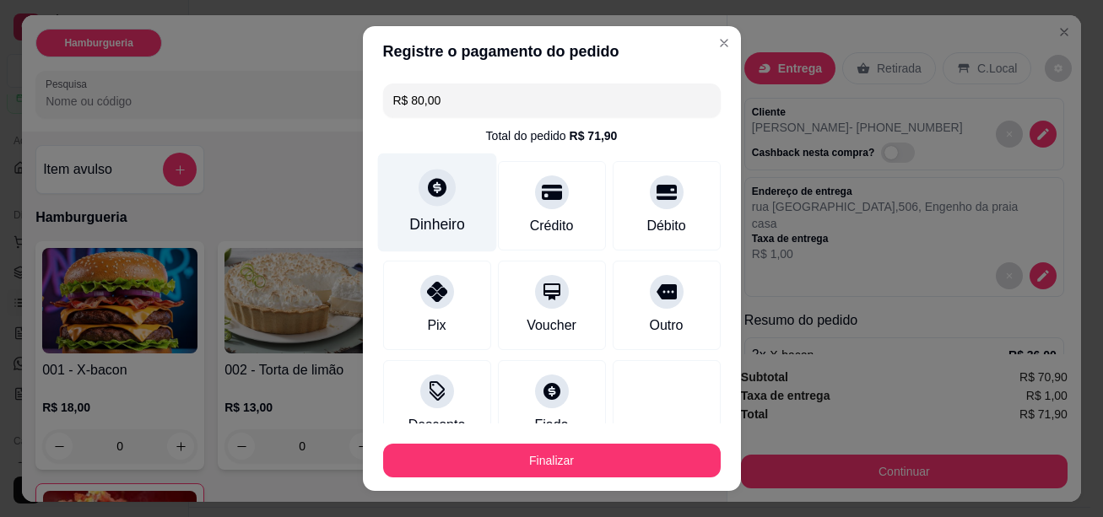
click at [435, 191] on icon at bounding box center [437, 187] width 19 height 19
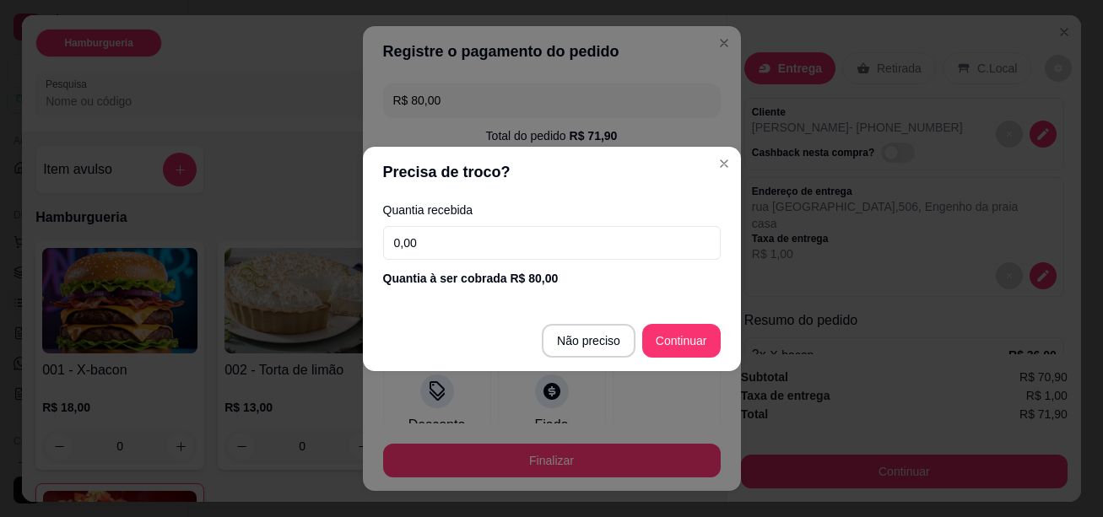
click at [427, 240] on input "0,00" at bounding box center [551, 243] width 337 height 34
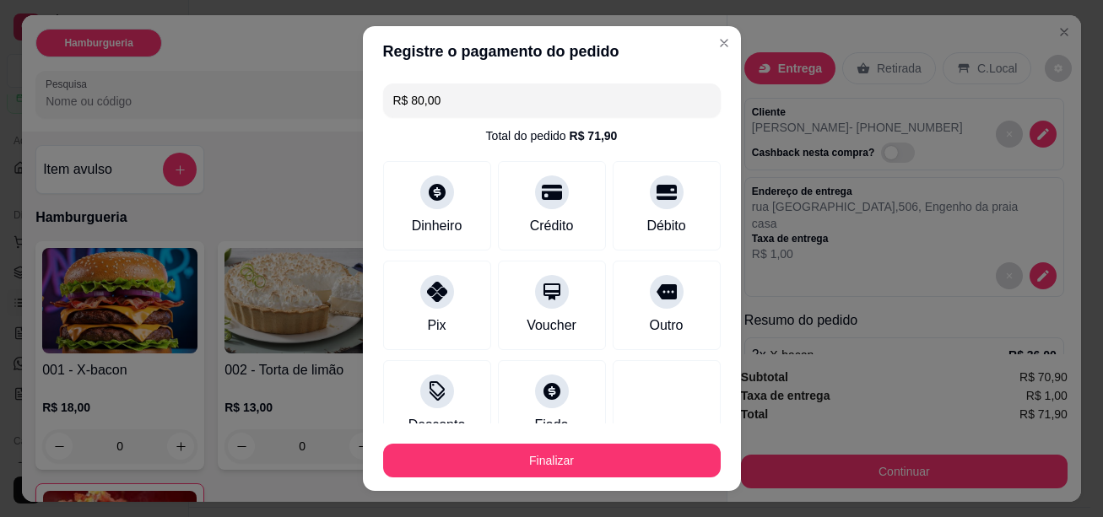
drag, startPoint x: 441, startPoint y: 98, endPoint x: 412, endPoint y: 105, distance: 30.3
click at [412, 105] on input "R$ 80,00" at bounding box center [551, 101] width 317 height 34
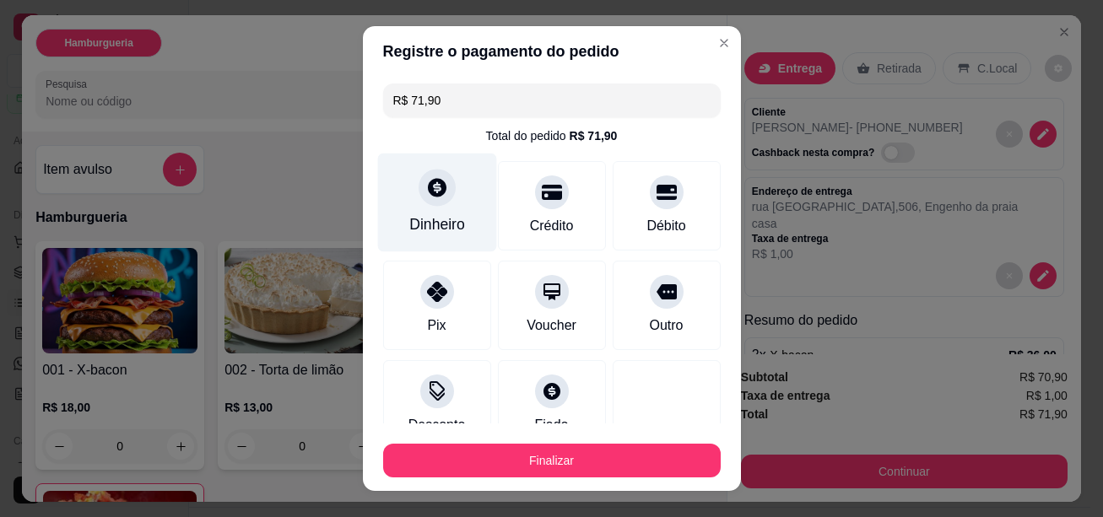
click at [429, 197] on icon at bounding box center [436, 187] width 22 height 22
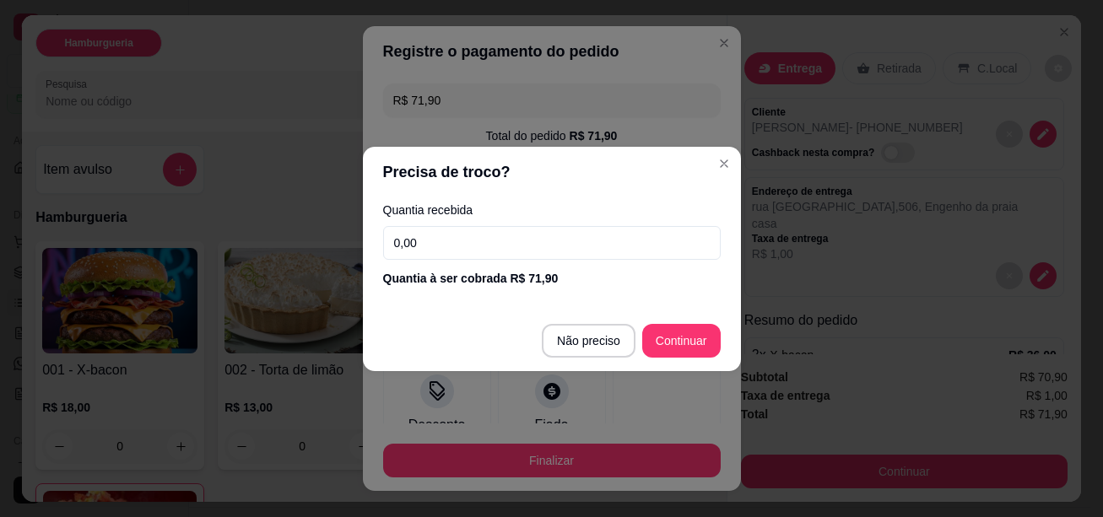
click at [450, 244] on input "0,00" at bounding box center [551, 243] width 337 height 34
drag, startPoint x: 429, startPoint y: 248, endPoint x: 391, endPoint y: 246, distance: 37.2
click at [391, 247] on input "0,00" at bounding box center [551, 243] width 337 height 34
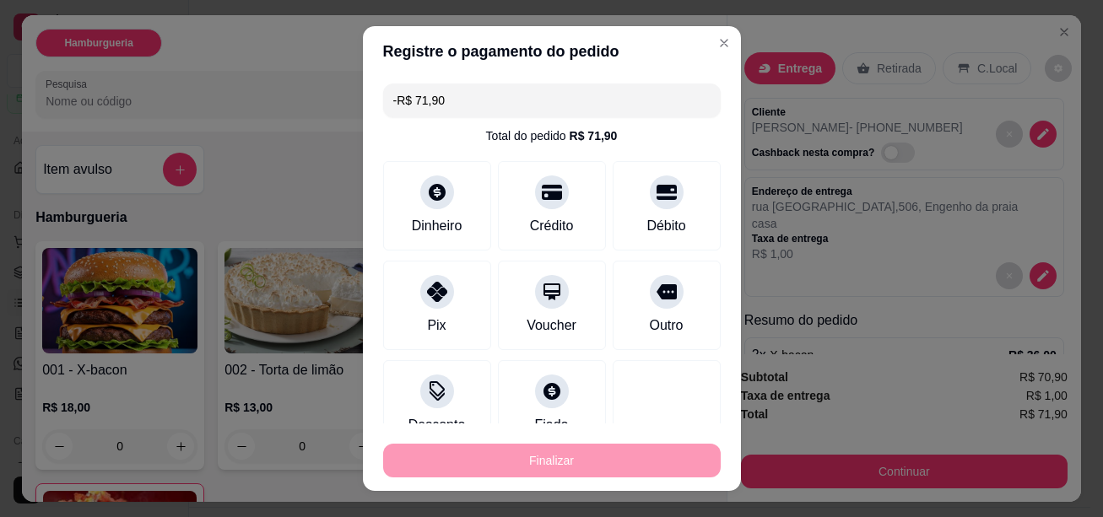
click at [575, 454] on div "Finalizar" at bounding box center [551, 461] width 337 height 34
click at [531, 500] on div "Transferência Pix R$ 71,90" at bounding box center [551, 512] width 310 height 24
click at [690, 505] on icon at bounding box center [696, 511] width 13 height 13
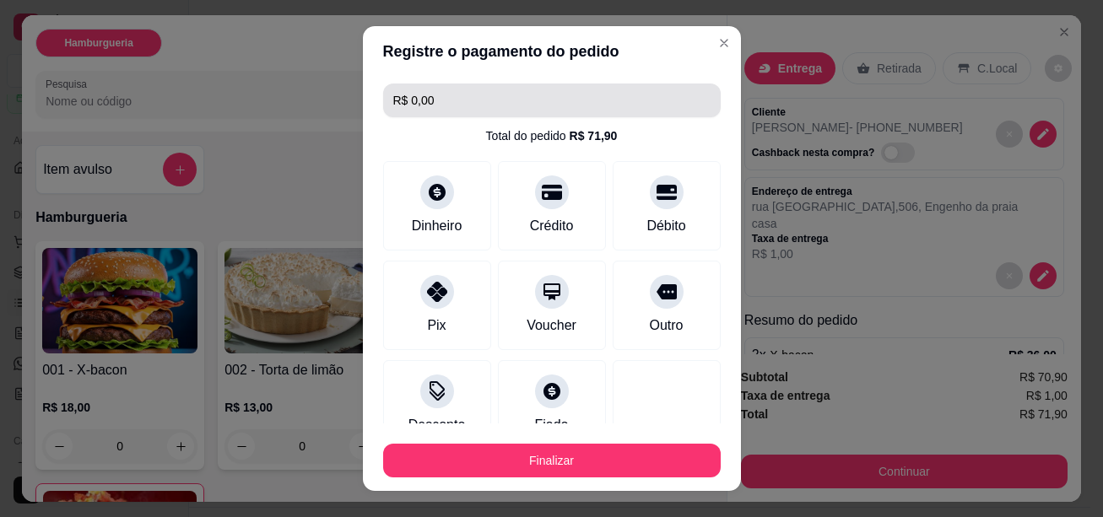
click at [439, 104] on input "R$ 0,00" at bounding box center [551, 101] width 317 height 34
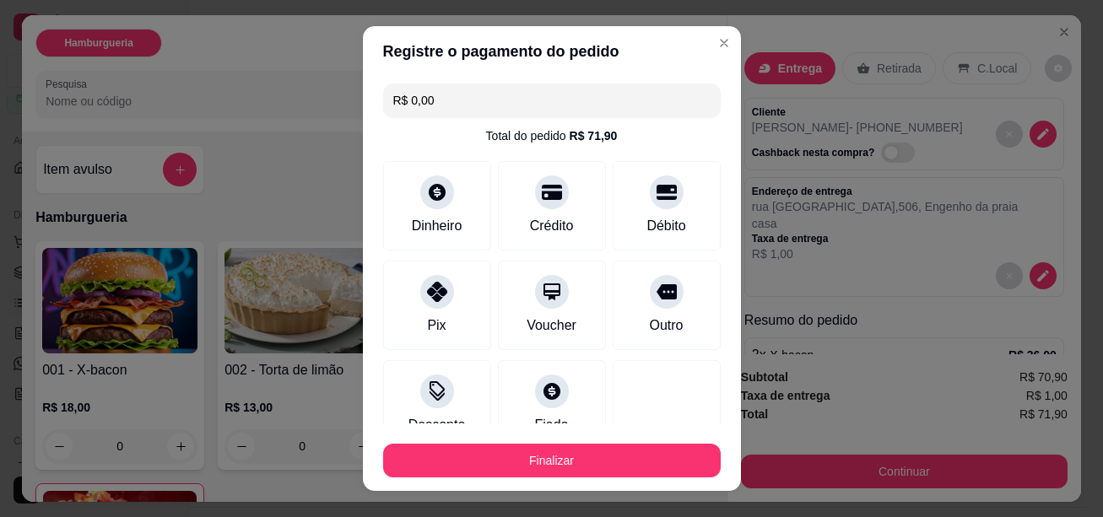
drag, startPoint x: 439, startPoint y: 100, endPoint x: 410, endPoint y: 99, distance: 28.7
click at [410, 99] on input "R$ 0,00" at bounding box center [551, 101] width 317 height 34
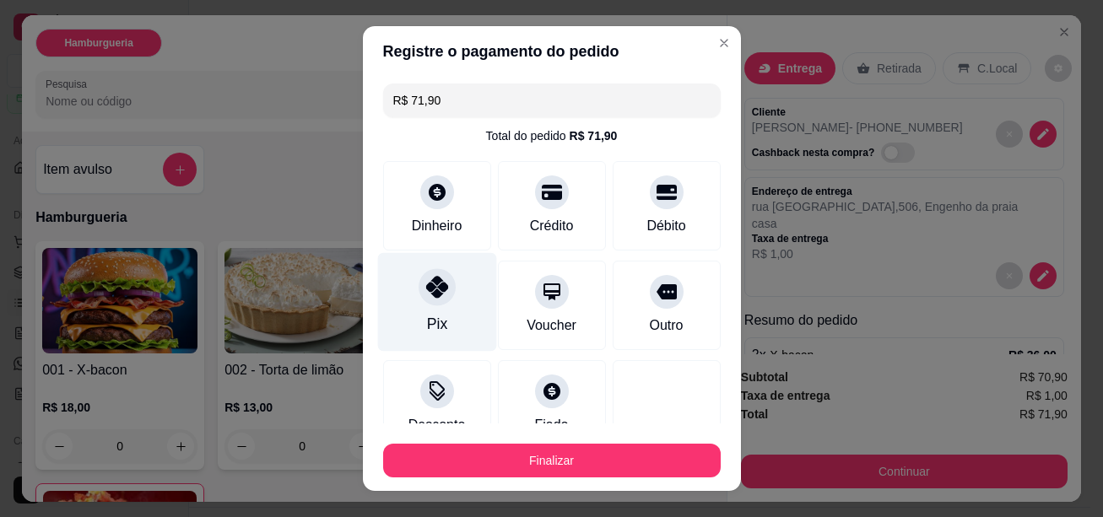
type input "R$ 71,90"
click at [433, 175] on div at bounding box center [437, 192] width 34 height 34
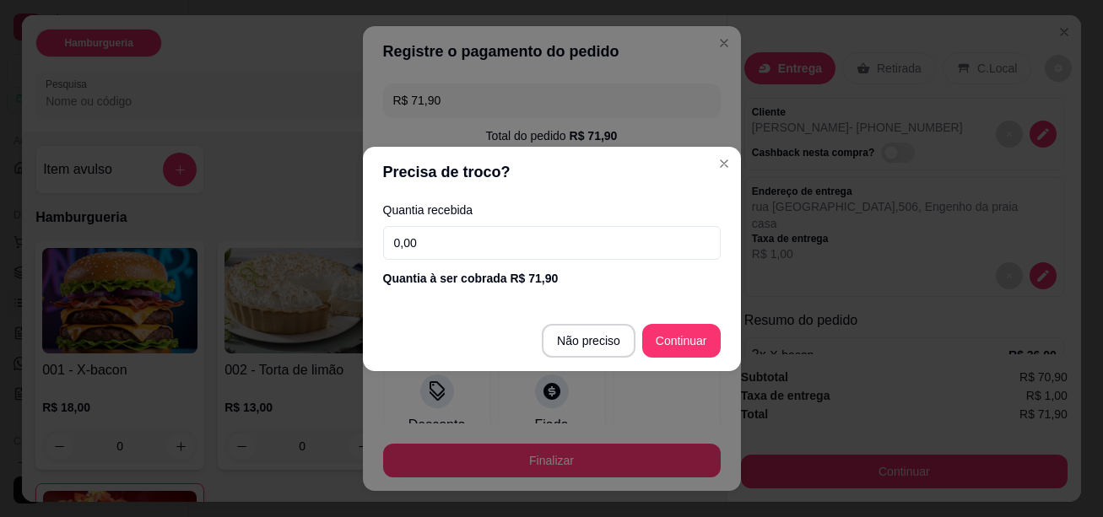
drag, startPoint x: 429, startPoint y: 246, endPoint x: 393, endPoint y: 245, distance: 35.5
click at [393, 245] on input "0,00" at bounding box center [551, 243] width 337 height 34
type input "100,00"
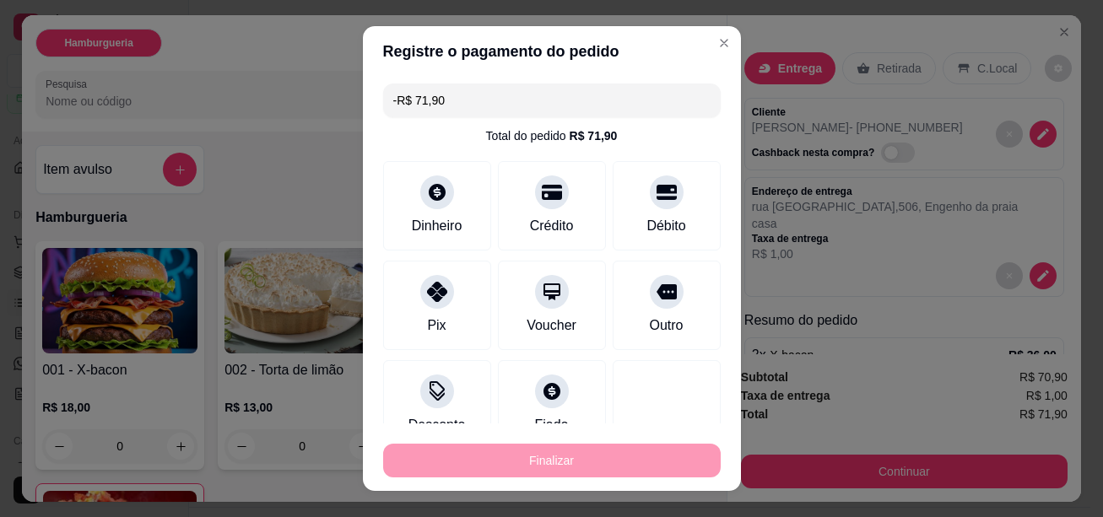
click at [690, 505] on icon at bounding box center [696, 511] width 13 height 13
type input "R$ 0,00"
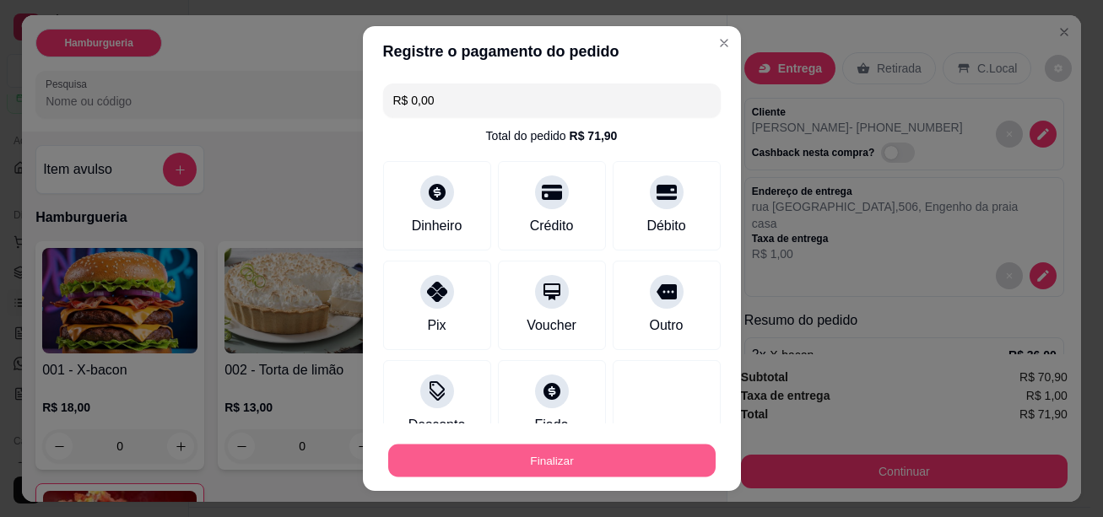
click at [534, 454] on button "Finalizar" at bounding box center [551, 461] width 327 height 33
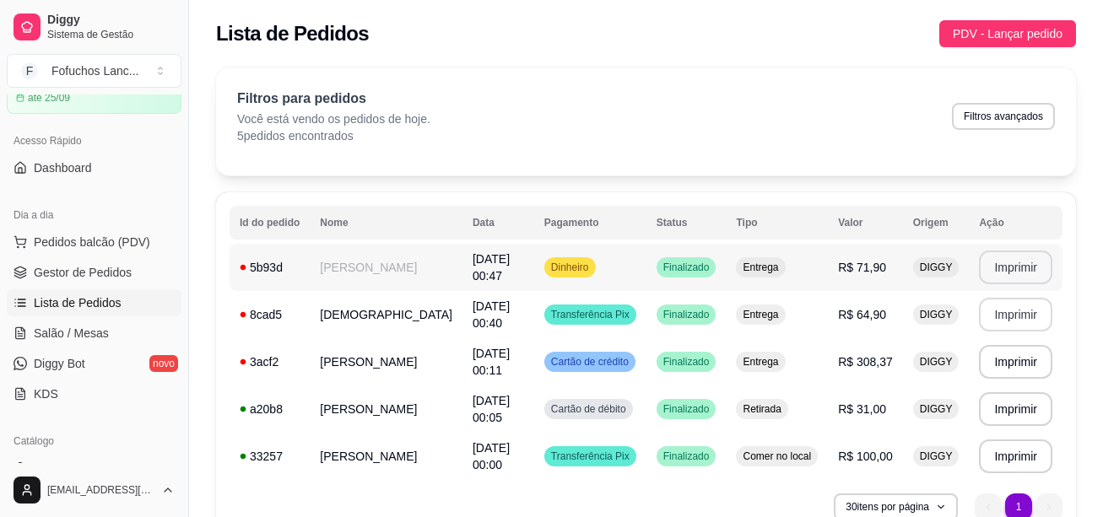
click at [1002, 251] on button "Imprimir" at bounding box center [1015, 268] width 73 height 34
click at [84, 244] on span "Pedidos balcão (PDV)" at bounding box center [92, 242] width 116 height 17
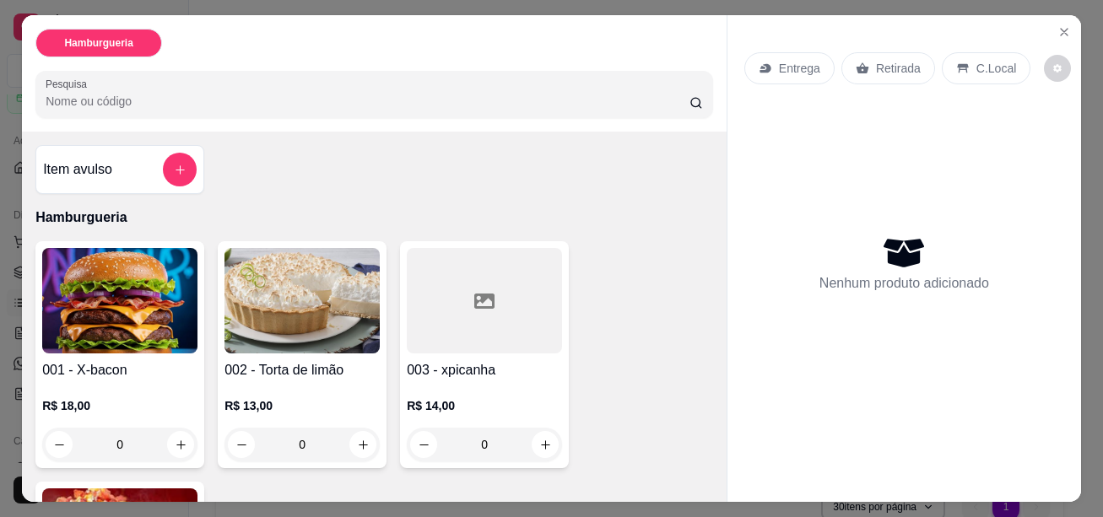
click at [170, 93] on input "Pesquisa" at bounding box center [368, 101] width 644 height 17
click at [109, 98] on input "Pesquisa" at bounding box center [368, 101] width 644 height 17
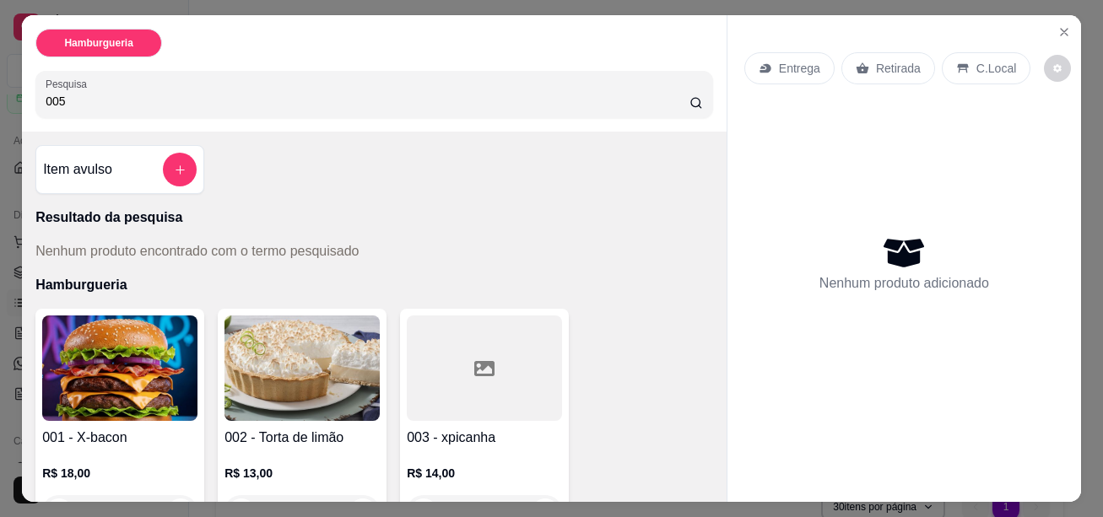
type input "005"
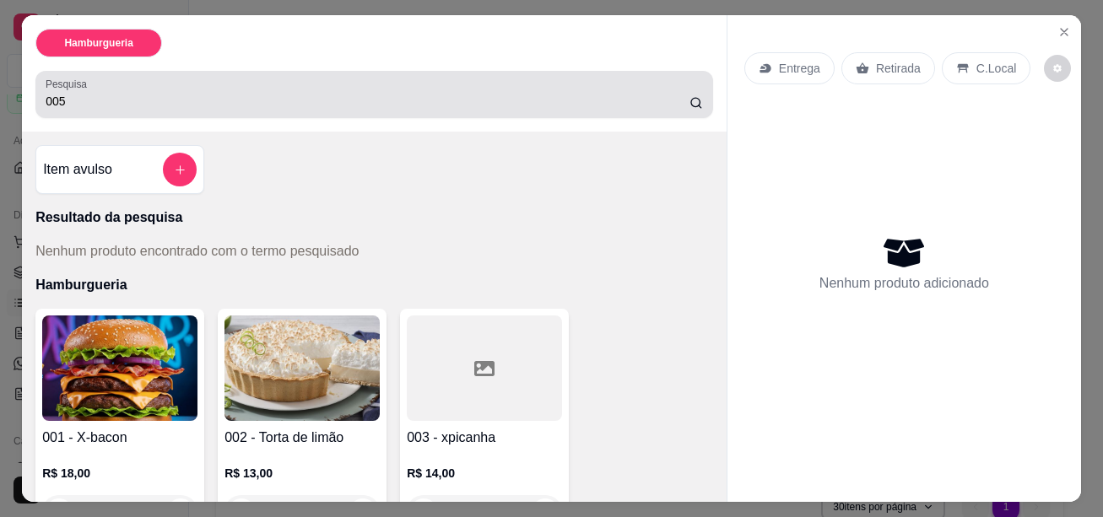
click at [143, 100] on input "005" at bounding box center [368, 101] width 644 height 17
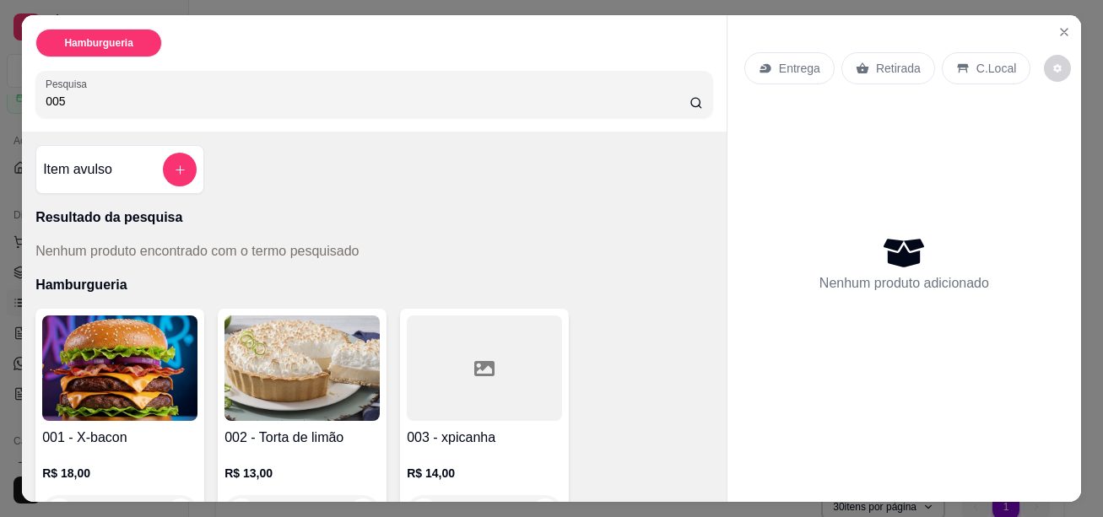
click at [99, 96] on input "005" at bounding box center [368, 101] width 644 height 17
drag, startPoint x: 68, startPoint y: 96, endPoint x: 9, endPoint y: 97, distance: 59.1
click at [9, 97] on div "Hamburgueria Pesquisa 005 Item avulso Resultado da pesquisa Nenhum produto enco…" at bounding box center [551, 258] width 1103 height 517
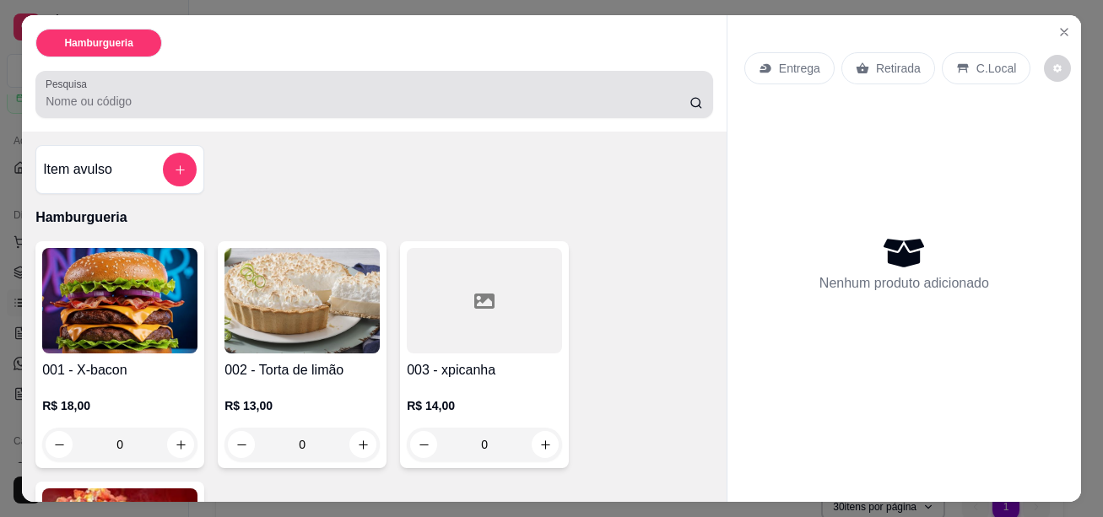
click at [703, 98] on icon at bounding box center [695, 102] width 13 height 13
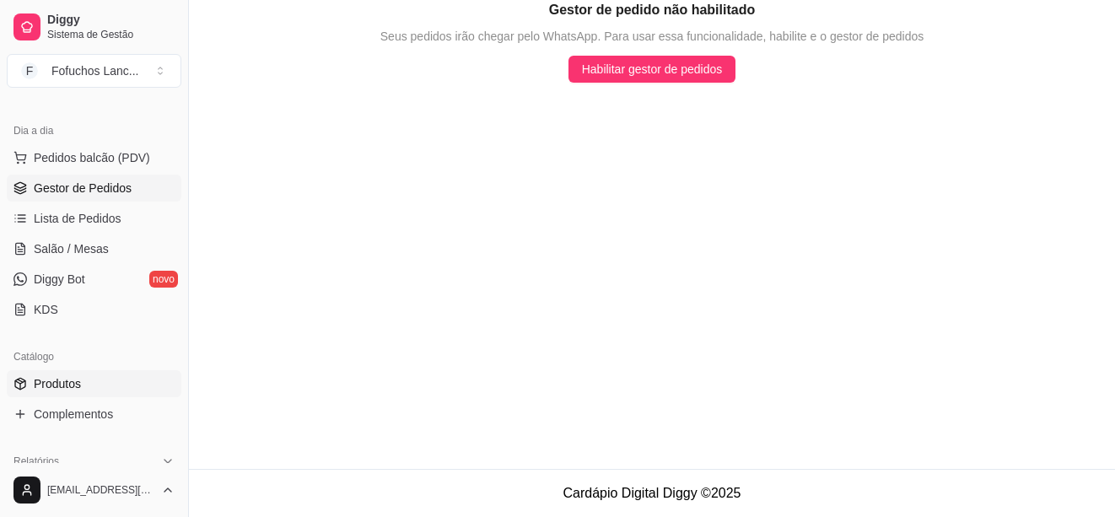
scroll to position [253, 0]
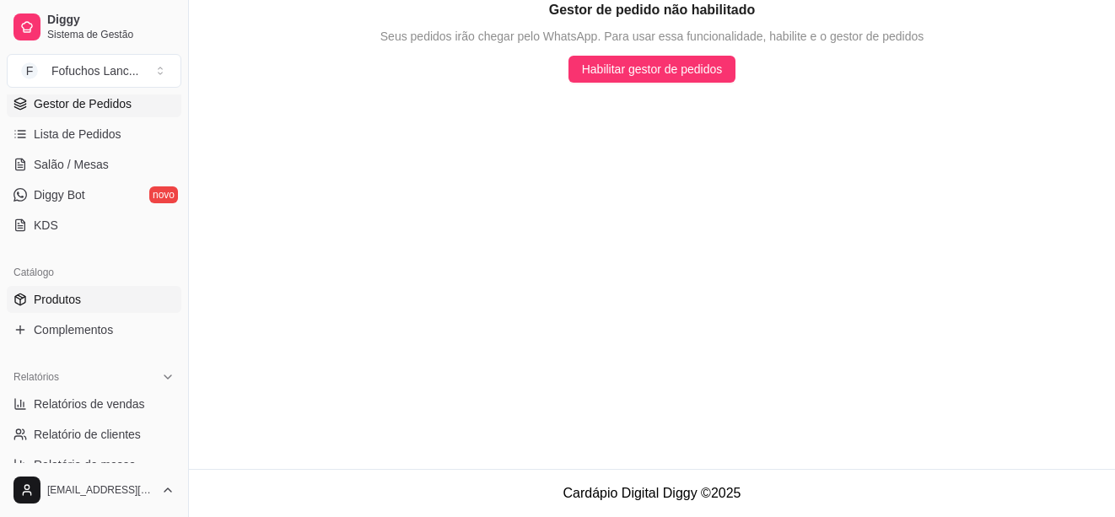
click at [62, 296] on span "Produtos" at bounding box center [57, 299] width 47 height 17
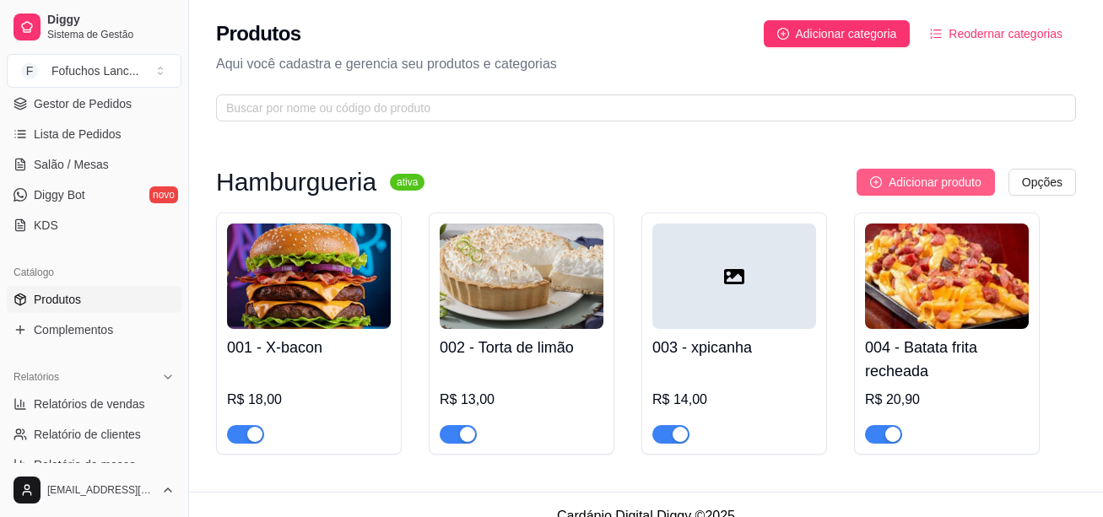
click at [919, 186] on span "Adicionar produto" at bounding box center [934, 182] width 93 height 19
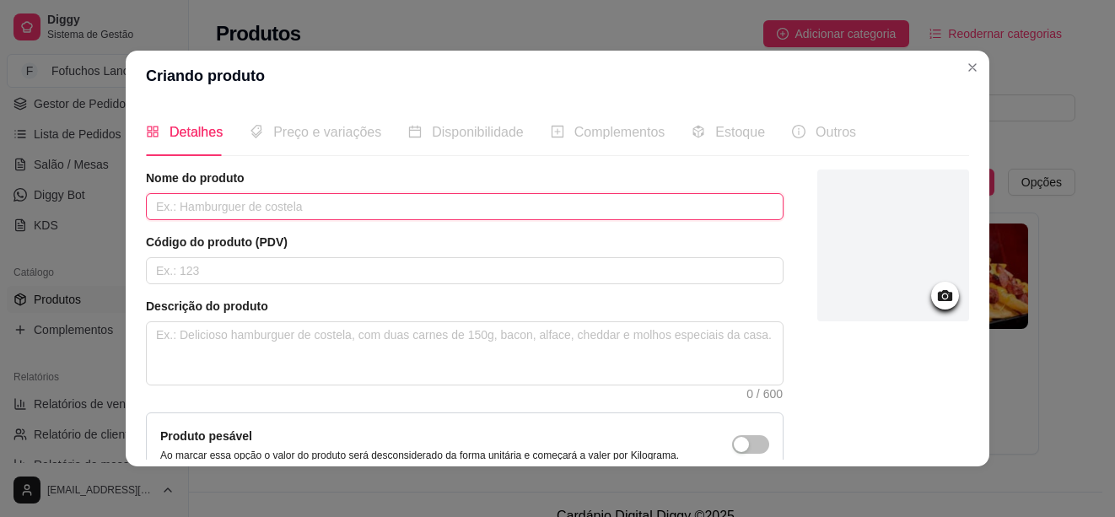
click at [262, 210] on input "text" at bounding box center [465, 206] width 638 height 27
drag, startPoint x: 221, startPoint y: 203, endPoint x: 142, endPoint y: 218, distance: 80.7
click at [146, 218] on input "bolo fatia" at bounding box center [465, 206] width 638 height 27
type input "BOLO FATIA"
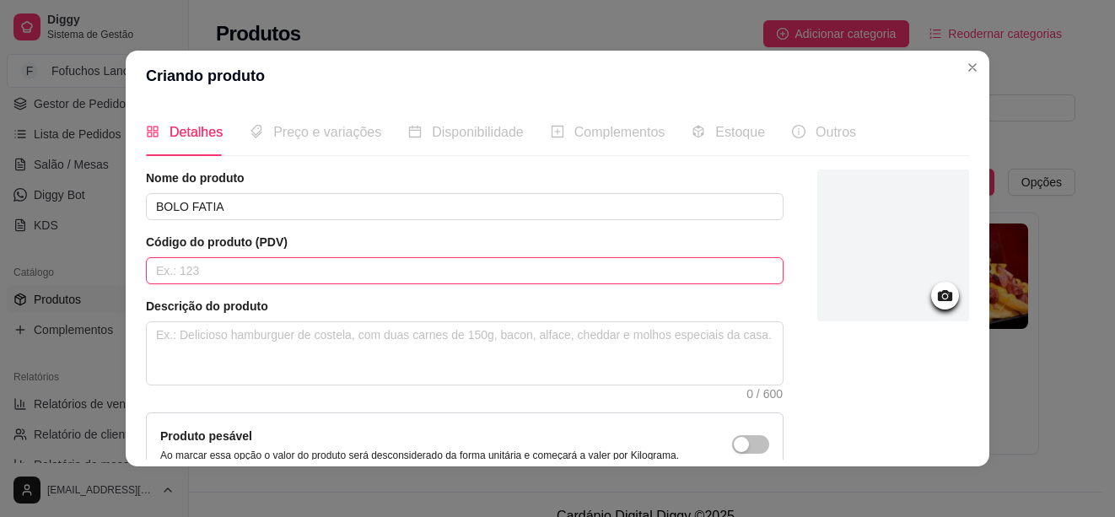
click at [208, 273] on input "text" at bounding box center [465, 270] width 638 height 27
type input "005"
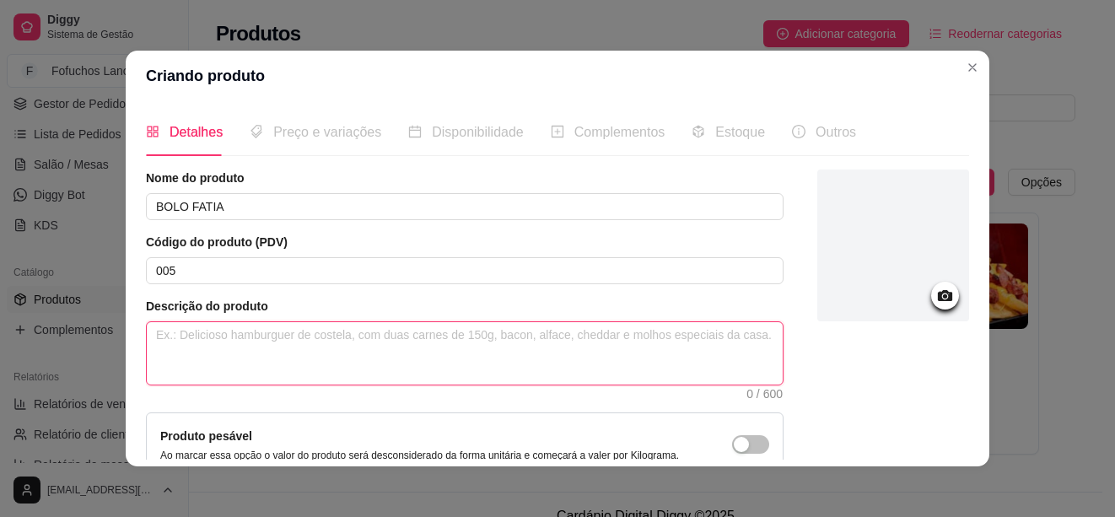
click at [226, 355] on textarea at bounding box center [465, 353] width 636 height 62
type textarea "d"
type textarea "dE"
type textarea "dEL"
type textarea "dELI"
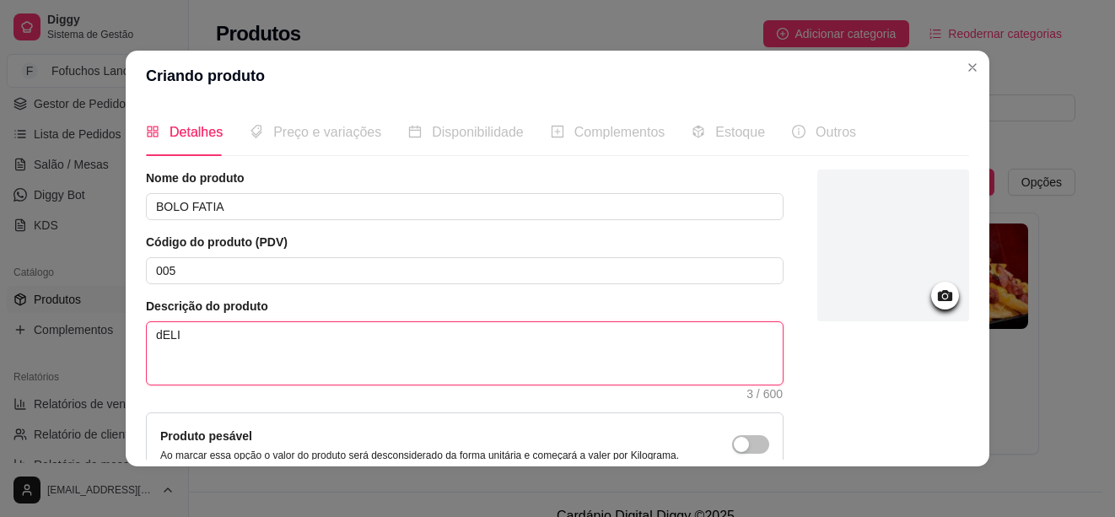
type textarea "dELIC"
type textarea "dELICI"
type textarea "dELICIO"
type textarea "dELICIOS"
type textarea "dELICIOSO"
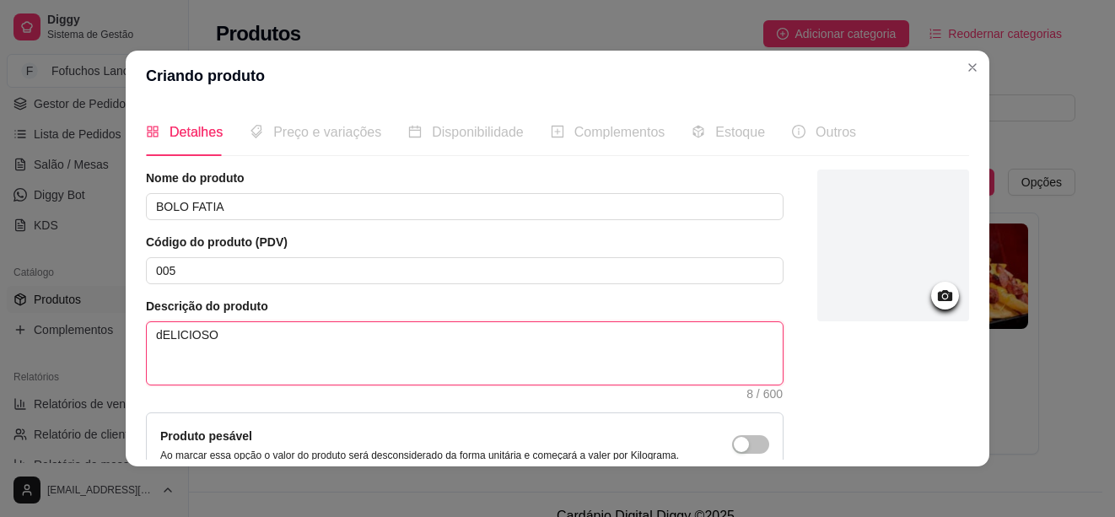
type textarea "dELICIOSO"
type textarea "dELICIOS"
type textarea "dELICIO"
type textarea "dELICI"
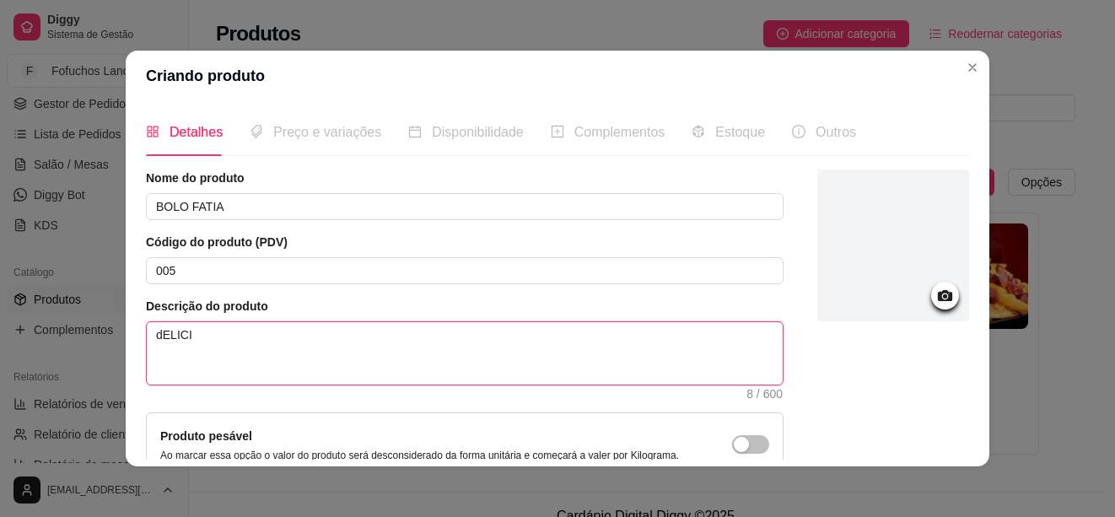
type textarea "dELIC"
type textarea "dELI"
type textarea "dEL"
type textarea "dE"
type textarea "d"
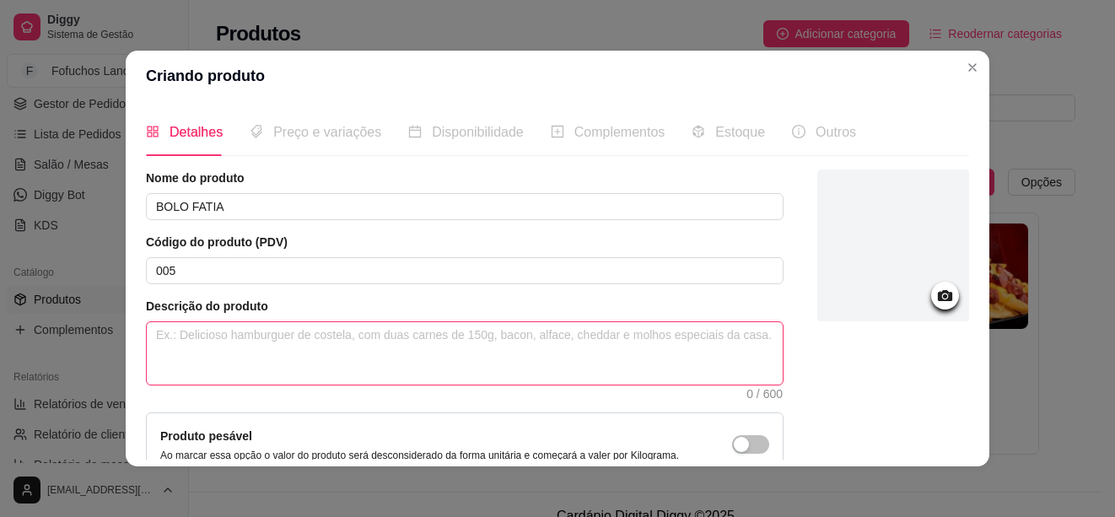
type textarea "B"
type textarea "BO"
type textarea "BOL"
type textarea "BOLO"
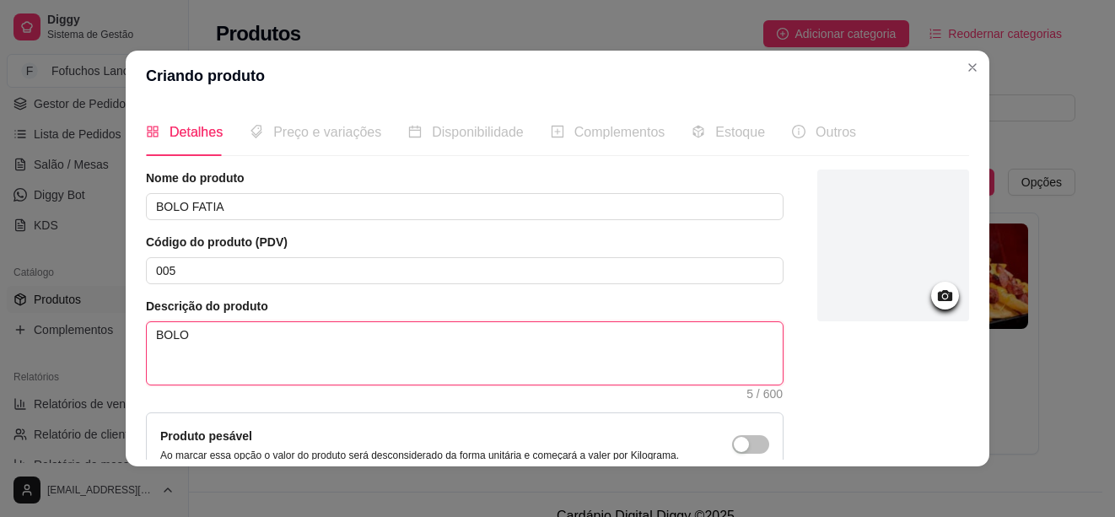
type textarea "BOLO F"
type textarea "BOLO FA"
type textarea "BOLO FAT"
type textarea "BOLO FATI"
type textarea "BOLO FATIA"
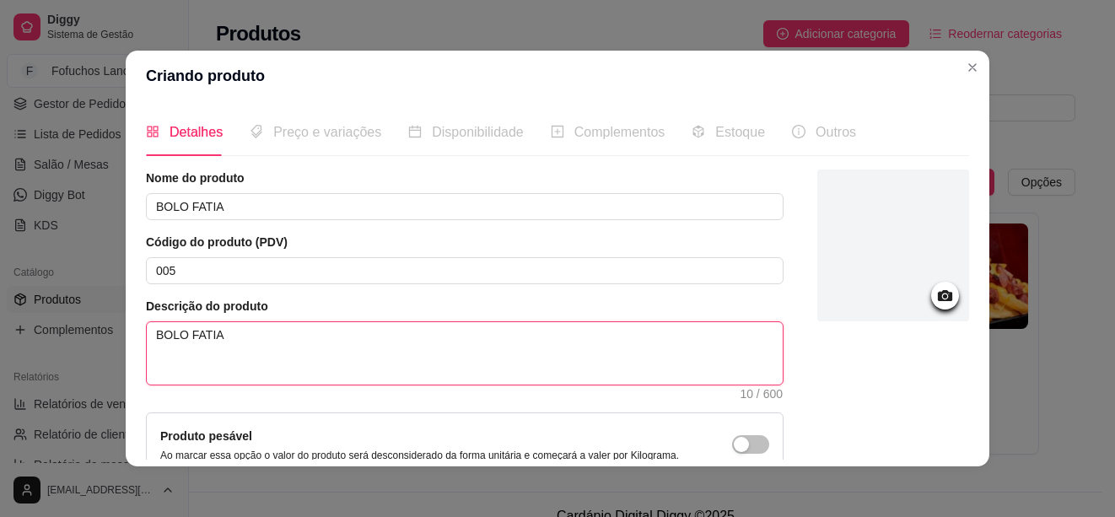
type textarea "BOLO FATIA"
type textarea "BOLO FATIA D"
type textarea "BOLO FATIA DE"
type textarea "BOLO FATIA DE C"
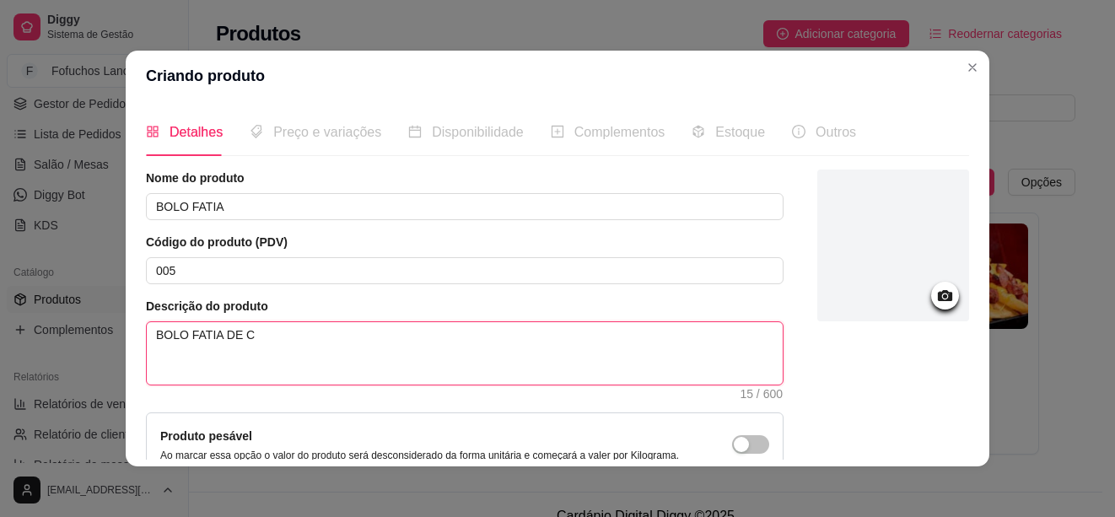
type textarea "BOLO FATIA DE CH"
type textarea "BOLO FATIA DE CHO"
type textarea "BOLO FATIA DE CHOC"
type textarea "BOLO FATIA DE CHOCO"
type textarea "BOLO FATIA DE CHOCOL"
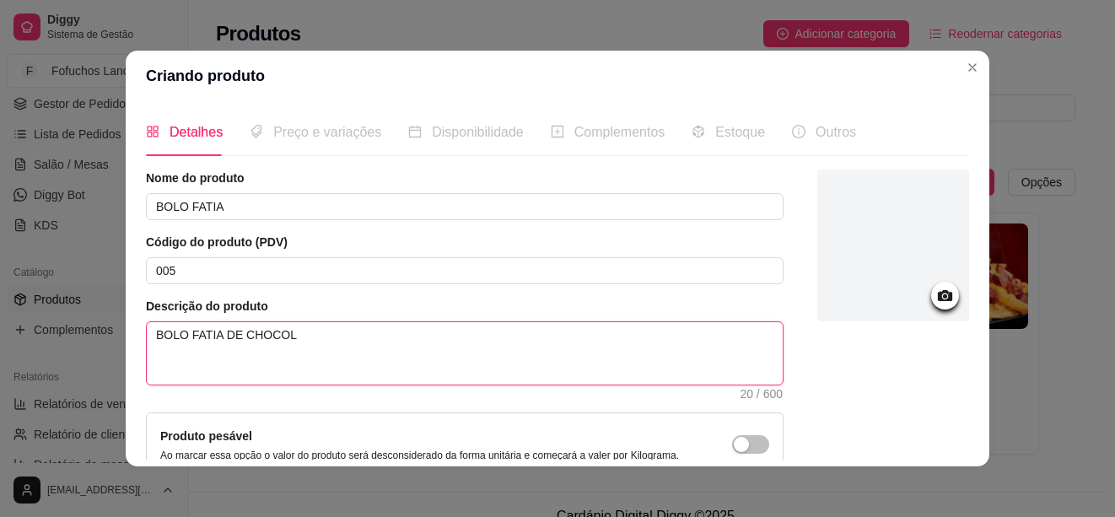
type textarea "BOLO FATIA DE CHOCOLA"
type textarea "BOLO FATIA DE CHOCOLAT"
type textarea "BOLO FATIA DE CHOCOLATE"
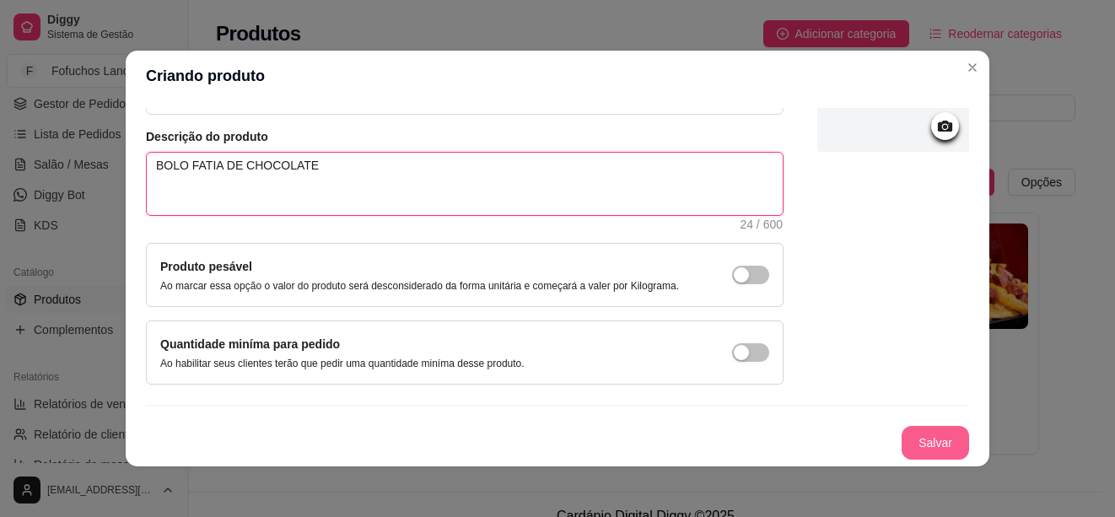
type textarea "BOLO FATIA DE CHOCOLATE"
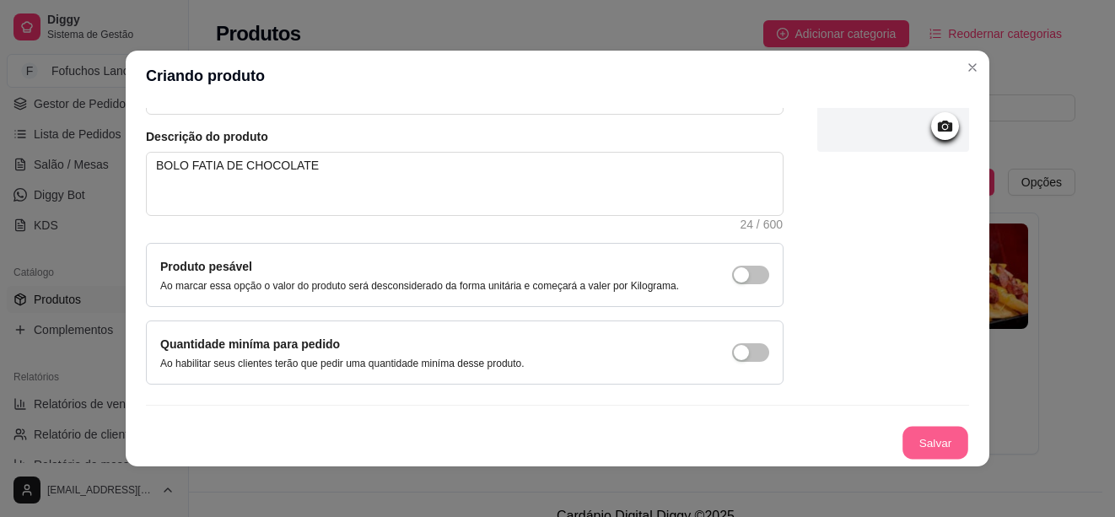
click at [903, 429] on button "Salvar" at bounding box center [936, 443] width 66 height 33
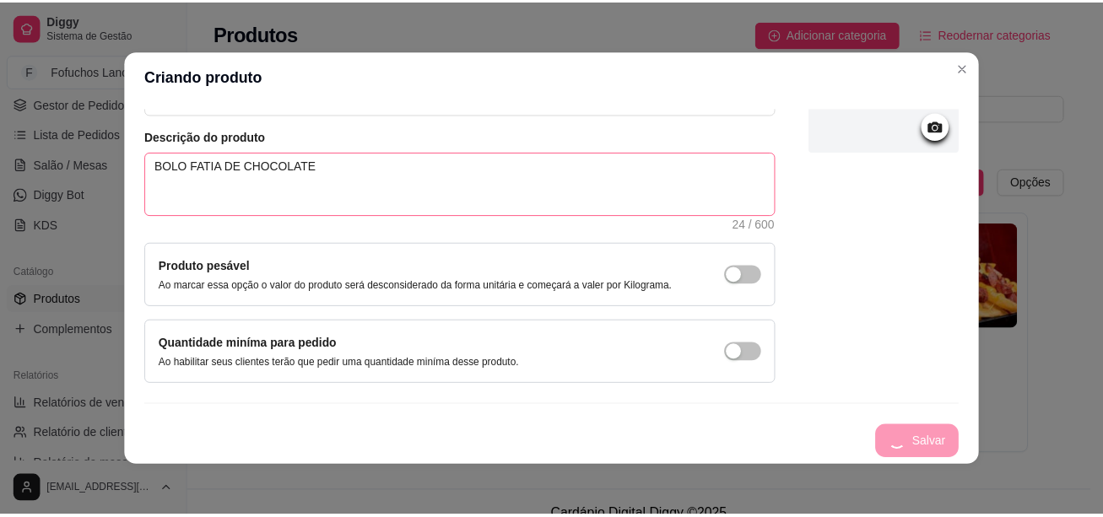
scroll to position [0, 0]
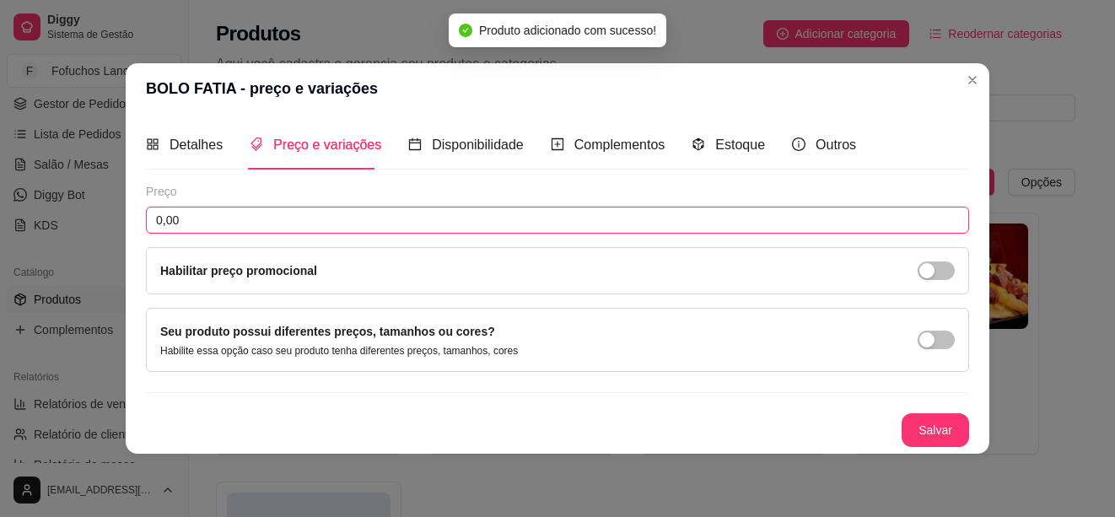
drag, startPoint x: 157, startPoint y: 221, endPoint x: 135, endPoint y: 221, distance: 21.9
click at [135, 221] on div "Detalhes Preço e variações Disponibilidade Complementos Estoque Outros Nome do …" at bounding box center [558, 283] width 864 height 339
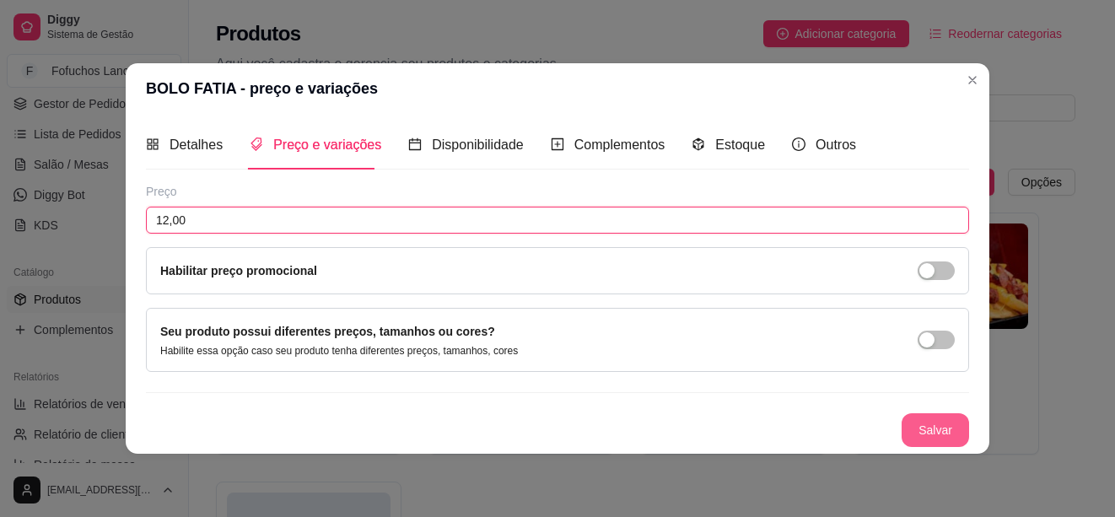
type input "12,00"
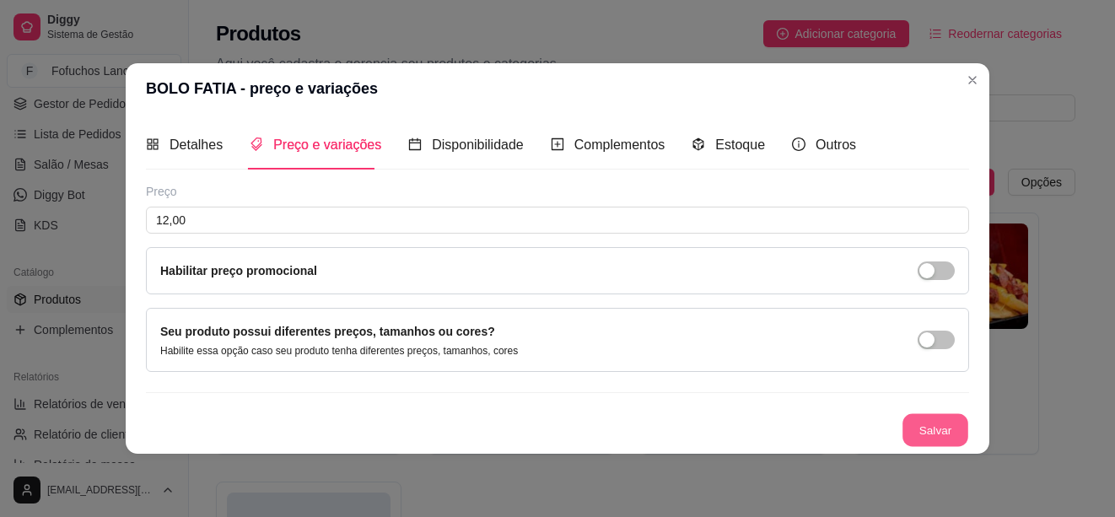
click at [930, 421] on button "Salvar" at bounding box center [936, 429] width 66 height 33
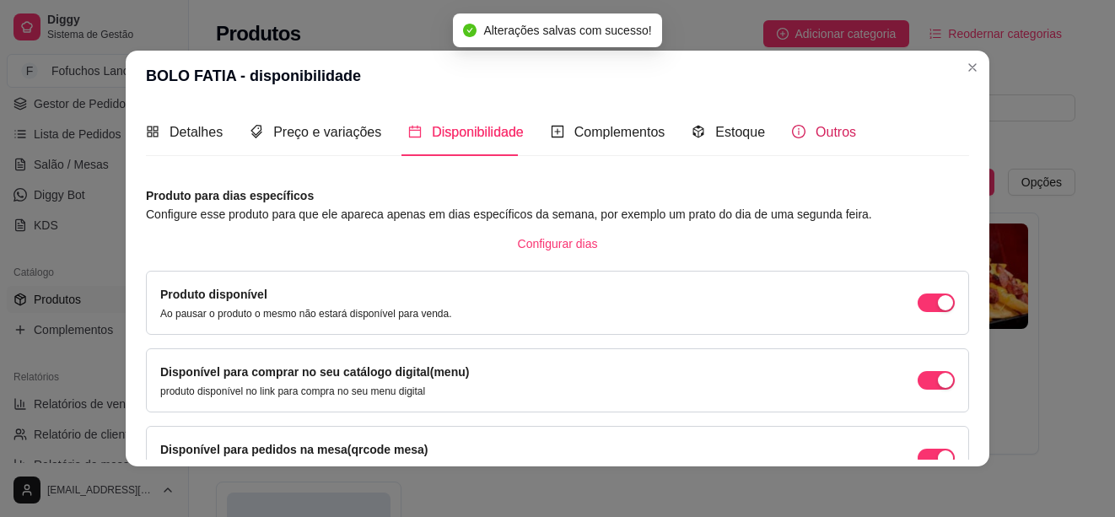
click at [816, 133] on span "Outros" at bounding box center [836, 132] width 40 height 14
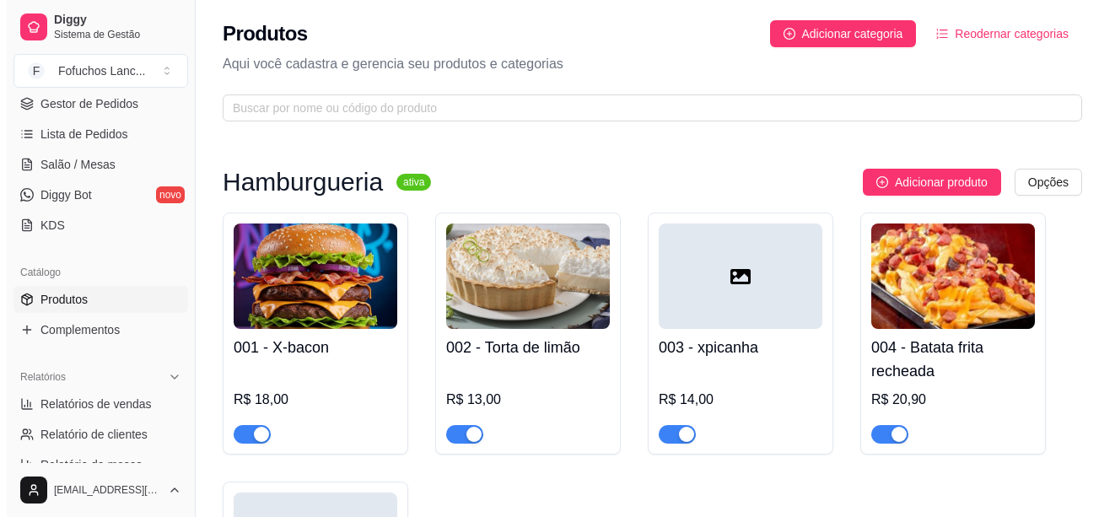
scroll to position [253, 0]
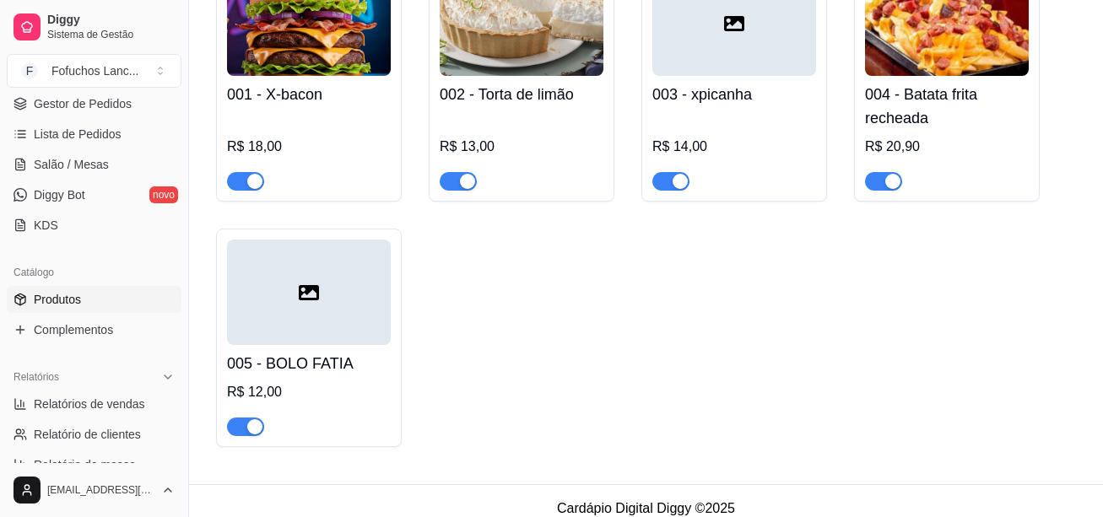
click at [331, 291] on div at bounding box center [309, 292] width 164 height 105
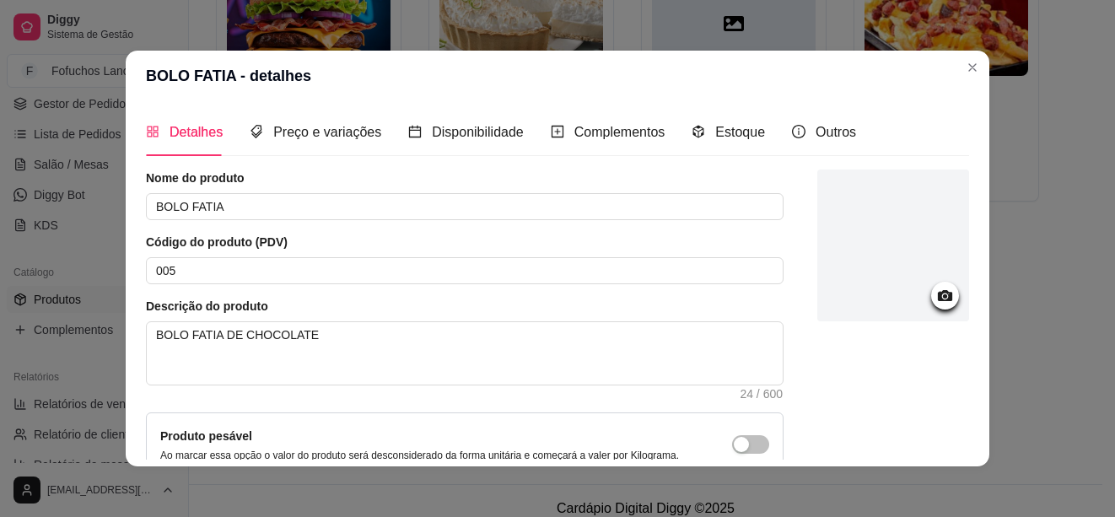
click at [936, 291] on icon at bounding box center [945, 295] width 19 height 19
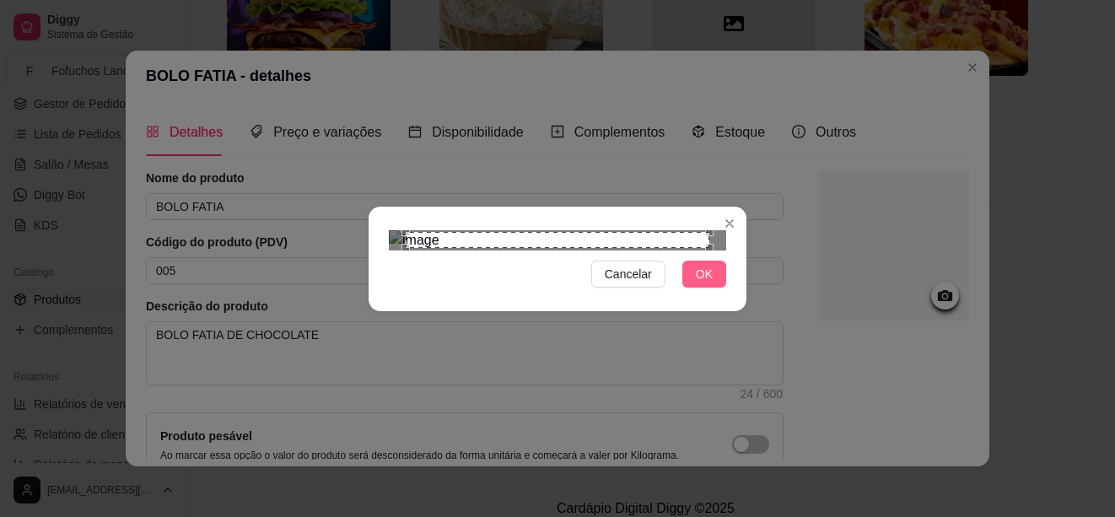
click at [698, 283] on span "OK" at bounding box center [704, 274] width 17 height 19
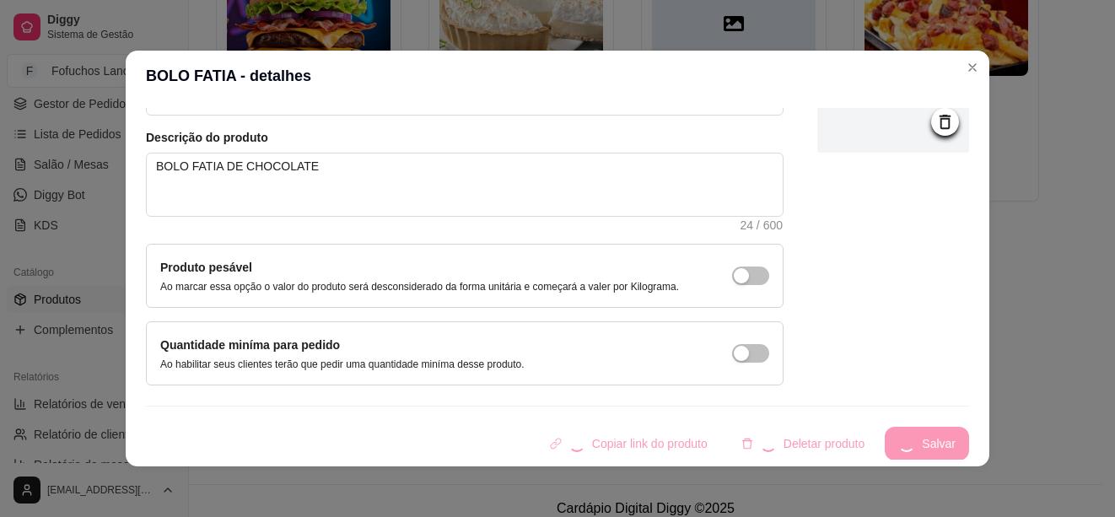
scroll to position [0, 0]
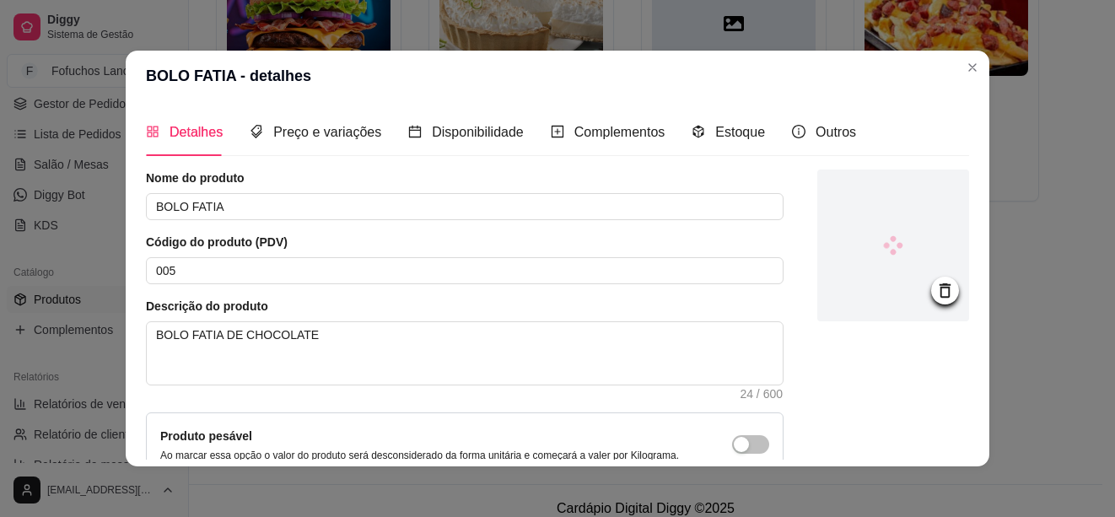
click at [883, 237] on div at bounding box center [893, 246] width 152 height 152
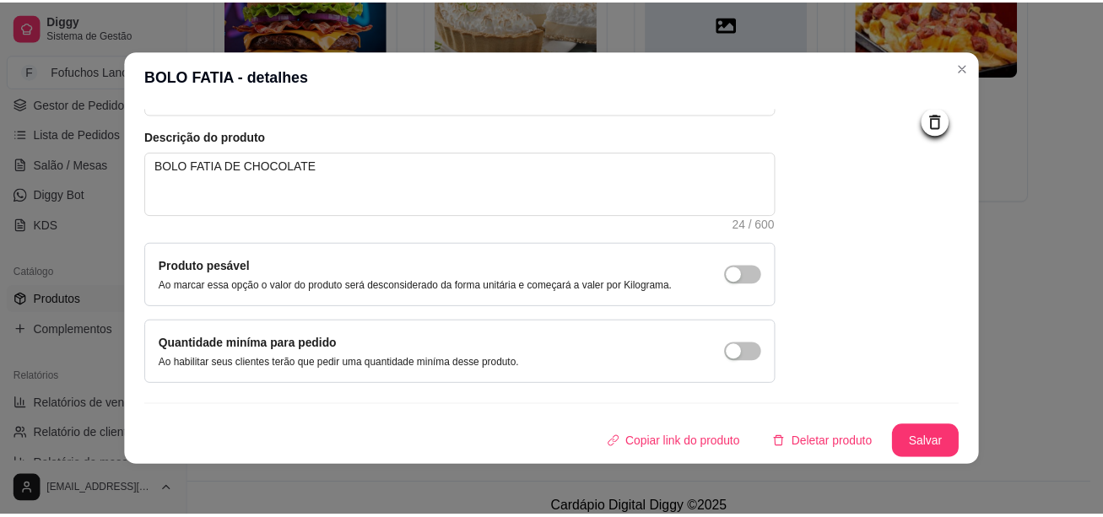
scroll to position [3, 0]
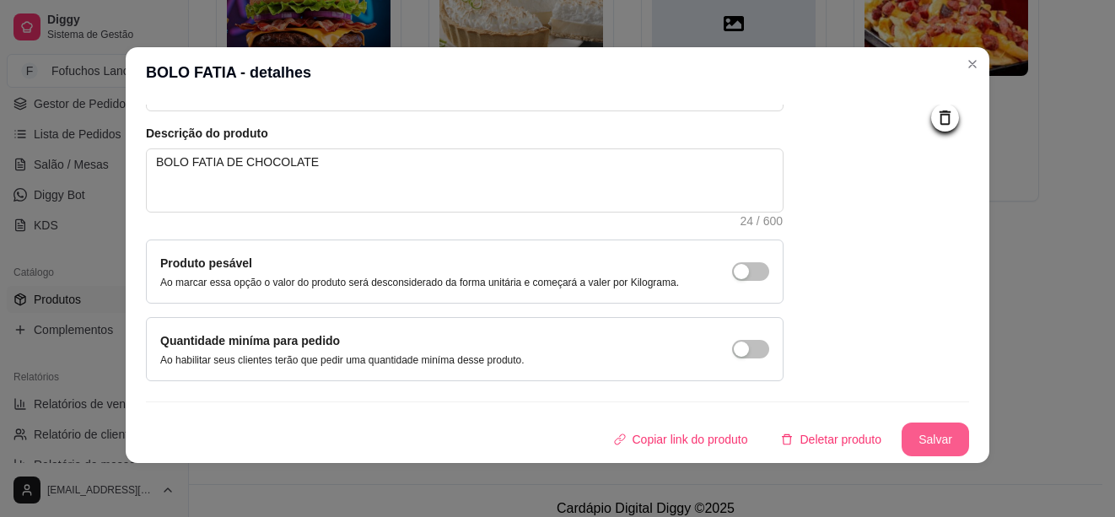
click at [904, 429] on button "Salvar" at bounding box center [935, 440] width 67 height 34
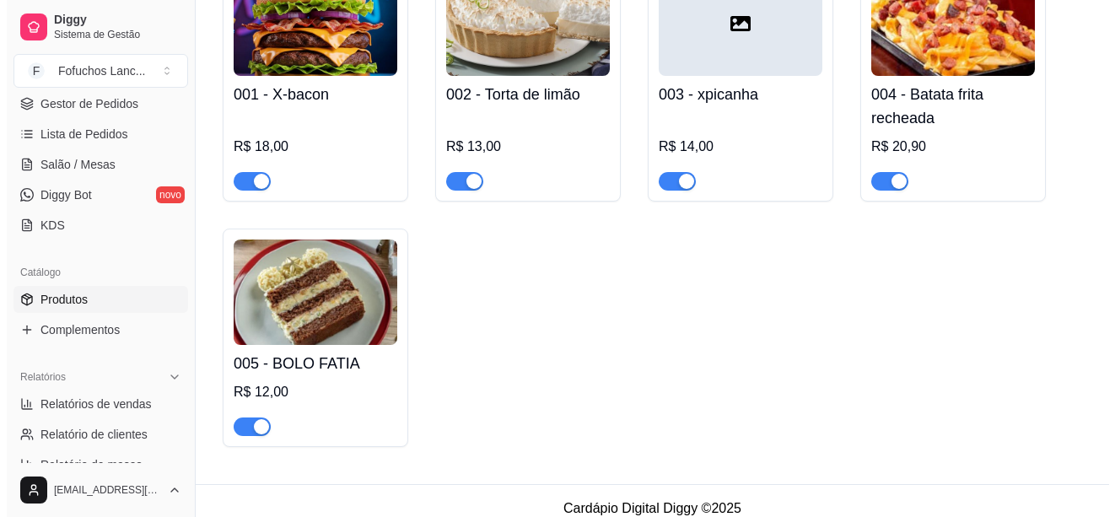
scroll to position [84, 0]
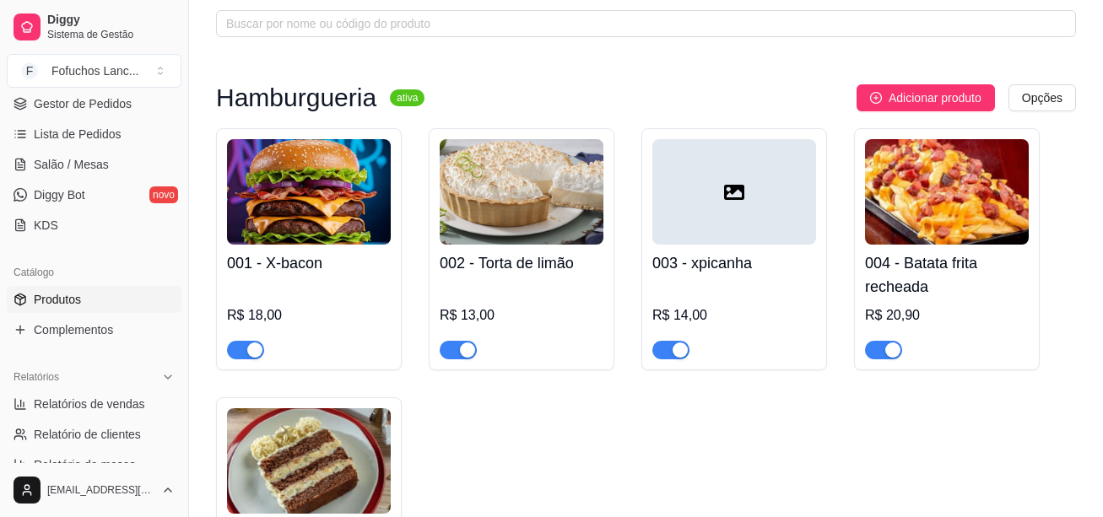
click at [773, 206] on div at bounding box center [734, 191] width 164 height 105
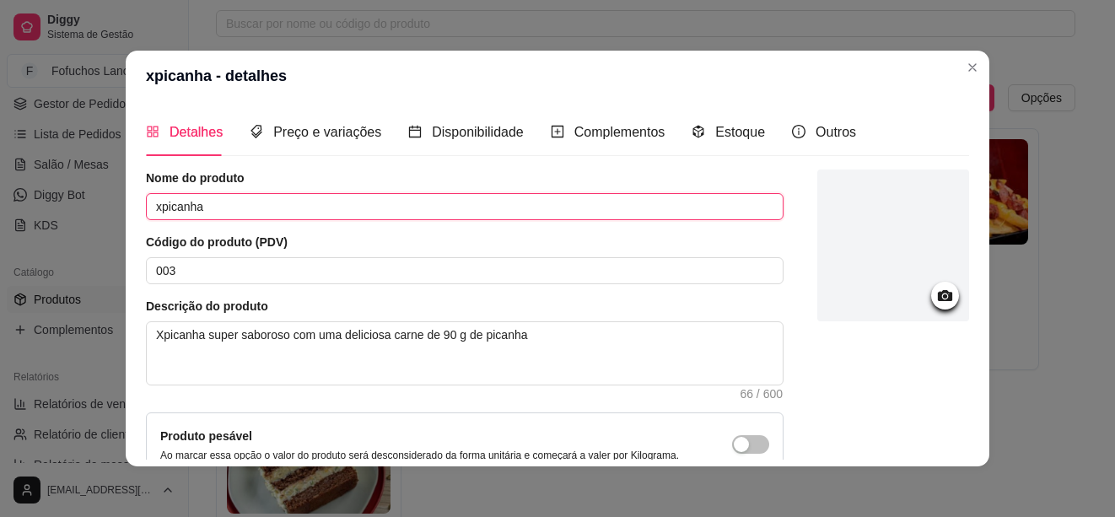
click at [228, 208] on input "xpicanha" at bounding box center [465, 206] width 638 height 27
drag, startPoint x: 195, startPoint y: 205, endPoint x: 111, endPoint y: 209, distance: 83.6
click at [111, 209] on div "xpicanha - detalhes Detalhes Preço e variações Disponibilidade Complementos Est…" at bounding box center [557, 258] width 1115 height 517
type input "X PICANHA DUPLO"
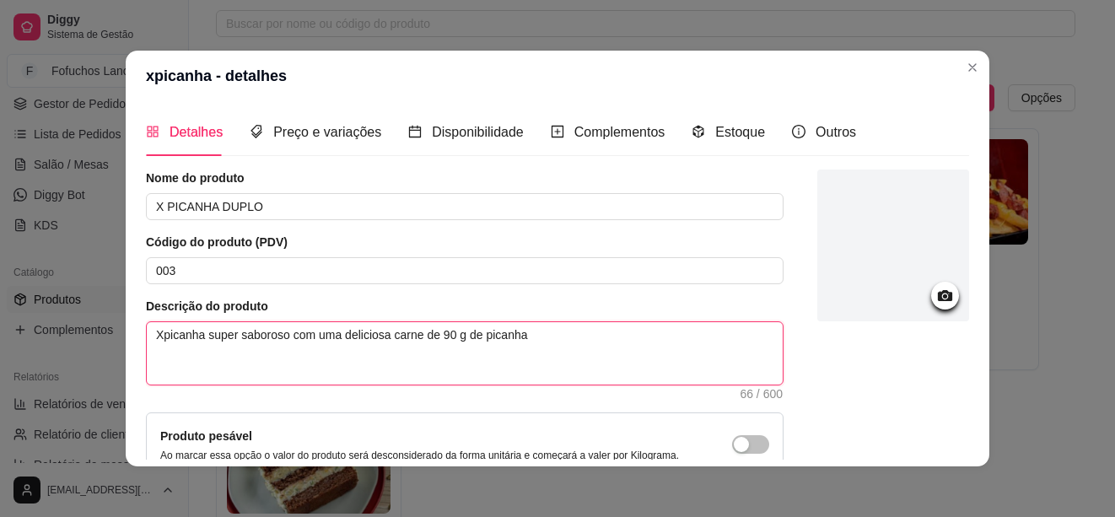
click at [202, 340] on textarea "Xpicanha super saboroso com uma deliciosa carne de 90 g de picanha" at bounding box center [465, 353] width 636 height 62
type textarea "Xpicanha Dsuper saboroso com uma deliciosa carne de 90 g de picanha"
type textarea "Xpicanha DUsuper saboroso com uma deliciosa carne de 90 g de picanha"
type textarea "Xpicanha DUPsuper saboroso com uma deliciosa carne de 90 g de picanha"
type textarea "Xpicanha DUPLsuper saboroso com uma deliciosa carne de 90 g de picanha"
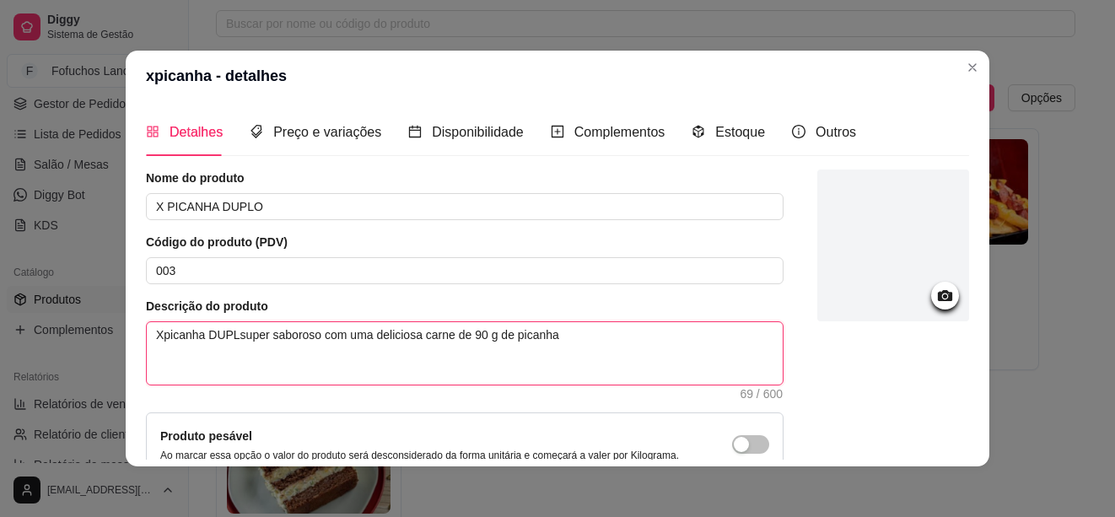
type textarea "Xpicanha DUPLOsuper saboroso com uma deliciosa carne de 90 g de picanha"
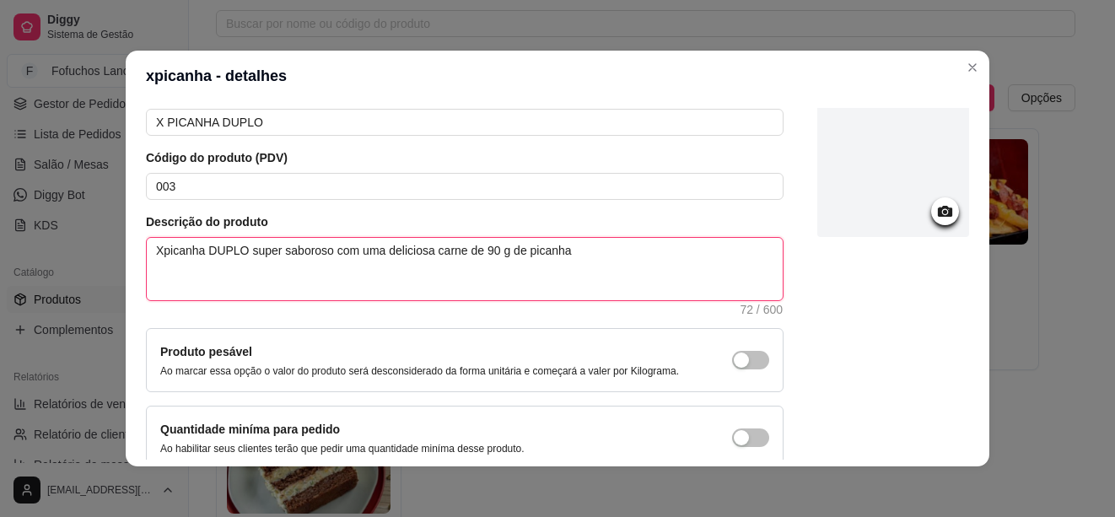
scroll to position [3, 0]
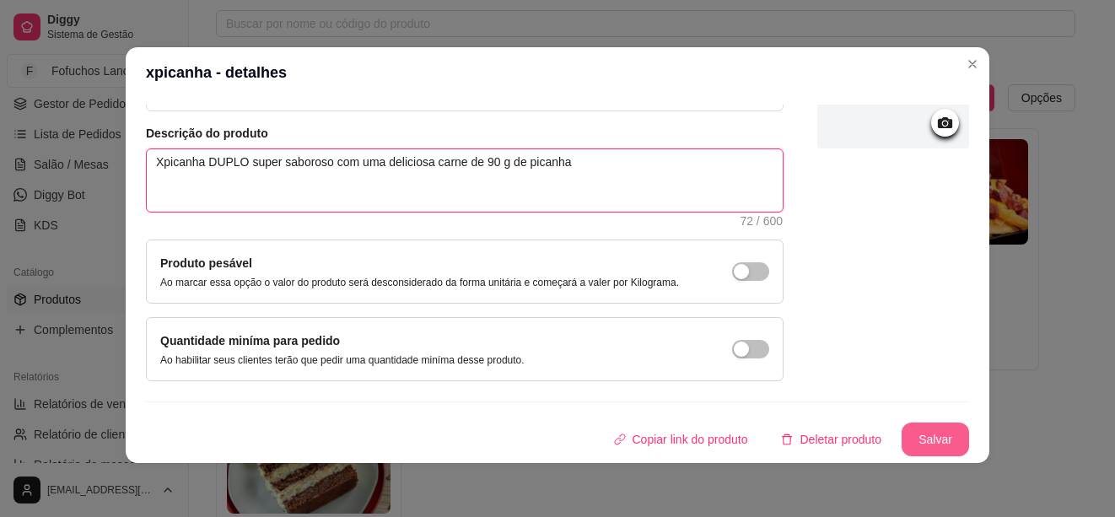
type textarea "Xpicanha DUPLO super saboroso com uma deliciosa carne de 90 g de picanha"
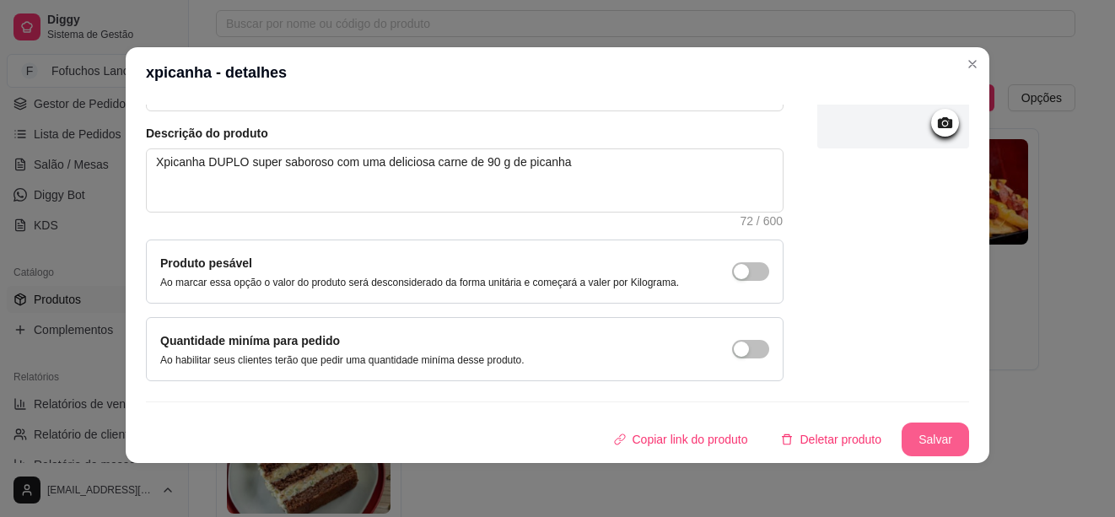
click at [906, 444] on button "Salvar" at bounding box center [935, 440] width 67 height 34
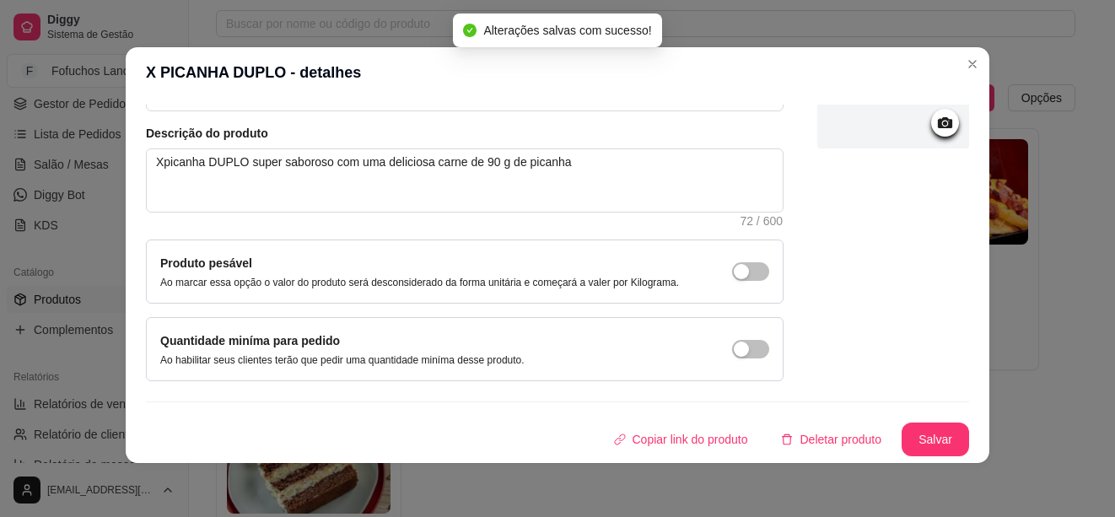
scroll to position [85, 0]
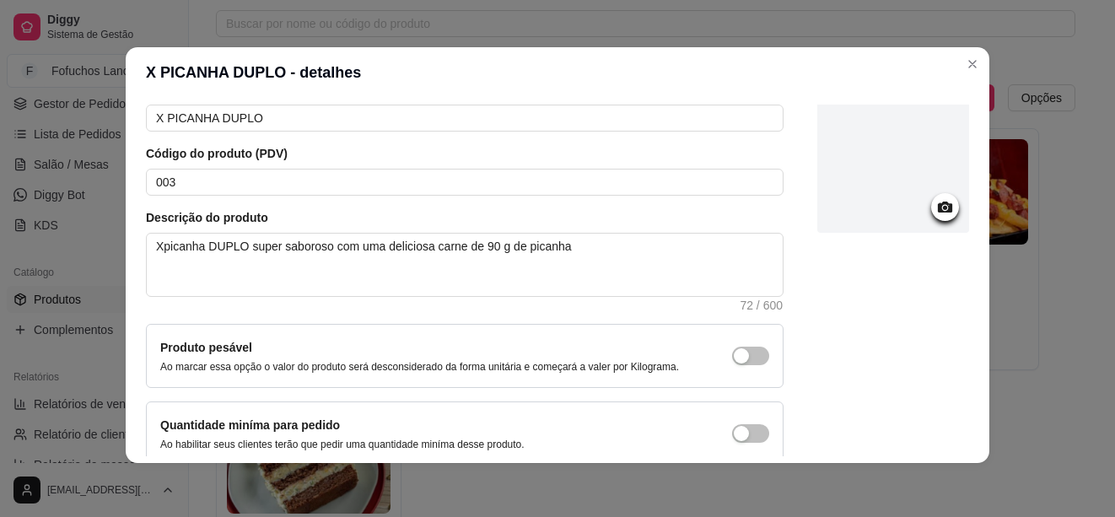
click at [936, 200] on icon at bounding box center [945, 206] width 19 height 19
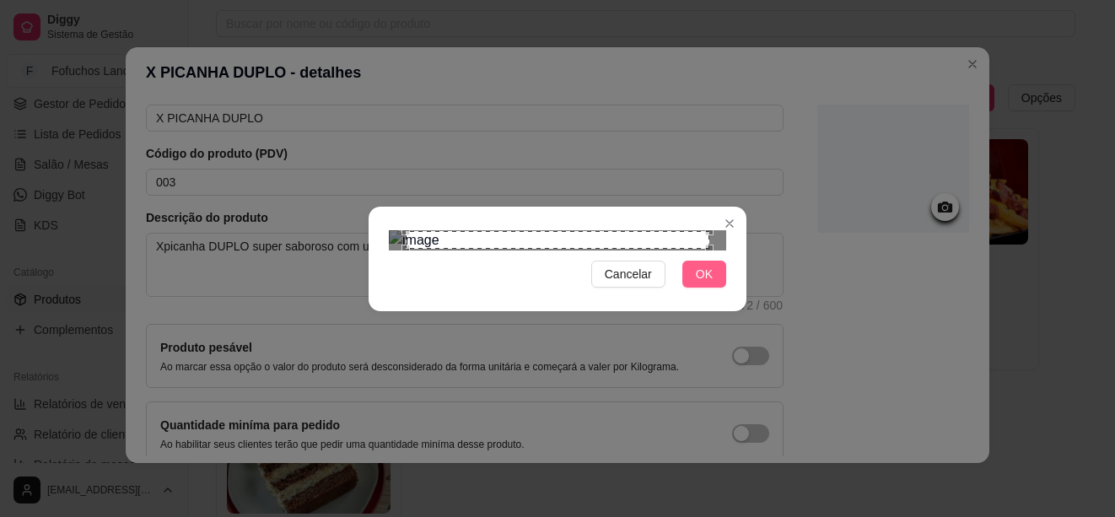
click at [703, 283] on span "OK" at bounding box center [704, 274] width 17 height 19
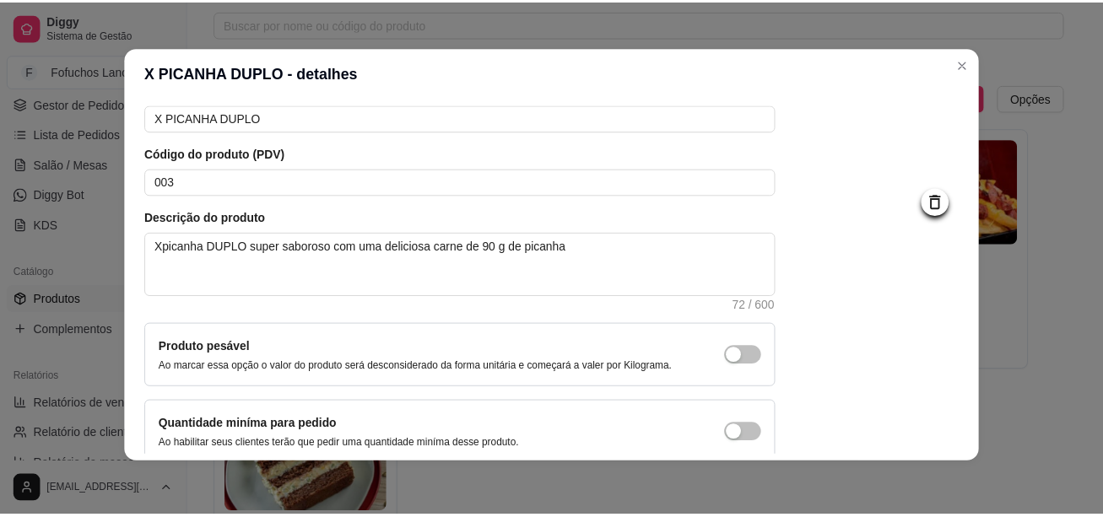
scroll to position [170, 0]
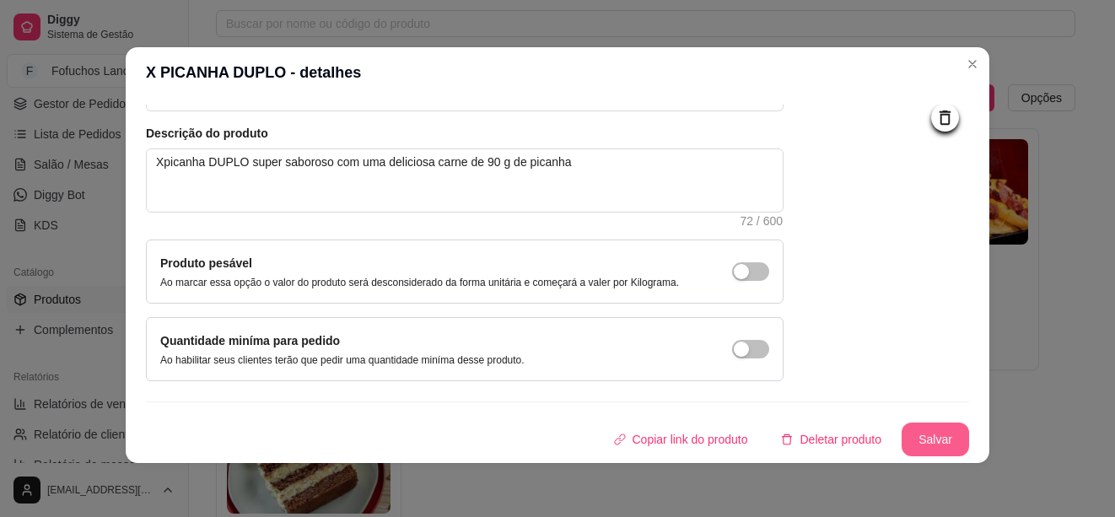
click at [906, 451] on button "Salvar" at bounding box center [935, 440] width 67 height 34
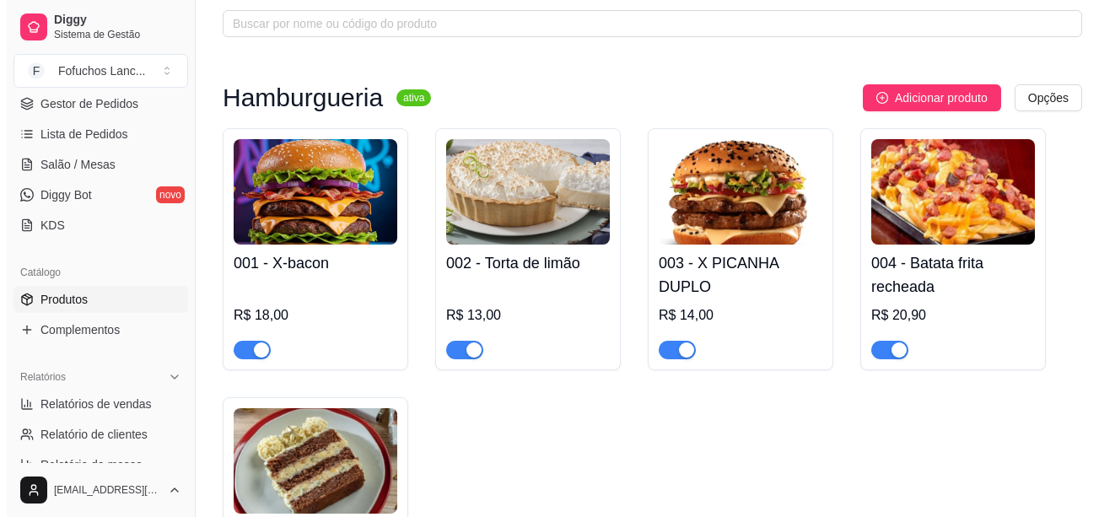
scroll to position [0, 0]
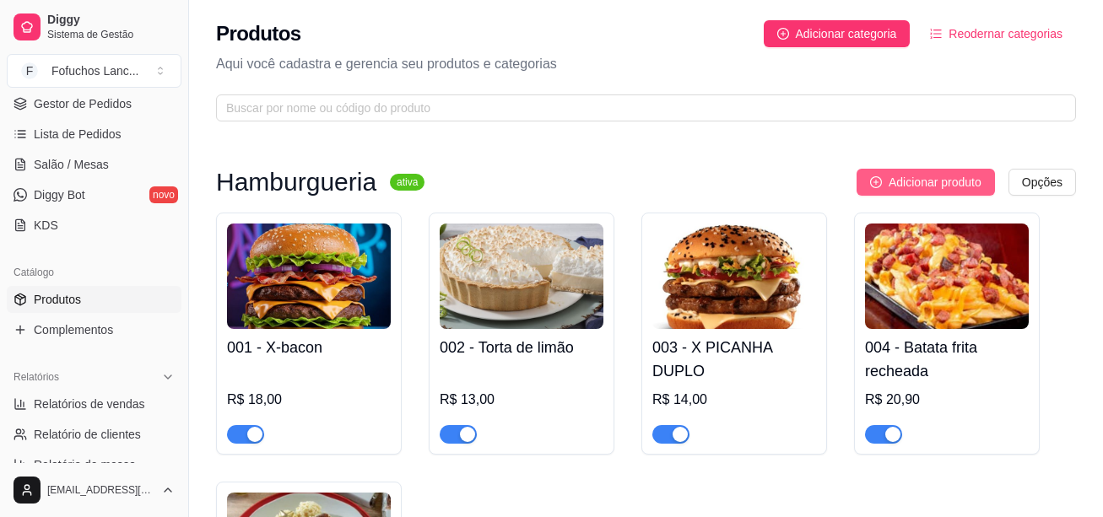
click at [898, 177] on span "Adicionar produto" at bounding box center [934, 182] width 93 height 19
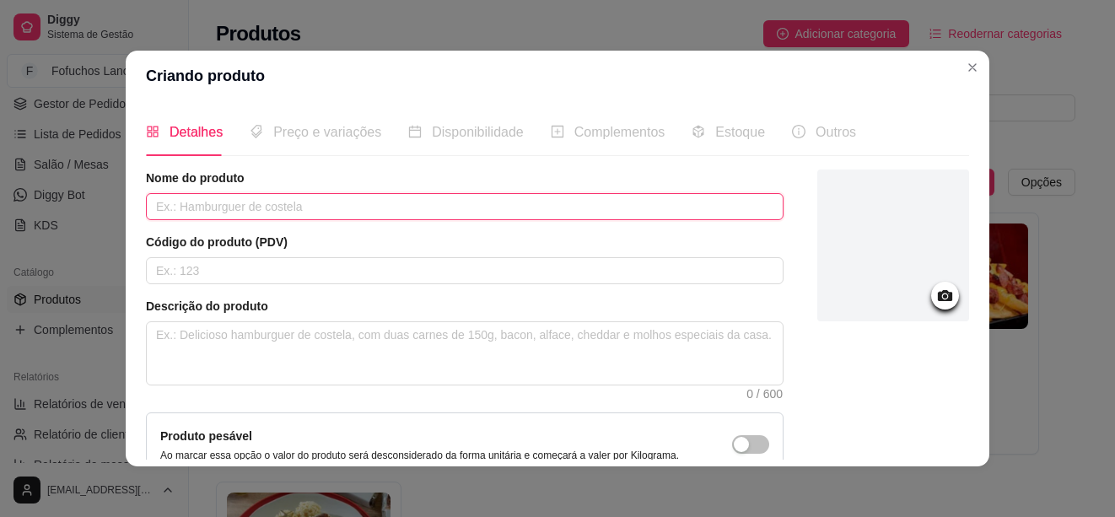
click at [267, 214] on input "text" at bounding box center [465, 206] width 638 height 27
type input "a"
type input "ÁGUA MINERAL"
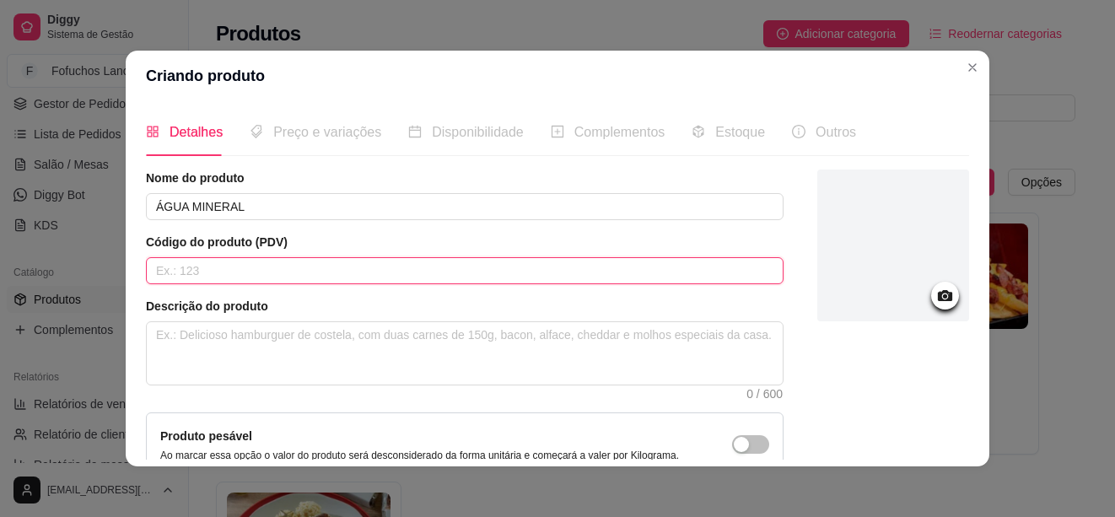
click at [254, 268] on input "text" at bounding box center [465, 270] width 638 height 27
type input "006"
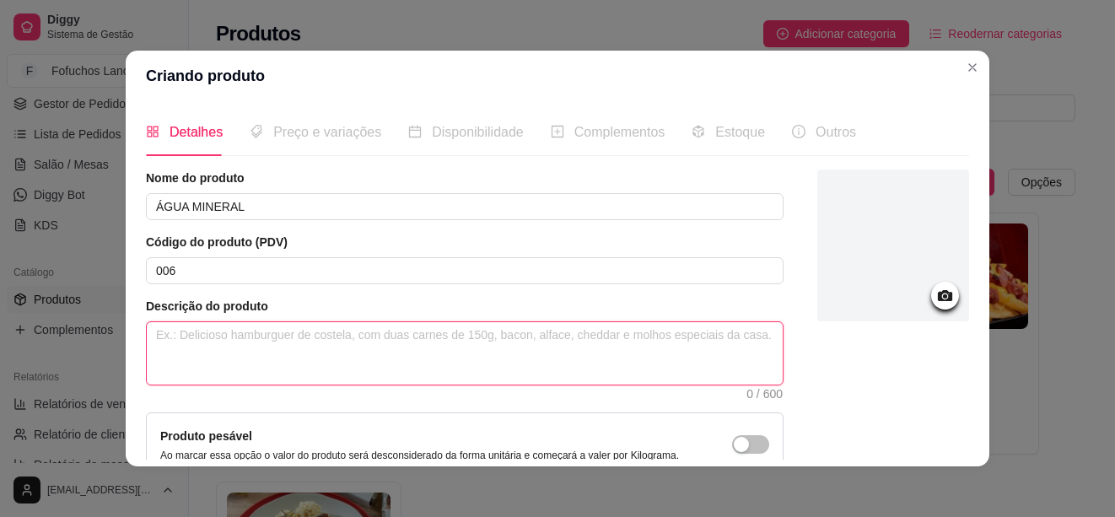
click at [201, 363] on textarea at bounding box center [465, 353] width 636 height 62
type textarea "a"
type textarea "aG"
type textarea "aGU"
type textarea "aGUA"
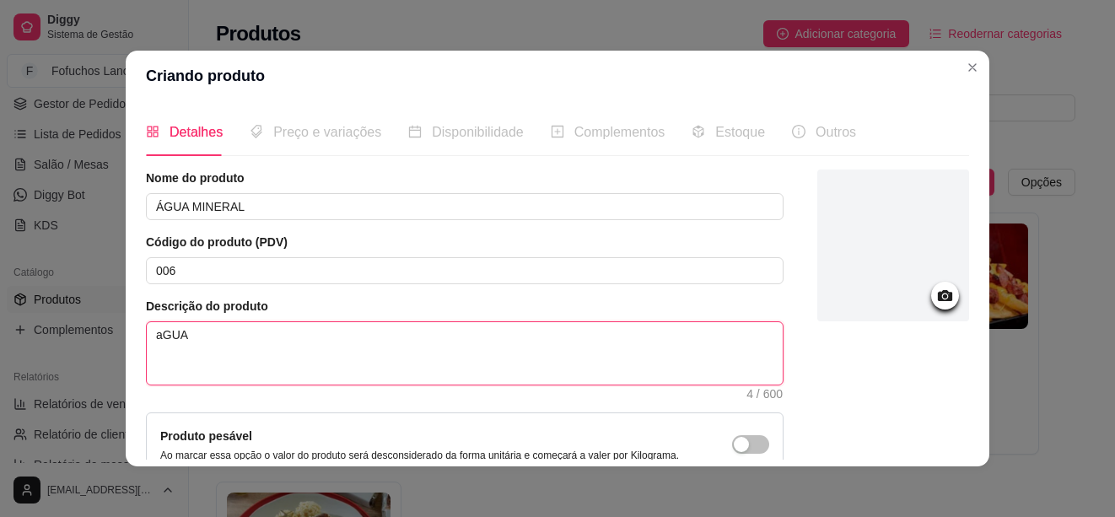
type textarea "aGUA"
type textarea "aGUA M"
type textarea "aGUA MI"
type textarea "aGUA MIN"
type textarea "aGUA MINE"
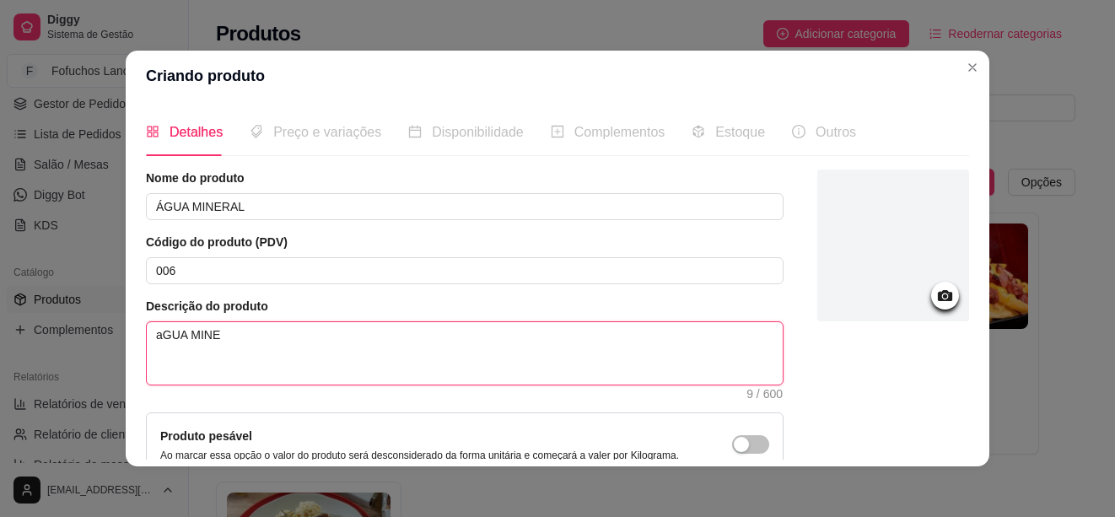
type textarea "aGUA MINER"
type textarea "aGUA MINERA"
type textarea "aGUA MINERAL"
type textarea "aGUA MINERAL 5"
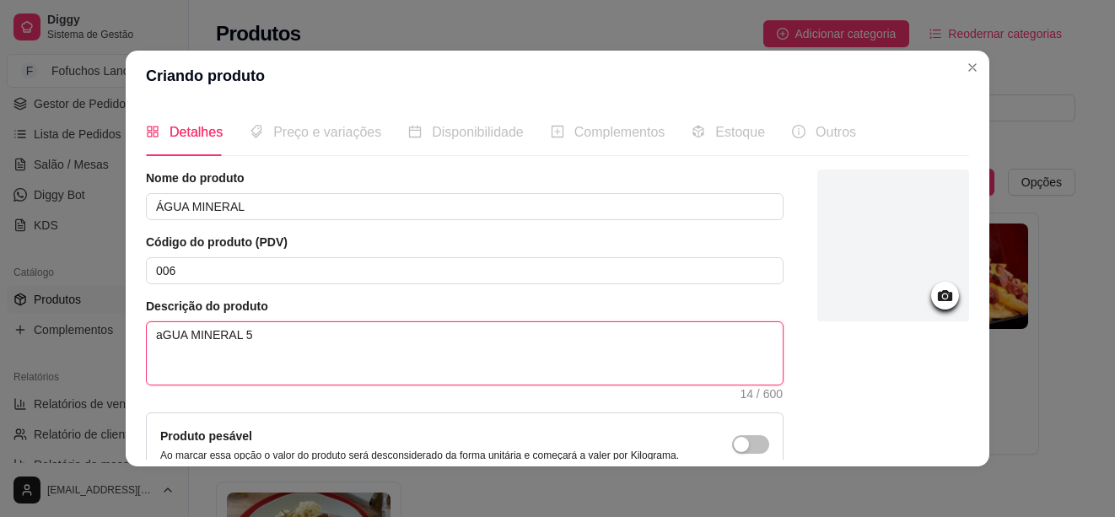
type textarea "aGUA MINERAL 50"
type textarea "aGUA MINERAL 500"
type textarea "aGUA MINERAL 500 M"
type textarea "aGUA MINERAL 500 ML"
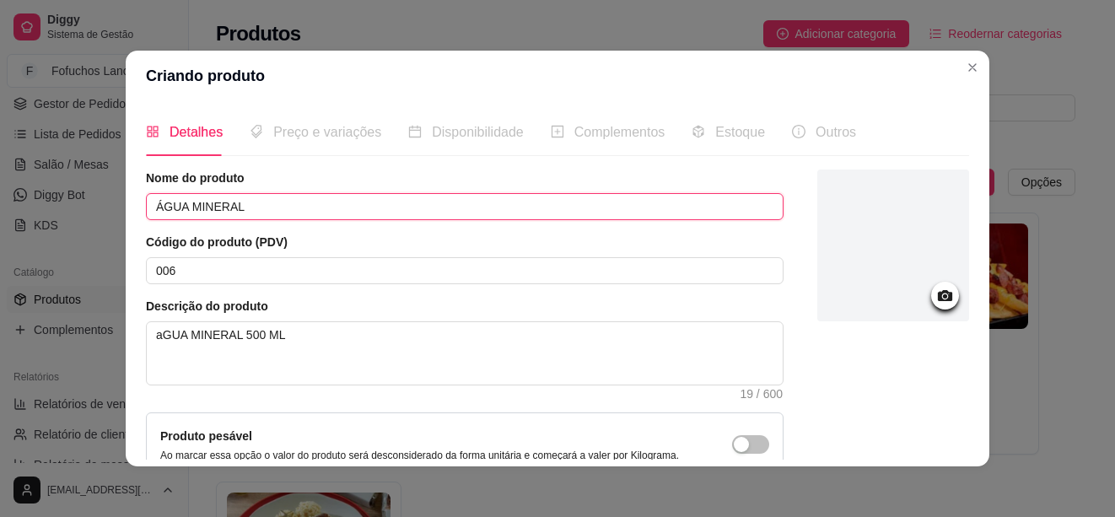
click at [267, 218] on input "ÁGUA MINERAL" at bounding box center [465, 206] width 638 height 27
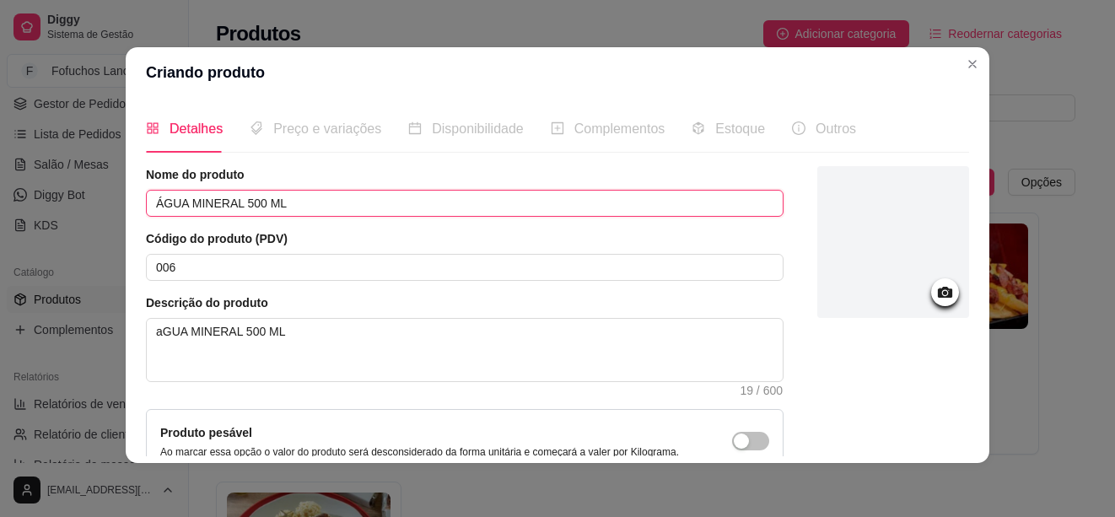
scroll to position [170, 0]
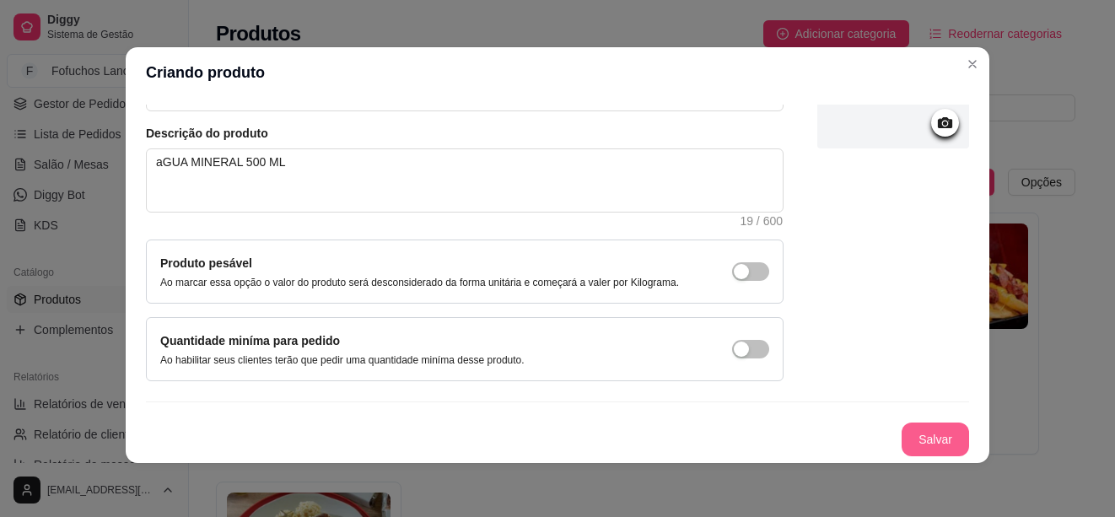
type input "ÁGUA MINERAL 500 ML"
click at [906, 440] on button "Salvar" at bounding box center [935, 440] width 67 height 34
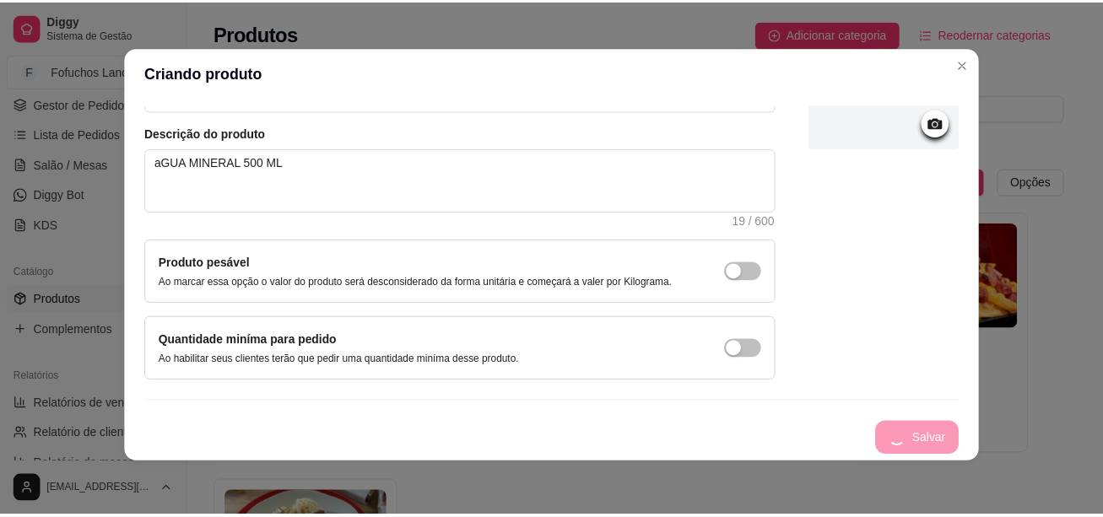
scroll to position [0, 0]
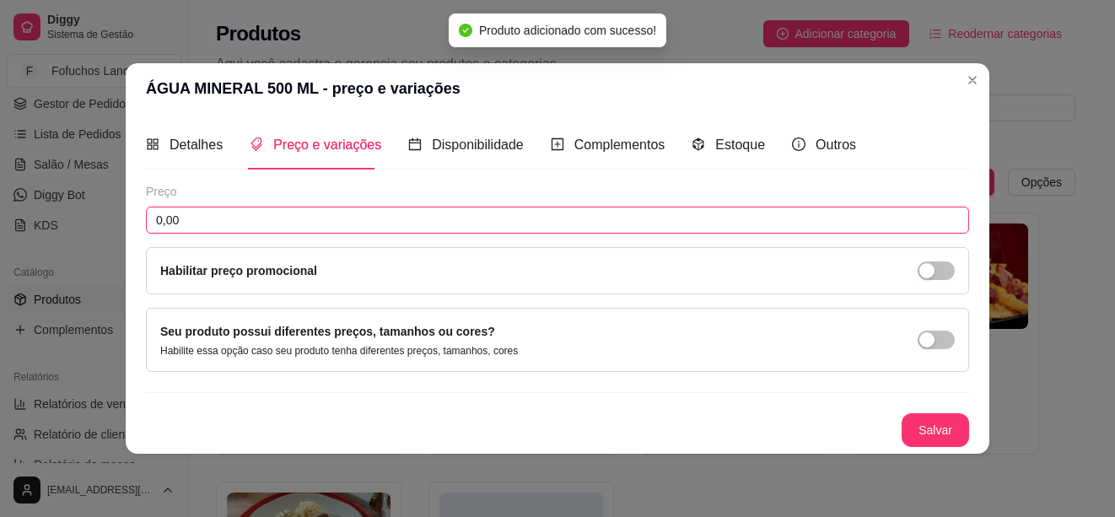
drag, startPoint x: 224, startPoint y: 224, endPoint x: 133, endPoint y: 223, distance: 90.3
click at [133, 223] on div "Detalhes Preço e variações Disponibilidade Complementos Estoque Outros Nome do …" at bounding box center [558, 283] width 864 height 339
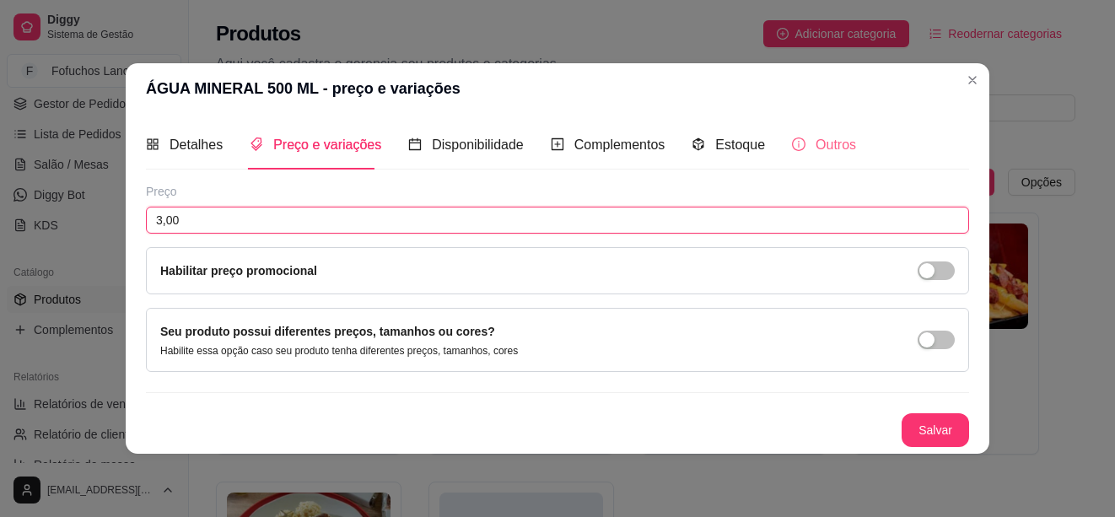
type input "3,00"
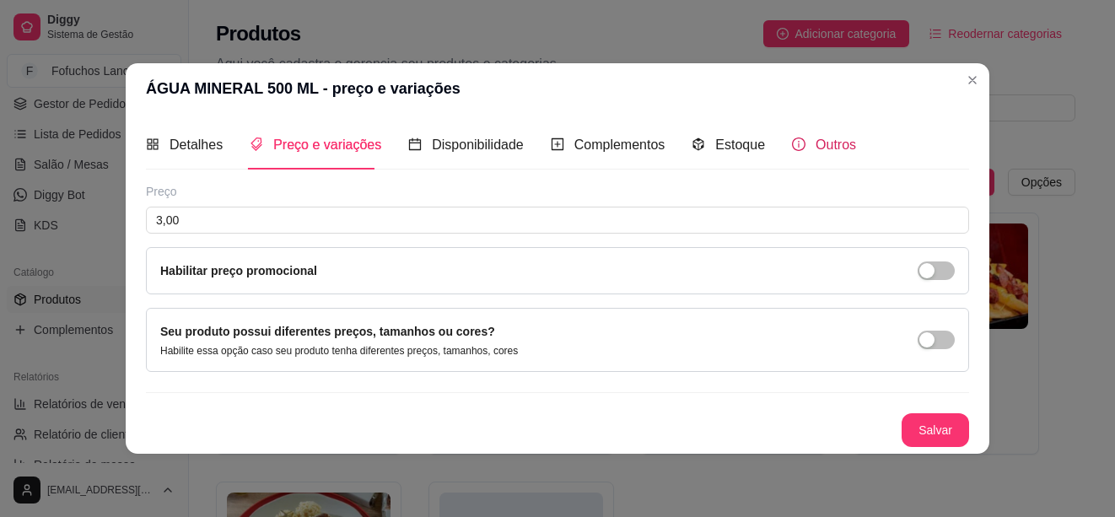
click at [819, 146] on span "Outros" at bounding box center [836, 145] width 40 height 14
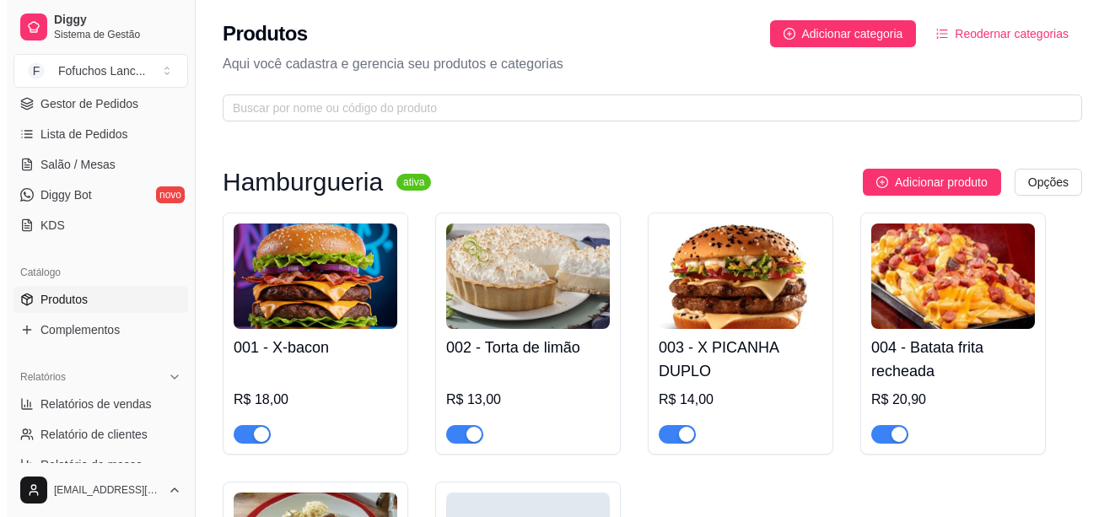
scroll to position [253, 0]
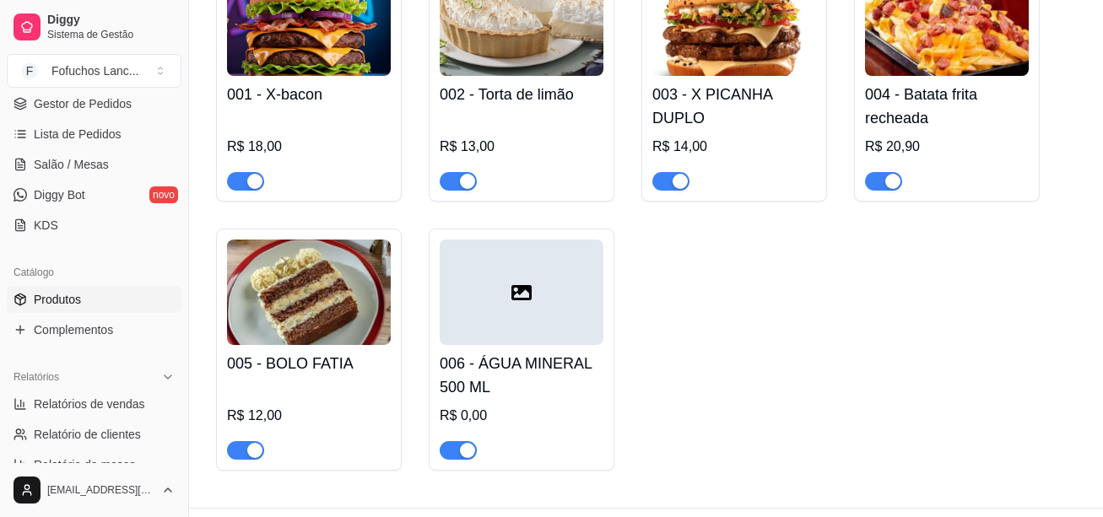
click at [504, 293] on div at bounding box center [522, 292] width 164 height 105
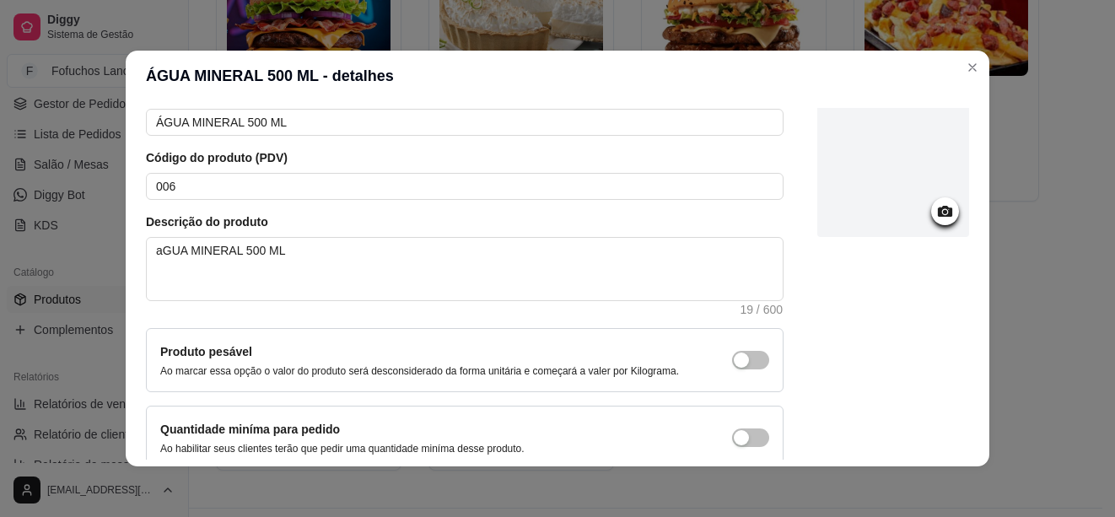
scroll to position [0, 0]
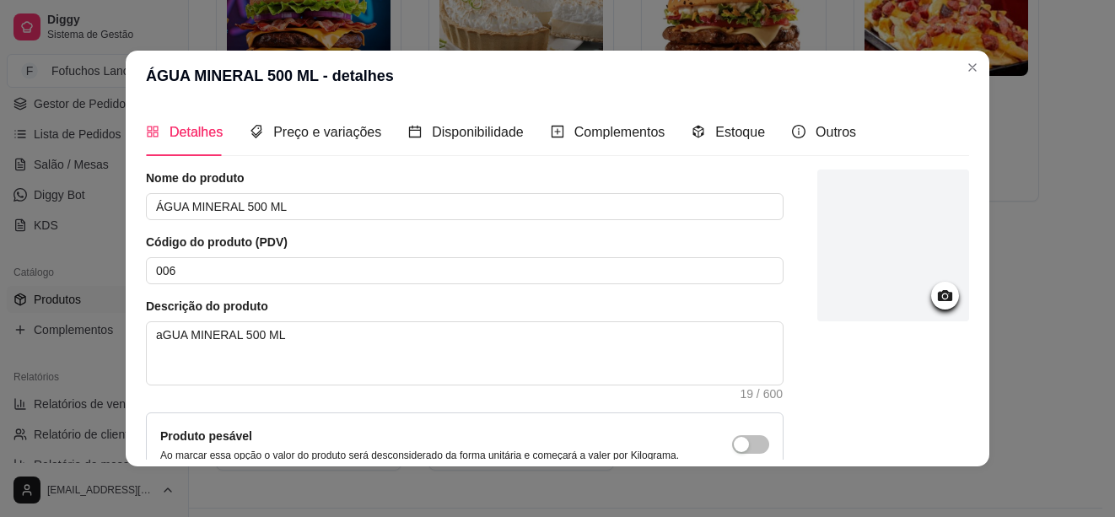
click at [938, 294] on icon at bounding box center [945, 295] width 14 height 11
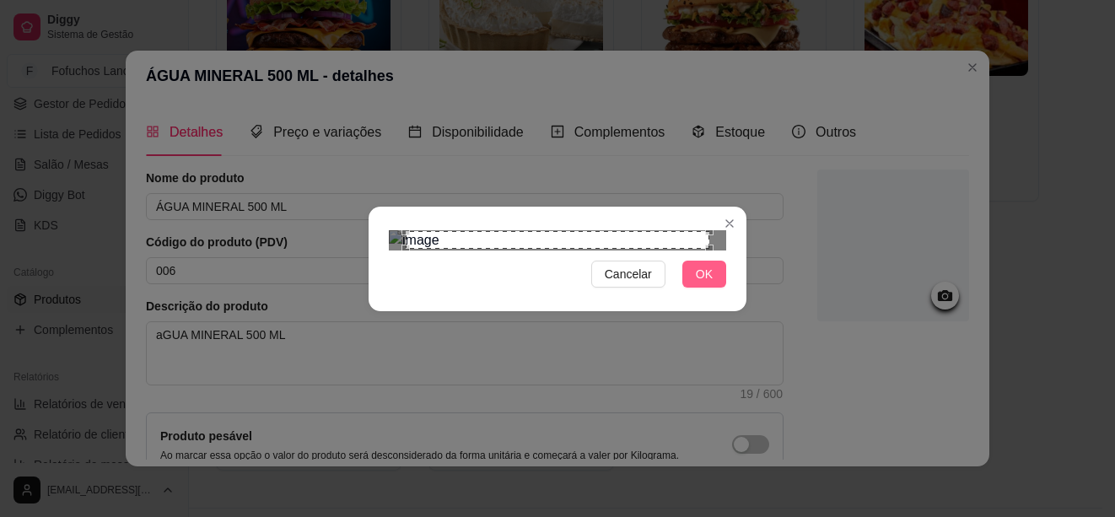
click at [701, 283] on span "OK" at bounding box center [704, 274] width 17 height 19
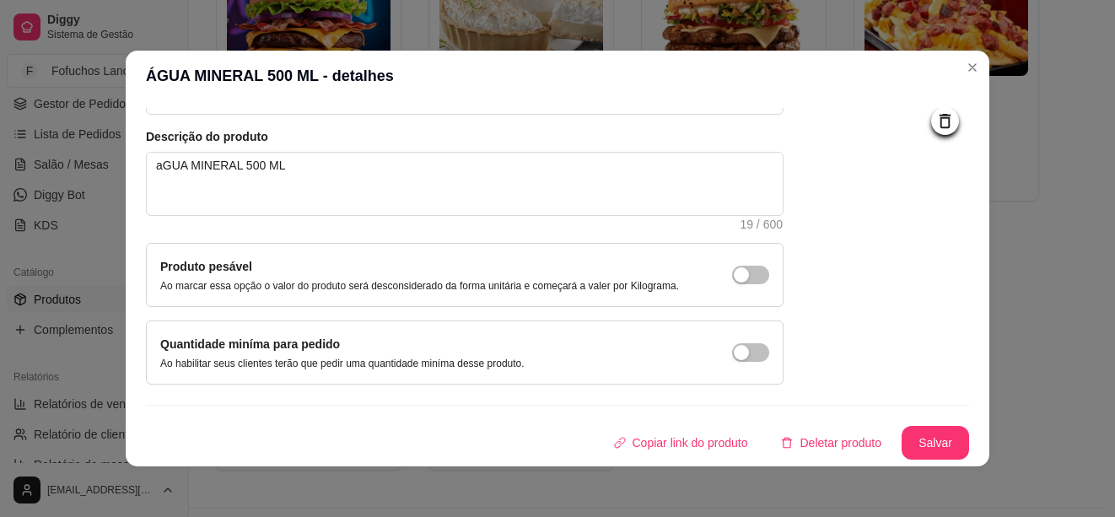
scroll to position [3, 0]
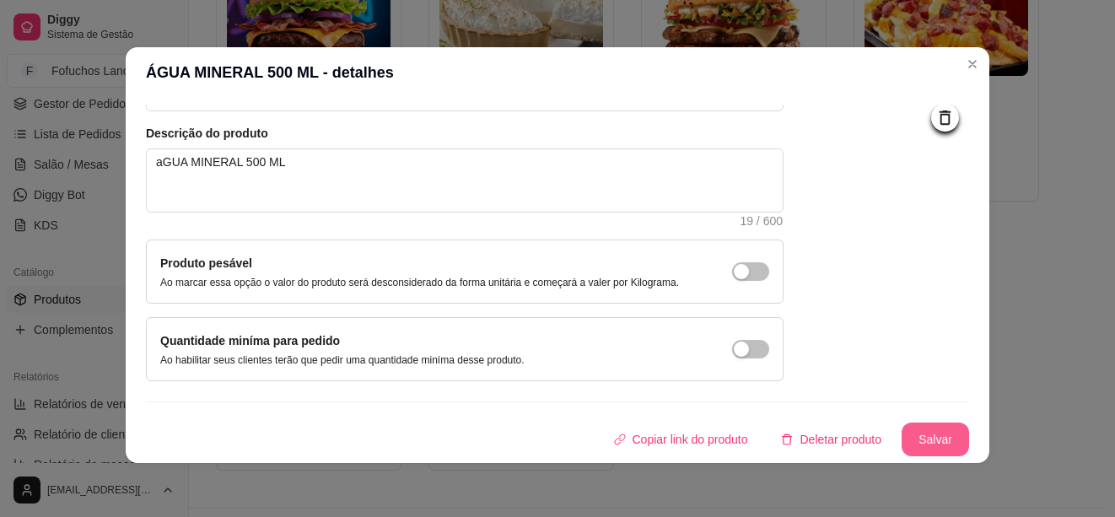
click at [920, 432] on button "Salvar" at bounding box center [935, 440] width 67 height 34
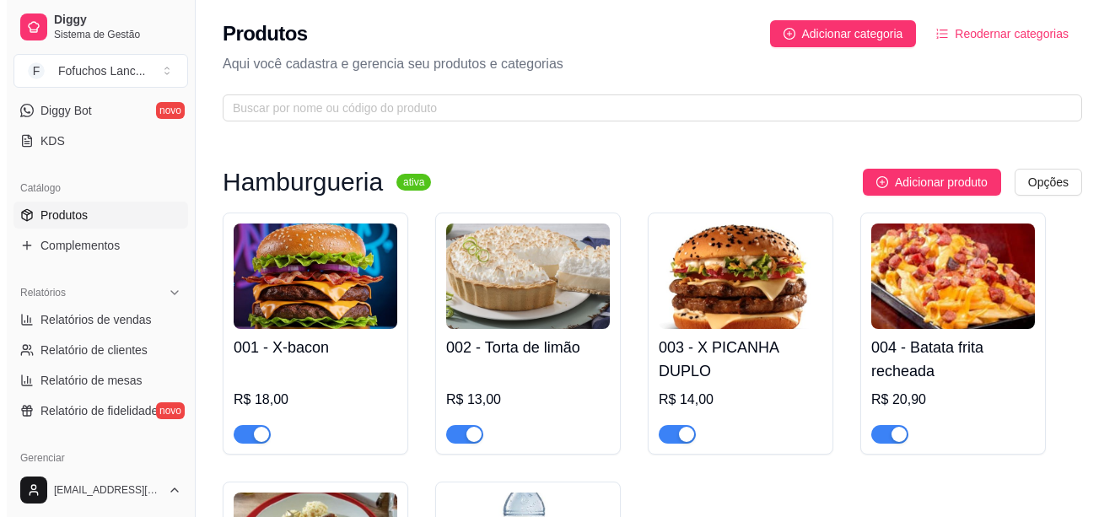
scroll to position [84, 0]
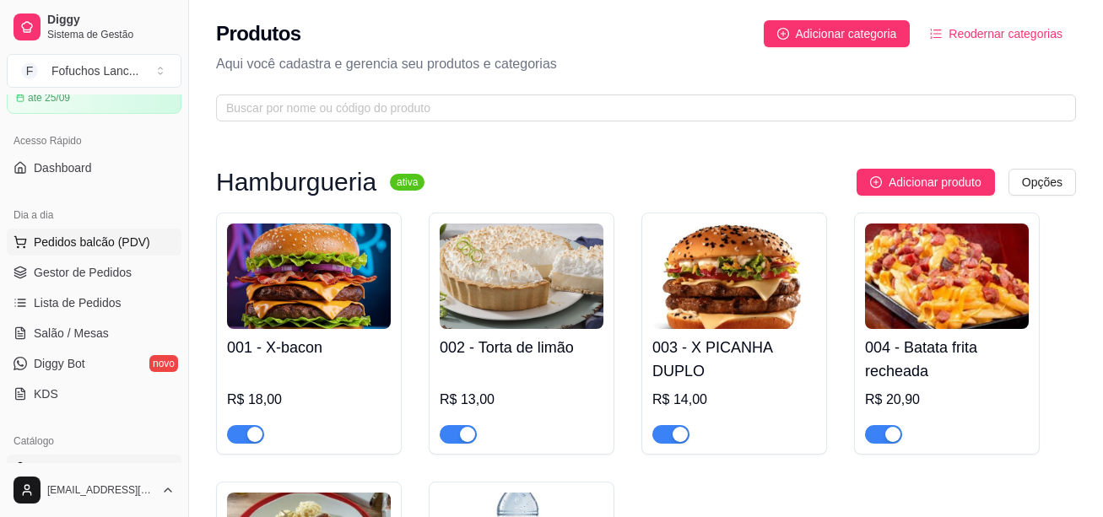
click at [97, 251] on button "Pedidos balcão (PDV)" at bounding box center [94, 242] width 175 height 27
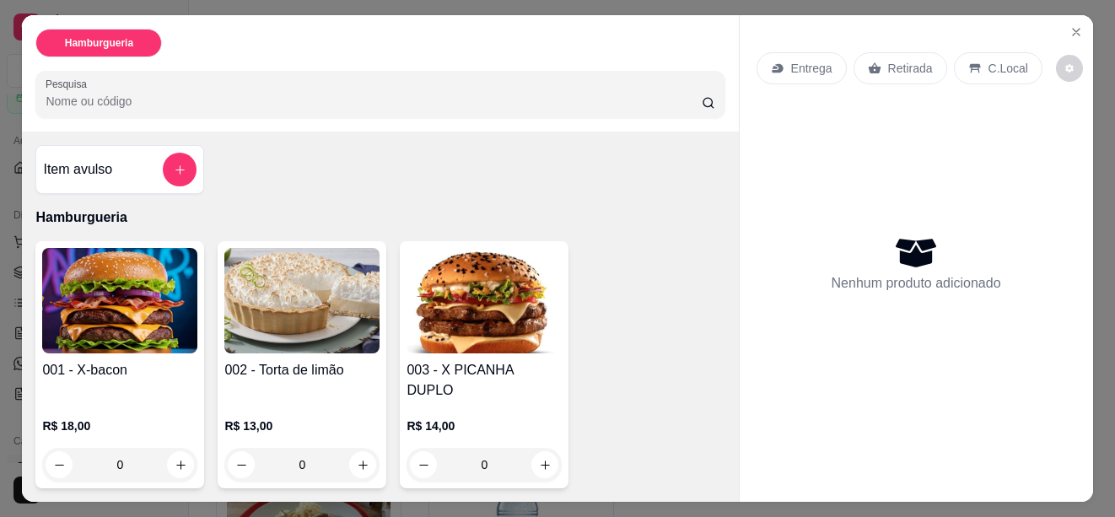
click at [139, 93] on input "Pesquisa" at bounding box center [373, 101] width 655 height 17
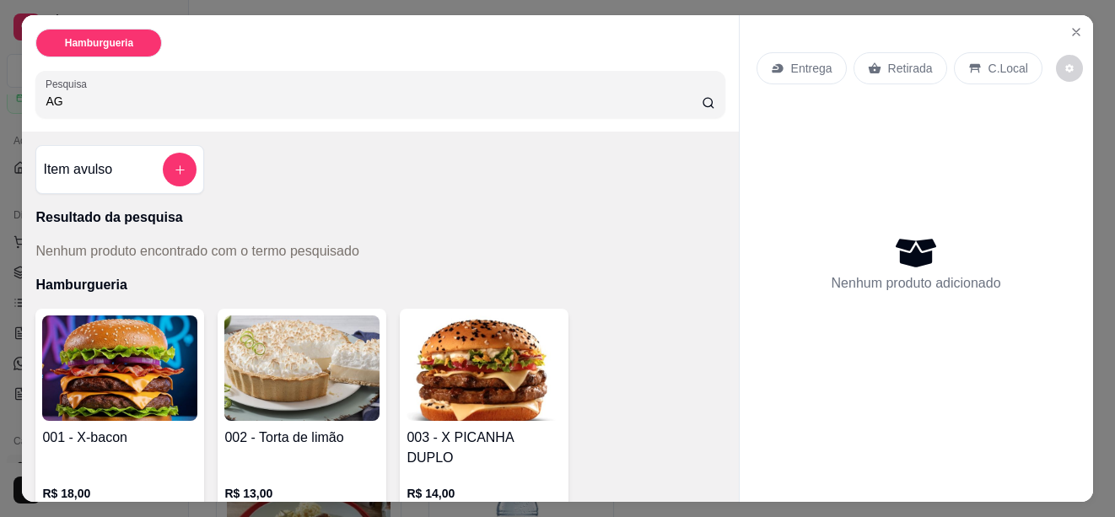
type input "A"
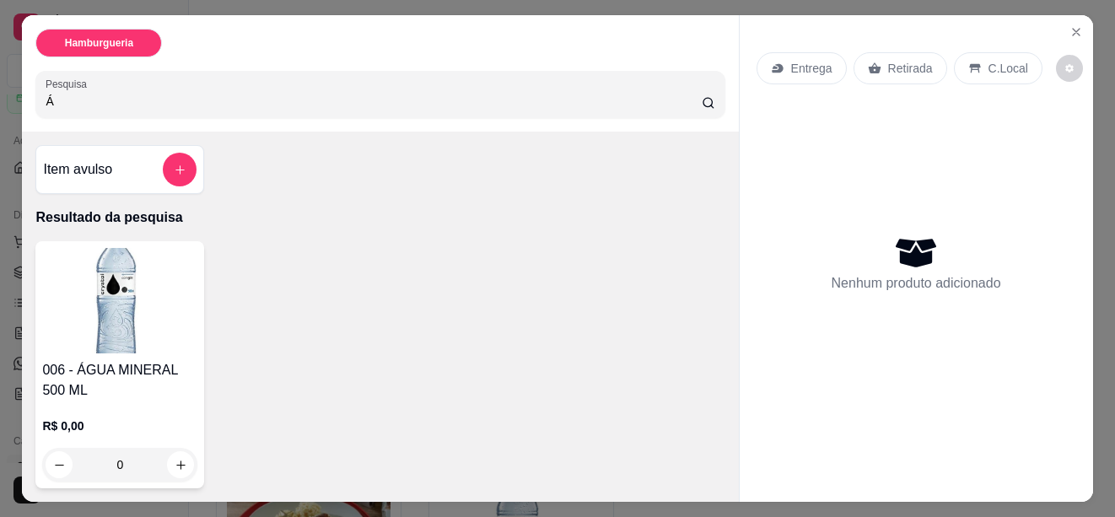
type input "Á"
click at [124, 270] on img at bounding box center [119, 300] width 155 height 105
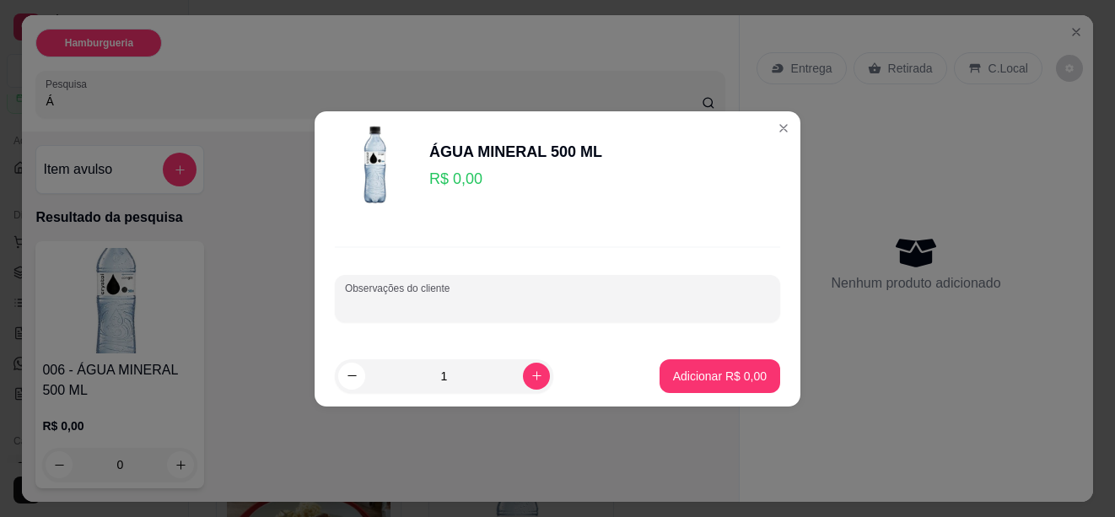
click at [519, 297] on input "Observações do cliente" at bounding box center [557, 305] width 425 height 17
click at [531, 381] on icon "increase-product-quantity" at bounding box center [537, 375] width 13 height 13
type input "2"
click at [686, 377] on p "Adicionar R$ 0,00" at bounding box center [720, 376] width 94 height 17
type input "2"
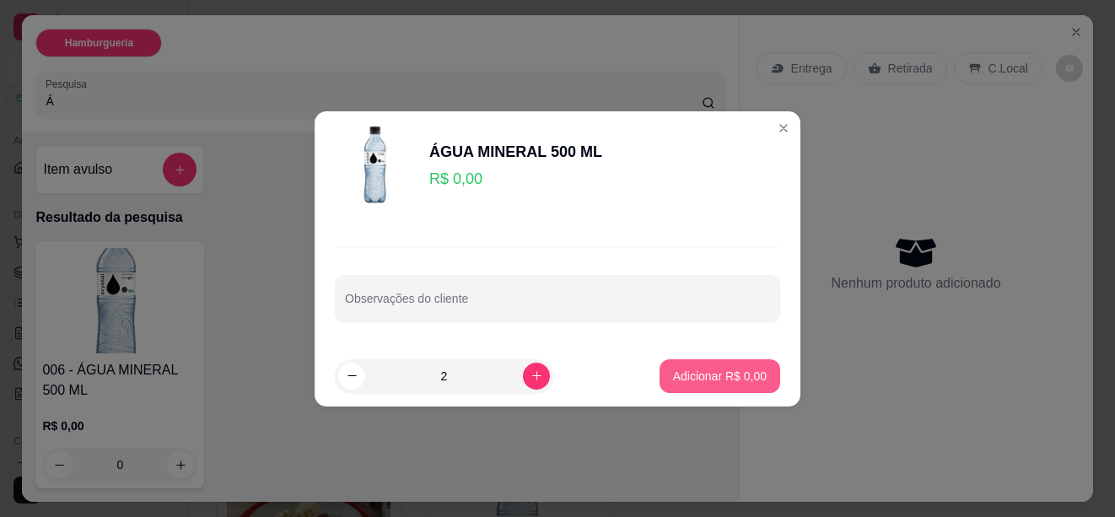
type input "2"
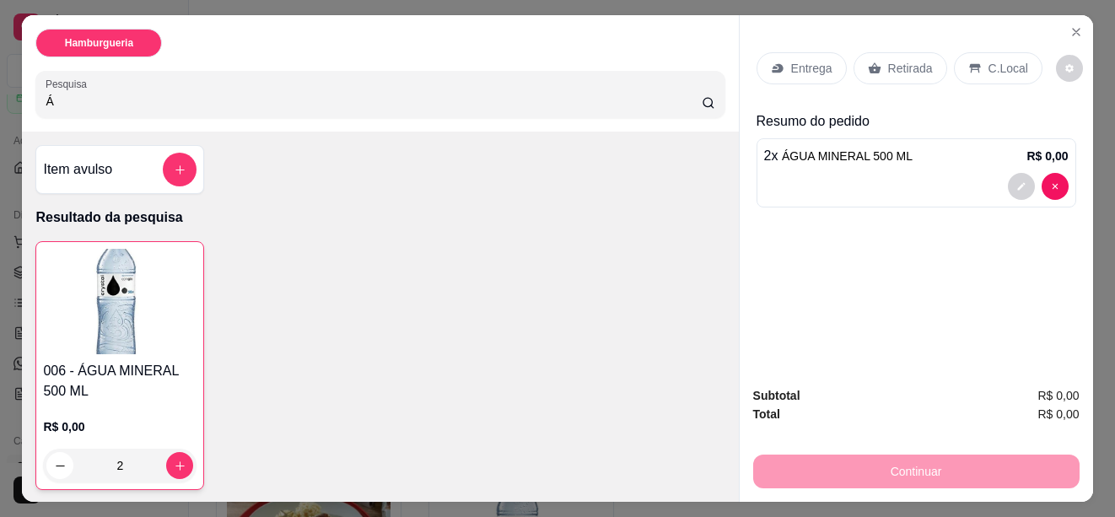
click at [140, 364] on h4 "006 - ÁGUA MINERAL 500 ML" at bounding box center [120, 381] width 154 height 40
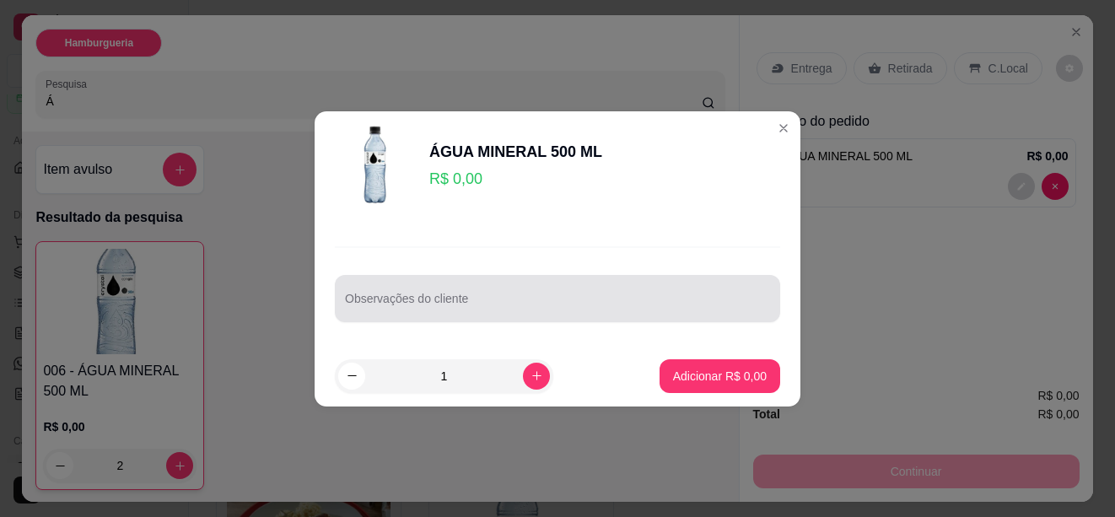
click at [439, 293] on div at bounding box center [557, 299] width 425 height 34
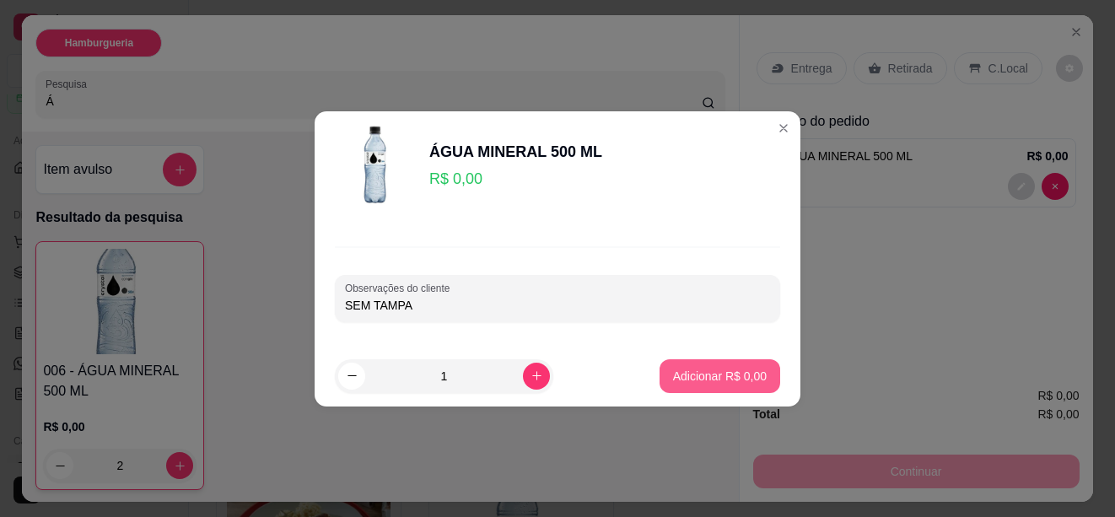
type input "SEM TAMPA"
click at [680, 381] on p "Adicionar R$ 0,00" at bounding box center [720, 376] width 94 height 17
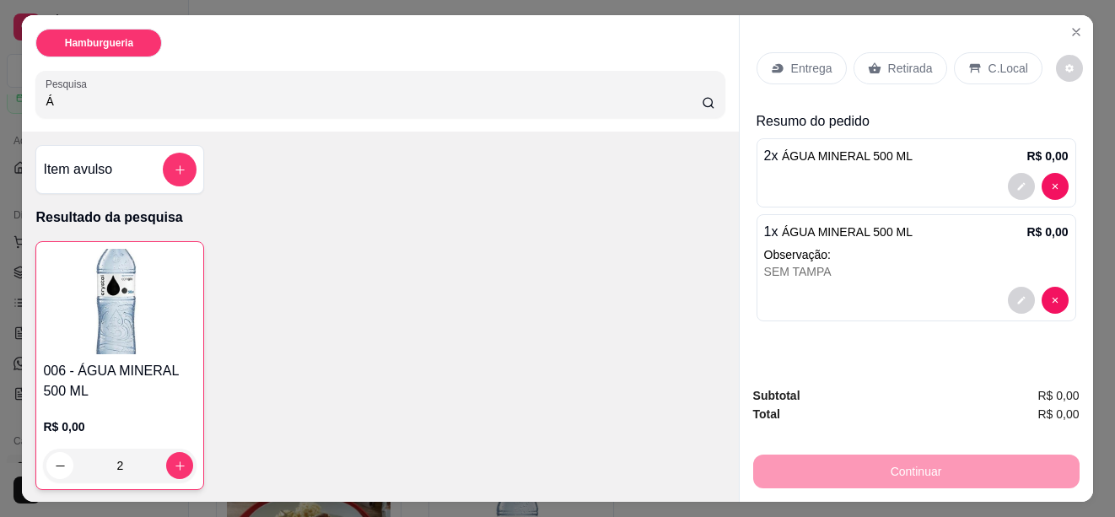
click at [794, 185] on div at bounding box center [916, 186] width 305 height 27
click at [1017, 296] on icon "decrease-product-quantity" at bounding box center [1022, 301] width 10 height 10
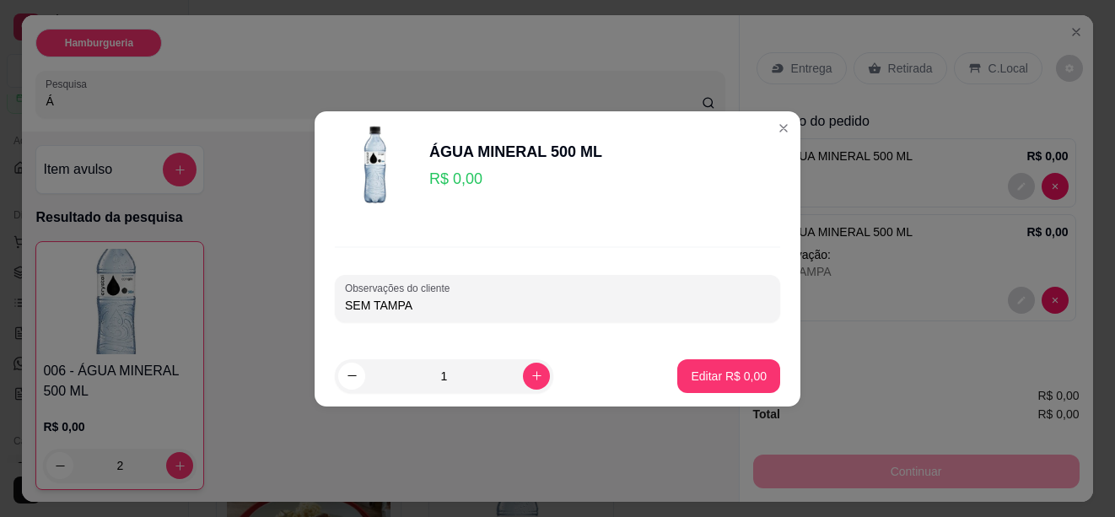
drag, startPoint x: 413, startPoint y: 305, endPoint x: 326, endPoint y: 306, distance: 86.9
click at [326, 306] on div "Observações do cliente SEM TAMPA" at bounding box center [558, 284] width 486 height 123
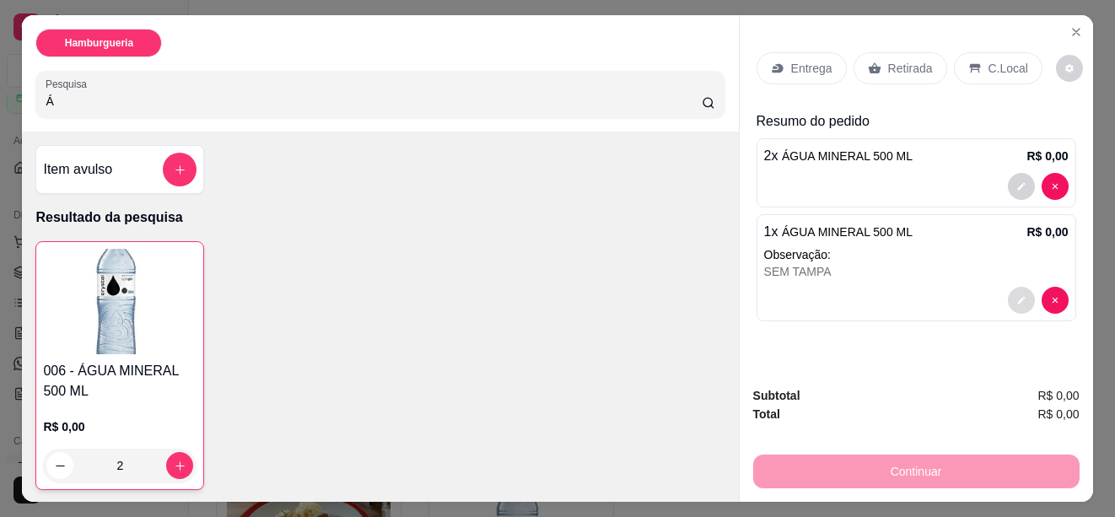
click at [1017, 295] on icon "decrease-product-quantity" at bounding box center [1022, 300] width 10 height 10
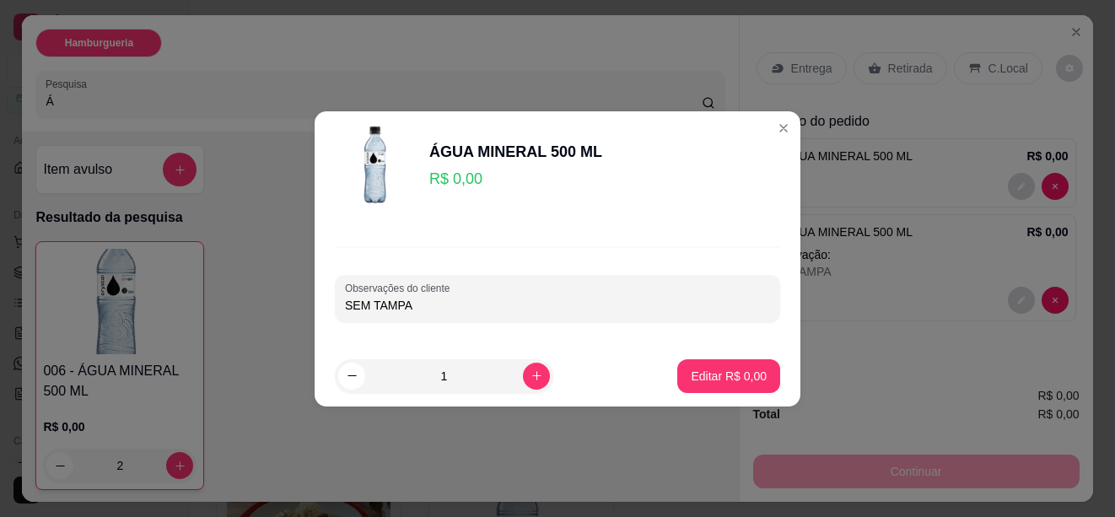
drag, startPoint x: 405, startPoint y: 306, endPoint x: 285, endPoint y: 305, distance: 119.8
click at [285, 305] on div "ÁGUA MINERAL 500 ML R$ 0,00 Observações do cliente SEM TAMPA 1 Editar R$ 0,00" at bounding box center [557, 258] width 1115 height 517
click at [700, 369] on p "Editar R$ 0,00" at bounding box center [729, 376] width 76 height 17
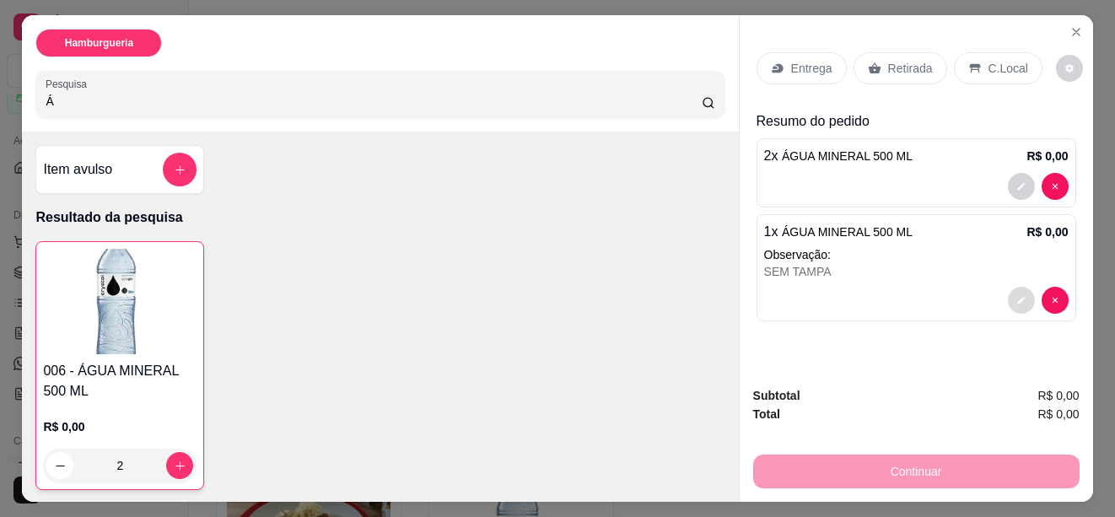
click at [1017, 295] on icon "decrease-product-quantity" at bounding box center [1022, 300] width 10 height 10
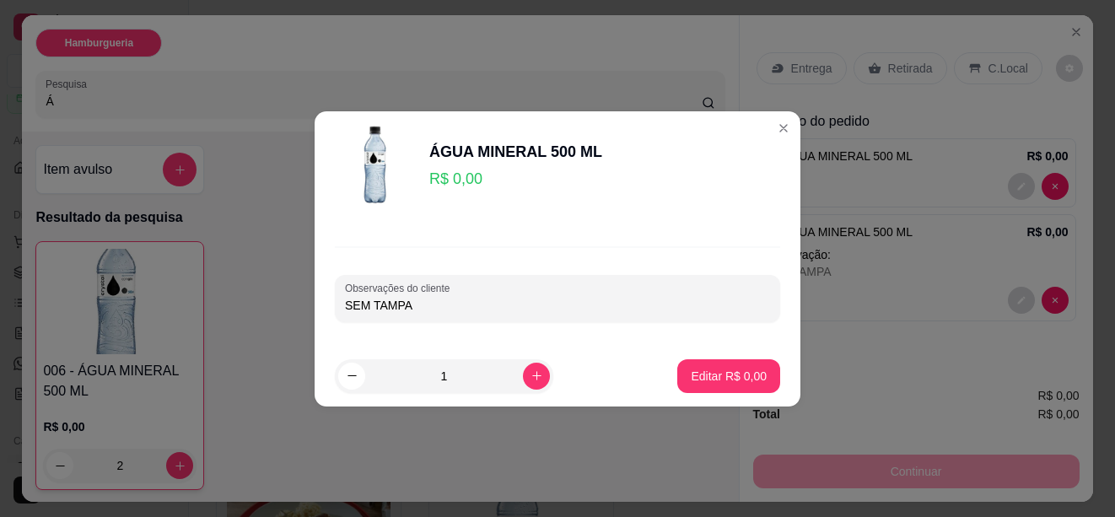
drag, startPoint x: 402, startPoint y: 304, endPoint x: 369, endPoint y: 307, distance: 33.9
click at [319, 311] on div "Observações do cliente SEM TAMPA" at bounding box center [558, 284] width 486 height 123
drag, startPoint x: 390, startPoint y: 304, endPoint x: 306, endPoint y: 308, distance: 83.6
click at [306, 308] on div "ÁGUA MINERAL 500 ML R$ 0,00 Observações do cliente SEM TAMPA 1 Editar R$ 0,00" at bounding box center [557, 258] width 1115 height 517
click at [691, 378] on p "Editar R$ 0,00" at bounding box center [729, 376] width 76 height 17
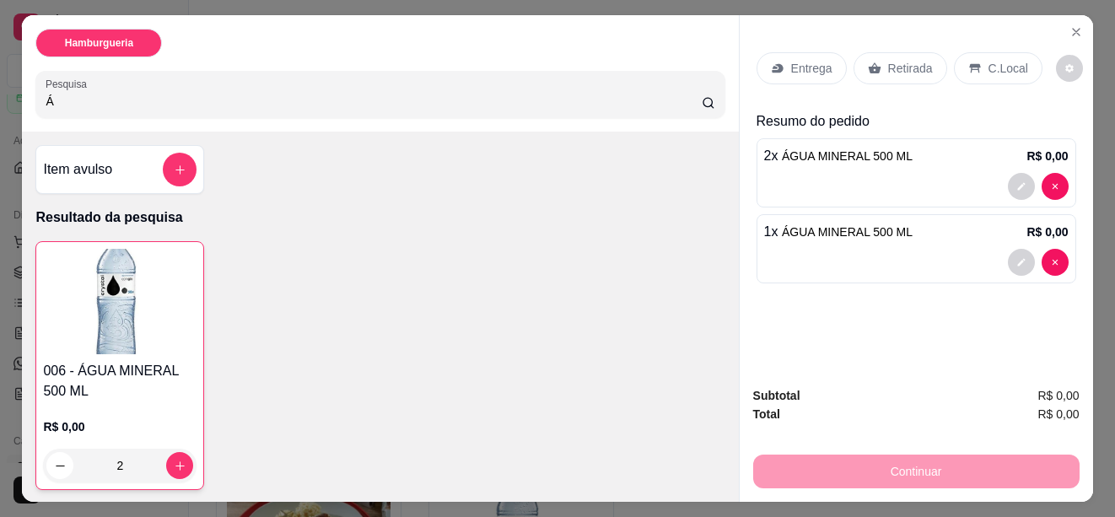
scroll to position [253, 0]
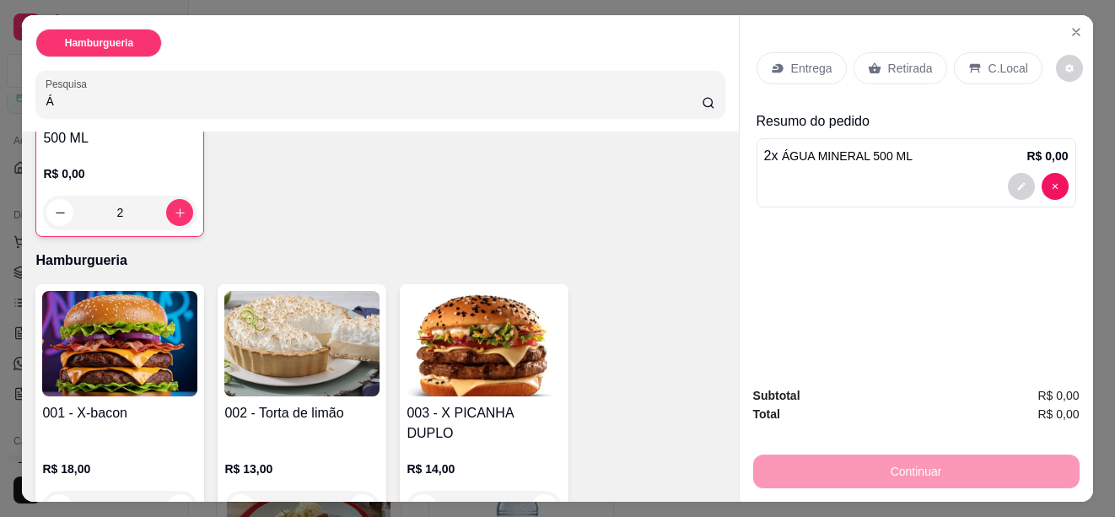
click at [488, 336] on img at bounding box center [484, 343] width 155 height 105
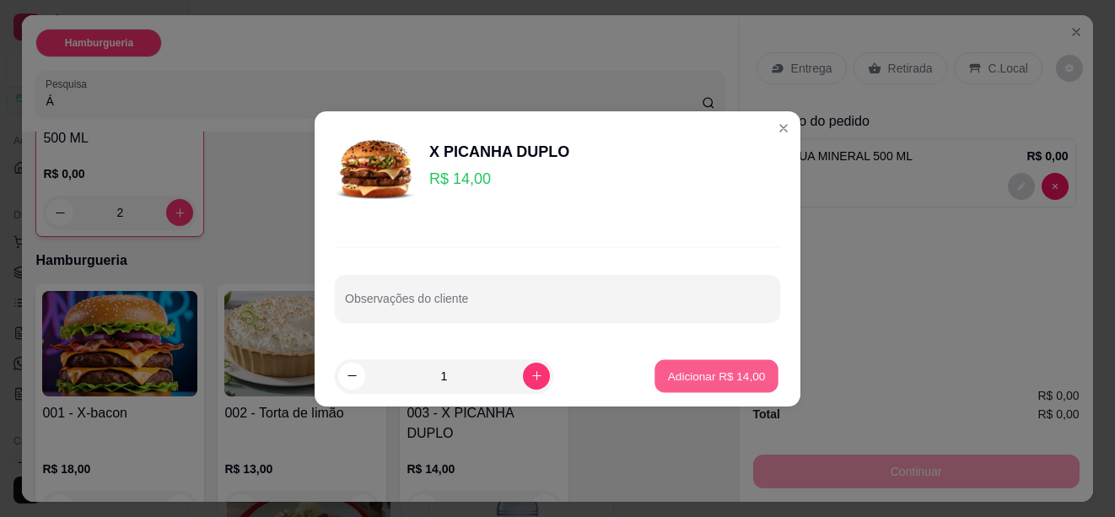
click at [694, 378] on p "Adicionar R$ 14,00" at bounding box center [717, 376] width 98 height 16
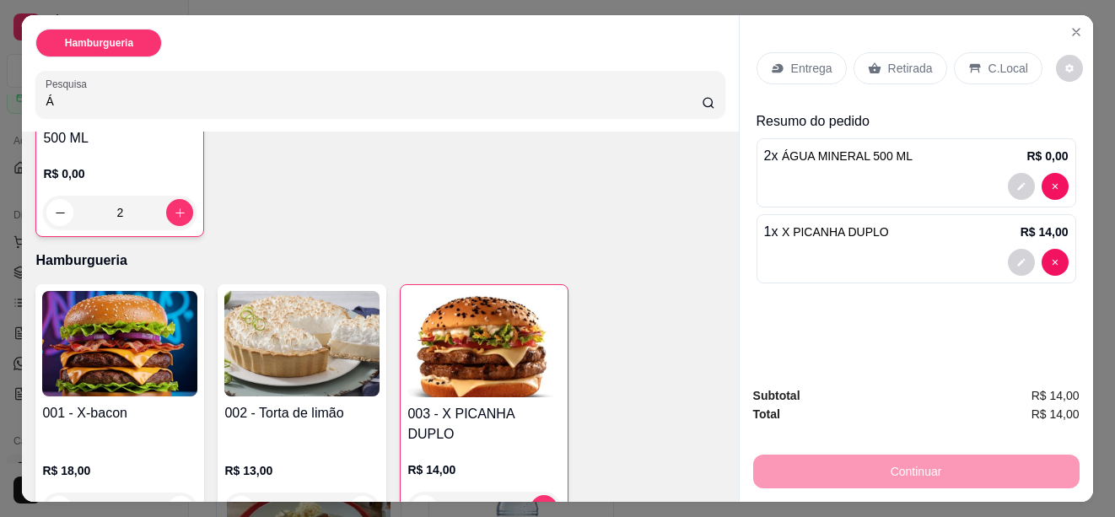
click at [764, 258] on div at bounding box center [916, 262] width 305 height 27
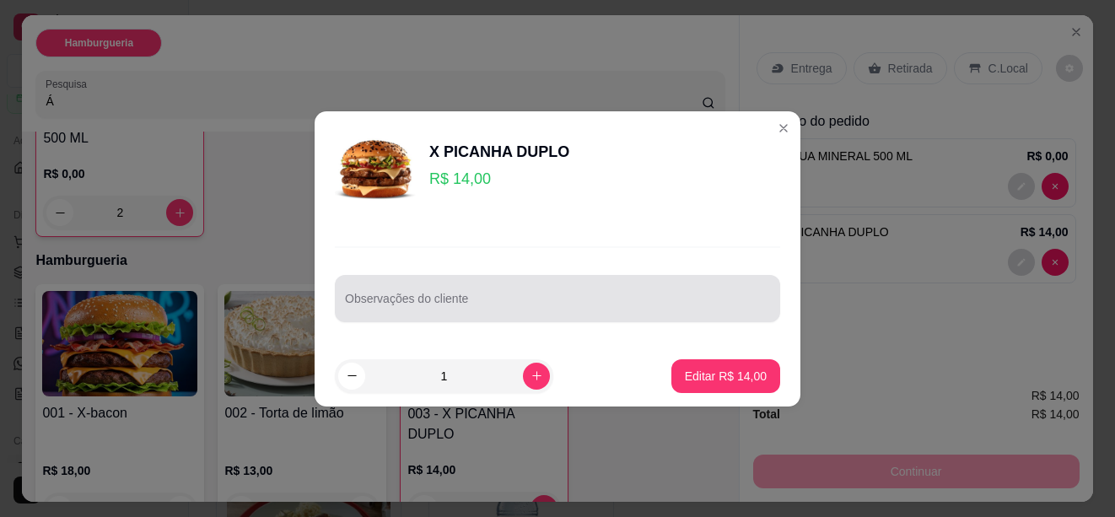
click at [511, 291] on div at bounding box center [557, 299] width 425 height 34
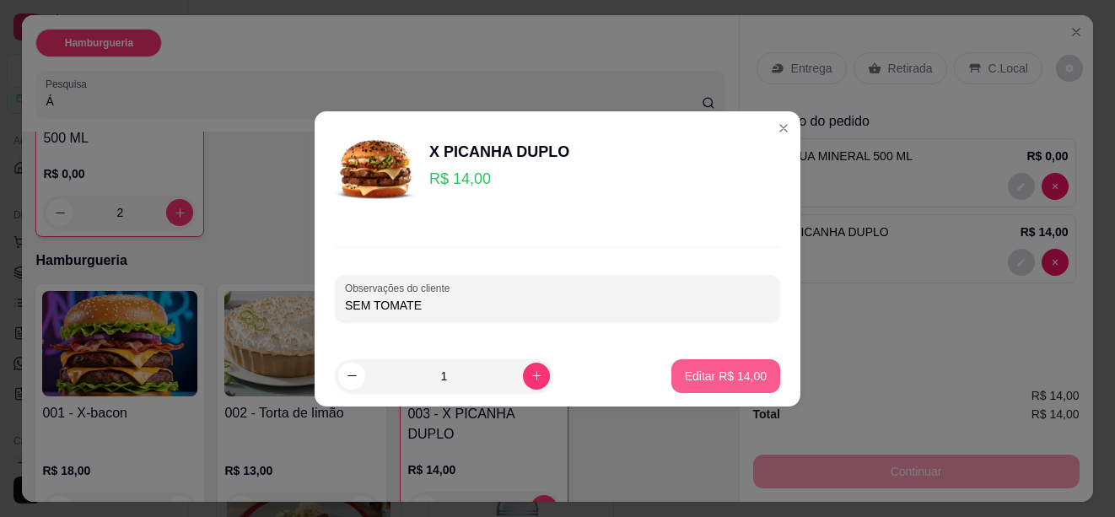
click at [692, 379] on p "Editar R$ 14,00" at bounding box center [726, 376] width 82 height 17
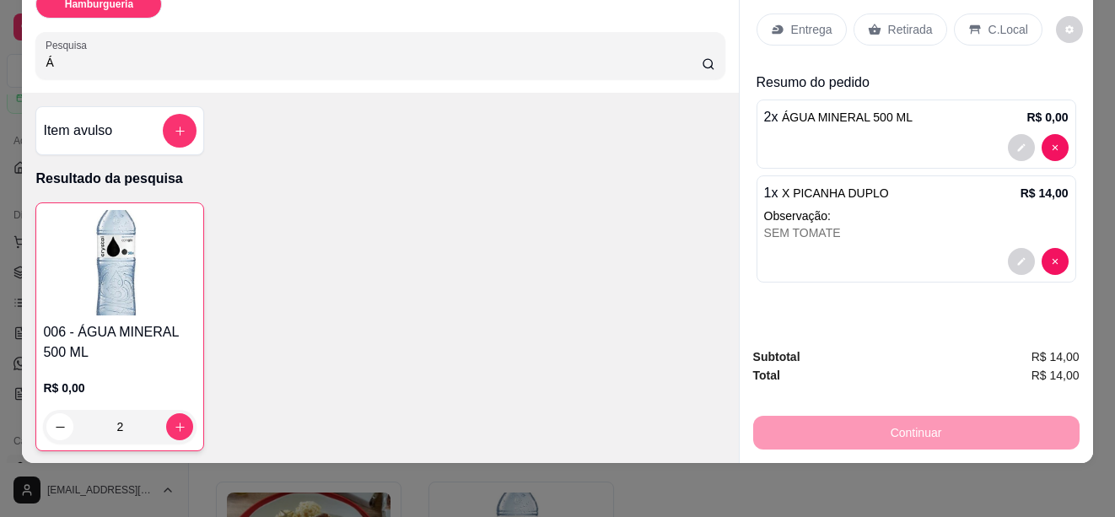
scroll to position [0, 0]
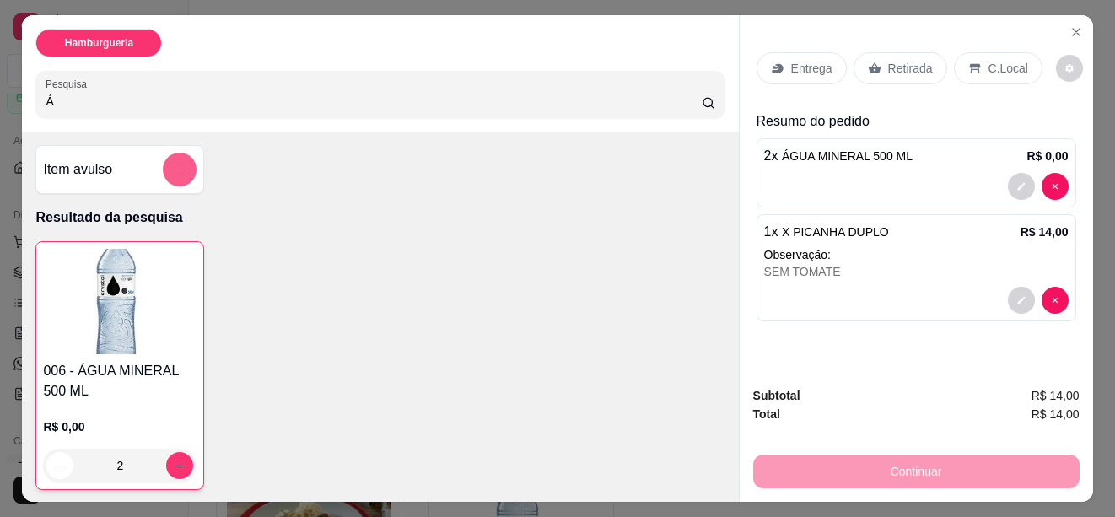
click at [178, 164] on icon "add-separate-item" at bounding box center [180, 170] width 13 height 13
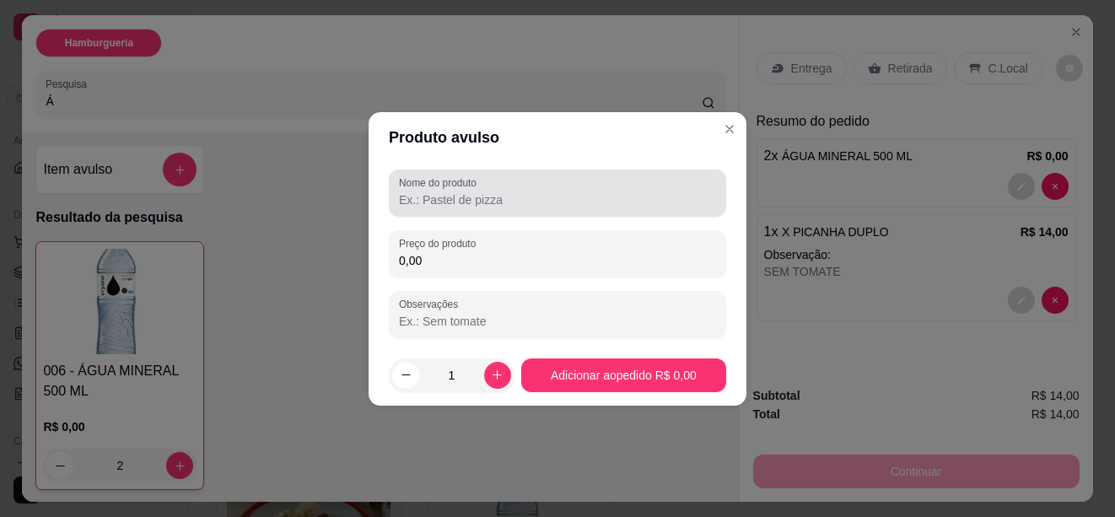
click at [504, 208] on input "Nome do produto" at bounding box center [557, 199] width 317 height 17
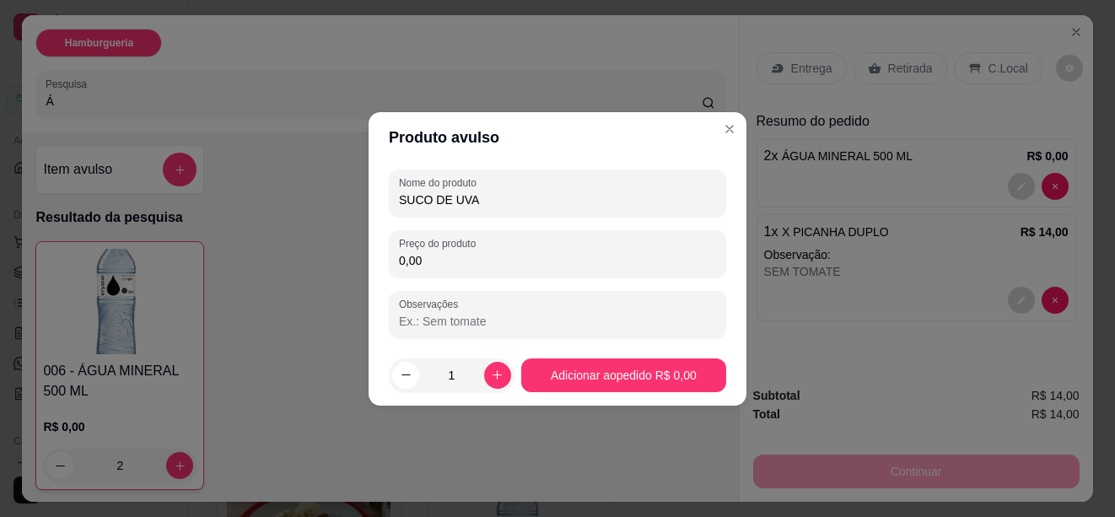
drag, startPoint x: 459, startPoint y: 262, endPoint x: 377, endPoint y: 265, distance: 81.9
click at [377, 265] on div "Nome do produto SUCO DE UVA Preço do produto 0,00 Observações" at bounding box center [558, 254] width 378 height 182
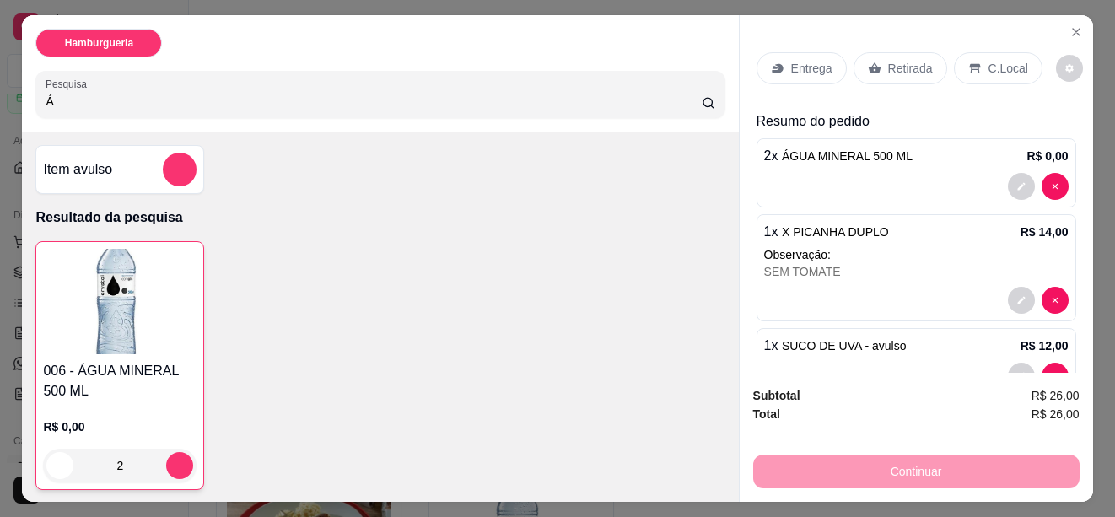
click at [811, 63] on p "Entrega" at bounding box center [811, 68] width 41 height 17
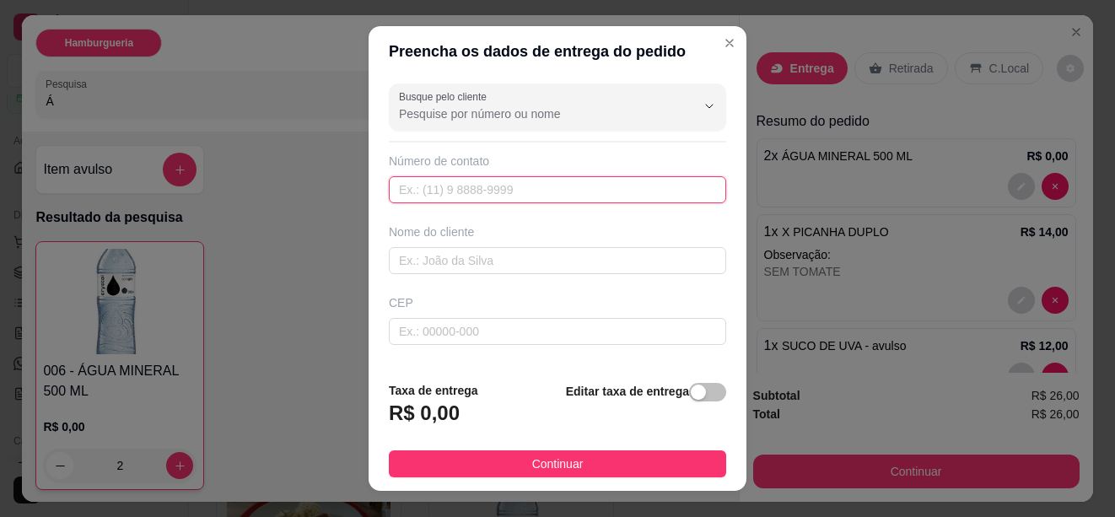
click at [469, 188] on input "text" at bounding box center [557, 189] width 337 height 27
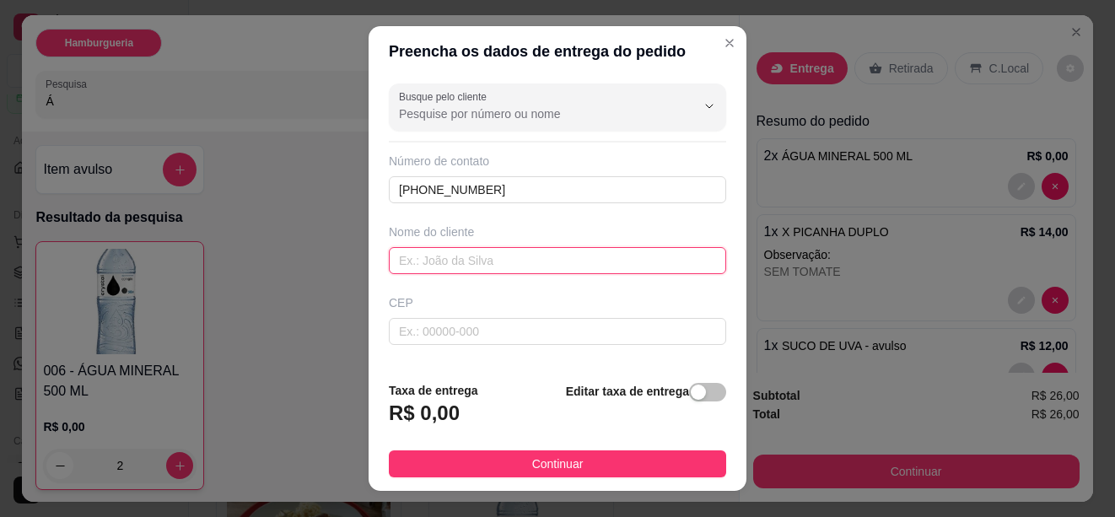
click at [453, 266] on input "text" at bounding box center [557, 260] width 337 height 27
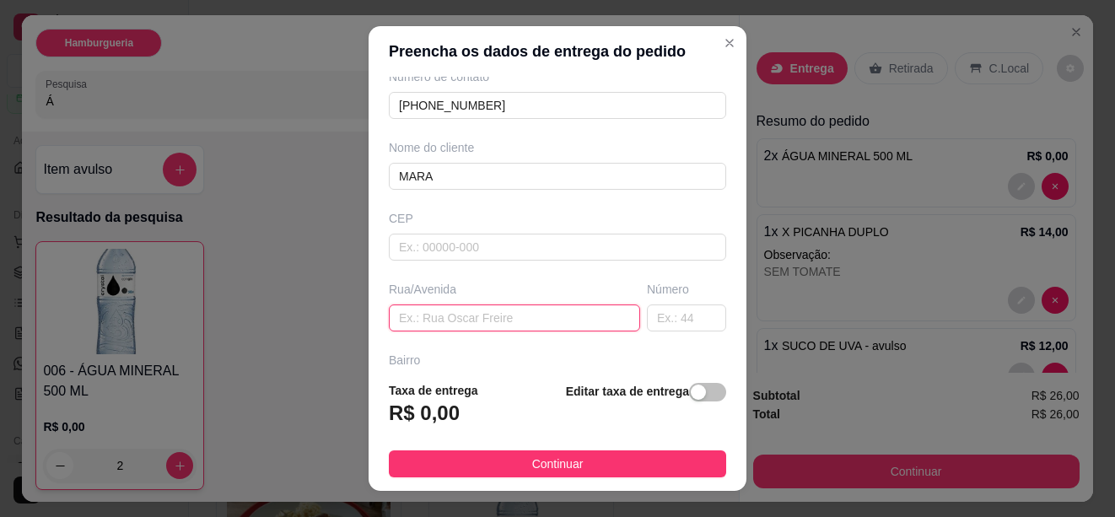
click at [457, 318] on input "text" at bounding box center [514, 318] width 251 height 27
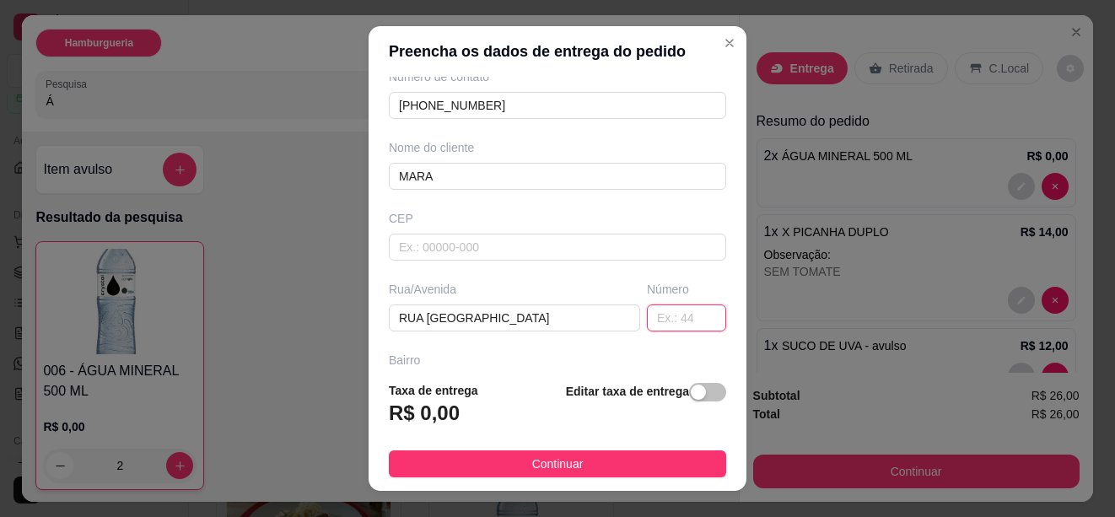
click at [647, 321] on input "text" at bounding box center [686, 318] width 79 height 27
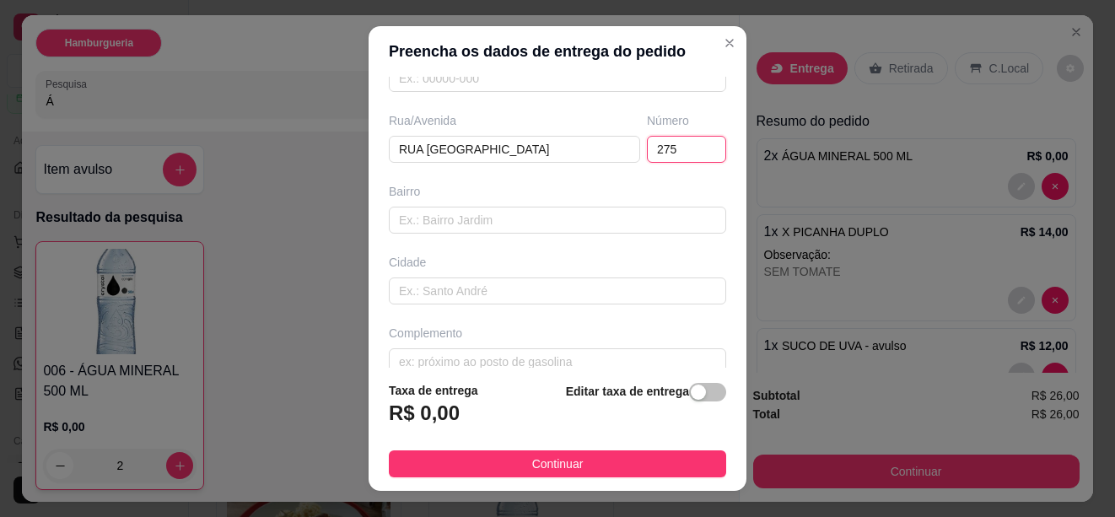
scroll to position [277, 0]
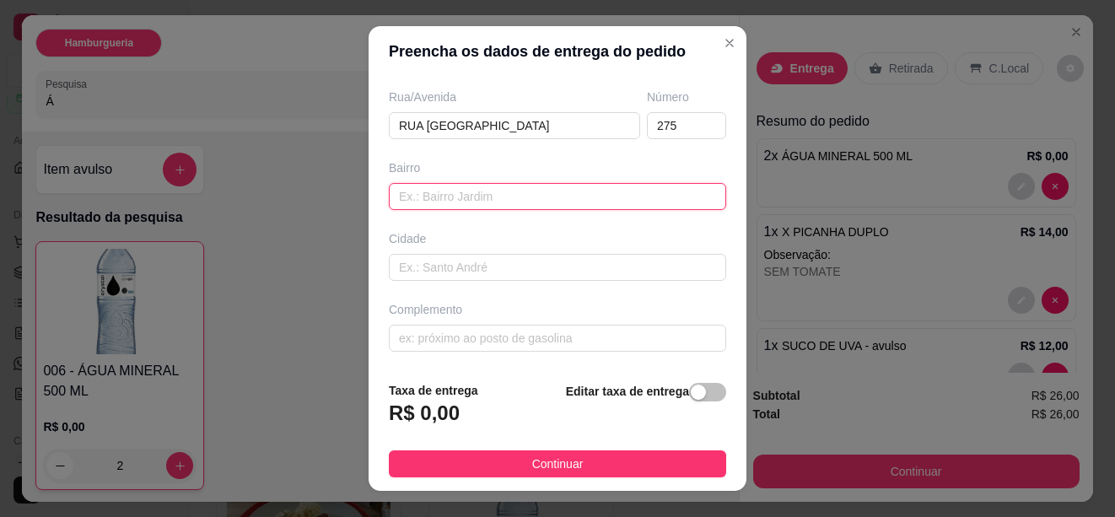
click at [466, 196] on input "text" at bounding box center [557, 196] width 337 height 27
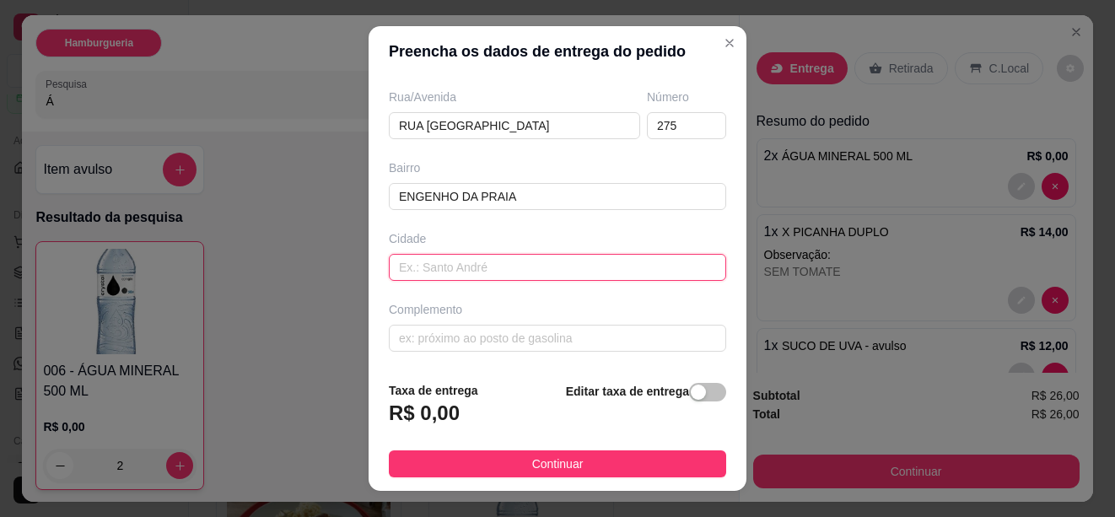
click at [454, 269] on input "text" at bounding box center [557, 267] width 337 height 27
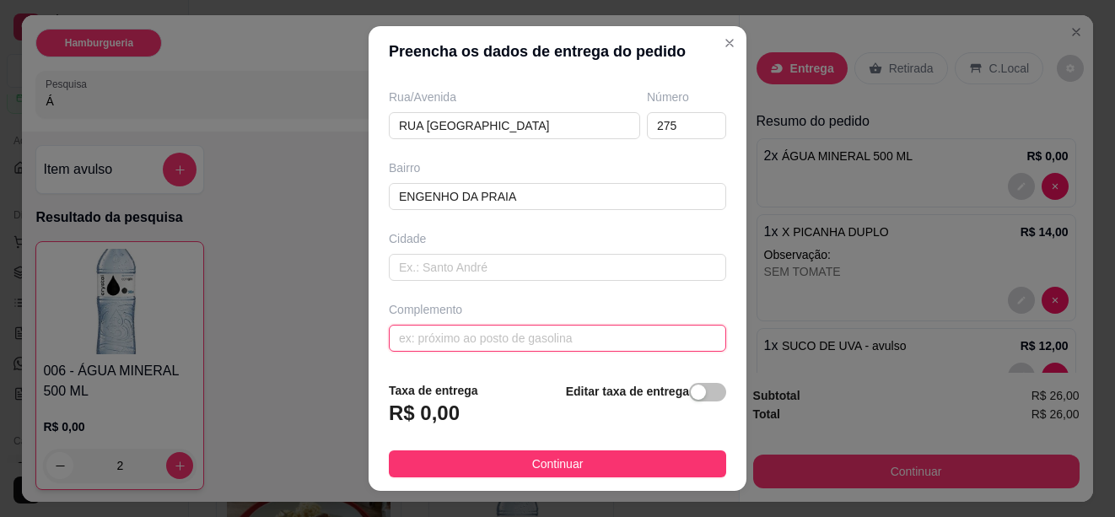
click at [439, 334] on input "text" at bounding box center [557, 338] width 337 height 27
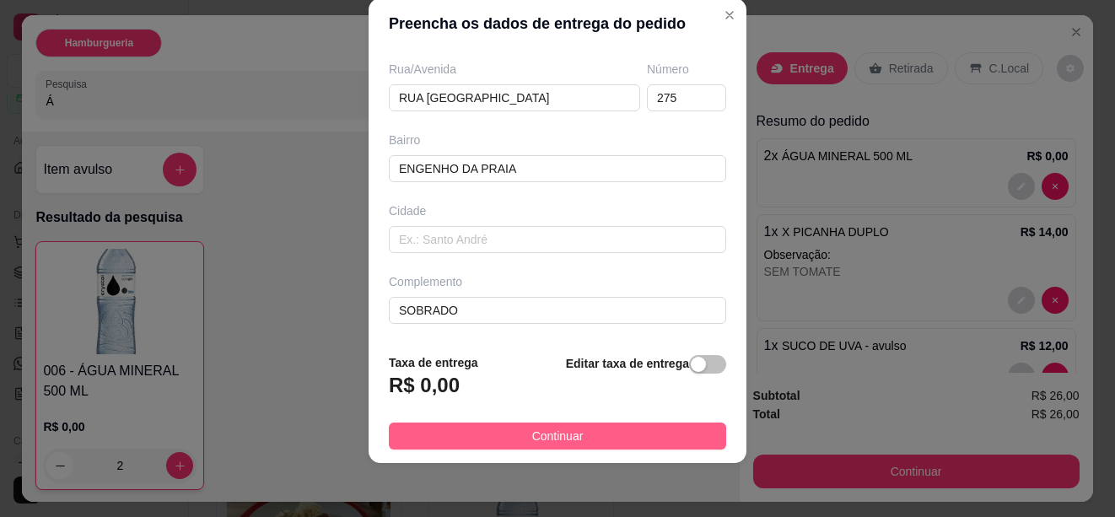
click at [543, 433] on span "Continuar" at bounding box center [557, 436] width 51 height 19
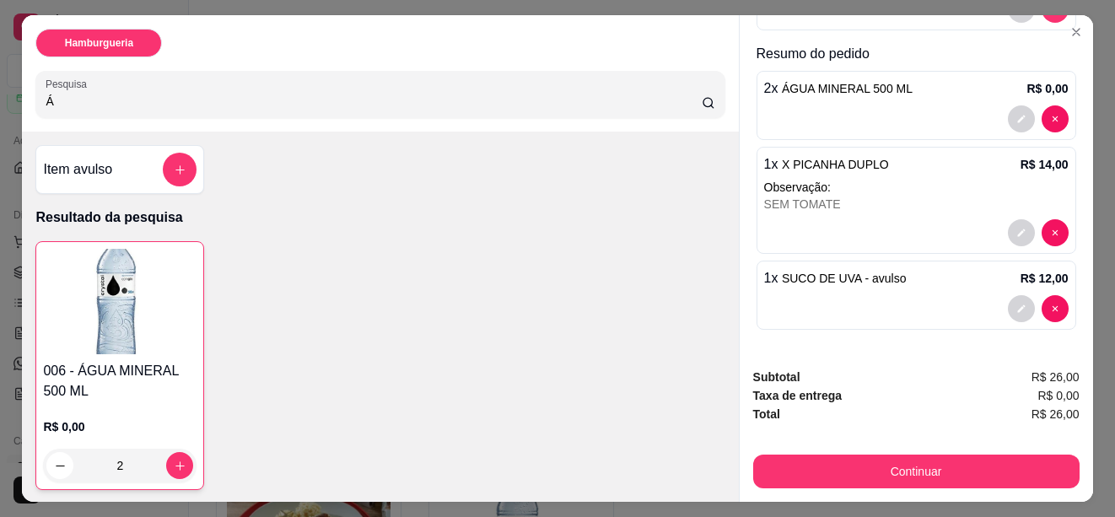
scroll to position [45, 0]
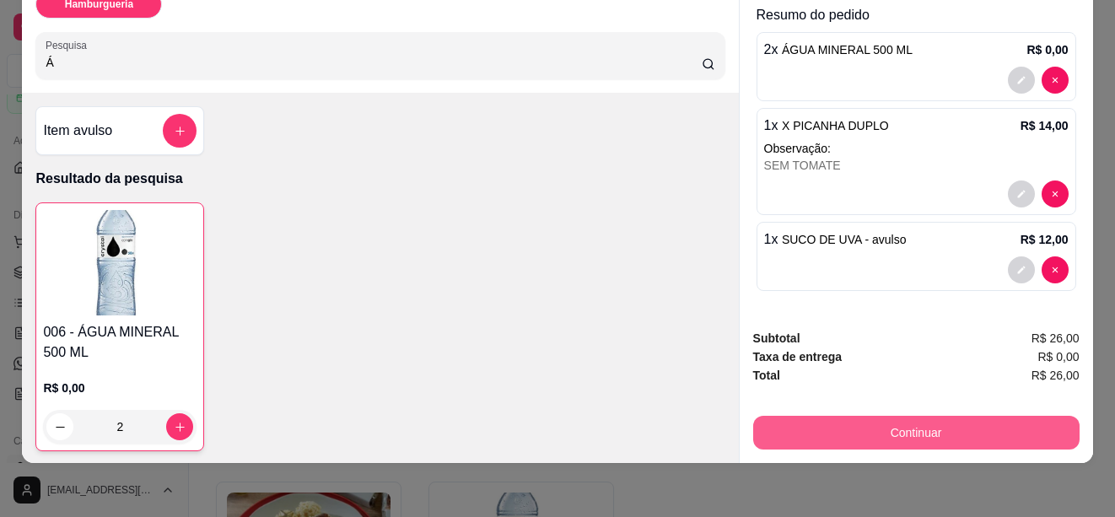
click at [902, 416] on button "Continuar" at bounding box center [916, 433] width 326 height 34
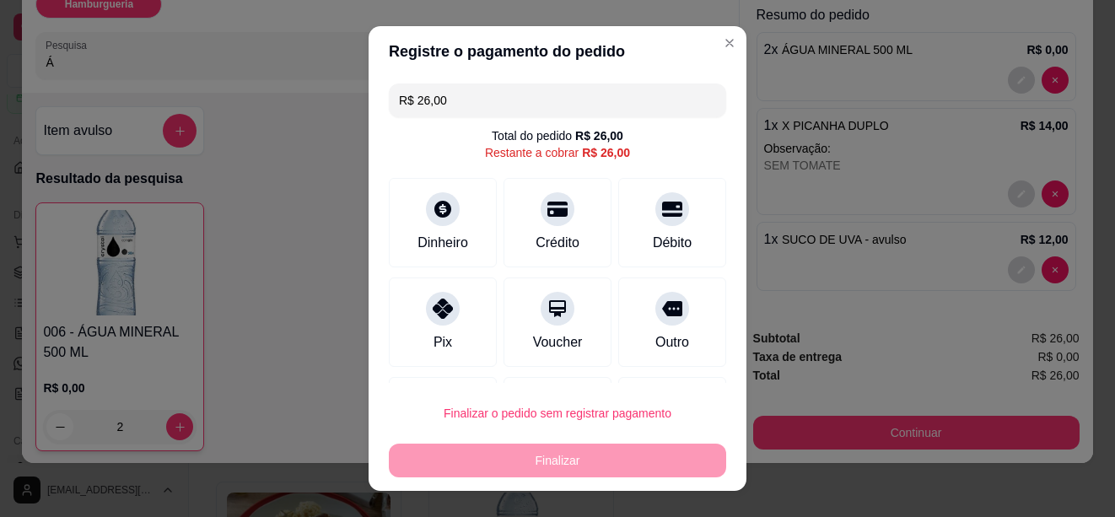
drag, startPoint x: 441, startPoint y: 102, endPoint x: 404, endPoint y: 103, distance: 37.1
click at [404, 103] on input "R$ 26,00" at bounding box center [557, 101] width 317 height 34
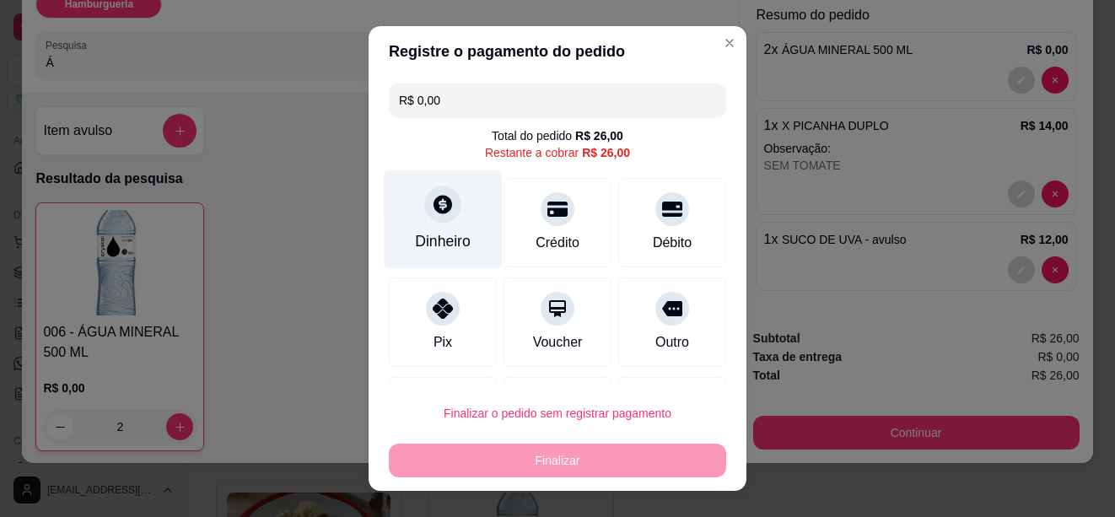
click at [429, 218] on div at bounding box center [442, 204] width 37 height 37
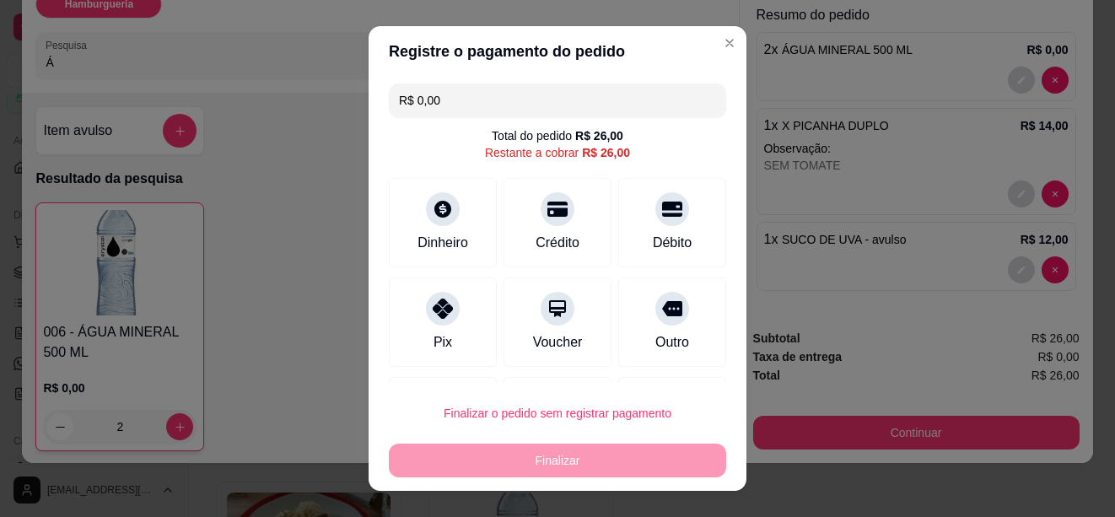
drag, startPoint x: 444, startPoint y: 96, endPoint x: 411, endPoint y: 95, distance: 32.9
click at [411, 95] on input "R$ 0,00" at bounding box center [557, 101] width 317 height 34
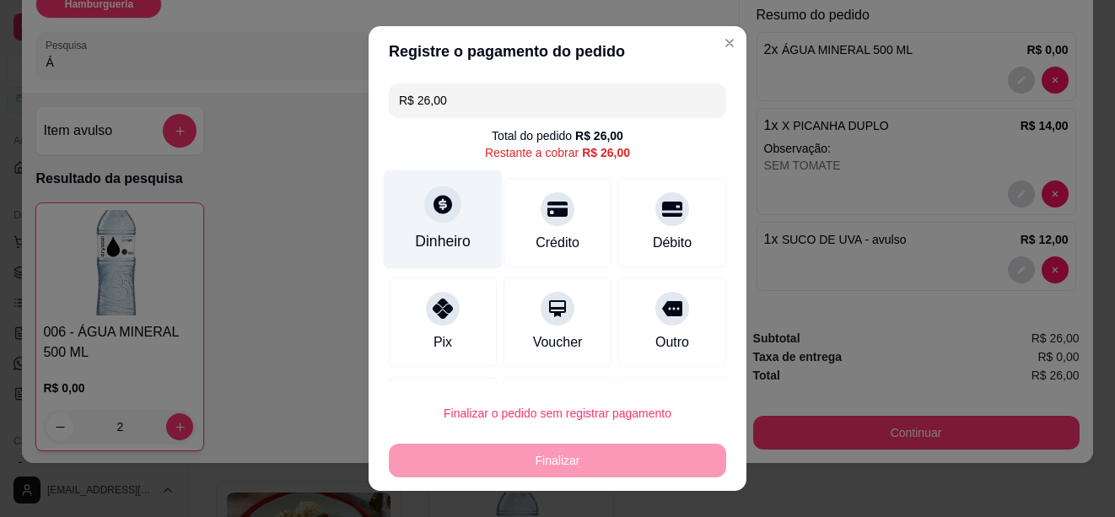
click at [434, 198] on icon at bounding box center [443, 204] width 19 height 19
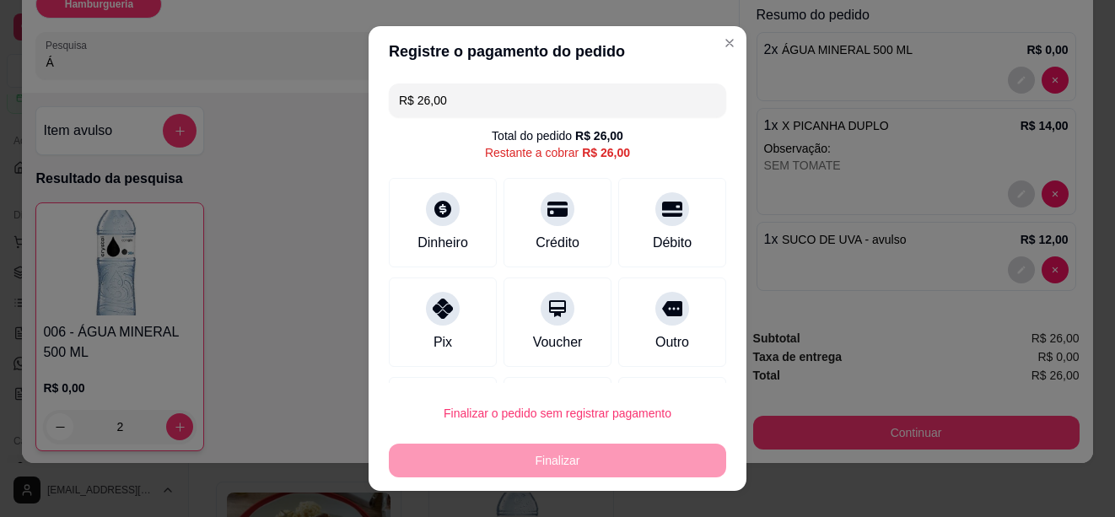
drag, startPoint x: 477, startPoint y: 105, endPoint x: 360, endPoint y: 108, distance: 116.4
click at [360, 108] on div "Registre o pagamento do pedido R$ 26,00 Total do pedido R$ 26,00 Restante a cob…" at bounding box center [557, 258] width 1115 height 517
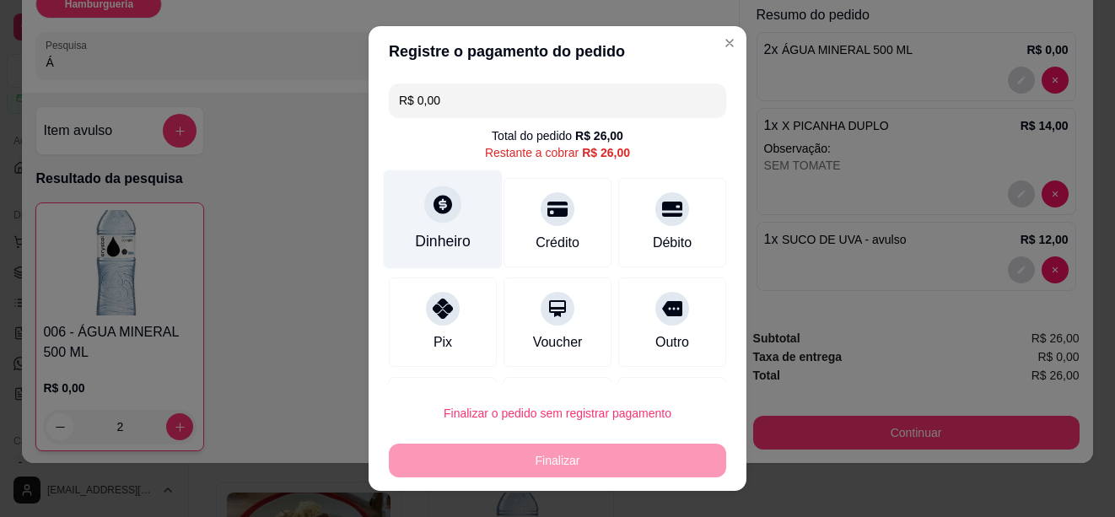
click at [432, 205] on icon at bounding box center [443, 204] width 22 height 22
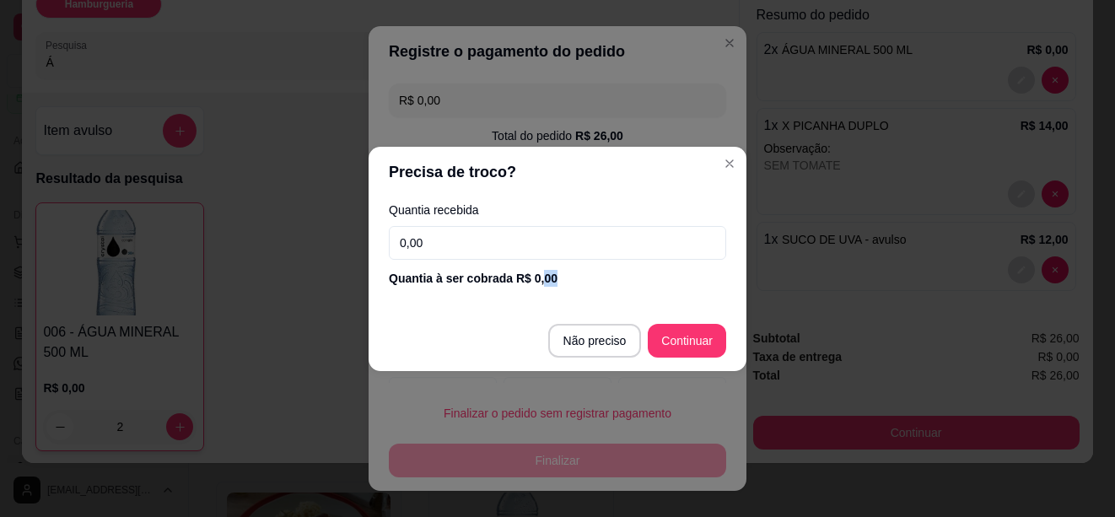
drag, startPoint x: 552, startPoint y: 278, endPoint x: 539, endPoint y: 278, distance: 12.7
click at [539, 278] on div "Quantia à ser cobrada R$ 0,00" at bounding box center [557, 278] width 337 height 17
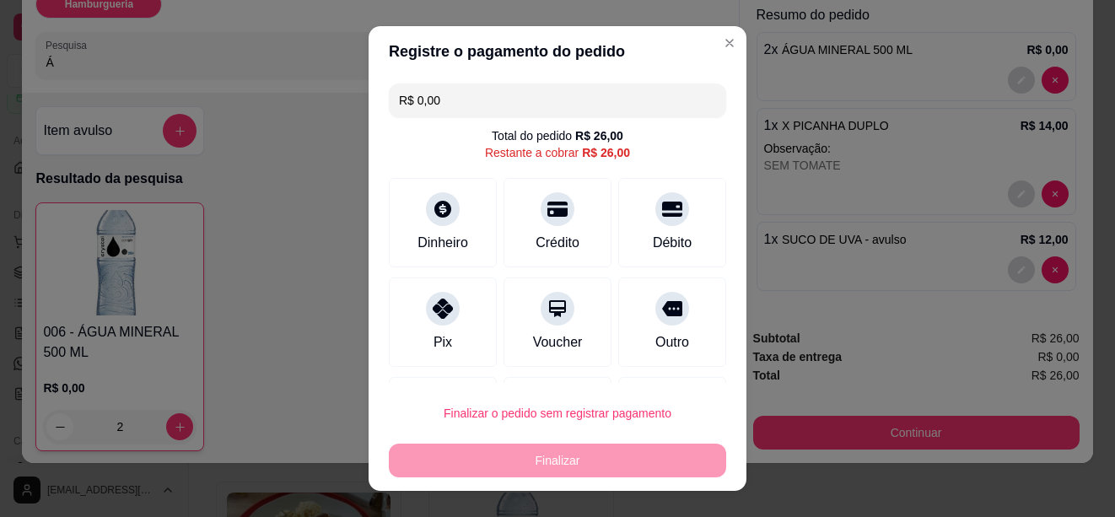
drag, startPoint x: 418, startPoint y: 100, endPoint x: 392, endPoint y: 105, distance: 26.6
click at [399, 105] on input "R$ 0,00" at bounding box center [557, 101] width 317 height 34
click at [455, 97] on input "R$ 0,00" at bounding box center [557, 101] width 317 height 34
drag, startPoint x: 441, startPoint y: 95, endPoint x: 407, endPoint y: 101, distance: 34.3
click at [407, 101] on input "R$ 0,00" at bounding box center [557, 101] width 317 height 34
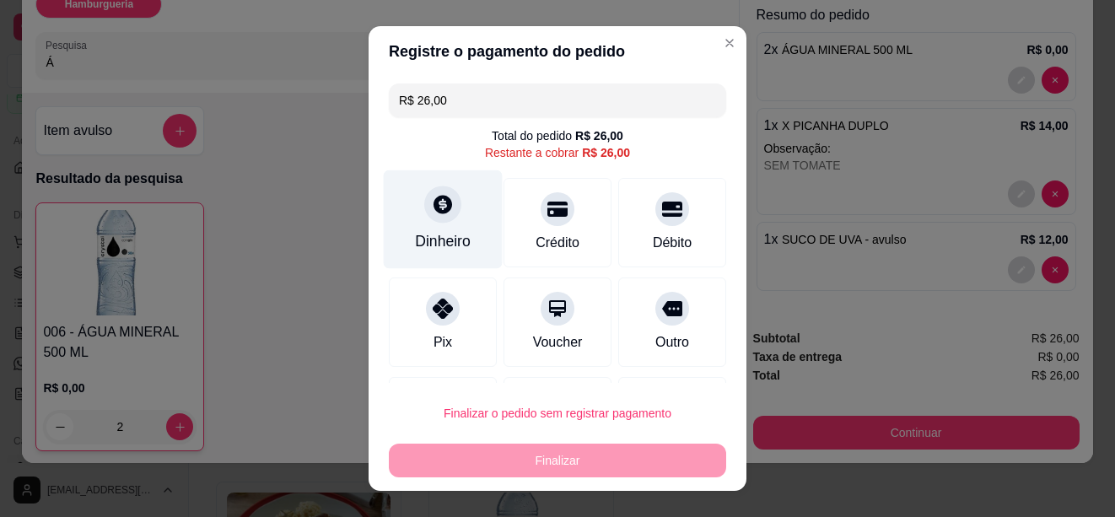
click at [439, 219] on div at bounding box center [442, 204] width 37 height 37
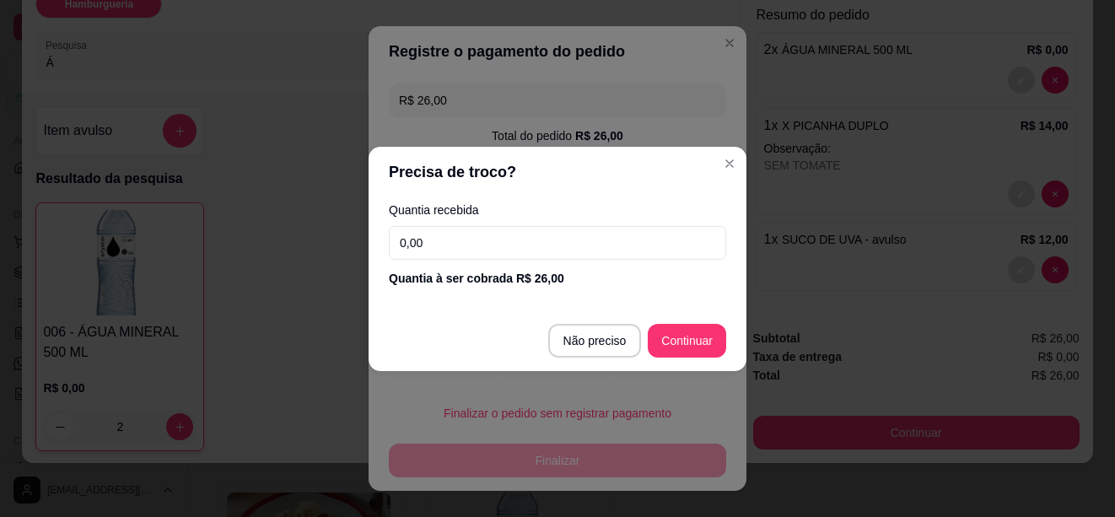
drag, startPoint x: 455, startPoint y: 251, endPoint x: 398, endPoint y: 250, distance: 56.5
click at [398, 250] on input "0,00" at bounding box center [557, 243] width 337 height 34
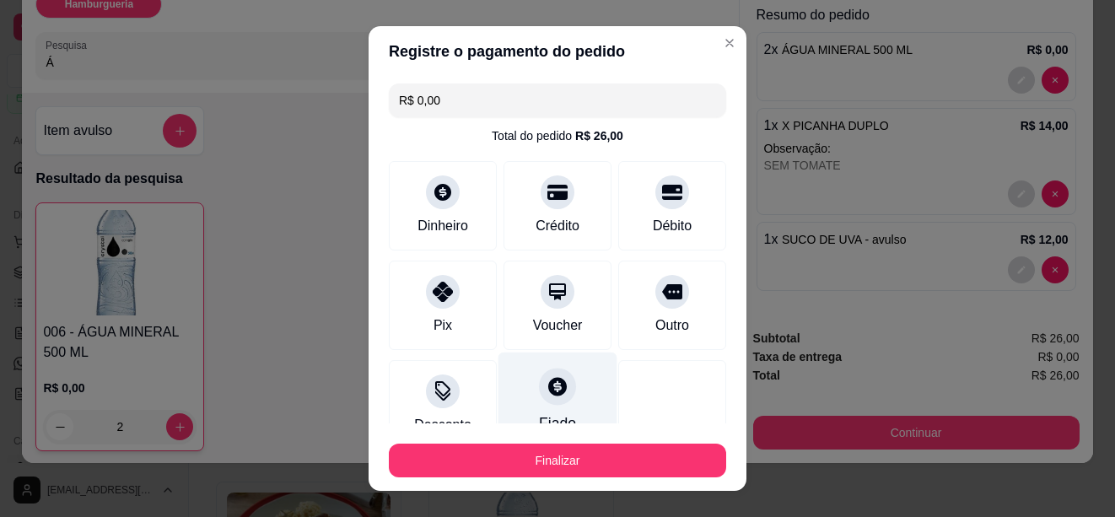
scroll to position [120, 0]
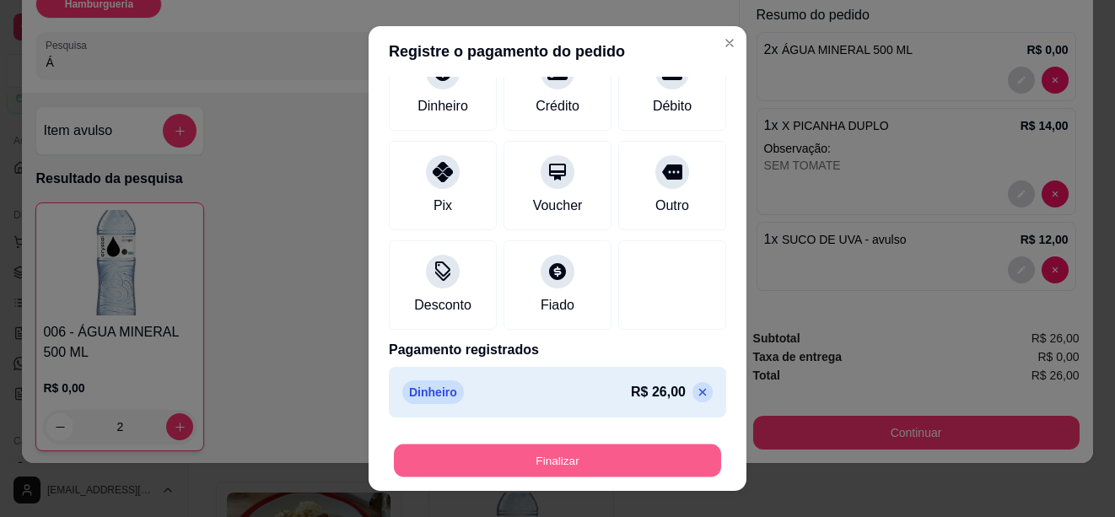
click at [526, 467] on button "Finalizar" at bounding box center [557, 461] width 327 height 33
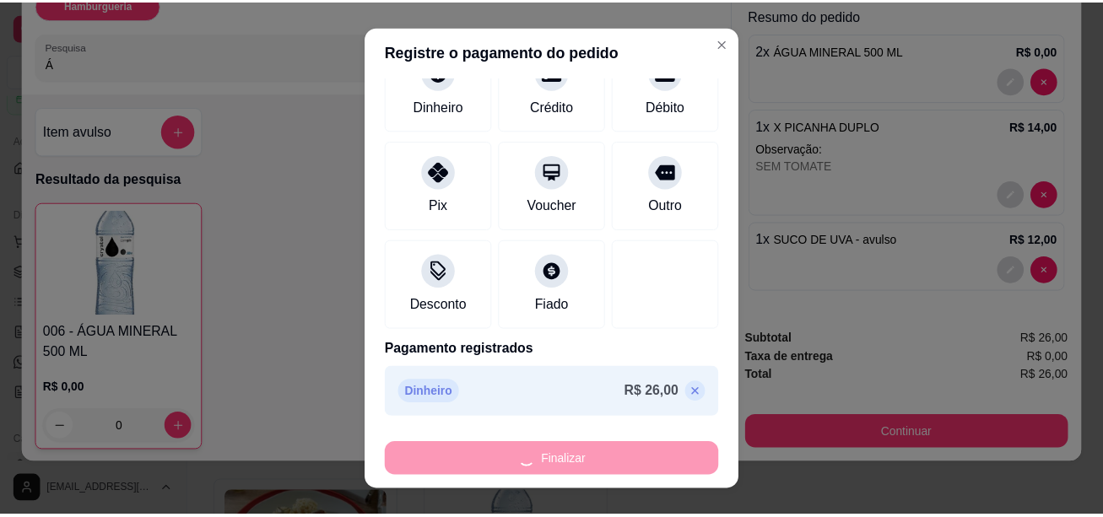
scroll to position [0, 0]
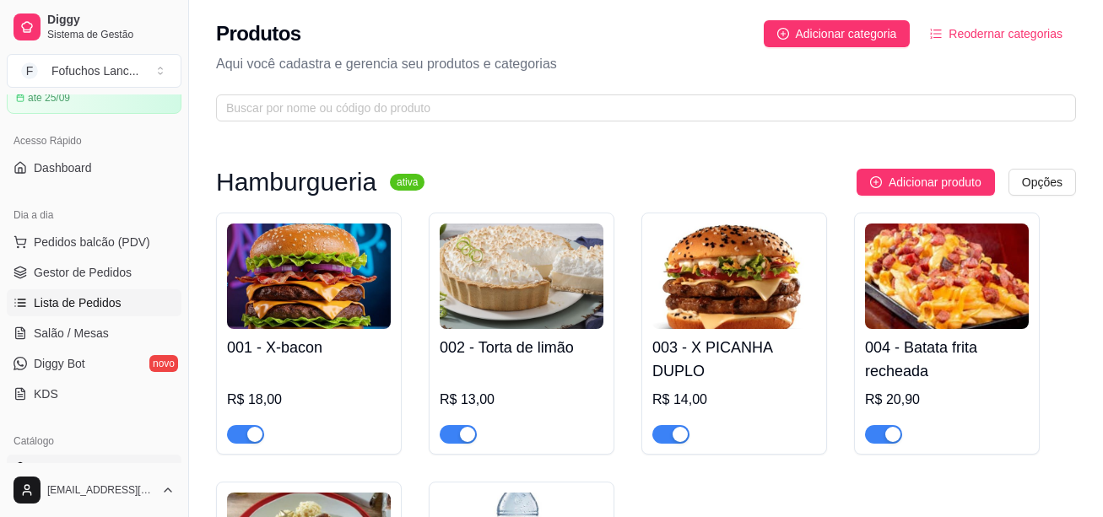
click at [108, 298] on span "Lista de Pedidos" at bounding box center [78, 302] width 88 height 17
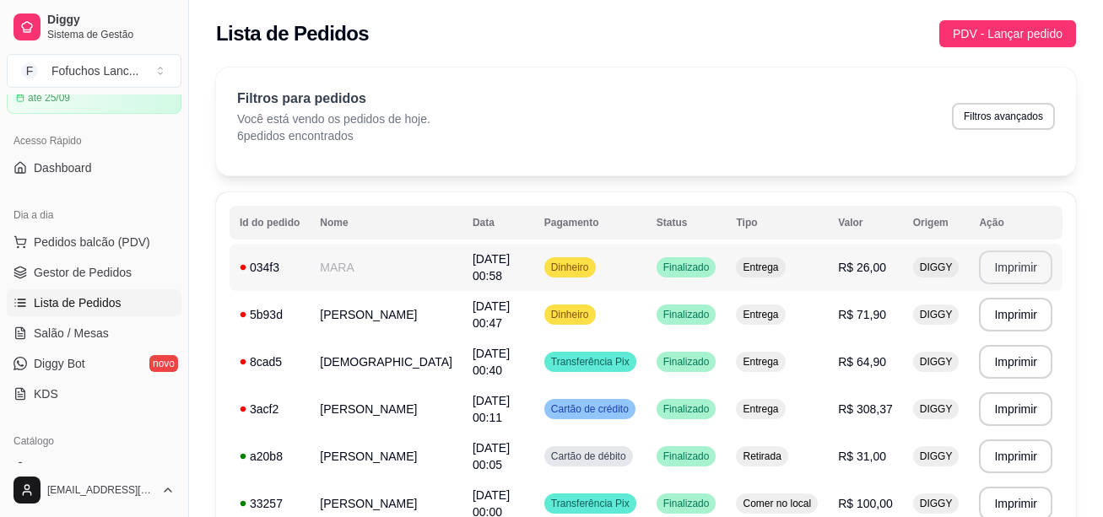
click at [1002, 262] on button "Imprimir" at bounding box center [1015, 268] width 73 height 34
click at [73, 245] on span "Pedidos balcão (PDV)" at bounding box center [92, 242] width 116 height 17
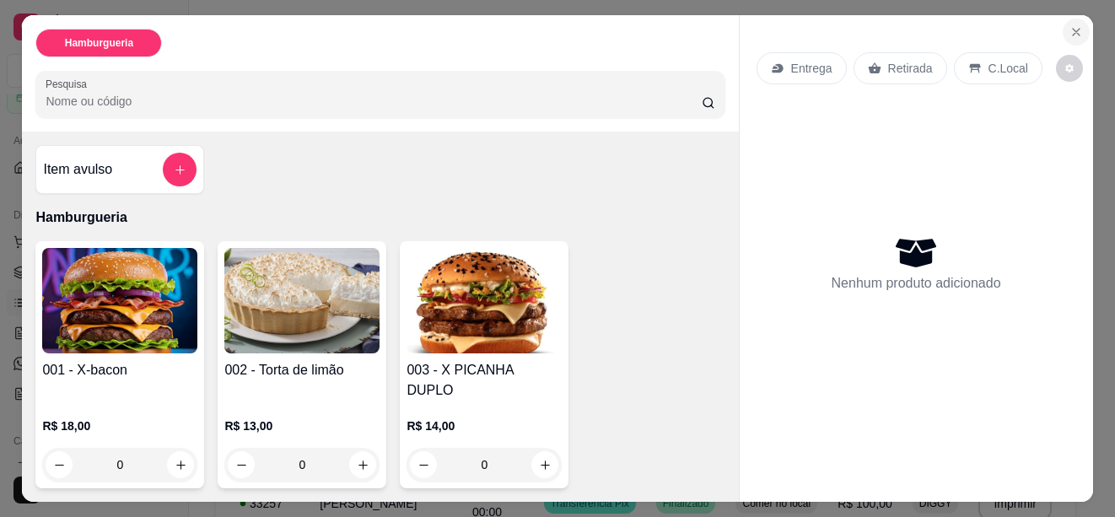
click at [1071, 25] on icon "Close" at bounding box center [1076, 31] width 13 height 13
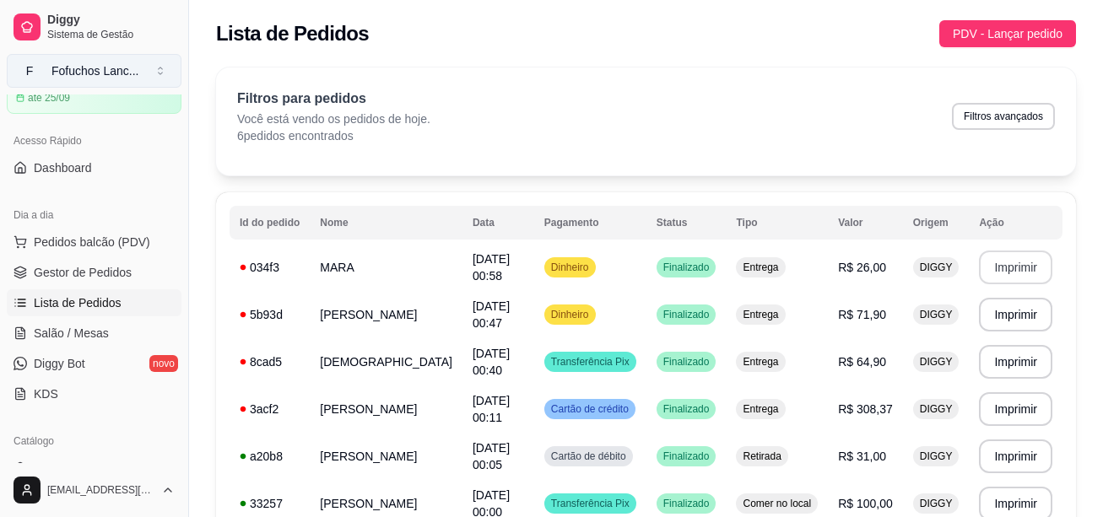
click at [80, 67] on div "Fofuchos Lanc ..." at bounding box center [95, 70] width 88 height 17
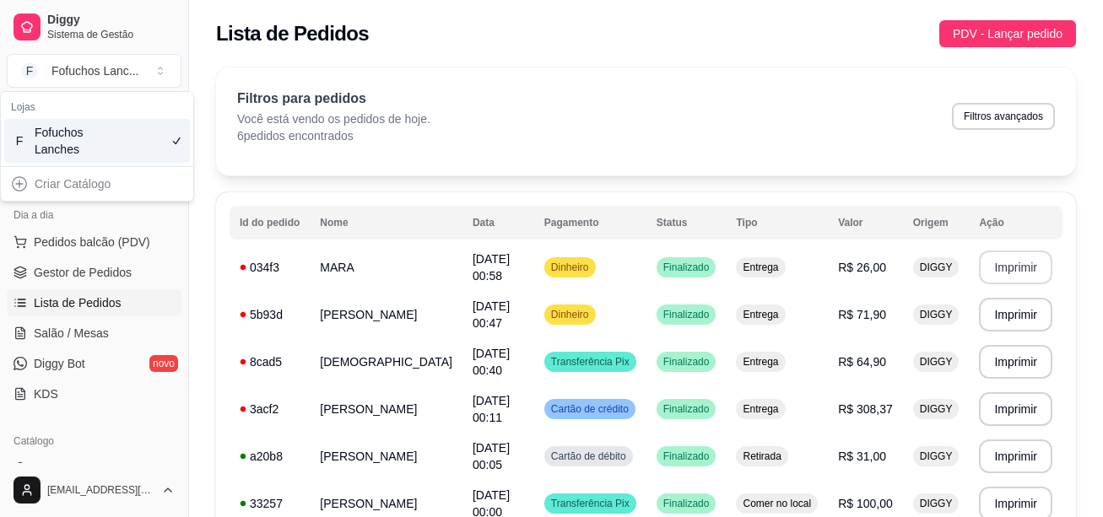
click at [58, 147] on div "Fofuchos Lanches" at bounding box center [73, 141] width 76 height 34
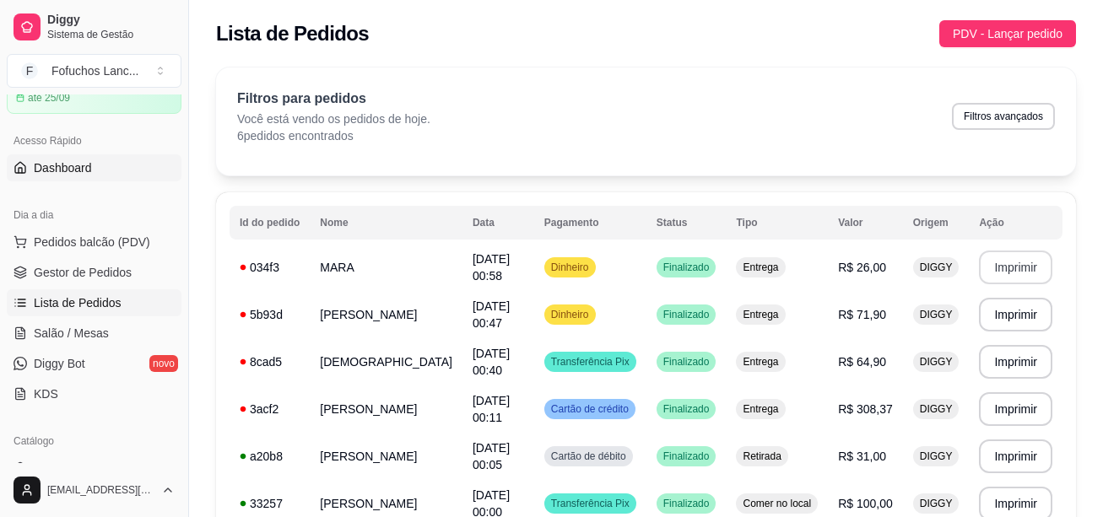
click at [96, 170] on link "Dashboard" at bounding box center [94, 167] width 175 height 27
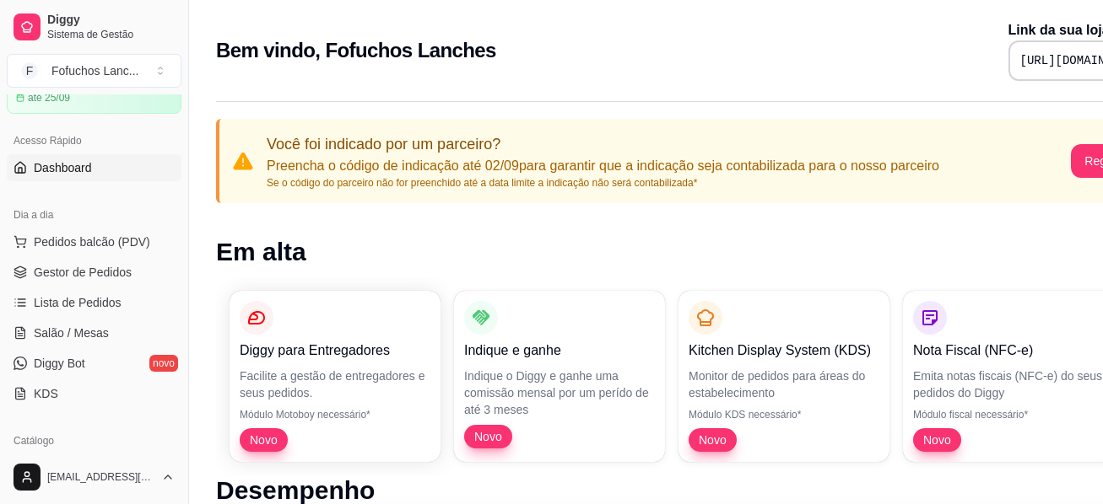
drag, startPoint x: 194, startPoint y: 215, endPoint x: 151, endPoint y: 213, distance: 43.1
click at [151, 213] on div "Diggy Sistema de Gestão F Fofuchos Lanc ... Loja aberta Período gratuito até 25…" at bounding box center [94, 252] width 188 height 504
click at [124, 272] on span "Gestor de Pedidos" at bounding box center [83, 272] width 98 height 17
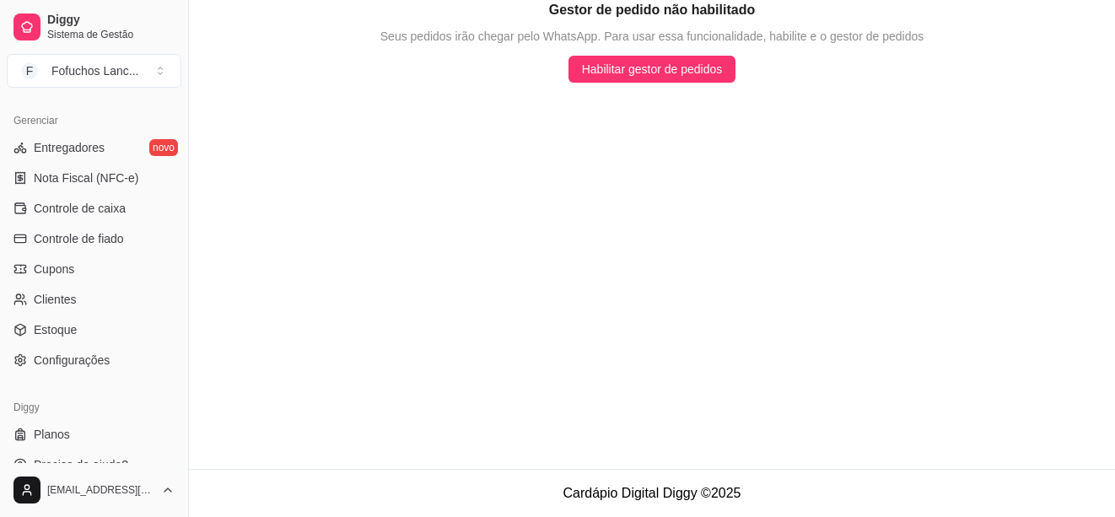
scroll to position [697, 0]
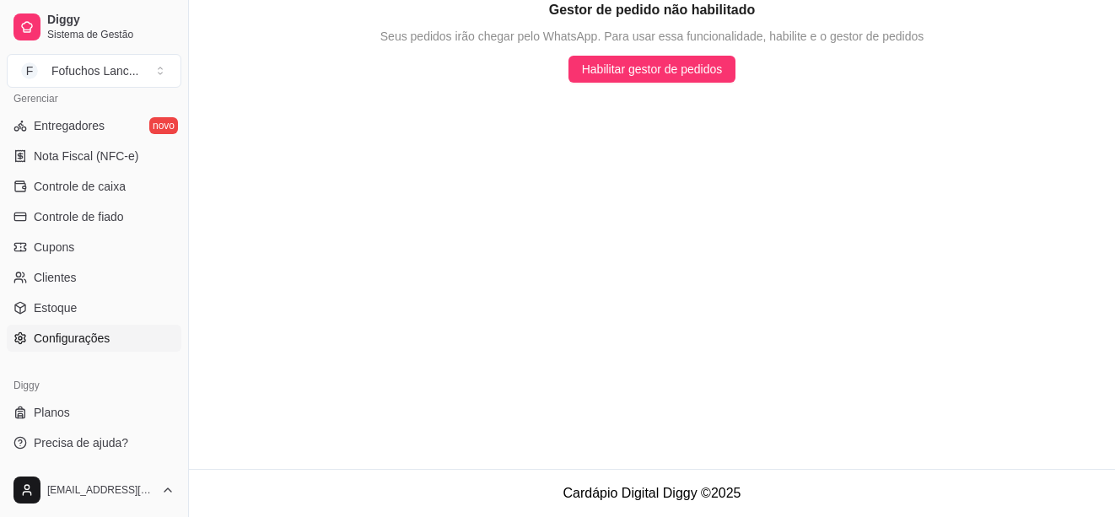
click at [90, 339] on span "Configurações" at bounding box center [72, 338] width 76 height 17
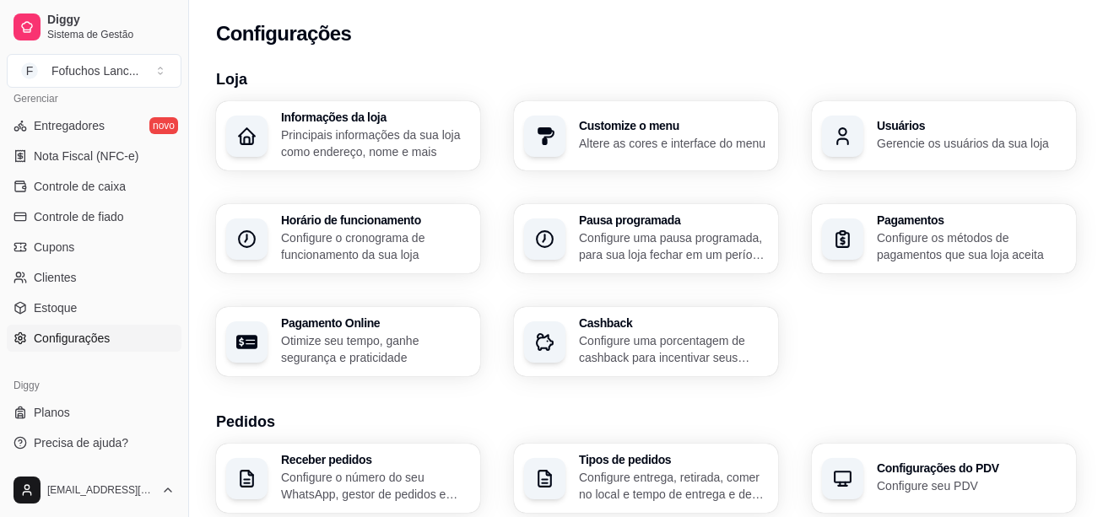
click at [612, 144] on p "Altere as cores e interface do menu" at bounding box center [673, 143] width 189 height 17
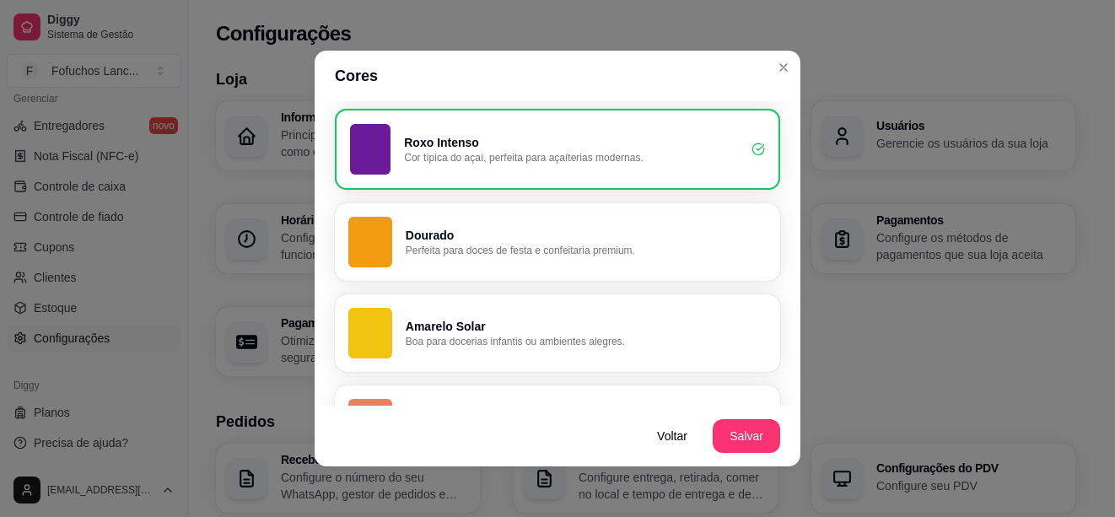
scroll to position [883, 0]
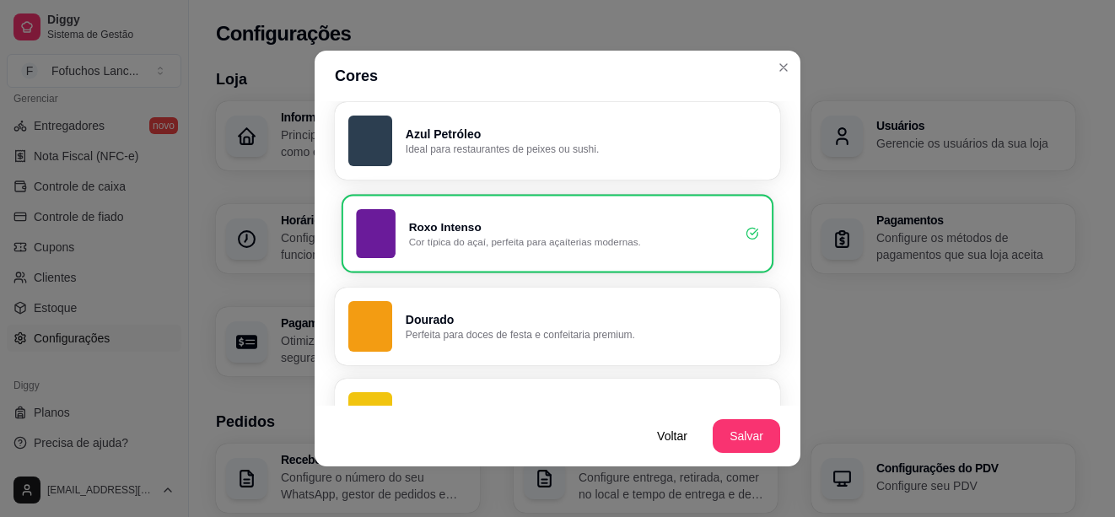
click at [573, 245] on p "Cor típica do açaí, perfeita para açaíterias modernas." at bounding box center [571, 241] width 324 height 13
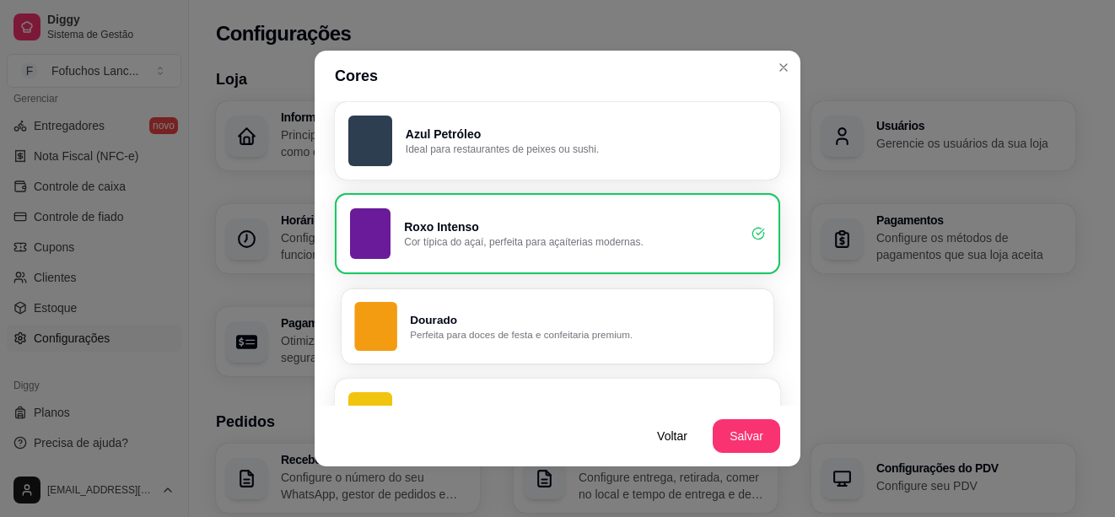
click at [498, 318] on p "Dourado" at bounding box center [585, 320] width 350 height 16
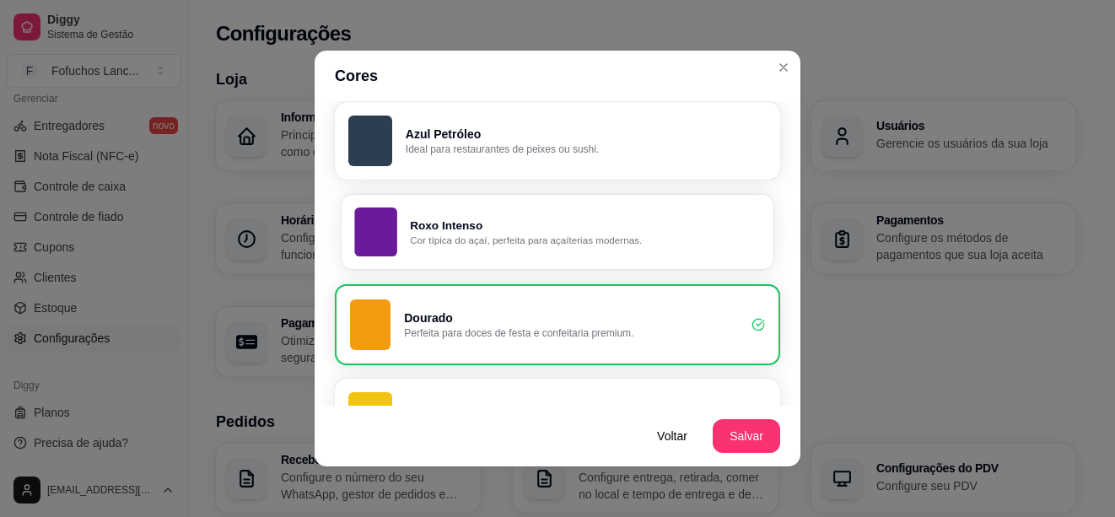
click at [518, 257] on button "Roxo Intenso Cor típica do açaí, perfeita para açaíterias modernas." at bounding box center [558, 231] width 432 height 75
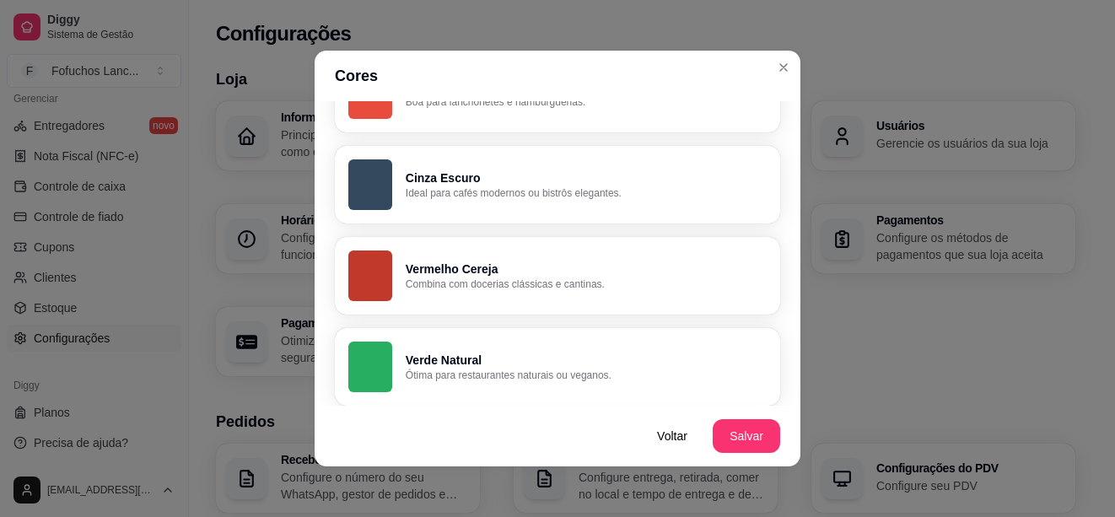
scroll to position [208, 0]
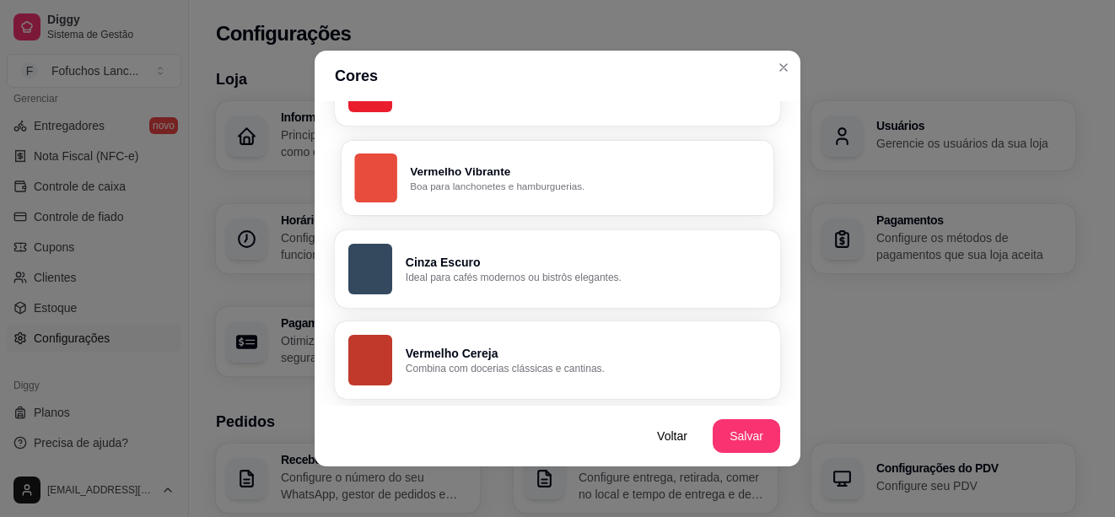
click at [481, 191] on p "Boa para lanchonetes e hamburguerias." at bounding box center [585, 186] width 350 height 13
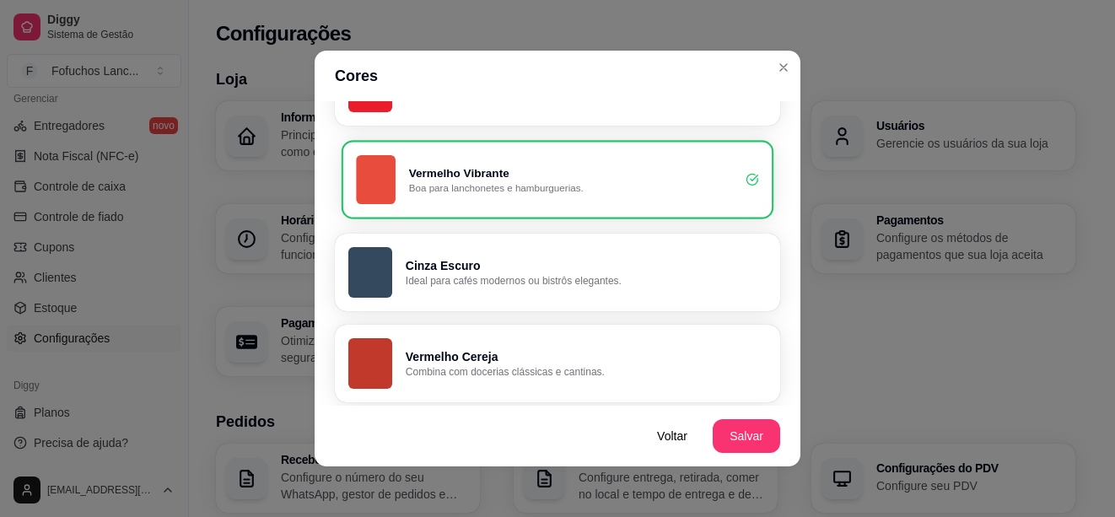
click at [482, 186] on p "Boa para lanchonetes e hamburguerias." at bounding box center [571, 187] width 324 height 13
click at [482, 186] on p "Boa para lanchonetes e hamburguerias." at bounding box center [571, 187] width 334 height 13
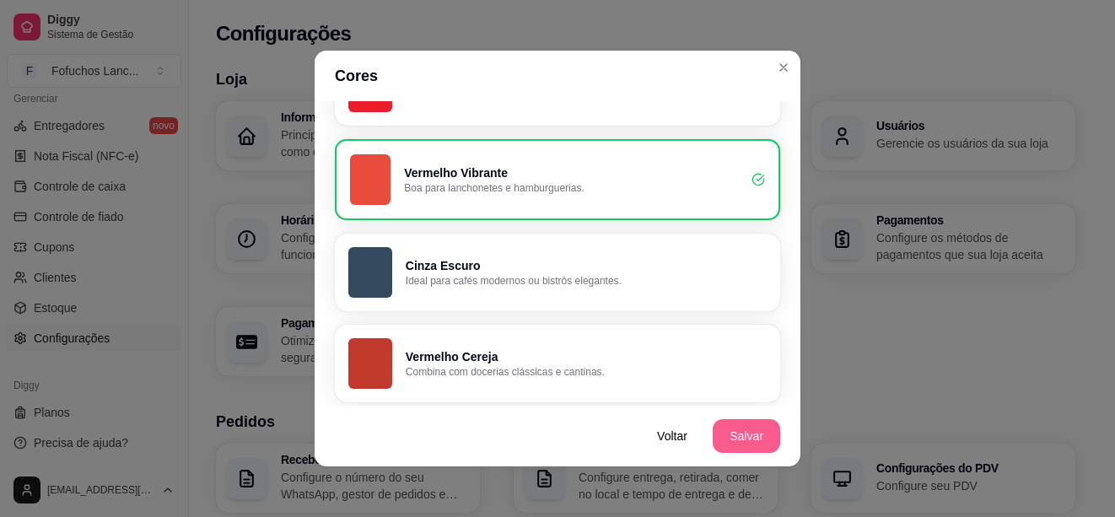
click at [719, 436] on button "Salvar" at bounding box center [746, 436] width 67 height 34
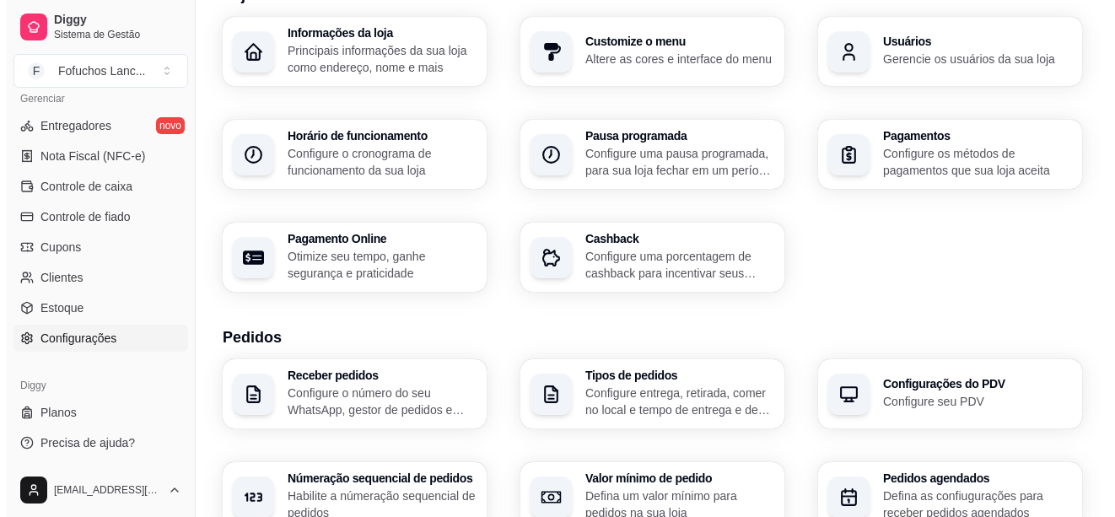
scroll to position [0, 0]
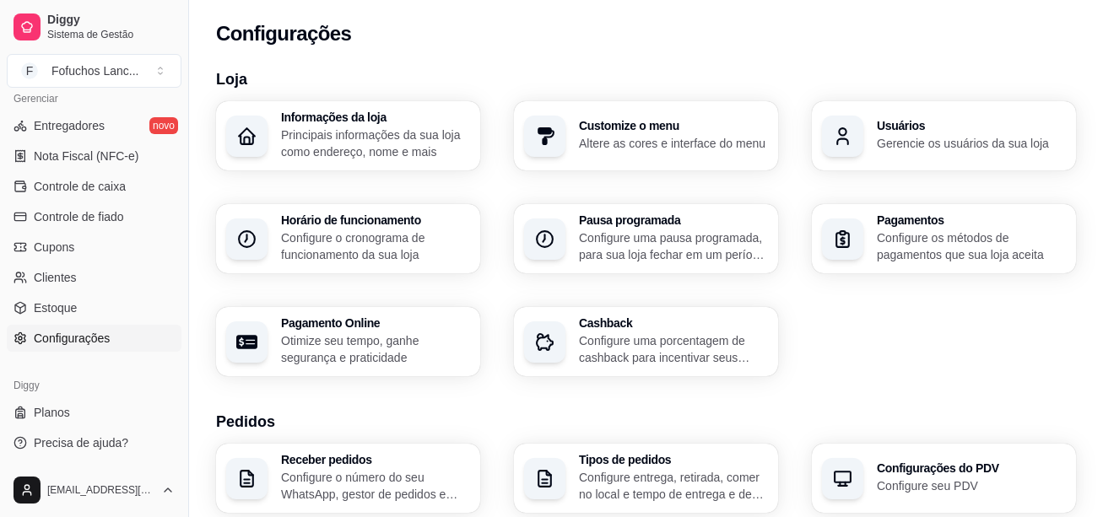
click at [379, 159] on p "Principais informações da sua loja como endereço, nome e mais" at bounding box center [375, 144] width 189 height 34
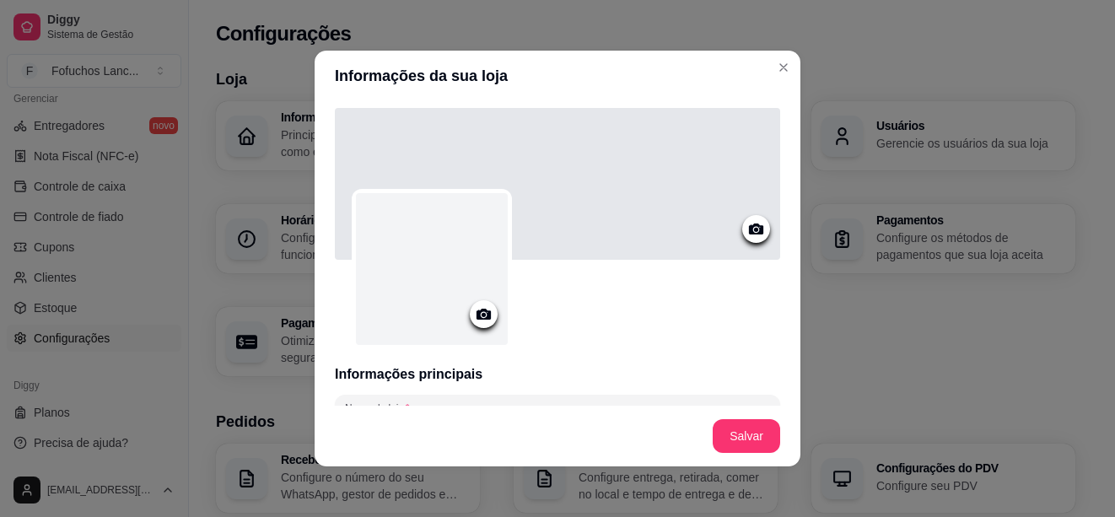
click at [477, 314] on icon at bounding box center [484, 314] width 14 height 11
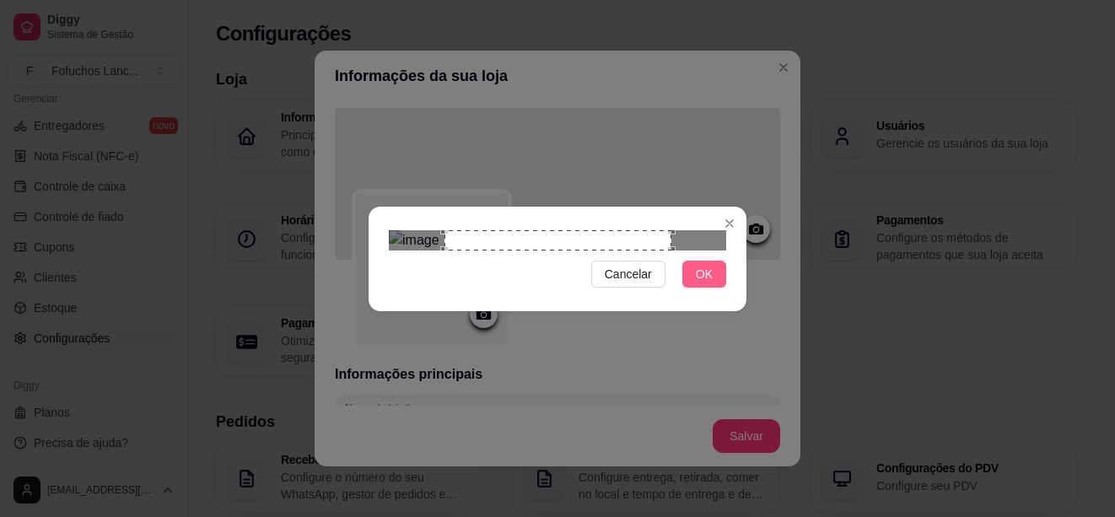
click at [699, 283] on span "OK" at bounding box center [704, 274] width 17 height 19
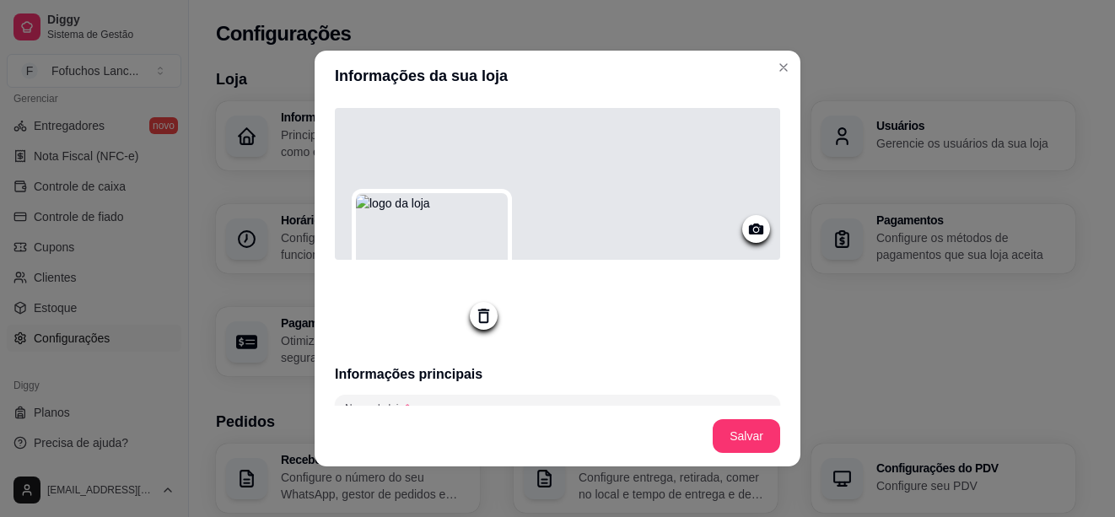
click at [749, 229] on icon at bounding box center [756, 229] width 14 height 11
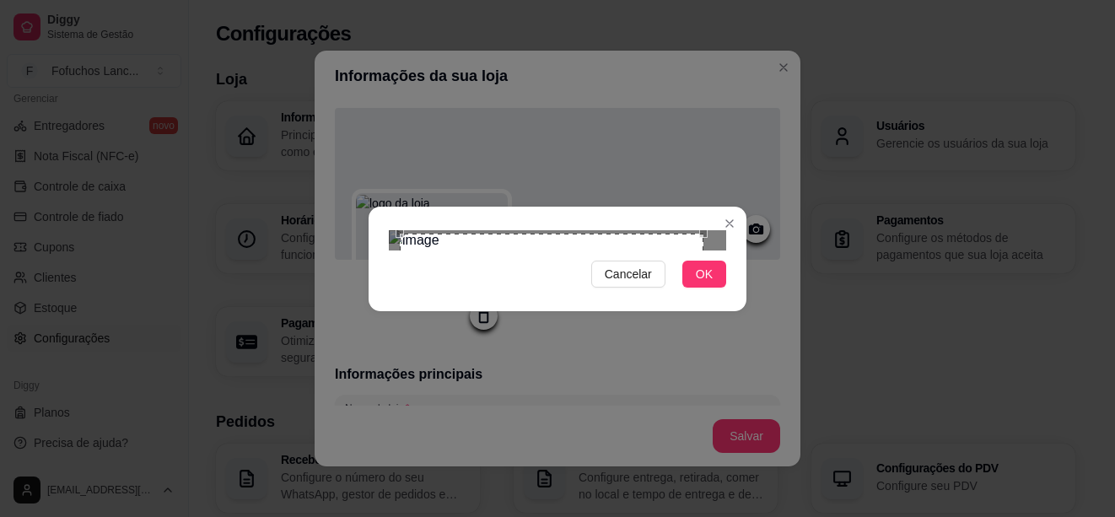
click at [562, 234] on div "Use the arrow keys to move the crop selection area" at bounding box center [552, 284] width 304 height 101
click at [732, 294] on div "Cancelar OK" at bounding box center [558, 259] width 378 height 71
click at [597, 234] on div "Use the arrow keys to move the crop selection area" at bounding box center [563, 288] width 326 height 109
click at [707, 283] on span "OK" at bounding box center [704, 274] width 17 height 19
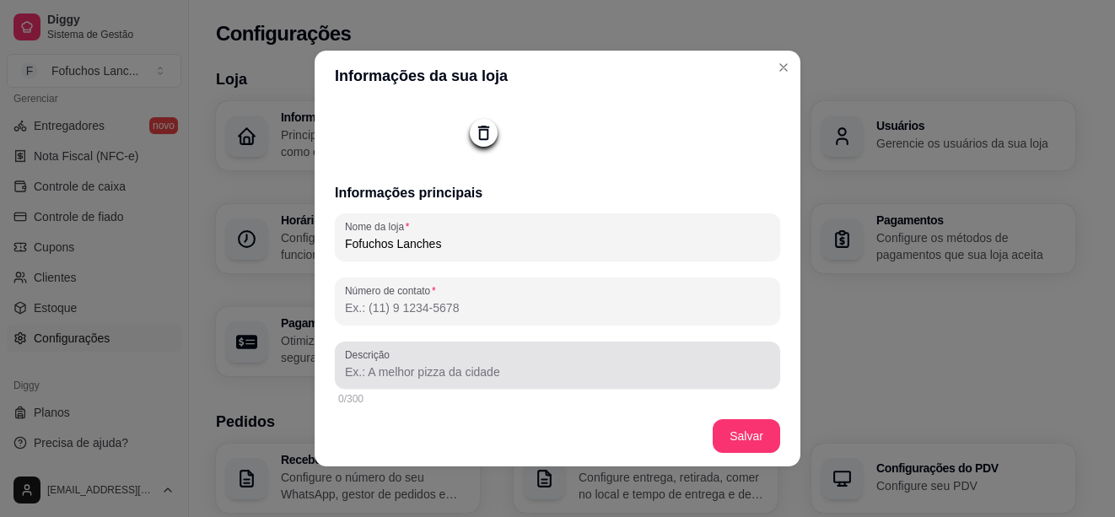
scroll to position [14, 0]
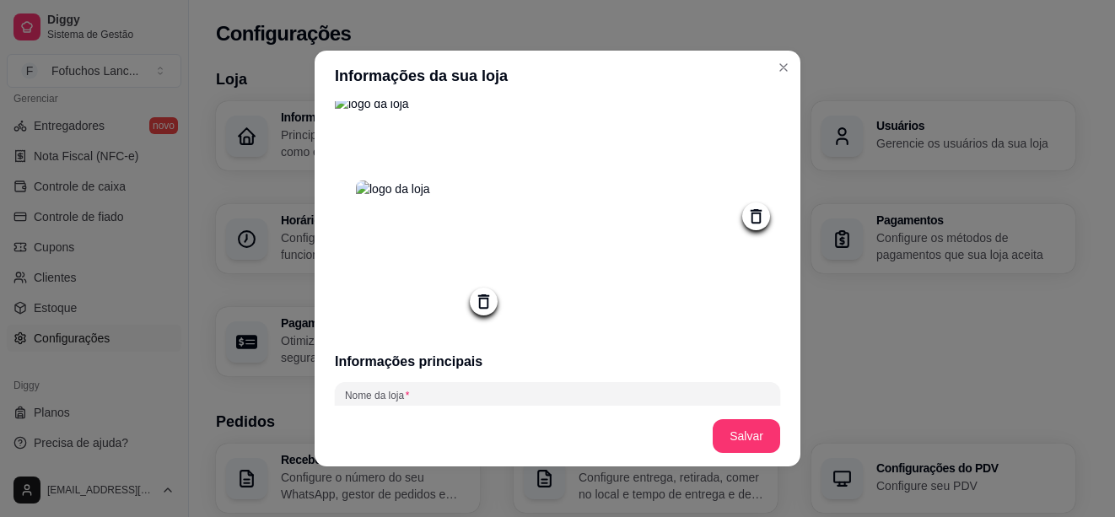
click at [428, 283] on img at bounding box center [432, 257] width 152 height 152
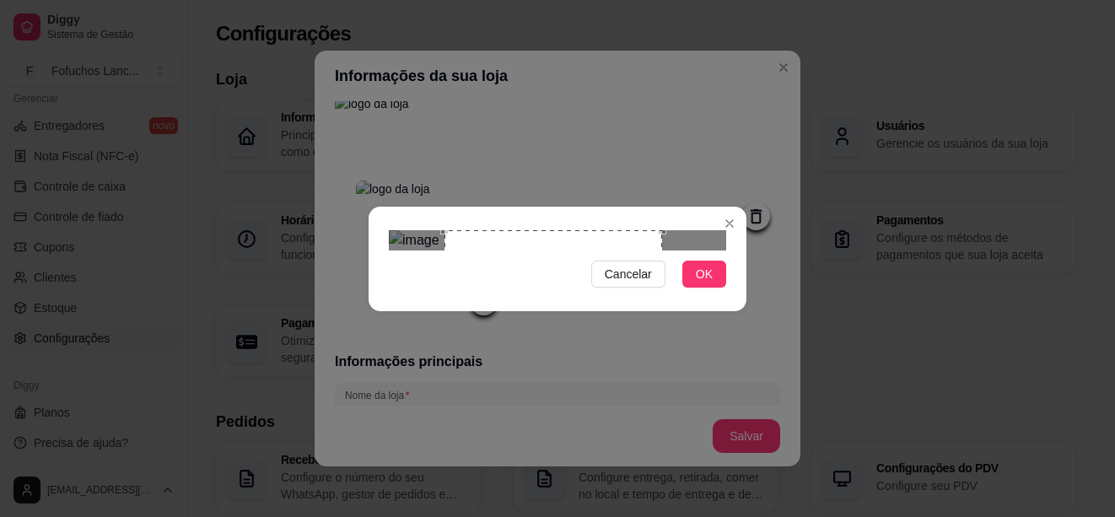
click at [666, 452] on div "Use the arrow keys to move the south east drag handle to change the crop select…" at bounding box center [666, 452] width 0 height 0
click at [665, 228] on div "Use the arrow keys to move the north east drag handle to change the crop select…" at bounding box center [665, 228] width 0 height 0
click at [607, 236] on div "Use the arrow keys to move the crop selection area" at bounding box center [557, 344] width 216 height 216
click at [705, 283] on span "OK" at bounding box center [704, 274] width 17 height 19
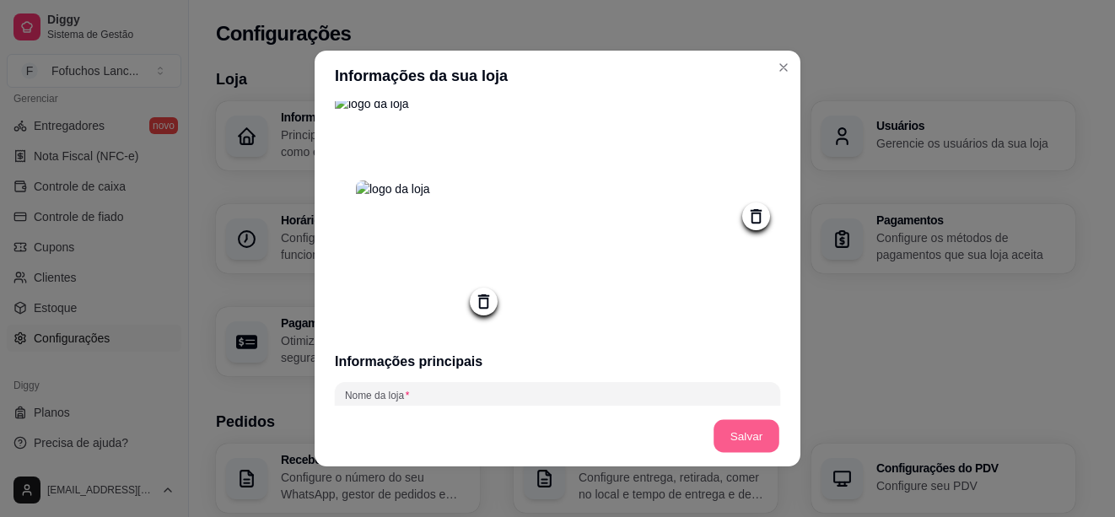
click at [741, 434] on button "Salvar" at bounding box center [747, 436] width 66 height 33
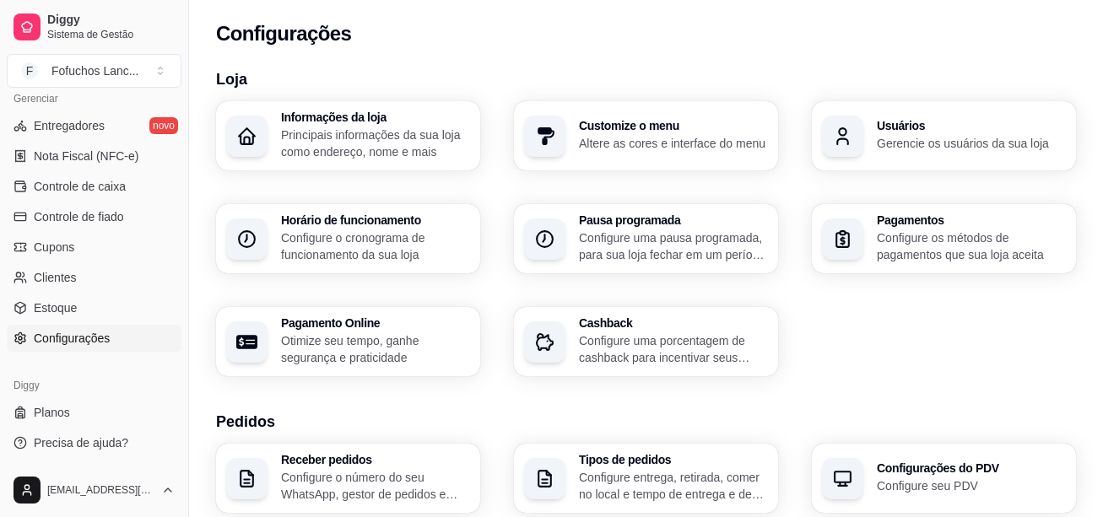
scroll to position [169, 0]
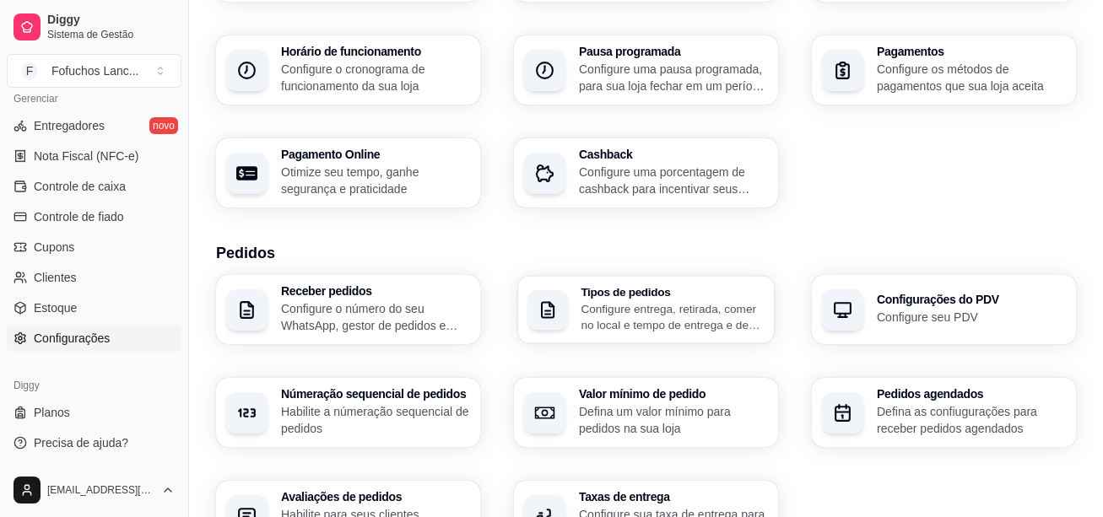
click at [659, 310] on p "Configure entrega, retirada, comer no local e tempo de entrega e de retirada" at bounding box center [671, 316] width 183 height 33
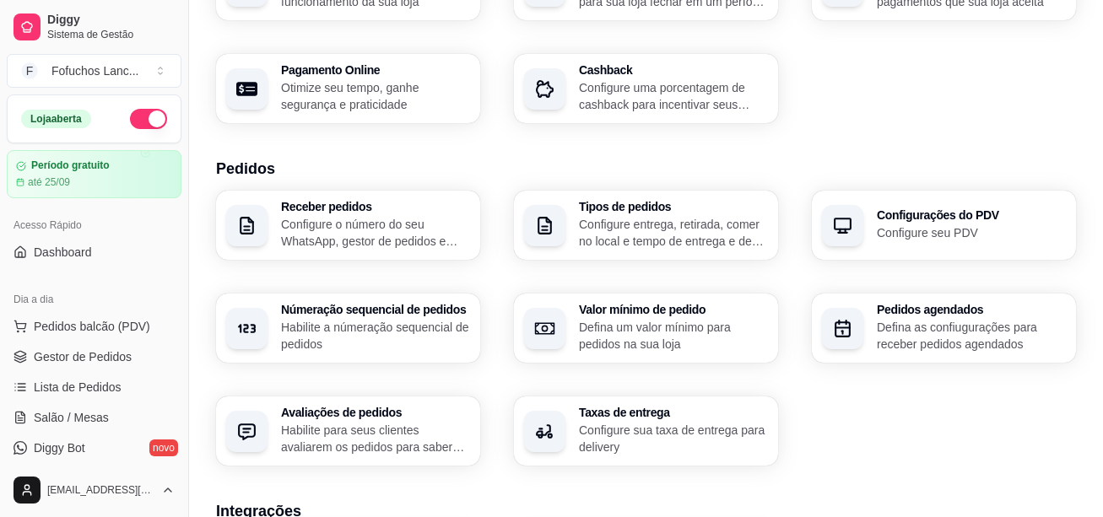
scroll to position [0, 0]
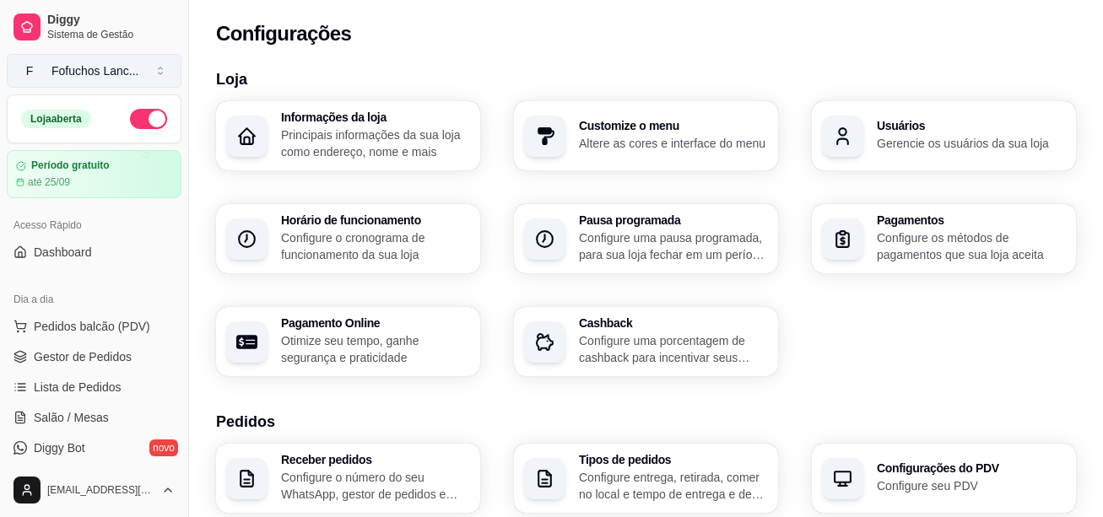
click at [162, 70] on button "F Fofuchos Lanc ..." at bounding box center [94, 71] width 175 height 34
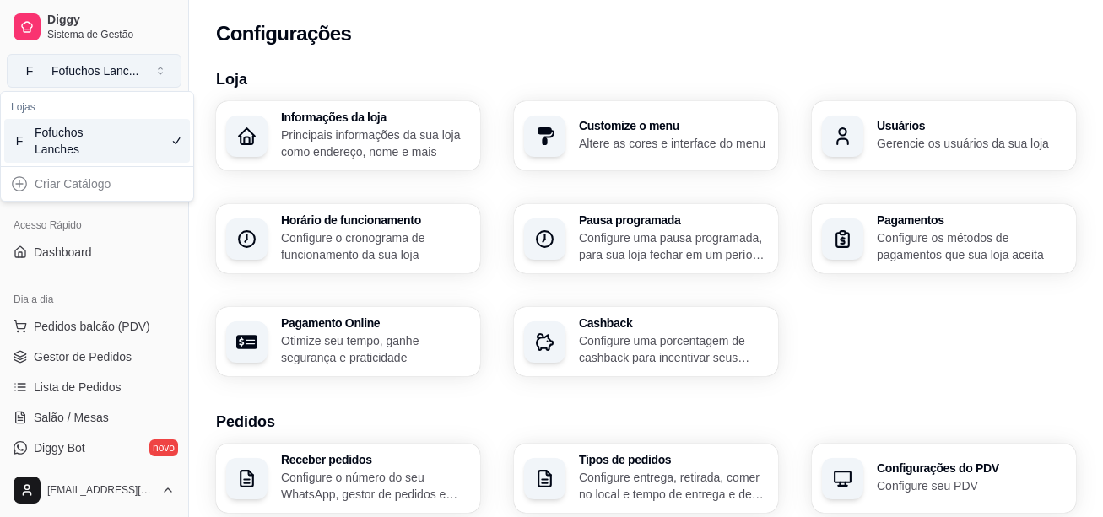
click at [162, 70] on button "F Fofuchos Lanc ..." at bounding box center [94, 71] width 175 height 34
